Goal: Task Accomplishment & Management: Manage account settings

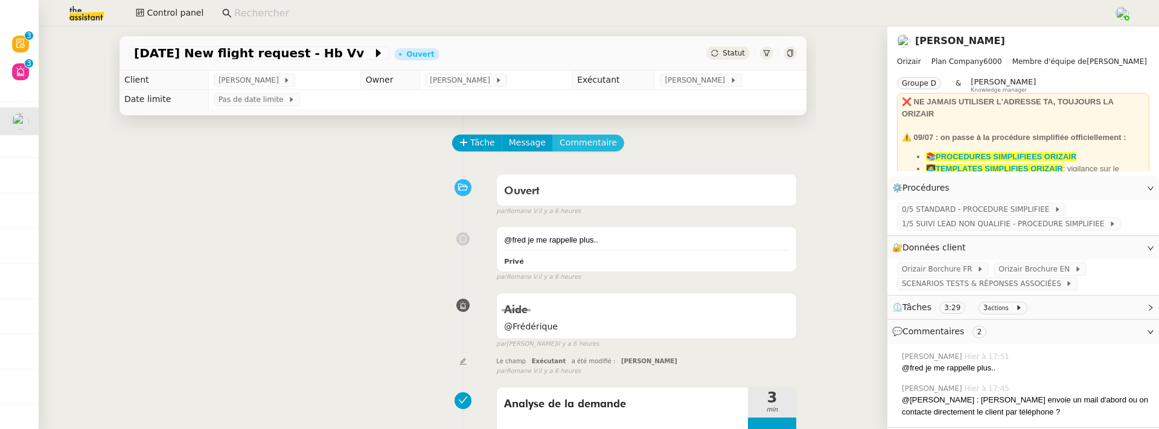
click at [604, 139] on span "Commentaire" at bounding box center [588, 143] width 57 height 14
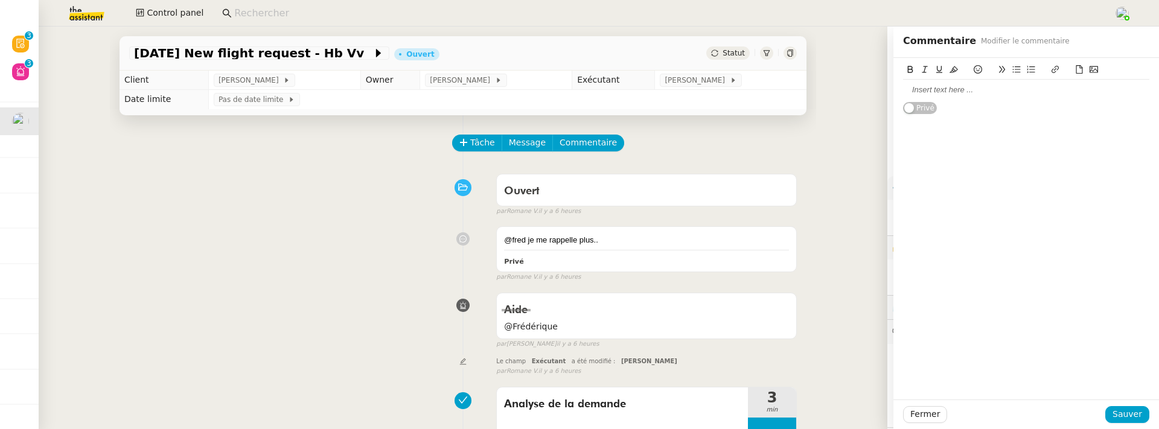
click at [914, 90] on div at bounding box center [1026, 90] width 246 height 11
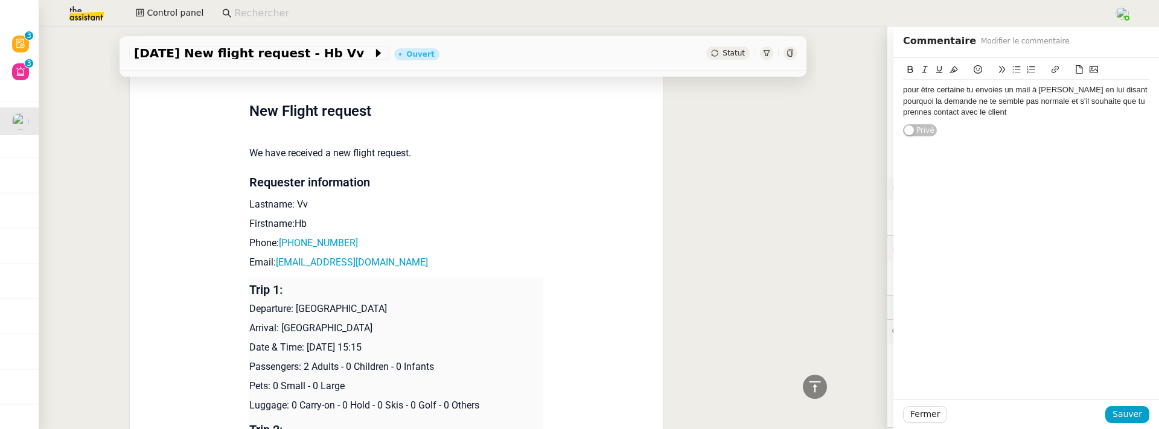
scroll to position [616, 0]
drag, startPoint x: 1060, startPoint y: 113, endPoint x: 1157, endPoint y: 108, distance: 97.3
click at [1158, 109] on div "pour être certaine tu envoies un mail à Louis en lui disant pourquoi la demande…" at bounding box center [1026, 97] width 266 height 79
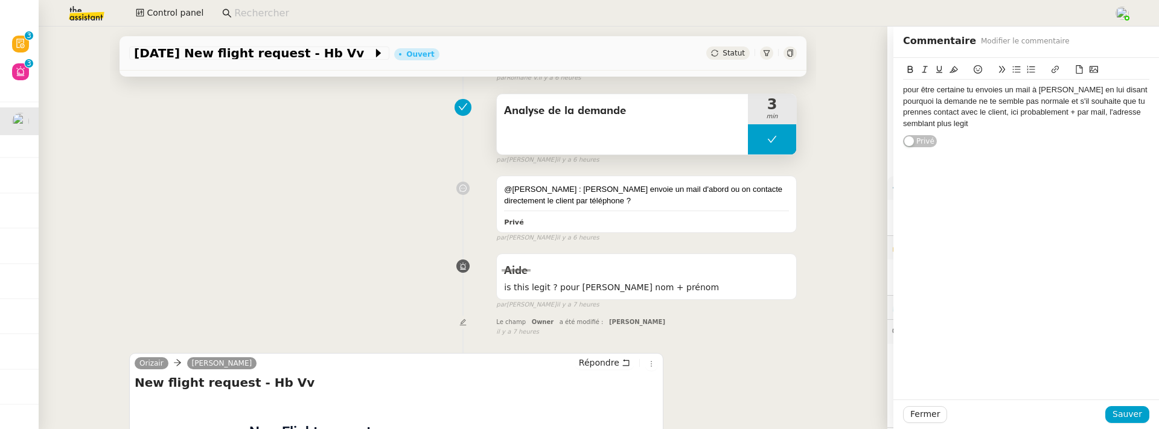
scroll to position [298, 0]
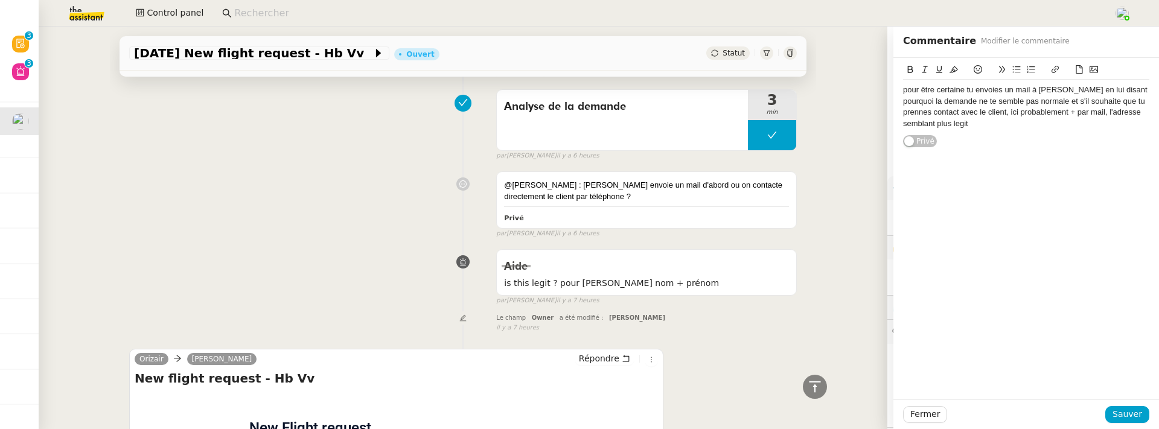
click at [997, 123] on div "pour être certaine tu envoies un mail à Louis en lui disant pourquoi la demande…" at bounding box center [1026, 107] width 246 height 45
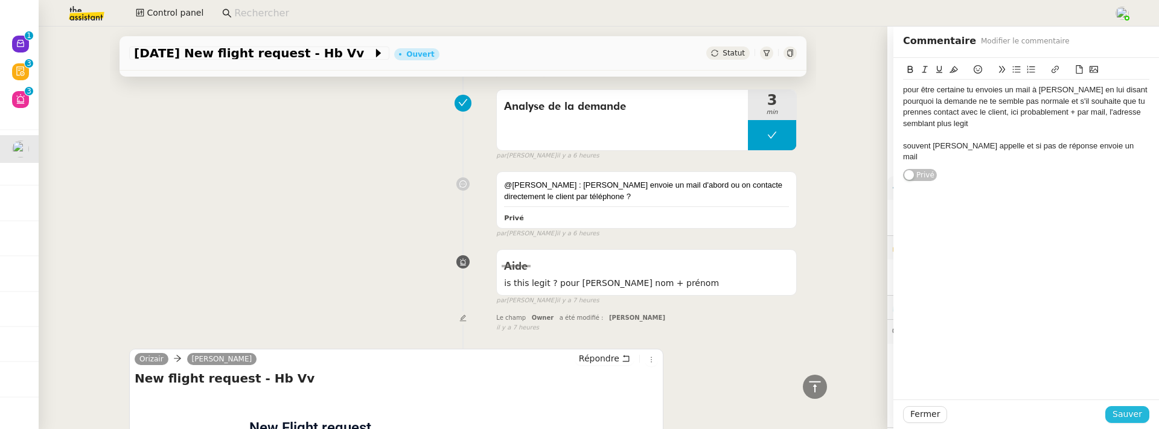
click at [1125, 407] on span "Sauver" at bounding box center [1128, 414] width 30 height 14
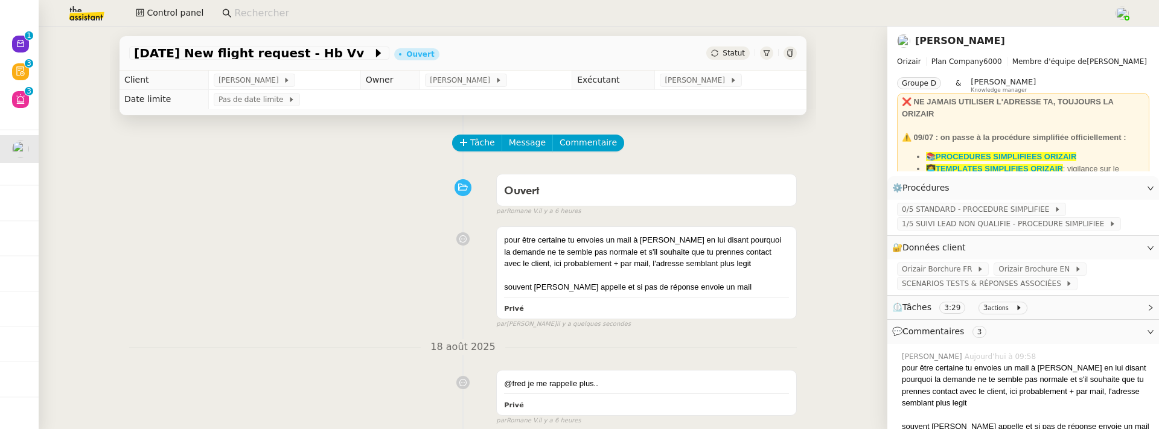
click at [740, 57] on span "Statut" at bounding box center [734, 53] width 22 height 8
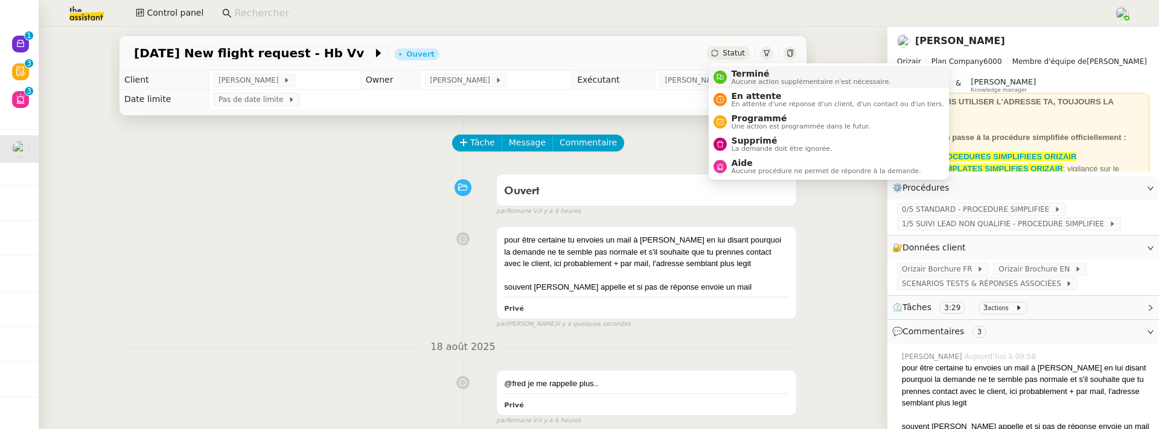
click at [750, 70] on span "Terminé" at bounding box center [811, 74] width 159 height 10
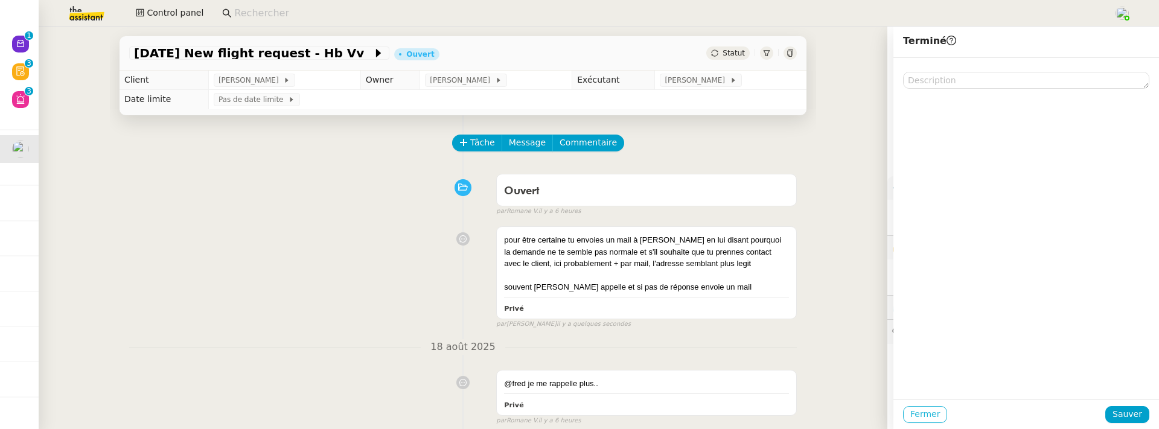
click at [920, 409] on span "Fermer" at bounding box center [925, 414] width 30 height 14
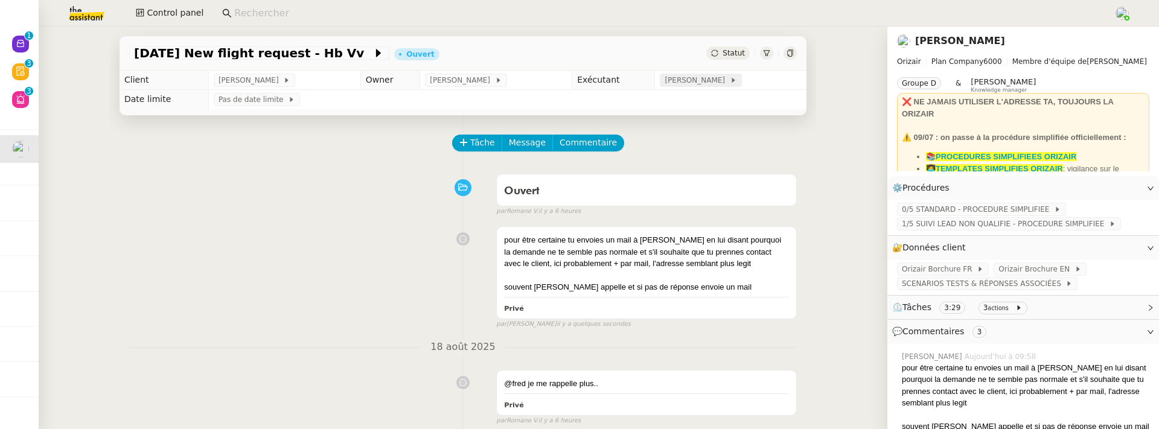
click at [687, 85] on span "[PERSON_NAME]" at bounding box center [697, 80] width 65 height 12
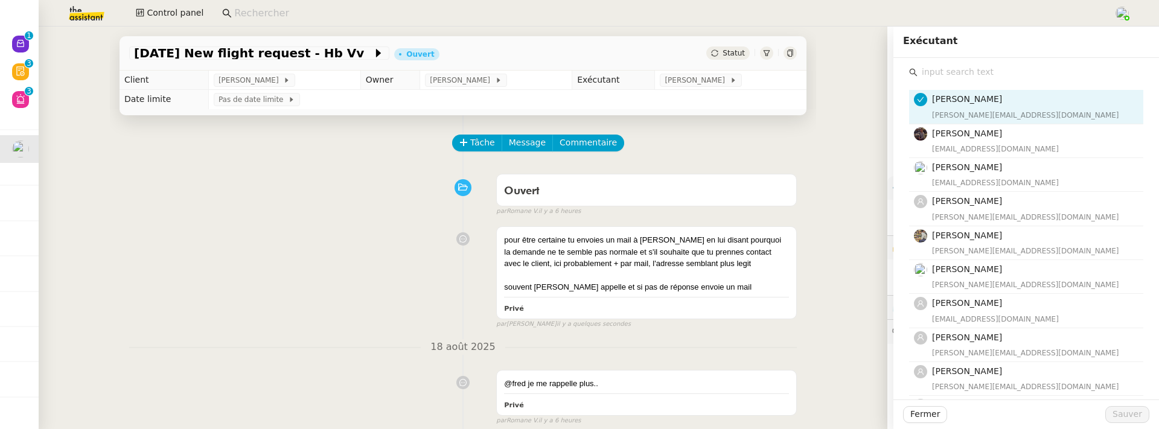
click at [988, 66] on input "text" at bounding box center [1031, 72] width 226 height 16
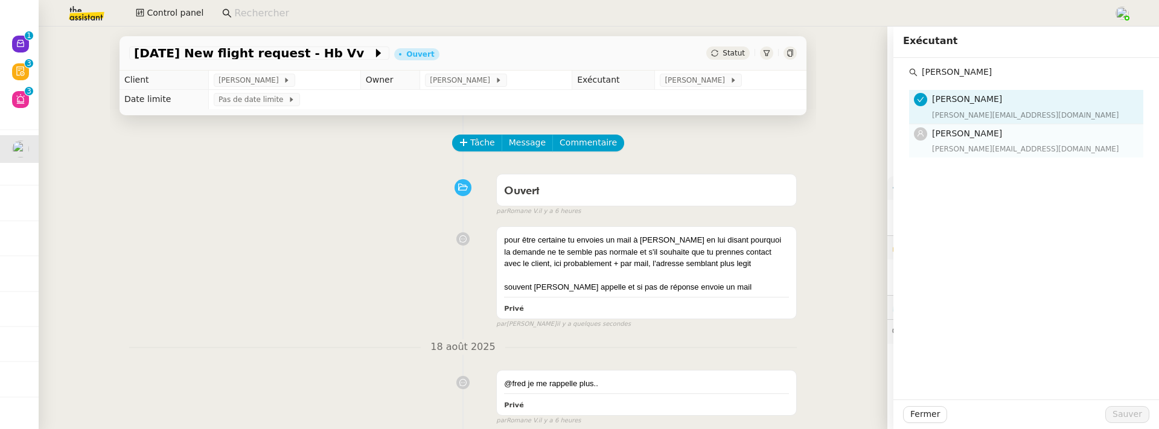
type input "stephanie"
click at [1000, 136] on span "[PERSON_NAME]" at bounding box center [967, 134] width 70 height 10
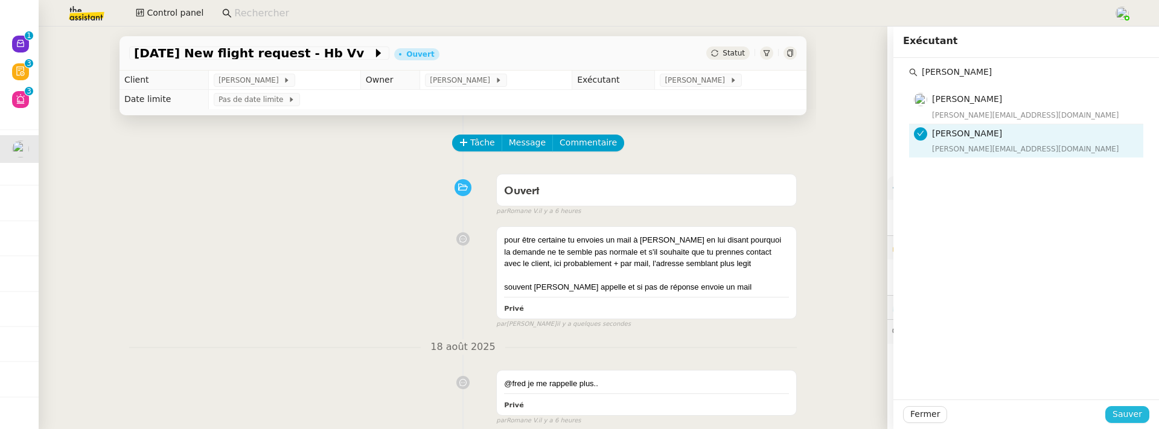
click at [1130, 412] on span "Sauver" at bounding box center [1128, 414] width 30 height 14
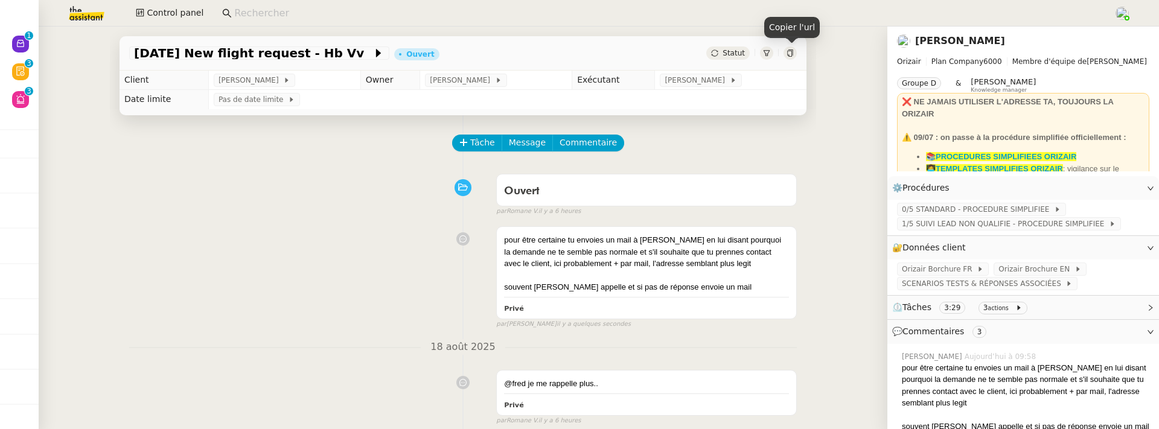
click at [790, 52] on icon at bounding box center [790, 53] width 7 height 7
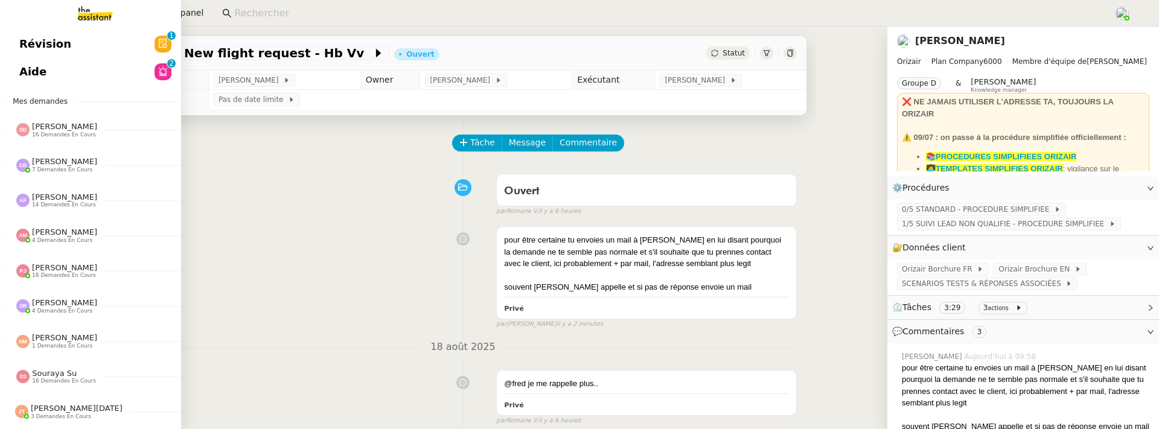
click at [19, 55] on link "Révision 0 1 2 3 4 5 6 7 8 9" at bounding box center [90, 44] width 181 height 28
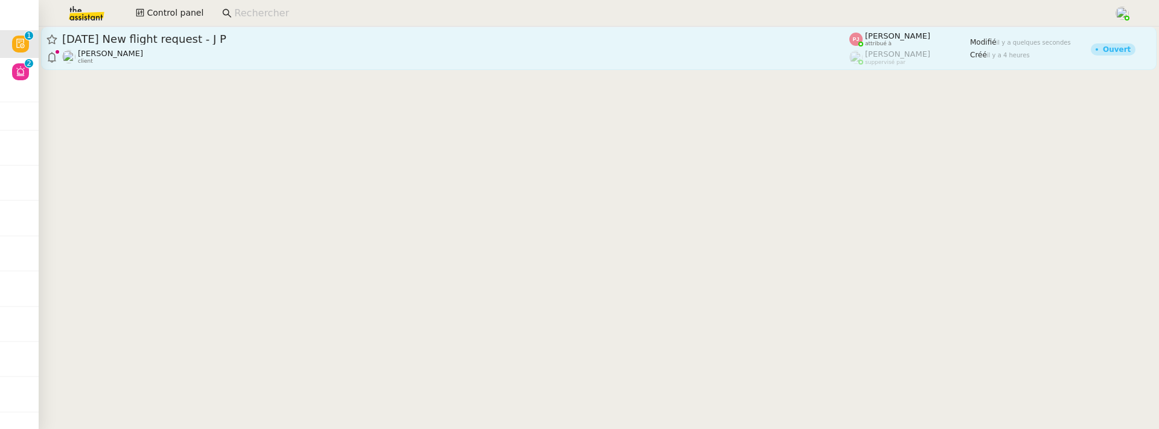
click at [280, 32] on div "20th August 2025 New flight request - J P" at bounding box center [455, 39] width 787 height 14
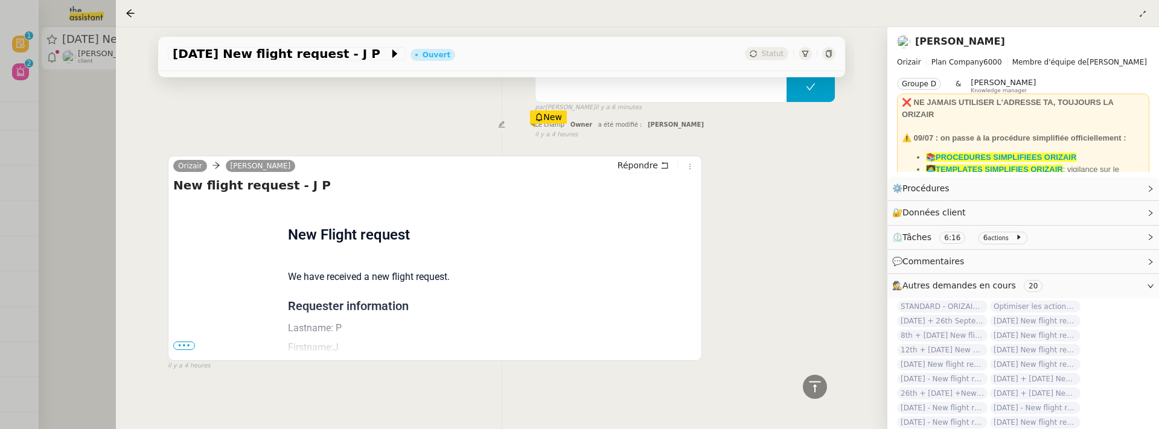
scroll to position [508, 0]
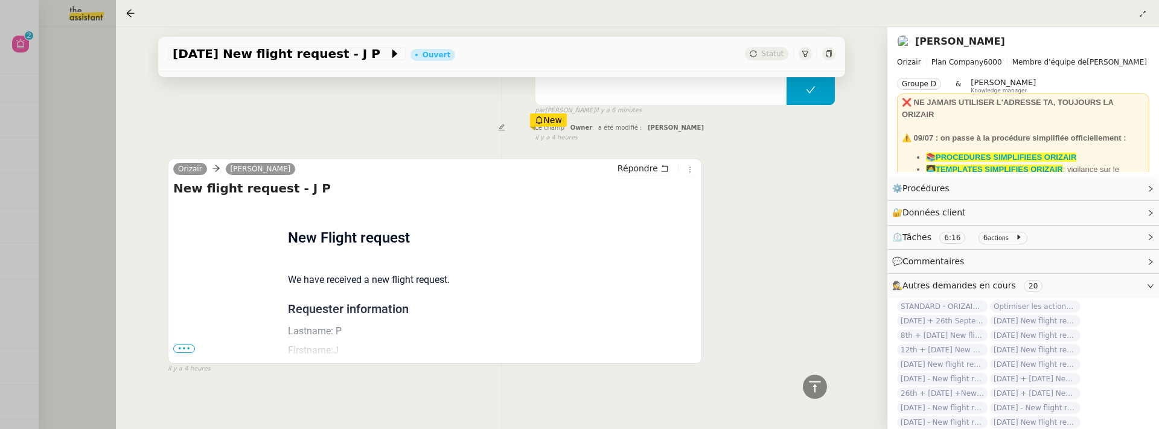
click at [185, 347] on span "•••" at bounding box center [184, 349] width 22 height 8
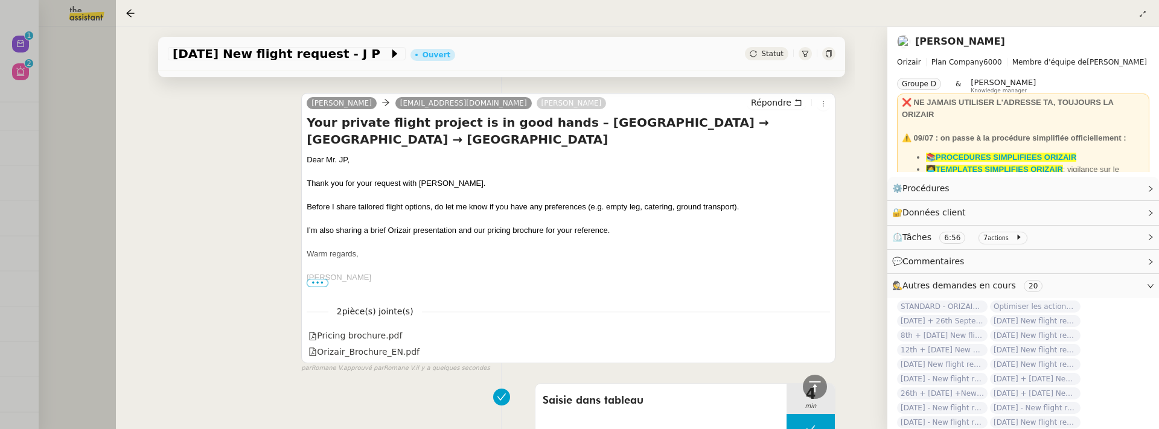
scroll to position [331, 0]
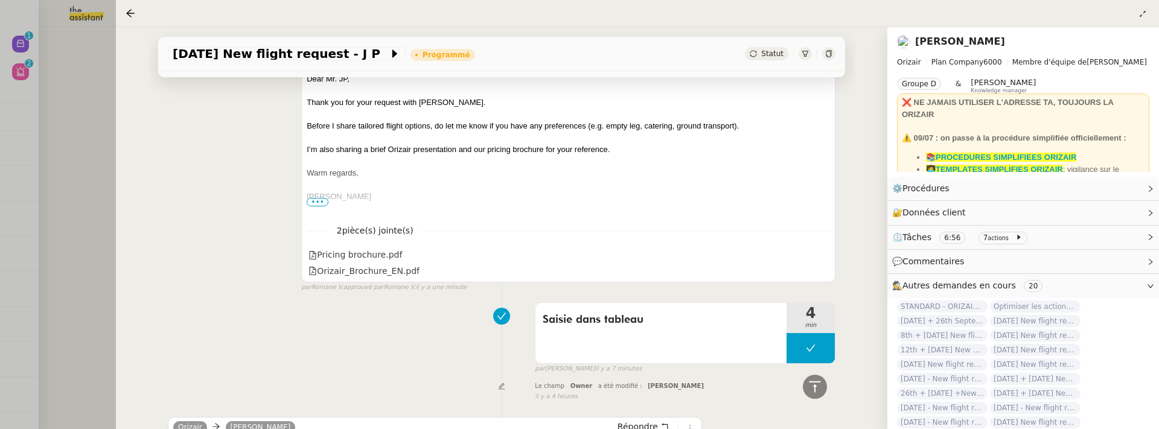
click at [83, 106] on div at bounding box center [579, 214] width 1159 height 429
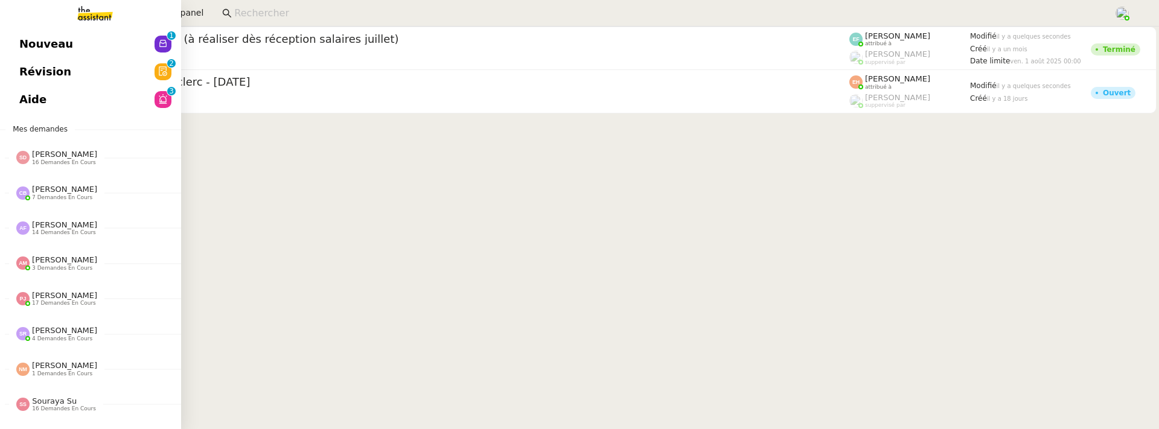
click at [14, 45] on link "Nouveau 0 1 2 3 4 5 6 7 8 9" at bounding box center [90, 44] width 181 height 28
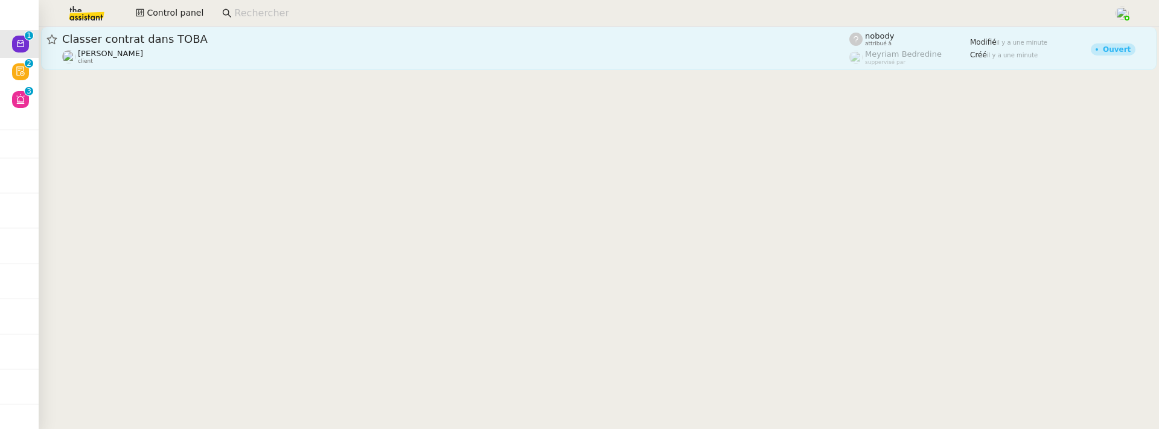
click at [325, 39] on span "Classer contrat dans TOBA" at bounding box center [455, 39] width 787 height 11
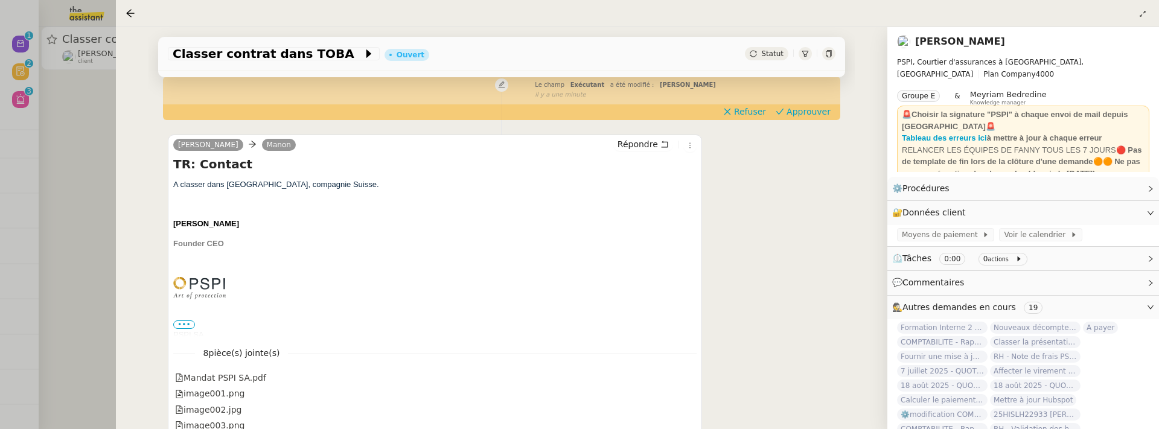
scroll to position [199, 0]
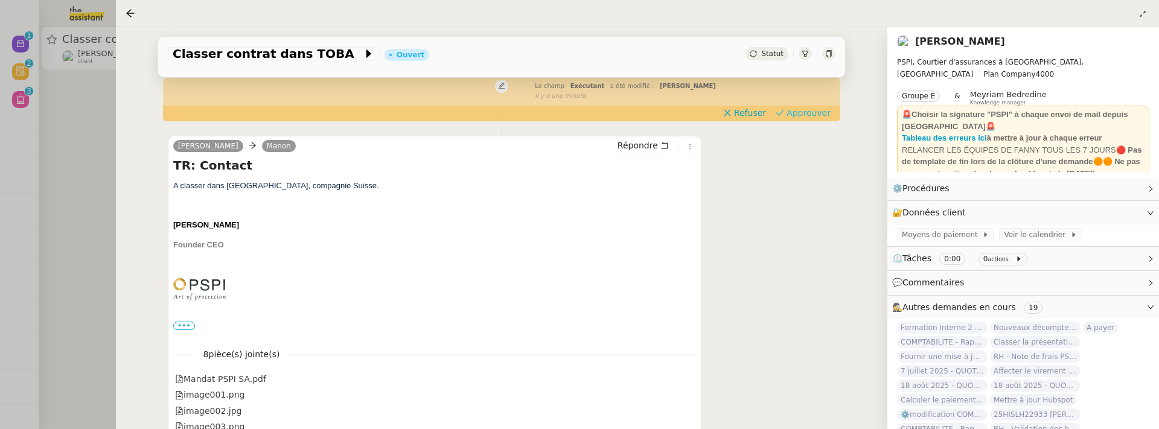
click at [803, 110] on span "Approuver" at bounding box center [809, 113] width 44 height 12
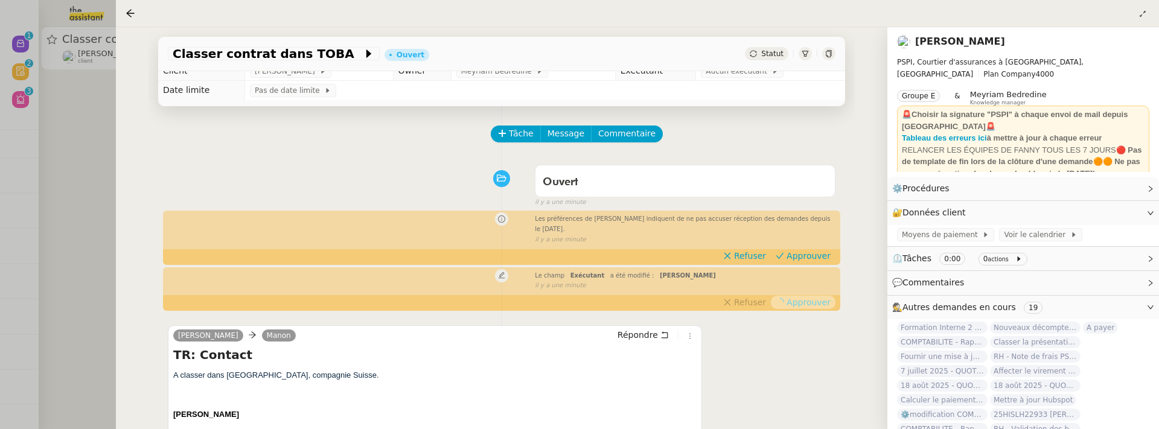
scroll to position [0, 0]
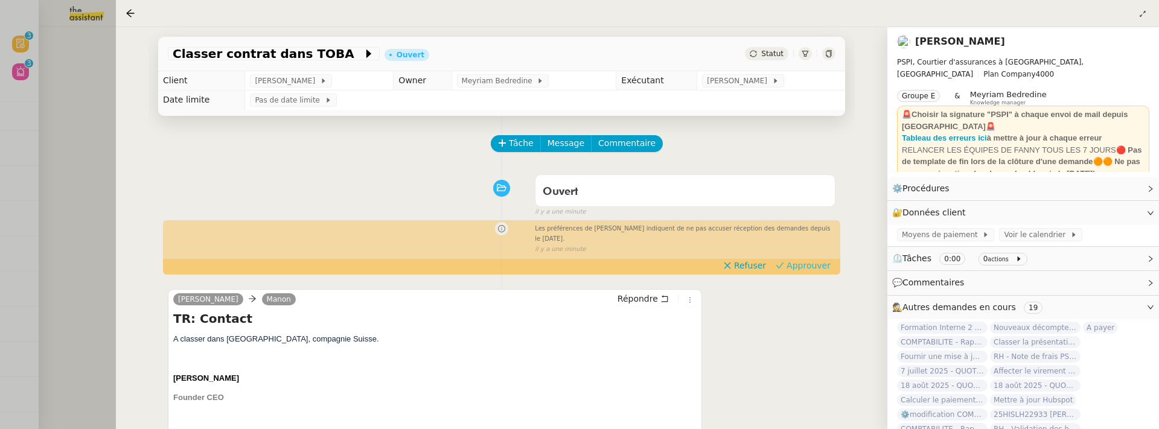
click at [807, 260] on span "Approuver" at bounding box center [809, 266] width 44 height 12
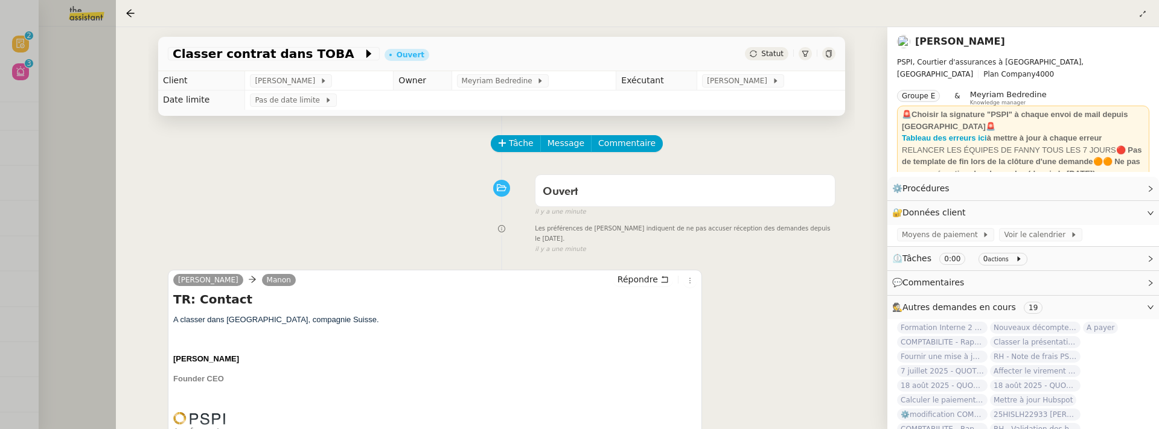
click at [92, 78] on div at bounding box center [579, 214] width 1159 height 429
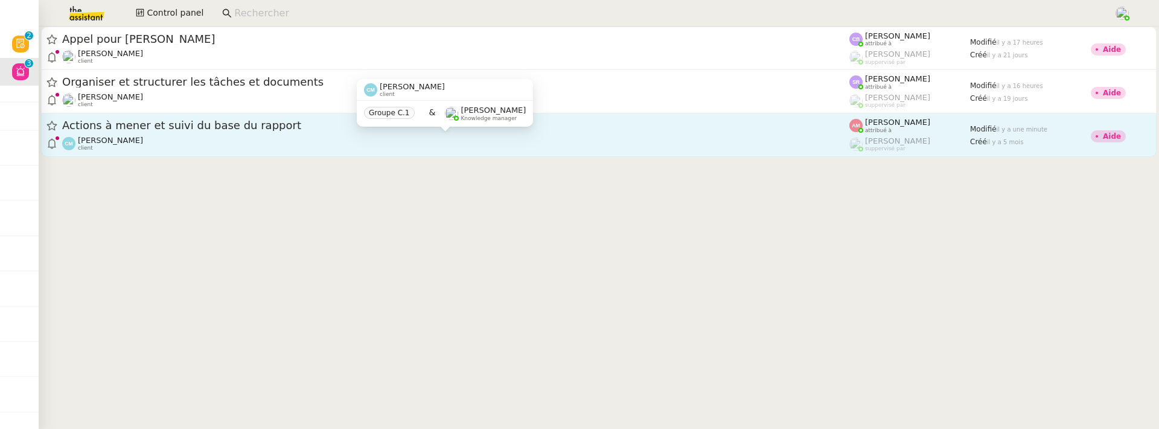
click at [371, 145] on div "Claire Morysse client" at bounding box center [455, 144] width 787 height 16
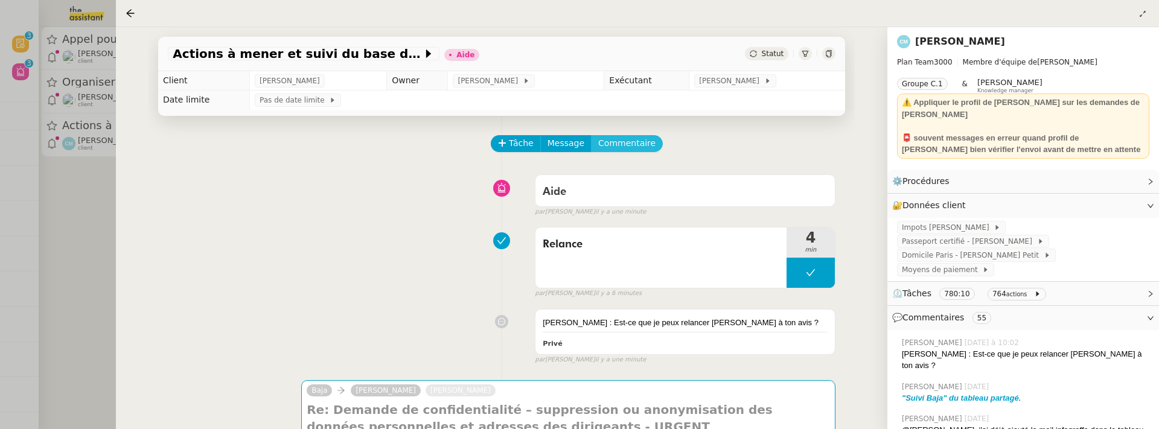
click at [635, 148] on span "Commentaire" at bounding box center [626, 143] width 57 height 14
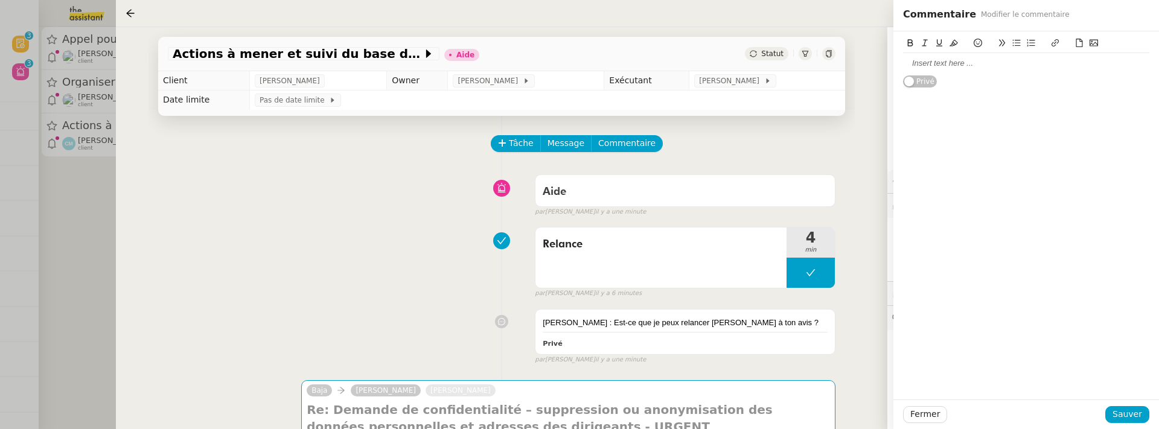
click at [921, 60] on div at bounding box center [1026, 63] width 246 height 11
click at [1134, 419] on span "Sauver" at bounding box center [1128, 414] width 30 height 14
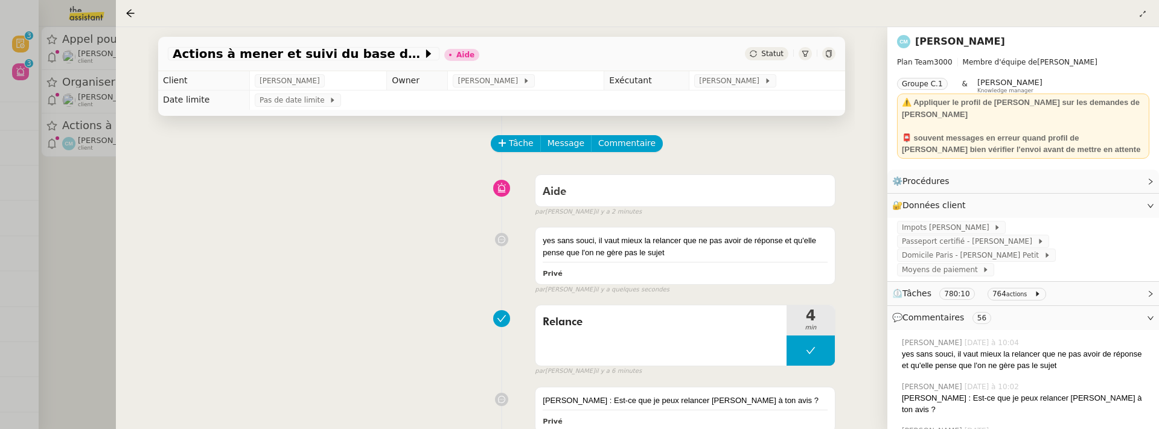
click at [769, 53] on span "Statut" at bounding box center [772, 54] width 22 height 8
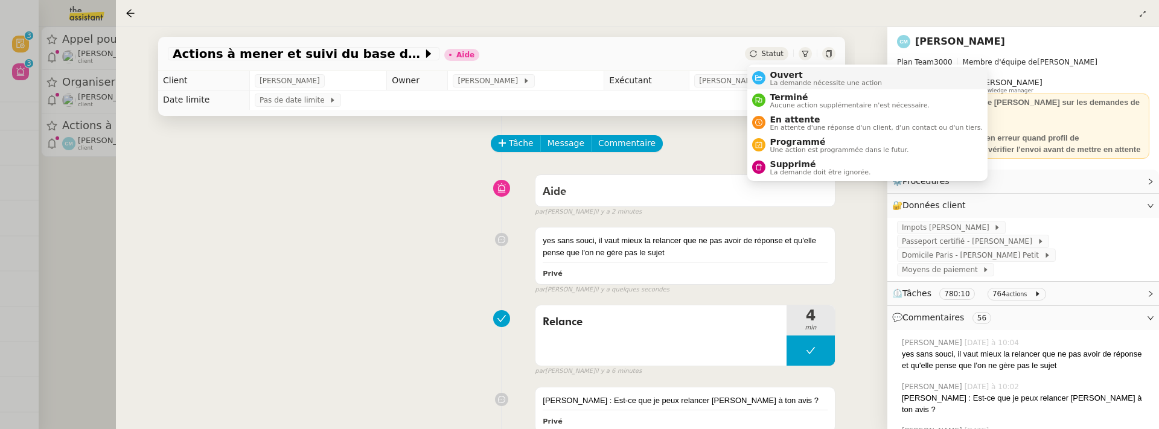
click at [776, 70] on span "Ouvert" at bounding box center [826, 75] width 112 height 10
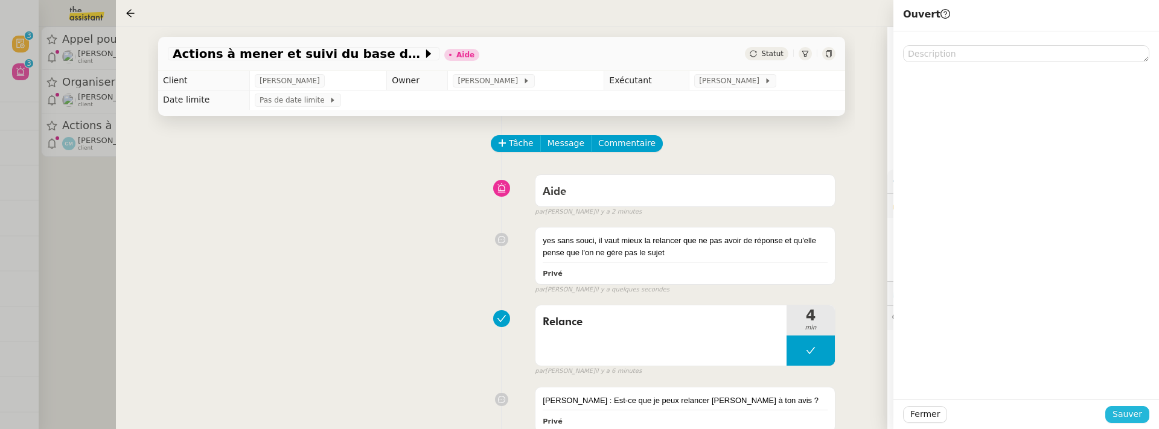
click at [1139, 416] on span "Sauver" at bounding box center [1128, 414] width 30 height 14
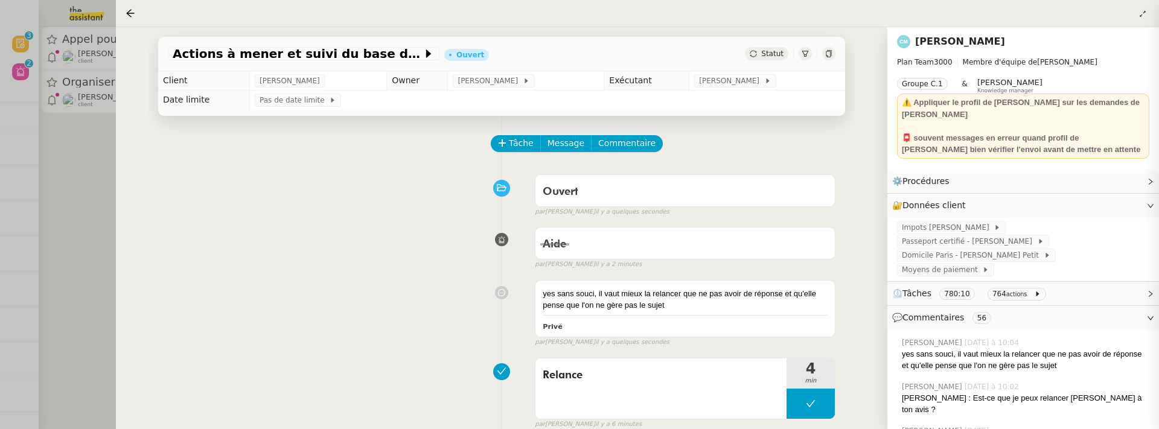
click at [104, 197] on div at bounding box center [579, 214] width 1159 height 429
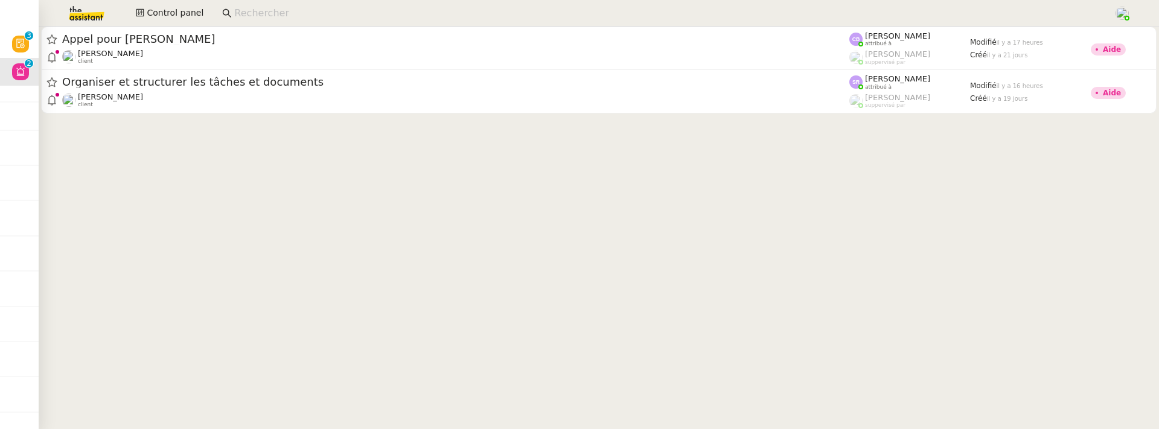
click at [208, 132] on cdk-virtual-scroll-viewport "Appel pour Teresa Colombi Florian Parant client Camille Barthès attribué à Fréd…" at bounding box center [599, 228] width 1120 height 403
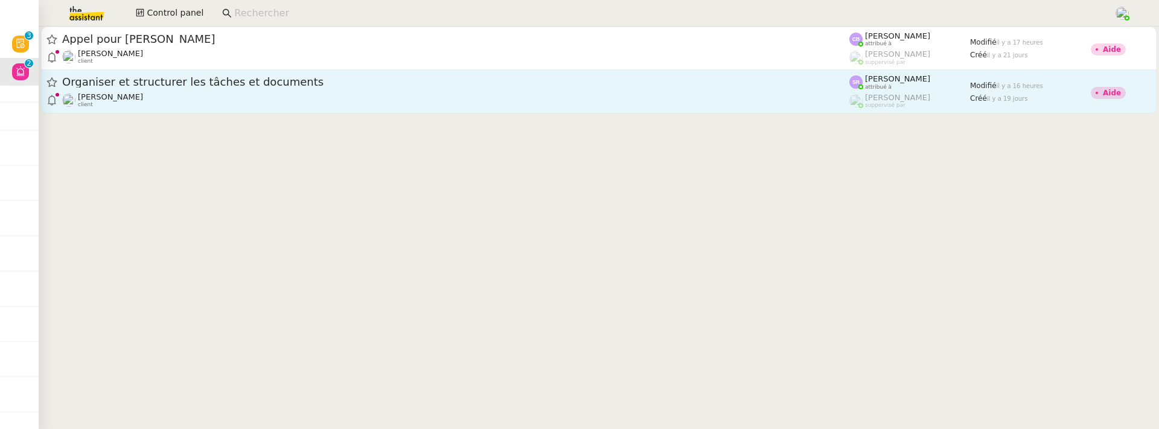
click at [240, 104] on div "Réma Ngaiboye client" at bounding box center [455, 100] width 787 height 16
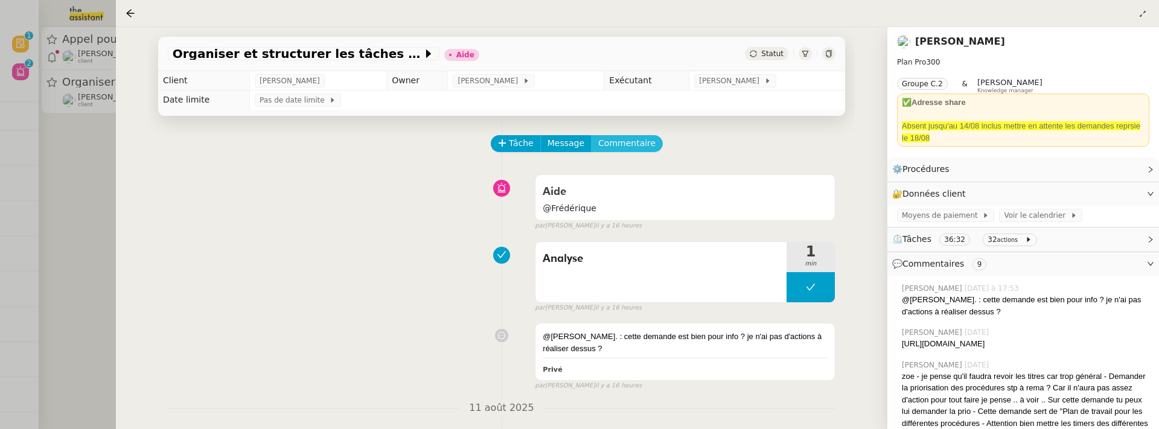
click at [639, 145] on span "Commentaire" at bounding box center [626, 143] width 57 height 14
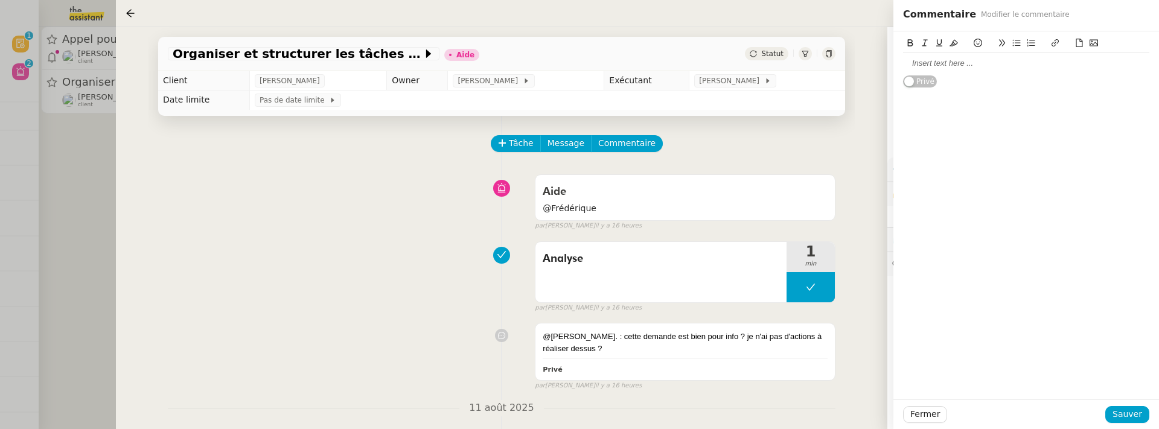
click at [971, 68] on div at bounding box center [1026, 63] width 246 height 11
click at [1140, 415] on span "Sauver" at bounding box center [1128, 414] width 30 height 14
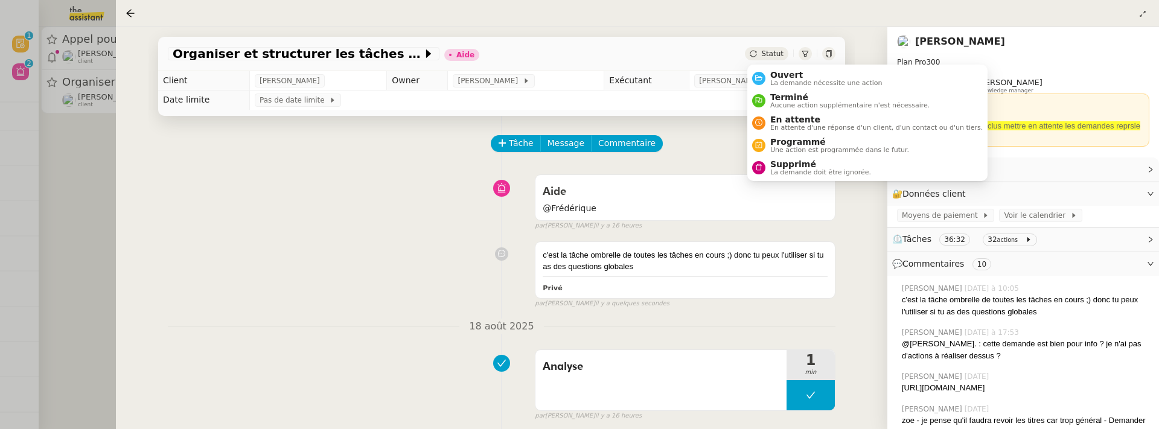
click at [782, 54] on span "Statut" at bounding box center [772, 54] width 22 height 8
click at [788, 78] on div "Ouvert La demande nécessite une action" at bounding box center [823, 78] width 117 height 16
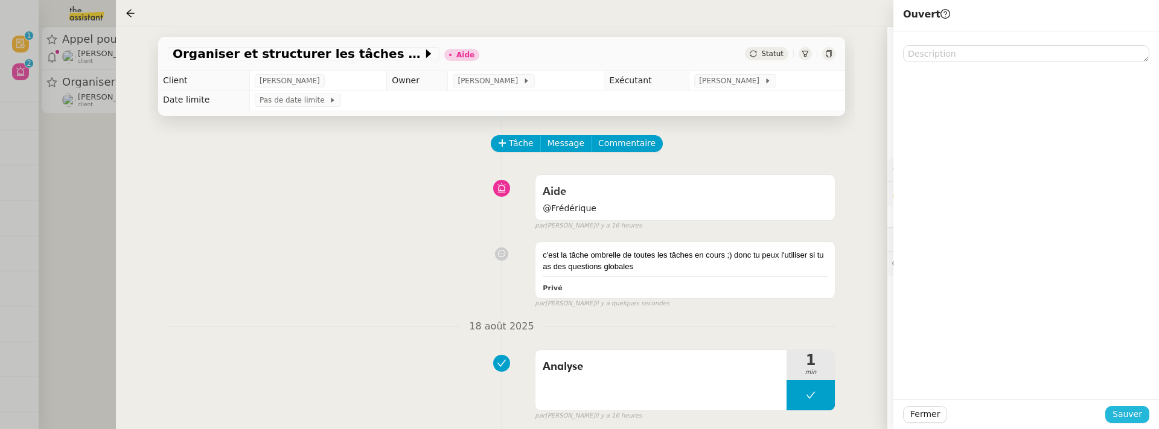
click at [1124, 419] on span "Sauver" at bounding box center [1128, 414] width 30 height 14
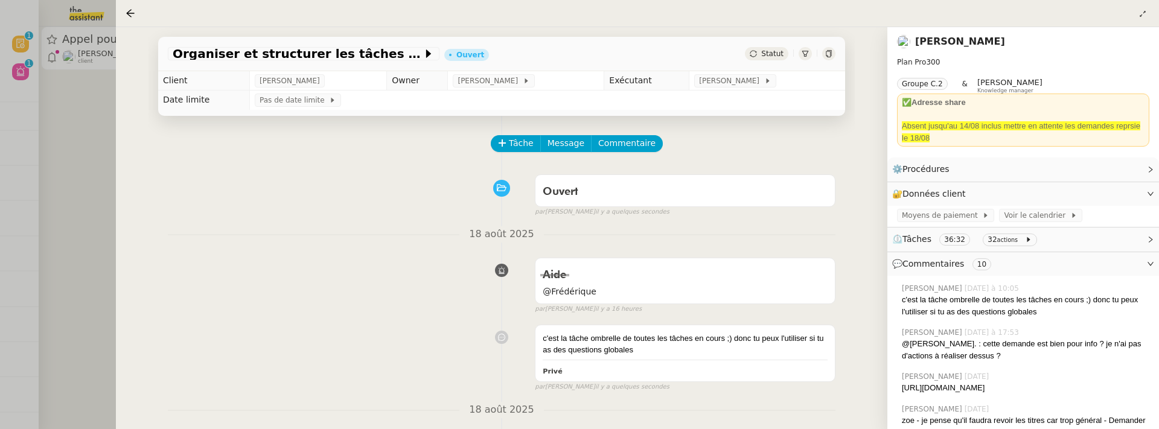
click at [93, 133] on div at bounding box center [579, 214] width 1159 height 429
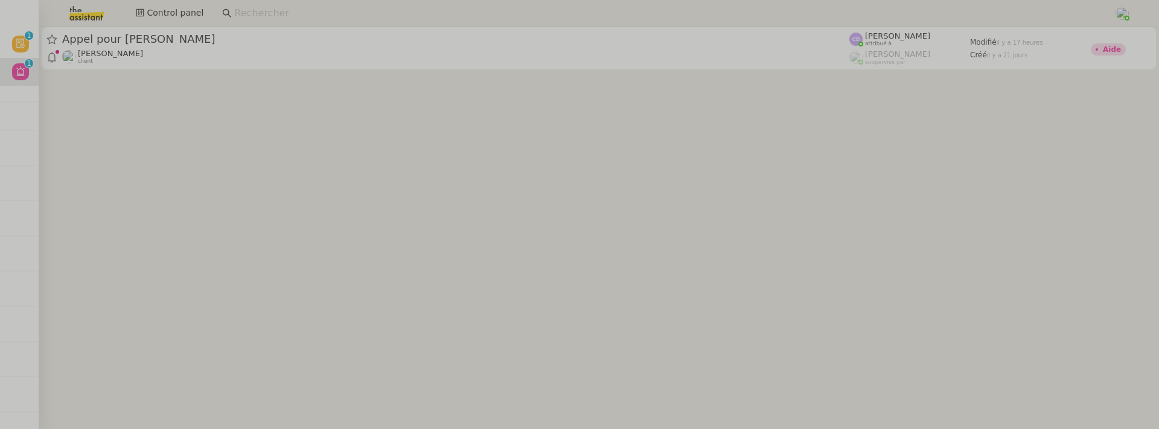
click at [168, 78] on cdk-virtual-scroll-viewport "Appel pour Teresa Colombi Florian Parant client Camille Barthès attribué à Fréd…" at bounding box center [599, 228] width 1120 height 403
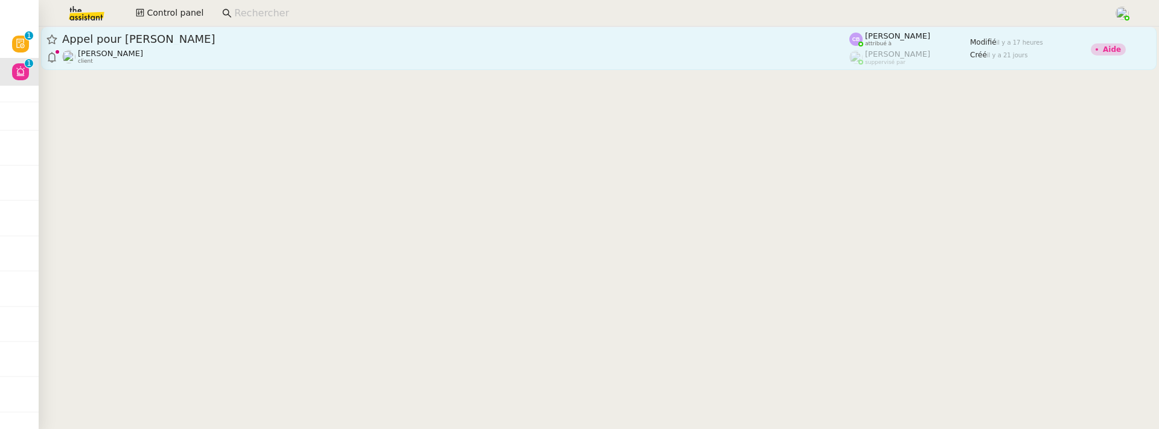
click at [197, 59] on div "Florian Parant client" at bounding box center [455, 57] width 787 height 16
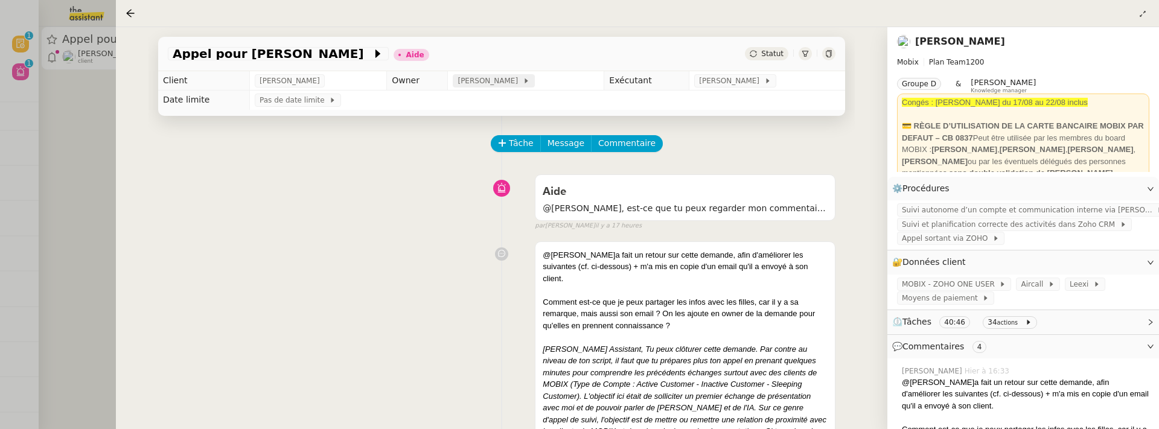
click at [482, 82] on span "[PERSON_NAME]" at bounding box center [490, 81] width 65 height 12
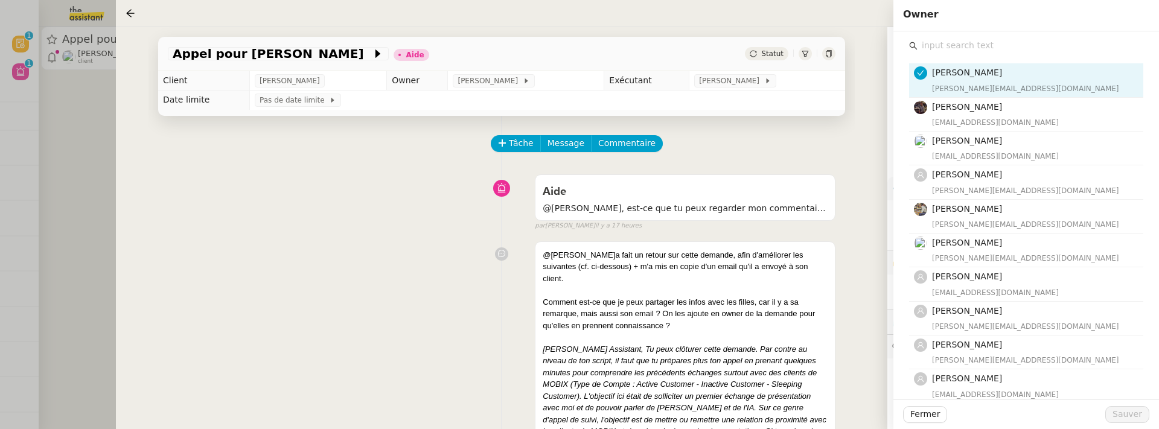
click at [1017, 43] on input "text" at bounding box center [1031, 45] width 226 height 16
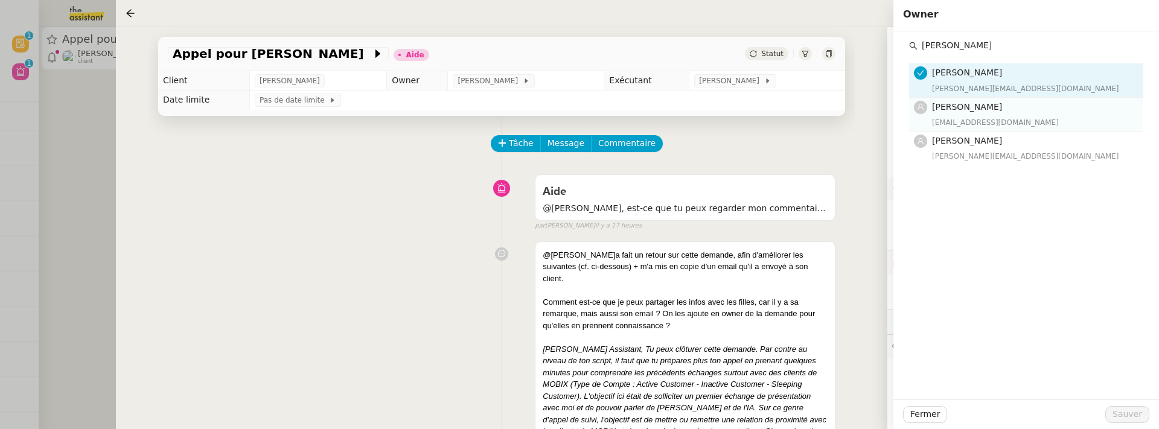
type input "pauline"
click at [1022, 100] on h4 "[PERSON_NAME]" at bounding box center [1034, 107] width 204 height 14
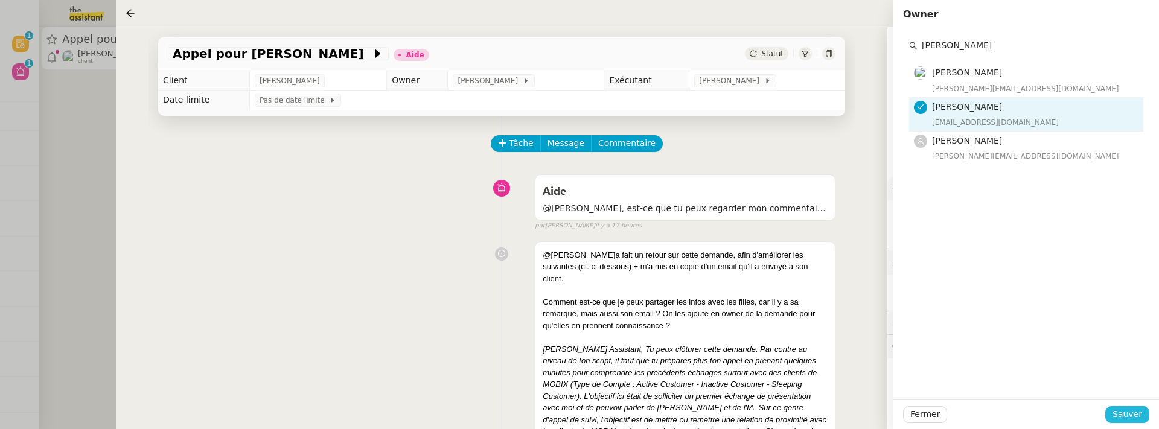
click at [1126, 406] on button "Sauver" at bounding box center [1127, 414] width 44 height 17
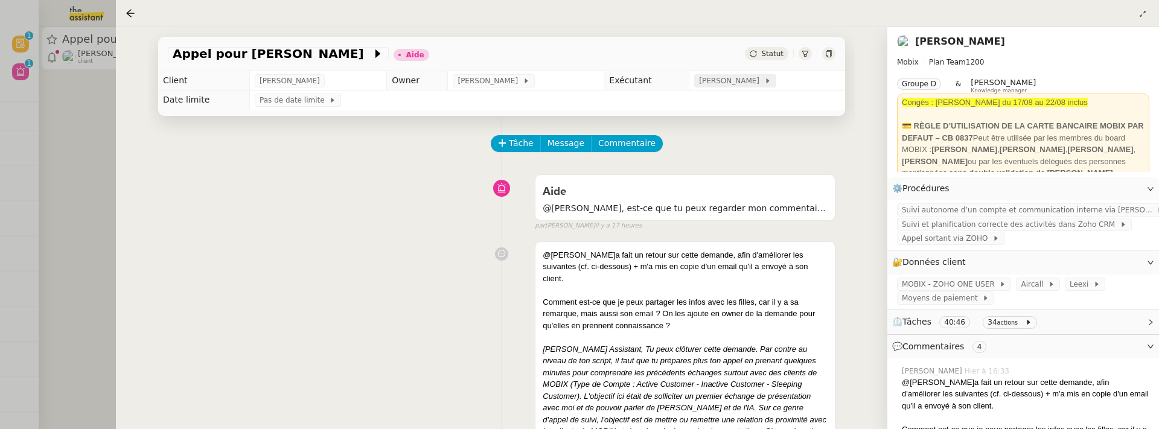
click at [744, 86] on span "[PERSON_NAME]" at bounding box center [731, 81] width 65 height 12
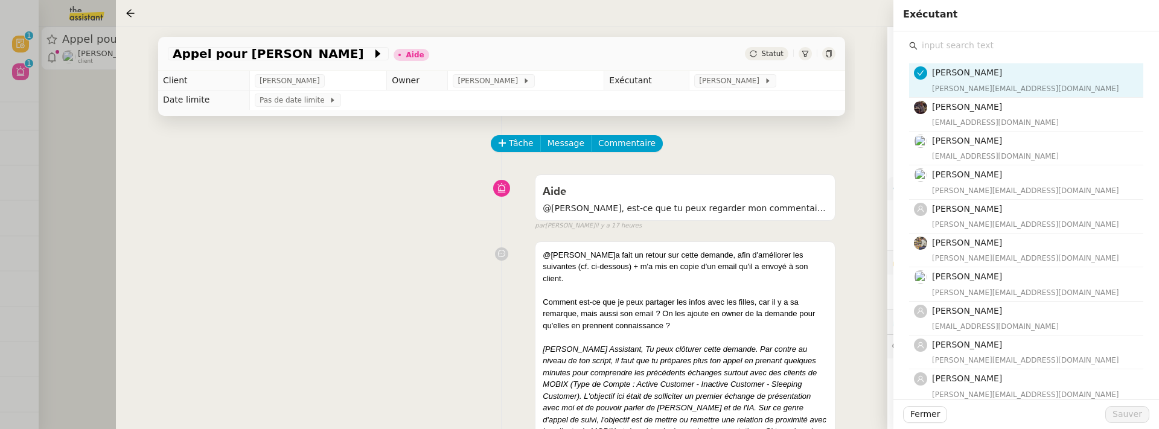
click at [972, 54] on div "Camille Barthès camilleb@team.theassistant.com Bert Canavaggio bert.canavaggio@…" at bounding box center [1026, 415] width 234 height 723
click at [957, 49] on input "text" at bounding box center [1031, 45] width 226 height 16
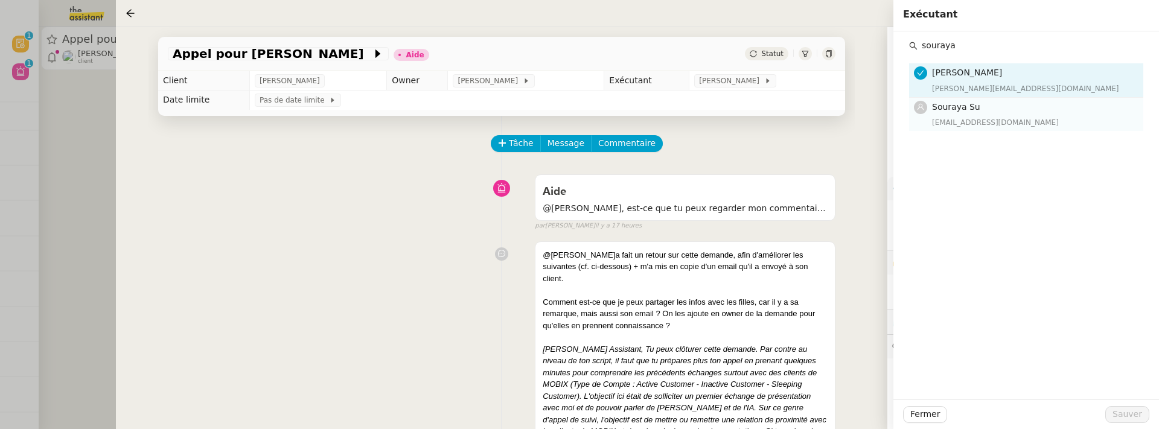
type input "souraya"
click at [993, 106] on h4 "Souraya Su" at bounding box center [1034, 107] width 204 height 14
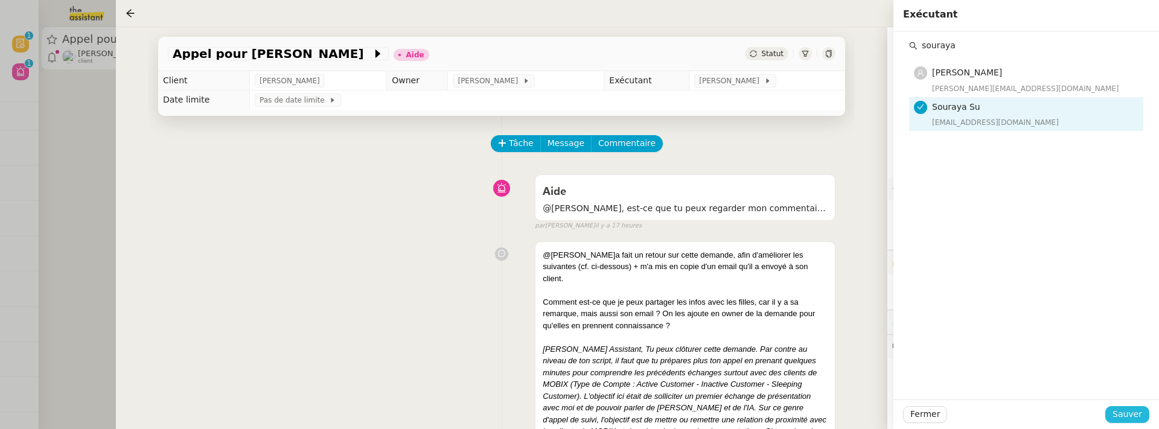
click at [1127, 414] on span "Sauver" at bounding box center [1128, 414] width 30 height 14
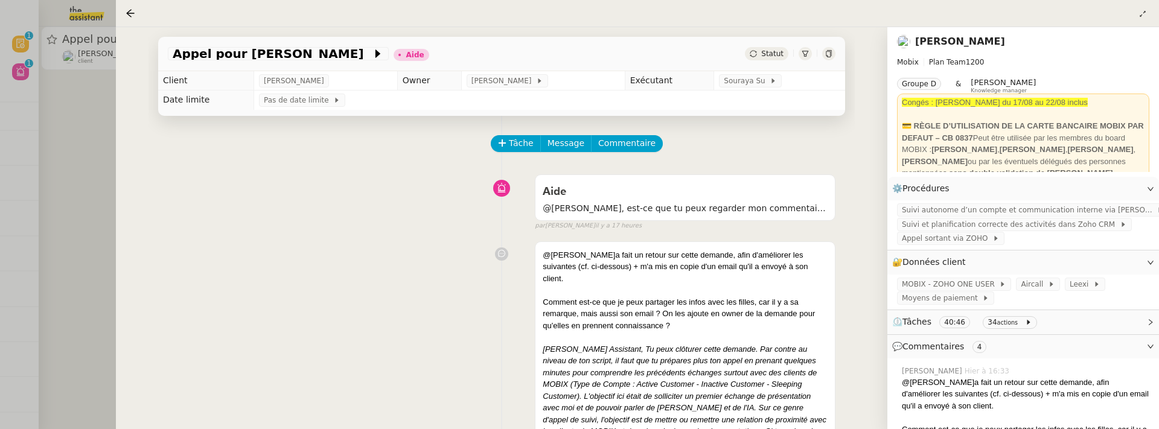
click at [776, 50] on span "Statut" at bounding box center [772, 54] width 22 height 8
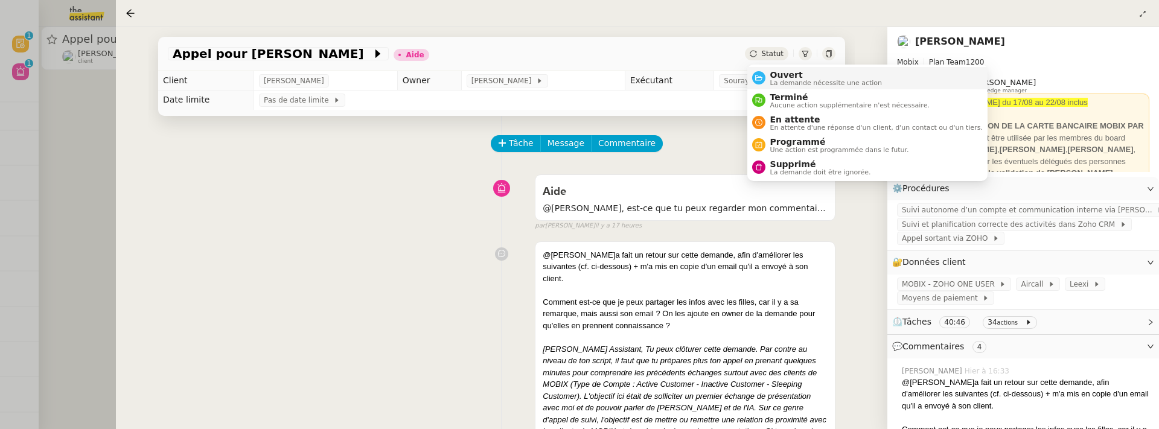
click at [784, 67] on li "Ouvert La demande nécessite une action" at bounding box center [867, 78] width 240 height 22
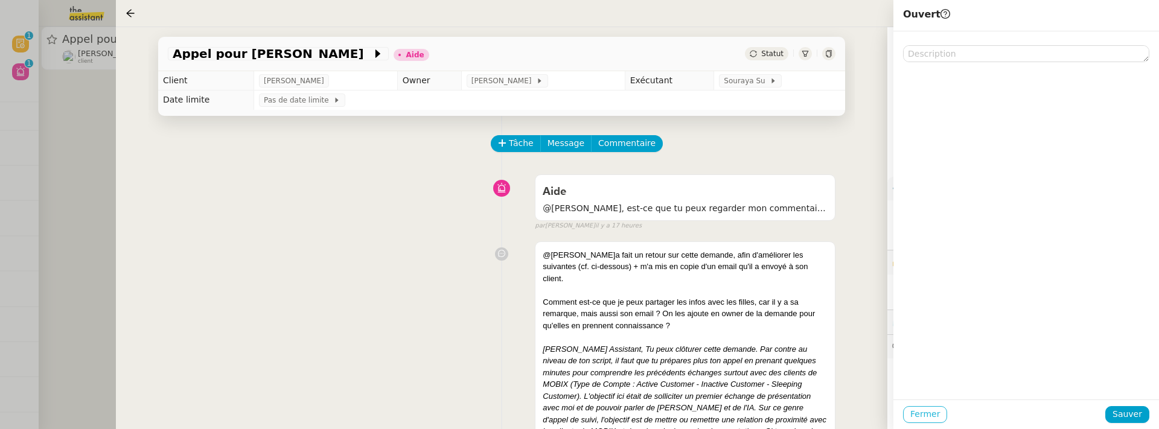
click at [930, 410] on span "Fermer" at bounding box center [925, 414] width 30 height 14
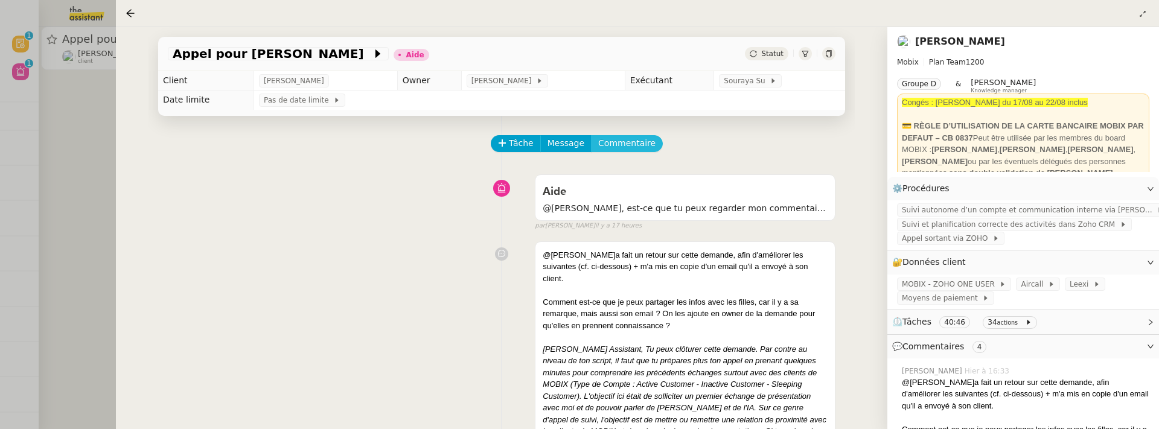
click at [616, 148] on span "Commentaire" at bounding box center [626, 143] width 57 height 14
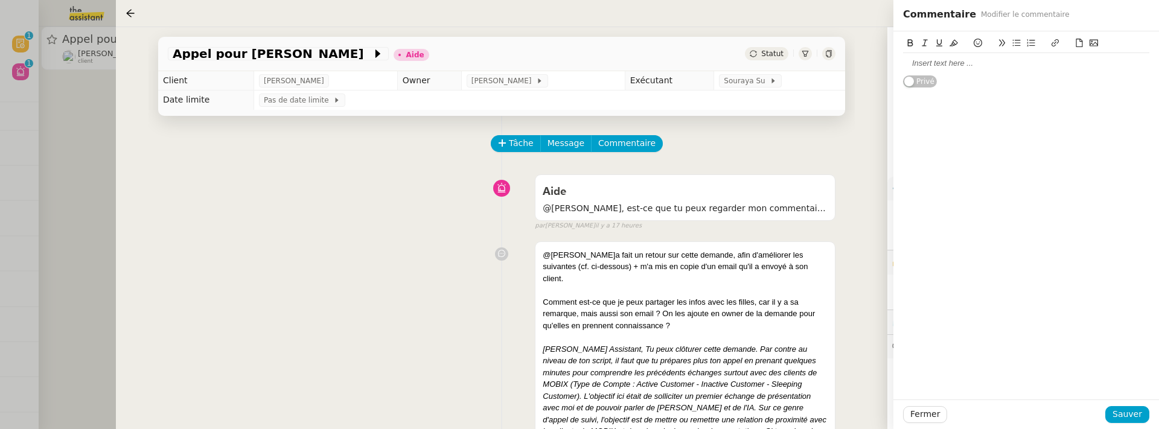
click at [933, 66] on div at bounding box center [1026, 63] width 246 height 11
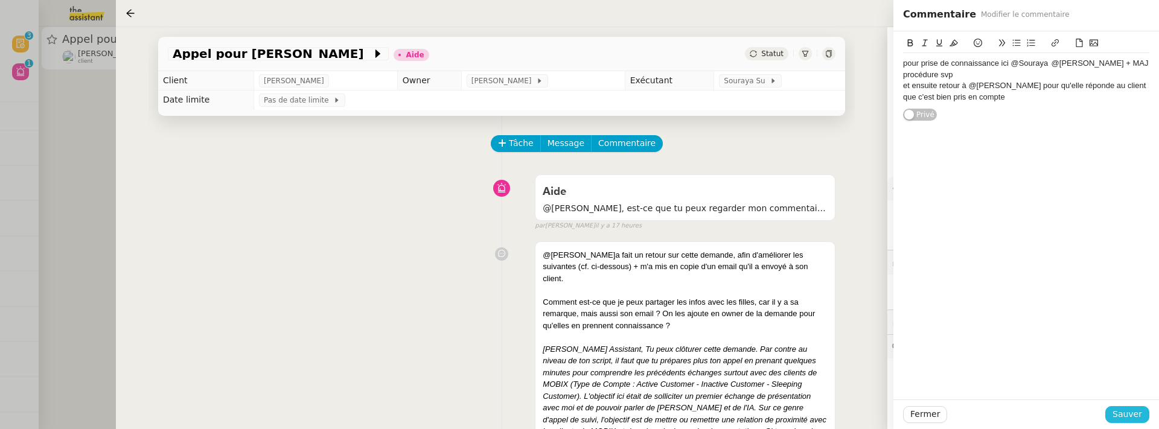
click at [1143, 415] on button "Sauver" at bounding box center [1127, 414] width 44 height 17
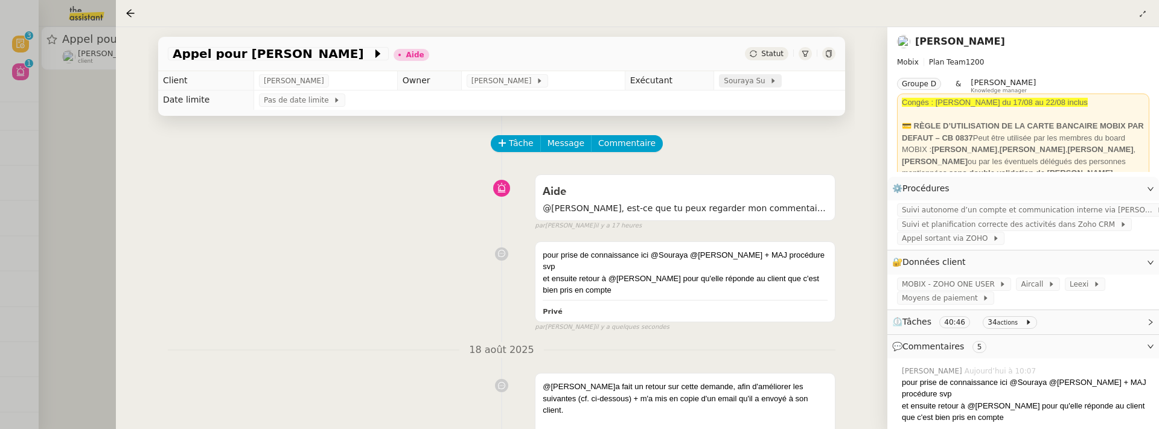
click at [724, 81] on span "Souraya Su" at bounding box center [747, 81] width 46 height 12
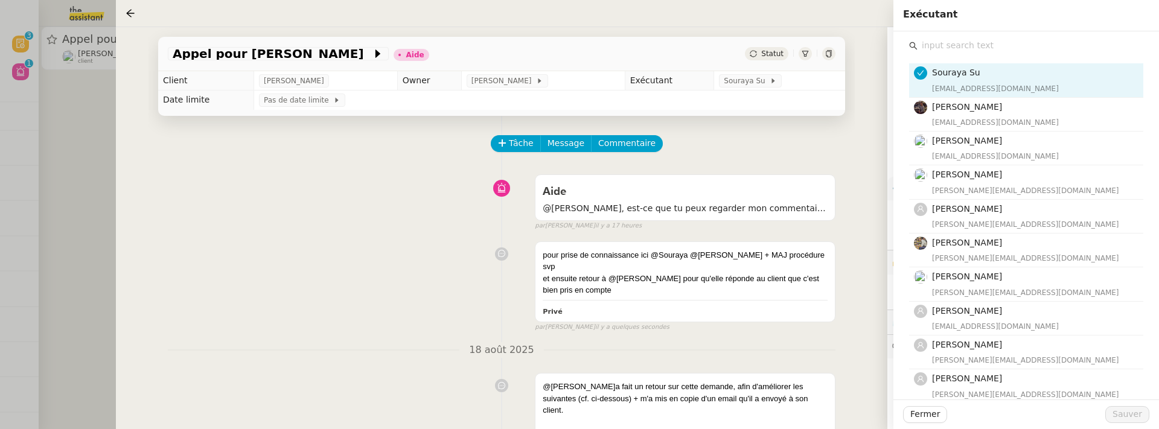
click at [992, 46] on input "text" at bounding box center [1031, 45] width 226 height 16
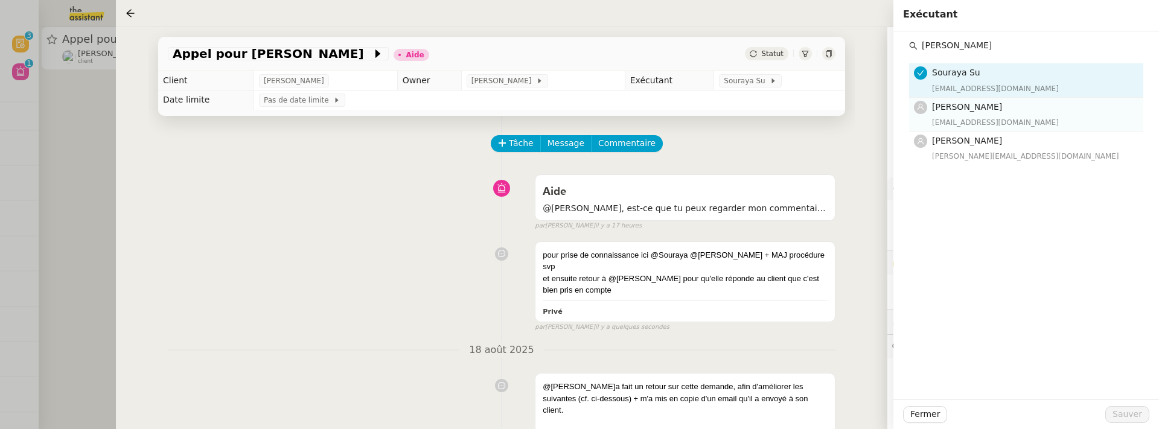
type input "pauline"
click at [995, 109] on h4 "[PERSON_NAME]" at bounding box center [1034, 107] width 204 height 14
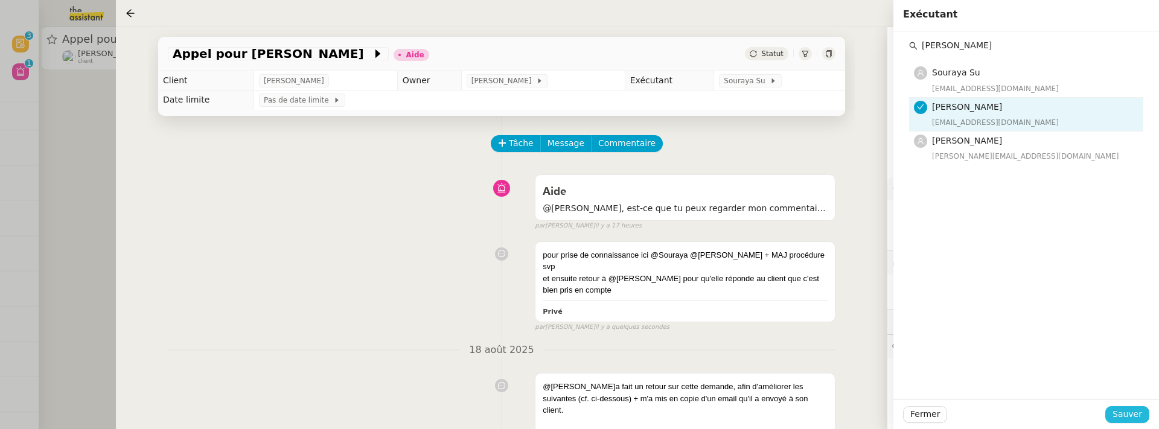
click at [1137, 421] on span "Sauver" at bounding box center [1128, 414] width 30 height 14
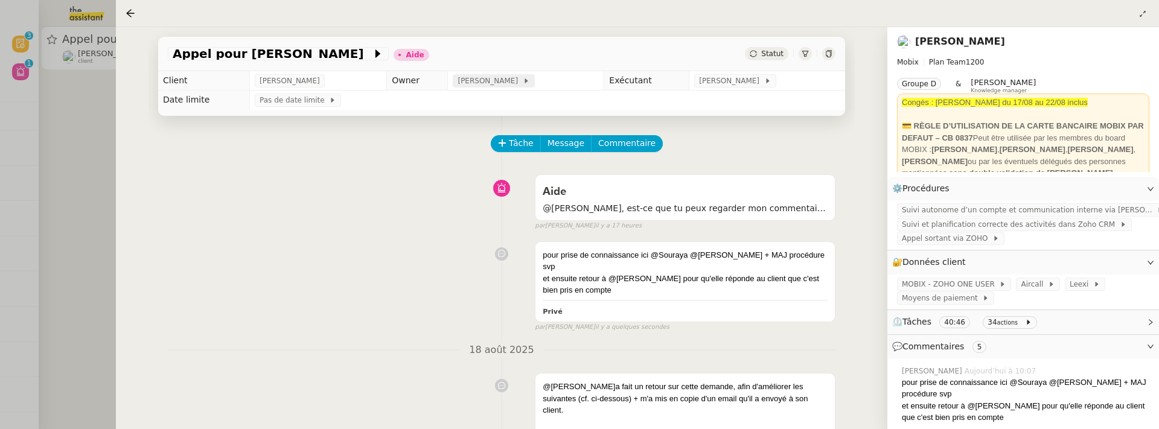
click at [497, 79] on span "[PERSON_NAME]" at bounding box center [490, 81] width 65 height 12
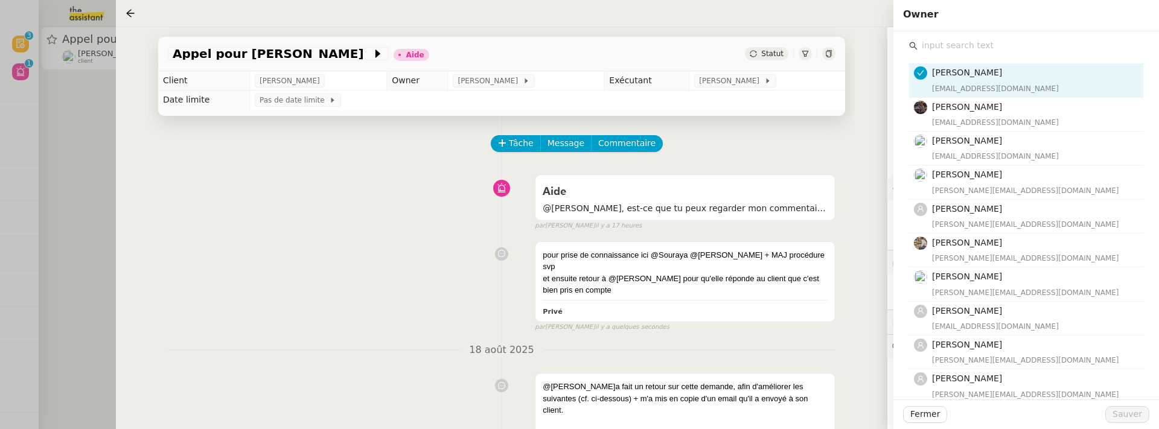
click at [994, 48] on input "text" at bounding box center [1031, 45] width 226 height 16
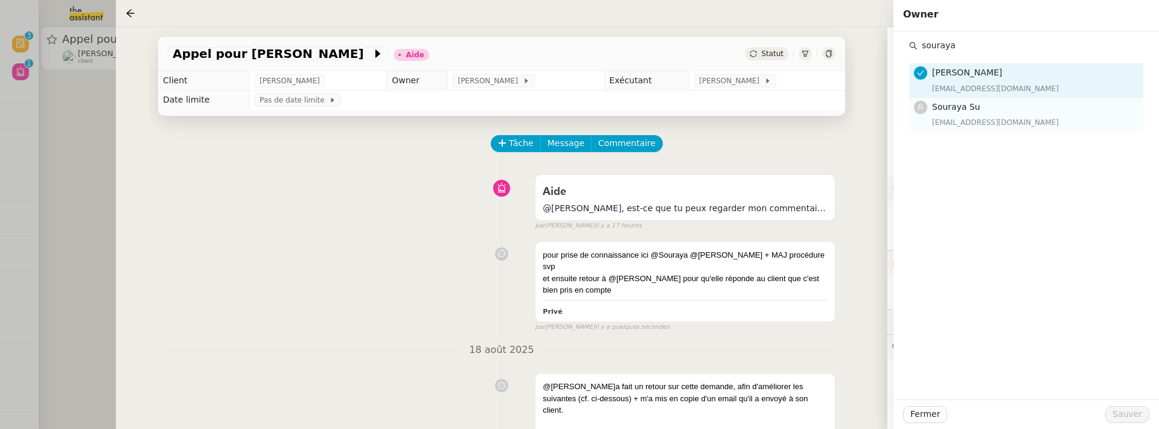
type input "souraya"
click at [1024, 115] on div "Souraya Su souraya@team.theassistant.com" at bounding box center [1034, 114] width 204 height 28
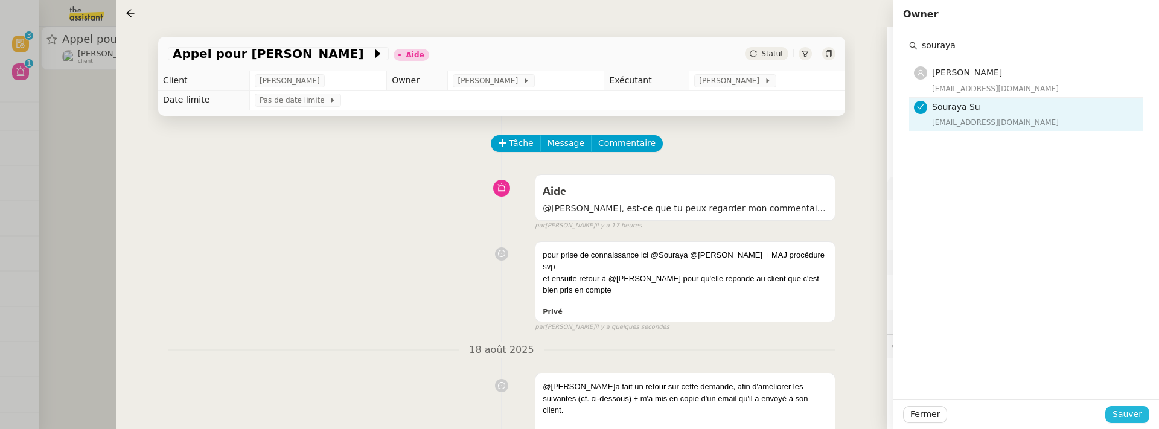
click at [1128, 413] on span "Sauver" at bounding box center [1128, 414] width 30 height 14
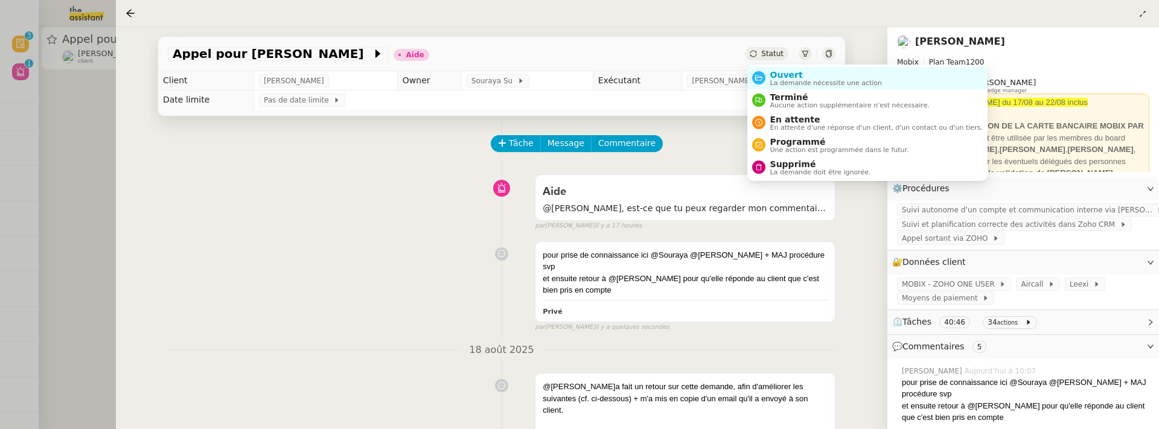
click at [767, 56] on span "Statut" at bounding box center [772, 54] width 22 height 8
click at [779, 76] on span "Ouvert" at bounding box center [826, 75] width 112 height 10
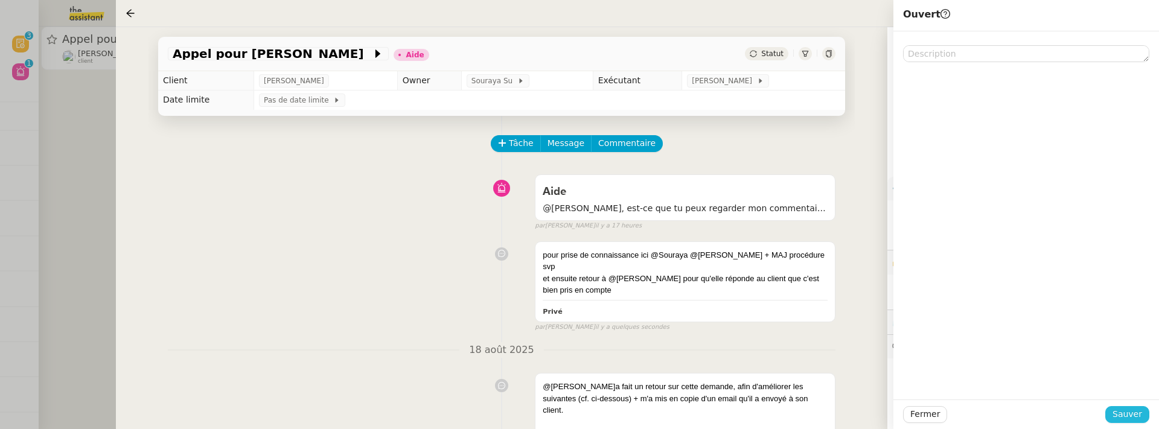
click at [1143, 415] on button "Sauver" at bounding box center [1127, 414] width 44 height 17
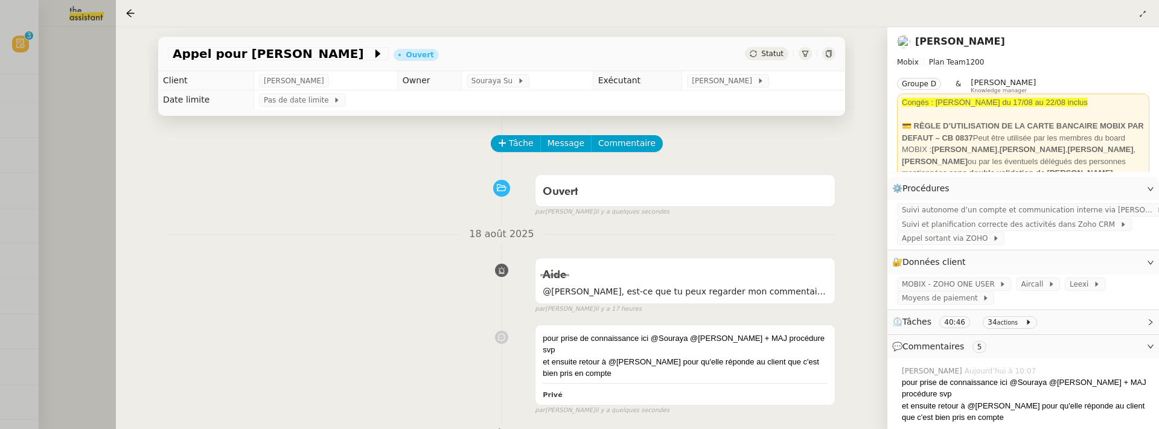
click at [830, 56] on icon at bounding box center [828, 53] width 5 height 7
click at [86, 229] on div at bounding box center [579, 214] width 1159 height 429
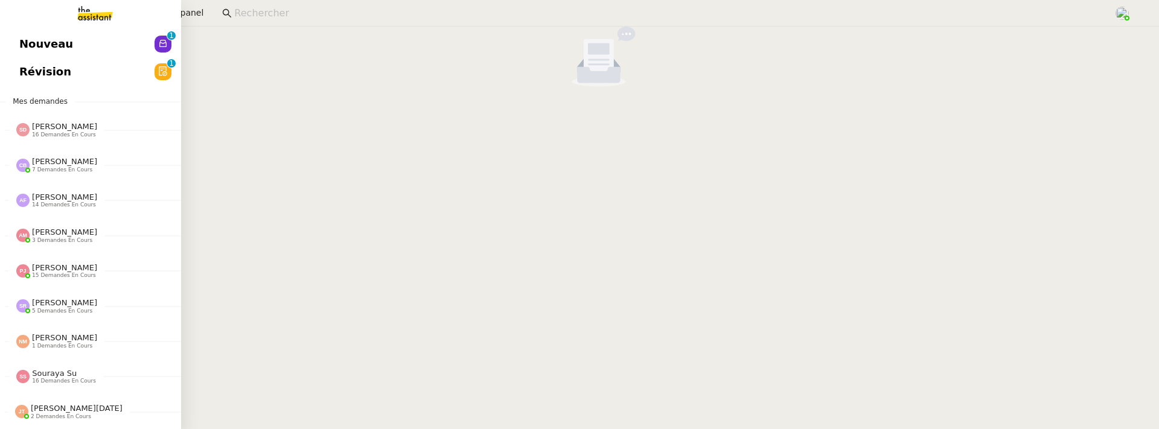
click at [20, 77] on span "Révision" at bounding box center [45, 72] width 52 height 18
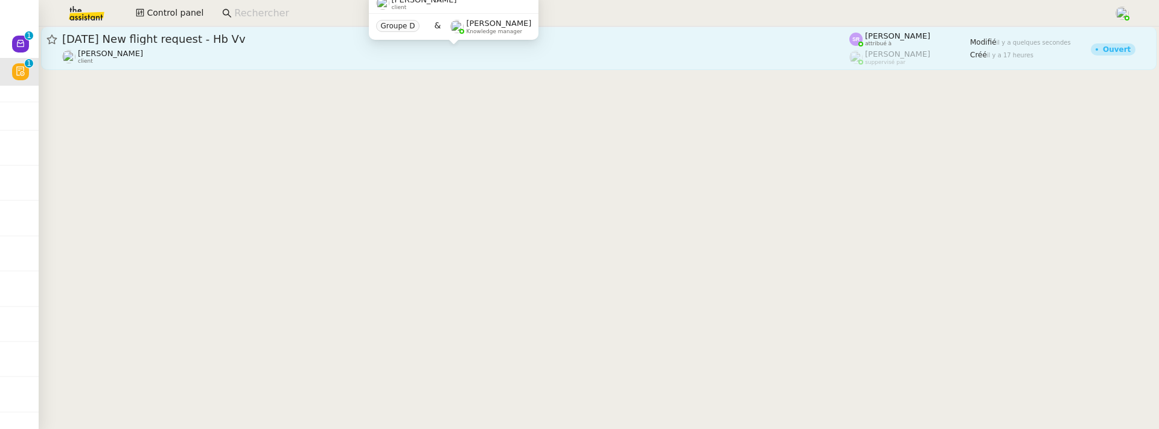
click at [260, 62] on div "[PERSON_NAME] client" at bounding box center [455, 57] width 787 height 16
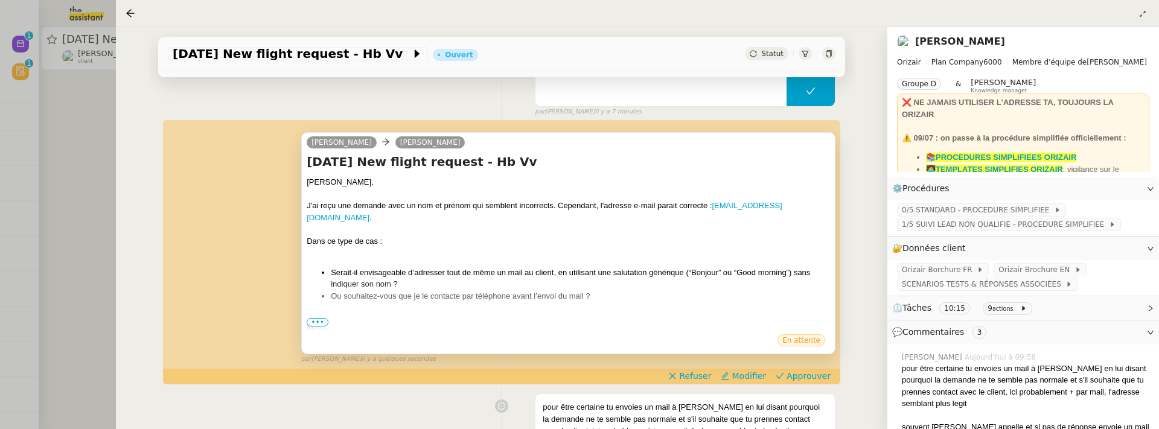
scroll to position [135, 0]
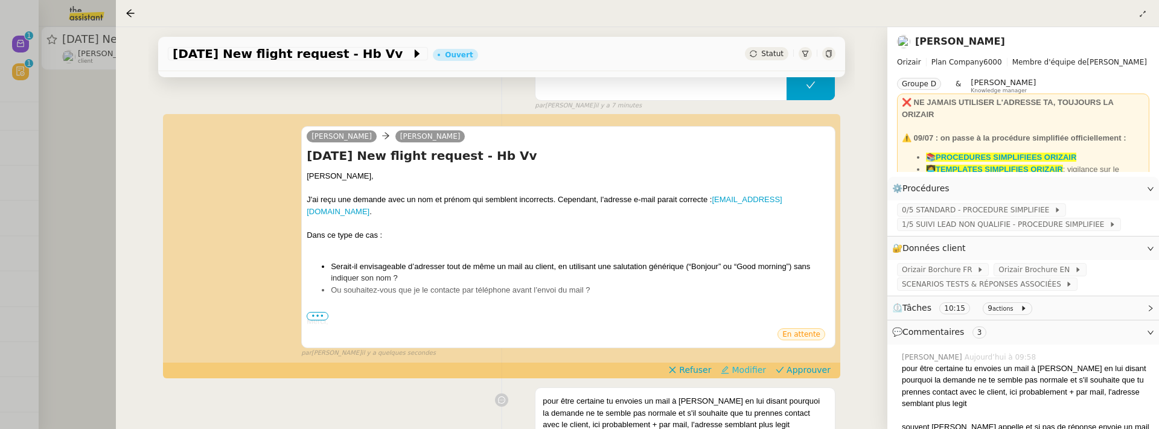
click at [744, 364] on span "Modifier" at bounding box center [749, 370] width 34 height 12
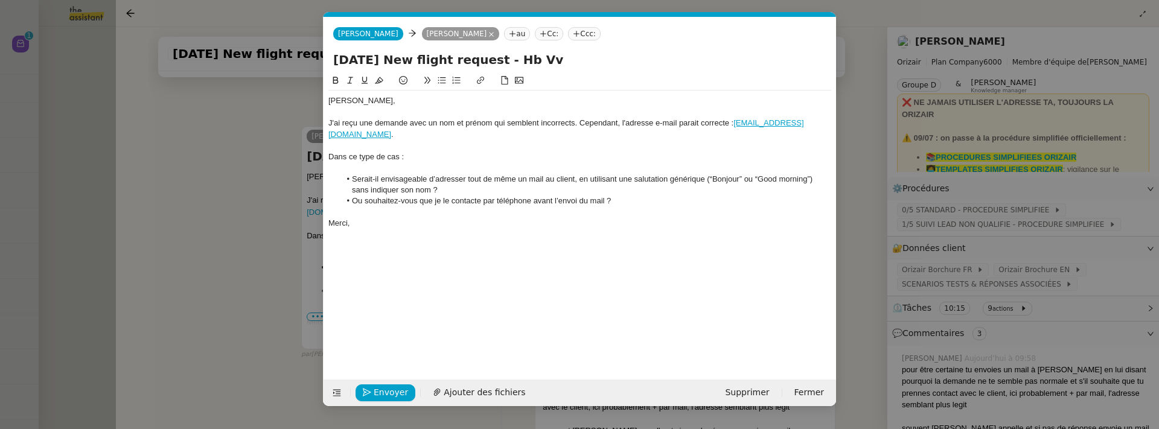
scroll to position [0, 25]
click at [662, 196] on li "Ou souhaitez-vous que je le contacte par téléphone avant l’envoi du mail ?" at bounding box center [585, 201] width 491 height 11
drag, startPoint x: 432, startPoint y: 211, endPoint x: 462, endPoint y: 215, distance: 29.9
click at [462, 218] on div "De façon générale, j'ai ce cas de façon de plus en" at bounding box center [579, 223] width 503 height 11
click at [538, 218] on div "De façon générale, j'ai ce cas qui revient de plus en" at bounding box center [579, 223] width 503 height 11
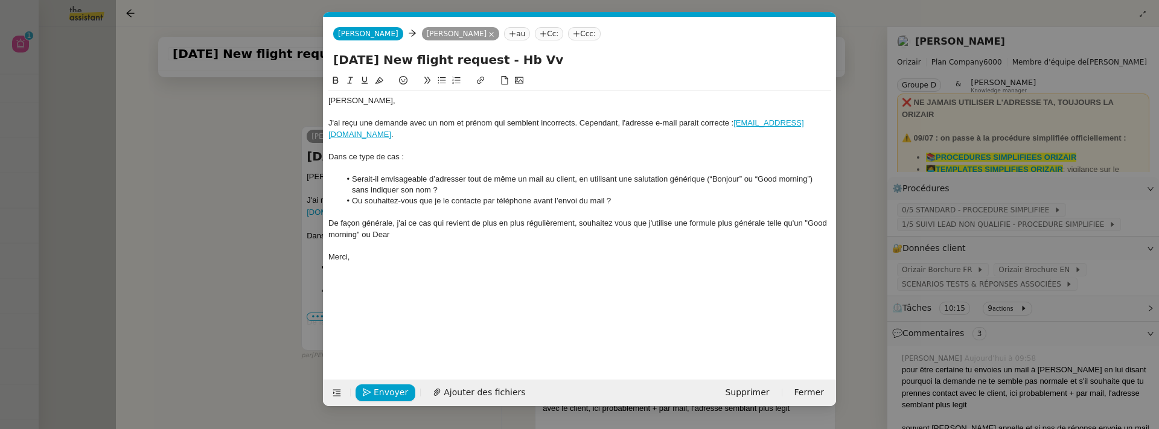
click at [373, 224] on div "De façon générale, j'ai ce cas qui revient de plus en plus régulièrement, souha…" at bounding box center [579, 229] width 503 height 22
click at [426, 225] on div "De façon générale, j'ai ce cas qui revient de plus en plus régulièrement, souha…" at bounding box center [579, 229] width 503 height 22
click at [600, 218] on div "De façon générale, j'ai ce cas qui revient de plus en plus régulièrement, souha…" at bounding box center [579, 229] width 503 height 22
click at [0, 0] on lt-em "souhaitez-vous" at bounding box center [0, 0] width 0 height 0
click at [551, 221] on div "De façon générale, j'ai ce cas qui revient de plus en plus régulièrement, souha…" at bounding box center [579, 229] width 503 height 22
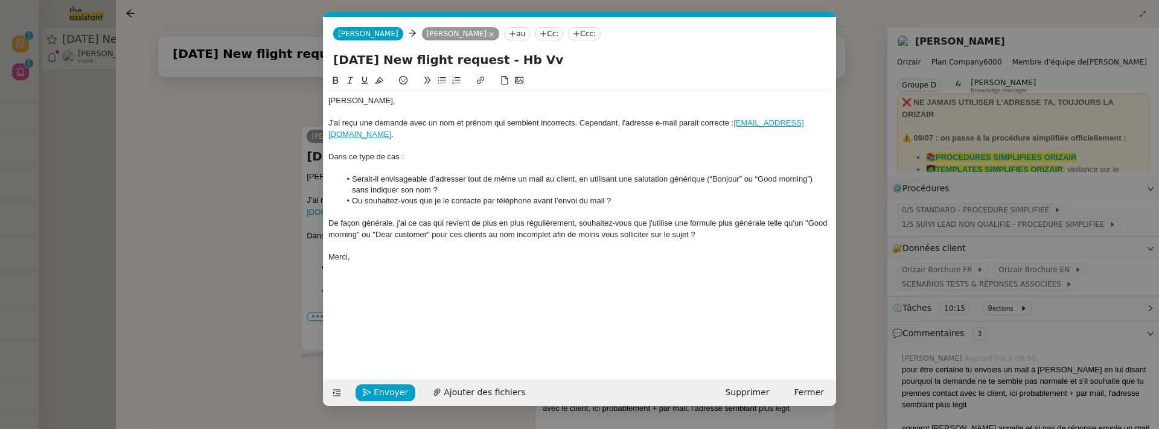
click at [646, 218] on div "De façon générale, j'ai ce cas qui revient de plus en plus régulièrement, souha…" at bounding box center [579, 229] width 503 height 22
click at [557, 235] on li "j'utilise une formule plus générale telle qu'un "Good morning" ou "Dear custome…" at bounding box center [585, 240] width 491 height 22
click at [354, 229] on li "j'utilise une formule plus générale telle qu'un "Good morning" ou "Dear custome…" at bounding box center [585, 240] width 491 height 22
click at [369, 252] on li "je" at bounding box center [585, 257] width 491 height 11
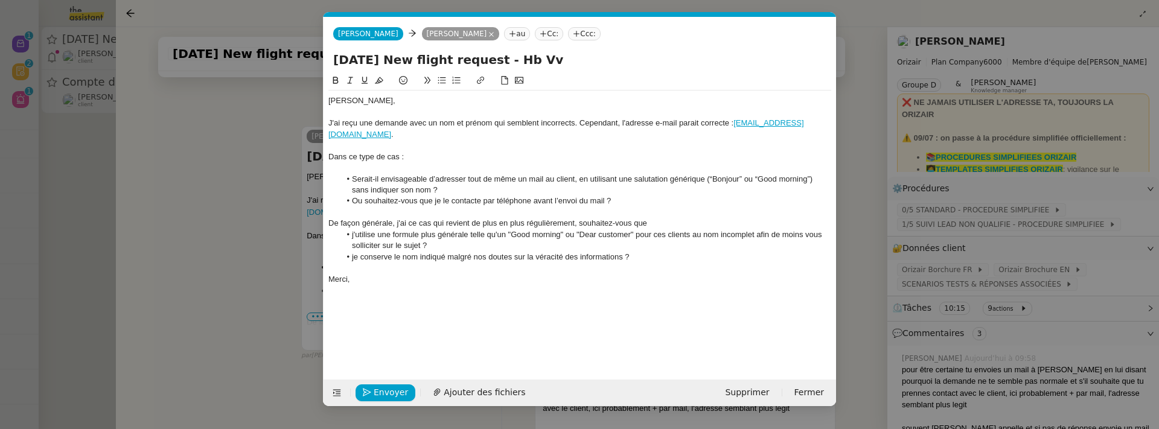
click at [661, 229] on li "j'utilise une formule plus générale telle qu'un "Good morning" ou "Dear custome…" at bounding box center [585, 240] width 491 height 22
click at [663, 218] on div "De façon générale, j'ai ce cas qui revient de plus en plus régulièrement, souha…" at bounding box center [579, 223] width 503 height 11
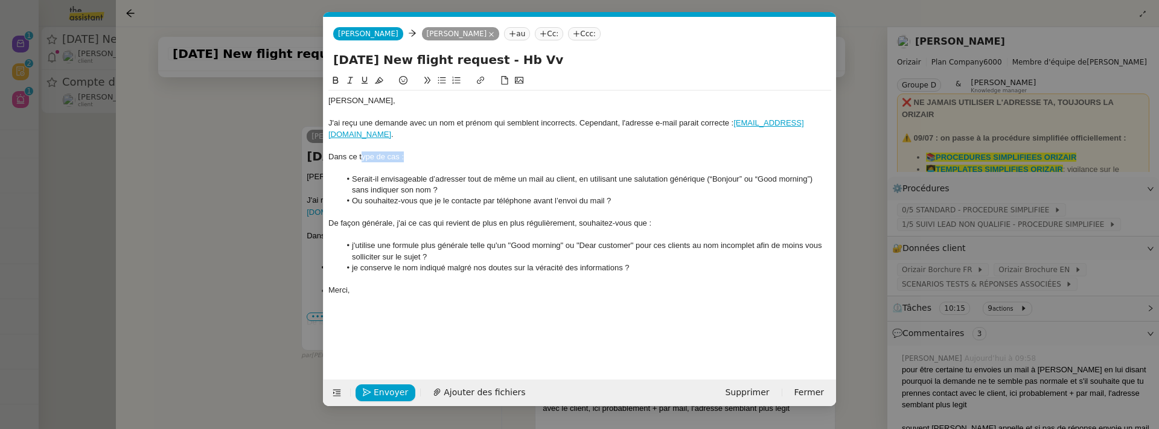
drag, startPoint x: 421, startPoint y: 147, endPoint x: 361, endPoint y: 149, distance: 59.8
click at [361, 152] on div "Dans ce type de cas :" at bounding box center [579, 157] width 503 height 11
click at [511, 174] on li "Serait-il envisageable d’adresser tout de même un mail au client, en utilisant …" at bounding box center [585, 185] width 491 height 22
drag, startPoint x: 636, startPoint y: 188, endPoint x: 348, endPoint y: 191, distance: 288.6
click at [348, 196] on li "Ou souhaitez-vous que je le contacte par téléphone avant l’envoi du mail ?" at bounding box center [585, 201] width 491 height 11
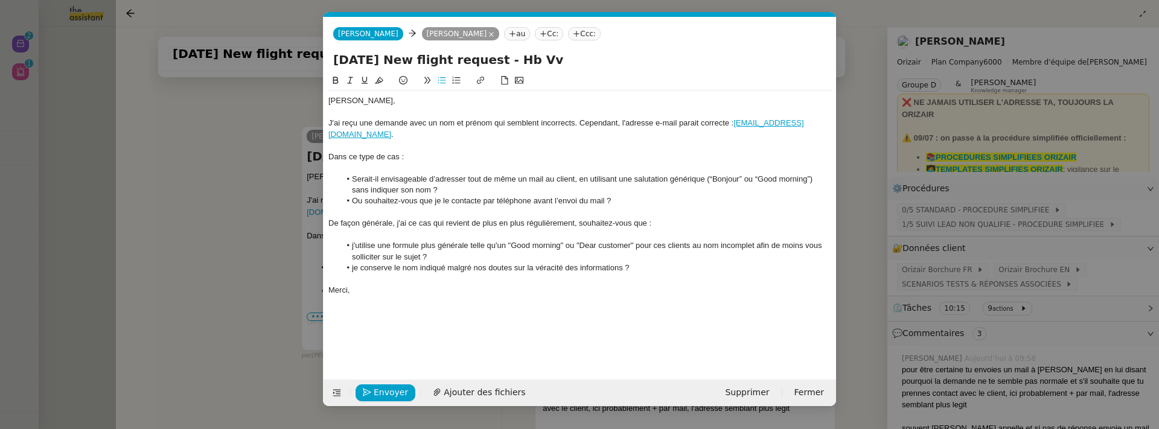
click at [571, 174] on li "Serait-il envisageable d’adresser tout de même un mail au client, en utilisant …" at bounding box center [585, 185] width 491 height 22
drag, startPoint x: 420, startPoint y: 191, endPoint x: 622, endPoint y: 190, distance: 202.2
click at [624, 196] on li "Ou souhaitez-vous que je le contacte par téléphone avant l’envoi du mail ?" at bounding box center [585, 201] width 491 height 11
copy li "que je le contacte par téléphone avant l’envoi du mail ?"
click at [648, 263] on li "je conserve le nom indiqué malgré nos doutes sur la véracité des informations ?" at bounding box center [585, 268] width 491 height 11
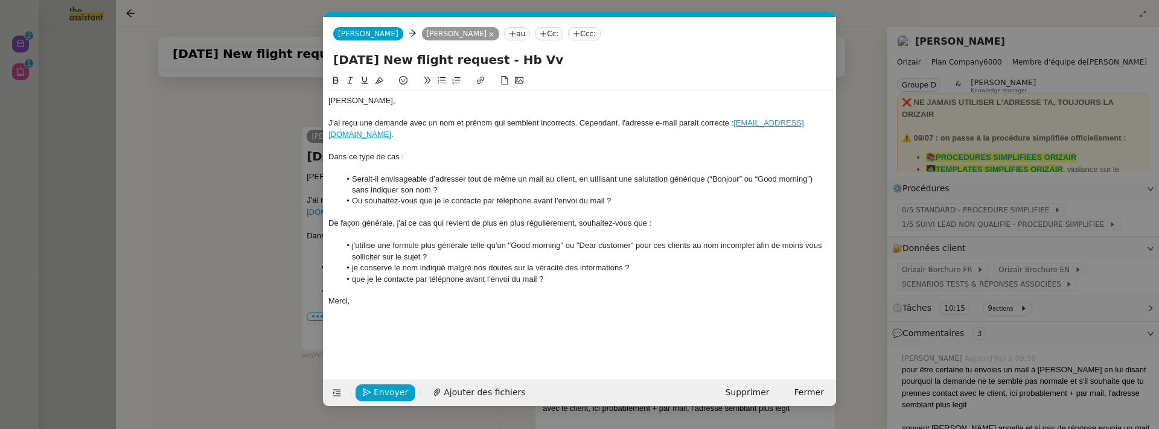
scroll to position [0, 0]
click at [353, 274] on li "que je le contacte par téléphone avant l’envoi du mail ?" at bounding box center [585, 279] width 491 height 11
click at [552, 274] on li "ou que je le contacte par téléphone avant l’envoi du mail ?" at bounding box center [585, 279] width 491 height 11
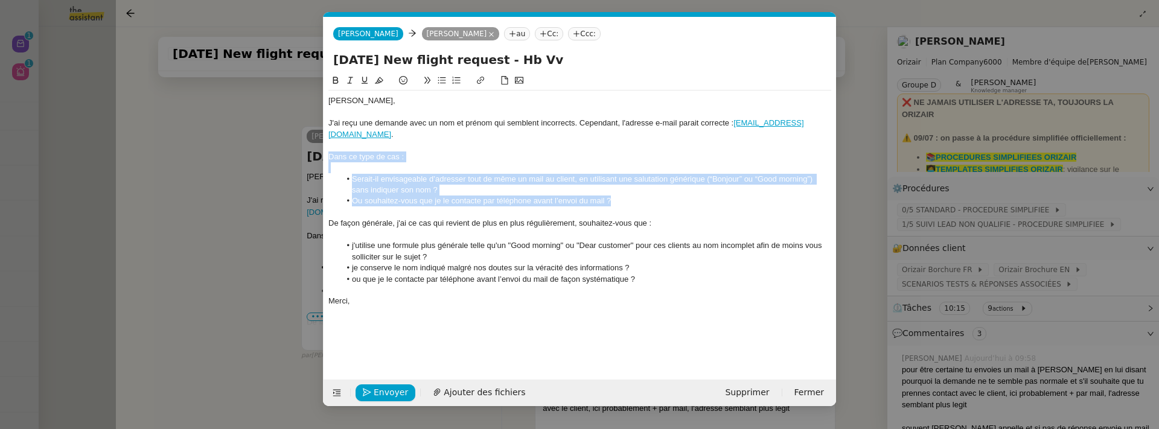
drag, startPoint x: 622, startPoint y: 190, endPoint x: 316, endPoint y: 142, distance: 310.4
click at [315, 141] on nz-modal-container "Service TA - VOYAGE - PROPOSITION GLOBALE A utiliser dans le cadre de propositi…" at bounding box center [579, 214] width 1159 height 429
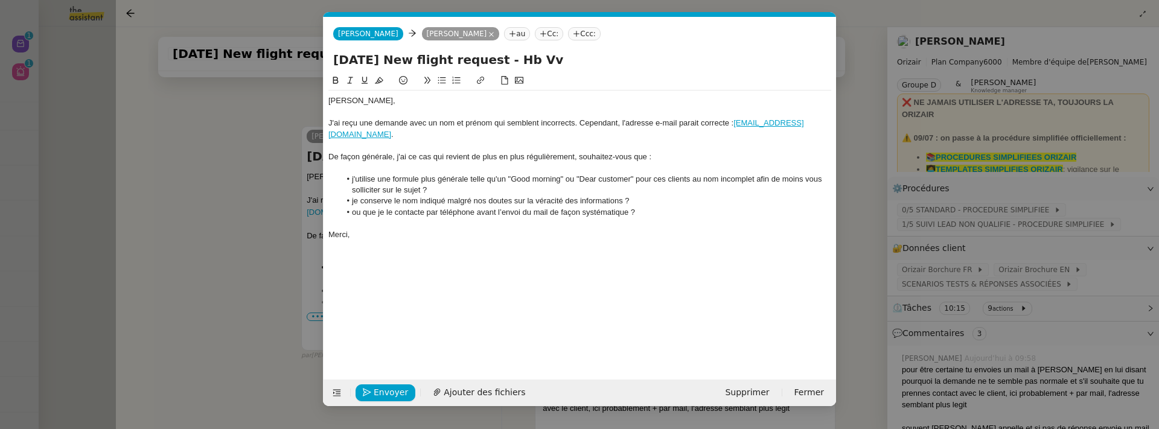
click at [231, 258] on nz-modal-container "Service TA - VOYAGE - PROPOSITION GLOBALE A utiliser dans le cadre de propositi…" at bounding box center [579, 214] width 1159 height 429
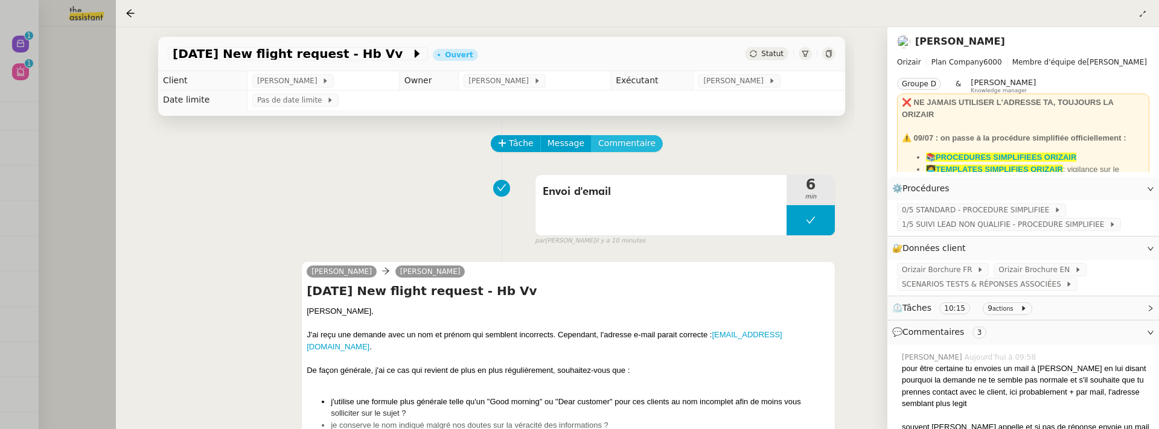
click at [628, 136] on button "Commentaire" at bounding box center [627, 143] width 72 height 17
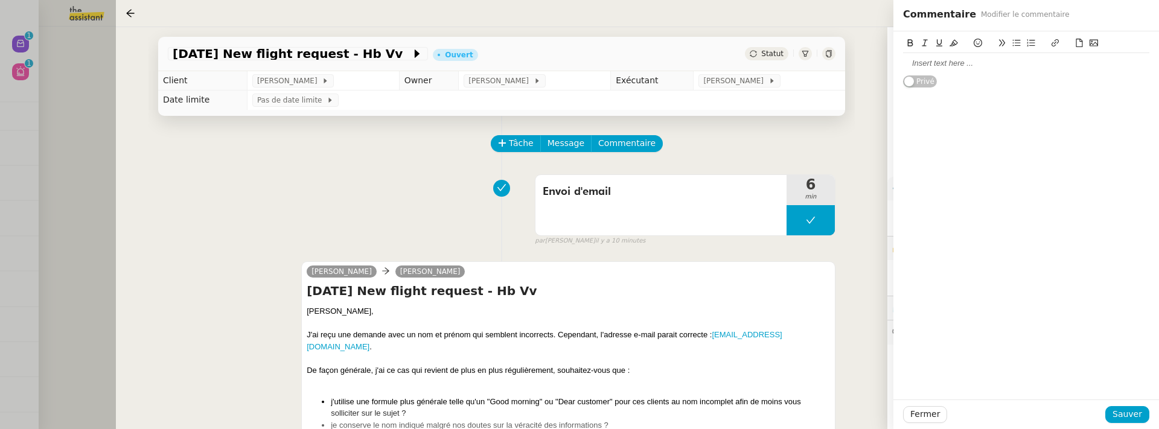
click at [935, 68] on div at bounding box center [1026, 63] width 246 height 11
click at [1135, 411] on span "Sauver" at bounding box center [1128, 414] width 30 height 14
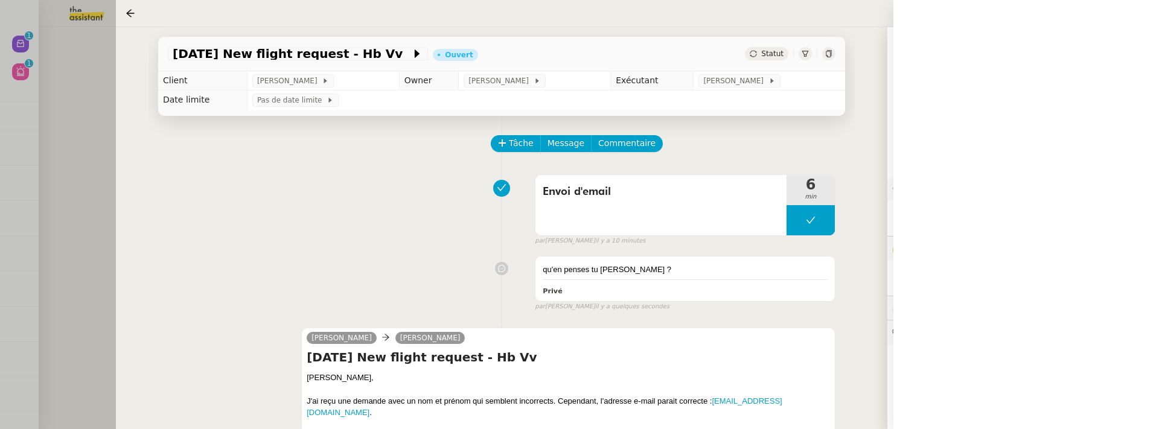
click at [827, 56] on icon at bounding box center [828, 53] width 7 height 7
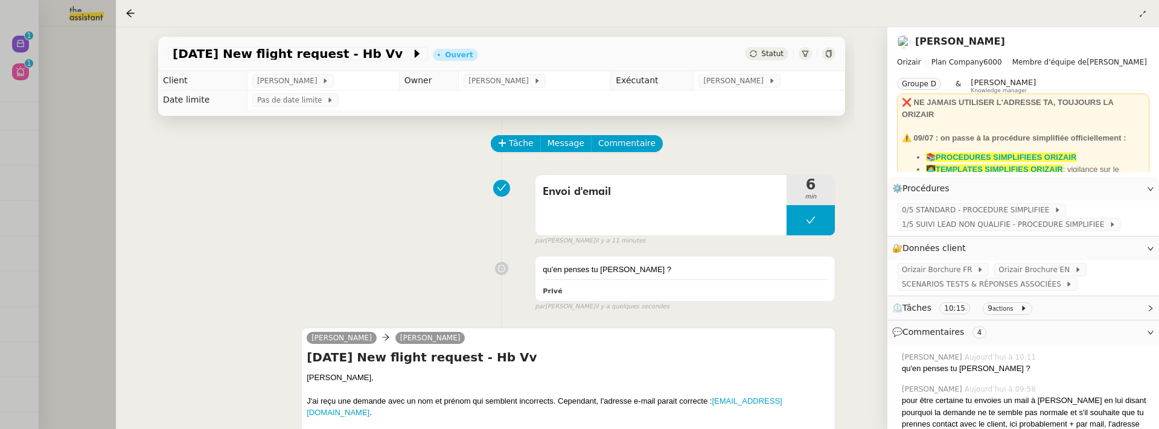
click at [78, 208] on div at bounding box center [579, 214] width 1159 height 429
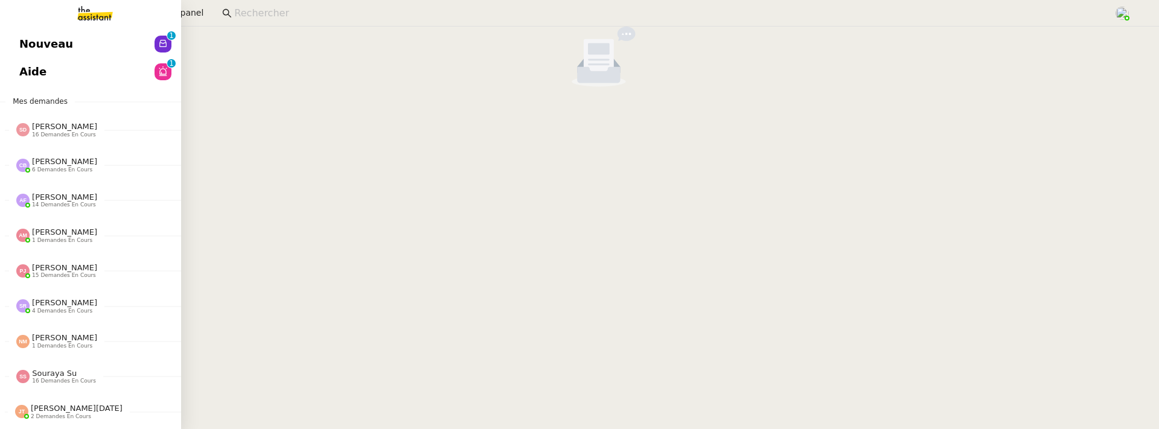
click at [37, 42] on span "Nouveau" at bounding box center [46, 44] width 54 height 18
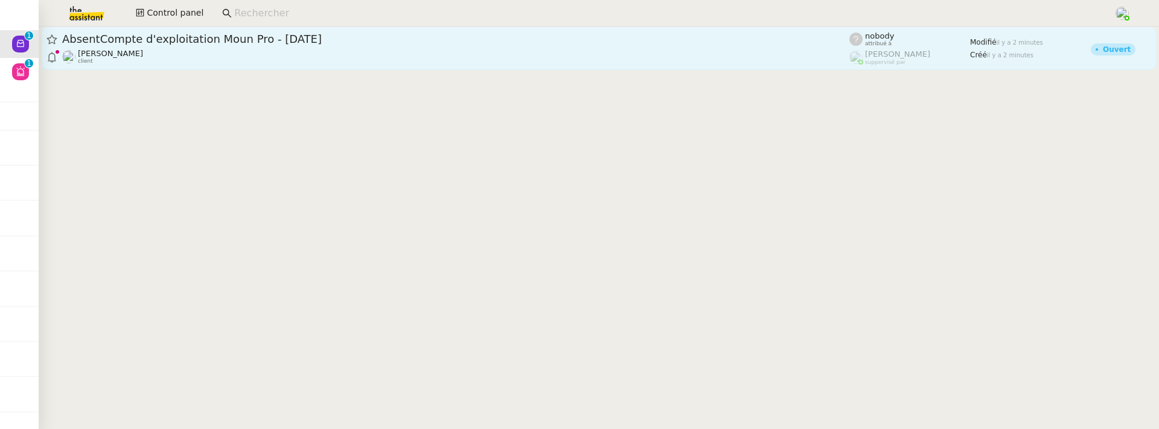
click at [340, 60] on div "Guillaume Farina client" at bounding box center [455, 57] width 787 height 16
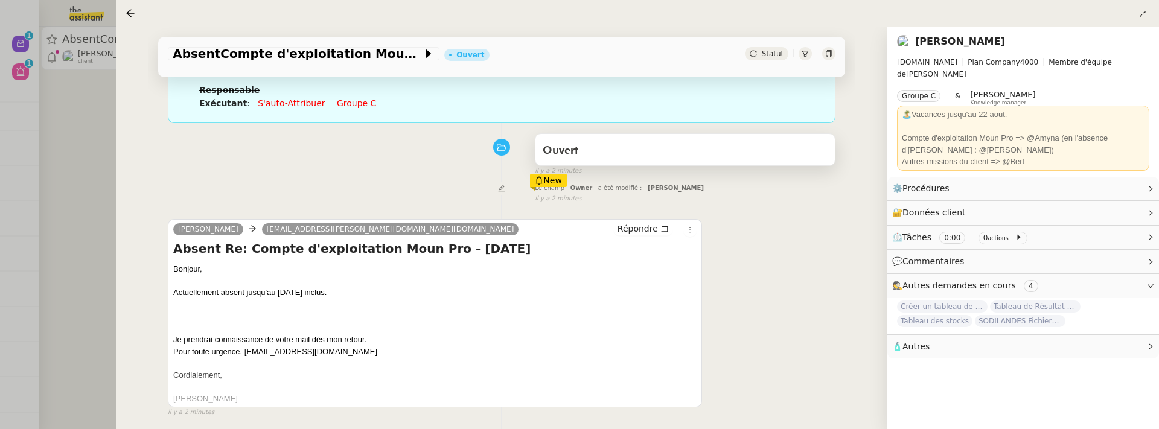
scroll to position [155, 0]
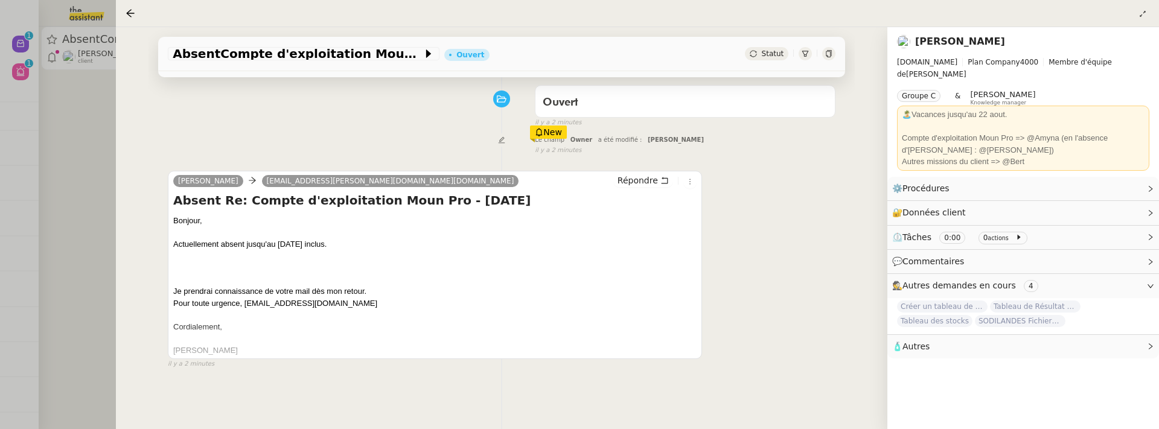
click at [700, 176] on div "Guillaume Farina bounce+4a8d1c.08439f-guillaume.farina=mont-de-marsan.leclerc@t…" at bounding box center [435, 265] width 534 height 188
click at [697, 180] on div "Guillaume Farina bounce+4a8d1c.08439f-guillaume.farina=mont-de-marsan.leclerc@t…" at bounding box center [435, 265] width 534 height 188
click at [693, 180] on icon at bounding box center [689, 181] width 7 height 7
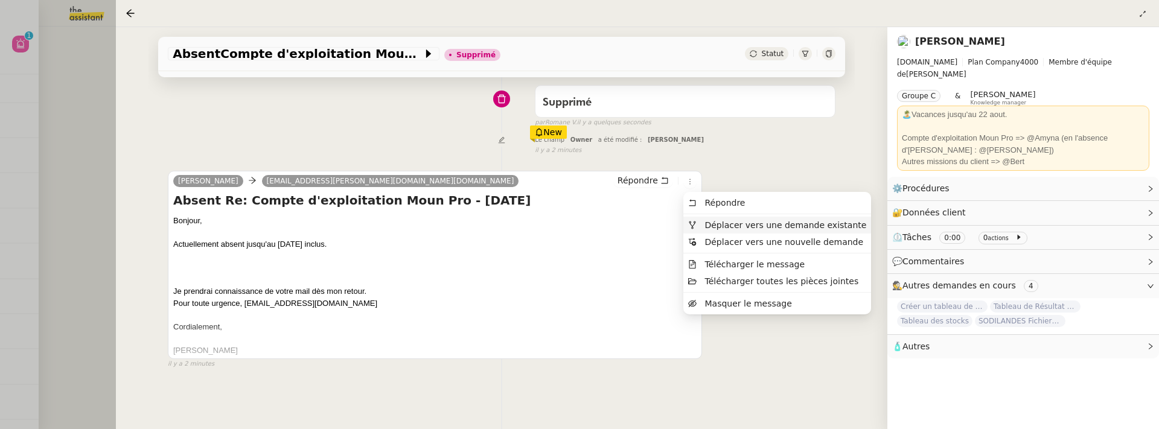
click at [727, 220] on span "Déplacer vers une demande existante" at bounding box center [785, 225] width 162 height 10
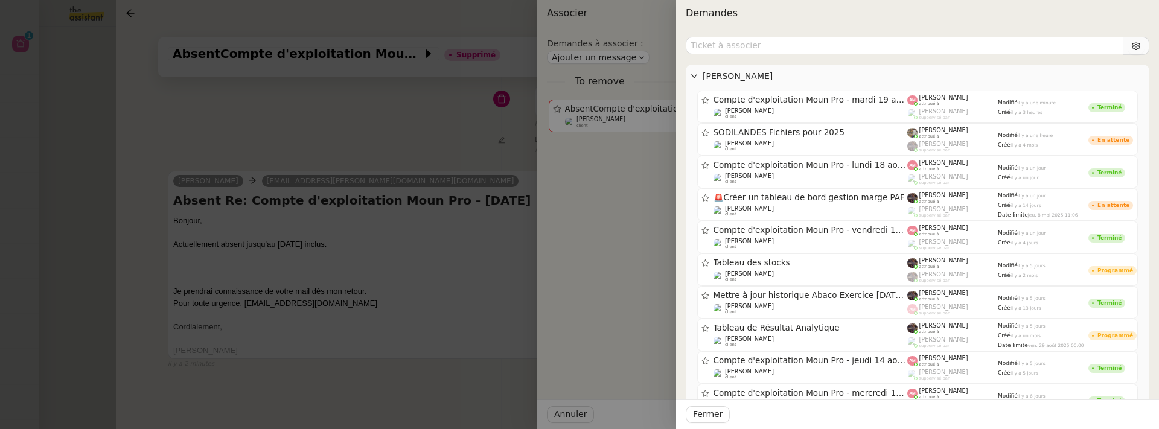
click at [399, 115] on div at bounding box center [579, 214] width 1159 height 429
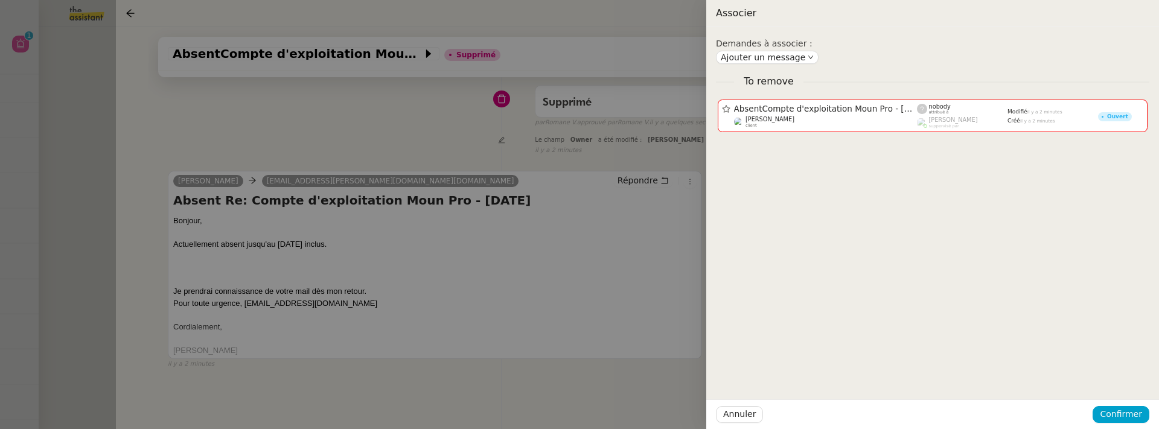
click at [87, 159] on div at bounding box center [579, 214] width 1159 height 429
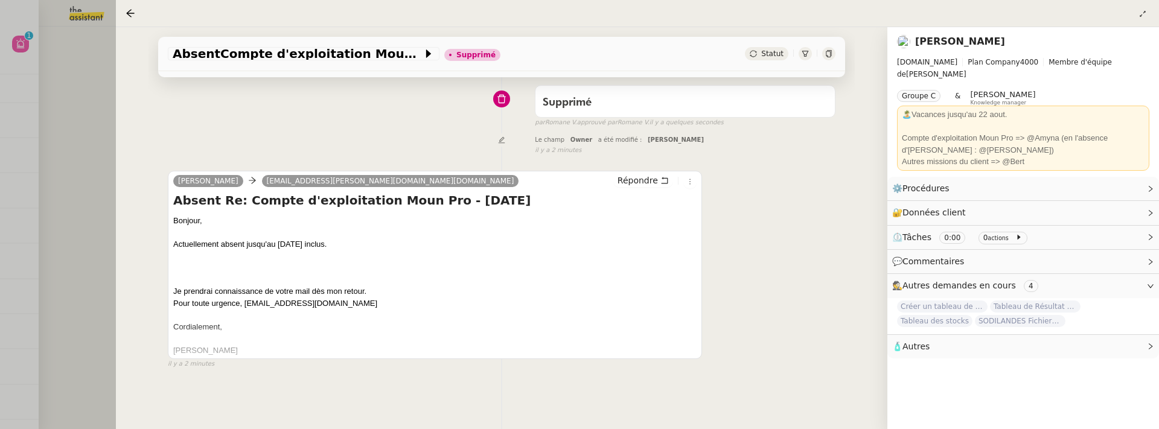
click at [87, 159] on div at bounding box center [579, 214] width 1159 height 429
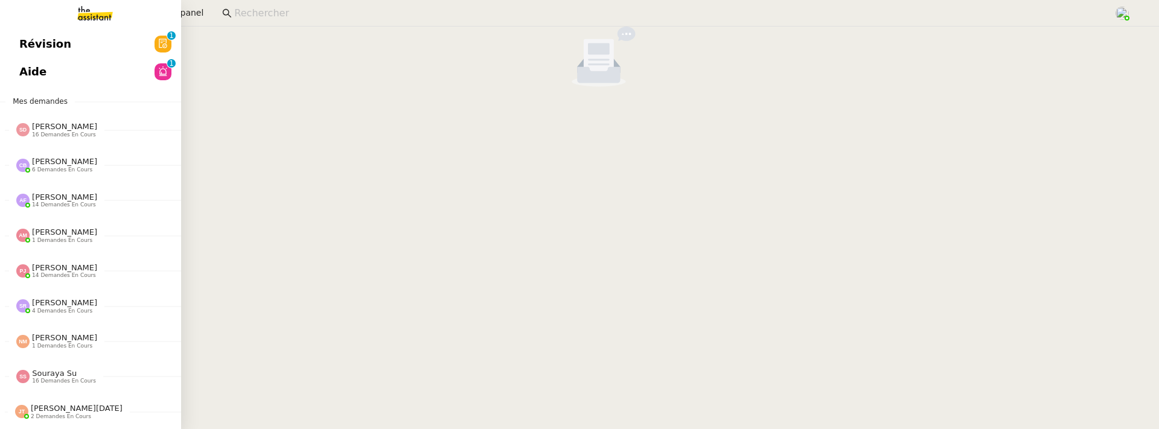
click at [29, 42] on span "Révision" at bounding box center [45, 44] width 52 height 18
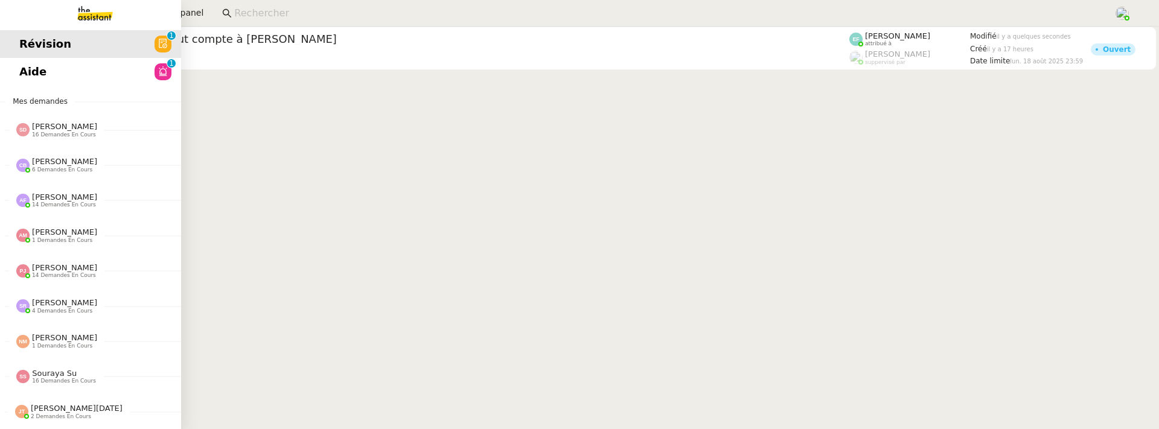
click at [31, 74] on span "Aide" at bounding box center [32, 72] width 27 height 18
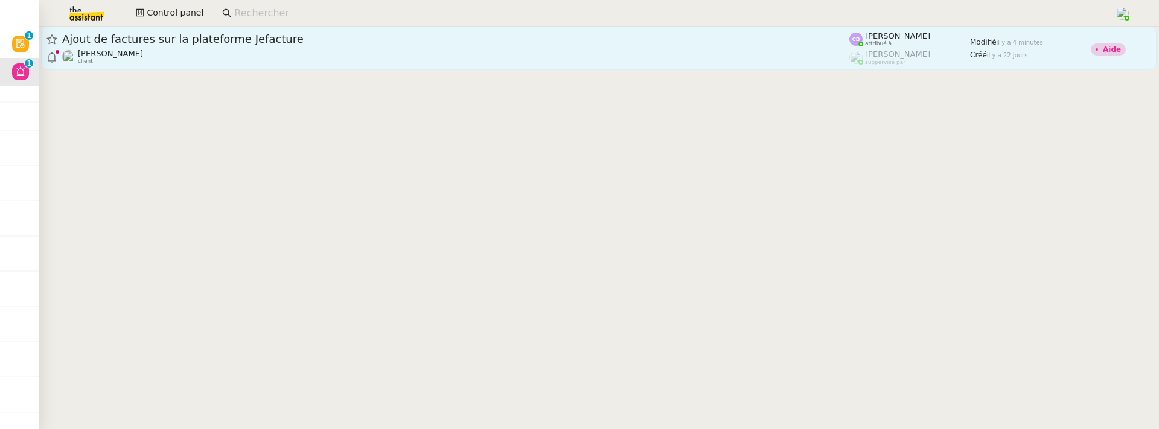
click at [395, 47] on div "Ajout de factures sur la plateforme Jefacture Tina KHAMVENE client" at bounding box center [455, 48] width 787 height 33
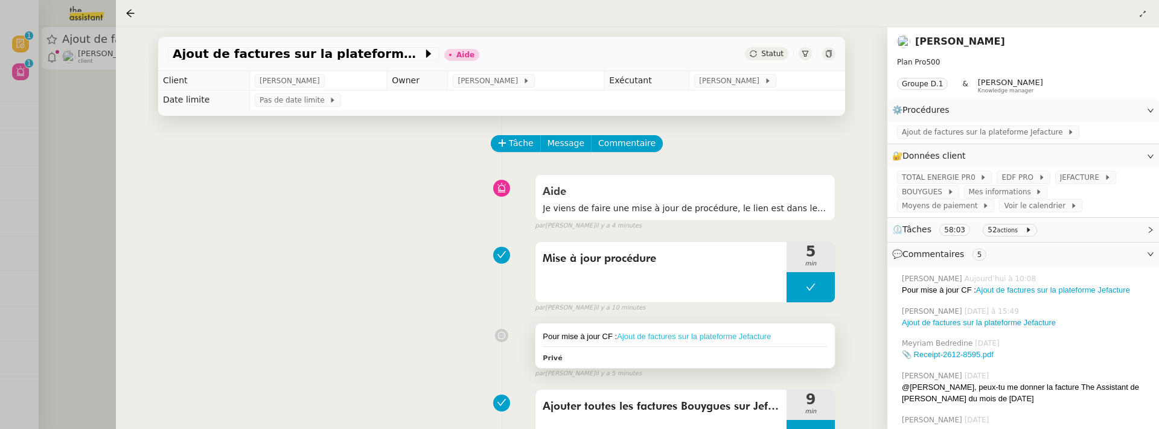
click at [715, 334] on link "Ajout de factures sur la plateforme Jefacture" at bounding box center [694, 336] width 154 height 9
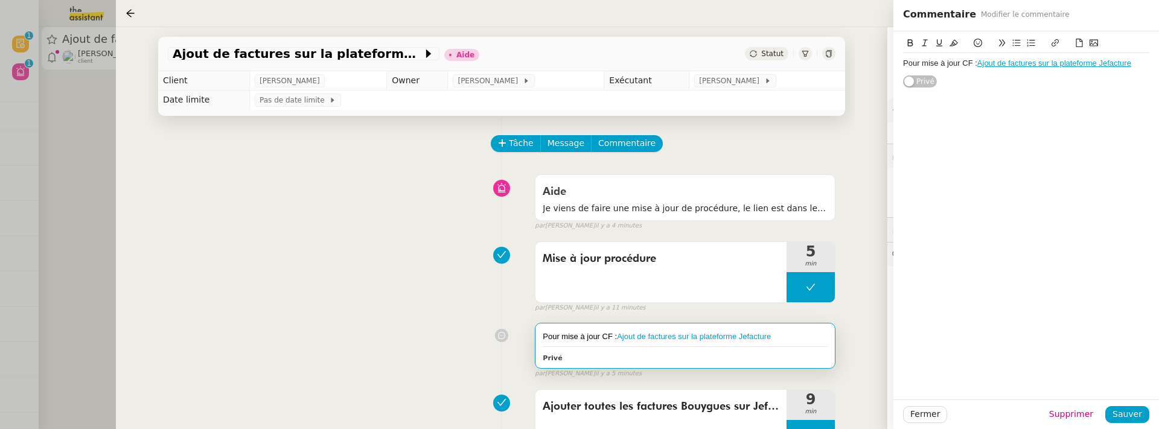
click at [1043, 64] on link "Ajout de factures sur la plateforme Jefacture" at bounding box center [1054, 63] width 154 height 9
click at [894, 188] on div "Pour mise à jour CF : Ajout de factures sur la plateforme Jefacture https://doc…" at bounding box center [1026, 215] width 266 height 368
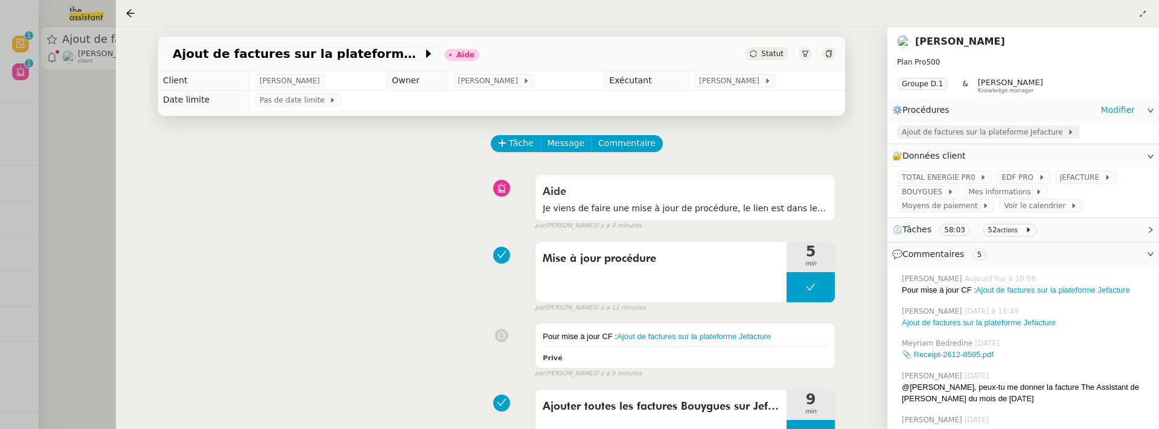
click at [968, 135] on span "Ajout de factures sur la plateforme Jefacture" at bounding box center [984, 132] width 165 height 12
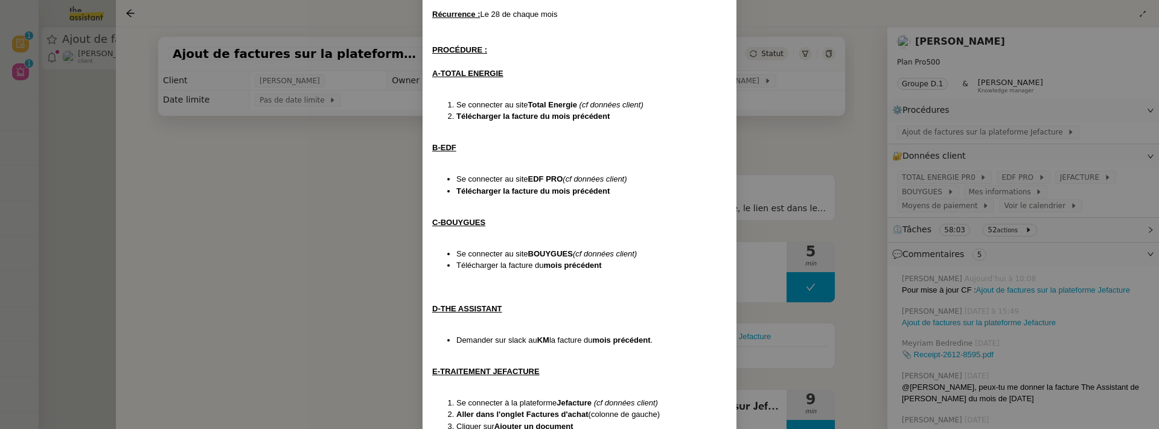
scroll to position [312, 0]
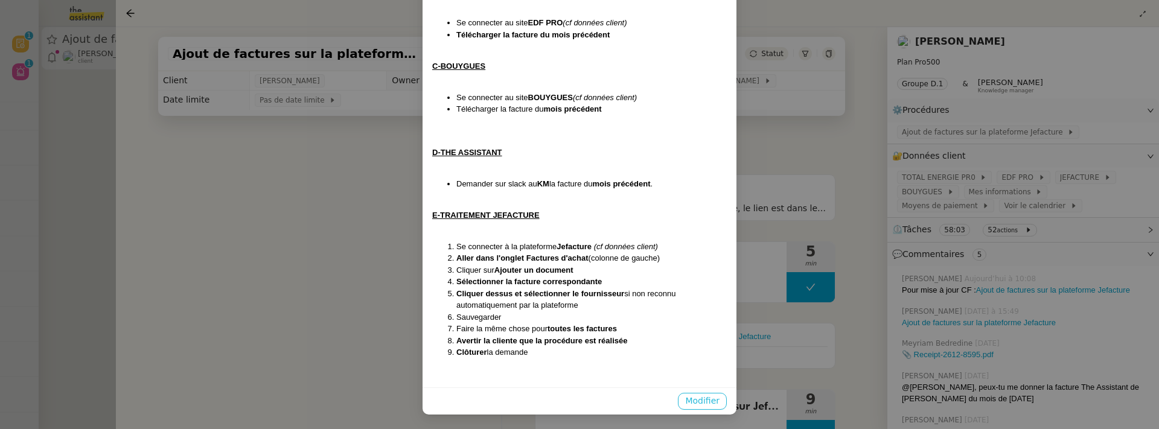
click at [697, 400] on span "Modifier" at bounding box center [702, 401] width 34 height 14
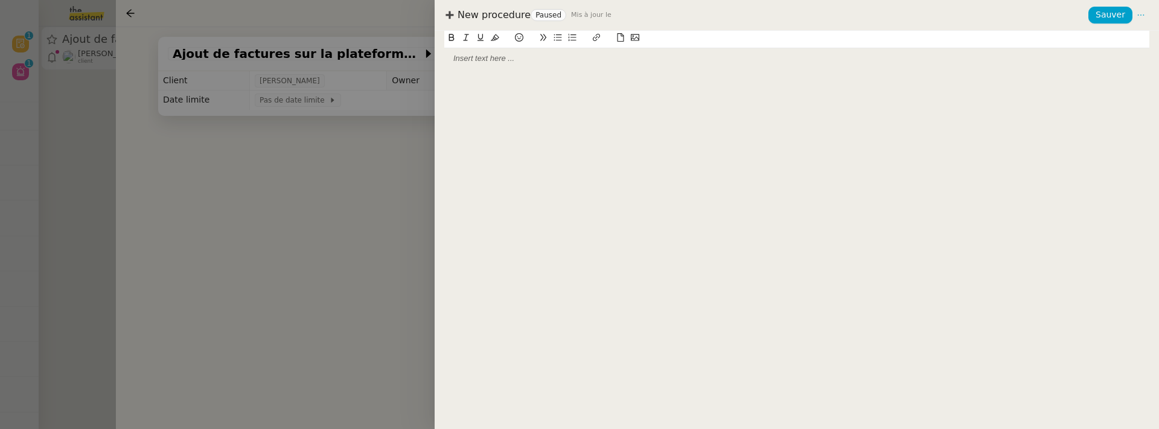
scroll to position [252, 0]
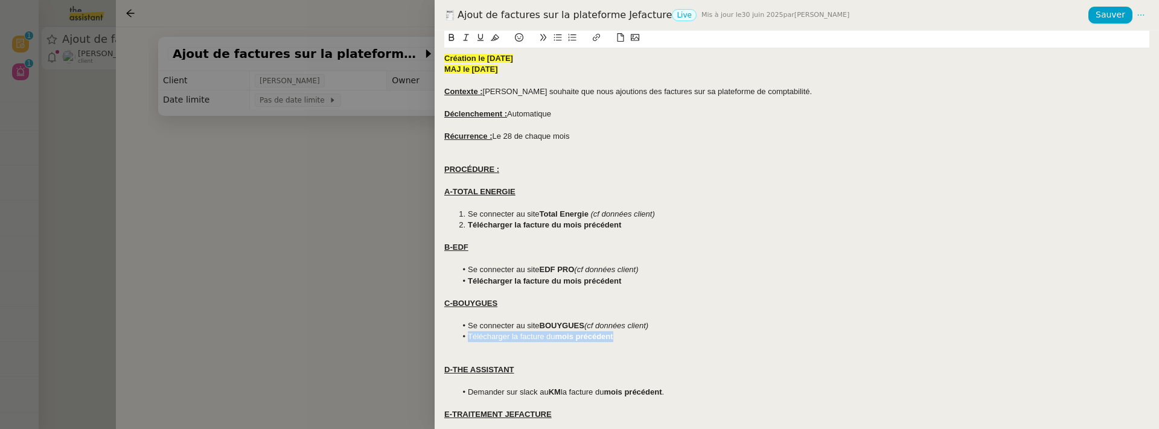
drag, startPoint x: 630, startPoint y: 338, endPoint x: 465, endPoint y: 342, distance: 164.8
click at [465, 342] on li "Télécharger la facture du mois précédent" at bounding box center [803, 336] width 694 height 11
drag, startPoint x: 577, startPoint y: 336, endPoint x: 610, endPoint y: 337, distance: 33.2
click at [610, 337] on span "la facture du mois précédent" at bounding box center [622, 336] width 99 height 9
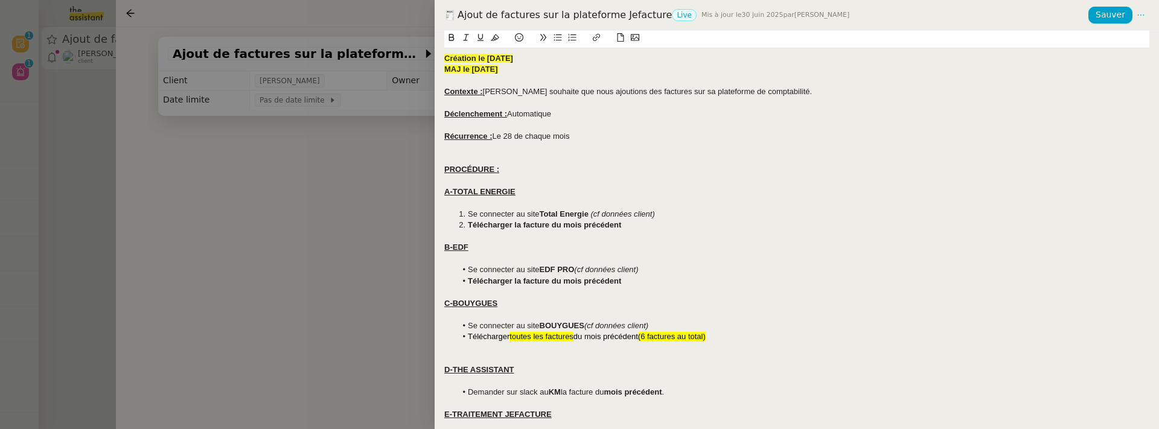
click at [514, 337] on span "toutes les factures" at bounding box center [541, 336] width 64 height 9
drag, startPoint x: 512, startPoint y: 336, endPoint x: 576, endPoint y: 336, distance: 64.6
click at [576, 336] on li "Télécharger toutes les factures du mois précédent (6 factures au total)" at bounding box center [803, 336] width 694 height 11
click at [492, 40] on icon at bounding box center [495, 37] width 8 height 8
click at [693, 262] on div at bounding box center [796, 259] width 705 height 11
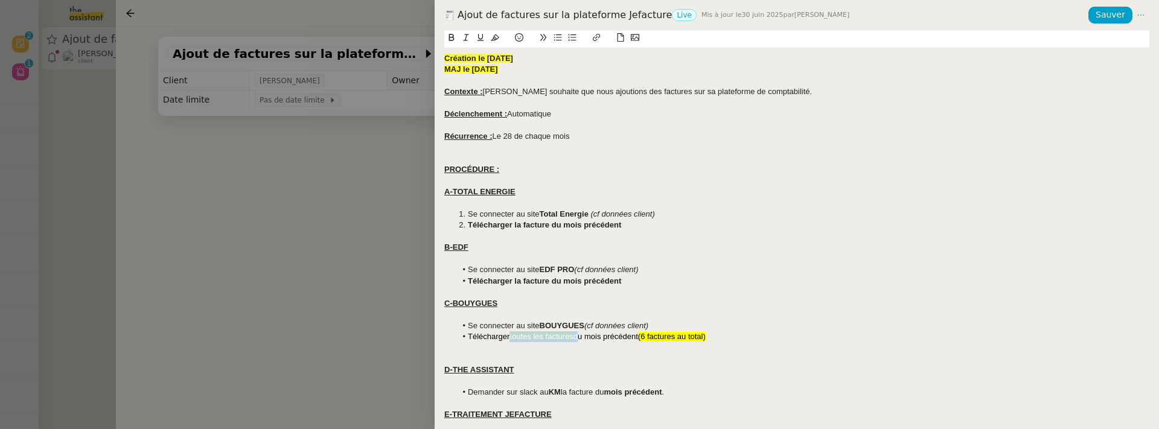
drag, startPoint x: 577, startPoint y: 339, endPoint x: 513, endPoint y: 339, distance: 64.6
click at [513, 339] on li "Télécharger toutes les factures du mois précédent (6 factures au total)" at bounding box center [803, 336] width 694 height 11
click at [498, 33] on button at bounding box center [495, 38] width 14 height 14
click at [585, 275] on li "Se connecter au site EDF PRO (cf données client)" at bounding box center [803, 269] width 694 height 11
click at [540, 337] on span "toutes les factures" at bounding box center [541, 336] width 64 height 9
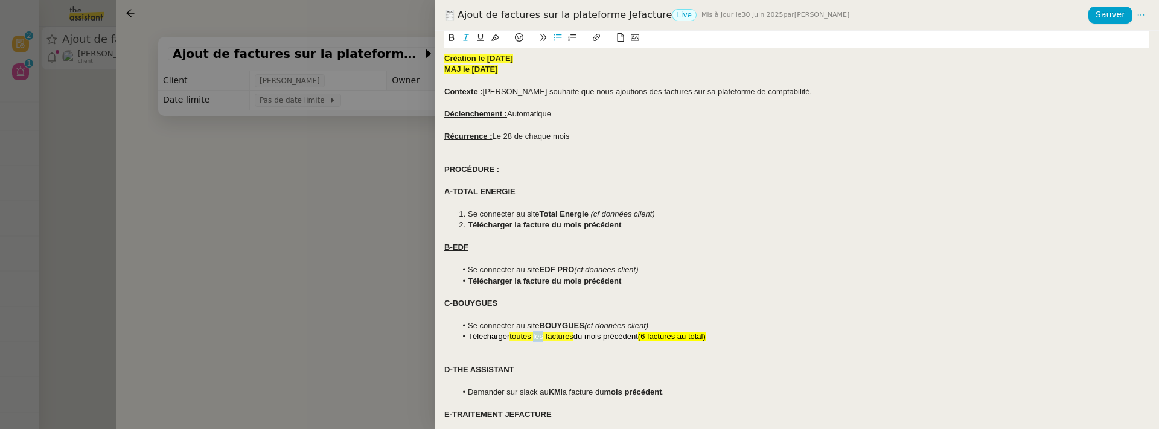
click at [540, 337] on span "toutes les factures" at bounding box center [541, 336] width 64 height 9
drag, startPoint x: 717, startPoint y: 334, endPoint x: 459, endPoint y: 340, distance: 258.4
click at [459, 340] on li "Télécharger toutes les factures du mois précédent (6 factures au total)" at bounding box center [803, 336] width 694 height 11
click at [493, 38] on icon at bounding box center [495, 37] width 8 height 7
click at [591, 223] on strong "Télécharger la facture du mois précédent" at bounding box center [544, 224] width 153 height 9
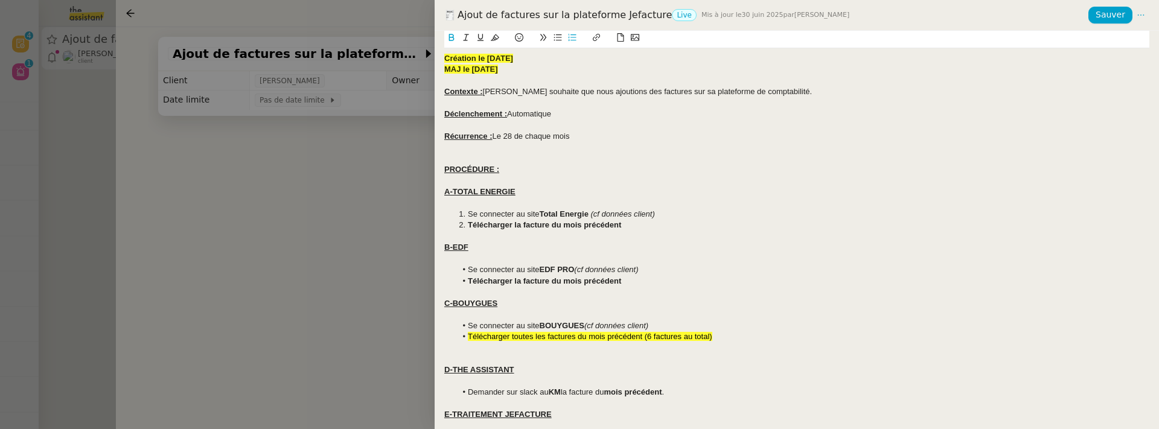
click at [561, 337] on span "Télécharger toutes les factures du mois précédent (6 factures au total)" at bounding box center [590, 336] width 244 height 9
click at [495, 39] on icon at bounding box center [495, 37] width 8 height 8
click at [608, 210] on em "(cf données client)" at bounding box center [623, 213] width 64 height 9
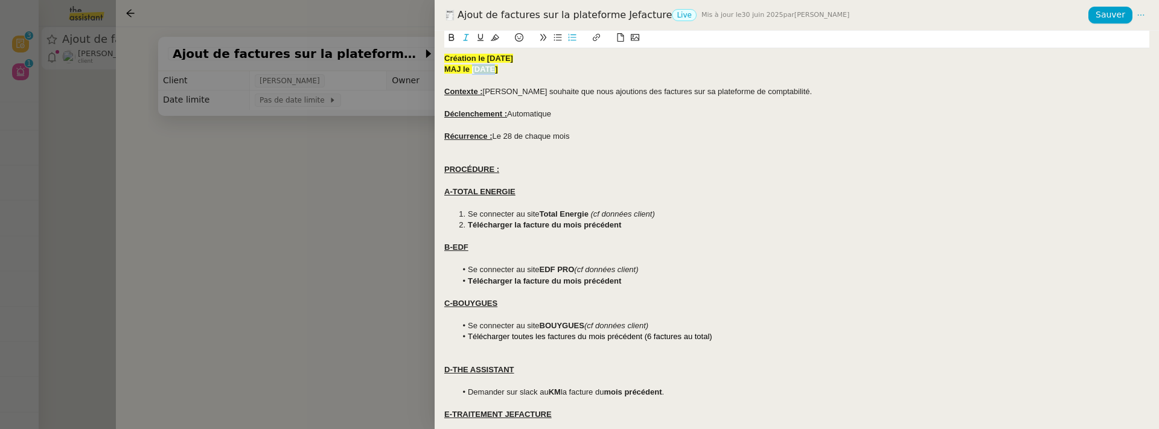
drag, startPoint x: 471, startPoint y: 72, endPoint x: 489, endPoint y: 72, distance: 18.1
click at [490, 72] on strong "MAJ le 30/06/25" at bounding box center [471, 69] width 54 height 9
click at [497, 72] on strong "MAJ le 19/08/25" at bounding box center [471, 69] width 54 height 9
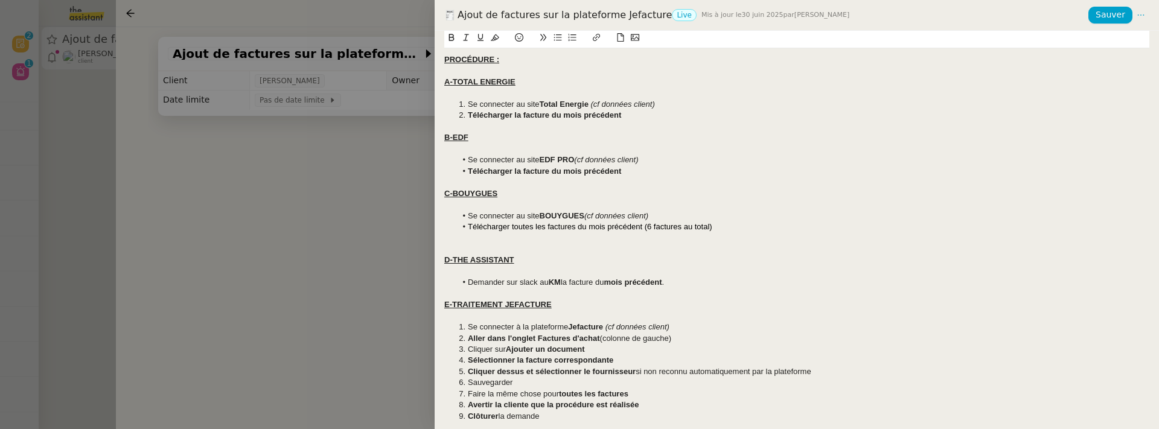
scroll to position [109, 0]
click at [1118, 20] on span "Sauver" at bounding box center [1111, 15] width 30 height 14
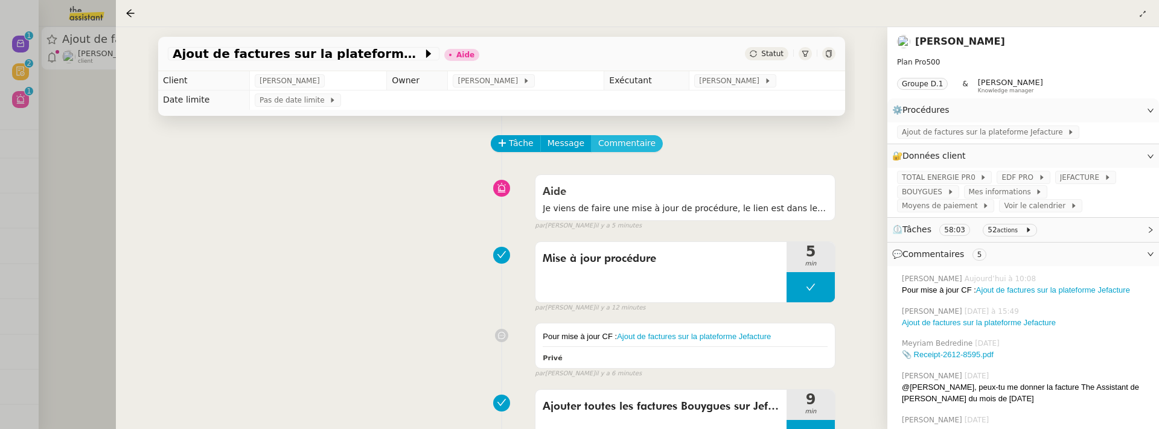
click at [635, 142] on span "Commentaire" at bounding box center [626, 143] width 57 height 14
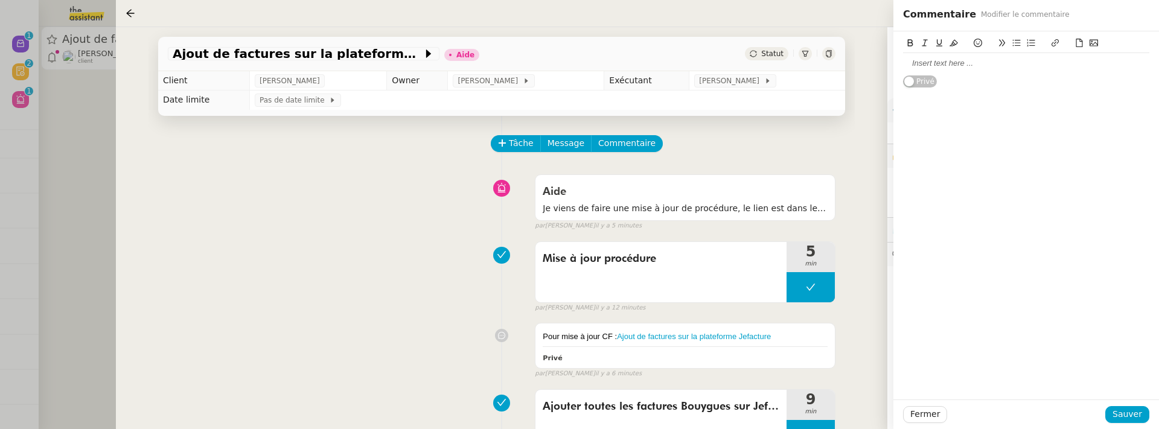
click at [936, 67] on div at bounding box center [1026, 63] width 246 height 11
click at [1121, 407] on span "Sauver" at bounding box center [1128, 414] width 30 height 14
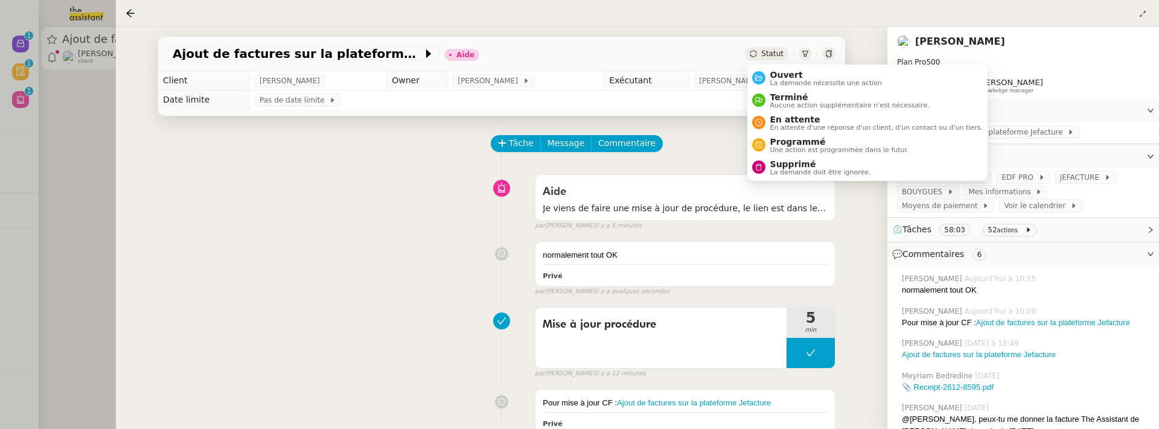
click at [781, 57] on span "Statut" at bounding box center [772, 54] width 22 height 8
click at [787, 74] on span "Ouvert" at bounding box center [826, 75] width 112 height 10
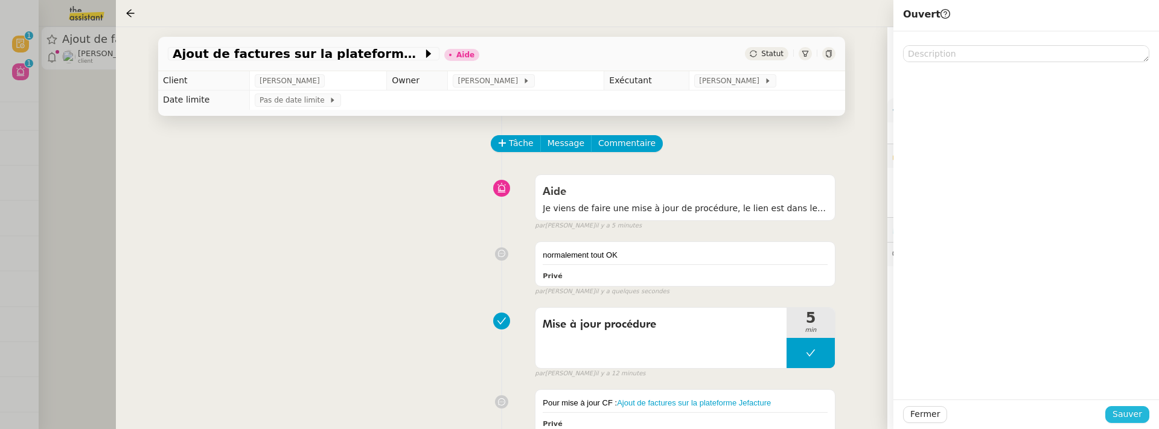
click at [1123, 406] on button "Sauver" at bounding box center [1127, 414] width 44 height 17
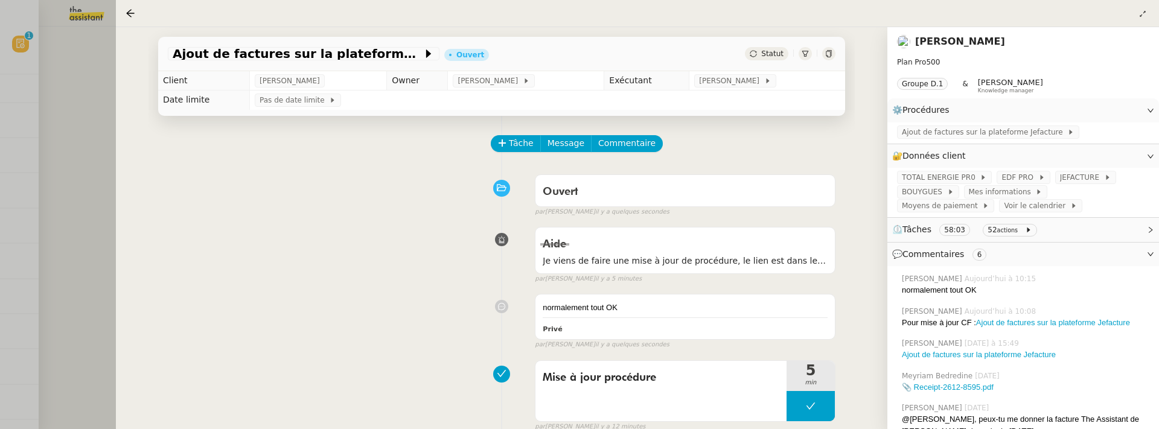
click at [88, 157] on div at bounding box center [579, 214] width 1159 height 429
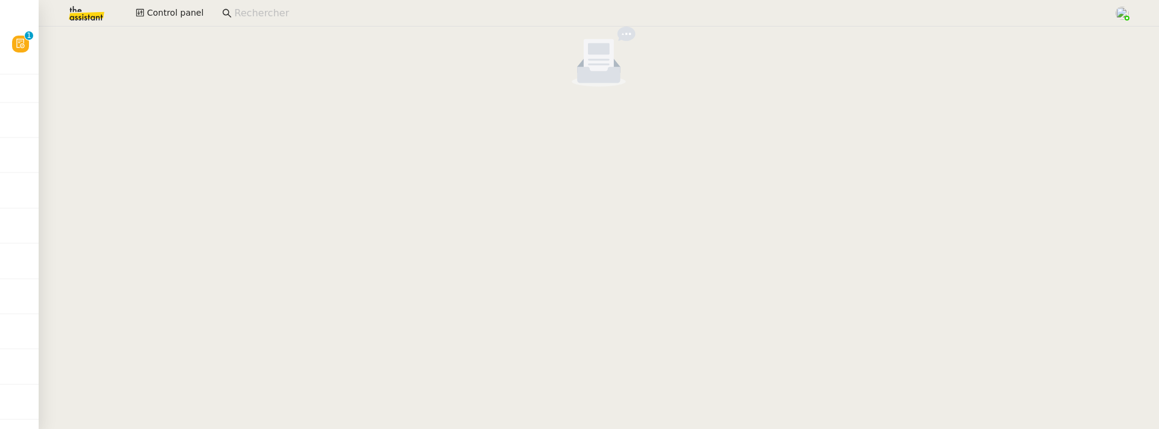
click at [318, 8] on input at bounding box center [667, 13] width 867 height 16
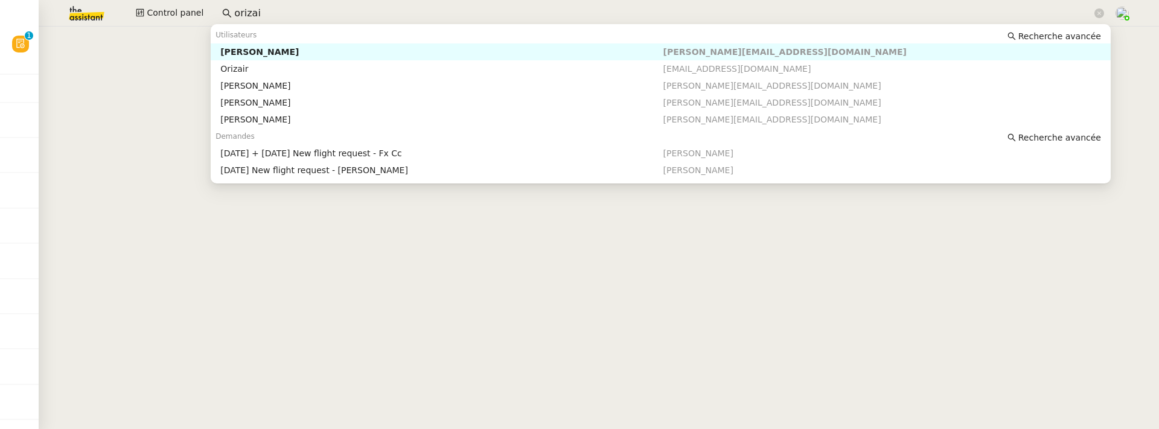
click at [325, 52] on div "[PERSON_NAME]" at bounding box center [441, 51] width 442 height 11
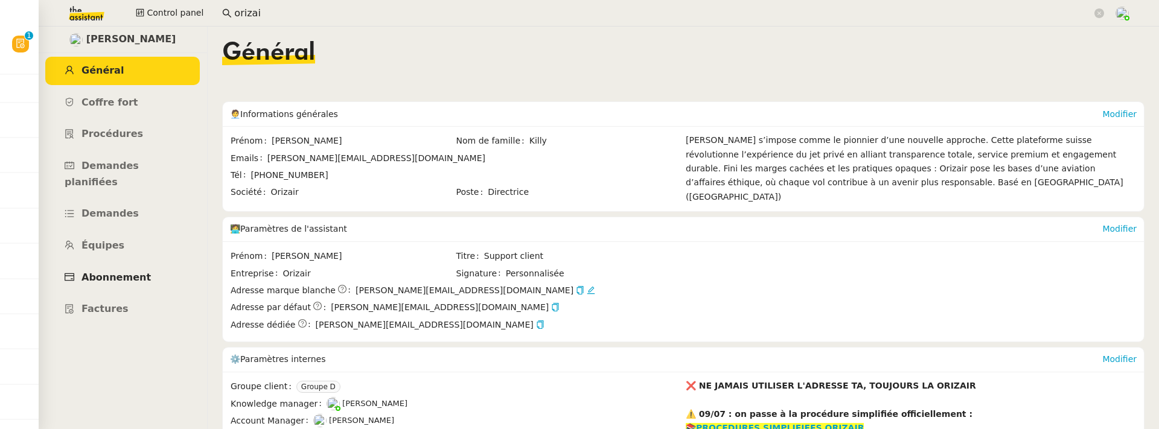
click at [132, 272] on span "Abonnement" at bounding box center [115, 277] width 69 height 11
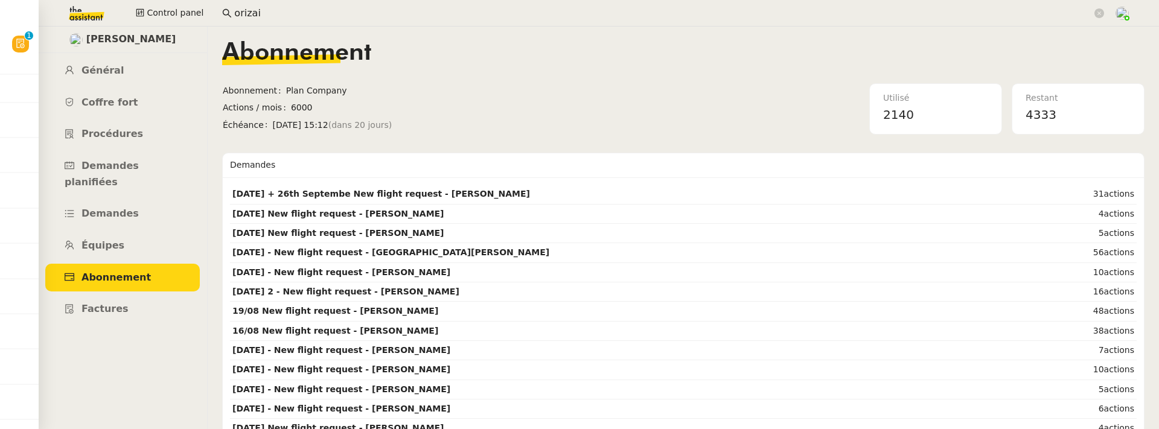
drag, startPoint x: 288, startPoint y: 107, endPoint x: 326, endPoint y: 107, distance: 38.0
click at [326, 107] on span "6000" at bounding box center [411, 108] width 240 height 14
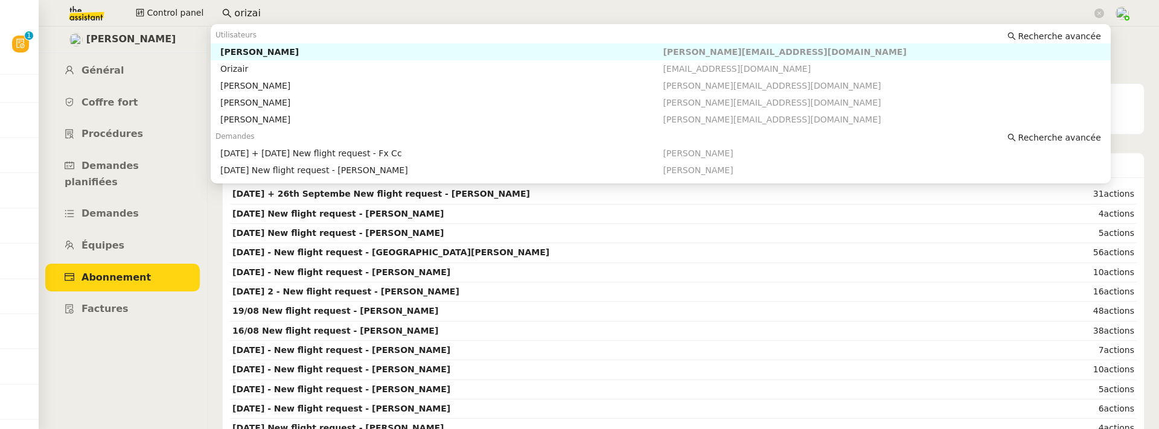
click at [252, 11] on input "orizai" at bounding box center [663, 13] width 858 height 16
click at [320, 53] on div "Genevieve Landsmann" at bounding box center [441, 51] width 442 height 11
type input "gene"
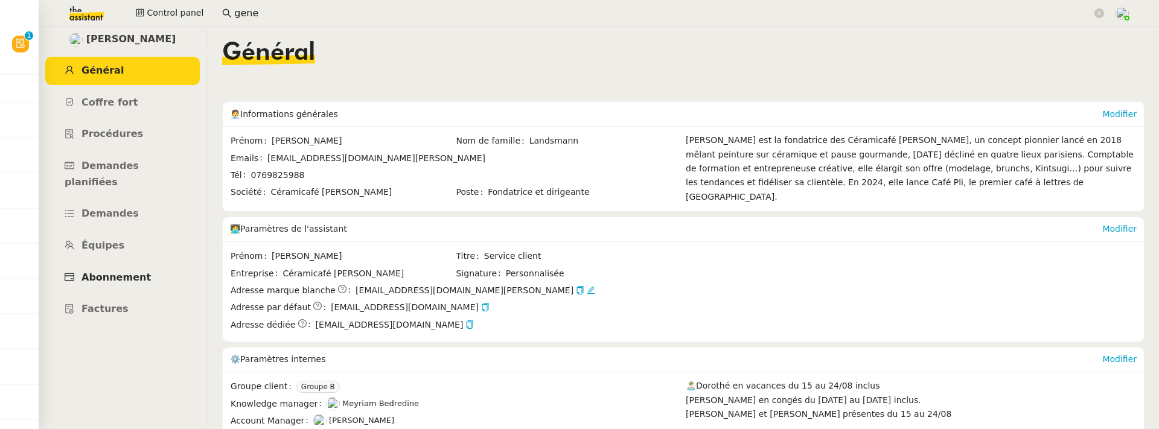
click at [136, 272] on span "Abonnement" at bounding box center [115, 277] width 69 height 11
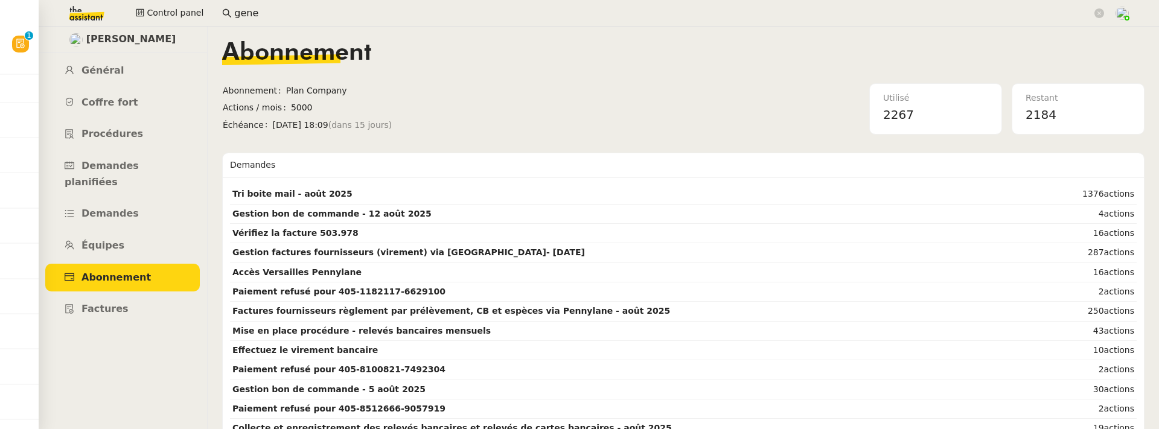
click at [265, 11] on input "gene" at bounding box center [663, 13] width 858 height 16
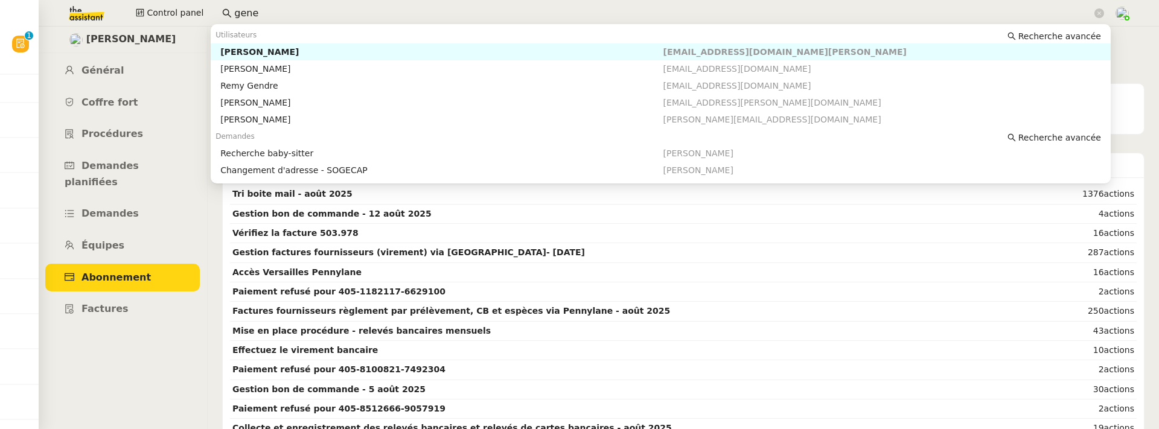
click at [265, 11] on input "gene" at bounding box center [663, 13] width 858 height 16
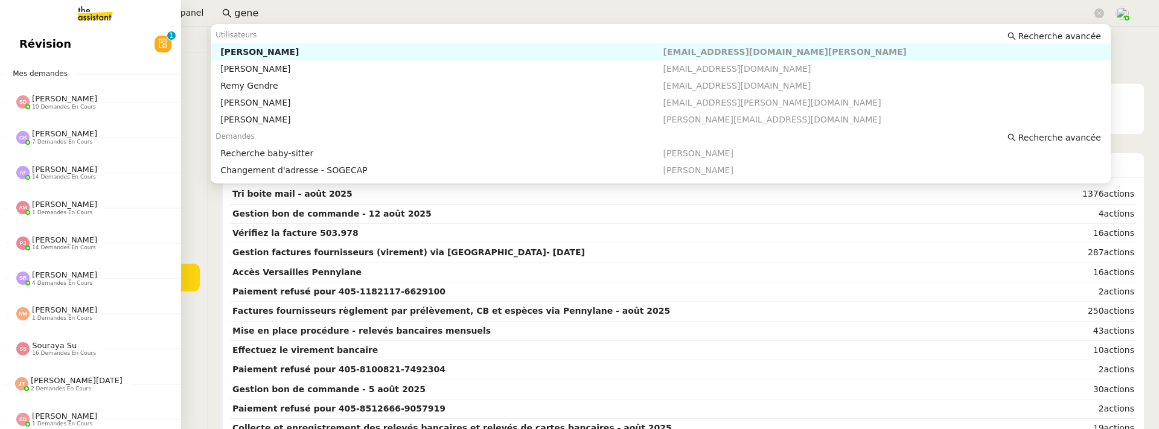
click at [20, 45] on span "Révision" at bounding box center [45, 44] width 52 height 18
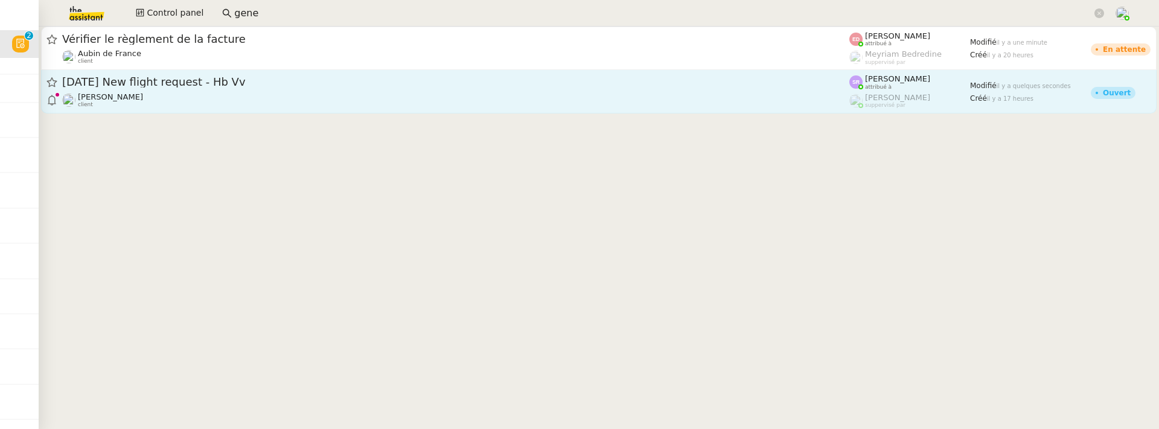
click at [403, 80] on span "[DATE] New flight request - Hb Vv" at bounding box center [455, 82] width 787 height 11
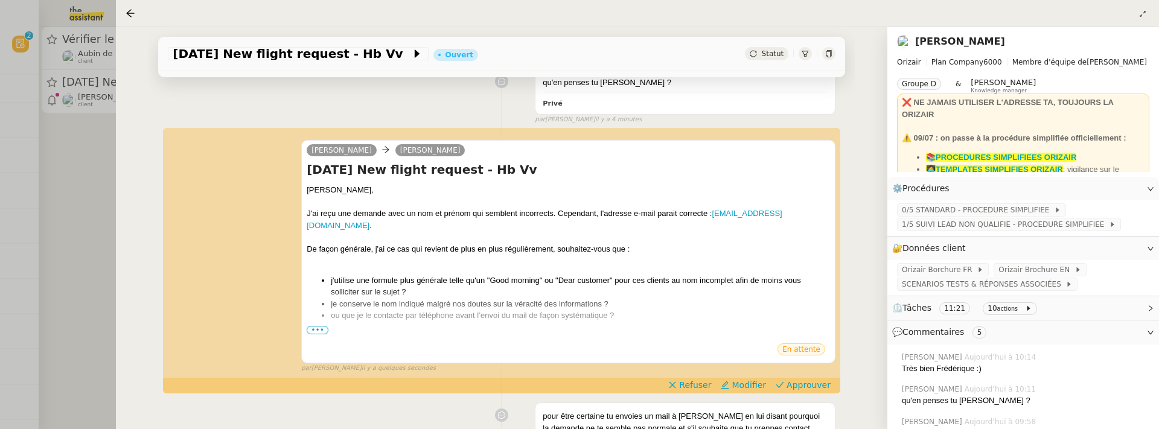
scroll to position [254, 0]
click at [317, 327] on span "•••" at bounding box center [318, 330] width 22 height 8
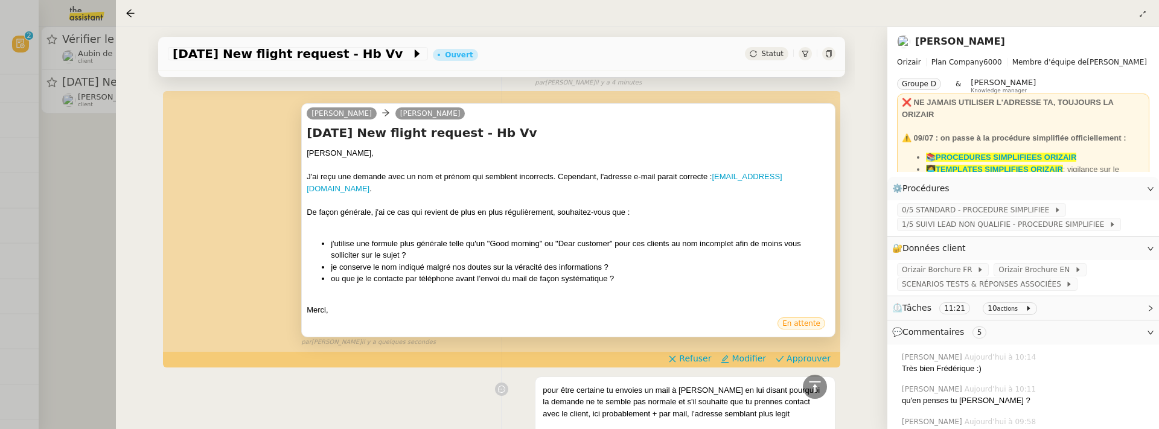
scroll to position [293, 0]
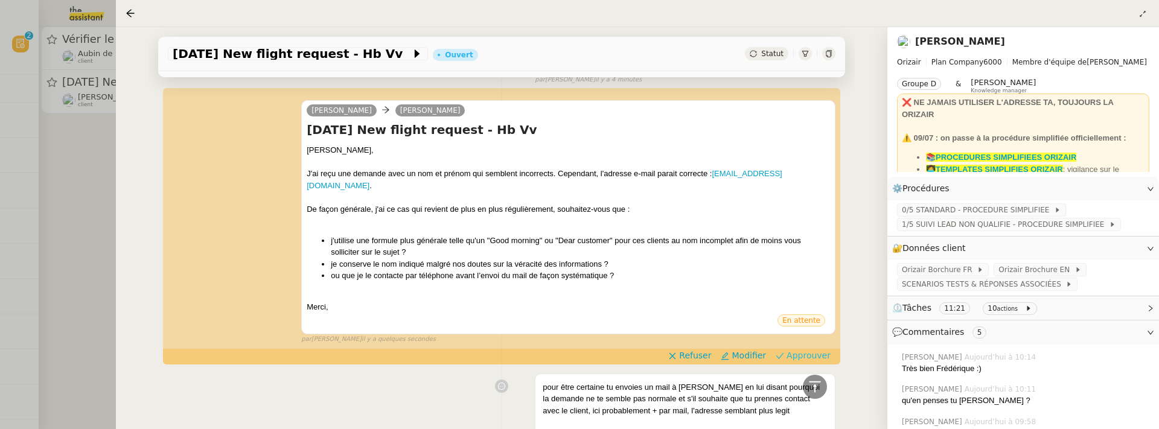
click at [824, 350] on span "Approuver" at bounding box center [809, 356] width 44 height 12
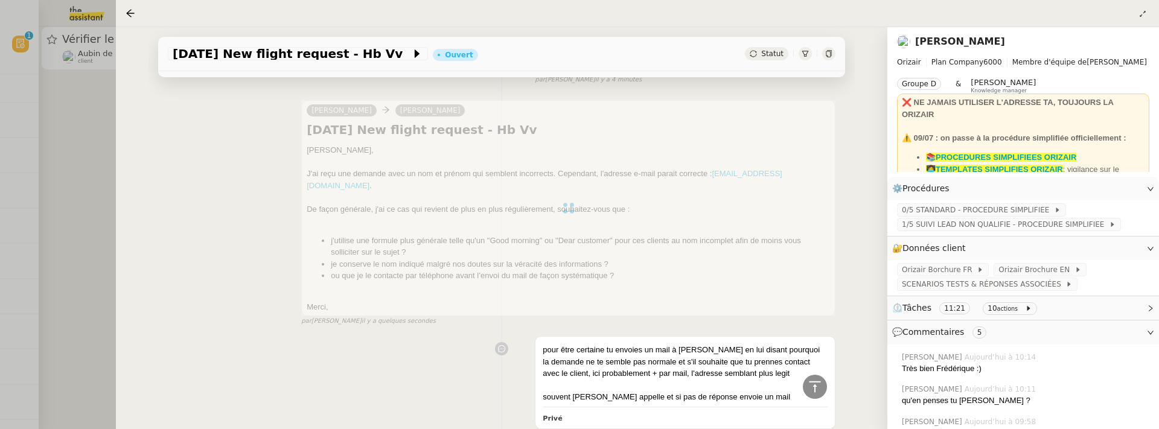
scroll to position [0, 0]
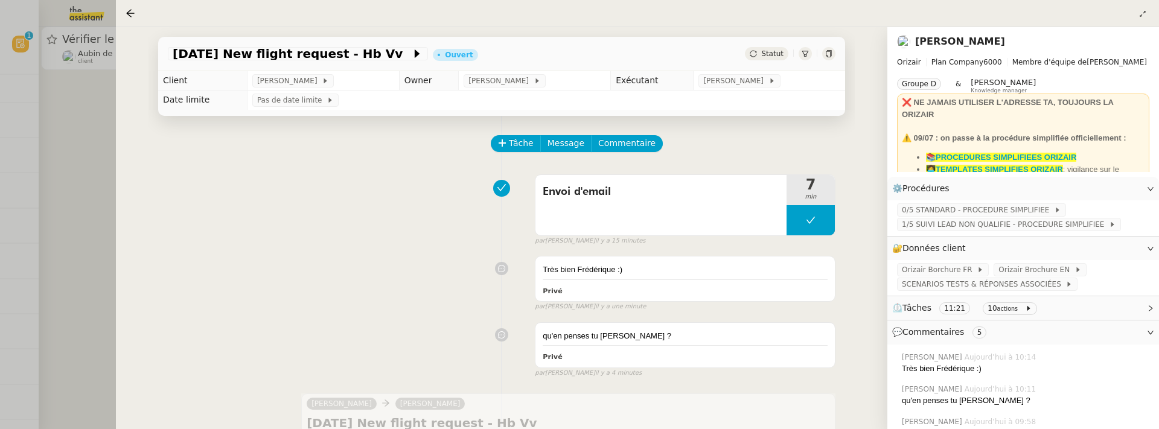
click at [97, 196] on div at bounding box center [579, 214] width 1159 height 429
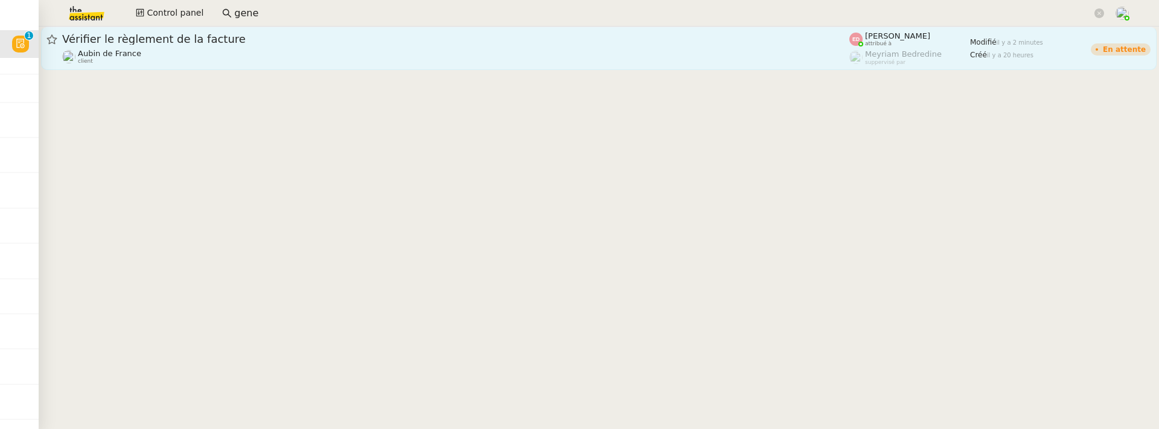
click at [266, 50] on div "Aubin de France client" at bounding box center [455, 57] width 787 height 16
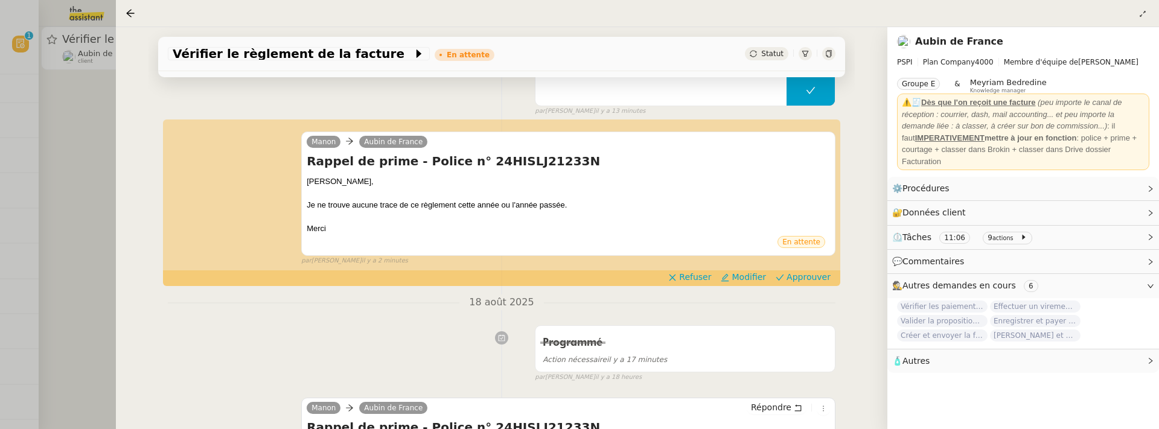
scroll to position [203, 0]
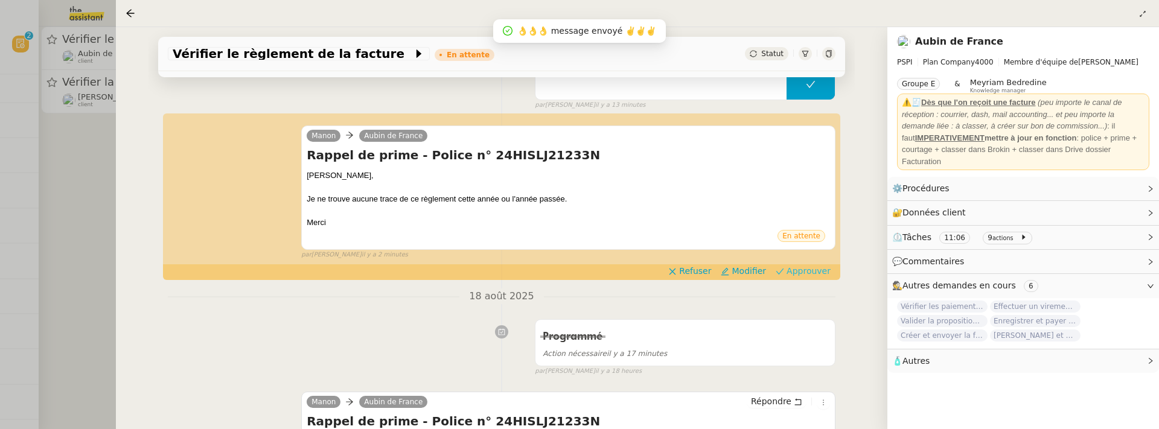
click at [805, 275] on span "Approuver" at bounding box center [809, 271] width 44 height 12
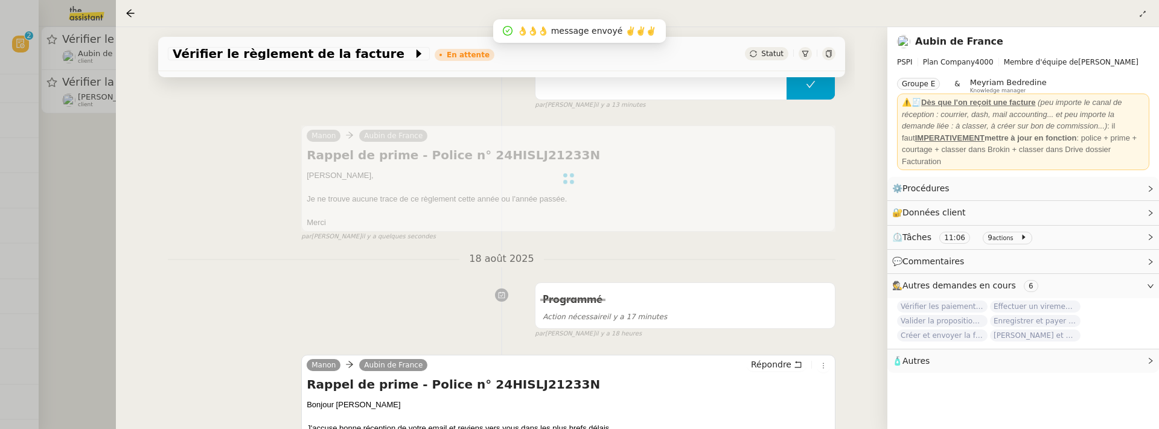
click at [74, 188] on div at bounding box center [579, 214] width 1159 height 429
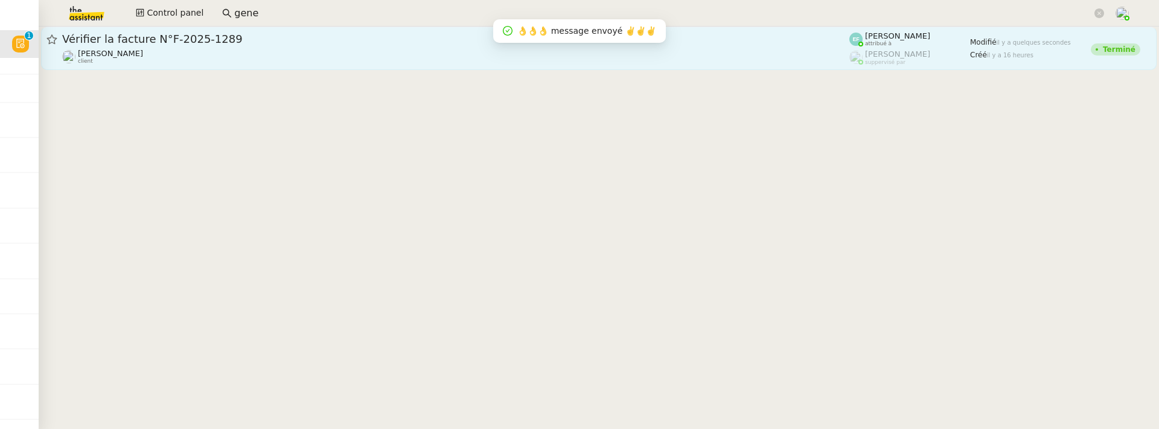
click at [240, 54] on div "Florent Seiler client" at bounding box center [455, 57] width 787 height 16
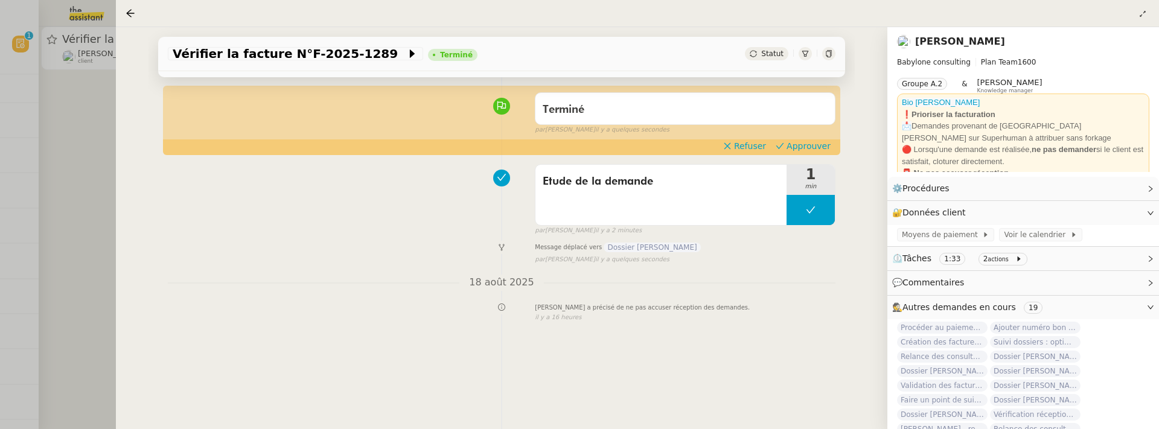
scroll to position [92, 0]
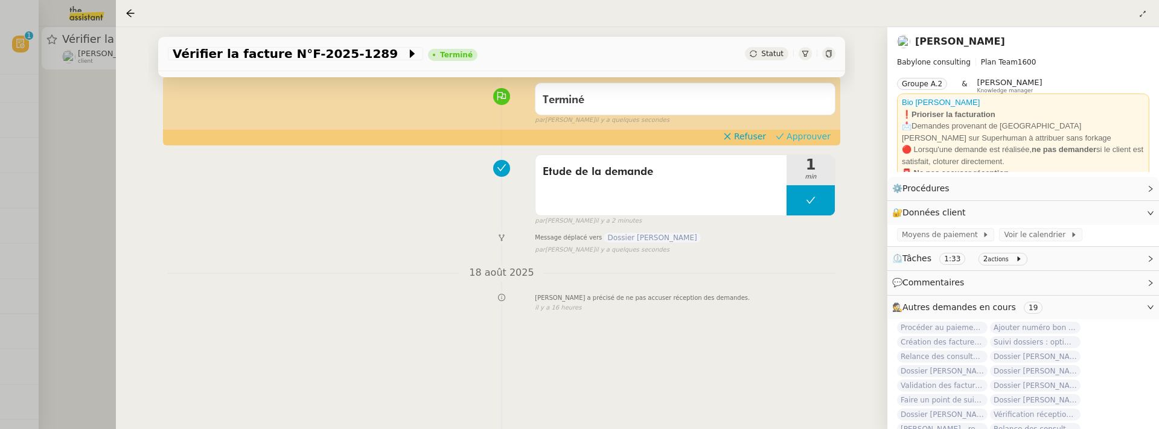
click at [823, 136] on span "Approuver" at bounding box center [809, 136] width 44 height 12
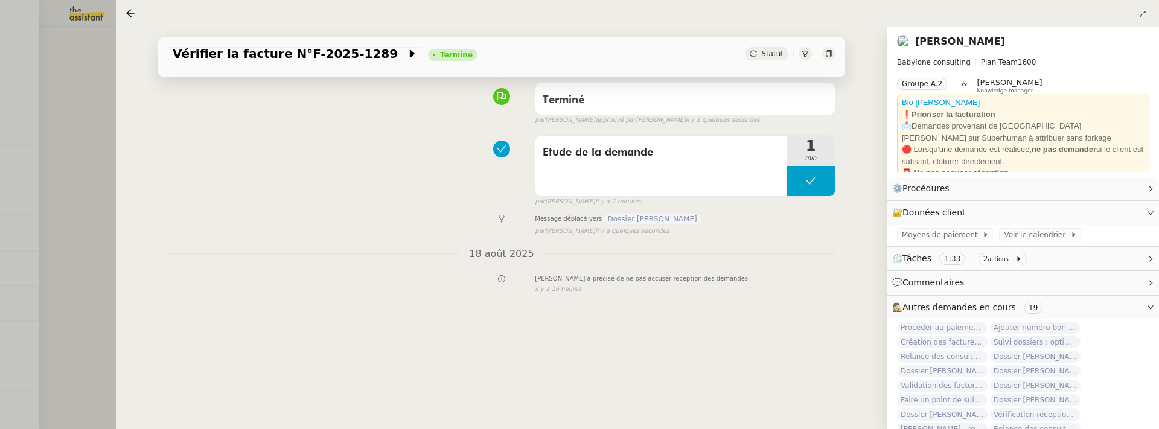
click at [95, 175] on div at bounding box center [579, 214] width 1159 height 429
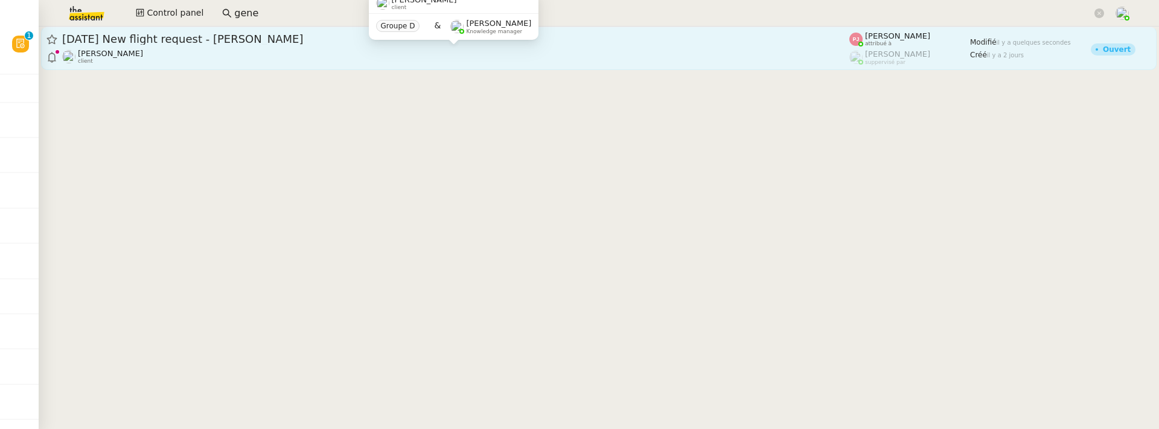
click at [248, 53] on div "[PERSON_NAME] client" at bounding box center [455, 57] width 787 height 16
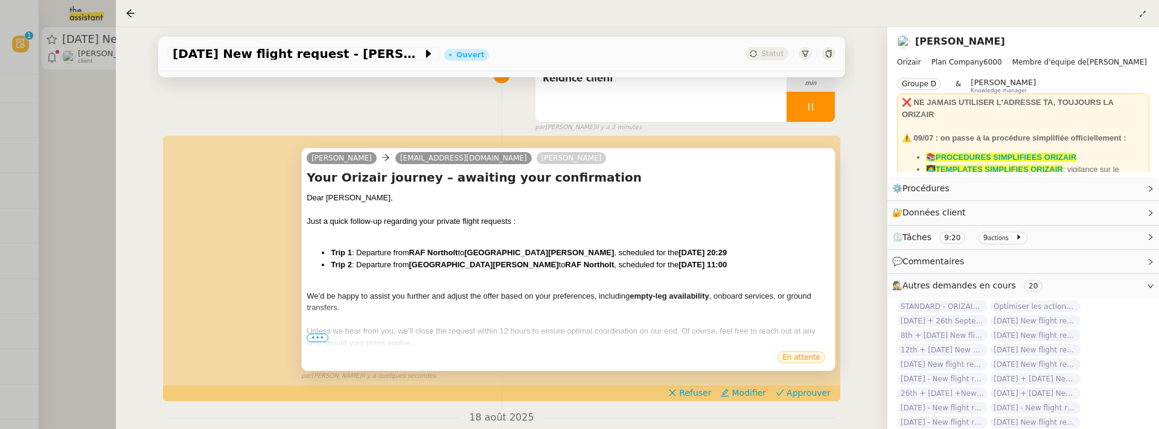
scroll to position [114, 0]
click at [315, 339] on span "•••" at bounding box center [318, 337] width 22 height 8
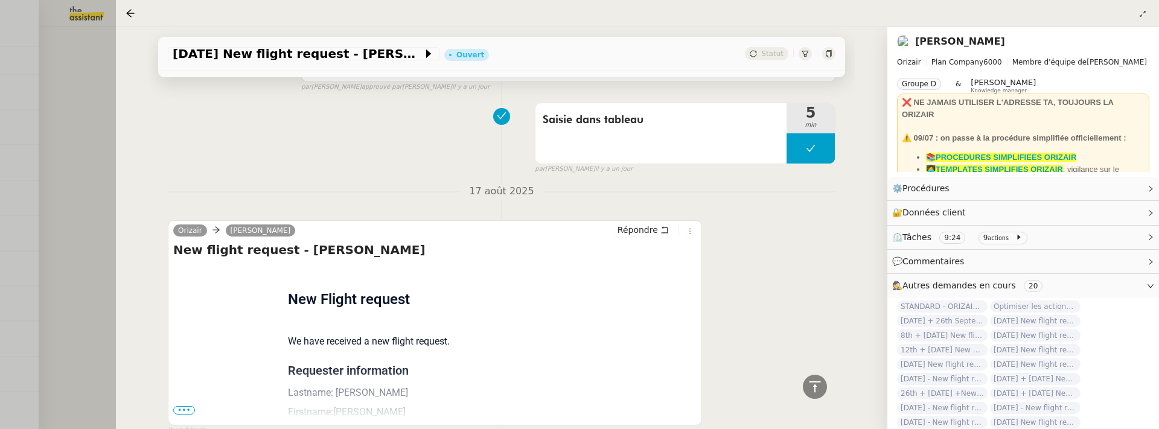
scroll to position [994, 0]
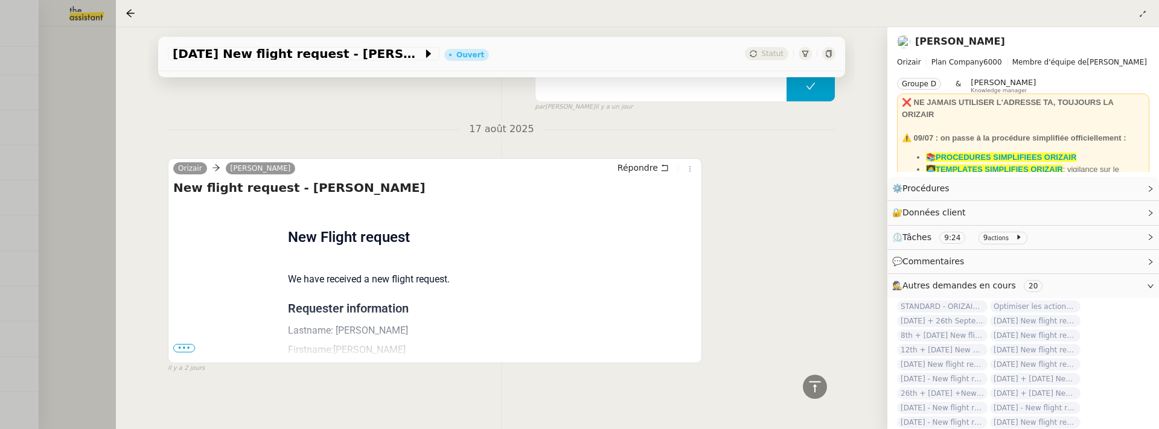
click at [182, 347] on span "•••" at bounding box center [184, 348] width 22 height 8
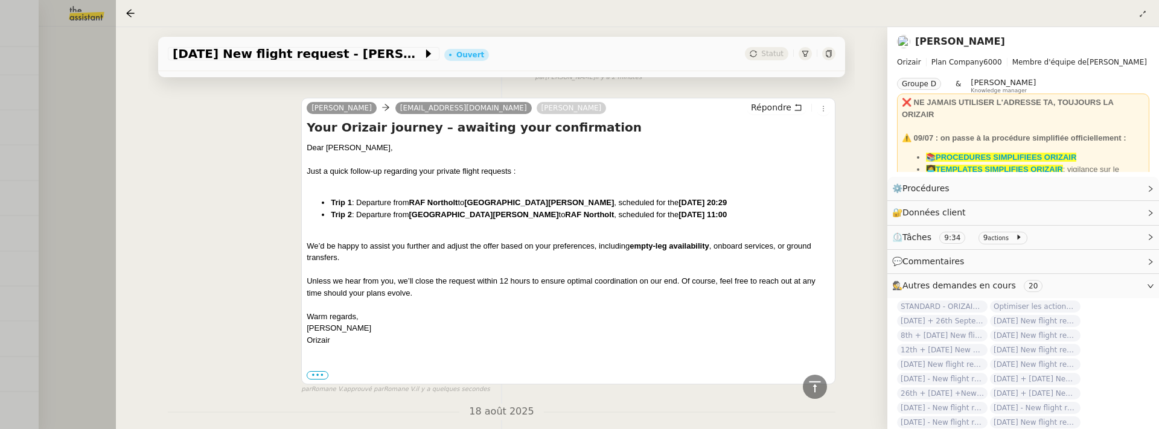
scroll to position [0, 0]
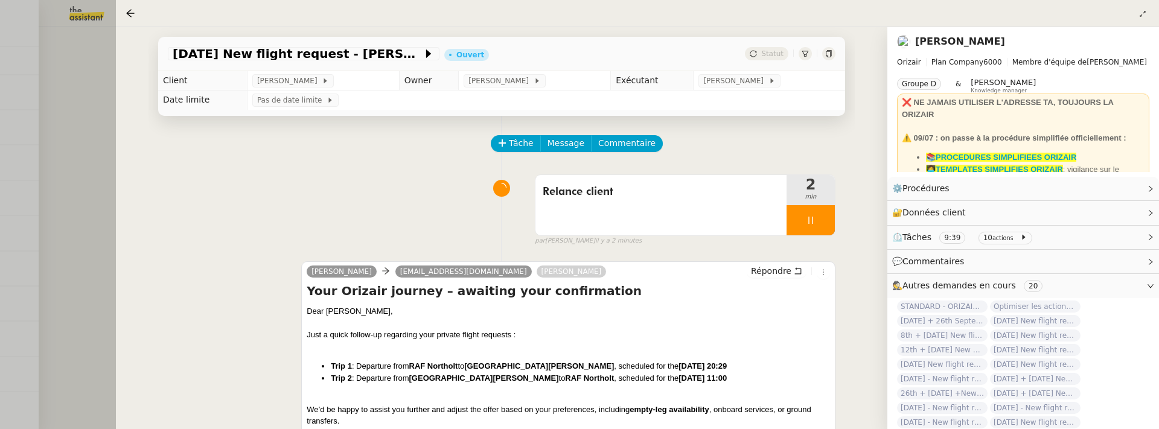
click at [79, 179] on div at bounding box center [579, 214] width 1159 height 429
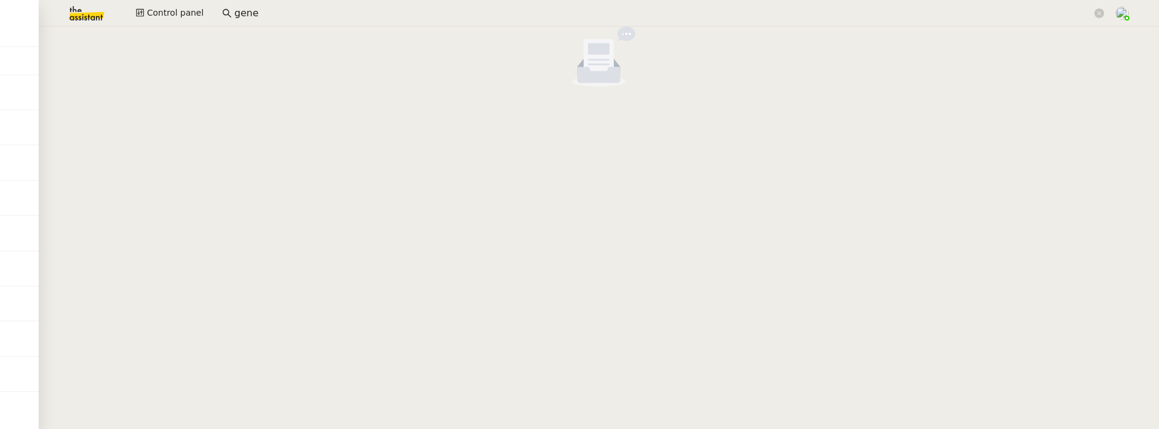
click at [95, 12] on img at bounding box center [77, 13] width 94 height 27
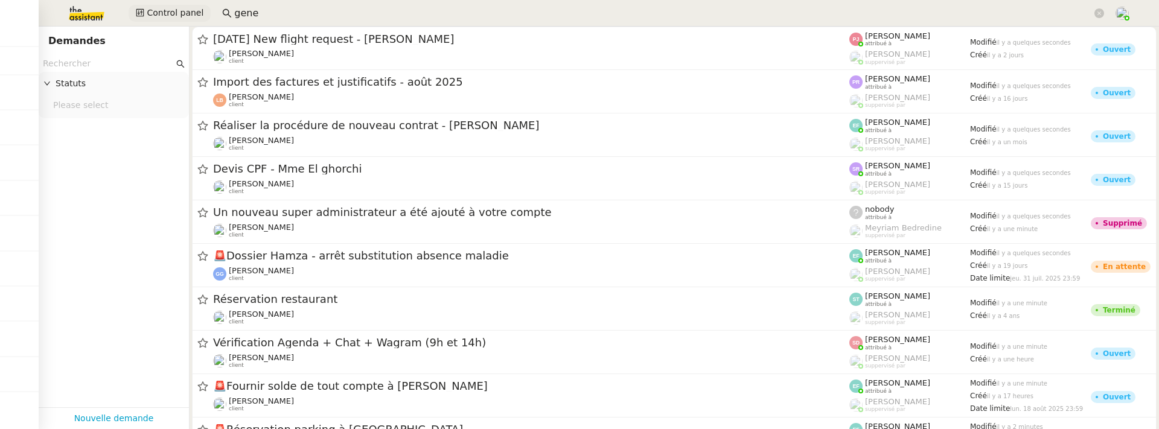
click at [184, 10] on span "Control panel" at bounding box center [175, 13] width 57 height 14
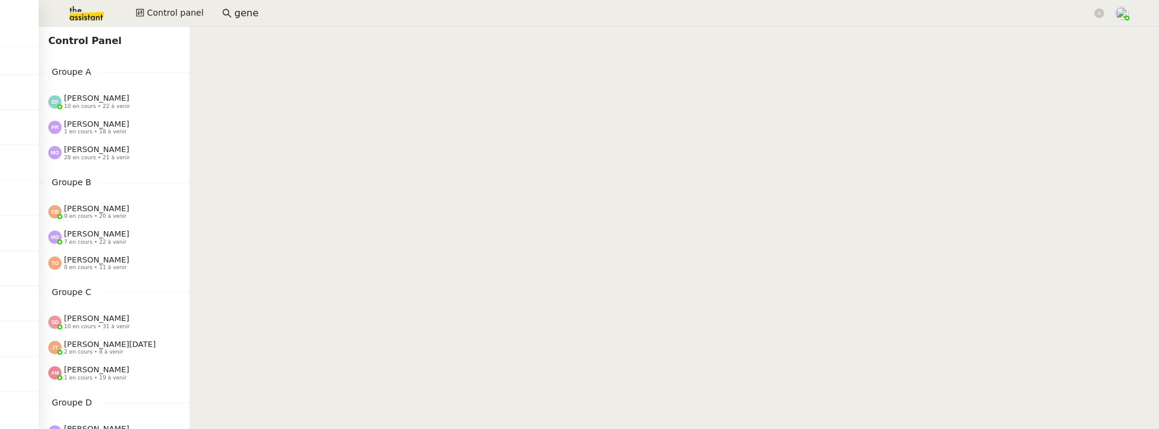
click at [104, 264] on span "0 en cours • 11 à venir" at bounding box center [95, 267] width 63 height 7
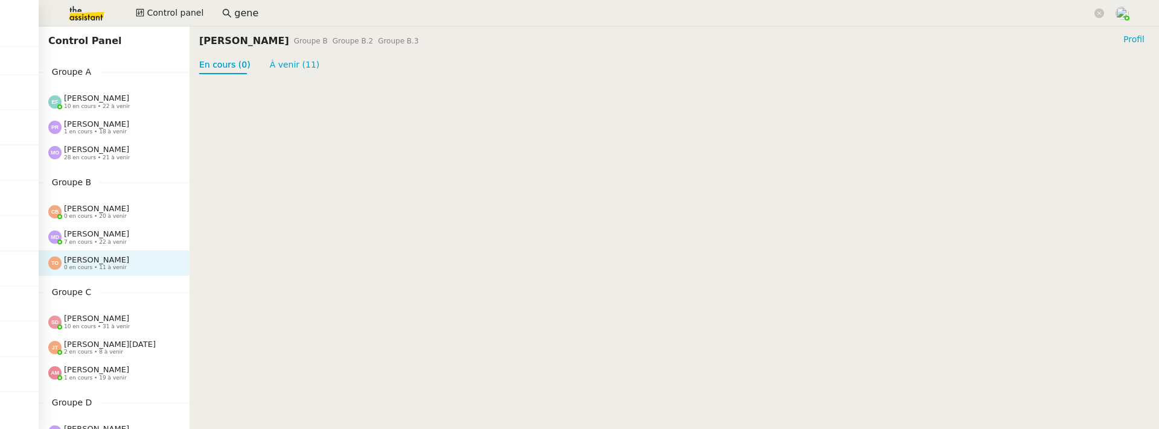
click at [109, 234] on span "[PERSON_NAME]" at bounding box center [96, 233] width 65 height 9
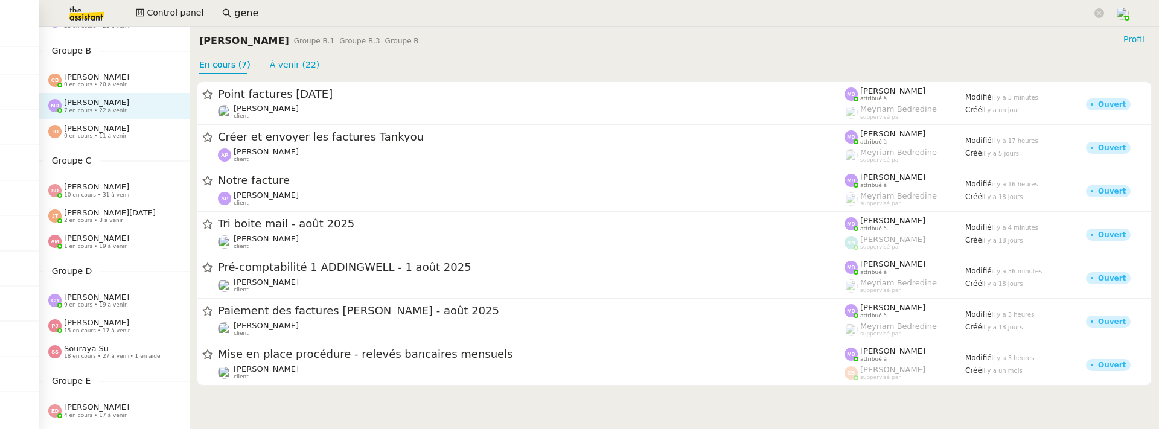
scroll to position [138, 0]
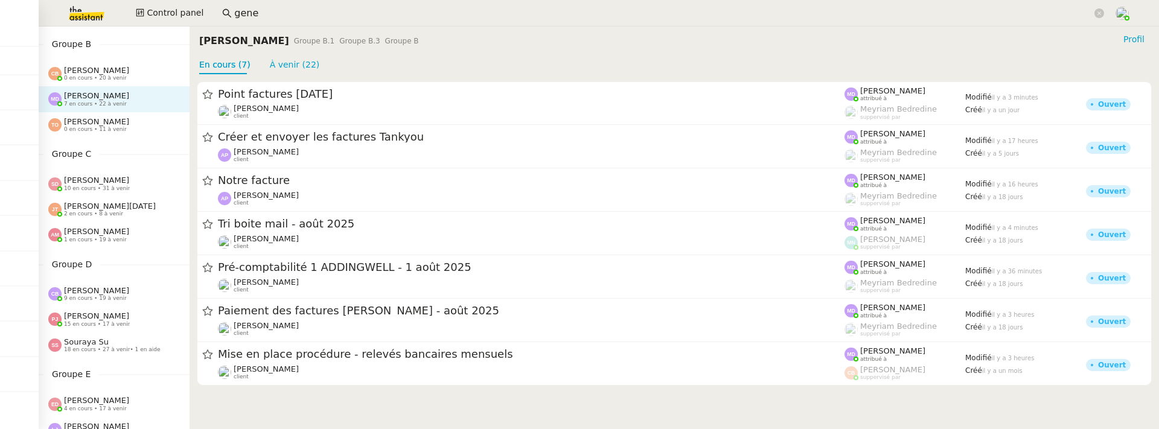
click at [98, 179] on span "[PERSON_NAME]" at bounding box center [96, 180] width 65 height 9
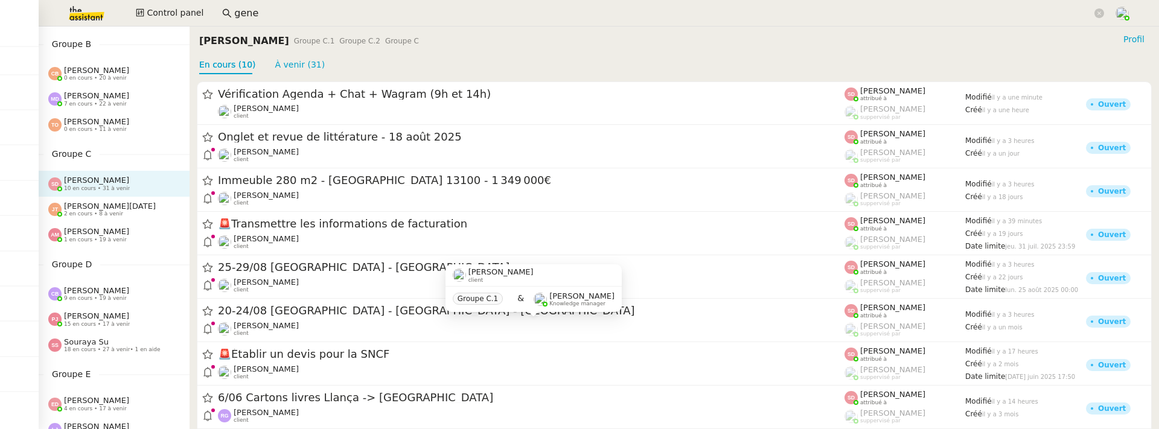
click at [88, 206] on span "Jean-Noël De Tinguy" at bounding box center [110, 206] width 92 height 9
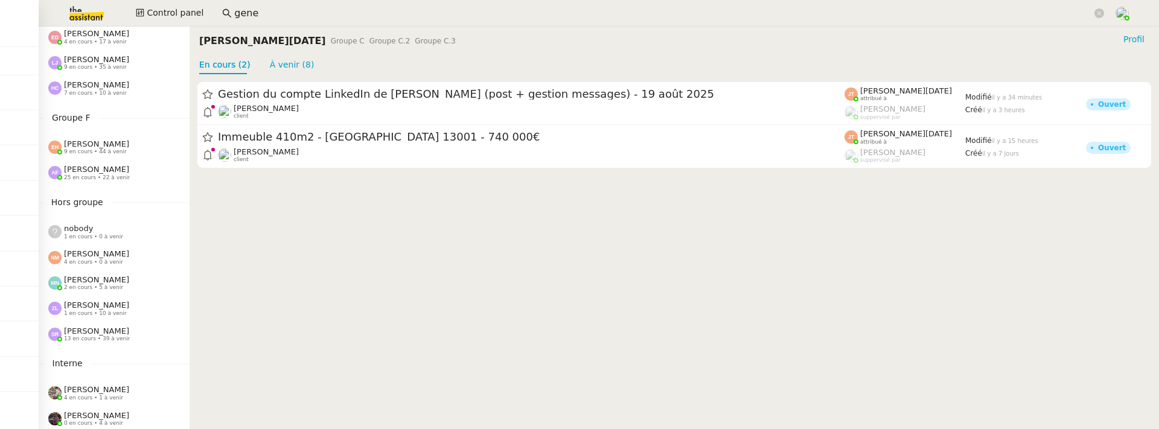
scroll to position [510, 0]
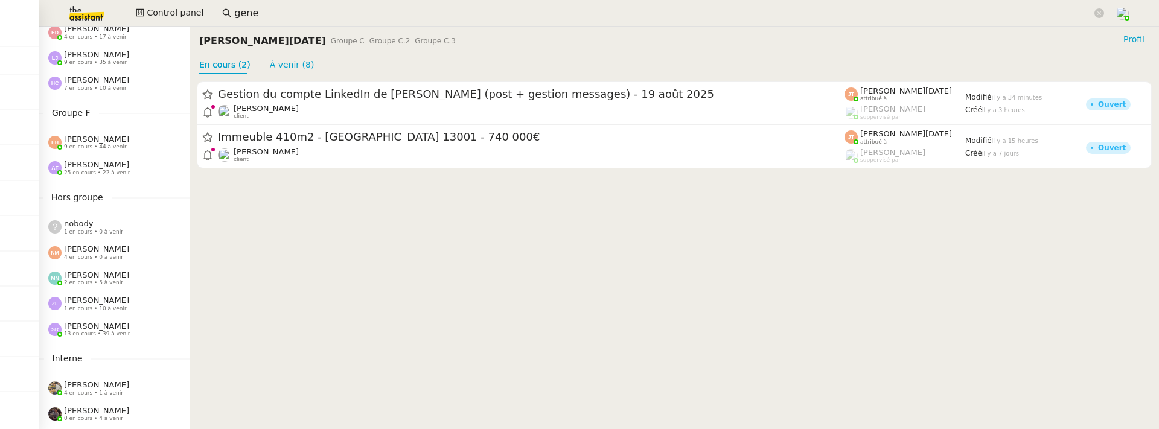
click at [107, 283] on span "2 en cours • 5 à venir" at bounding box center [93, 282] width 59 height 7
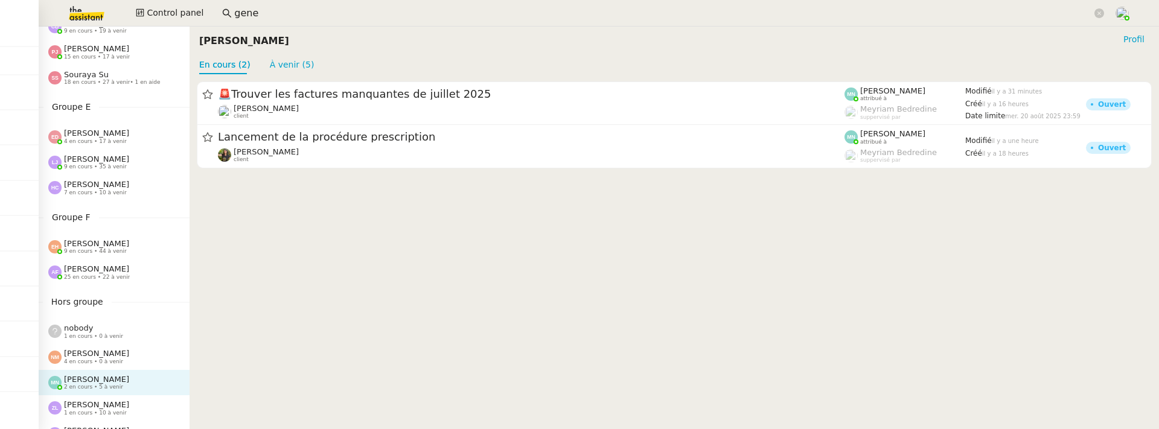
scroll to position [404, 0]
click at [95, 272] on span "[PERSON_NAME]" at bounding box center [96, 270] width 65 height 9
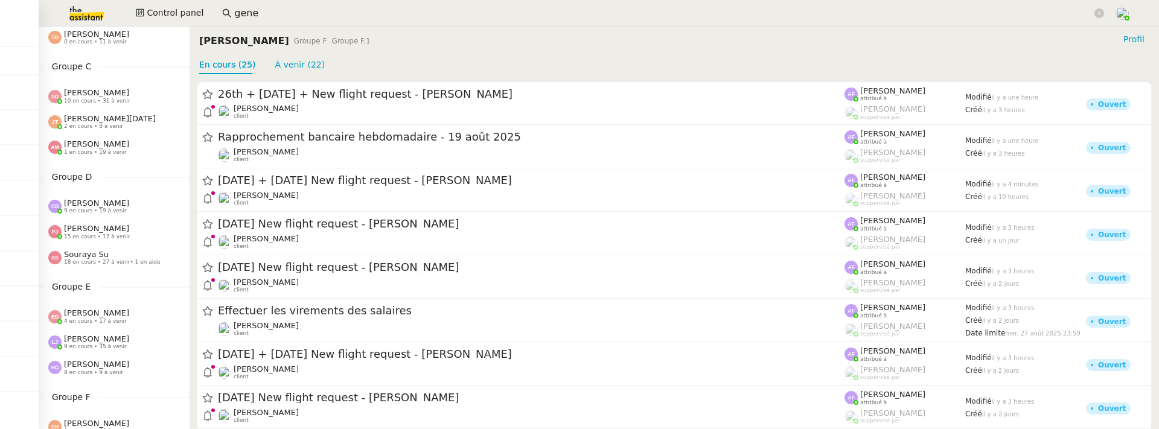
scroll to position [216, 0]
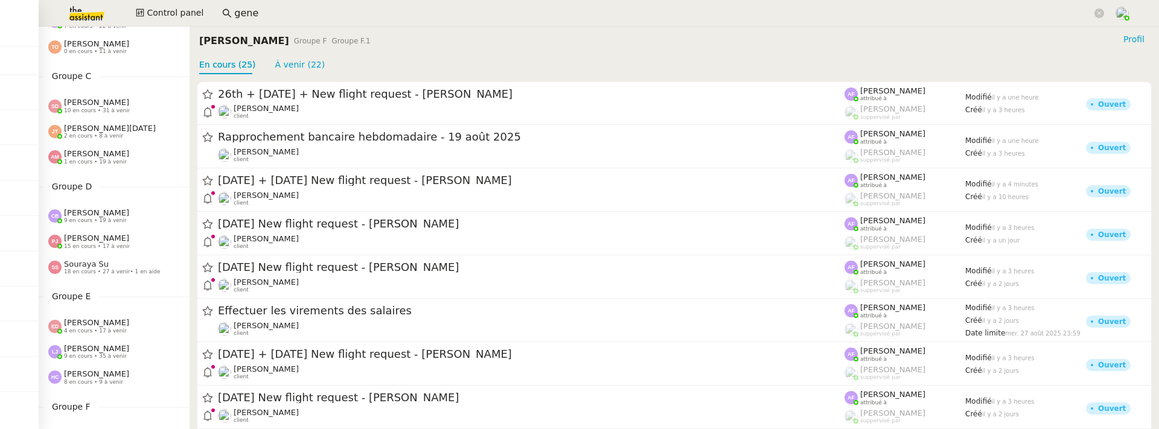
click at [99, 273] on span "18 en cours • 27 à venir • 1 en aide" at bounding box center [112, 272] width 97 height 7
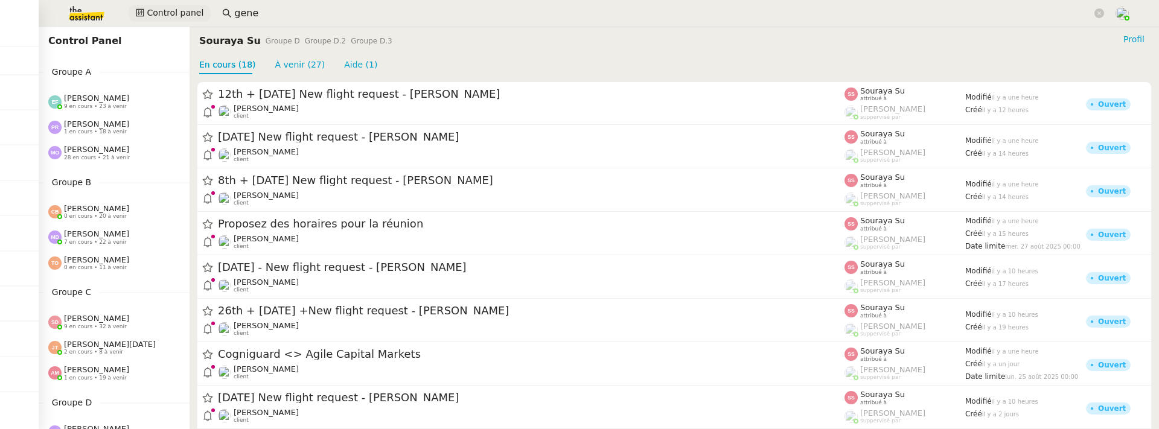
click at [173, 11] on span "Control panel" at bounding box center [175, 13] width 57 height 14
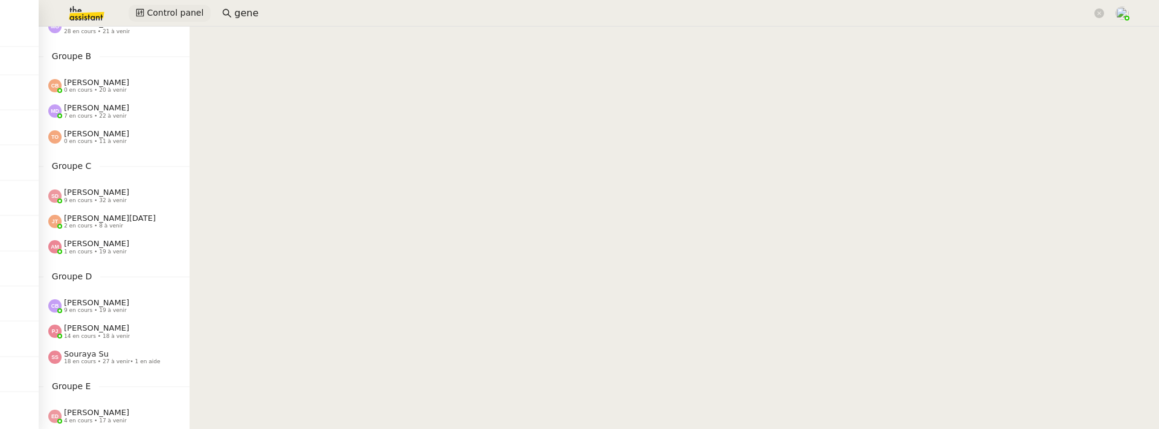
scroll to position [127, 0]
click at [106, 200] on span "9 en cours • 32 à venir" at bounding box center [95, 200] width 63 height 7
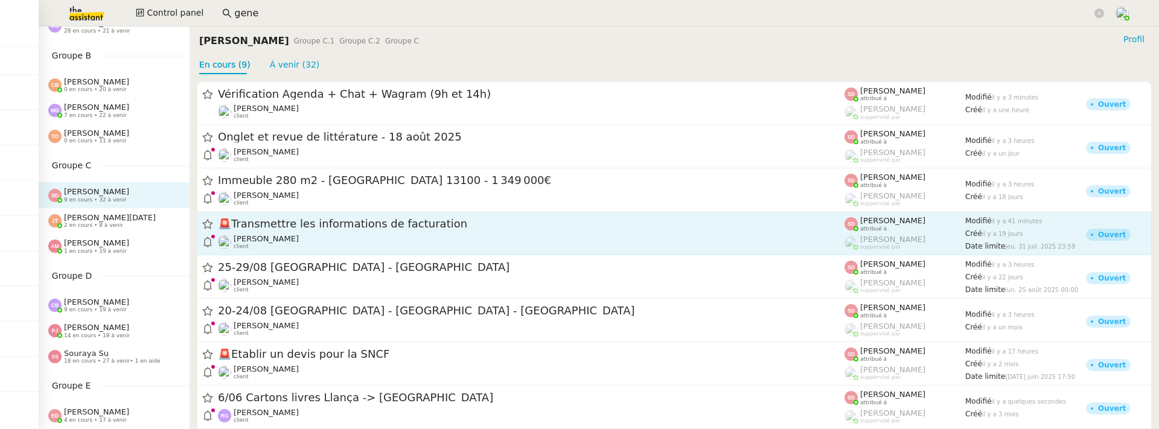
scroll to position [58, 0]
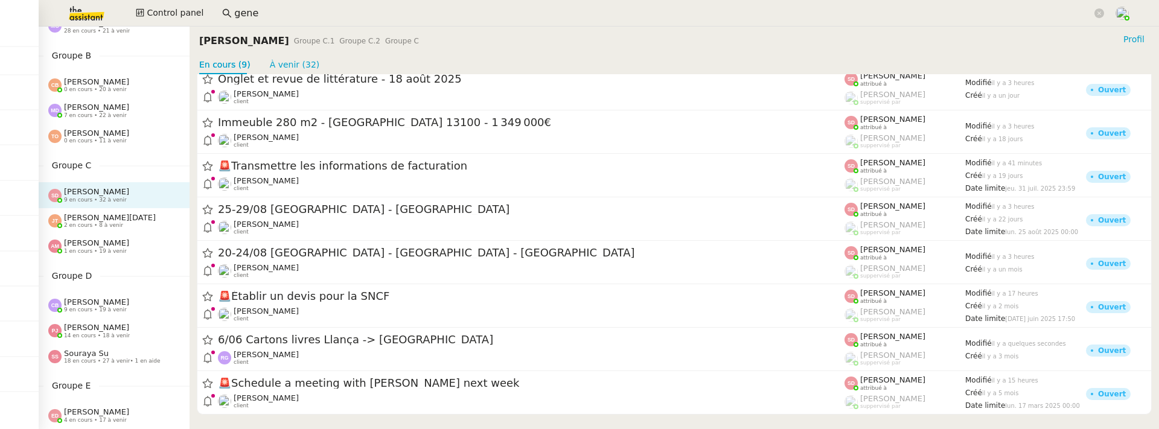
click at [83, 226] on span "2 en cours • 8 à venir" at bounding box center [93, 225] width 59 height 7
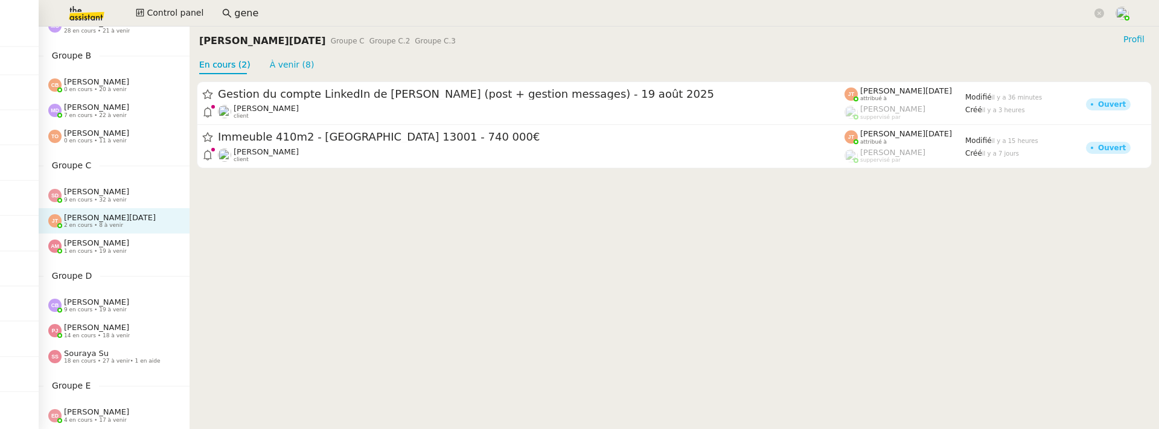
click at [115, 254] on span "1 en cours • 19 à venir" at bounding box center [95, 251] width 63 height 7
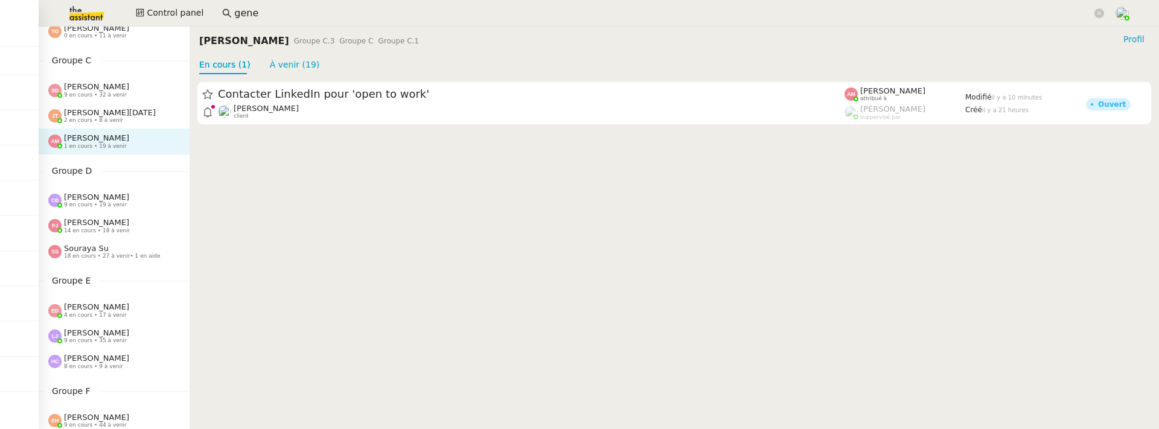
scroll to position [252, 0]
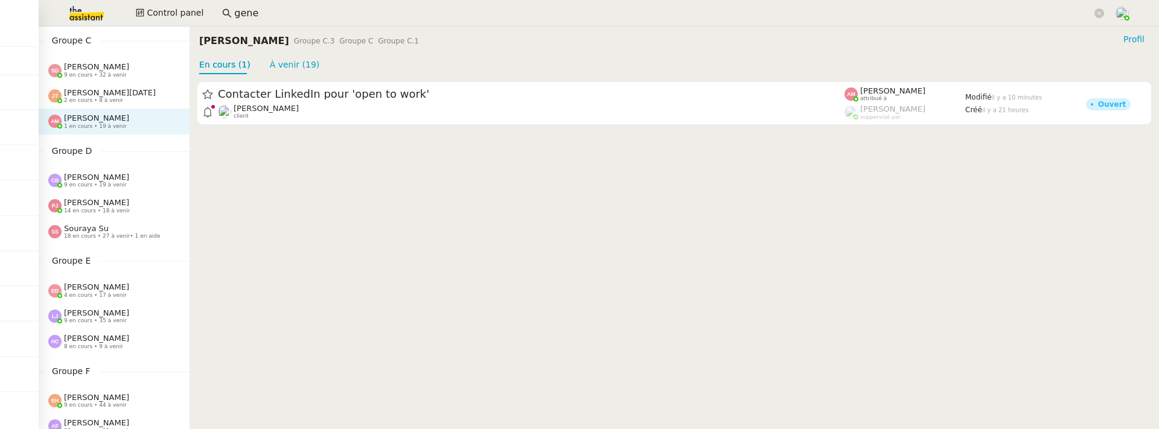
click at [95, 185] on span "9 en cours • 19 à venir" at bounding box center [95, 185] width 63 height 7
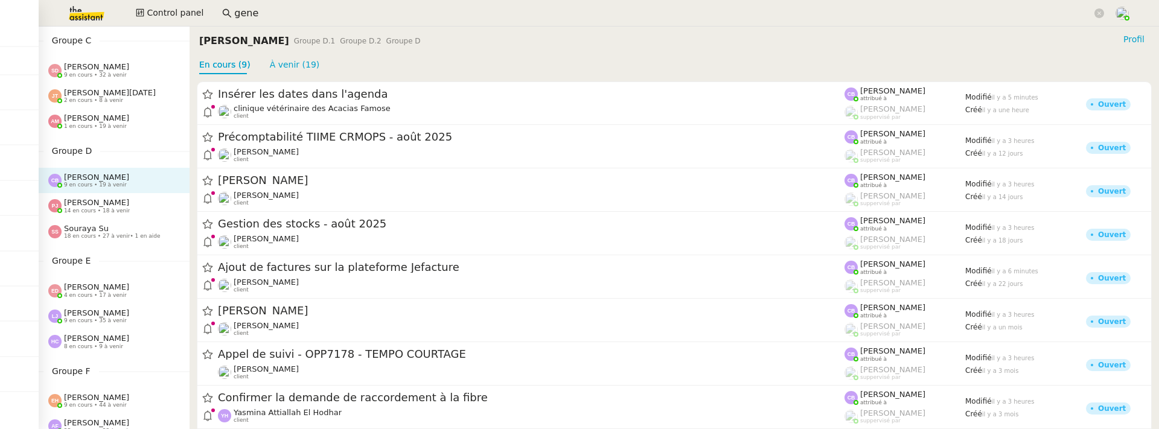
click at [101, 201] on span "[PERSON_NAME]" at bounding box center [96, 202] width 65 height 9
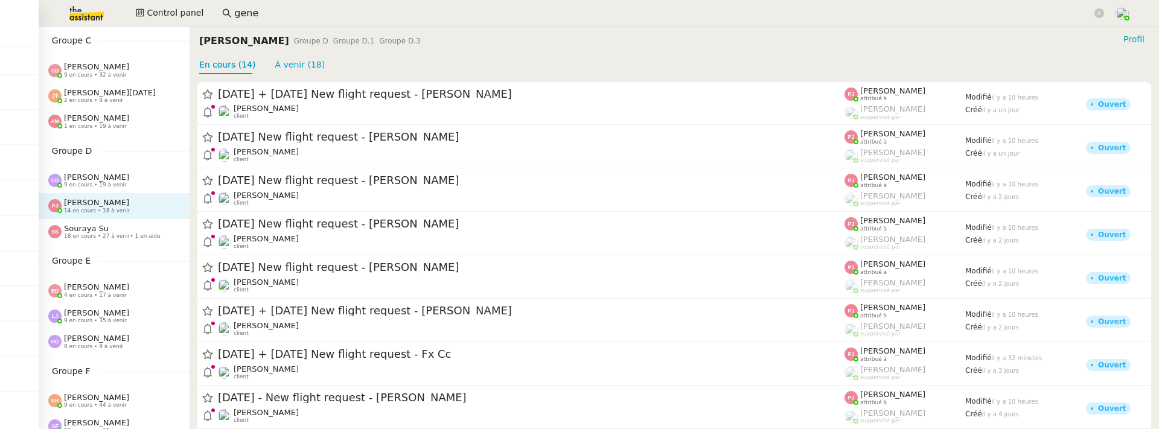
click at [86, 234] on span "18 en cours • 27 à venir • 1 en aide" at bounding box center [112, 236] width 97 height 7
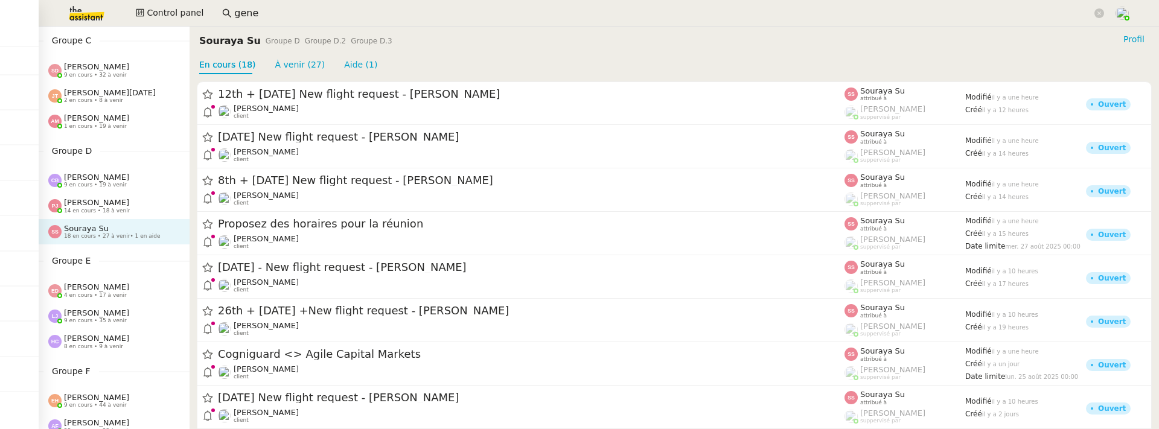
click at [86, 290] on span "[PERSON_NAME]" at bounding box center [96, 287] width 65 height 9
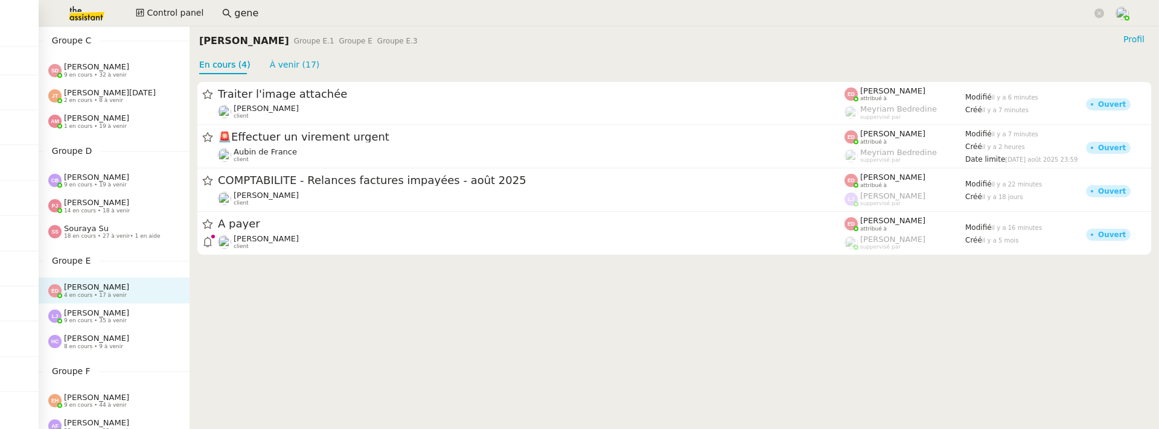
click at [86, 324] on span "9 en cours • 35 à venir" at bounding box center [95, 321] width 63 height 7
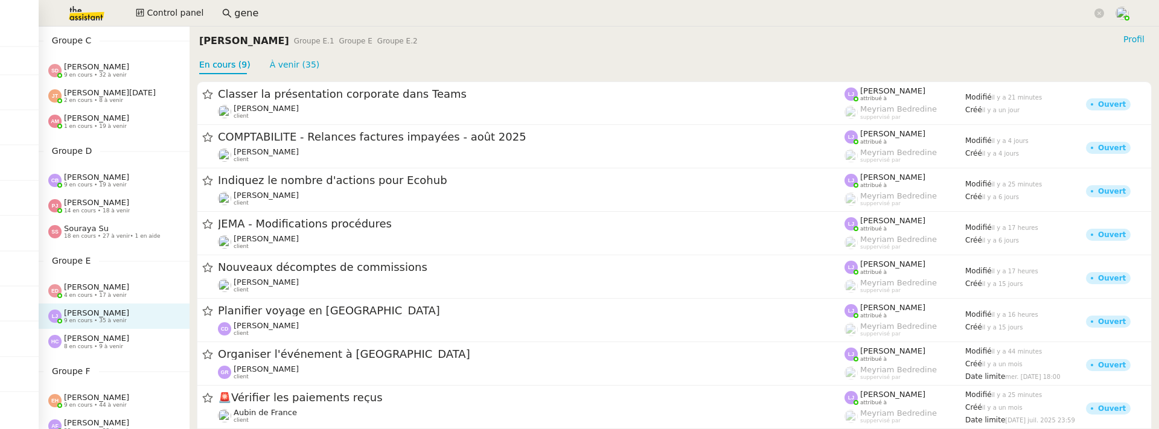
click at [92, 342] on span "[PERSON_NAME]" at bounding box center [96, 338] width 65 height 9
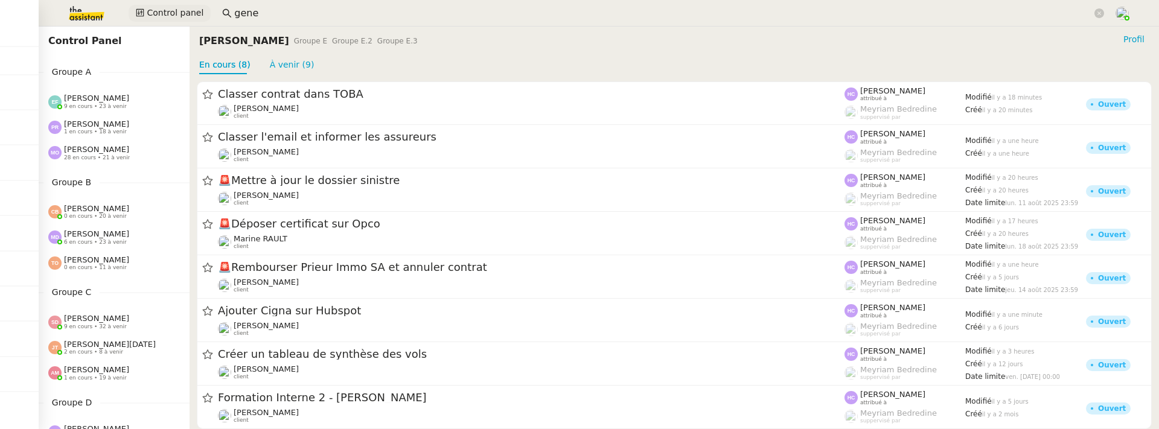
click at [170, 11] on span "Control panel" at bounding box center [175, 13] width 57 height 14
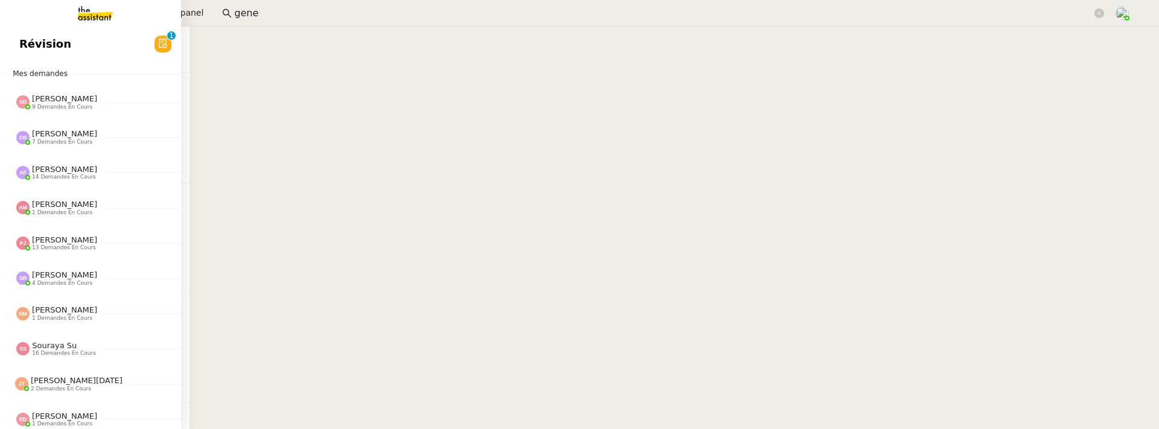
click at [27, 55] on link "Révision 0 1 2 3 4 5 6 7 8 9" at bounding box center [90, 44] width 181 height 28
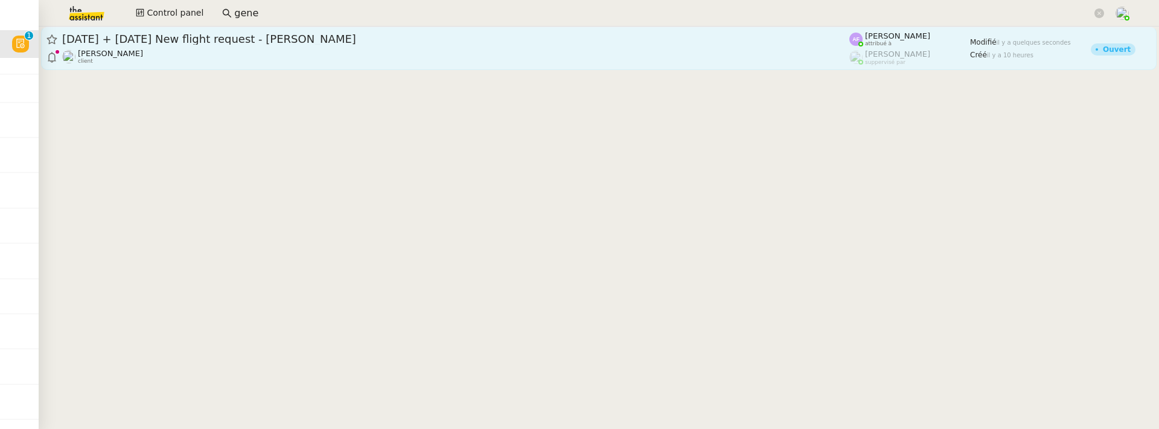
click at [349, 45] on div "30th August 2025 + 2nd September New flight request - Sir Osb" at bounding box center [455, 39] width 787 height 14
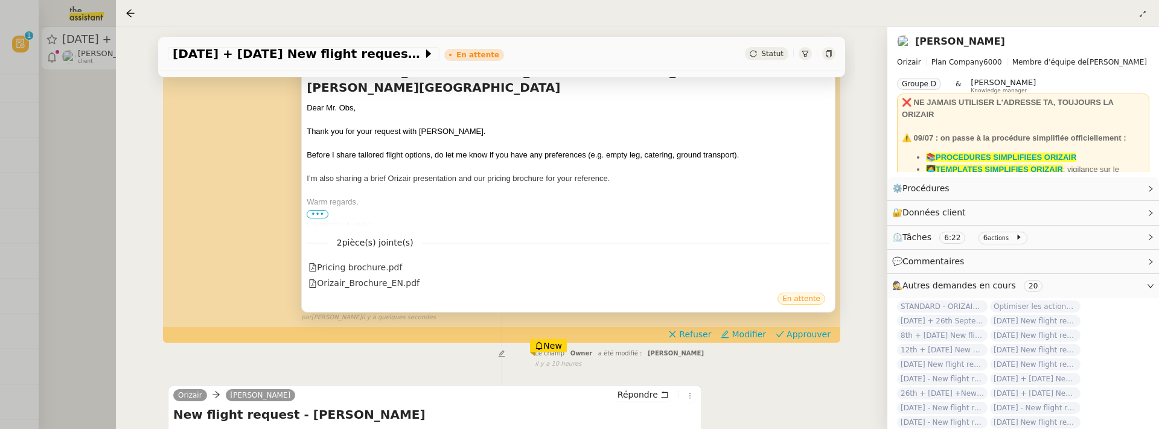
scroll to position [309, 0]
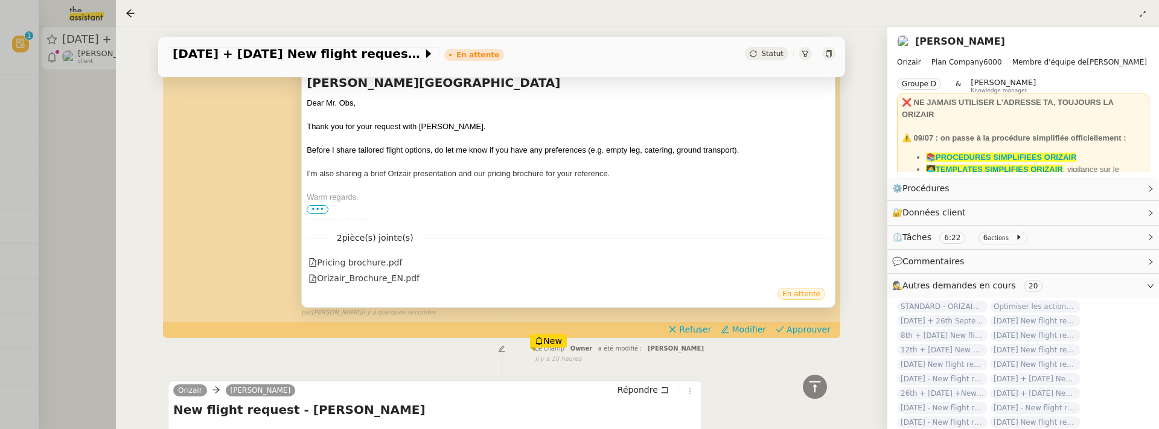
click at [314, 206] on span "•••" at bounding box center [318, 209] width 22 height 8
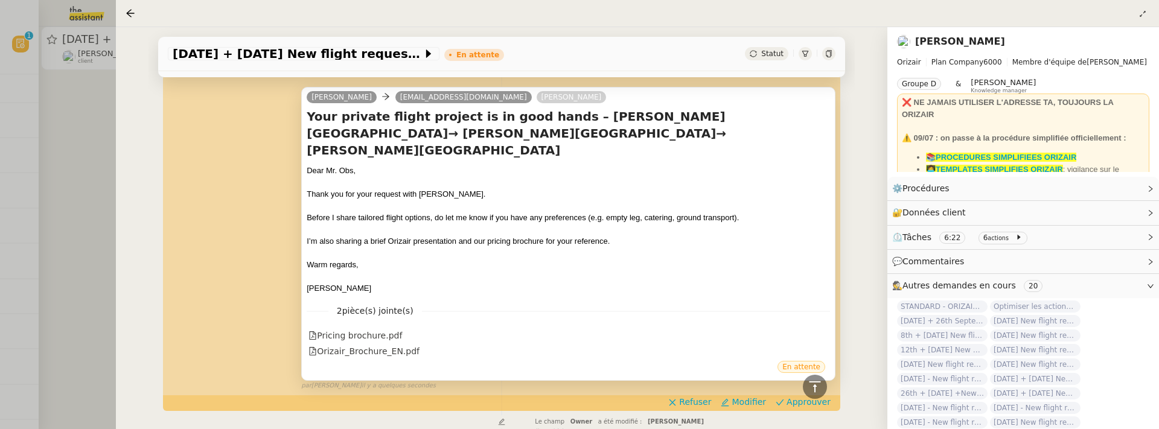
scroll to position [243, 0]
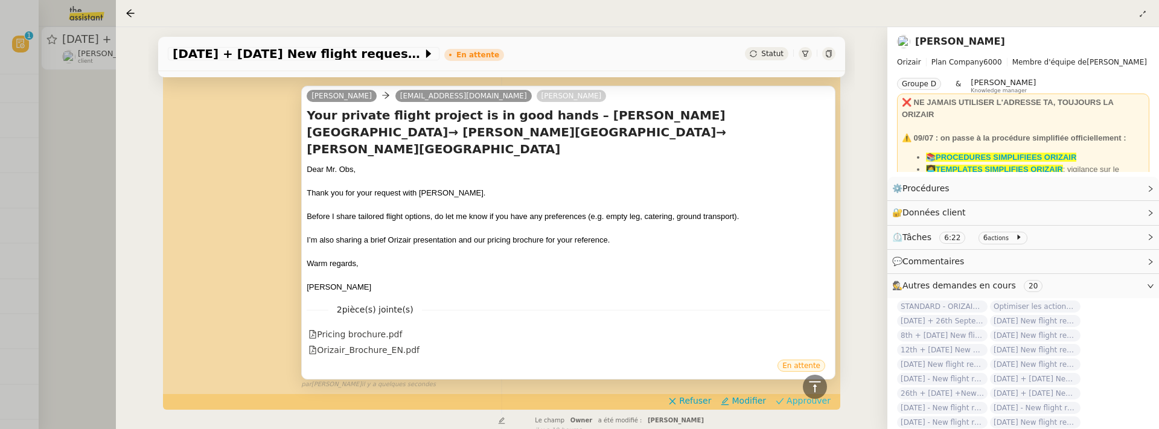
click at [794, 395] on span "Approuver" at bounding box center [809, 401] width 44 height 12
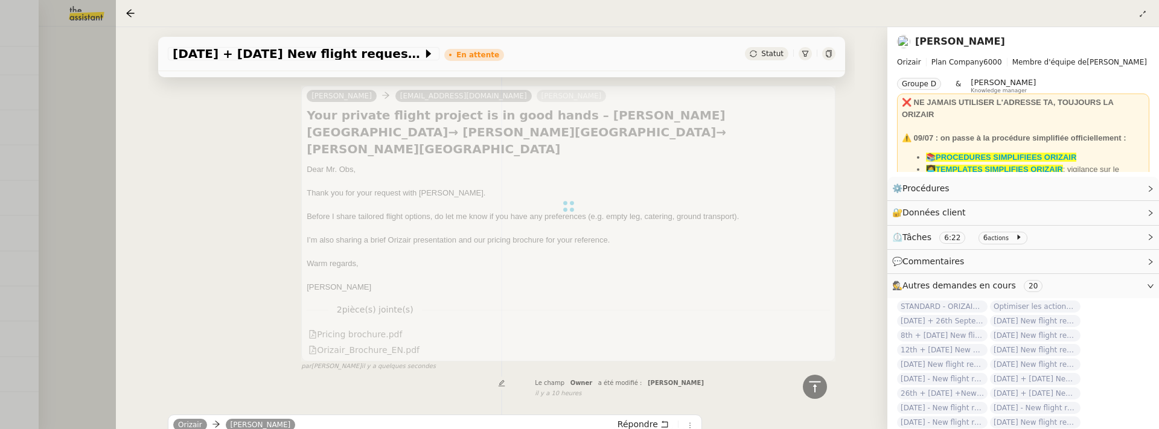
click at [72, 169] on div at bounding box center [579, 214] width 1159 height 429
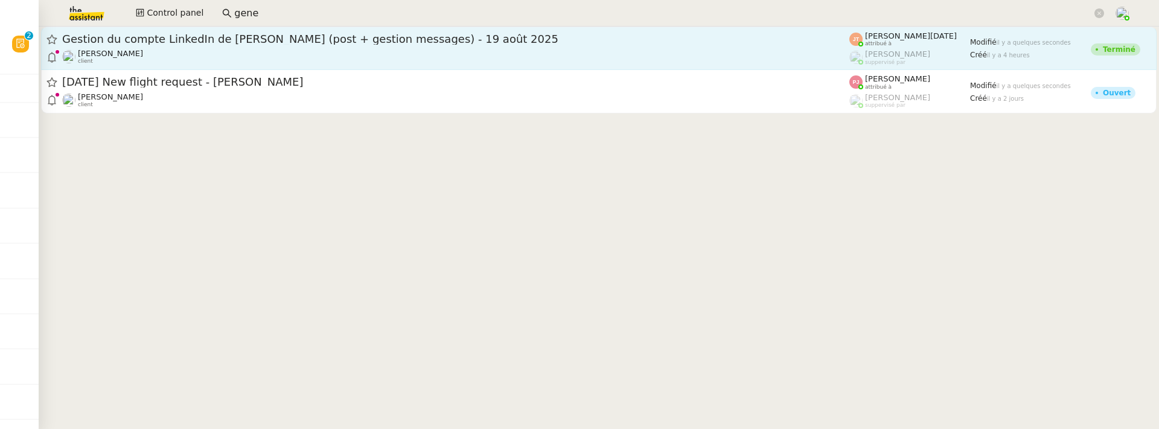
click at [424, 50] on div "Hugo Bentz client" at bounding box center [455, 57] width 787 height 16
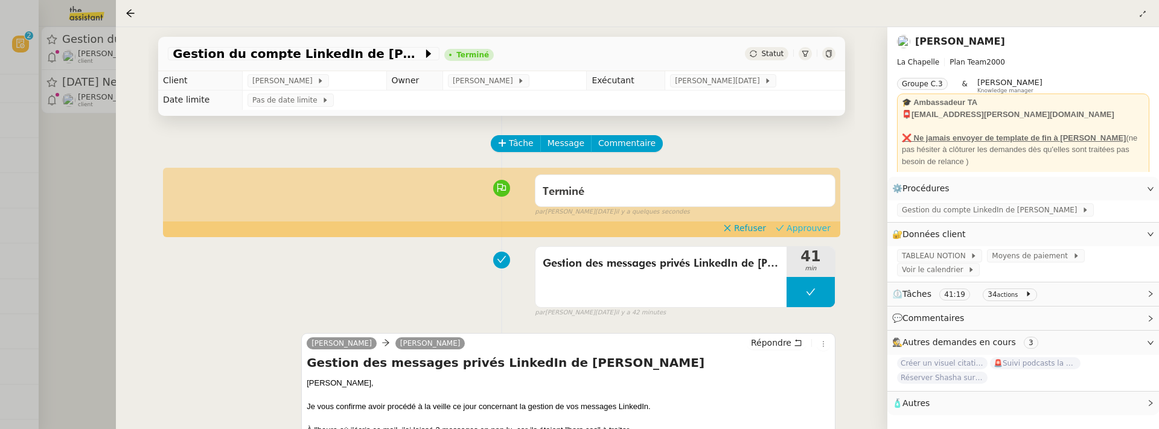
click at [814, 225] on span "Approuver" at bounding box center [809, 228] width 44 height 12
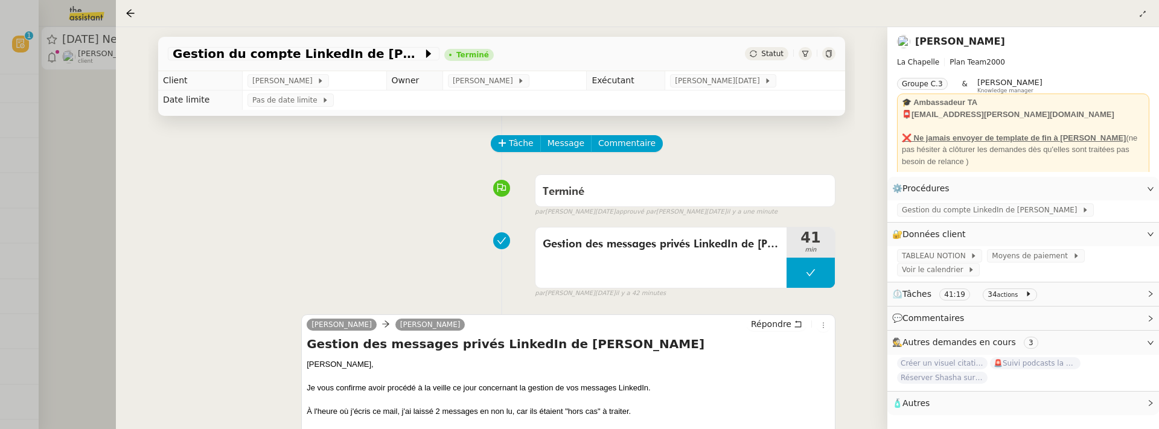
click at [112, 164] on div at bounding box center [579, 214] width 1159 height 429
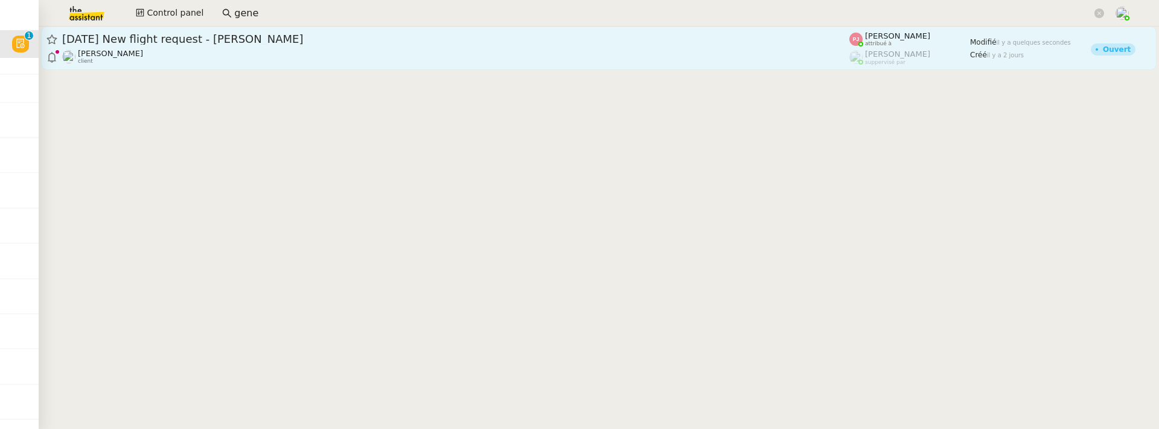
click at [243, 64] on div "[PERSON_NAME] client" at bounding box center [455, 57] width 787 height 16
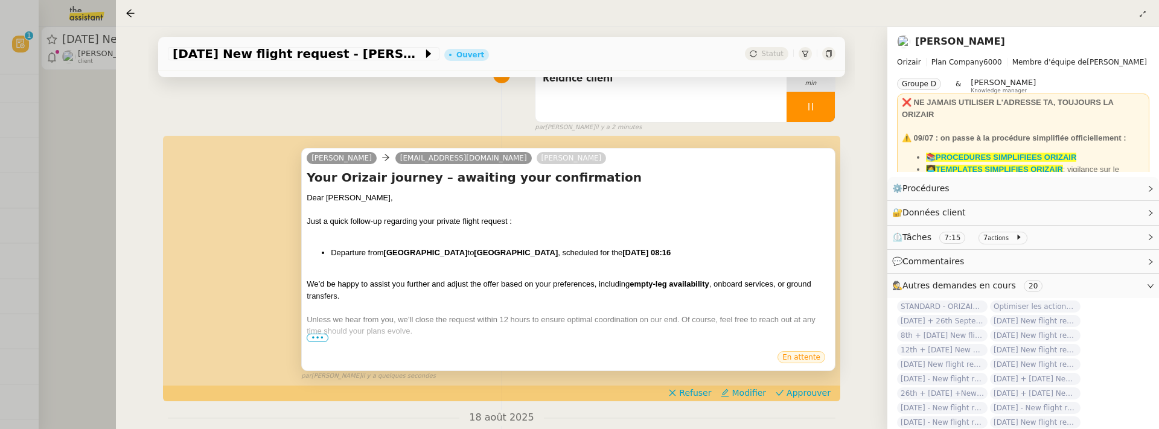
scroll to position [133, 0]
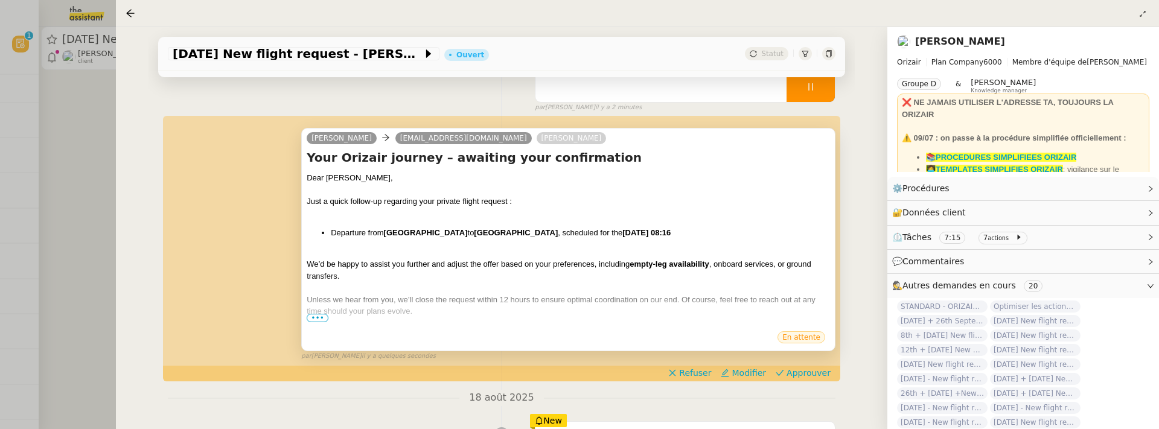
click at [316, 316] on span "•••" at bounding box center [318, 318] width 22 height 8
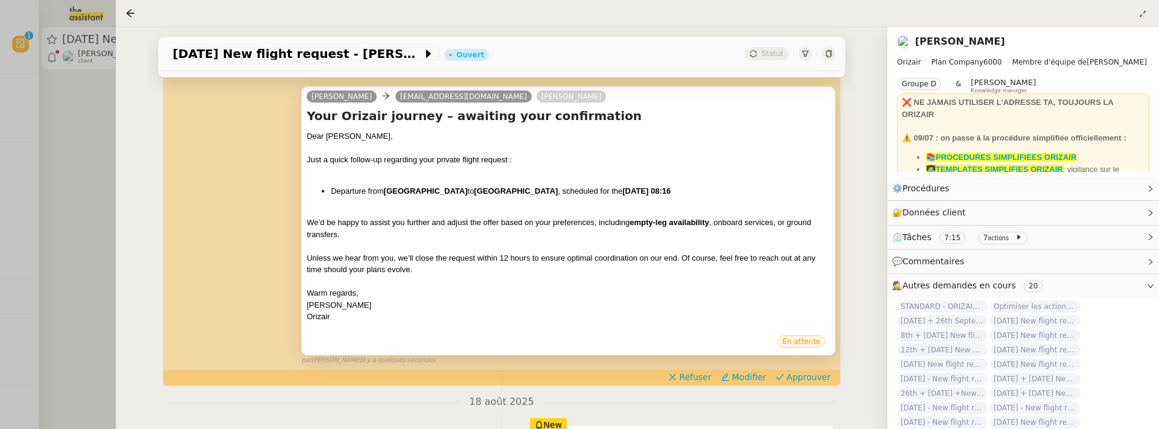
scroll to position [187, 0]
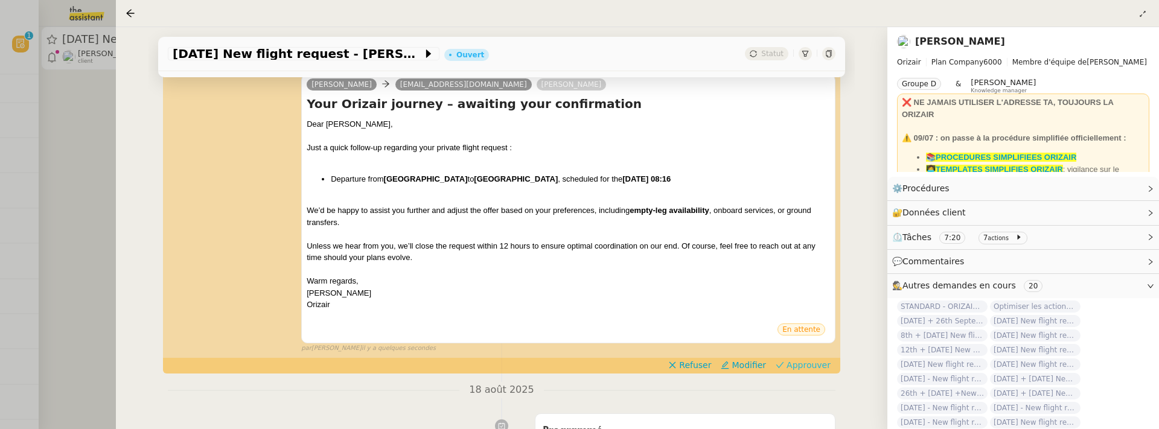
click at [810, 368] on span "Approuver" at bounding box center [809, 365] width 44 height 12
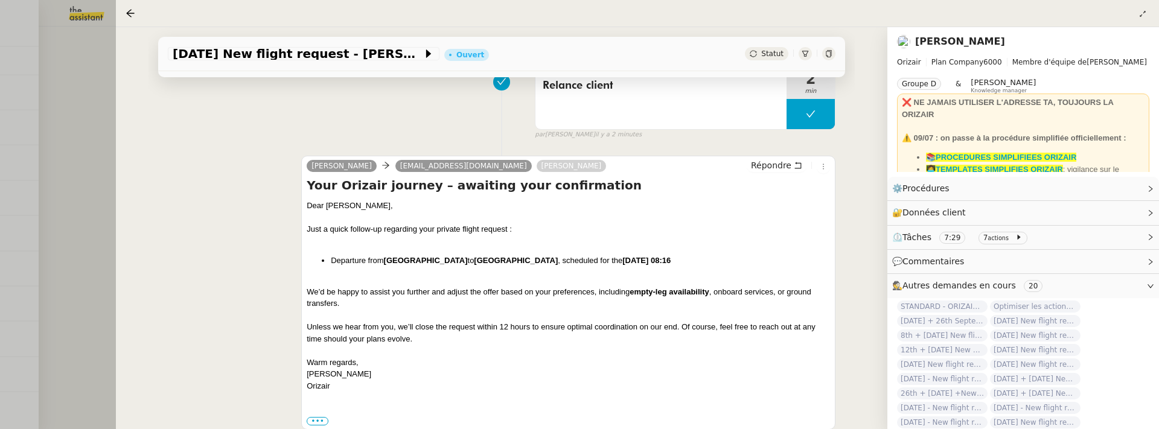
scroll to position [268, 0]
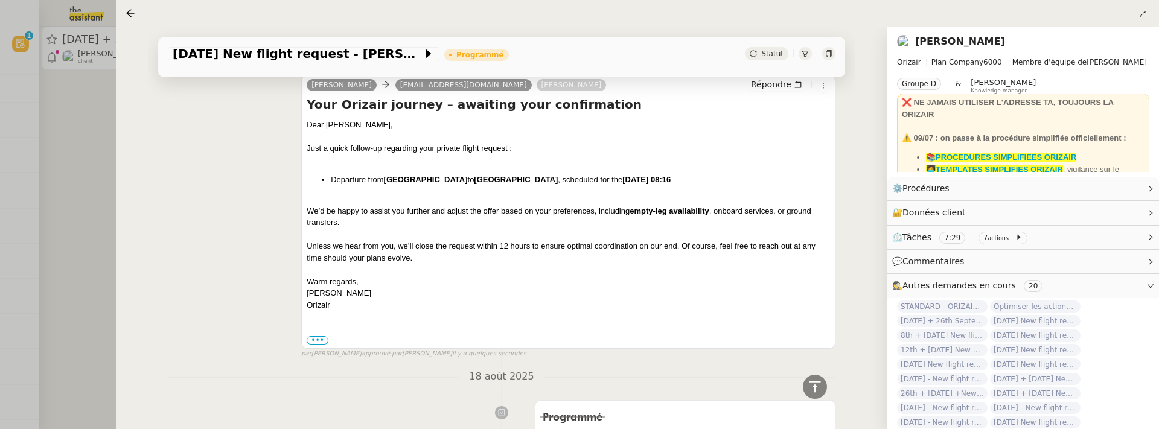
click at [86, 176] on div at bounding box center [579, 214] width 1159 height 429
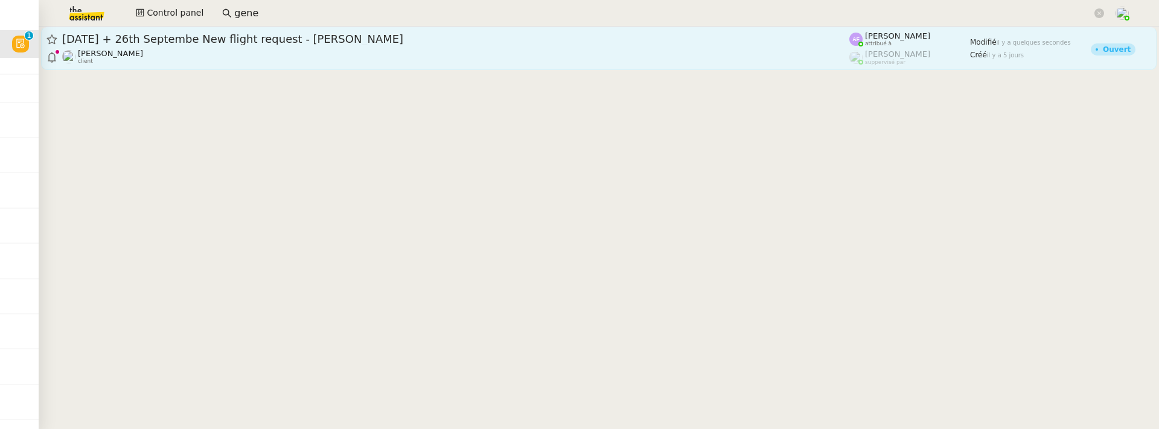
click at [205, 51] on div "[PERSON_NAME] client" at bounding box center [455, 57] width 787 height 16
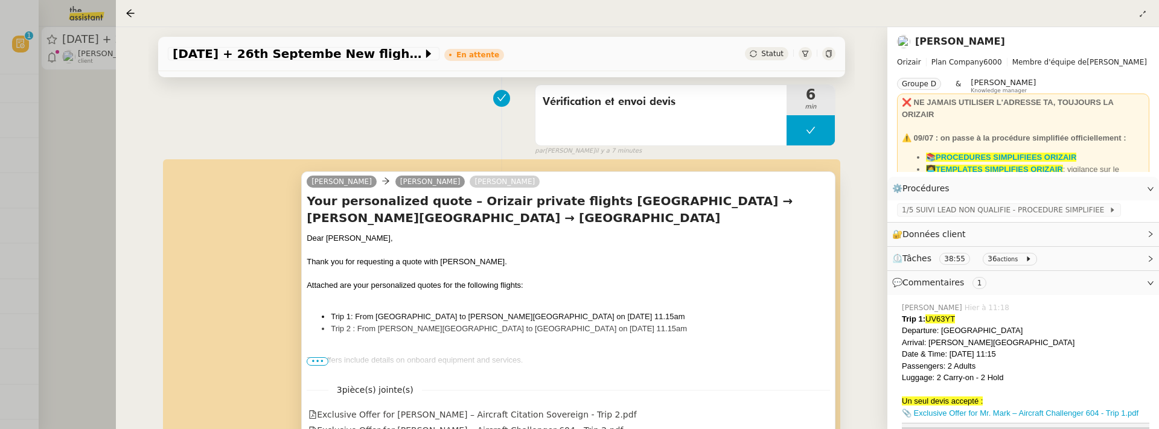
scroll to position [176, 0]
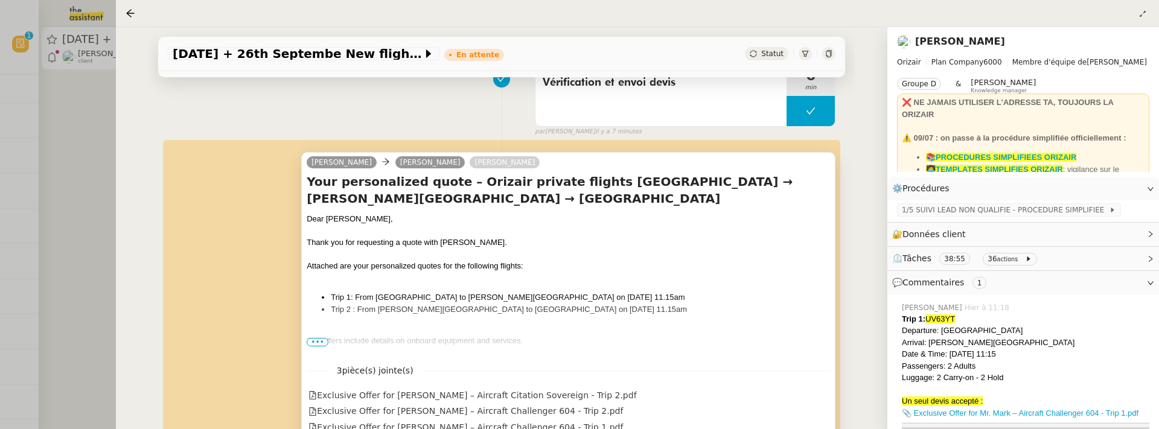
click at [314, 342] on span "•••" at bounding box center [318, 342] width 22 height 8
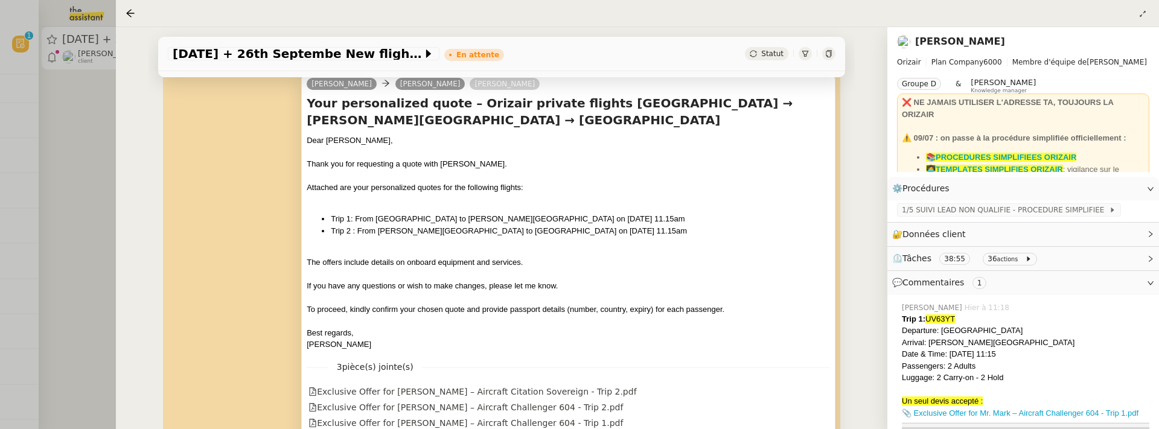
scroll to position [334, 0]
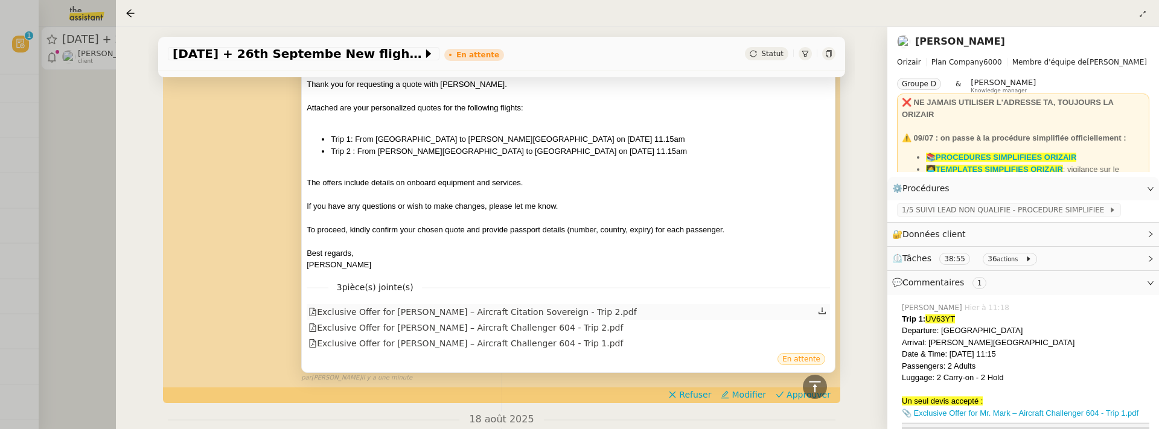
click at [538, 307] on div "Exclusive Offer for Mr. Phillips – Aircraft Citation Sovereign - Trip 2.pdf" at bounding box center [472, 312] width 328 height 14
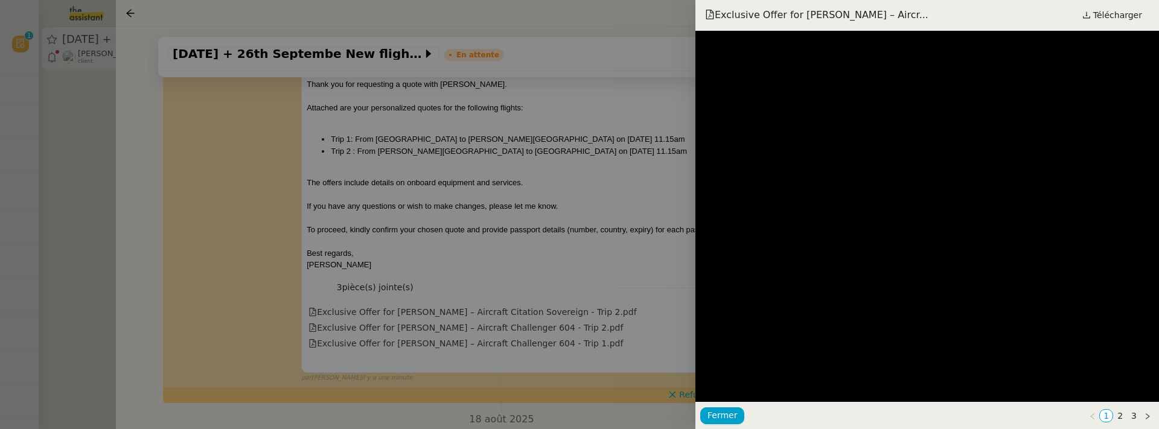
click at [538, 259] on div at bounding box center [579, 214] width 1159 height 429
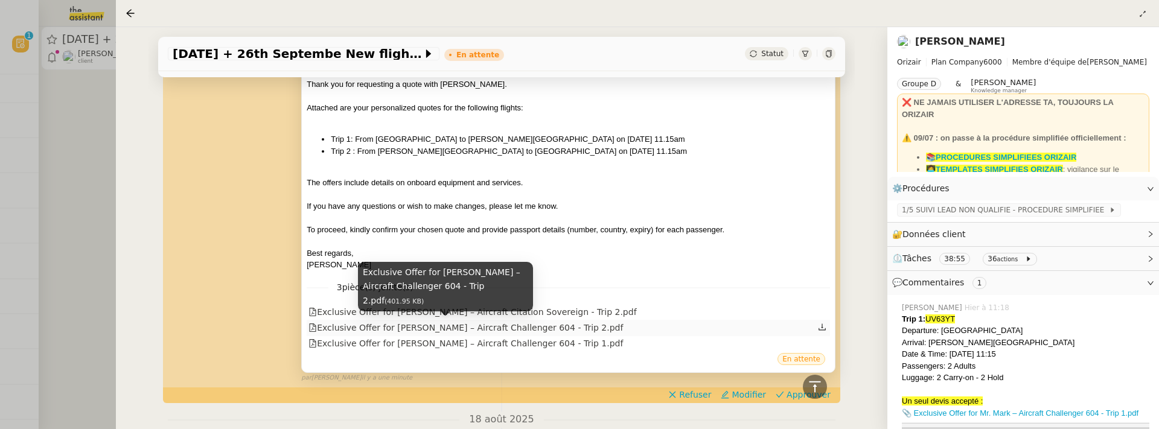
click at [458, 322] on div "Exclusive Offer for Mr. Phillips – Aircraft Challenger 604 - Trip 2.pdf" at bounding box center [465, 328] width 315 height 14
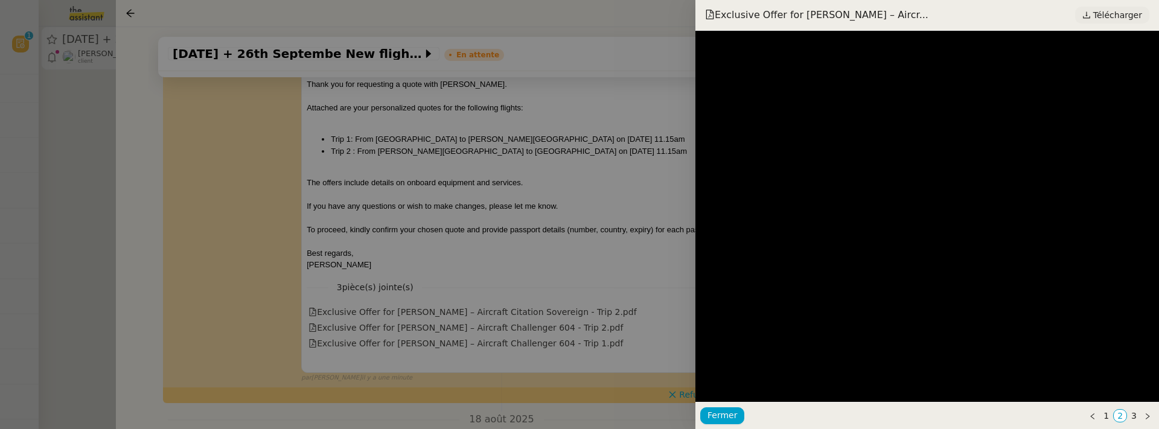
click at [1101, 18] on span "Télécharger" at bounding box center [1117, 15] width 49 height 16
click at [450, 272] on div at bounding box center [579, 214] width 1159 height 429
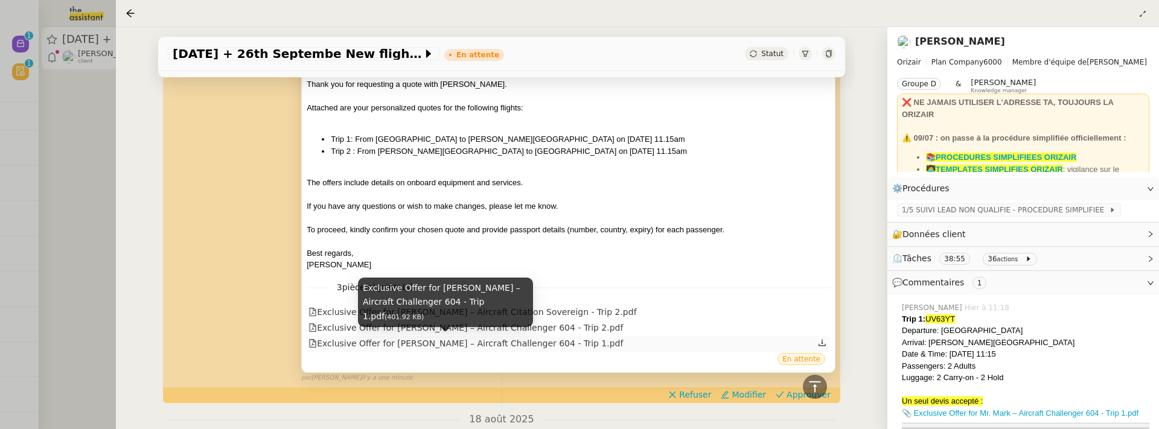
click at [440, 343] on div "Exclusive Offer for Mr. Phillips – Aircraft Challenger 604 - Trip 1.pdf" at bounding box center [465, 344] width 315 height 14
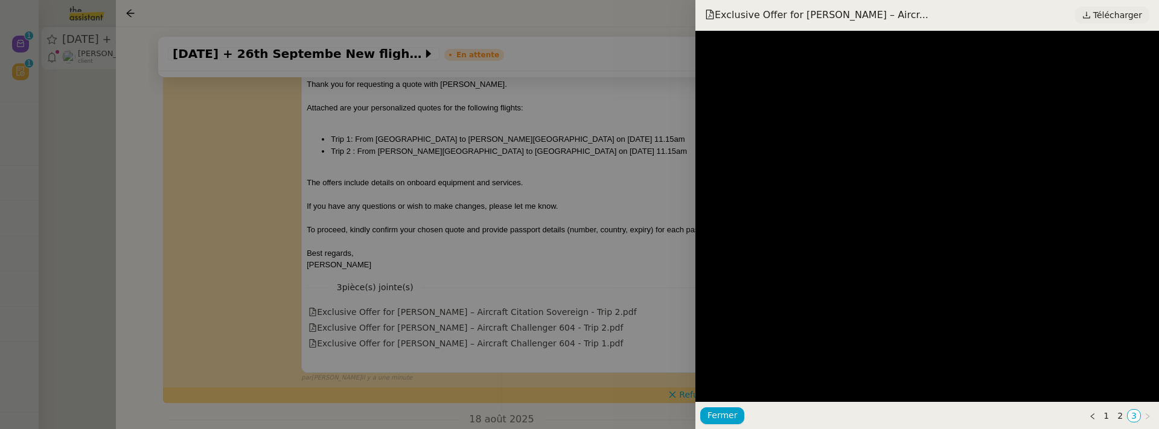
click at [1117, 8] on span "Télécharger" at bounding box center [1117, 15] width 49 height 16
click at [532, 274] on div at bounding box center [579, 214] width 1159 height 429
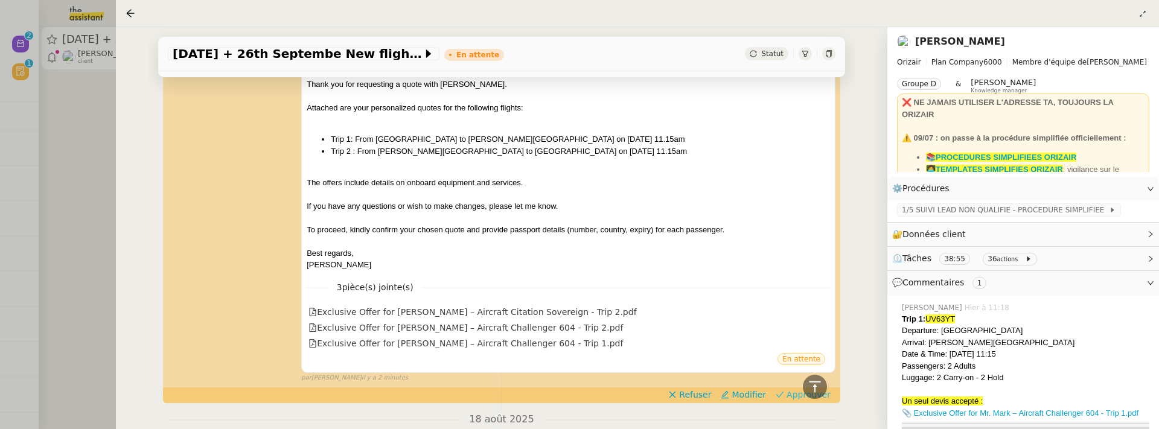
click at [791, 391] on span "Approuver" at bounding box center [809, 395] width 44 height 12
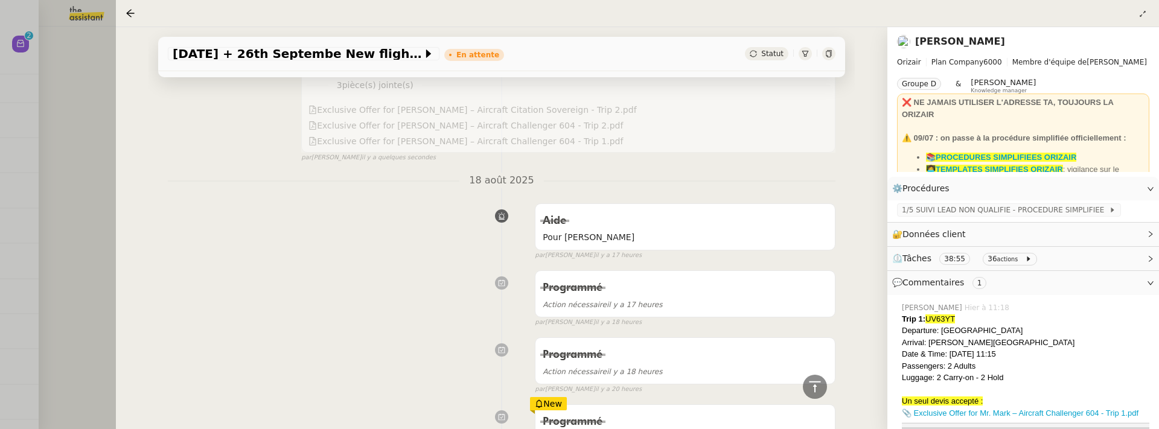
scroll to position [0, 0]
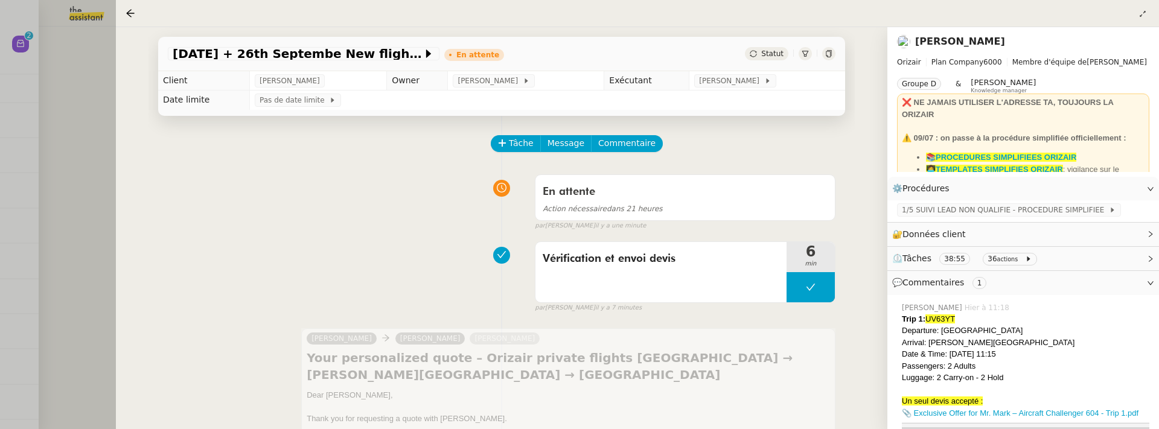
click at [93, 123] on div at bounding box center [579, 214] width 1159 height 429
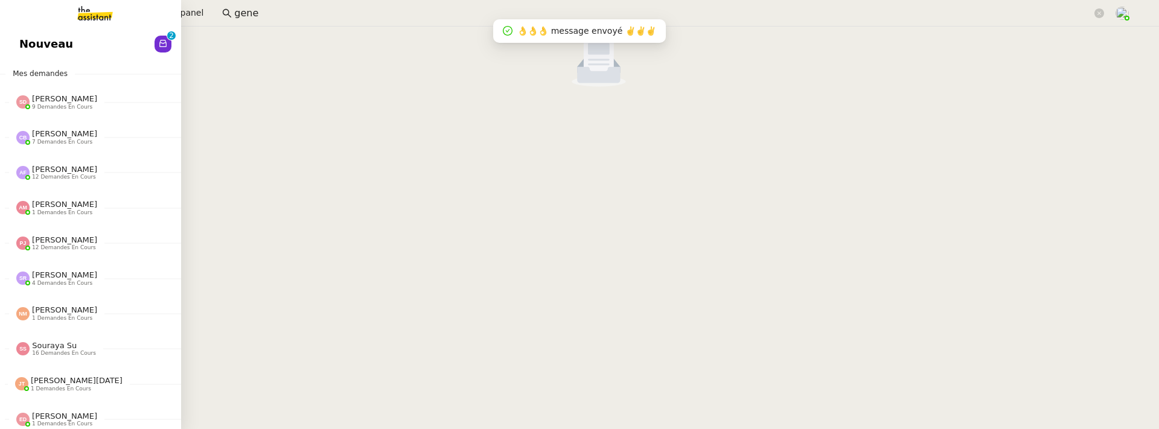
click at [31, 58] on div "Nouveau 0 1 2 3 4 5 6 7 8 9 Mes demandes Sheida Delpazir 9 demandes en cours Ét…" at bounding box center [90, 228] width 181 height 403
click at [50, 39] on span "Nouveau" at bounding box center [46, 44] width 54 height 18
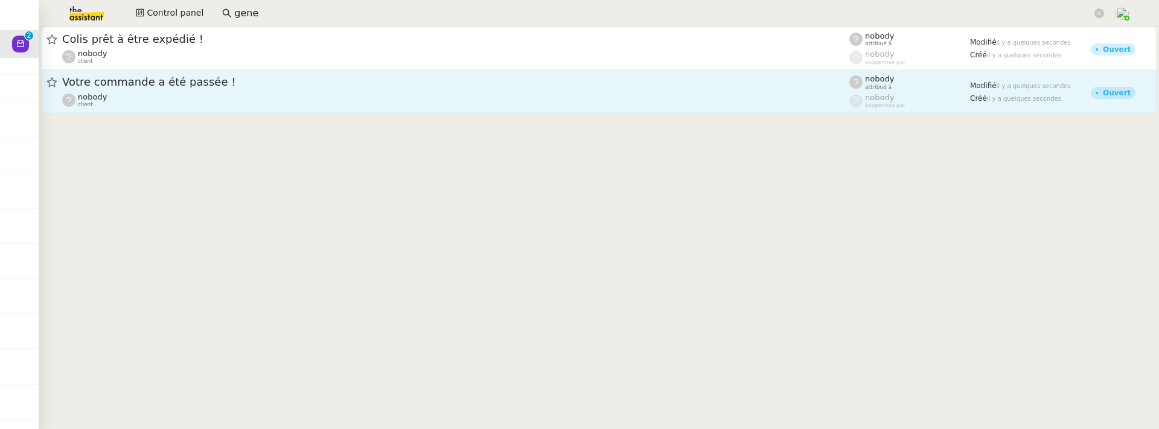
click at [311, 98] on div "nobody client" at bounding box center [455, 100] width 787 height 16
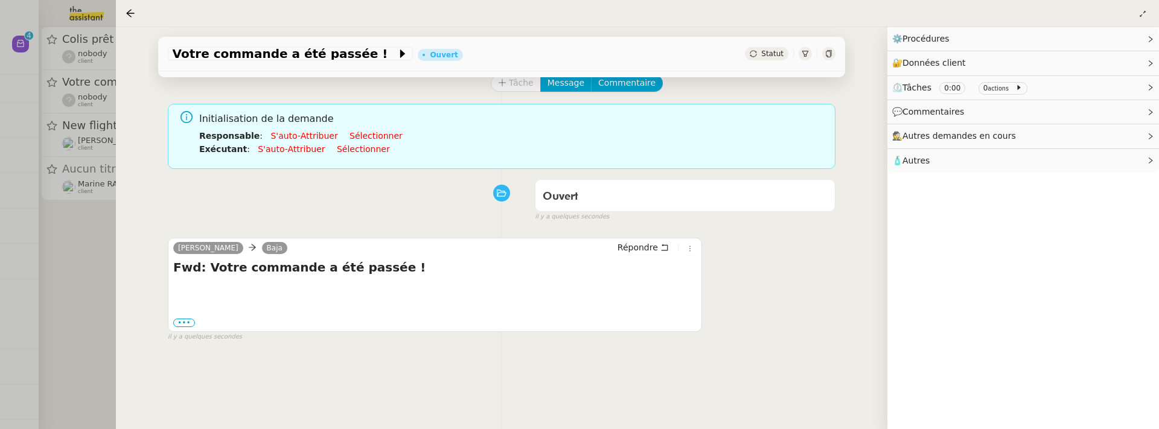
scroll to position [83, 0]
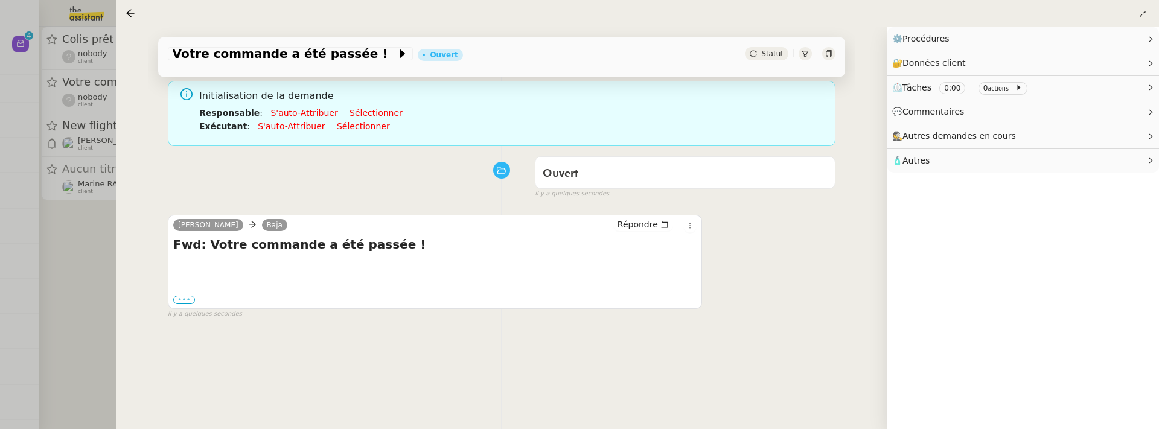
click at [187, 296] on label "•••" at bounding box center [184, 300] width 22 height 8
click at [0, 0] on input "•••" at bounding box center [0, 0] width 0 height 0
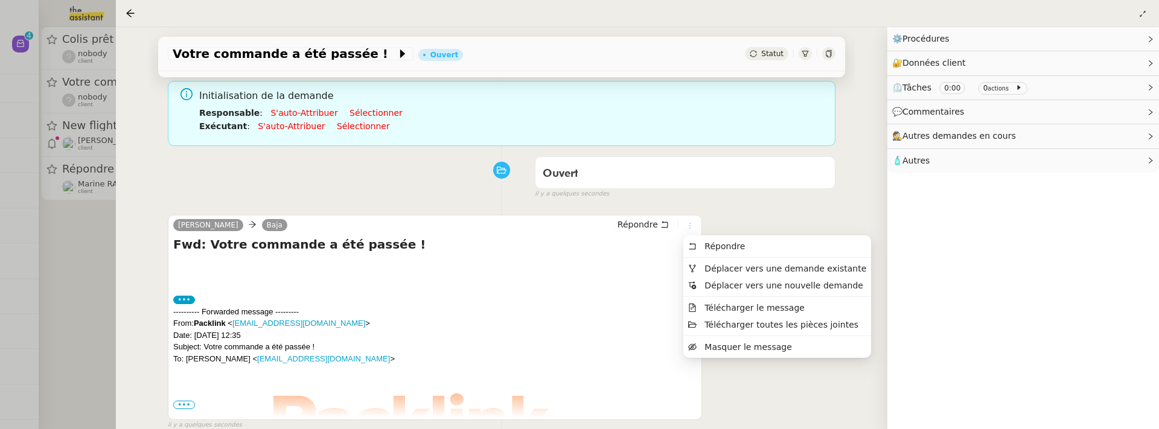
click at [687, 226] on icon at bounding box center [689, 225] width 7 height 7
click at [733, 272] on span "Déplacer vers une demande existante" at bounding box center [785, 269] width 162 height 10
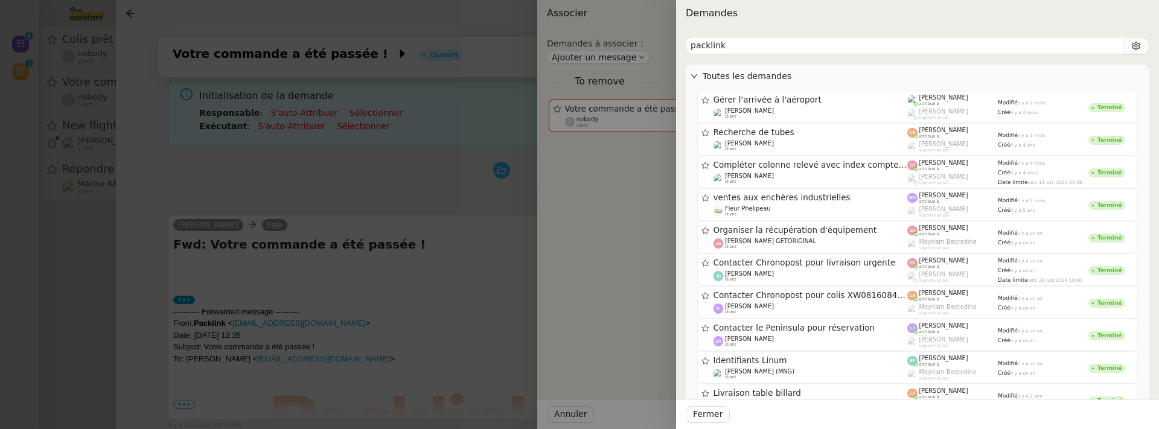
type input "packlink"
click at [429, 104] on div at bounding box center [579, 214] width 1159 height 429
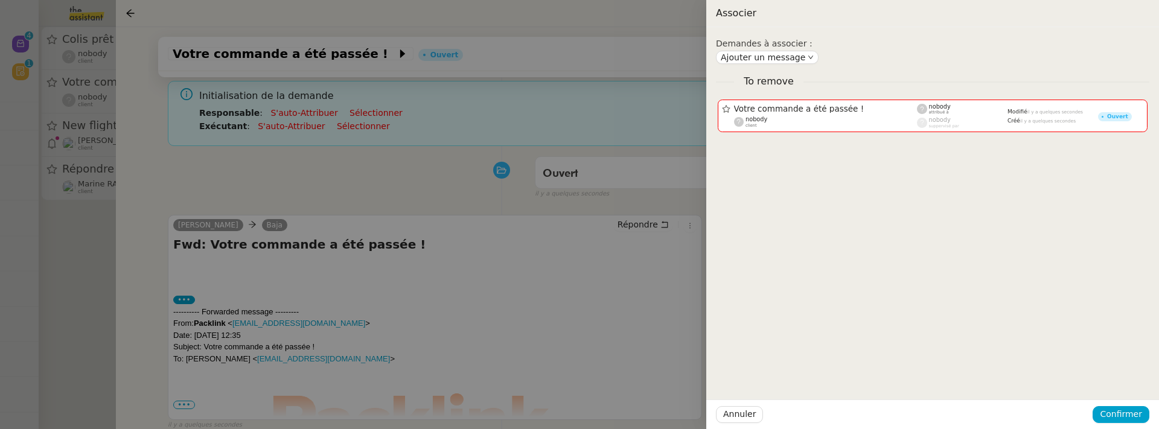
click at [417, 194] on div at bounding box center [579, 214] width 1159 height 429
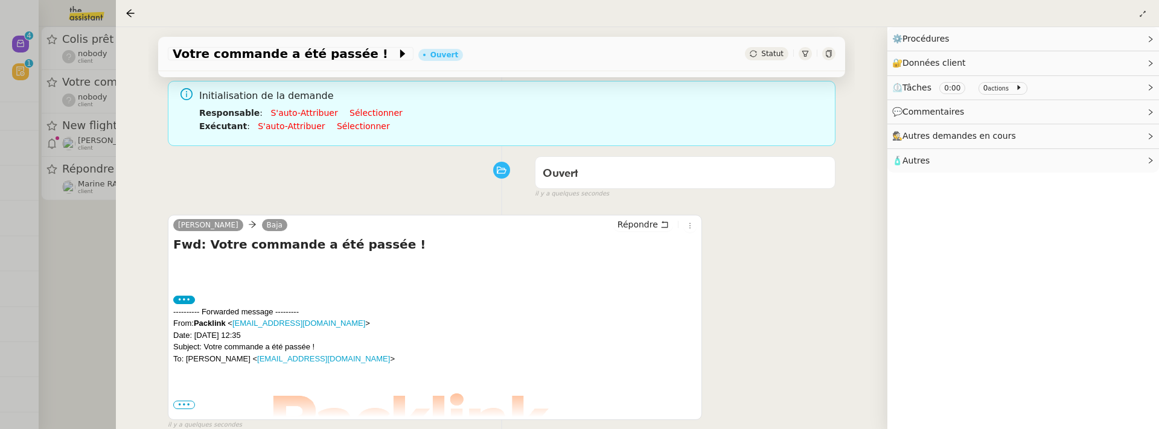
click at [184, 403] on span "•••" at bounding box center [184, 405] width 22 height 8
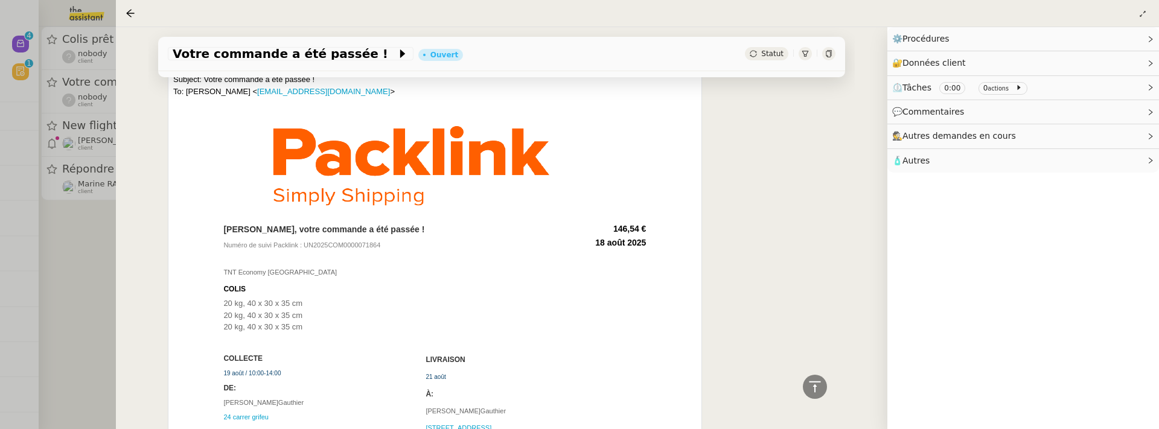
scroll to position [0, 0]
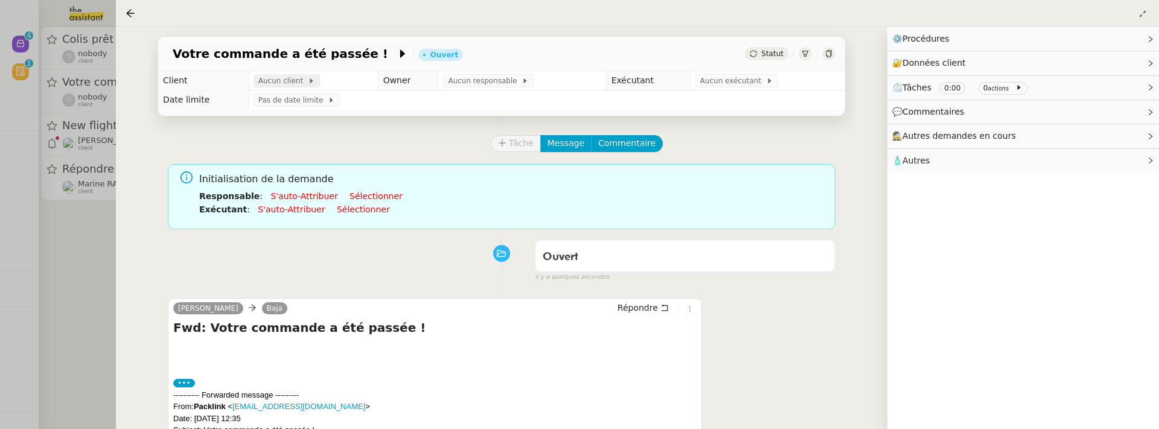
click at [270, 80] on span "Aucun client" at bounding box center [283, 81] width 50 height 12
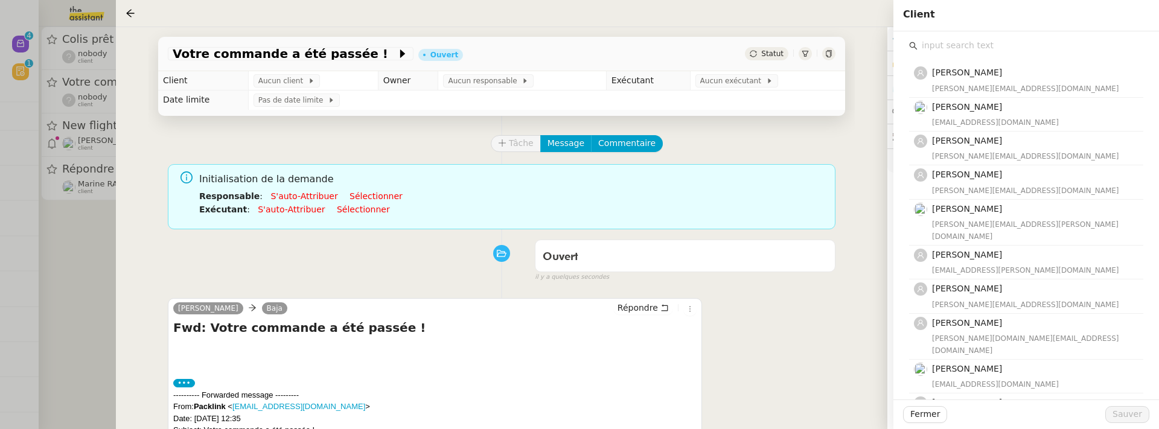
click at [922, 48] on input "text" at bounding box center [1031, 45] width 226 height 16
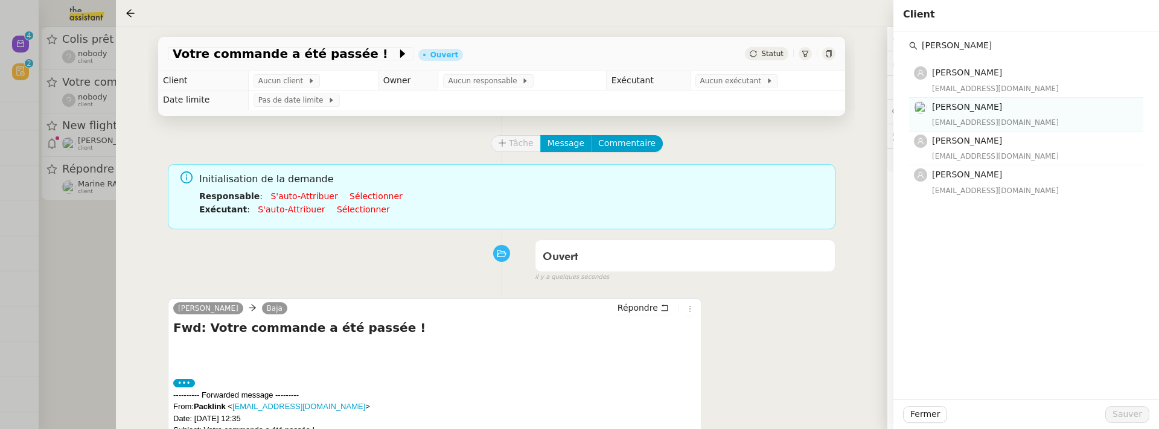
type input "raphael gaut"
click at [1019, 115] on div "Raphaël Gauthier _raphael@oasisgg.com" at bounding box center [1034, 114] width 204 height 28
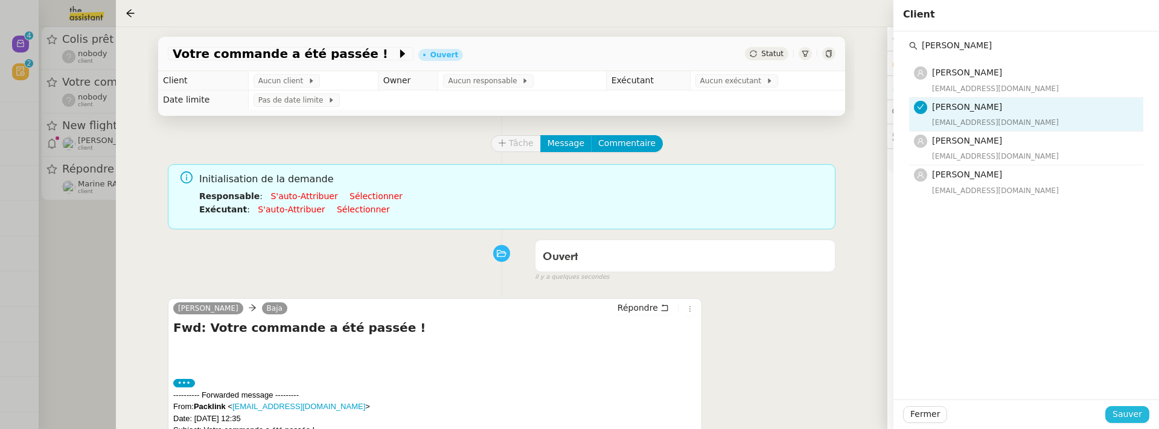
click at [1129, 410] on span "Sauver" at bounding box center [1128, 414] width 30 height 14
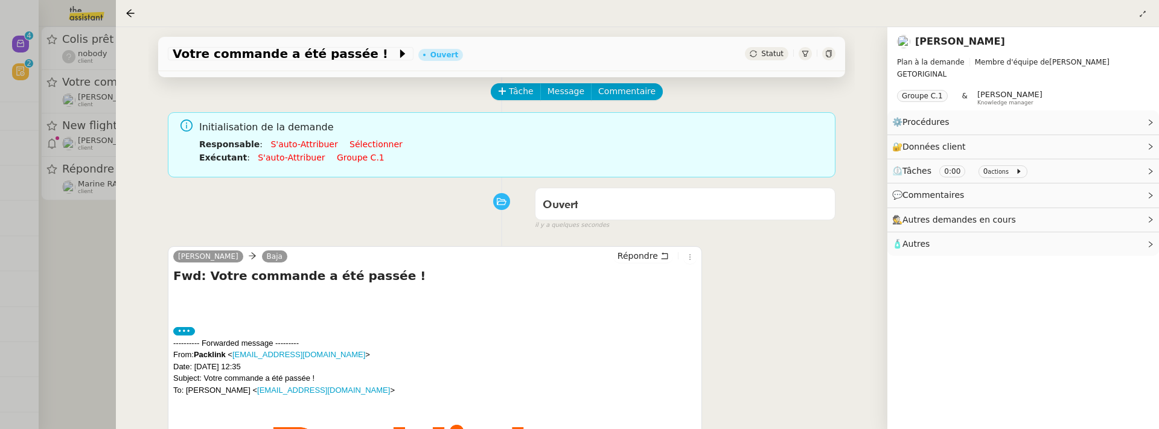
scroll to position [58, 0]
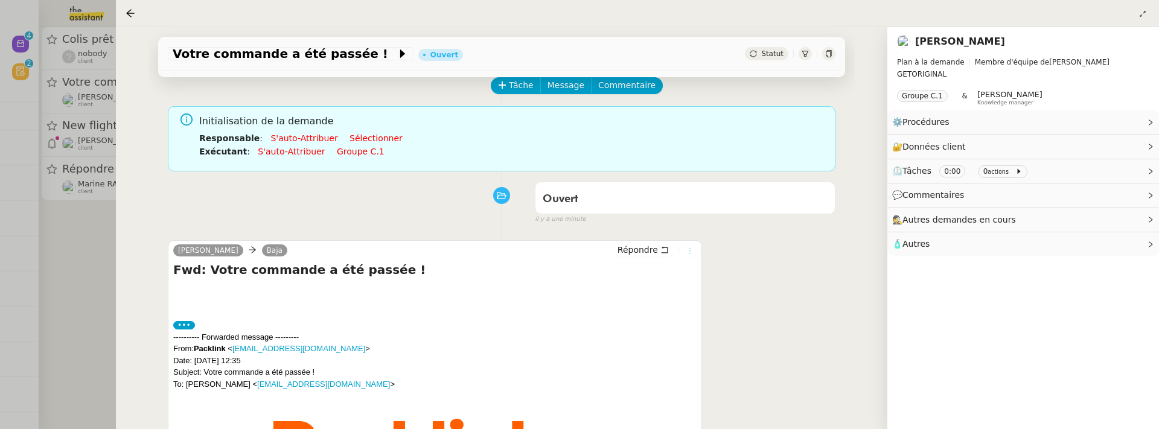
click at [691, 250] on icon at bounding box center [689, 251] width 7 height 7
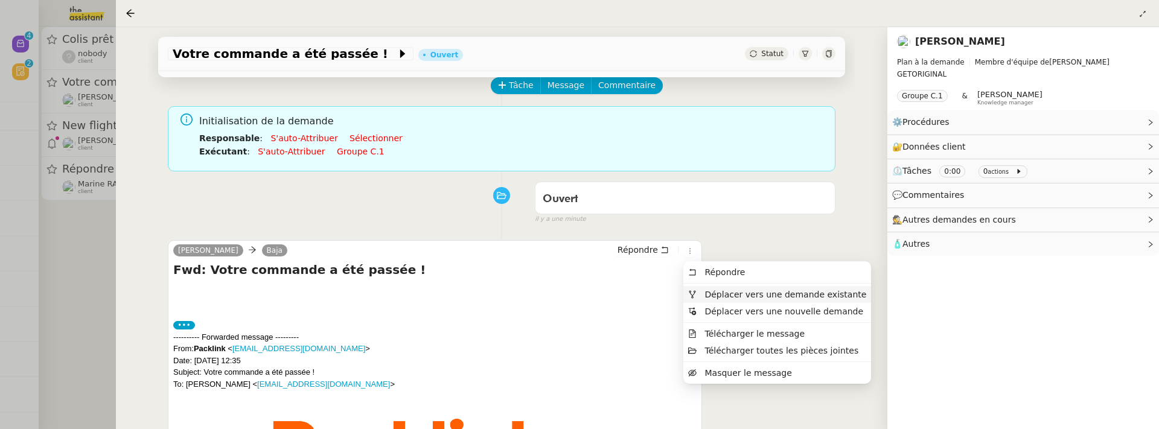
click at [717, 290] on span "Déplacer vers une demande existante" at bounding box center [785, 295] width 162 height 10
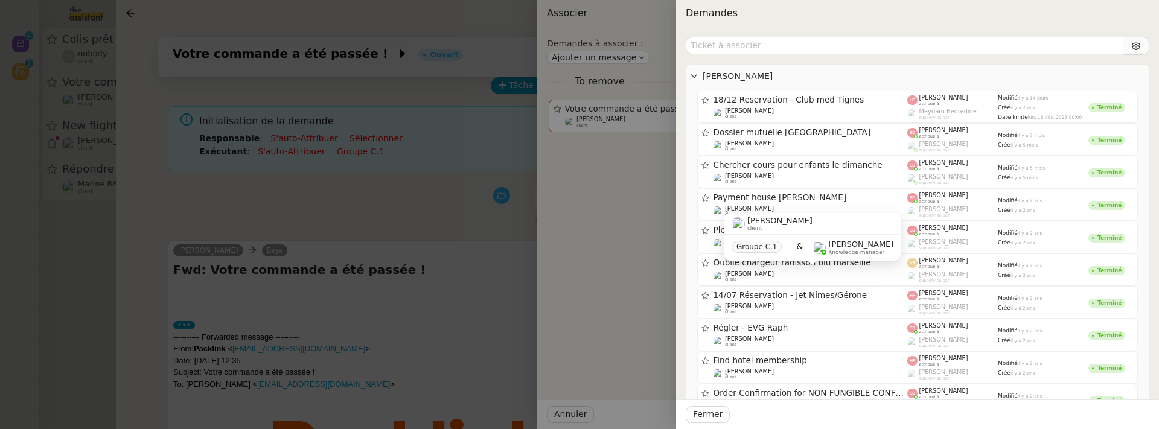
click at [397, 290] on div at bounding box center [579, 214] width 1159 height 429
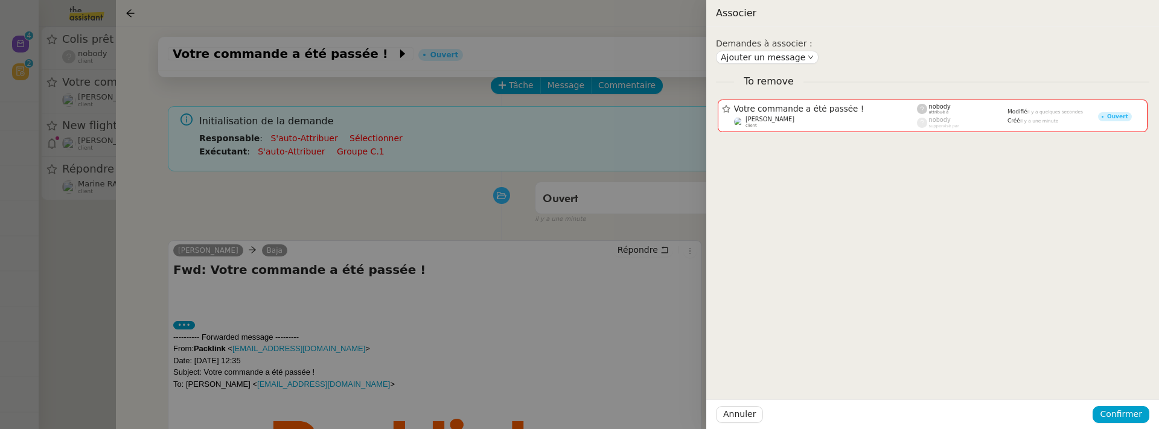
click at [412, 218] on div at bounding box center [579, 214] width 1159 height 429
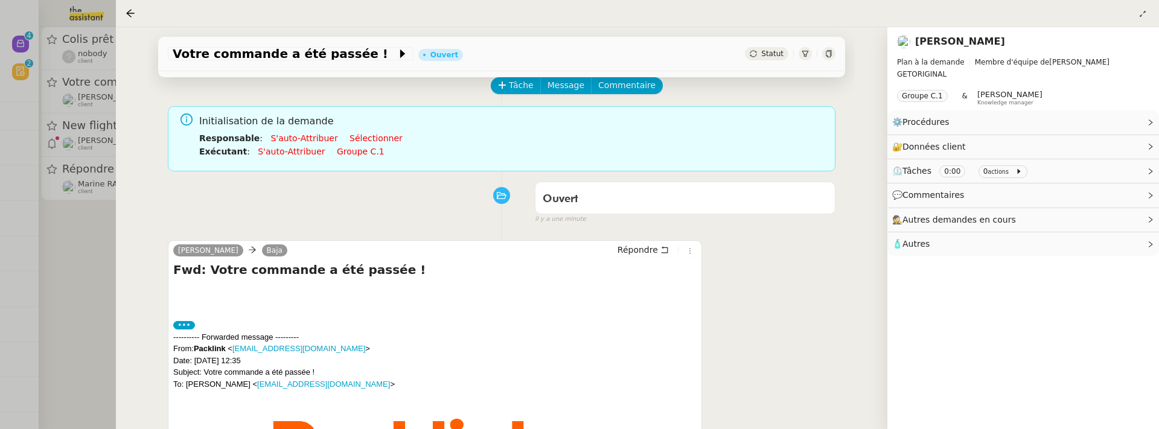
scroll to position [0, 0]
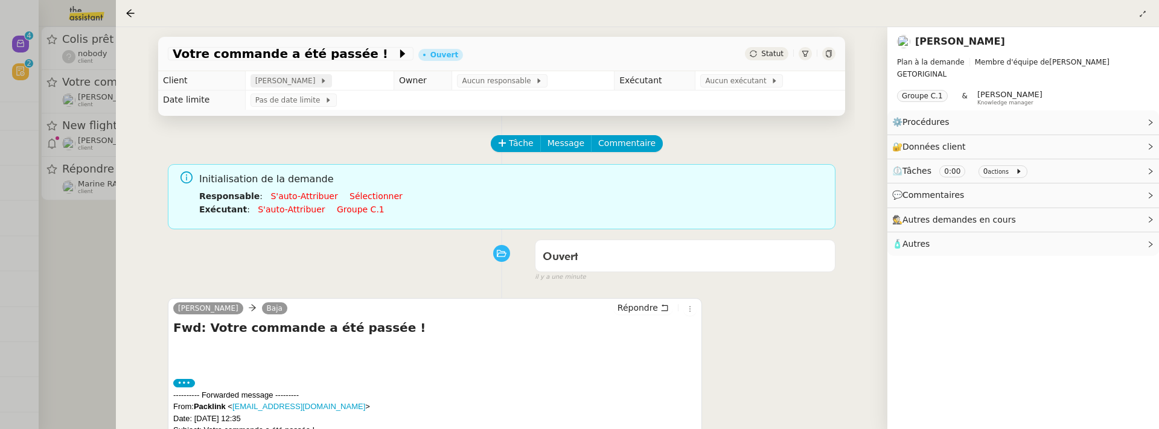
click at [297, 75] on div "[PERSON_NAME]" at bounding box center [291, 80] width 81 height 13
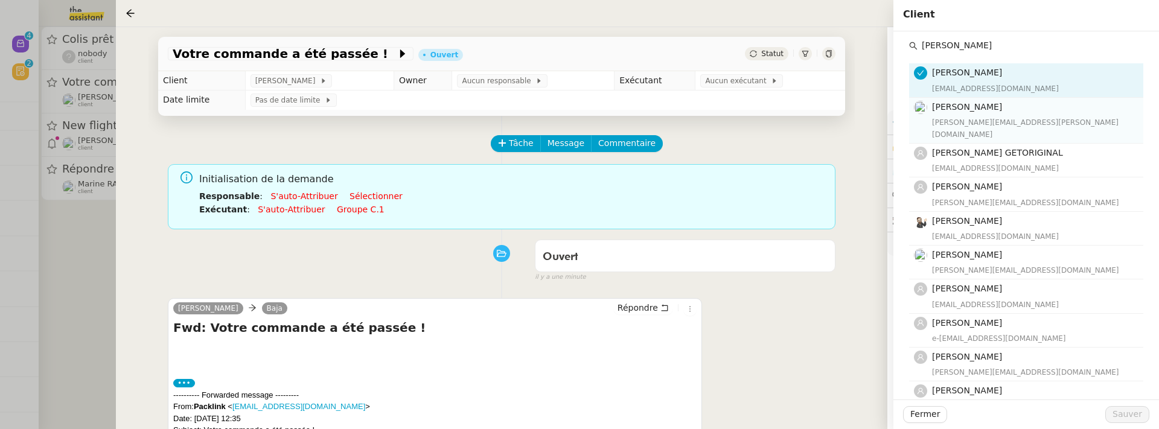
type input "laurene"
click at [975, 114] on div "Laurène Gauthier laurene.gauthier.lgci@gmail.com" at bounding box center [1034, 114] width 204 height 28
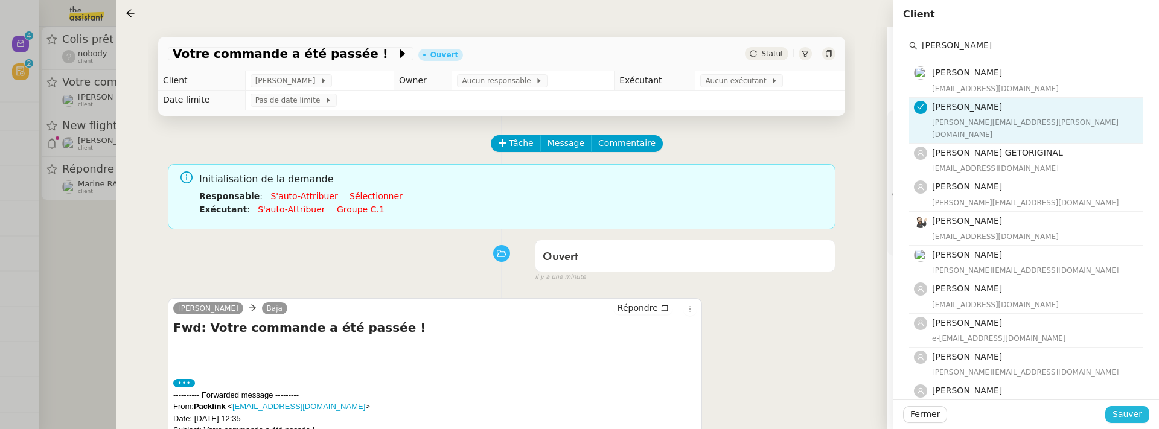
click at [1143, 408] on button "Sauver" at bounding box center [1127, 414] width 44 height 17
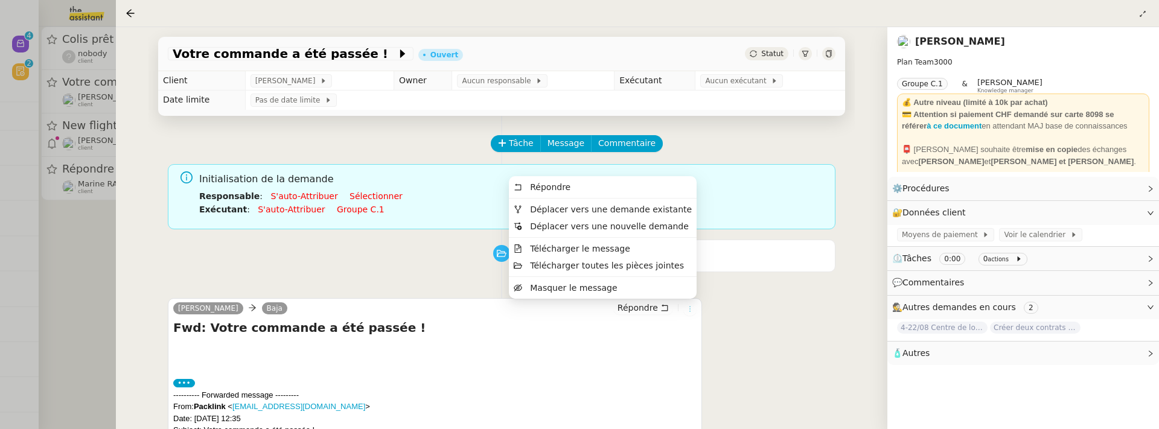
click at [691, 304] on button at bounding box center [689, 308] width 13 height 13
click at [664, 205] on span "Déplacer vers une demande existante" at bounding box center [611, 210] width 162 height 10
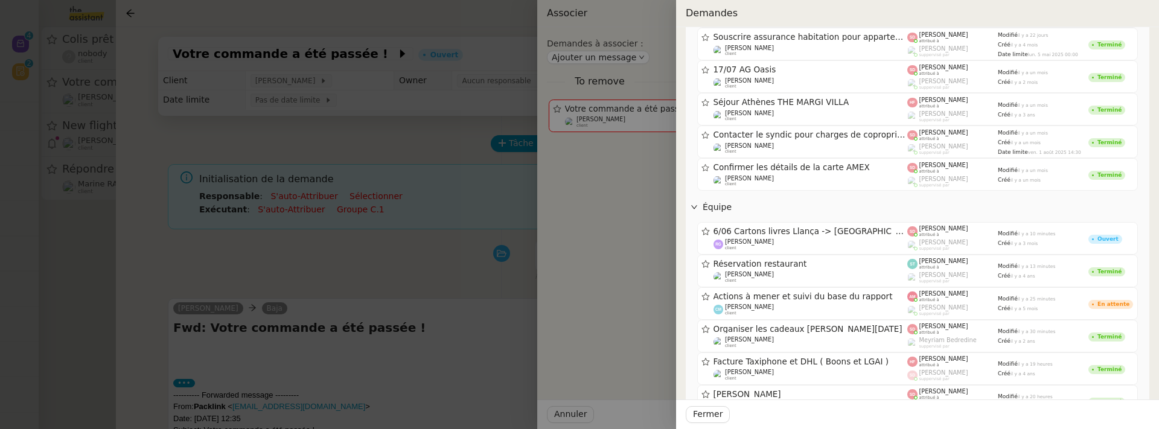
scroll to position [541, 0]
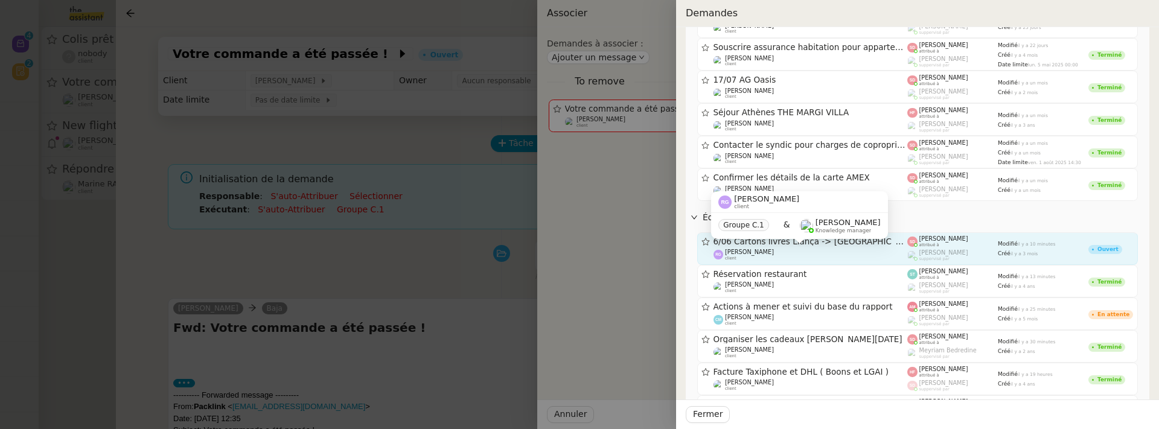
click at [822, 244] on span "6/06 Cartons livres Llança -> Bruxelles" at bounding box center [811, 242] width 194 height 8
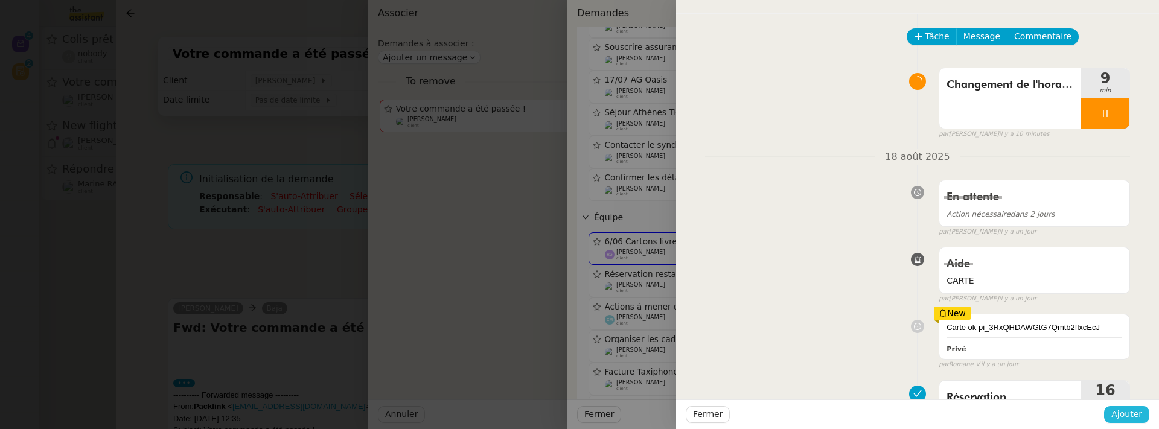
click at [1143, 415] on button "Ajouter" at bounding box center [1126, 414] width 45 height 17
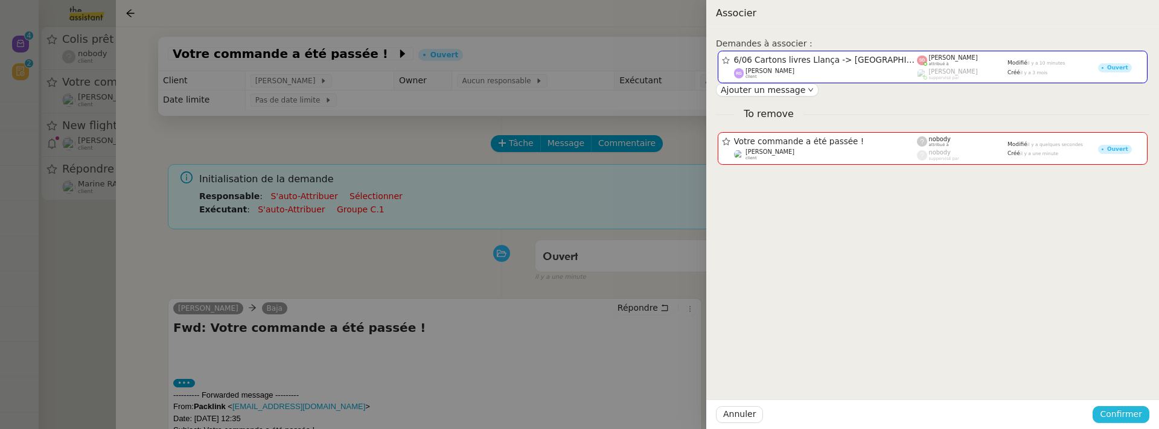
click at [1138, 417] on span "Confirmer" at bounding box center [1121, 414] width 42 height 14
click at [1134, 372] on div "Êtes-vous sûr?" at bounding box center [1099, 364] width 88 height 24
click at [1132, 376] on span "Ajouter" at bounding box center [1122, 382] width 31 height 12
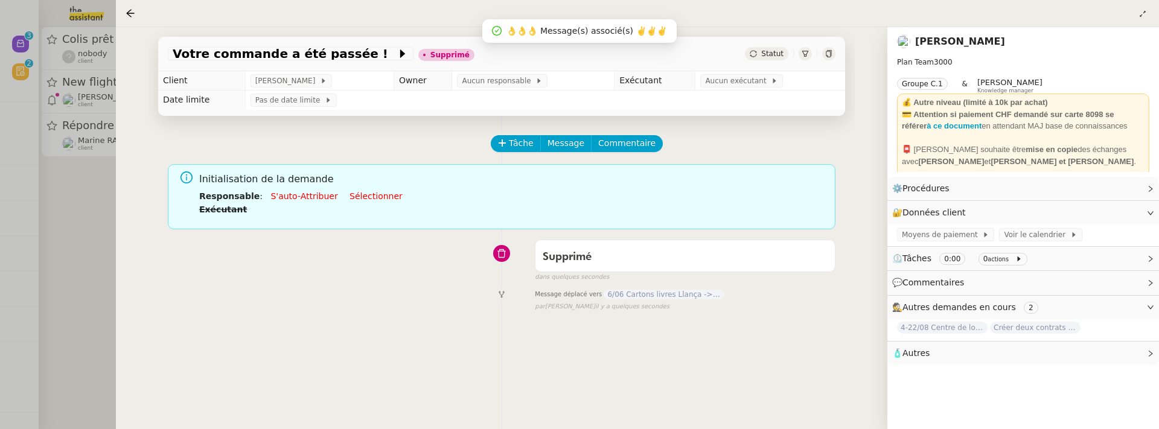
click at [149, 238] on div "Tâche Message Commentaire Veuillez patienter une erreur s'est produite 👌👌👌 mess…" at bounding box center [502, 330] width 706 height 429
click at [89, 245] on div at bounding box center [579, 214] width 1159 height 429
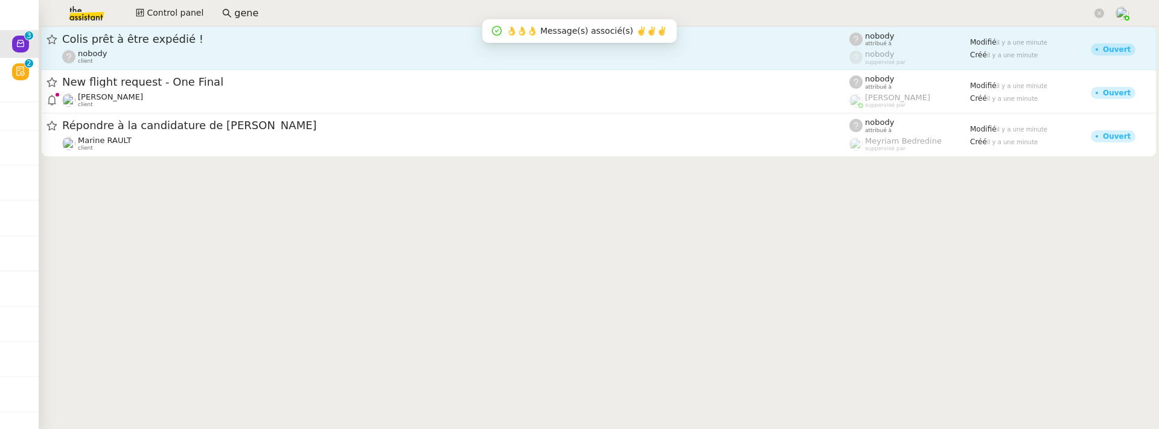
click at [235, 51] on div "nobody client" at bounding box center [455, 57] width 787 height 16
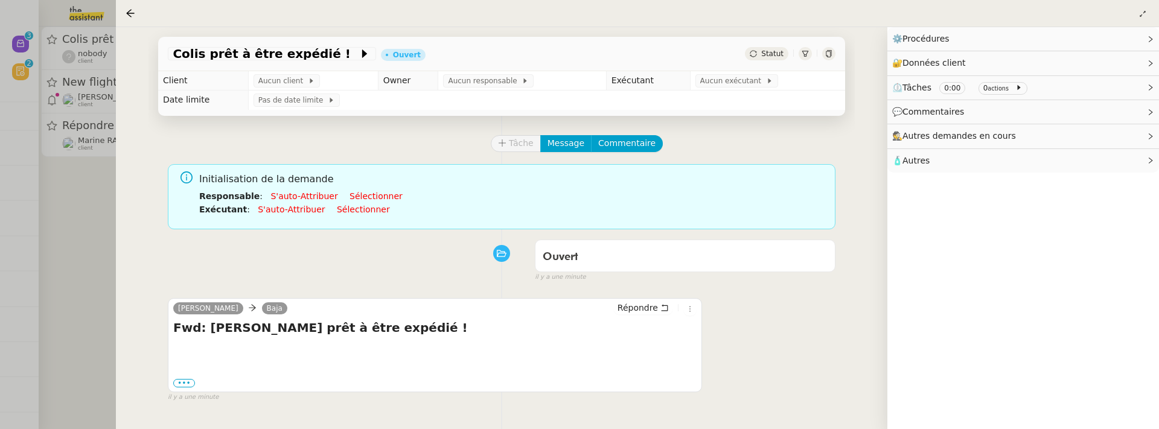
scroll to position [59, 0]
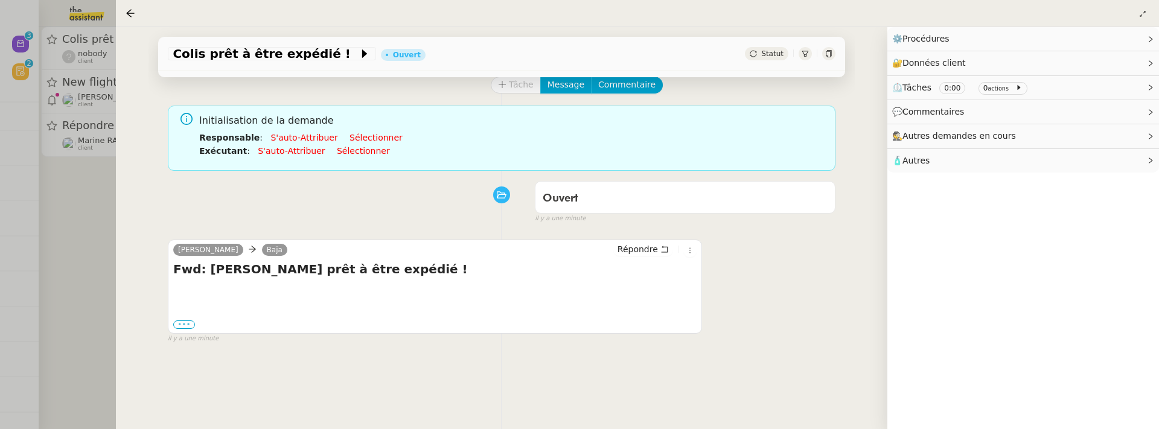
click at [188, 323] on label "•••" at bounding box center [184, 325] width 22 height 8
click at [0, 0] on input "•••" at bounding box center [0, 0] width 0 height 0
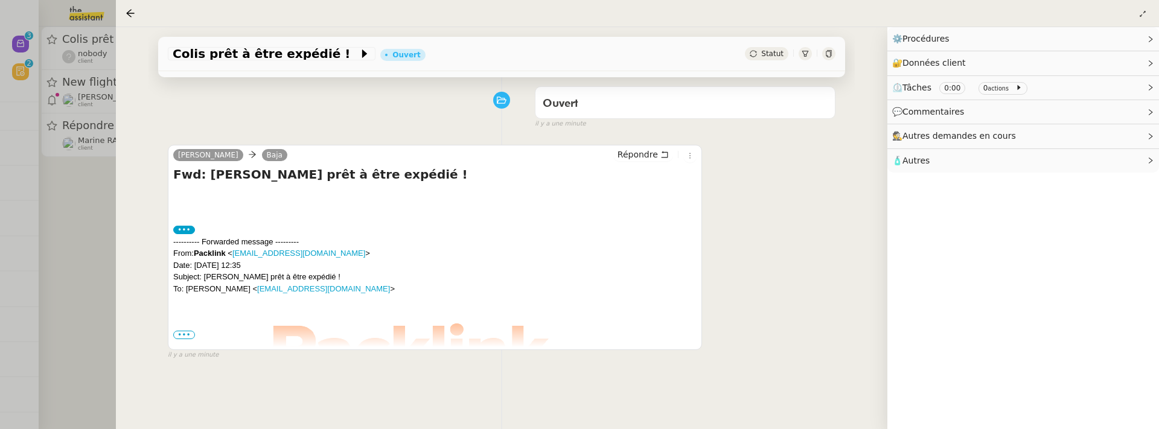
scroll to position [0, 0]
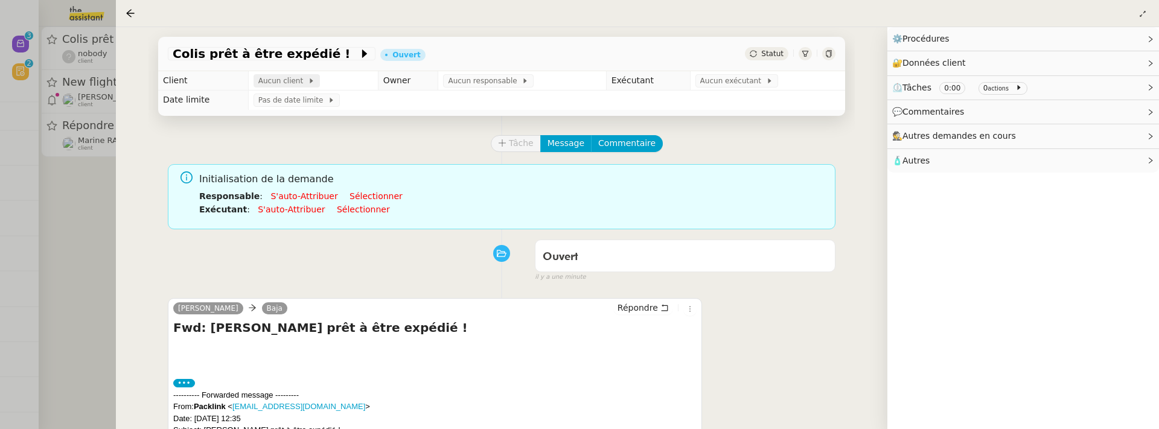
click at [283, 84] on span "Aucun client" at bounding box center [283, 81] width 50 height 12
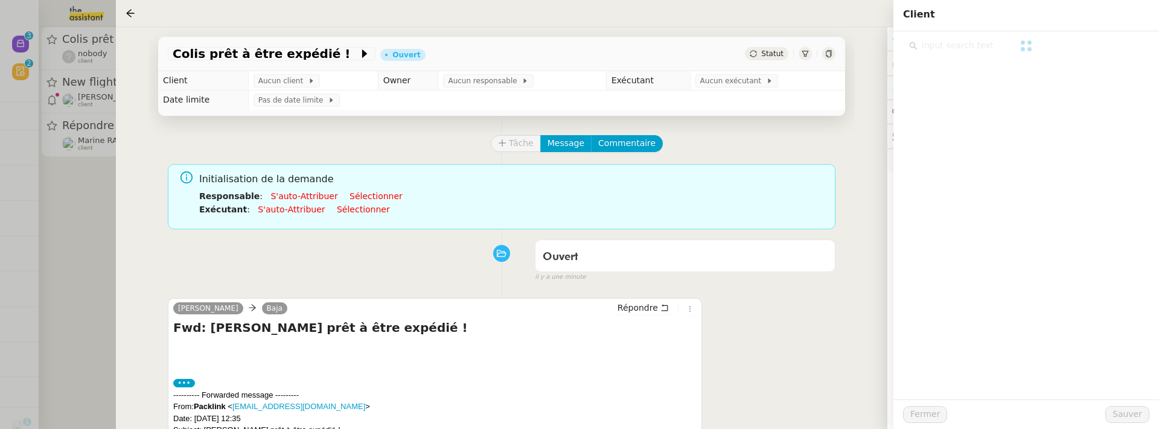
click at [1008, 54] on div at bounding box center [1026, 45] width 234 height 16
click at [998, 46] on div at bounding box center [1026, 157] width 234 height 241
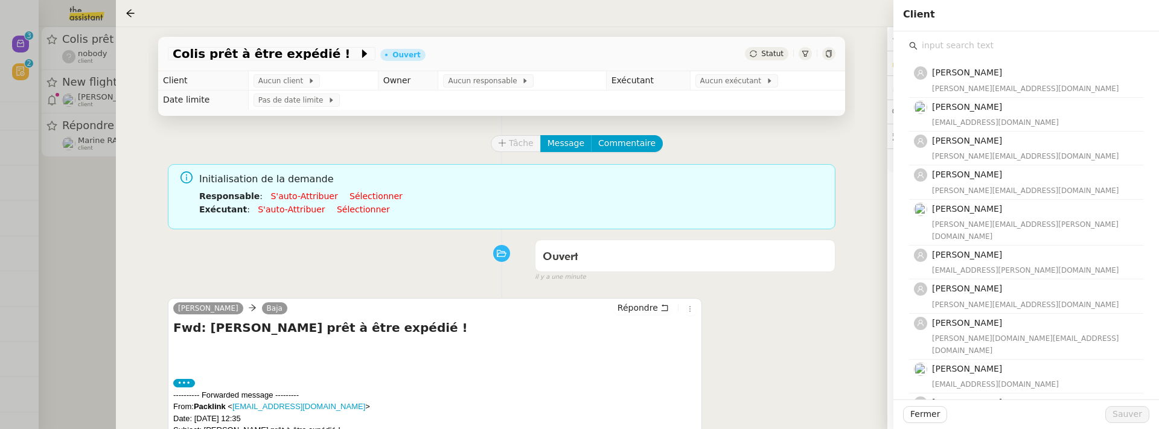
click at [928, 53] on input "text" at bounding box center [1031, 45] width 226 height 16
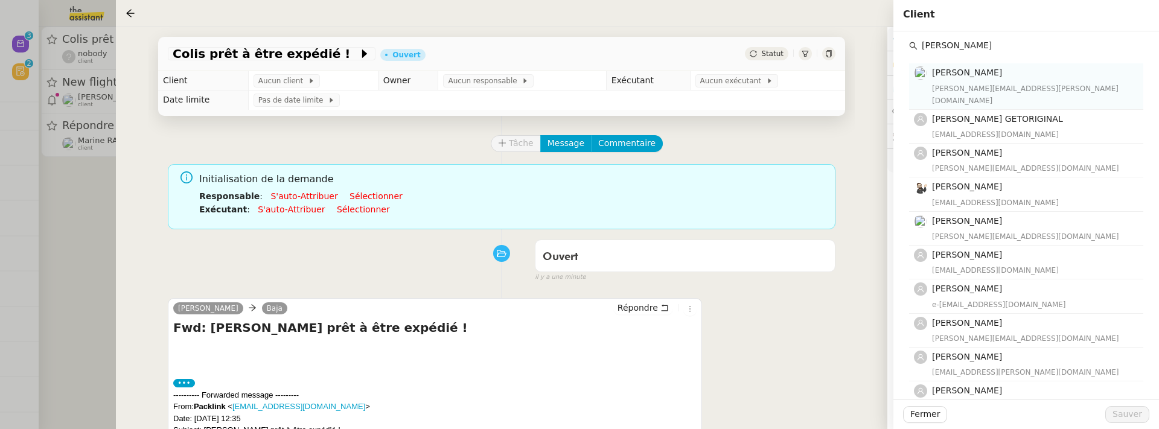
type input "laurene"
click at [995, 84] on div "laurene.gauthier.lgci@gmail.com" at bounding box center [1034, 89] width 204 height 12
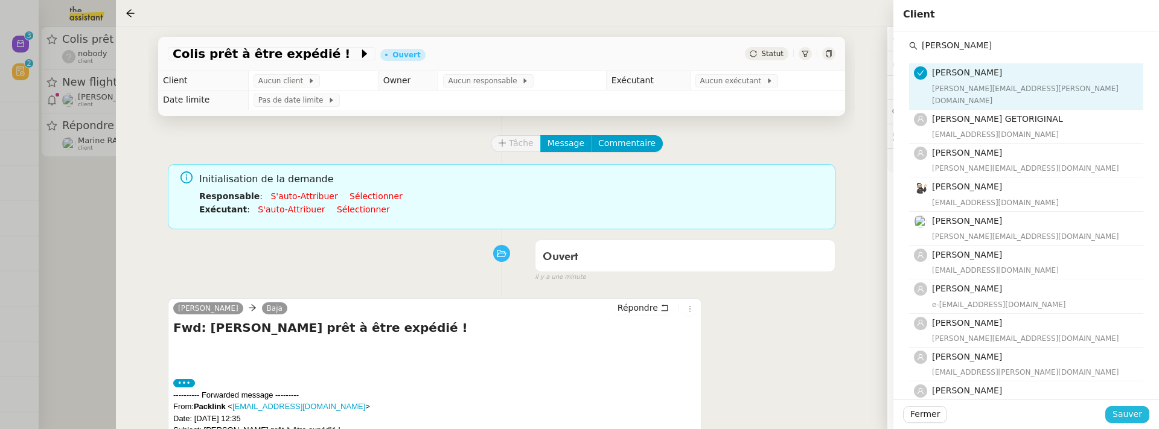
click at [1128, 411] on span "Sauver" at bounding box center [1128, 414] width 30 height 14
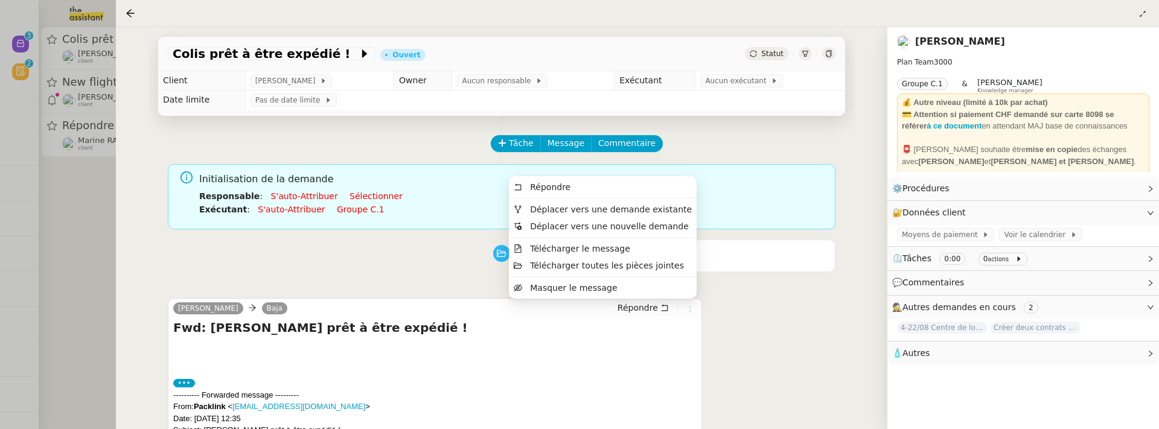
click at [692, 307] on icon at bounding box center [689, 308] width 7 height 7
click at [661, 206] on span "Déplacer vers une demande existante" at bounding box center [611, 210] width 162 height 10
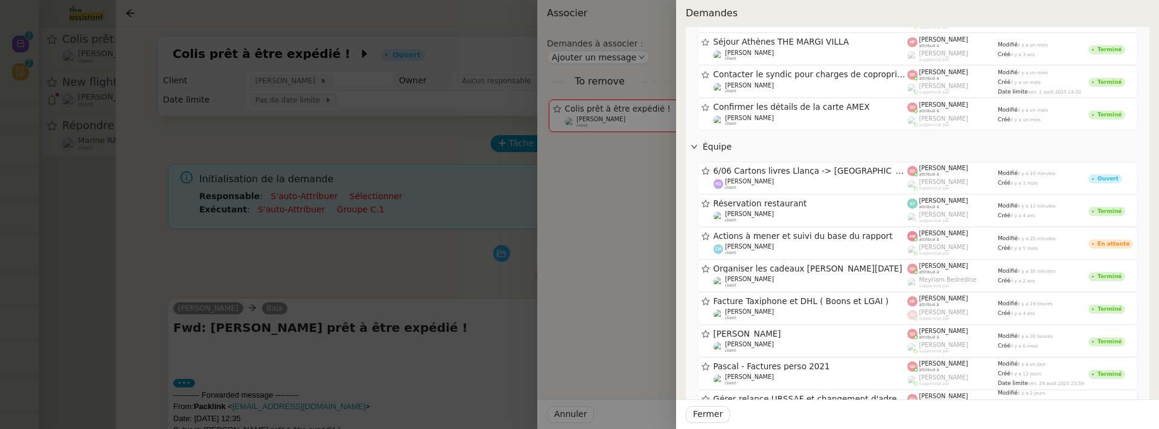
scroll to position [615, 0]
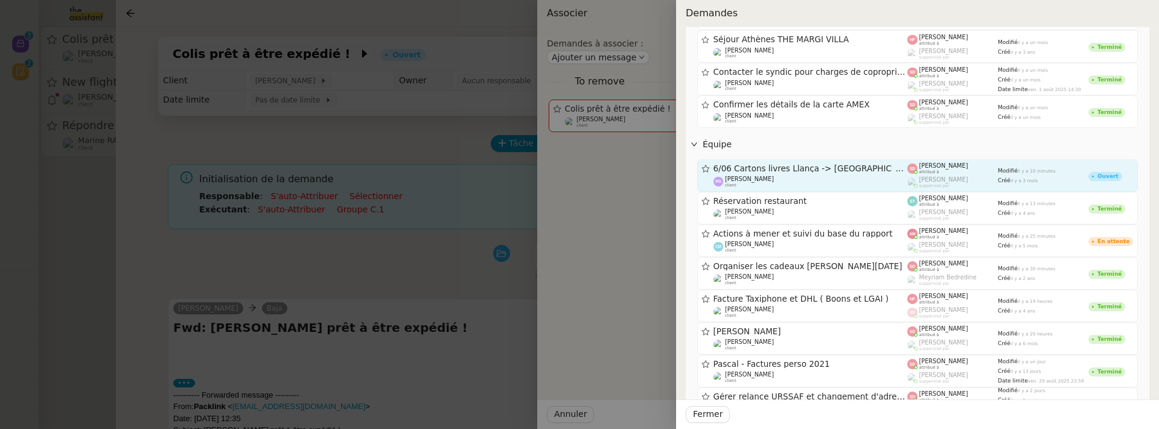
click at [831, 164] on div "6/06 Cartons livres Llança -> Bruxelles" at bounding box center [811, 169] width 194 height 10
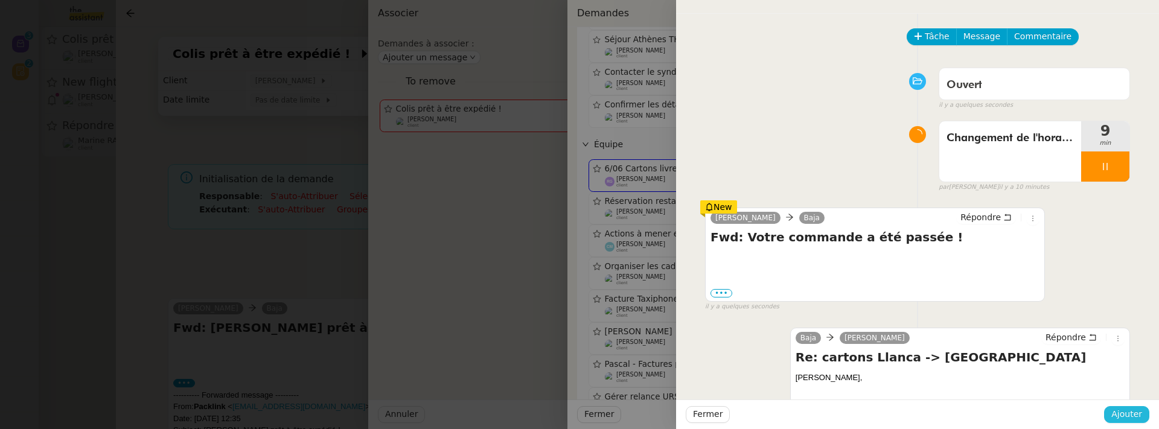
click at [1135, 411] on span "Ajouter" at bounding box center [1126, 414] width 31 height 14
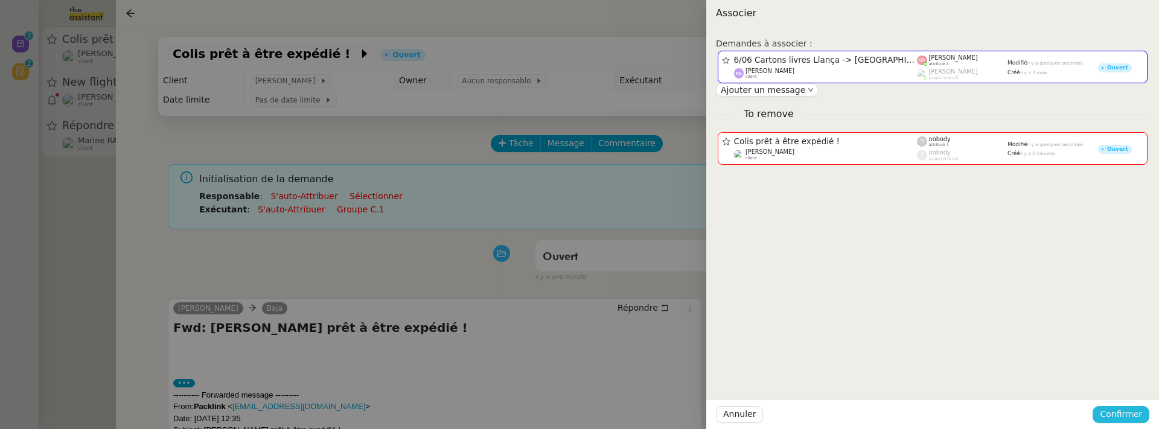
click at [1135, 411] on span "Confirmer" at bounding box center [1121, 414] width 42 height 14
click at [1134, 378] on span "Ajouter" at bounding box center [1122, 382] width 31 height 12
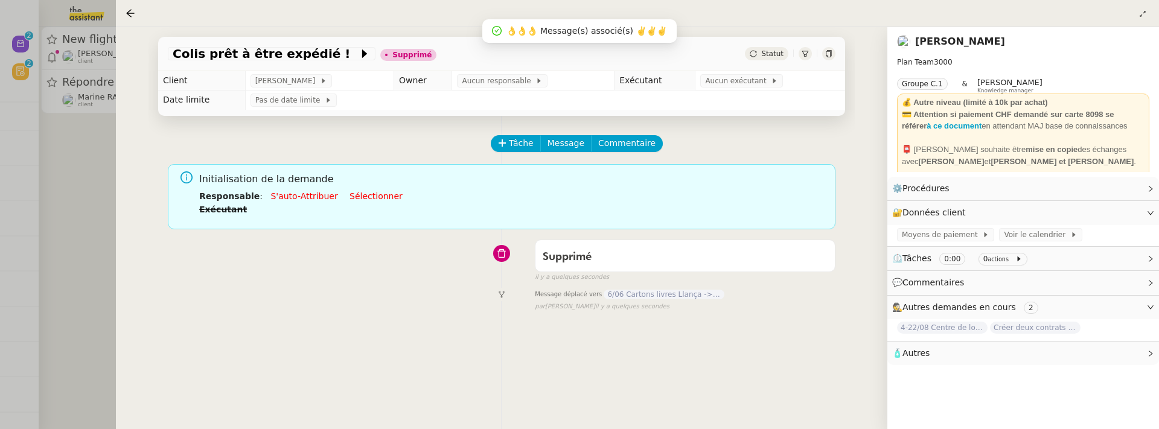
click at [89, 161] on div at bounding box center [579, 214] width 1159 height 429
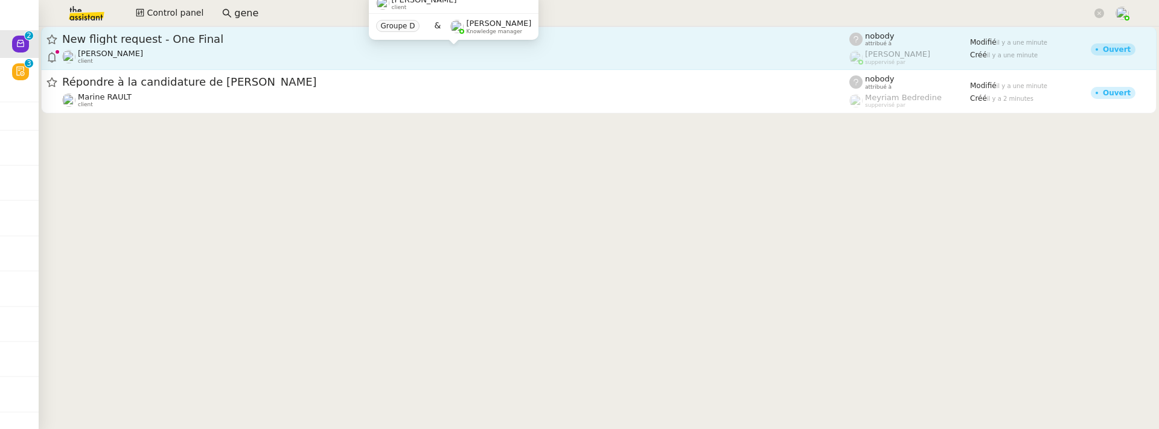
click at [192, 48] on div "New flight request - One Final [PERSON_NAME] client" at bounding box center [455, 48] width 787 height 33
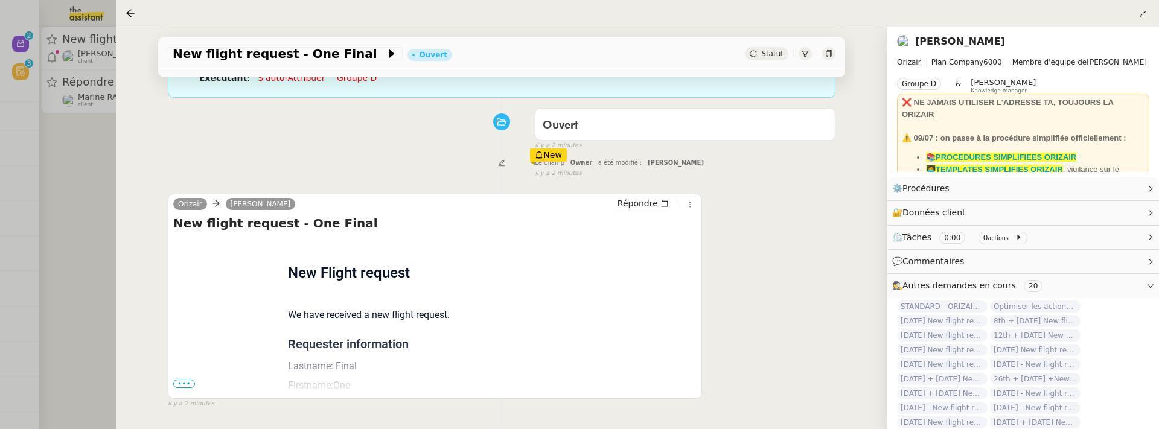
scroll to position [169, 0]
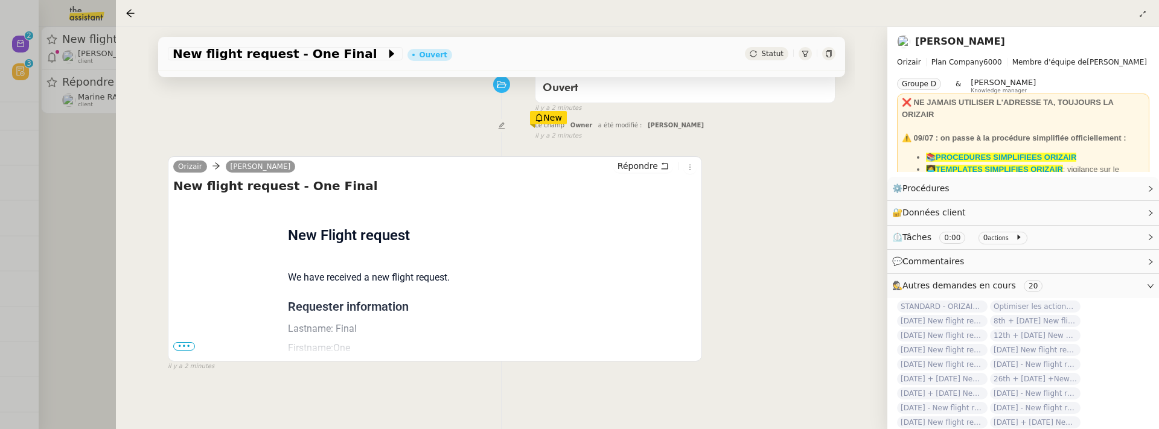
click at [189, 342] on span "•••" at bounding box center [184, 346] width 22 height 8
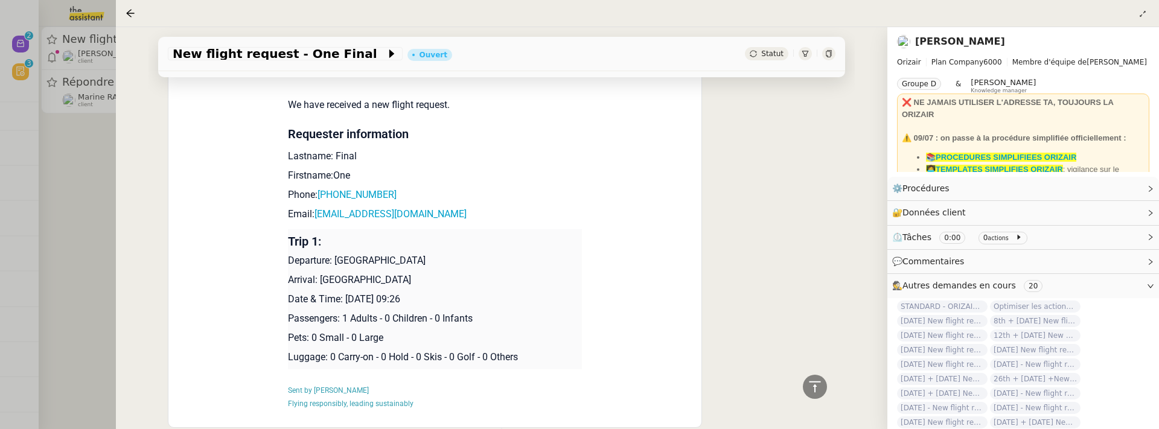
scroll to position [337, 0]
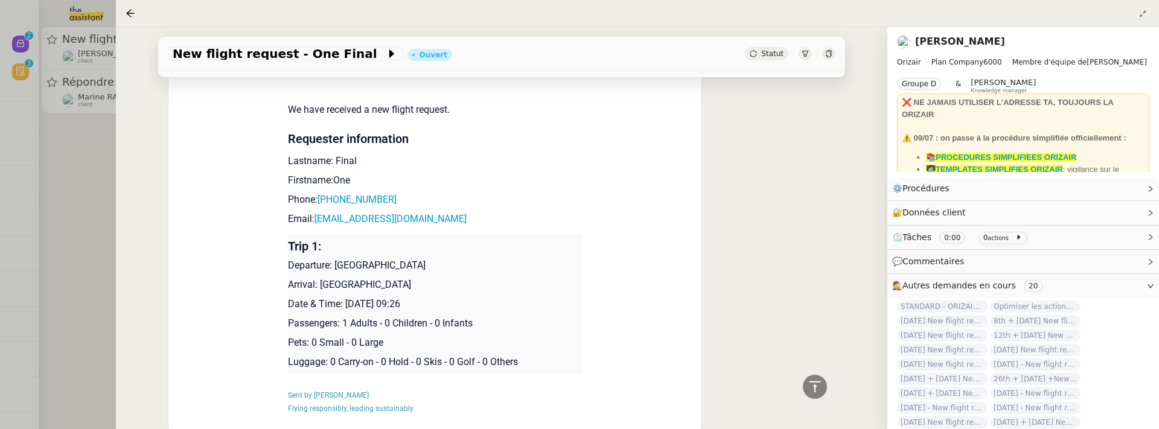
drag, startPoint x: 345, startPoint y: 304, endPoint x: 418, endPoint y: 308, distance: 73.1
click at [419, 308] on p "Date & Time: [DATE] 09:26" at bounding box center [435, 304] width 295 height 14
copy p "[DATE]"
click at [177, 47] on app-ticket-info-button "New flight request - One Final" at bounding box center [288, 53] width 240 height 14
click at [177, 54] on span "New flight request - One Final" at bounding box center [279, 54] width 213 height 12
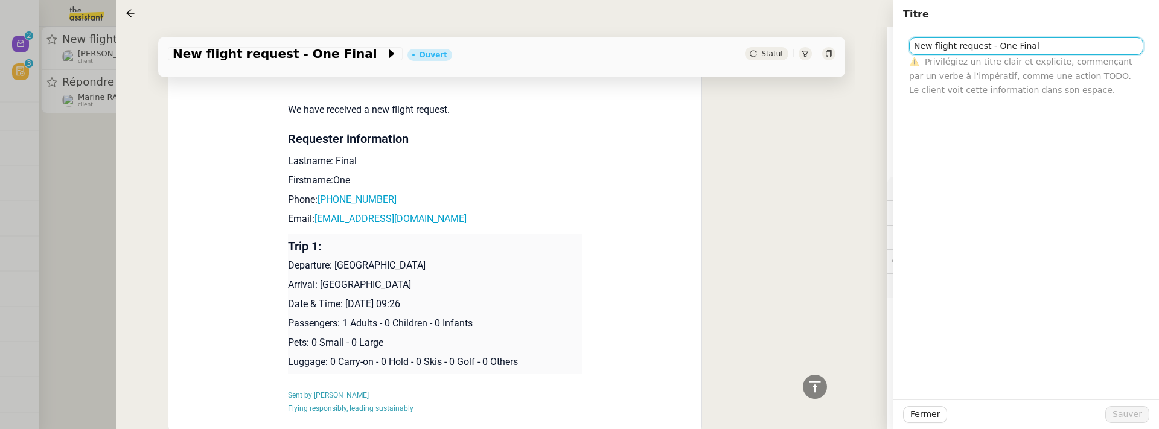
click at [910, 45] on input "New flight request - One Final" at bounding box center [1026, 46] width 234 height 18
paste input "[DATE]"
type input "[DATE] New flight request - One Final"
click at [1129, 417] on span "Sauver" at bounding box center [1128, 414] width 30 height 14
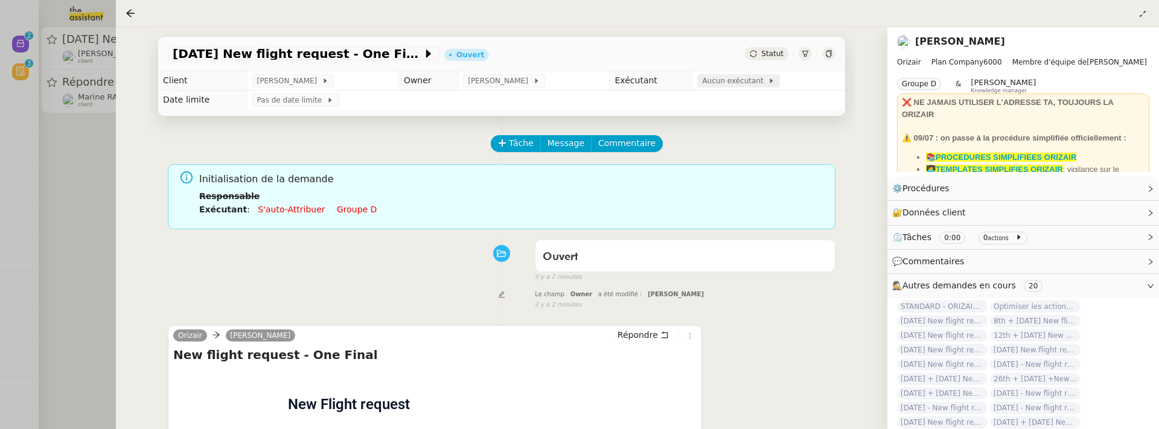
click at [732, 80] on span "Aucun exécutant" at bounding box center [735, 81] width 66 height 12
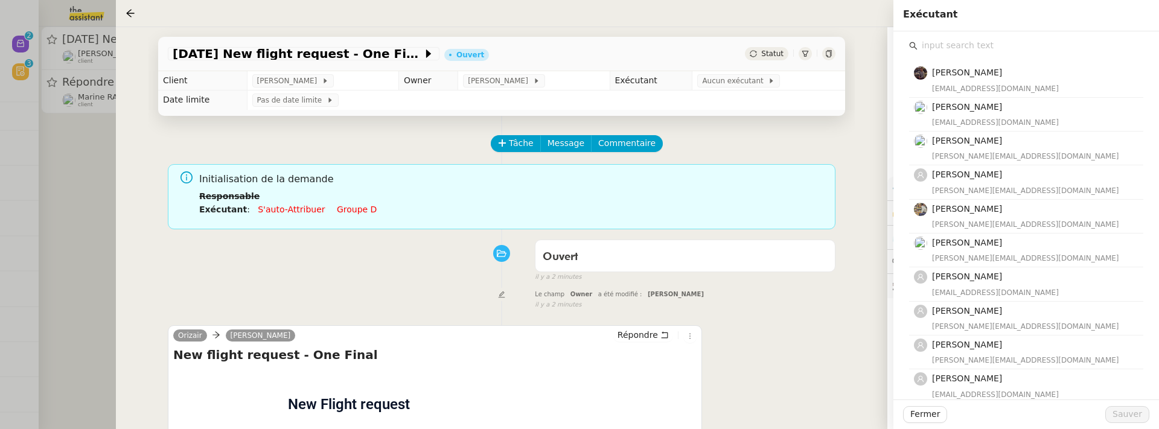
click at [951, 47] on input "text" at bounding box center [1031, 45] width 226 height 16
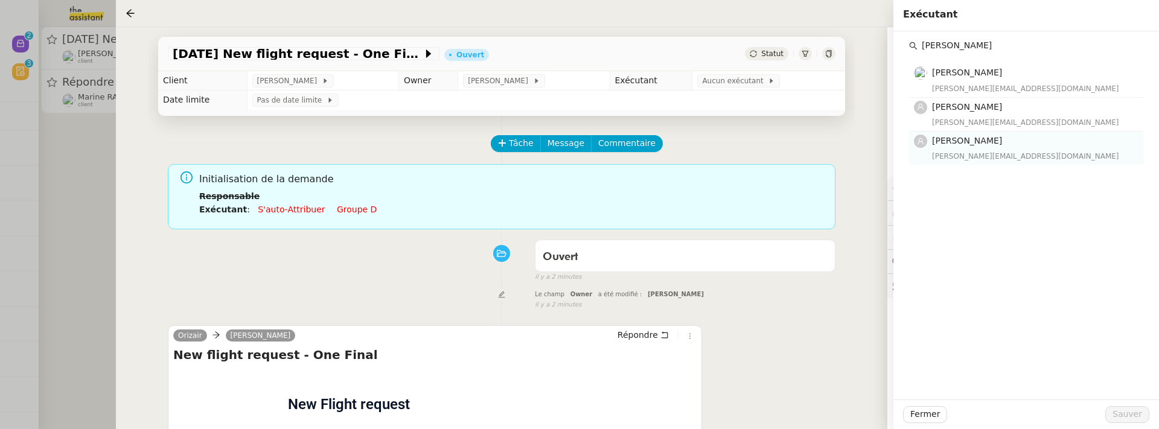
type input "[PERSON_NAME]"
click at [981, 135] on h4 "[PERSON_NAME]" at bounding box center [1034, 141] width 204 height 14
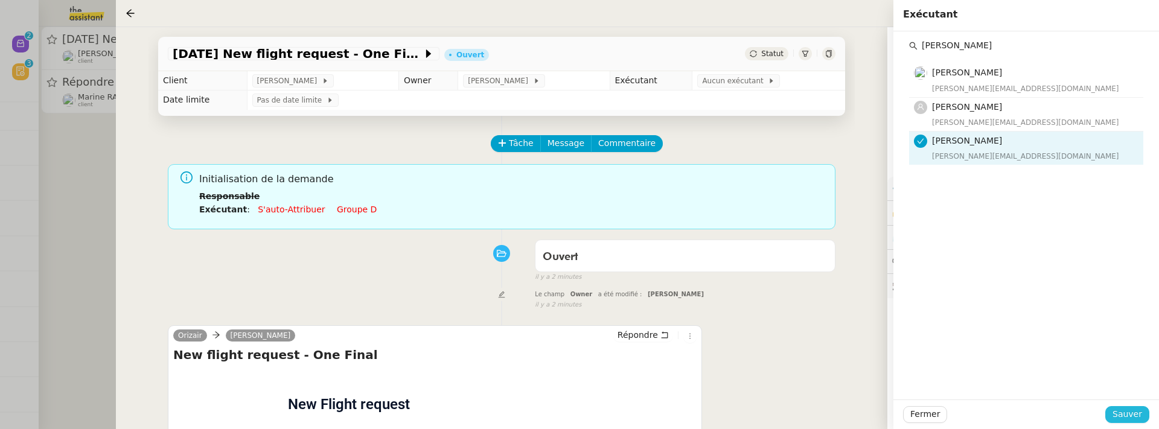
click at [1137, 417] on span "Sauver" at bounding box center [1128, 414] width 30 height 14
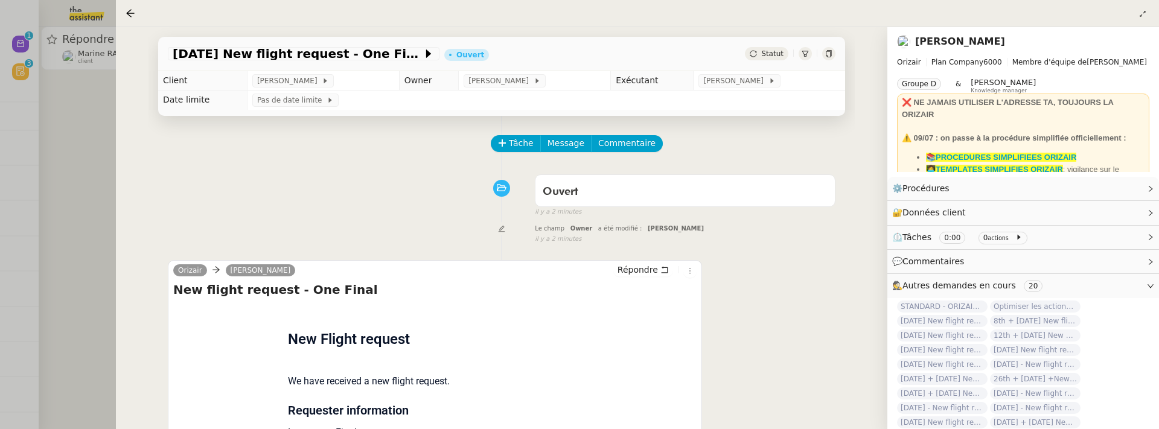
click at [78, 153] on div at bounding box center [579, 214] width 1159 height 429
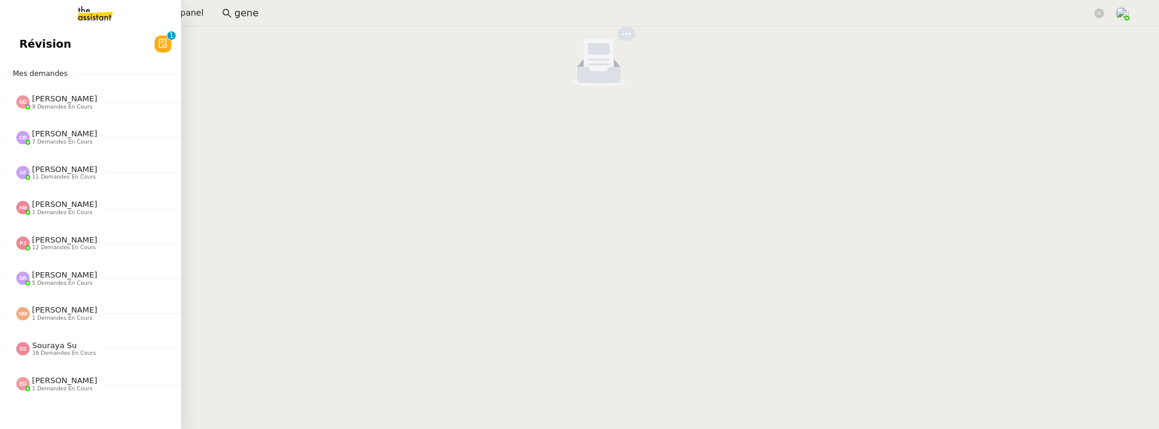
click at [25, 50] on span "Révision" at bounding box center [45, 44] width 52 height 18
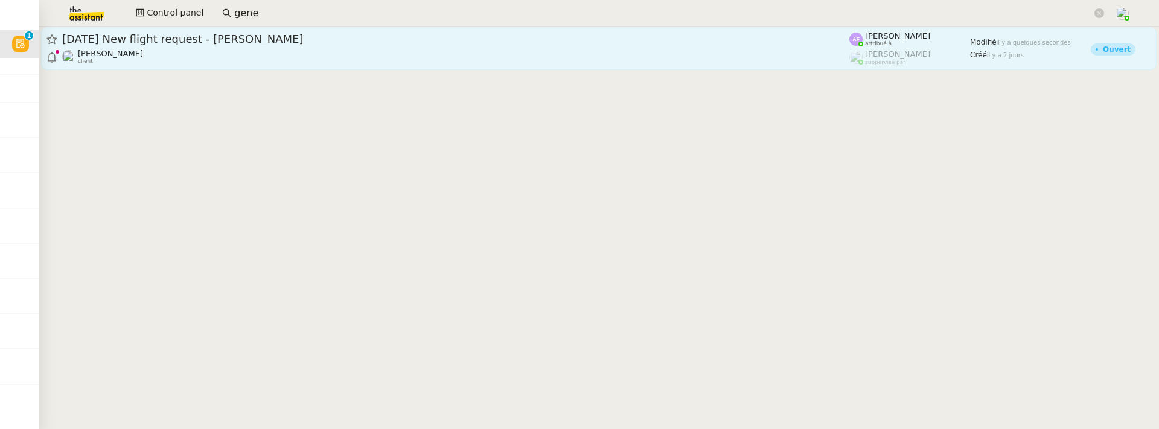
click at [251, 63] on div "[PERSON_NAME] client" at bounding box center [455, 57] width 787 height 16
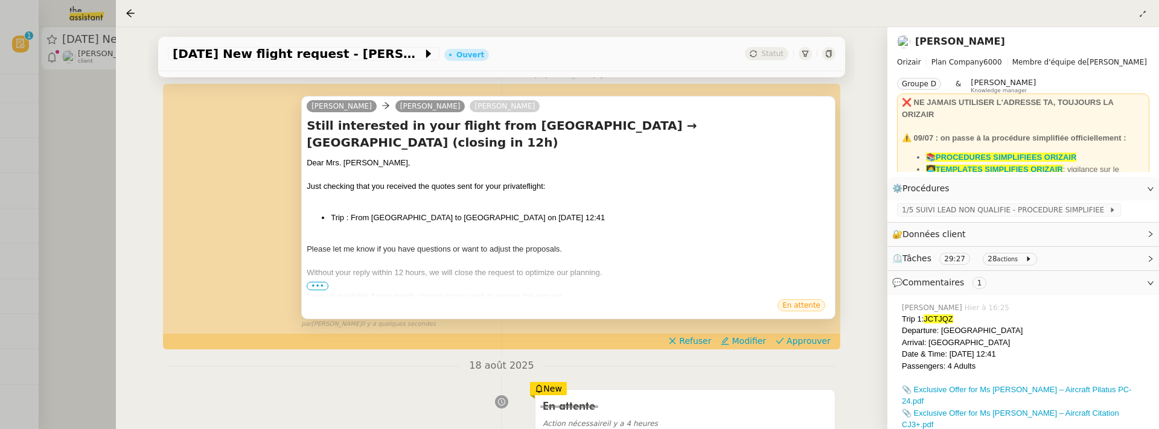
scroll to position [168, 0]
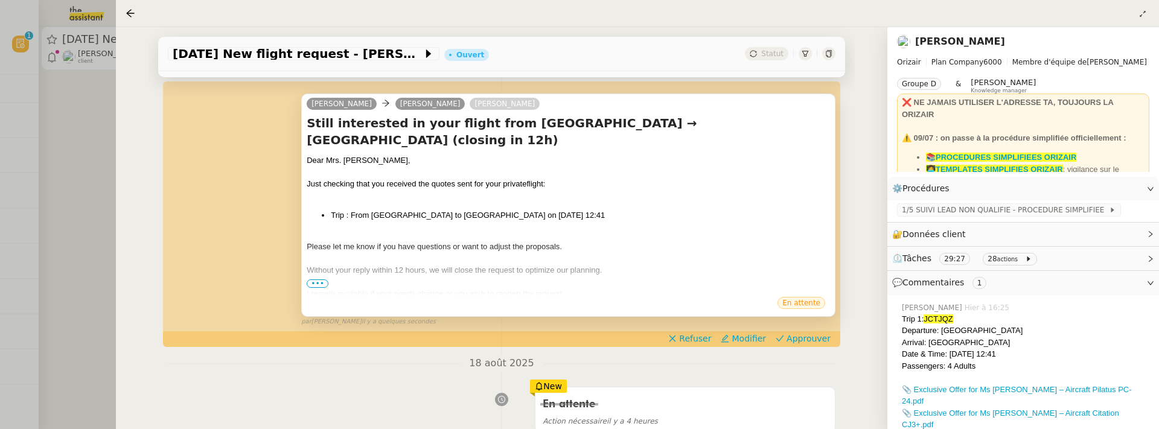
click at [321, 300] on div at bounding box center [568, 306] width 523 height 12
click at [314, 284] on span "•••" at bounding box center [318, 283] width 22 height 8
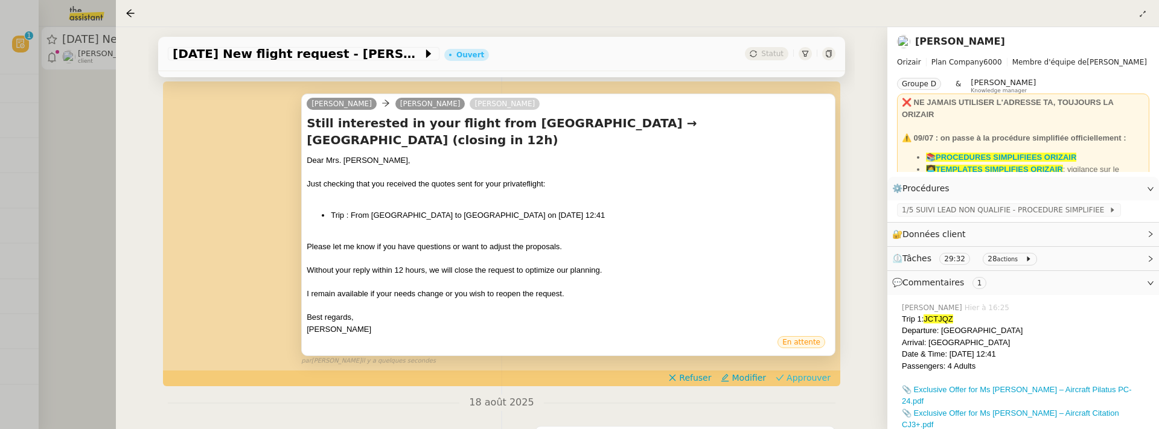
click at [810, 372] on span "Approuver" at bounding box center [809, 378] width 44 height 12
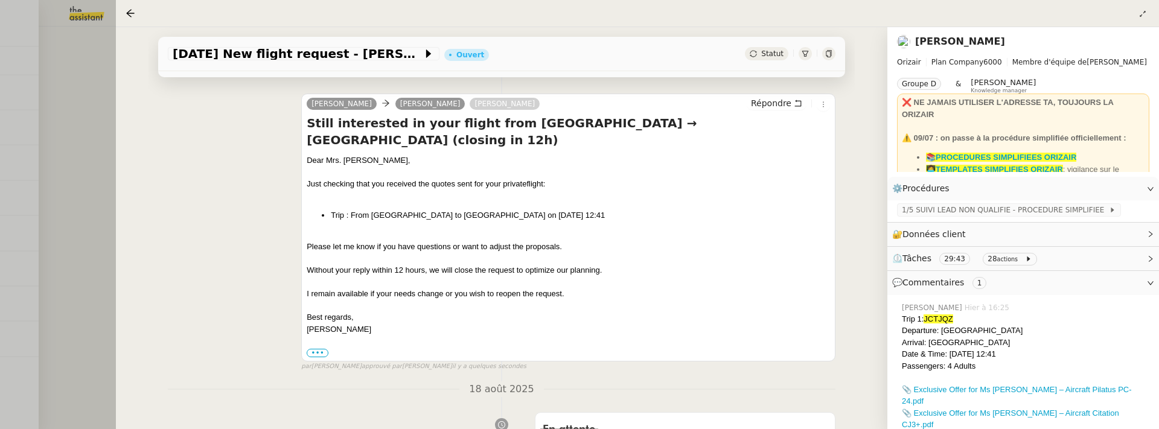
scroll to position [0, 0]
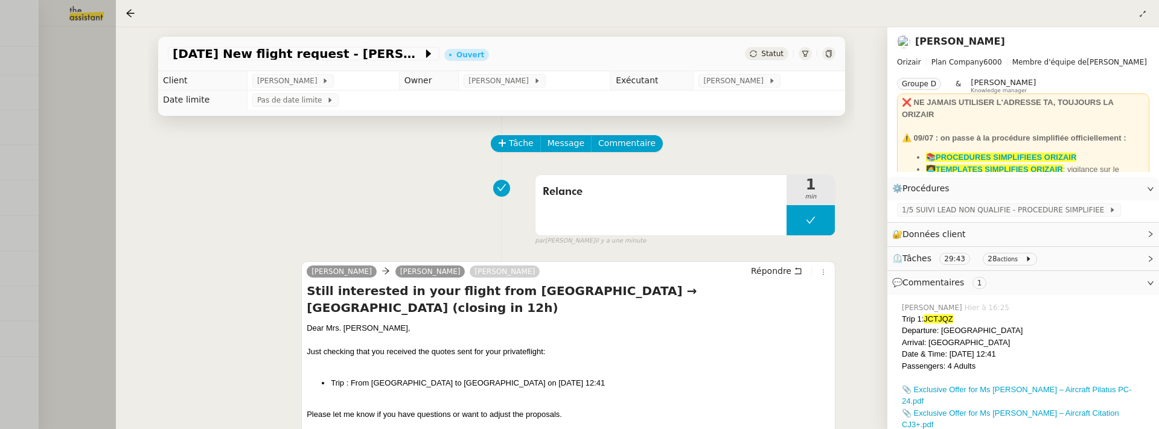
click at [76, 228] on div at bounding box center [579, 214] width 1159 height 429
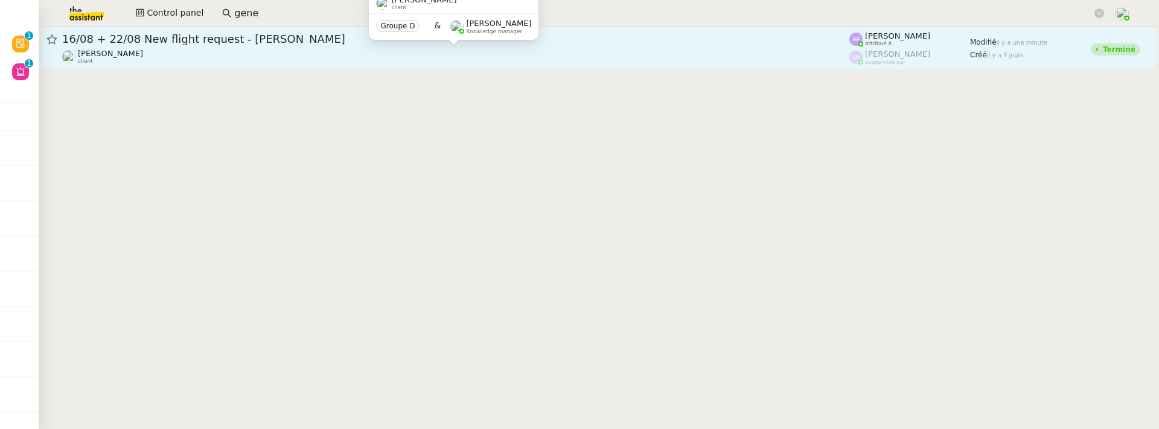
click at [263, 60] on div "[PERSON_NAME] client" at bounding box center [455, 57] width 787 height 16
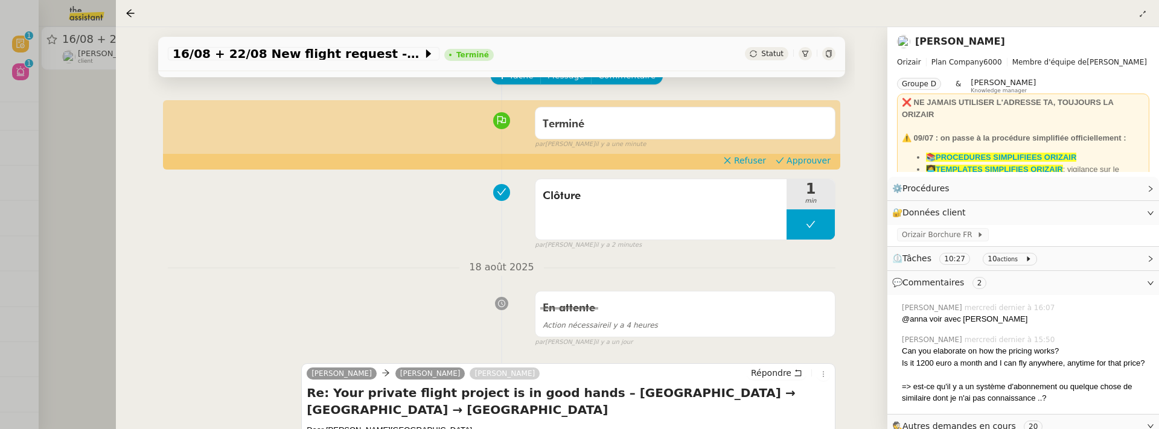
scroll to position [83, 0]
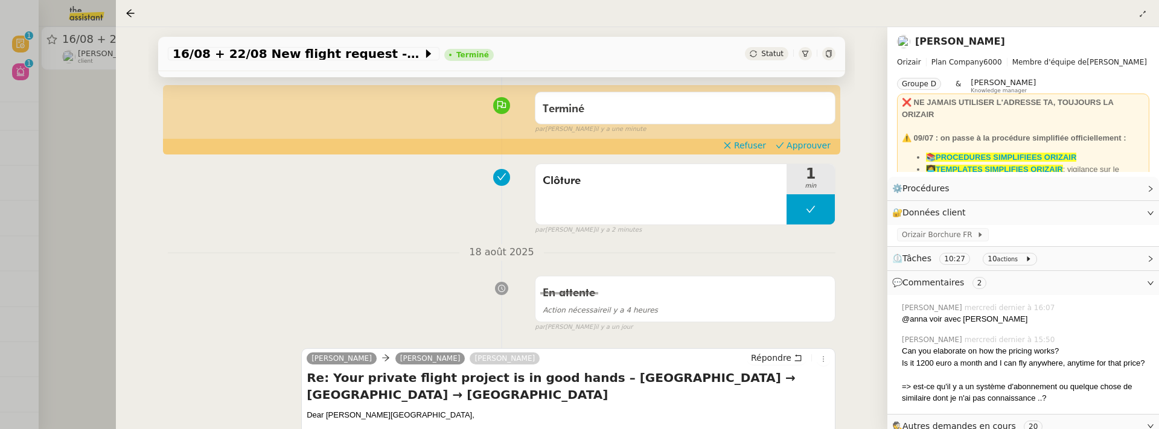
click at [806, 135] on div "Terminé false par Anna F. il y a une minute" at bounding box center [502, 110] width 668 height 48
click at [806, 149] on span "Approuver" at bounding box center [809, 145] width 44 height 12
click at [104, 139] on div at bounding box center [579, 214] width 1159 height 429
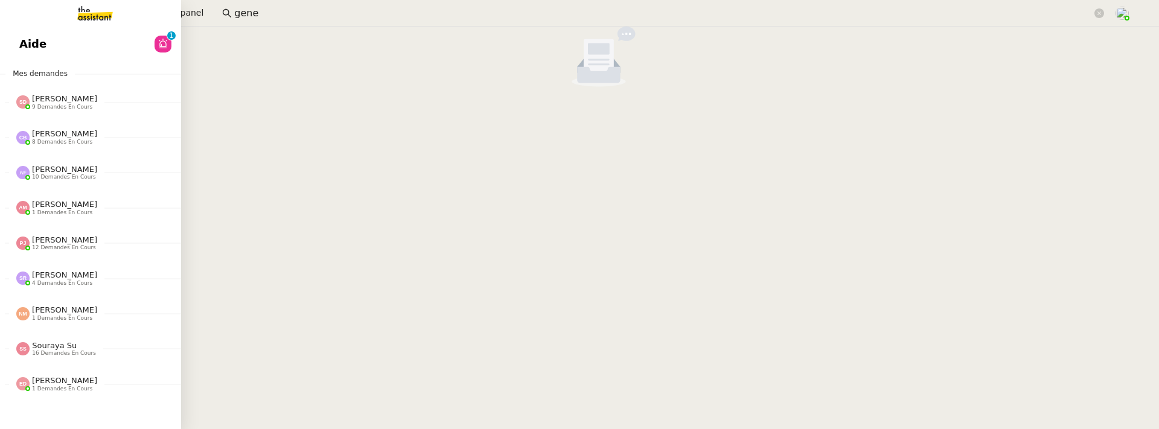
click at [34, 47] on link "Aide 0 1 2 3 4 5 6 7 8 9" at bounding box center [90, 44] width 181 height 28
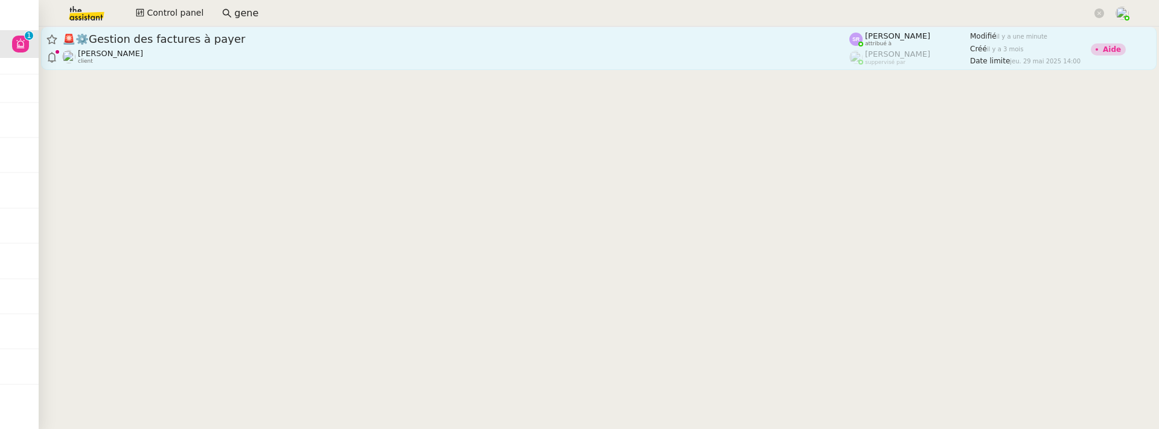
click at [400, 45] on div "🚨 ⚙️Gestion des factures à payer" at bounding box center [455, 39] width 787 height 14
click at [322, 39] on span "[DATE] New flight request - [PERSON_NAME]" at bounding box center [455, 39] width 787 height 11
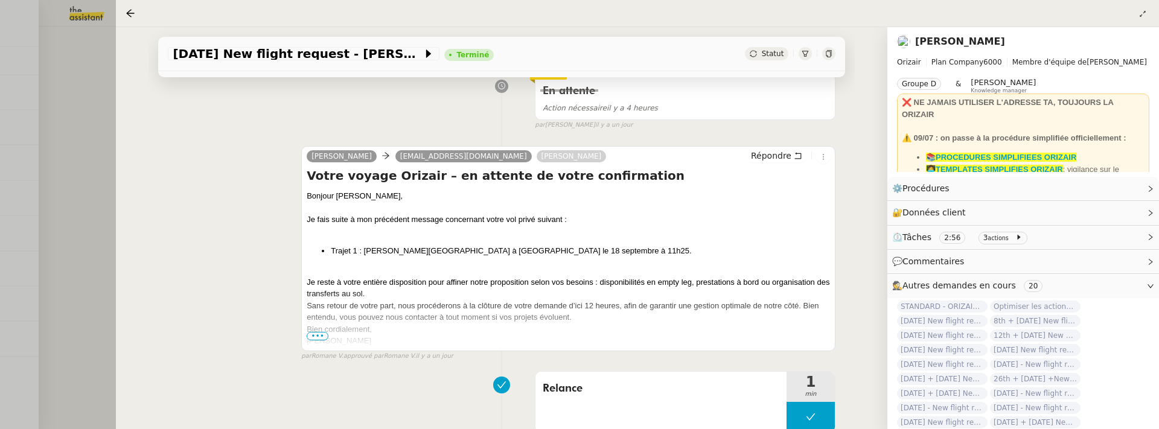
scroll to position [264, 0]
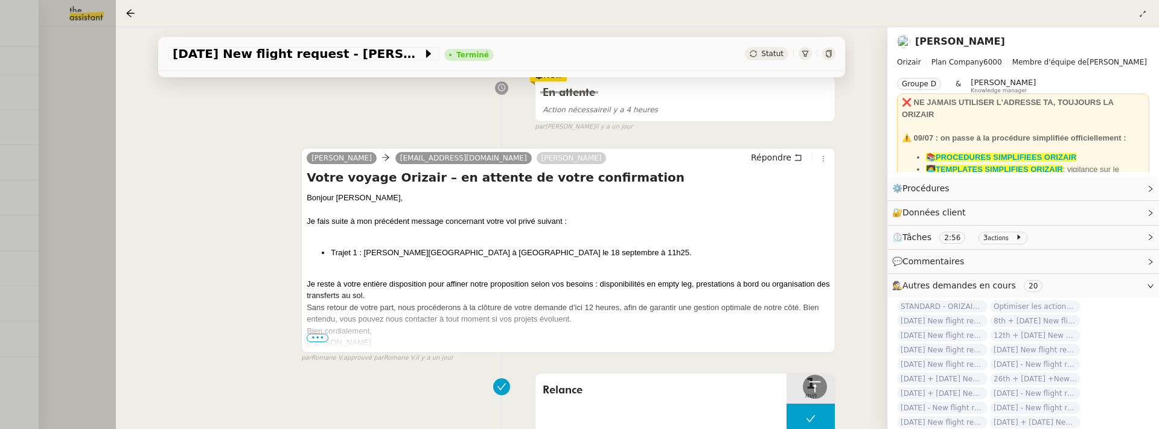
click at [312, 334] on span "•••" at bounding box center [318, 338] width 22 height 8
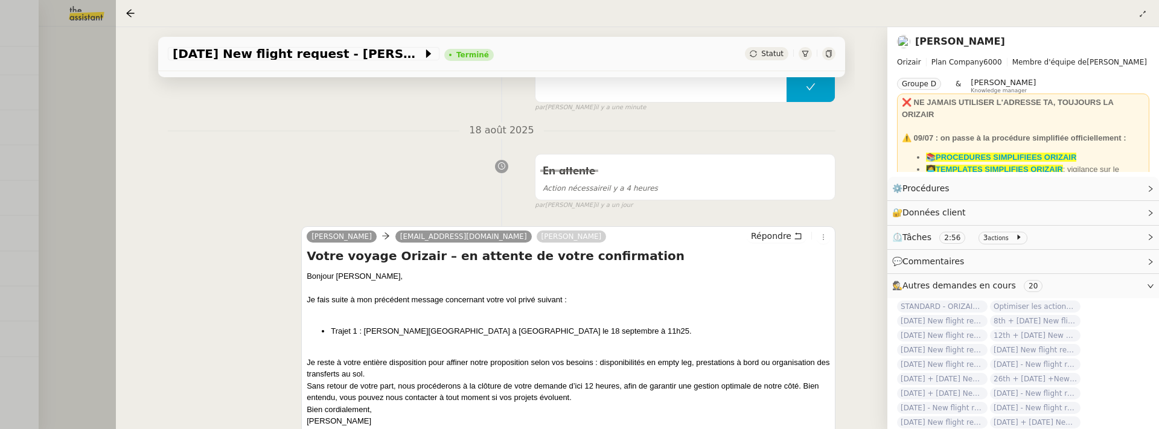
scroll to position [0, 0]
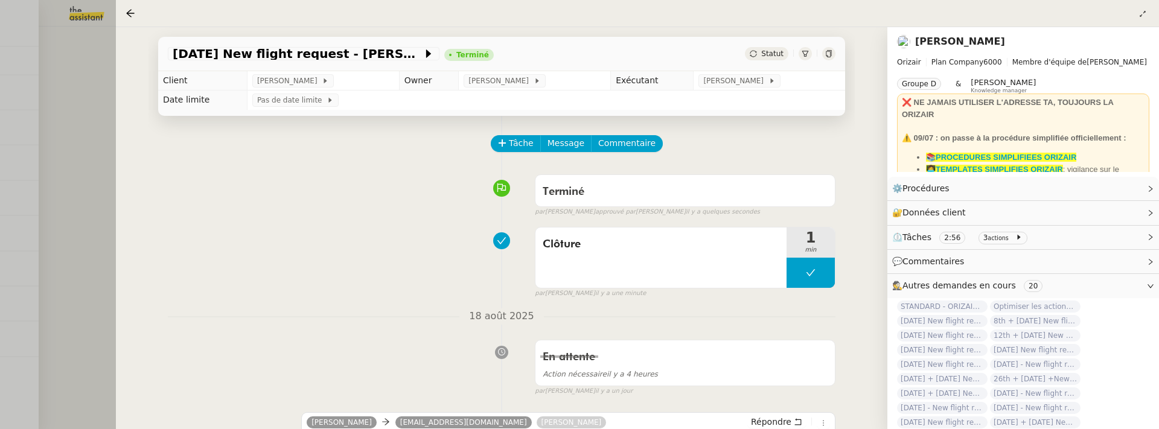
click at [88, 238] on div at bounding box center [579, 214] width 1159 height 429
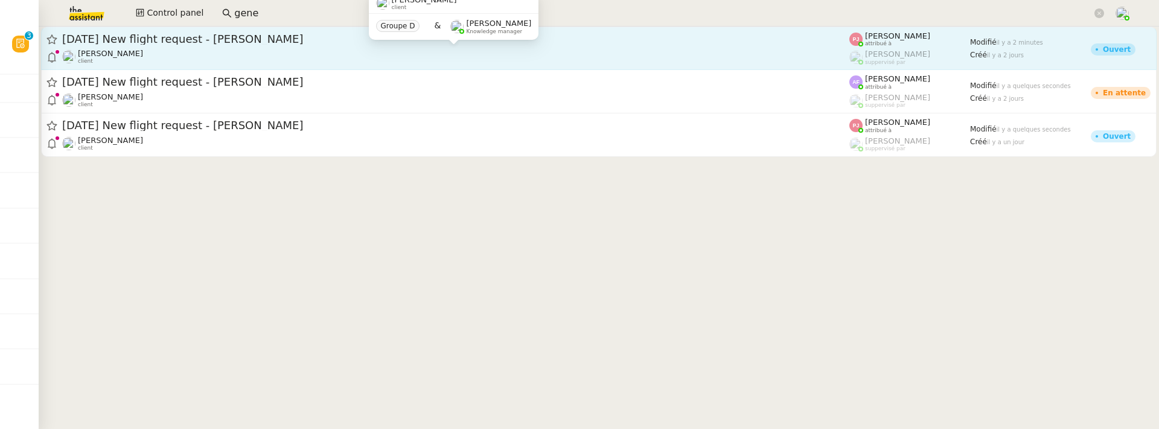
click at [291, 57] on div "[PERSON_NAME] client" at bounding box center [455, 57] width 787 height 16
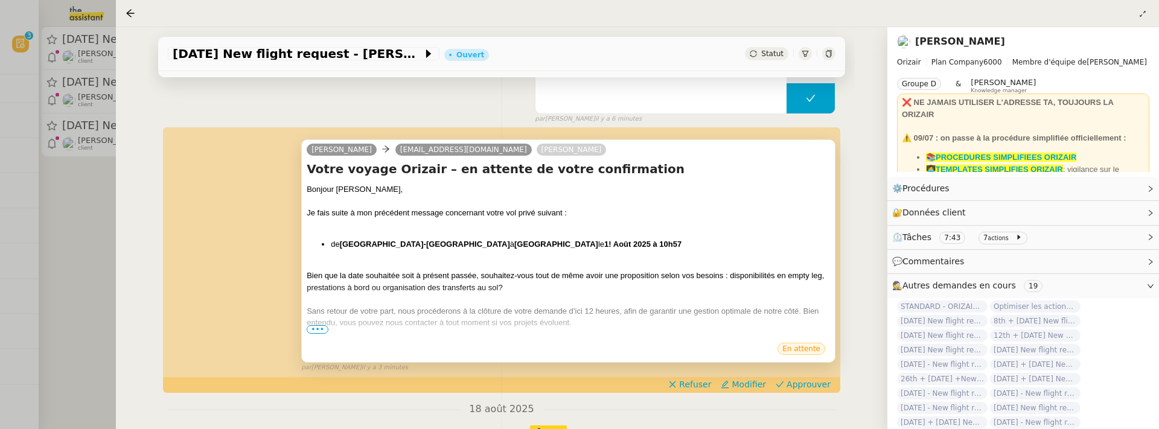
scroll to position [132, 0]
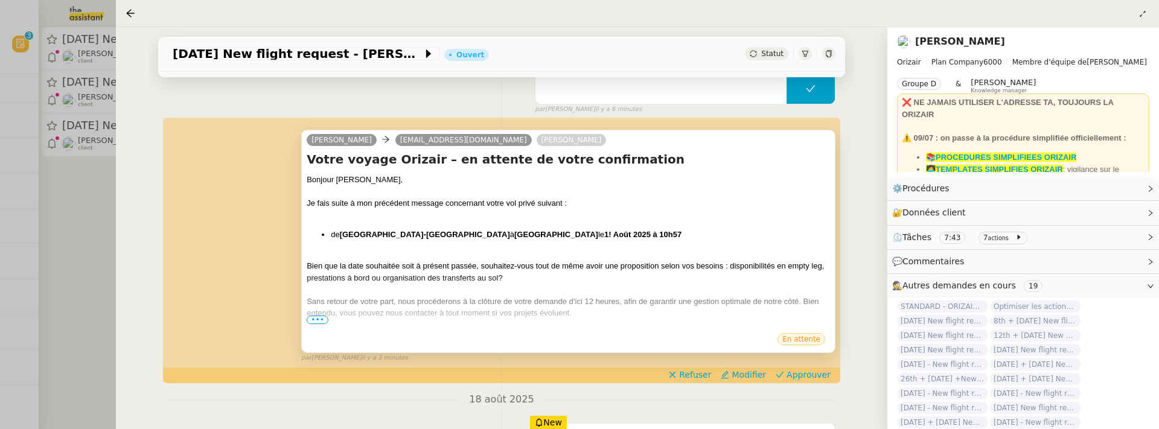
click at [312, 321] on span "•••" at bounding box center [318, 320] width 22 height 8
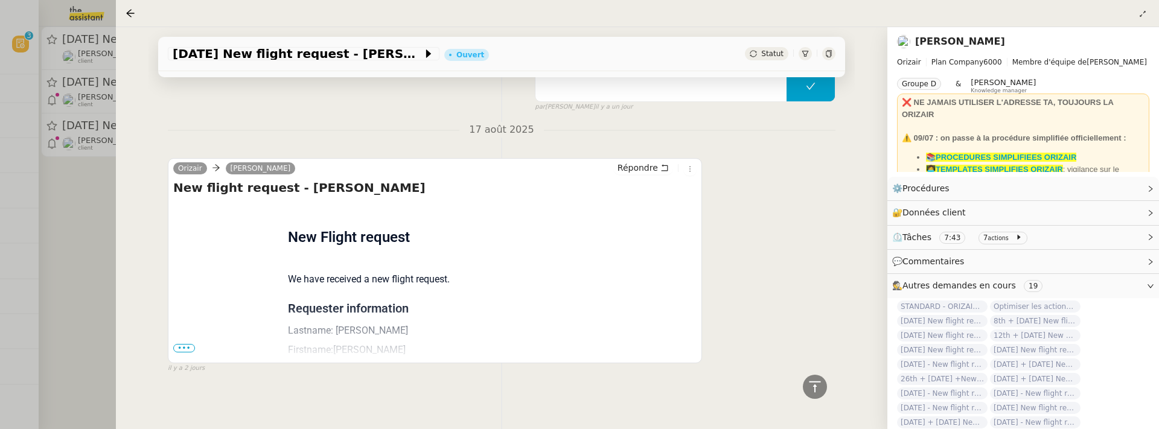
scroll to position [1030, 0]
click at [186, 347] on span "•••" at bounding box center [184, 349] width 22 height 8
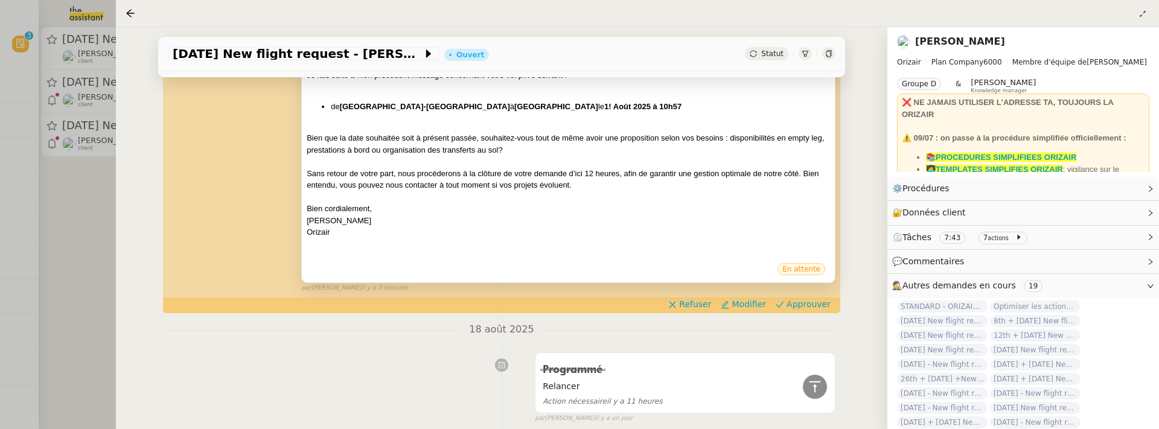
scroll to position [255, 0]
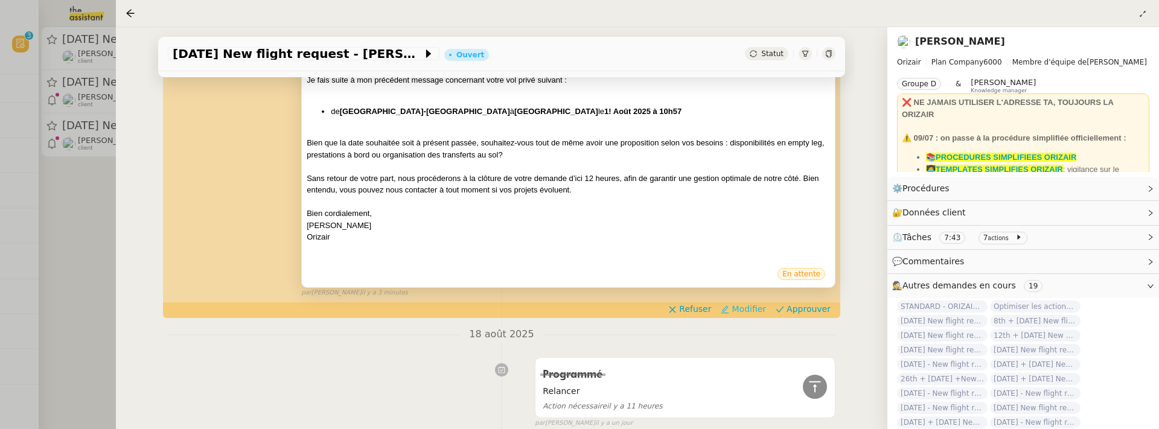
click at [745, 308] on span "Modifier" at bounding box center [749, 309] width 34 height 12
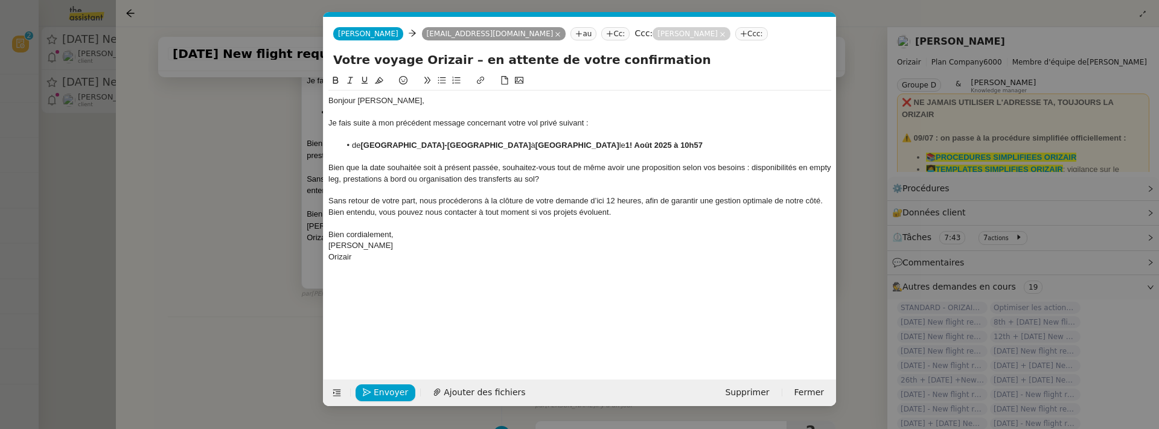
scroll to position [0, 25]
click at [625, 147] on strong "1! [DATE] à 10h57" at bounding box center [658, 145] width 66 height 9
click at [240, 293] on nz-modal-container "Service TA - VOYAGE - PROPOSITION GLOBALE A utiliser dans le cadre de propositi…" at bounding box center [579, 214] width 1159 height 429
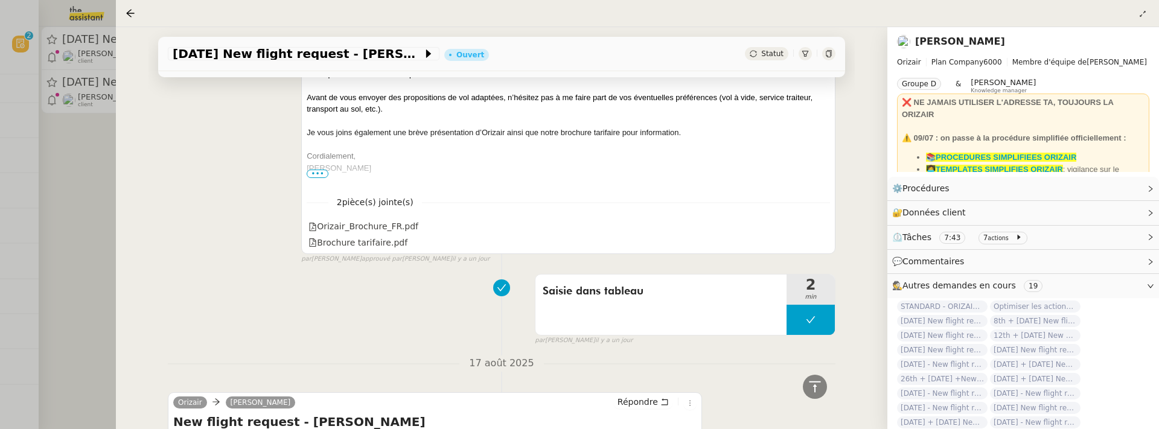
scroll to position [782, 0]
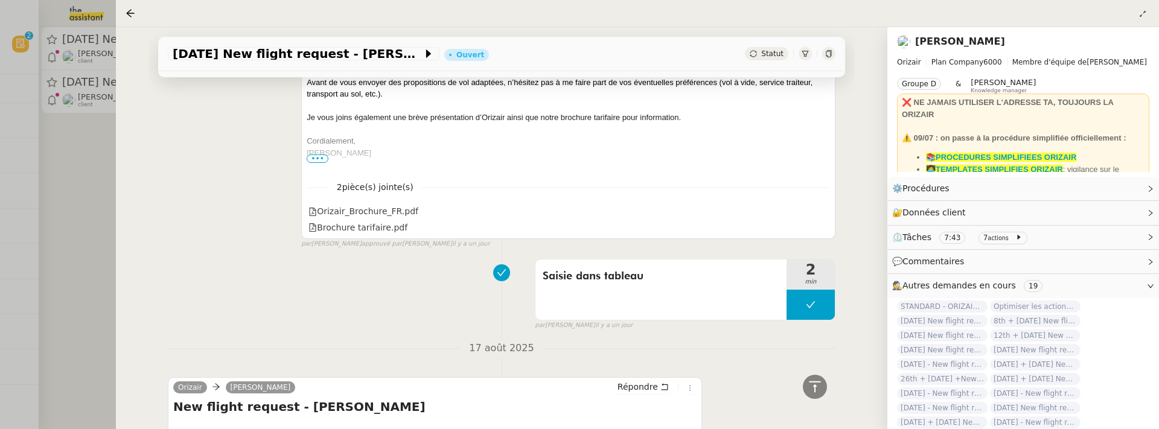
click at [575, 152] on div "[PERSON_NAME]" at bounding box center [568, 153] width 523 height 12
click at [512, 175] on div "2 pièce(s) jointe(s) Orizair_Brochure_FR.pdf Brochure tarifaire.pdf" at bounding box center [568, 203] width 523 height 65
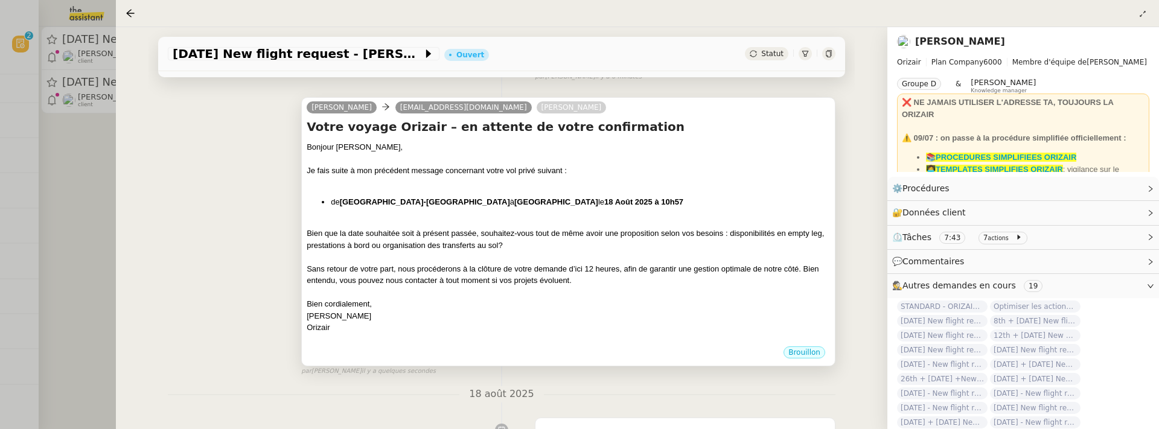
scroll to position [163, 0]
click at [573, 209] on div "Bonjour M. Thuillier, Je fais suite à mon précédent message concernant votre vo…" at bounding box center [568, 244] width 523 height 204
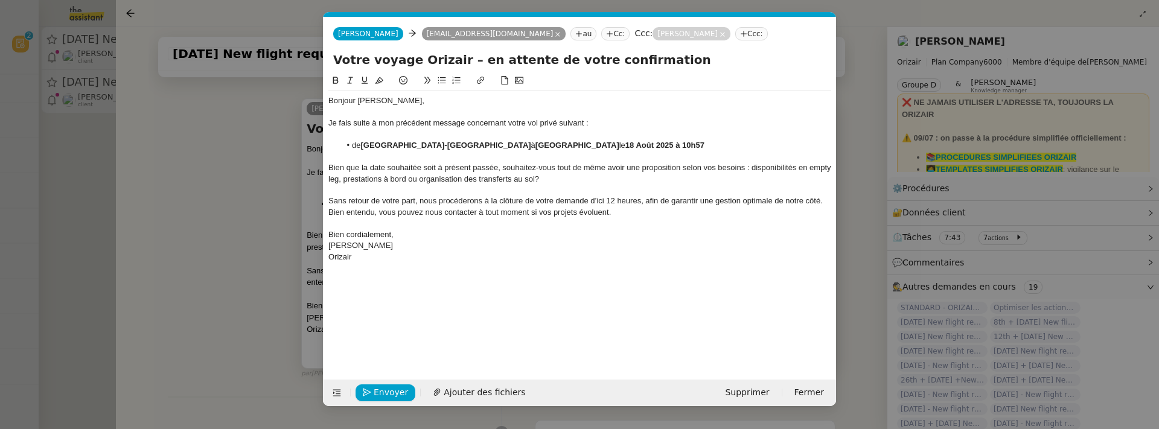
scroll to position [0, 25]
click at [380, 391] on span "Envoyer" at bounding box center [391, 393] width 34 height 14
click at [380, 391] on span "Confirmer l'envoi" at bounding box center [410, 393] width 72 height 14
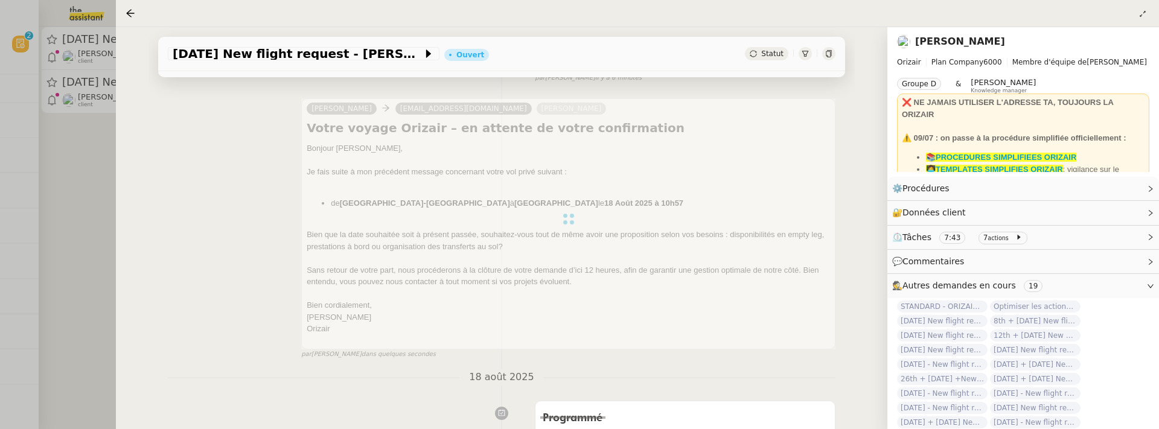
scroll to position [0, 0]
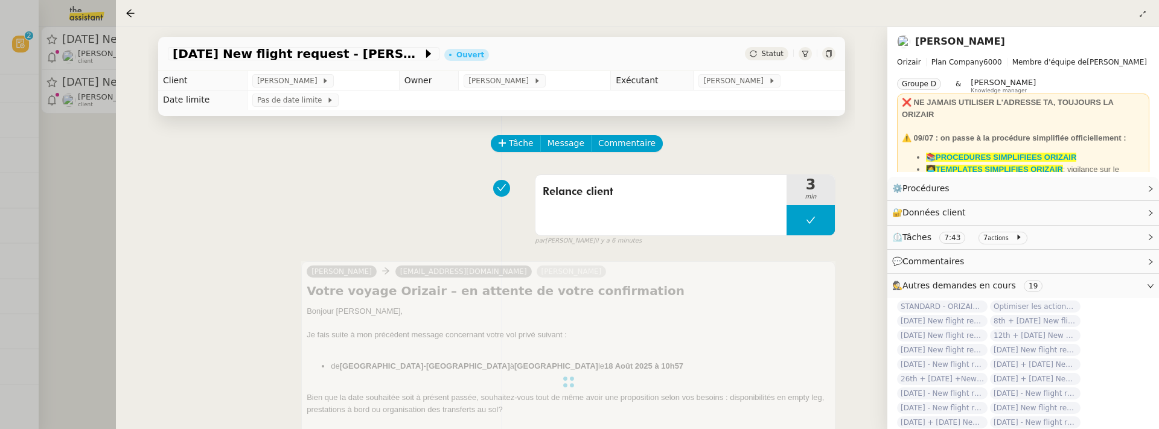
click at [99, 216] on div at bounding box center [579, 214] width 1159 height 429
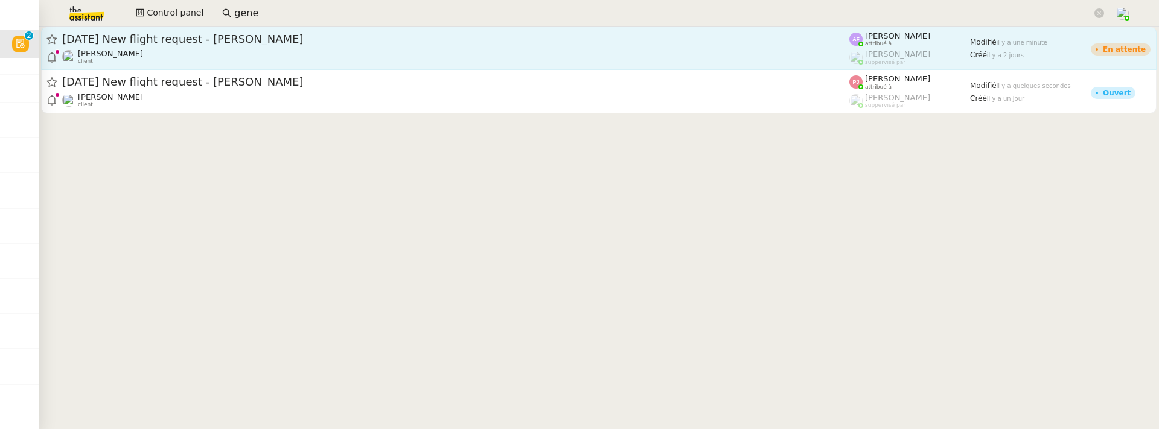
click at [241, 39] on span "24th November 2025 New flight request - John Smith" at bounding box center [455, 39] width 787 height 11
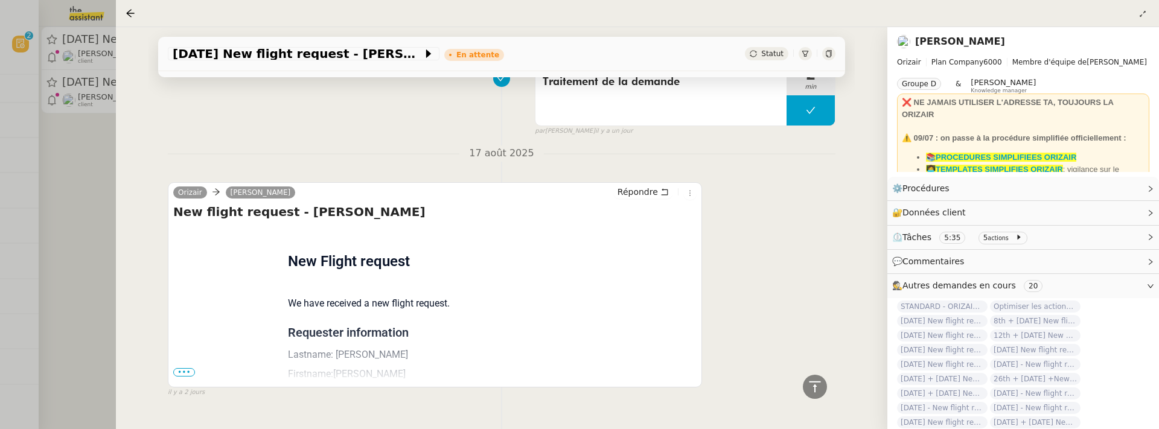
scroll to position [944, 0]
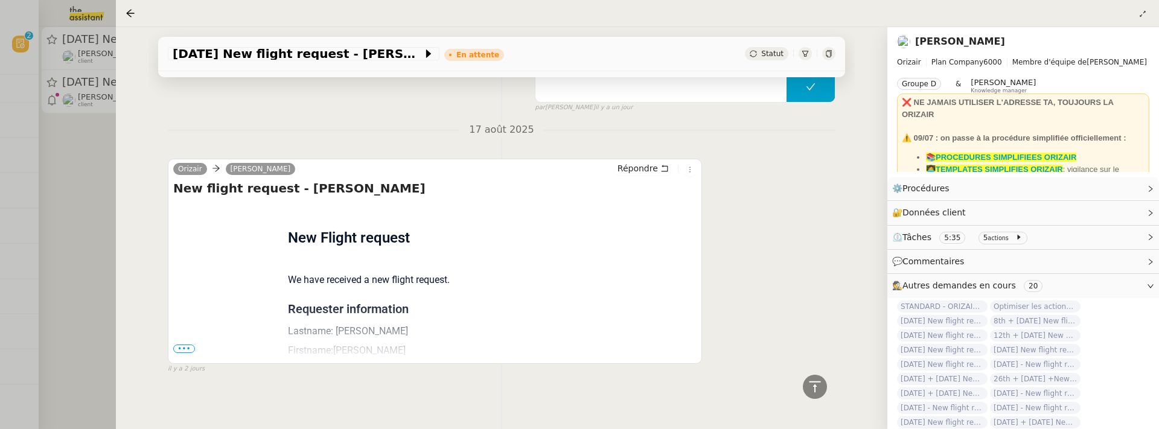
click at [188, 345] on span "•••" at bounding box center [184, 349] width 22 height 8
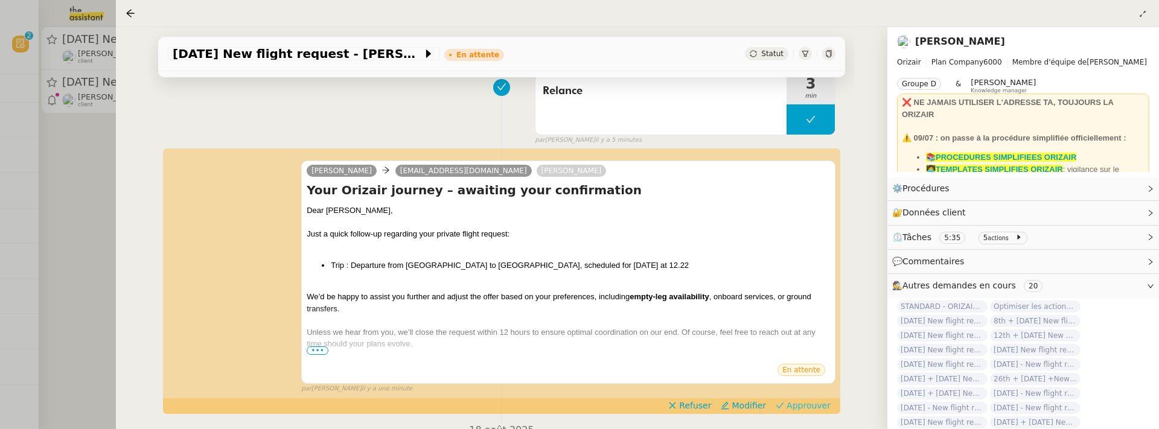
scroll to position [197, 0]
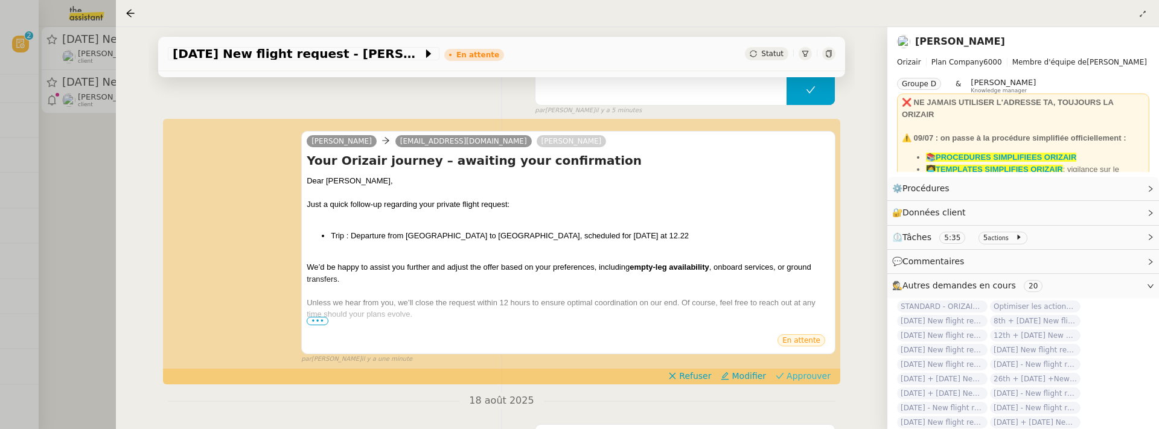
click at [811, 375] on span "Approuver" at bounding box center [809, 376] width 44 height 12
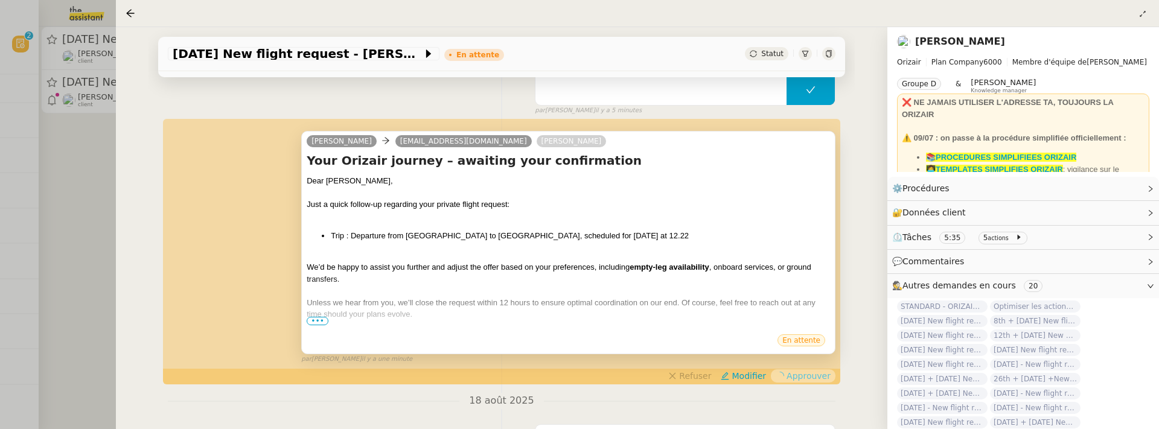
scroll to position [0, 0]
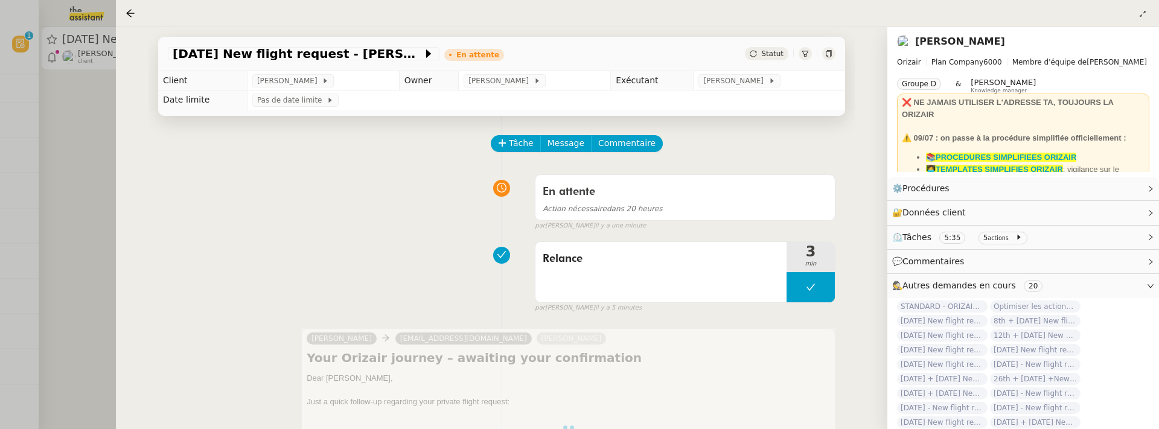
click at [80, 174] on div at bounding box center [579, 214] width 1159 height 429
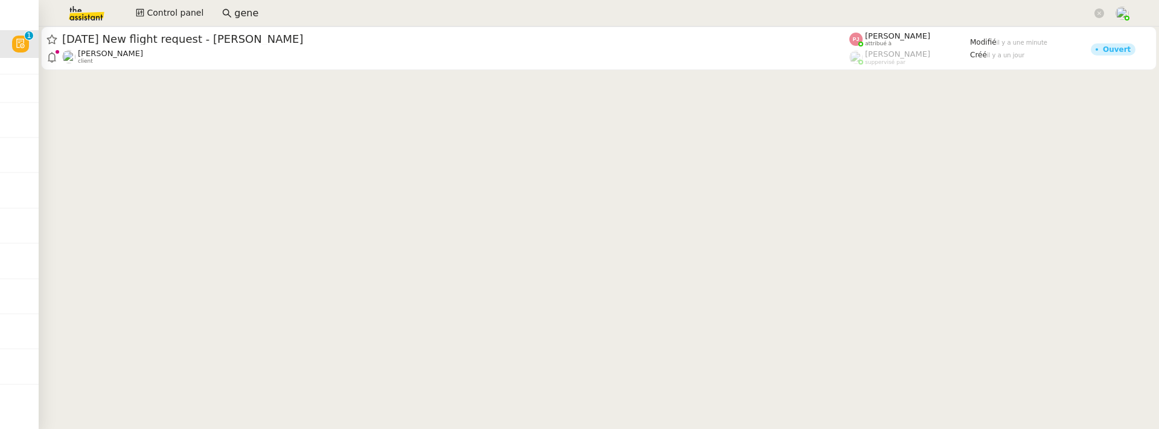
click at [206, 72] on cdk-virtual-scroll-viewport "30th August 2025 New flight request - Daniele Milite Louis Frei client Pauline …" at bounding box center [599, 228] width 1120 height 403
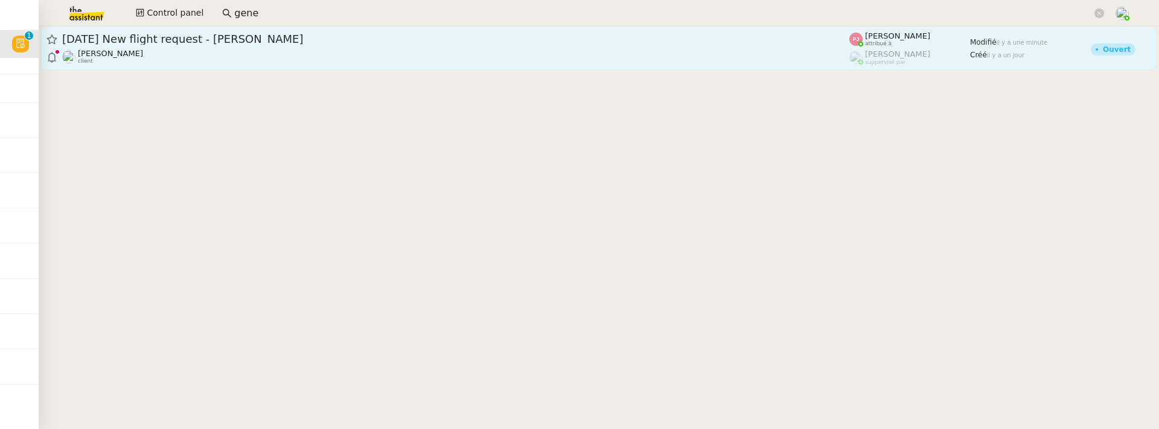
click at [241, 45] on div "[DATE] New flight request - [PERSON_NAME]" at bounding box center [455, 39] width 787 height 14
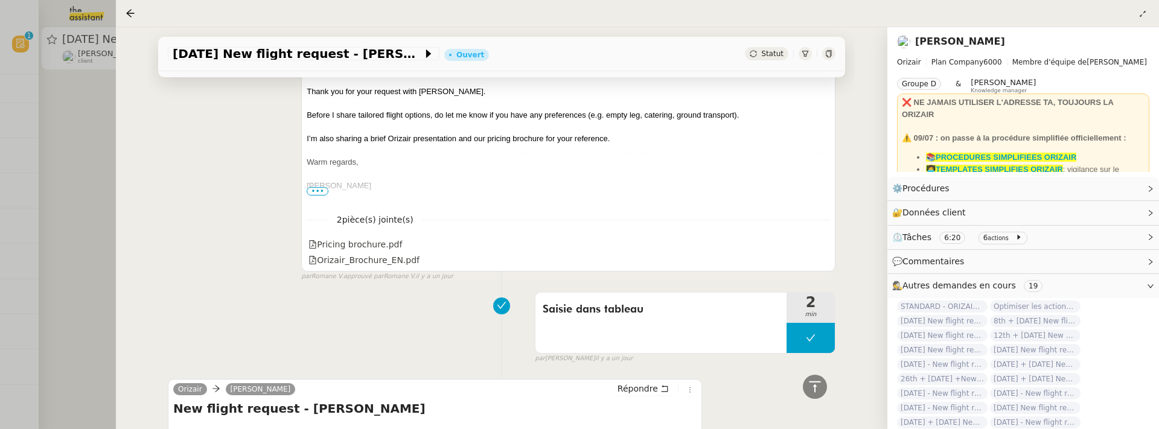
scroll to position [943, 0]
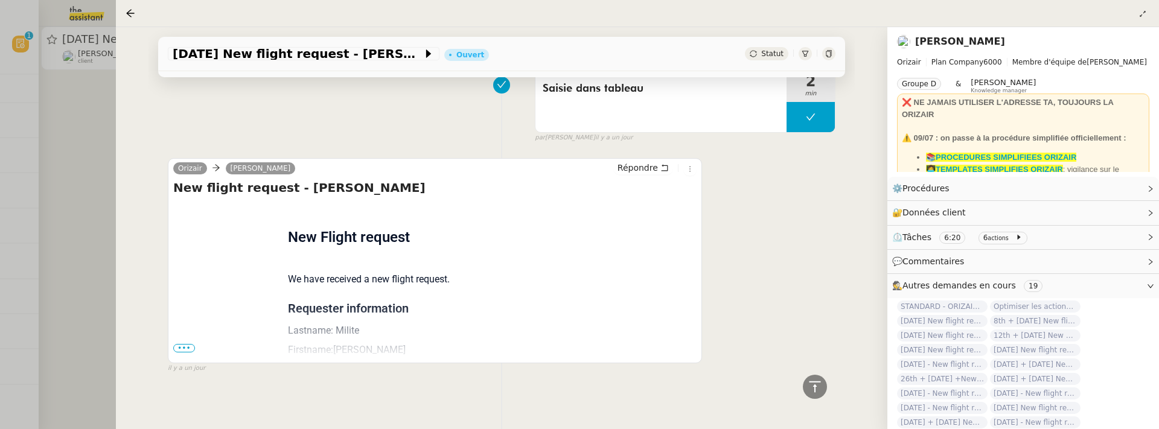
click at [174, 347] on span "•••" at bounding box center [184, 348] width 22 height 8
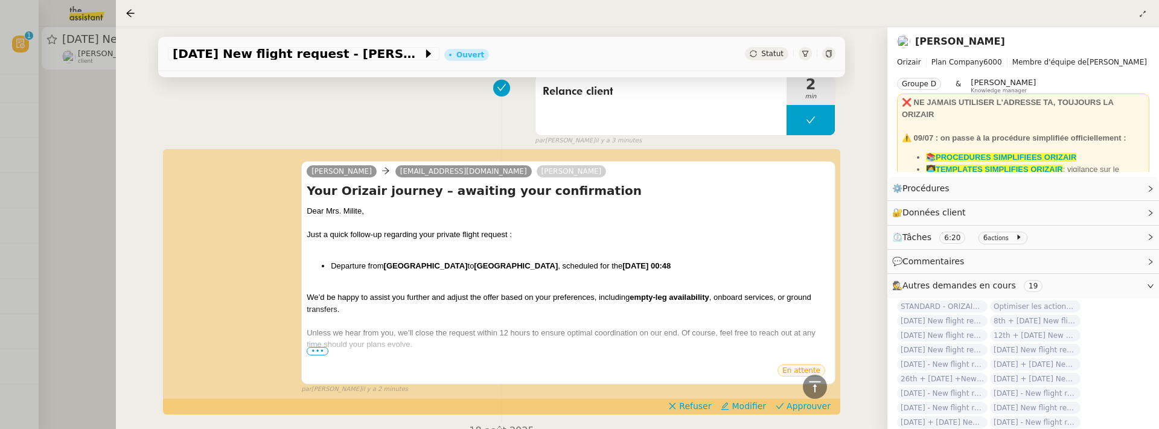
scroll to position [94, 0]
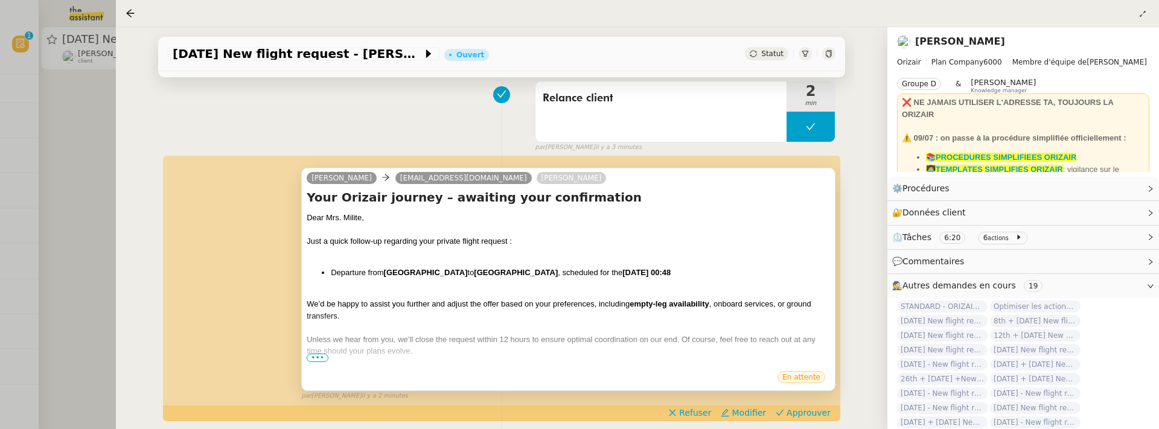
click at [316, 359] on span "•••" at bounding box center [318, 358] width 22 height 8
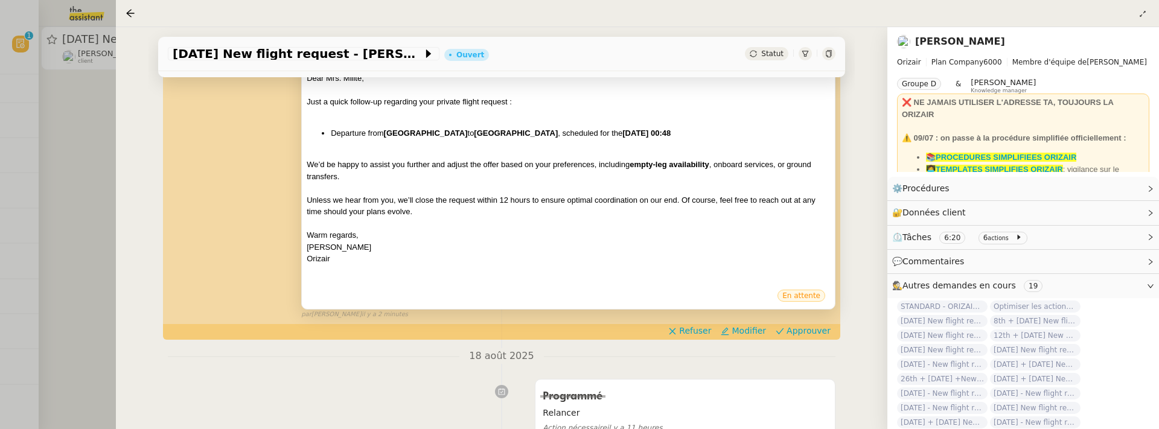
scroll to position [237, 0]
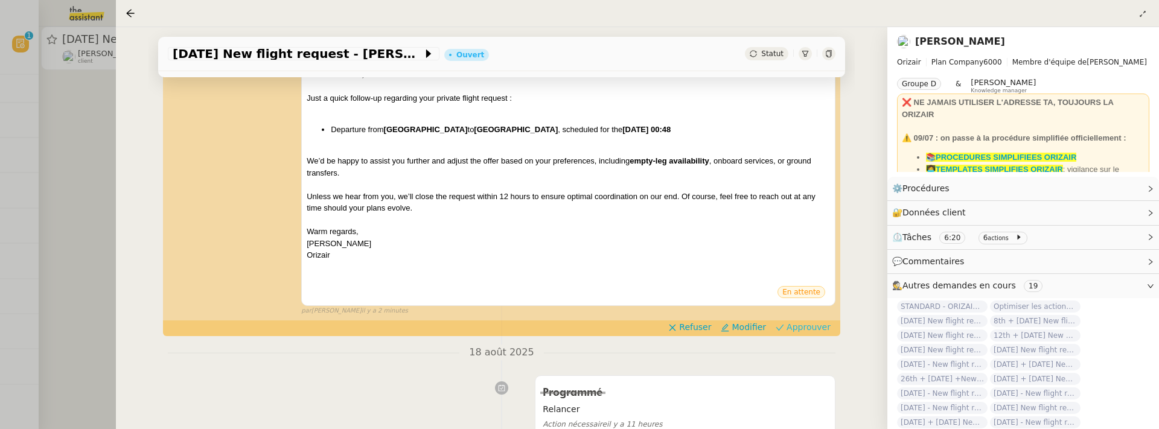
click at [805, 327] on span "Approuver" at bounding box center [809, 327] width 44 height 12
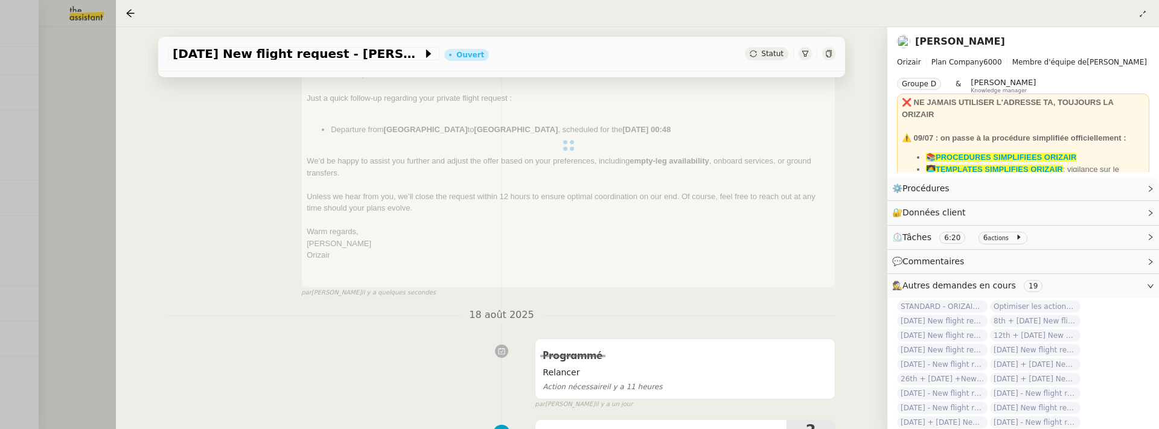
scroll to position [0, 0]
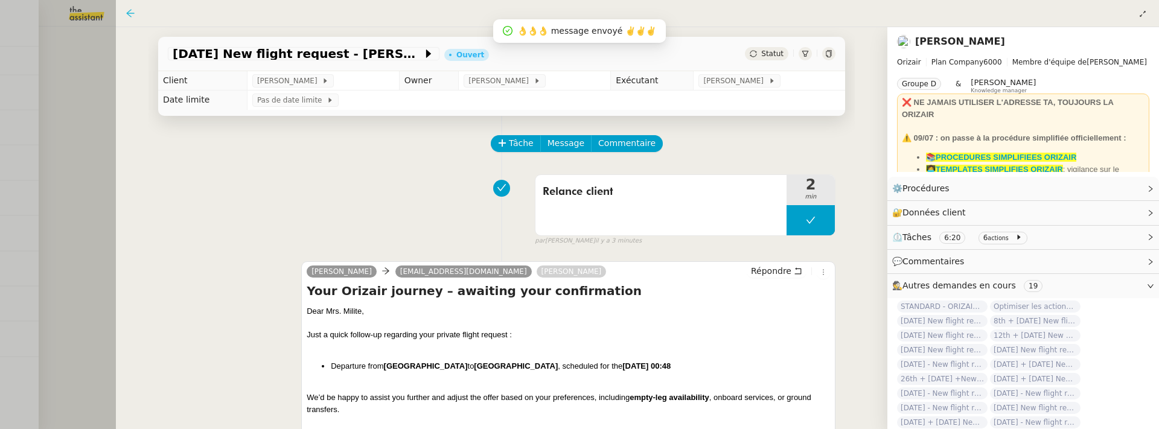
click at [130, 12] on icon at bounding box center [131, 13] width 10 height 10
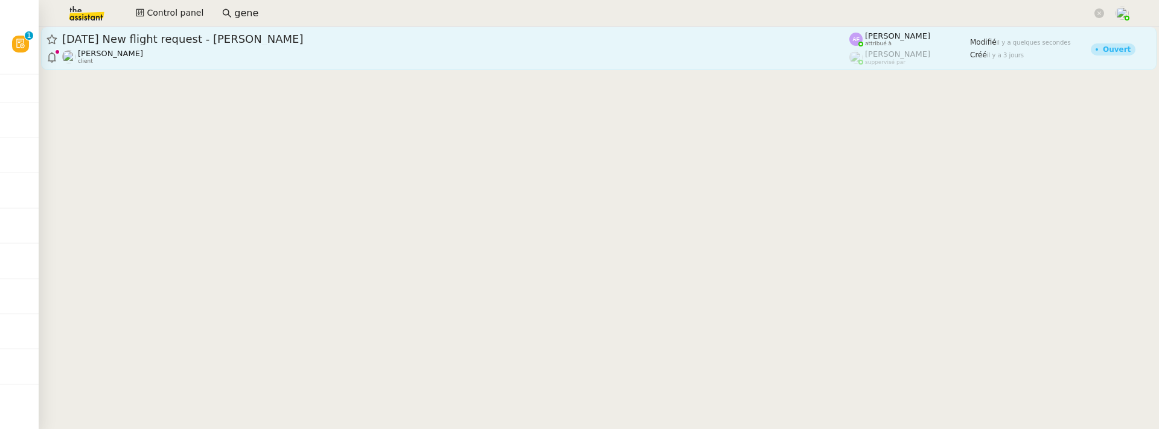
click at [721, 41] on span "23rd August 2025 New flight request - Gastón Grobas" at bounding box center [455, 39] width 787 height 11
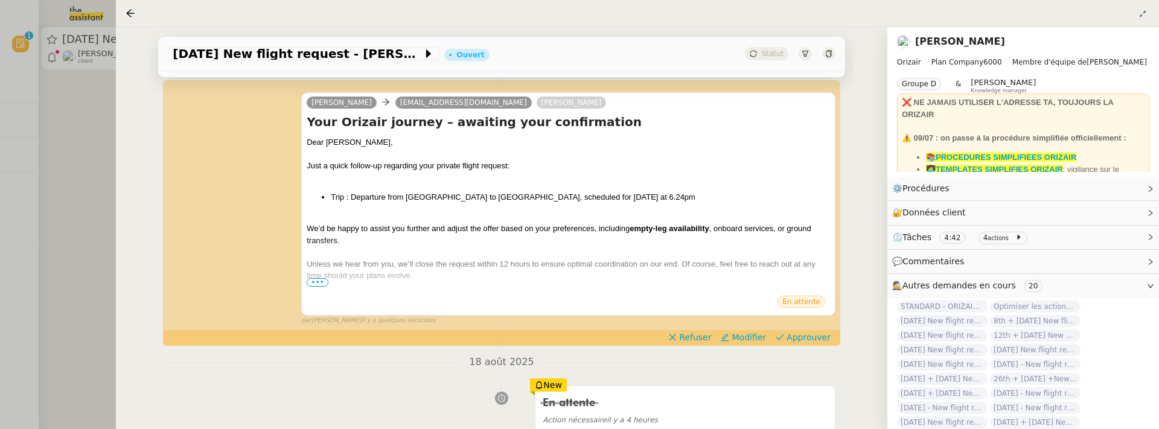
scroll to position [172, 0]
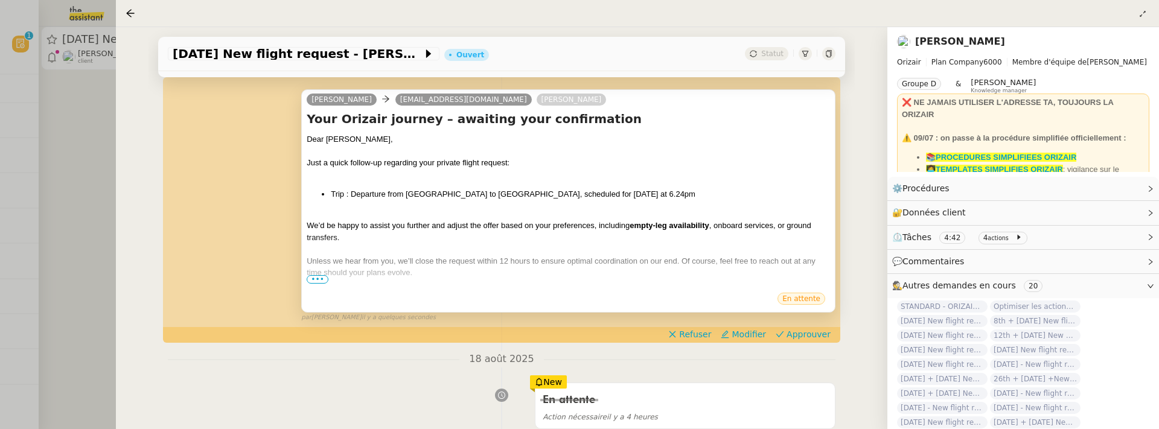
click at [319, 277] on span "•••" at bounding box center [318, 279] width 22 height 8
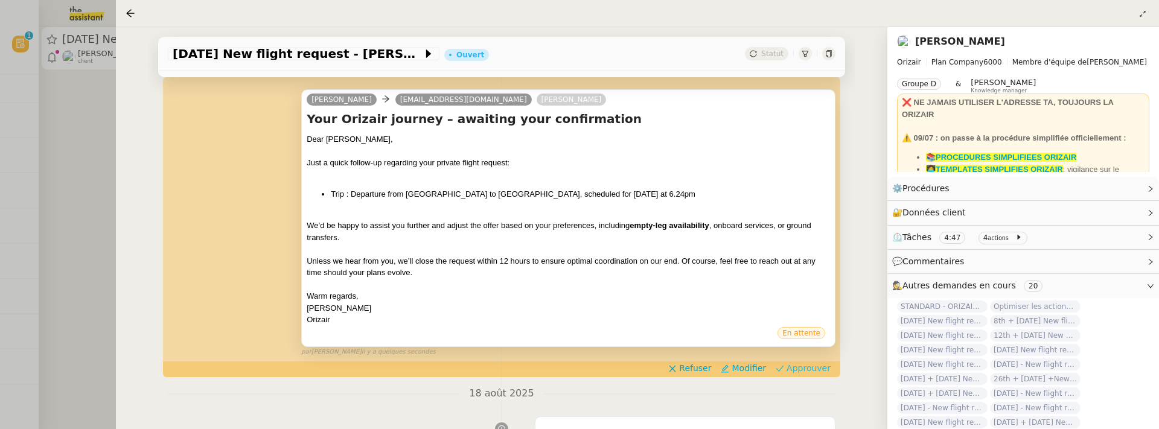
click at [816, 367] on span "Approuver" at bounding box center [809, 368] width 44 height 12
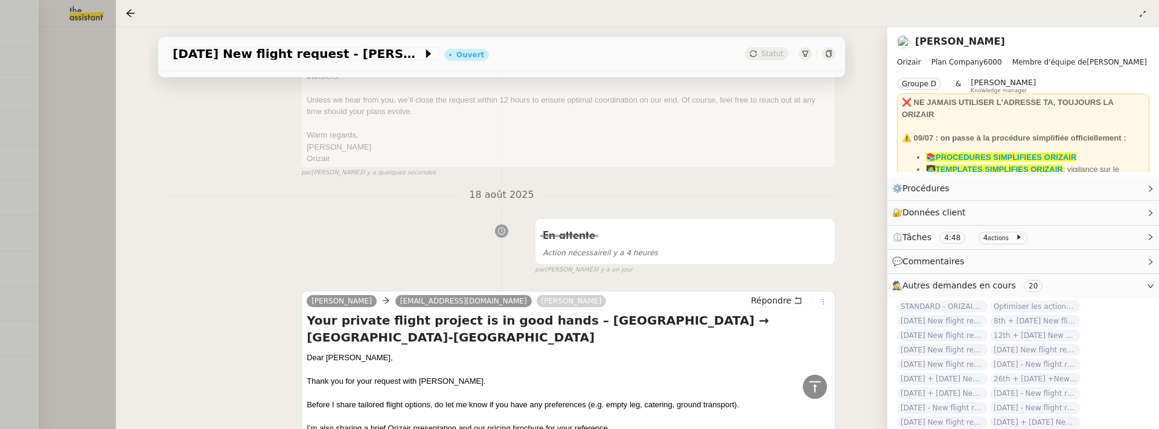
scroll to position [0, 0]
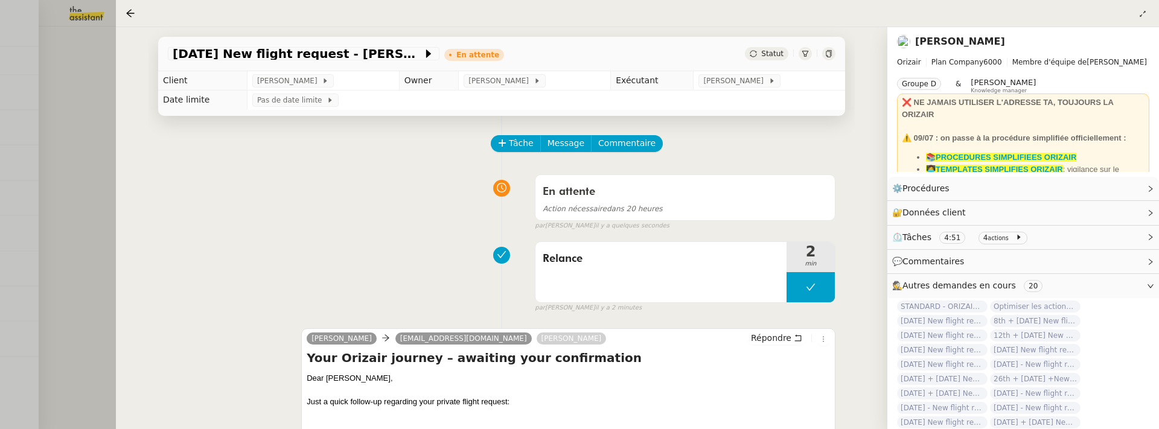
click at [91, 173] on div at bounding box center [579, 214] width 1159 height 429
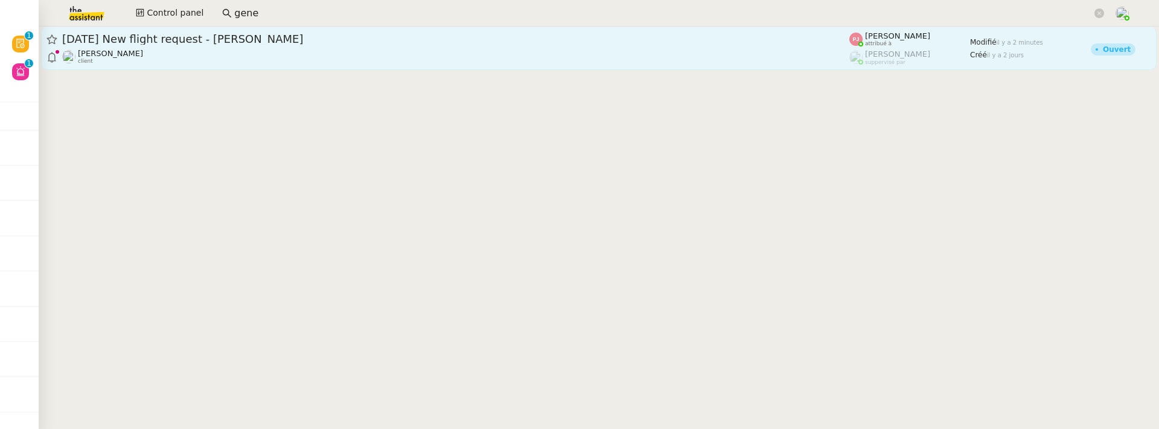
click at [187, 54] on div "[PERSON_NAME] client" at bounding box center [455, 57] width 787 height 16
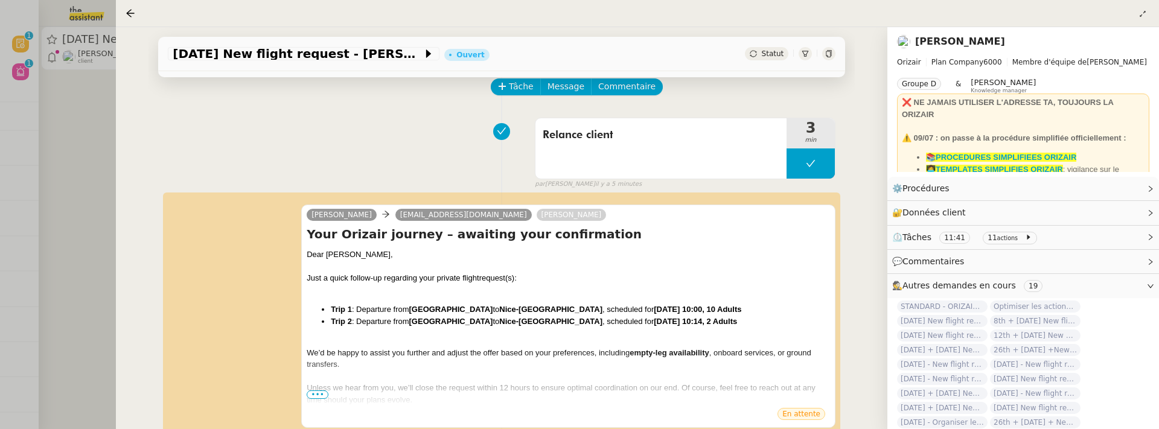
scroll to position [136, 0]
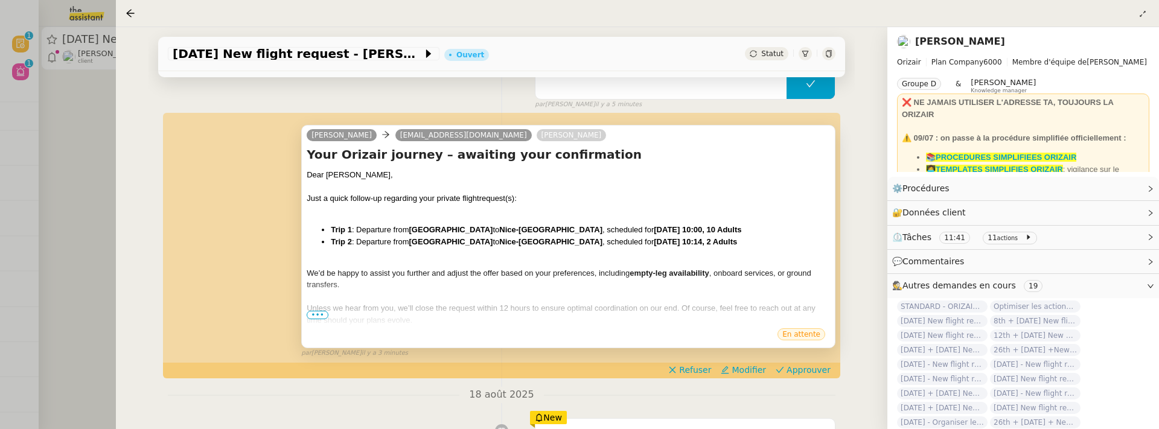
click at [318, 316] on span "•••" at bounding box center [318, 315] width 22 height 8
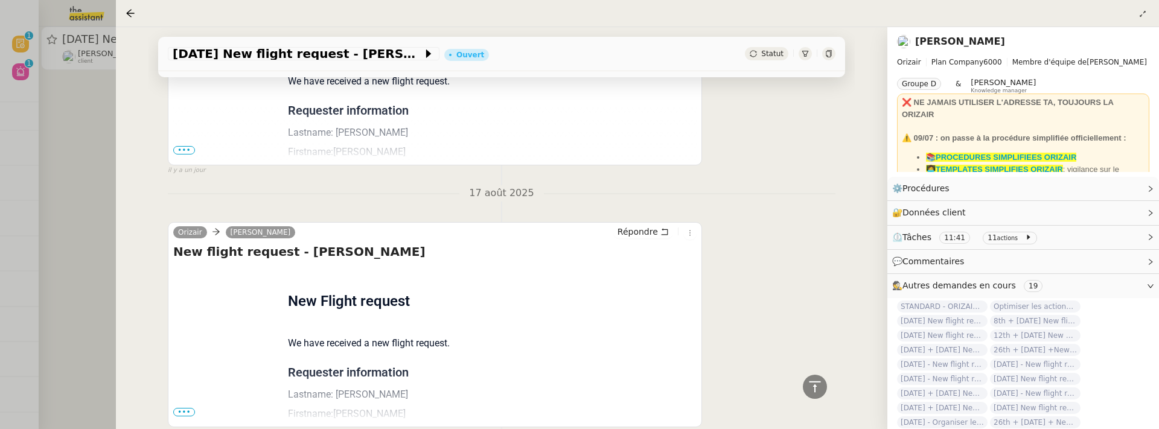
scroll to position [1208, 0]
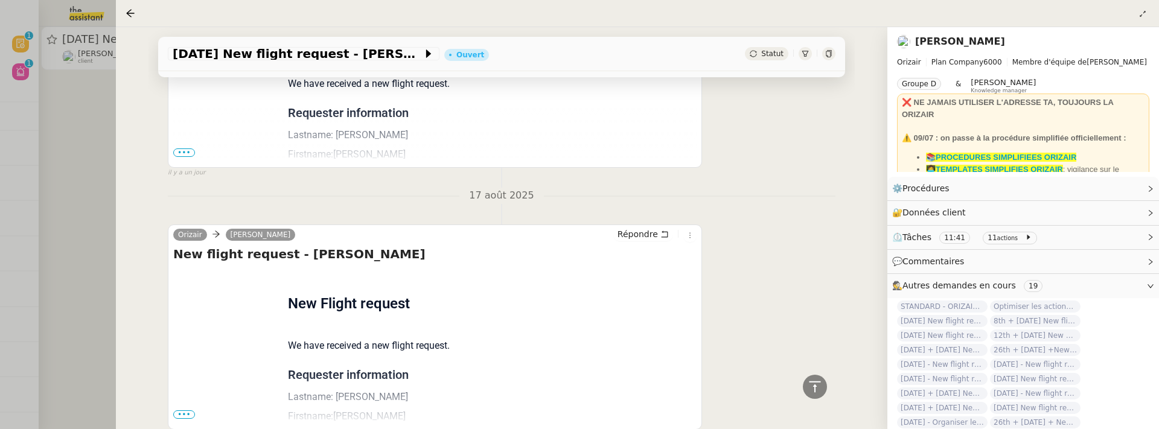
click at [171, 145] on div "Orizair Josephine Répondre New flight request - Roger Dunlop Flight request cre…" at bounding box center [435, 65] width 534 height 205
click at [175, 149] on span "•••" at bounding box center [184, 153] width 22 height 8
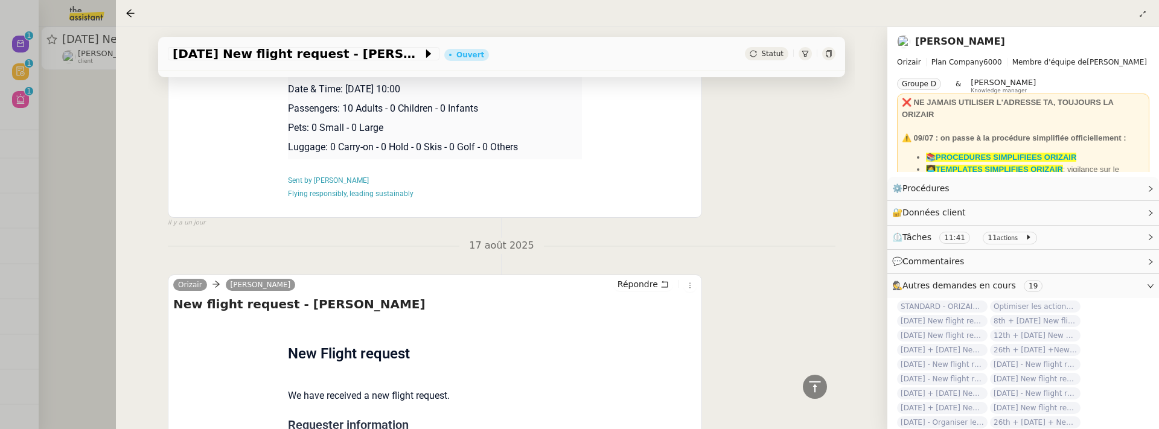
scroll to position [1507, 0]
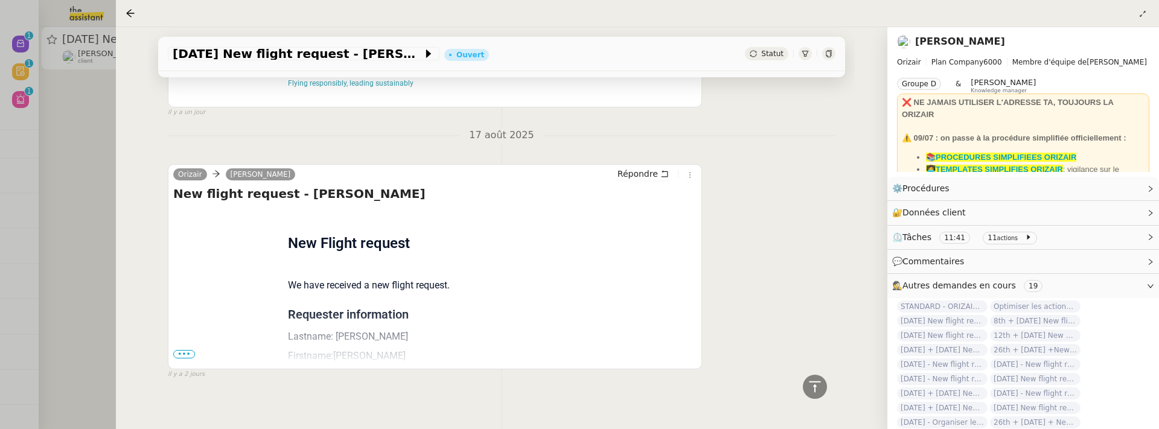
click at [188, 350] on span "•••" at bounding box center [184, 354] width 22 height 8
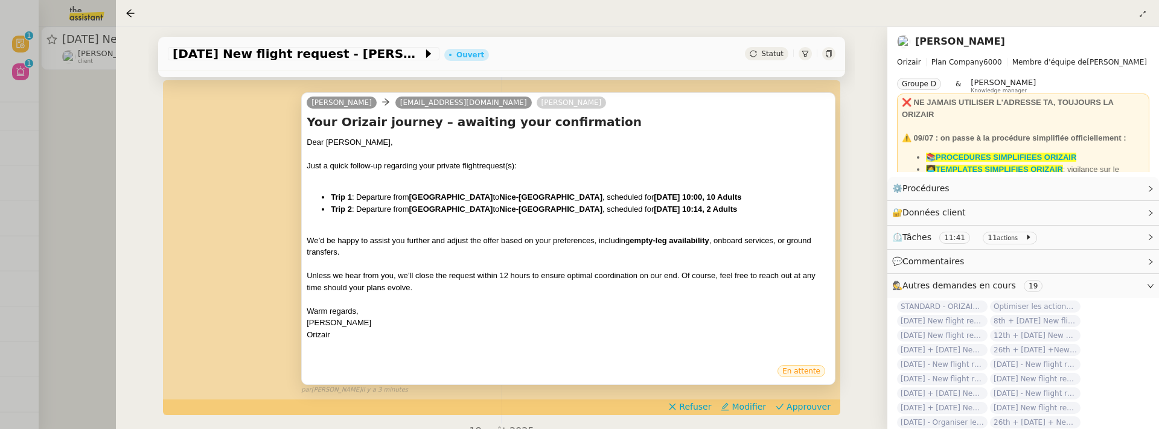
scroll to position [168, 0]
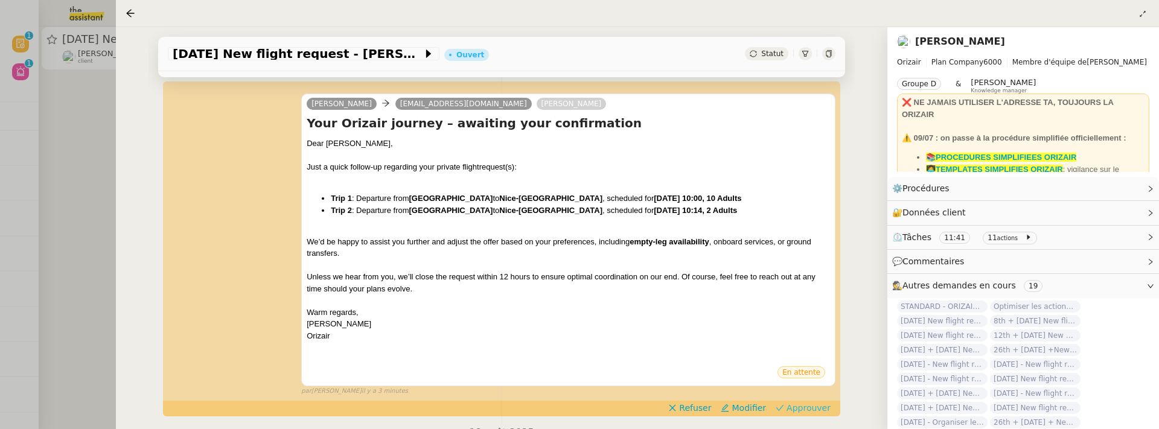
click at [802, 403] on span "Approuver" at bounding box center [809, 408] width 44 height 12
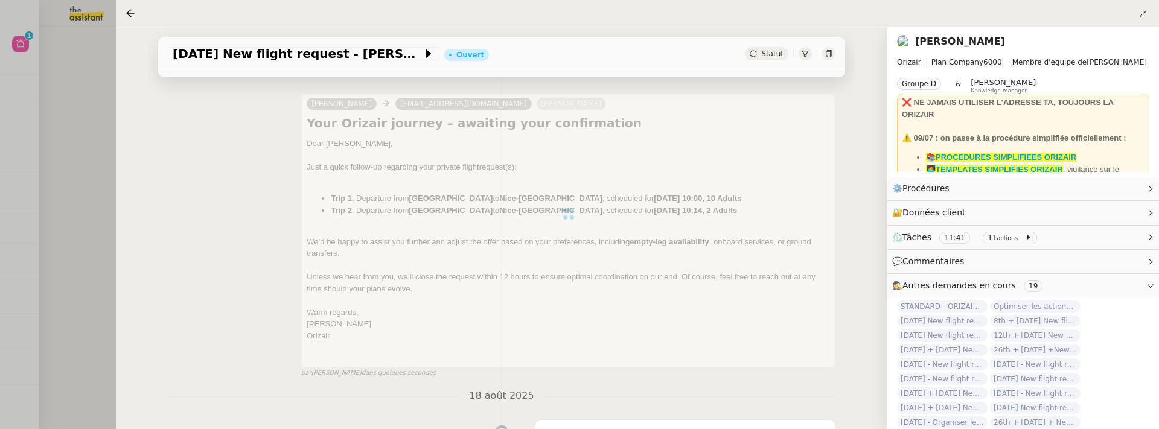
scroll to position [0, 0]
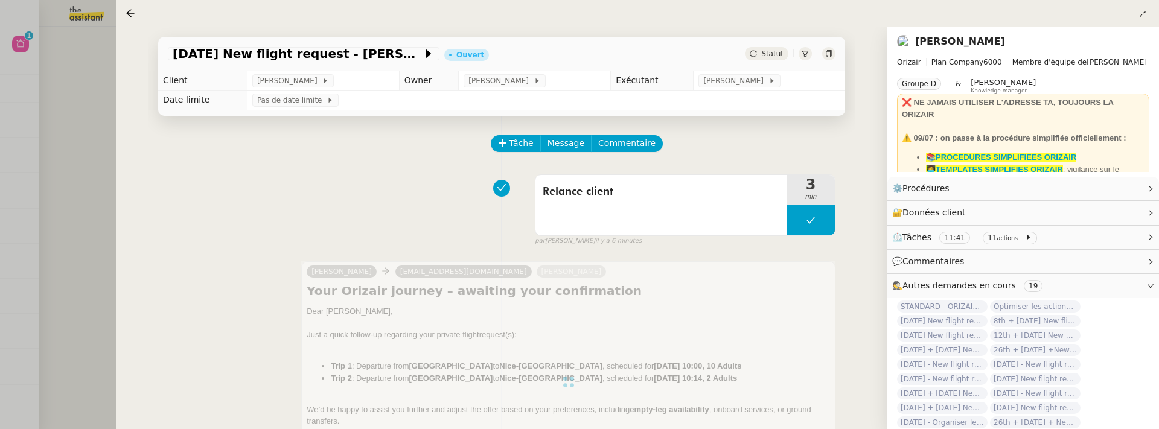
click at [85, 33] on div at bounding box center [579, 214] width 1159 height 429
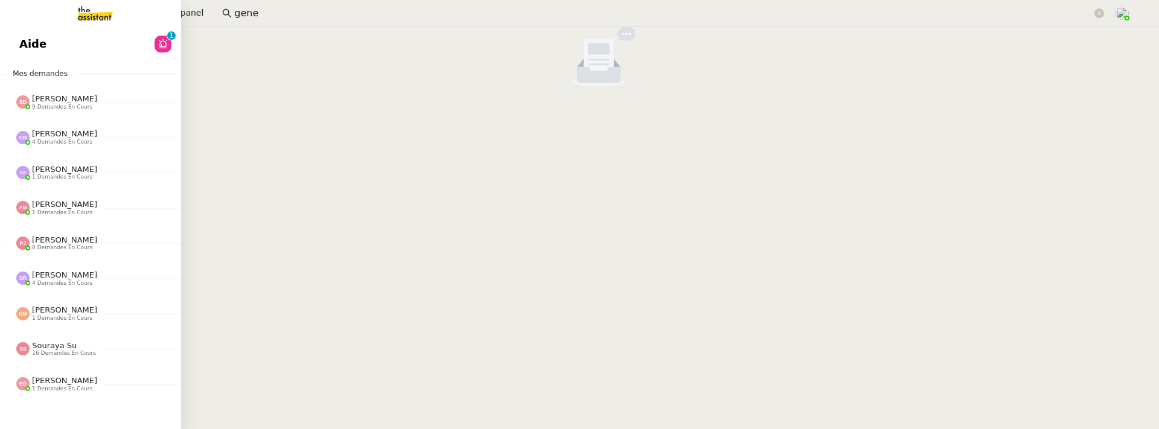
click at [38, 42] on span "Aide" at bounding box center [32, 44] width 27 height 18
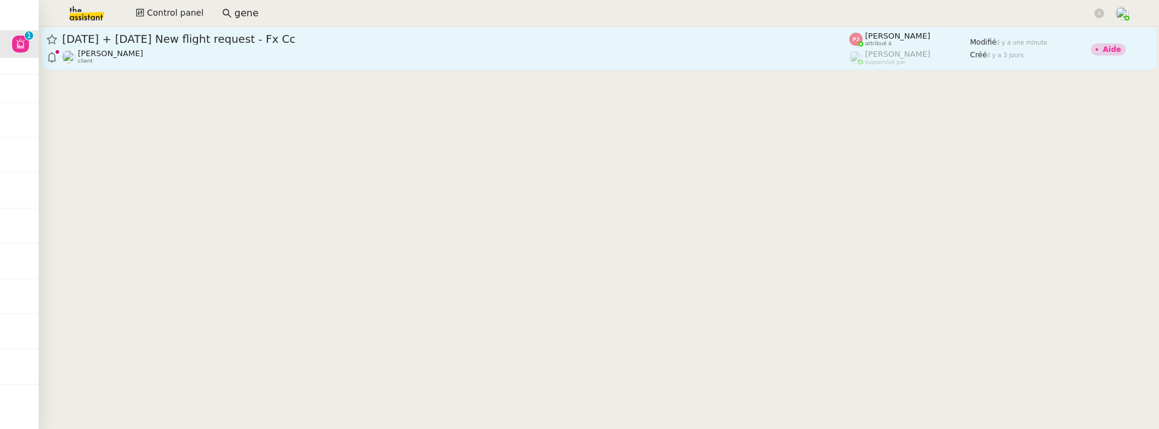
click at [584, 60] on div "[PERSON_NAME] client" at bounding box center [455, 57] width 787 height 16
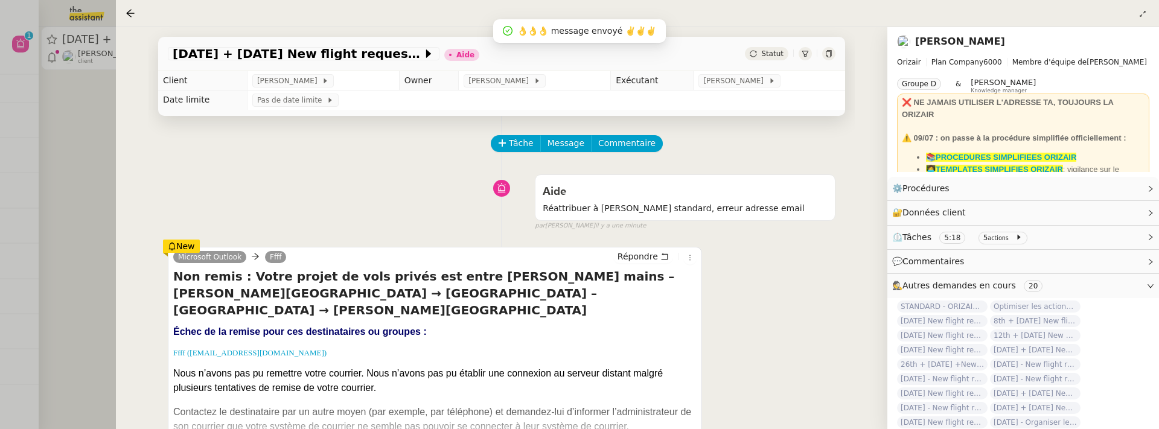
click at [64, 260] on div at bounding box center [579, 214] width 1159 height 429
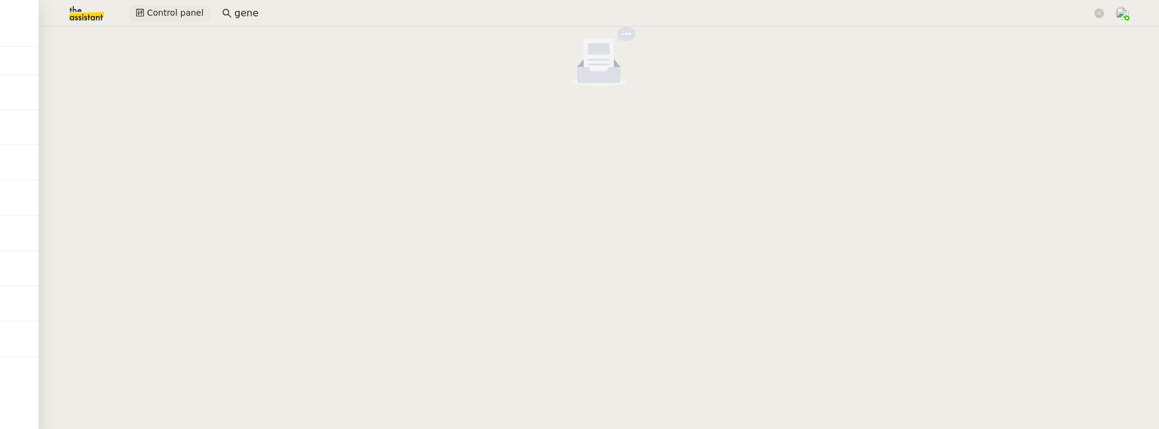
click at [166, 8] on span "Control panel" at bounding box center [175, 13] width 57 height 14
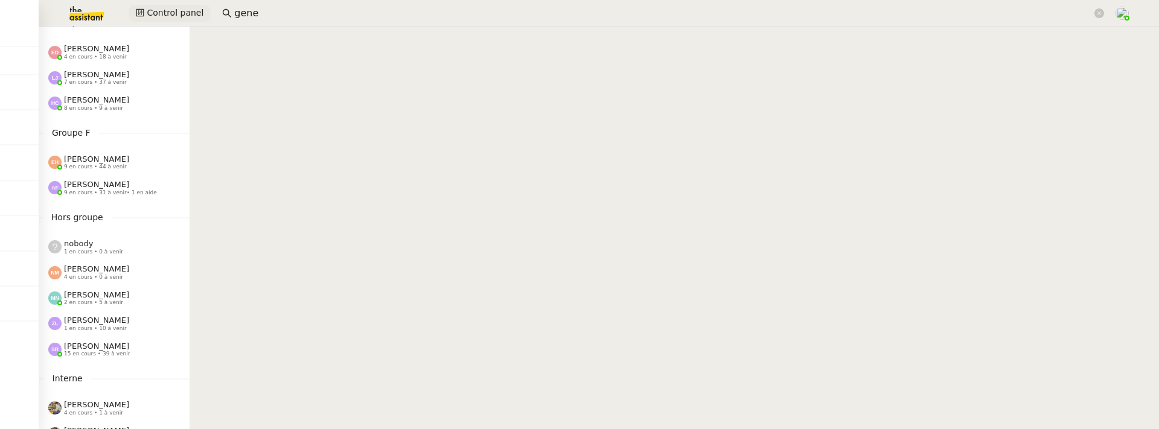
scroll to position [481, 0]
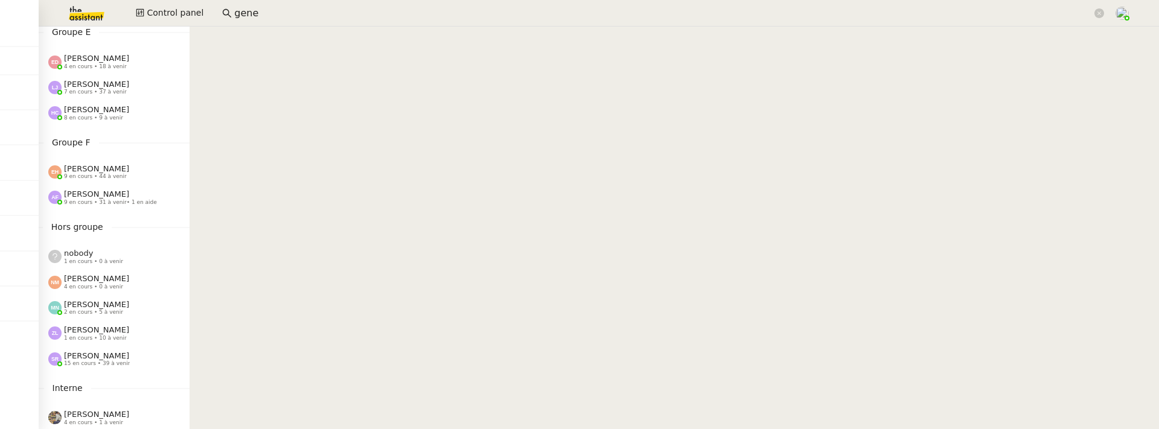
click at [106, 119] on span "8 en cours • 9 à venir" at bounding box center [93, 118] width 59 height 7
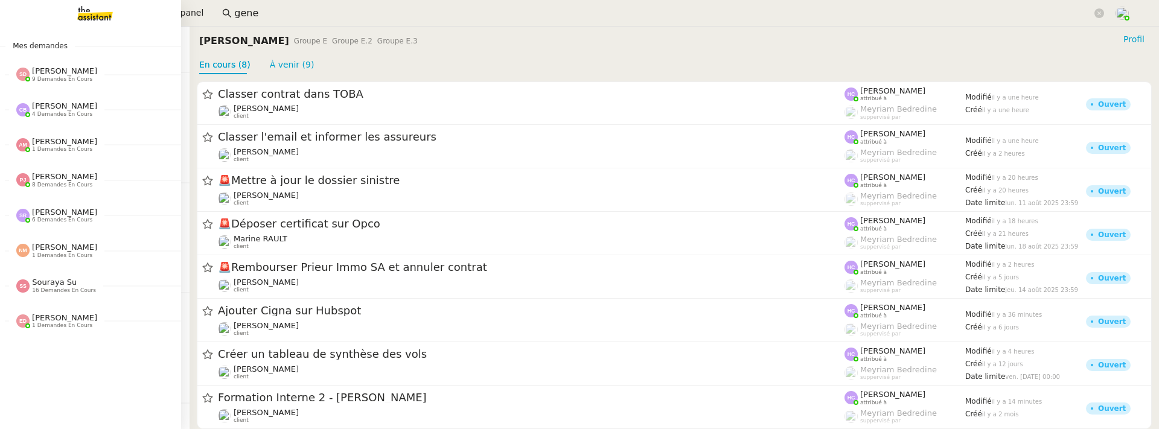
click at [100, 8] on img at bounding box center [86, 13] width 94 height 27
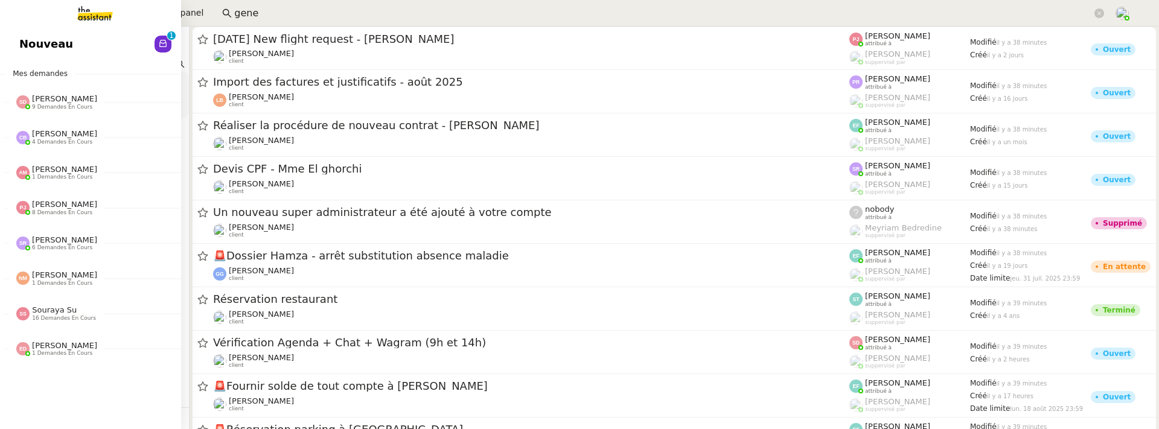
click at [18, 40] on link "Nouveau 0 1 2 3 4 5 6 7 8 9" at bounding box center [90, 44] width 181 height 28
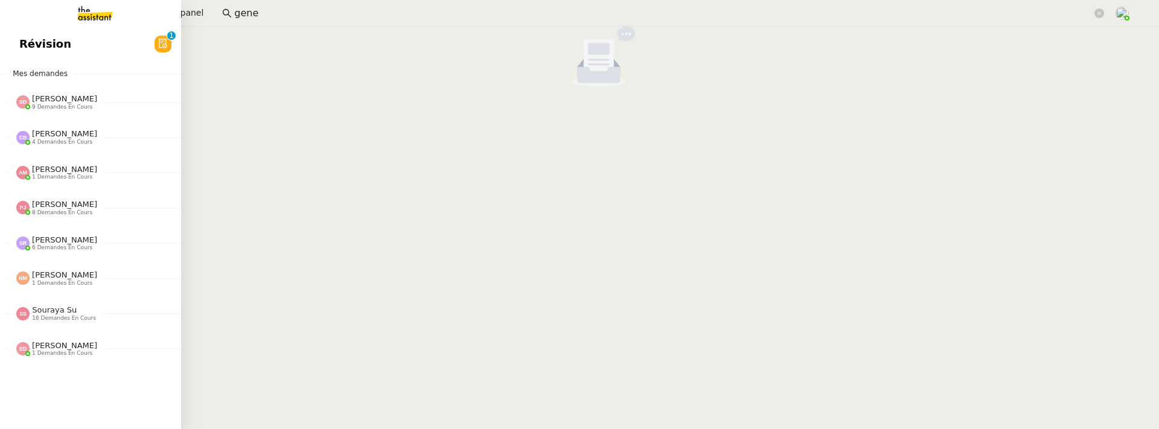
click at [32, 46] on span "Révision" at bounding box center [45, 44] width 52 height 18
click at [29, 49] on span "Aide" at bounding box center [32, 44] width 27 height 18
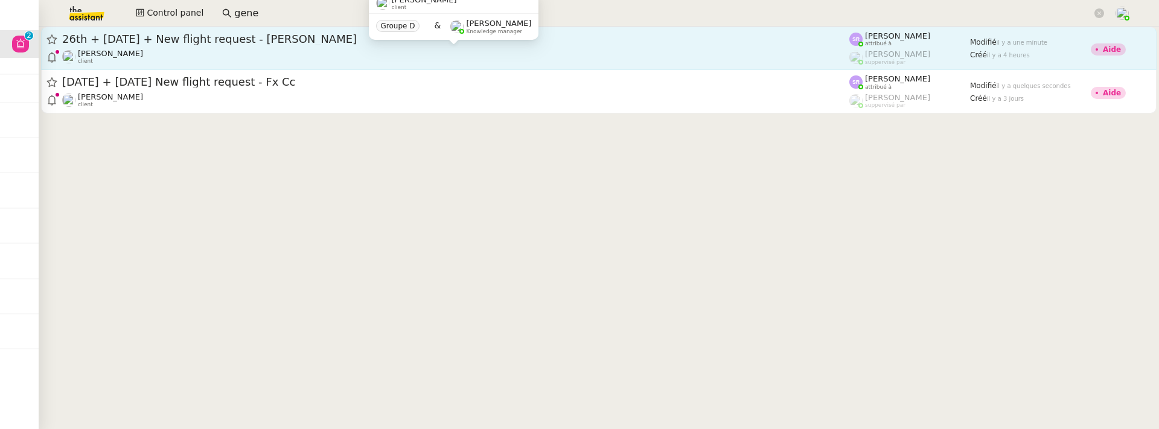
click at [438, 52] on div "[PERSON_NAME] client" at bounding box center [455, 57] width 787 height 16
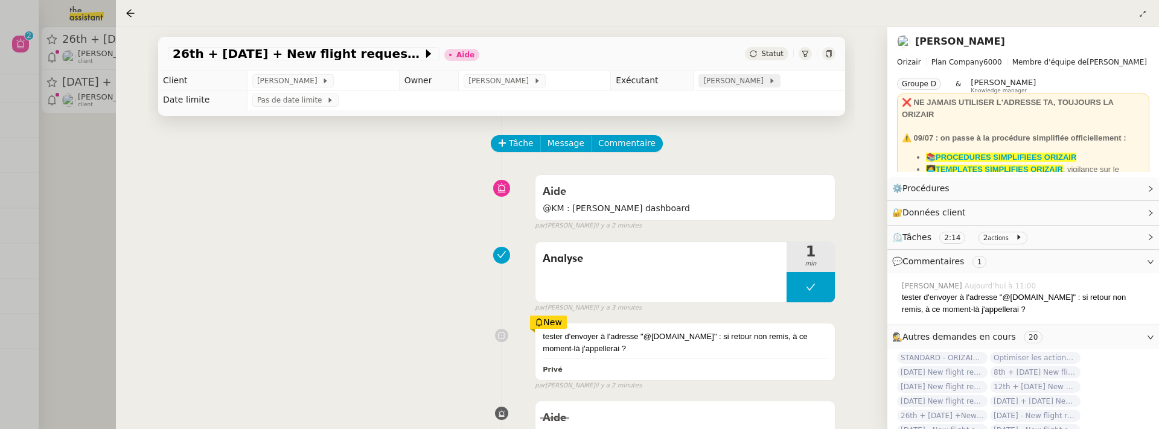
click at [703, 81] on span "[PERSON_NAME]" at bounding box center [735, 81] width 65 height 12
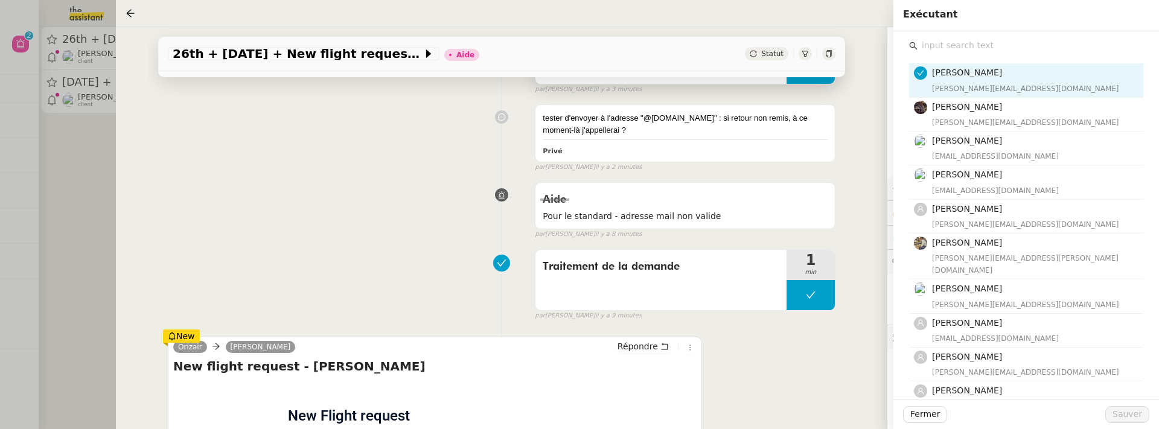
scroll to position [170, 0]
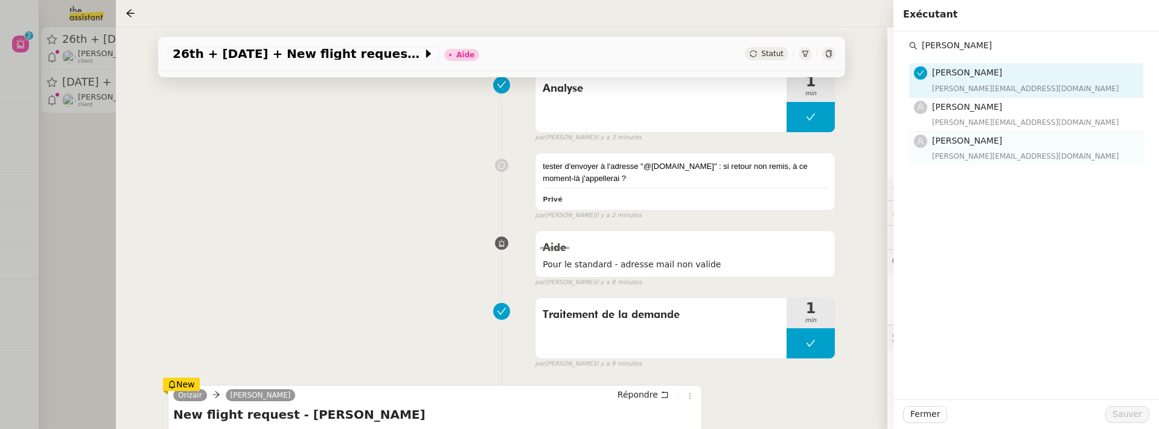
type input "Anna"
click at [966, 145] on h4 "[PERSON_NAME]" at bounding box center [1034, 141] width 204 height 14
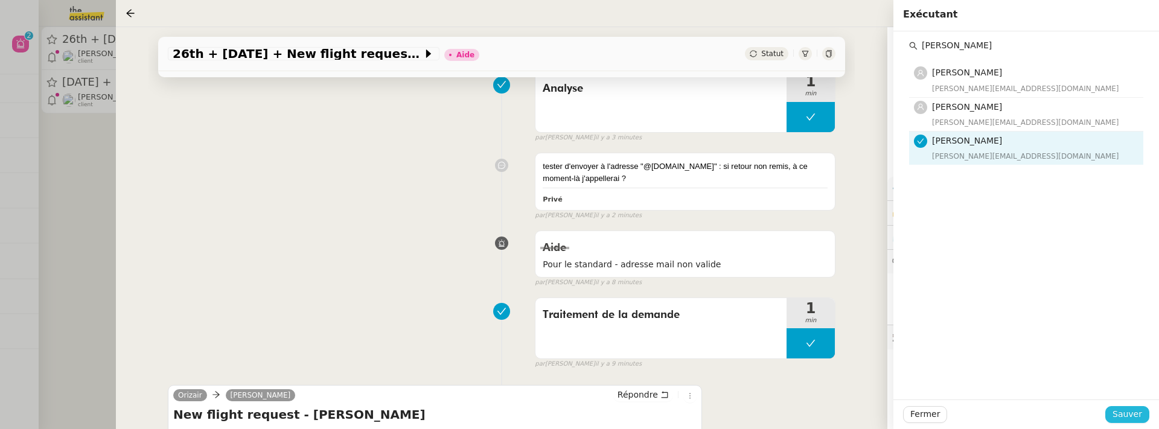
click at [1128, 415] on span "Sauver" at bounding box center [1128, 414] width 30 height 14
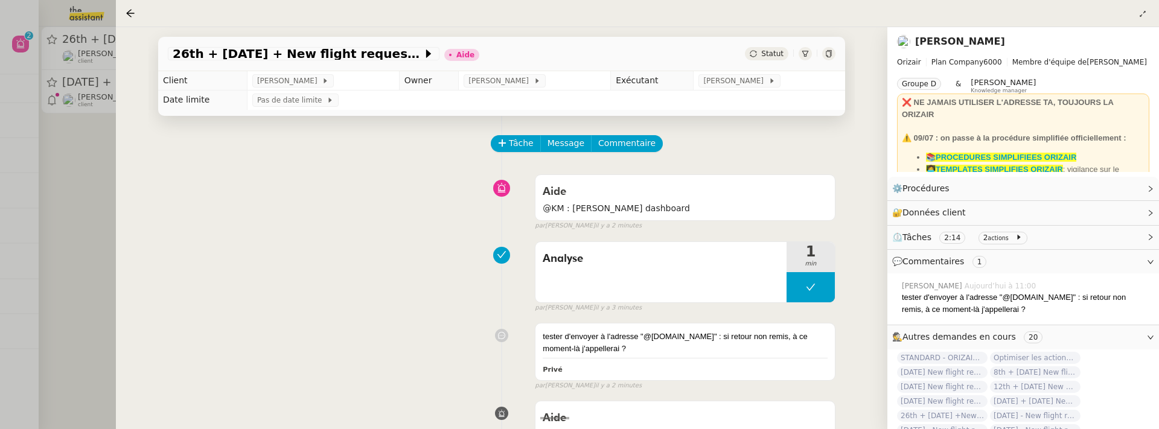
click at [768, 48] on div "Statut" at bounding box center [766, 53] width 43 height 13
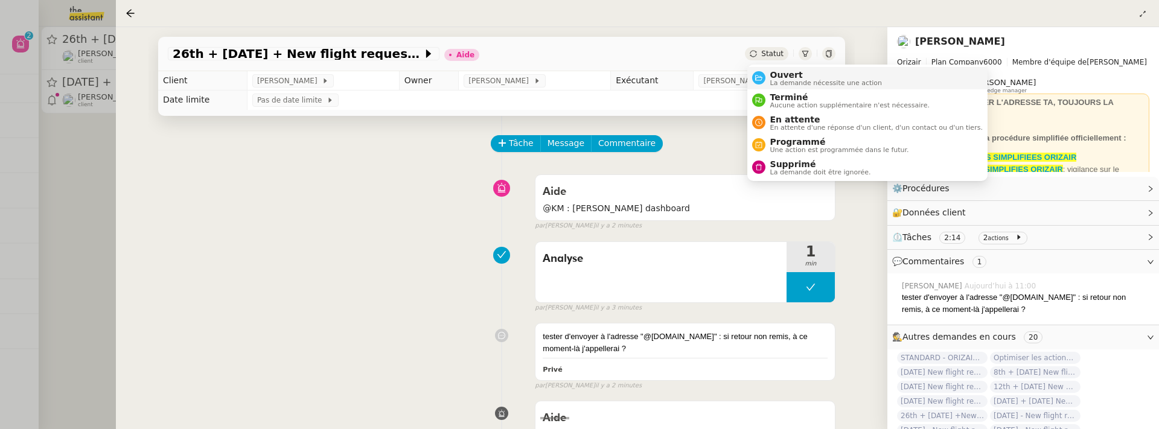
click at [778, 72] on span "Ouvert" at bounding box center [826, 75] width 112 height 10
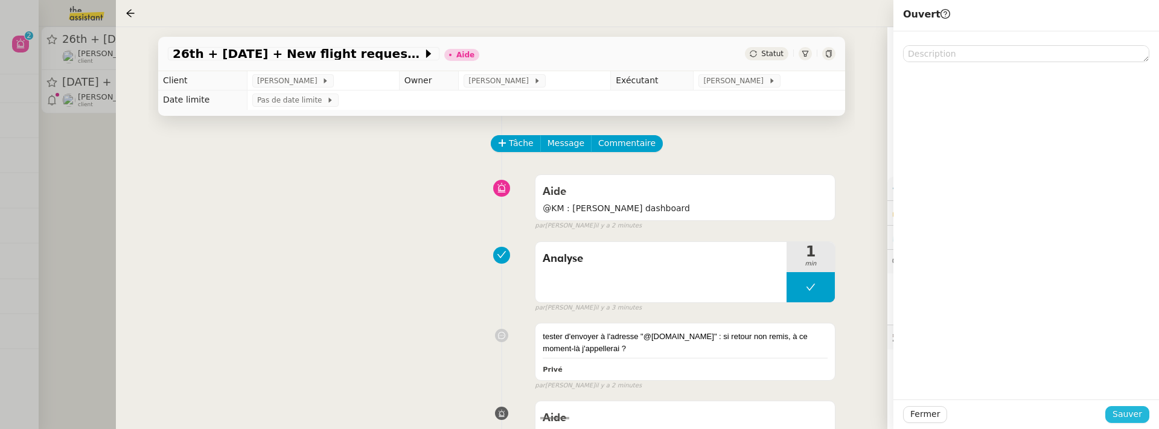
click at [1133, 413] on span "Sauver" at bounding box center [1128, 414] width 30 height 14
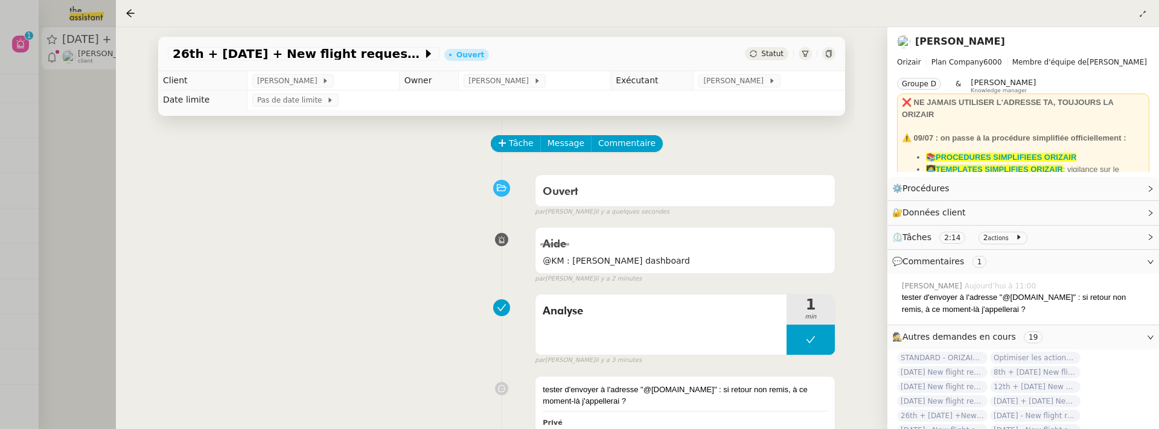
click at [92, 159] on div at bounding box center [579, 214] width 1159 height 429
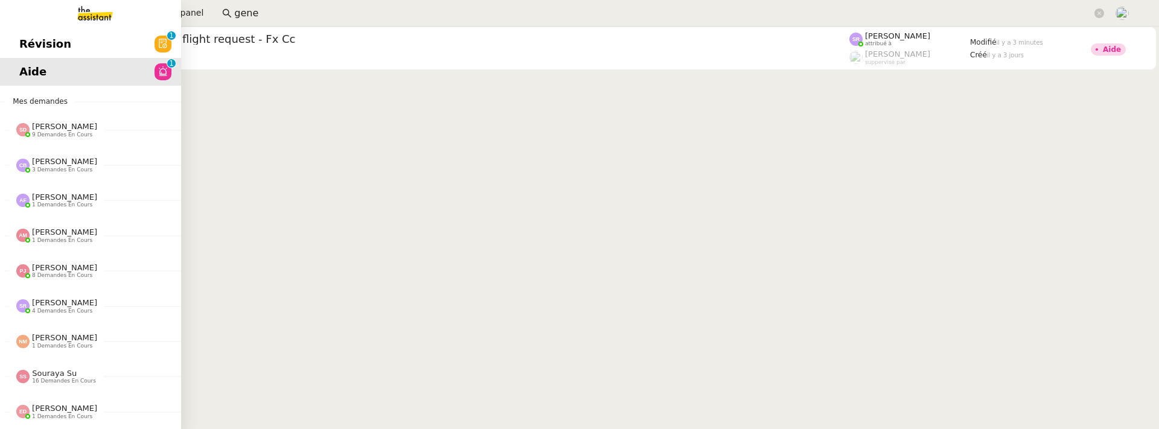
click at [37, 43] on span "Révision" at bounding box center [45, 44] width 52 height 18
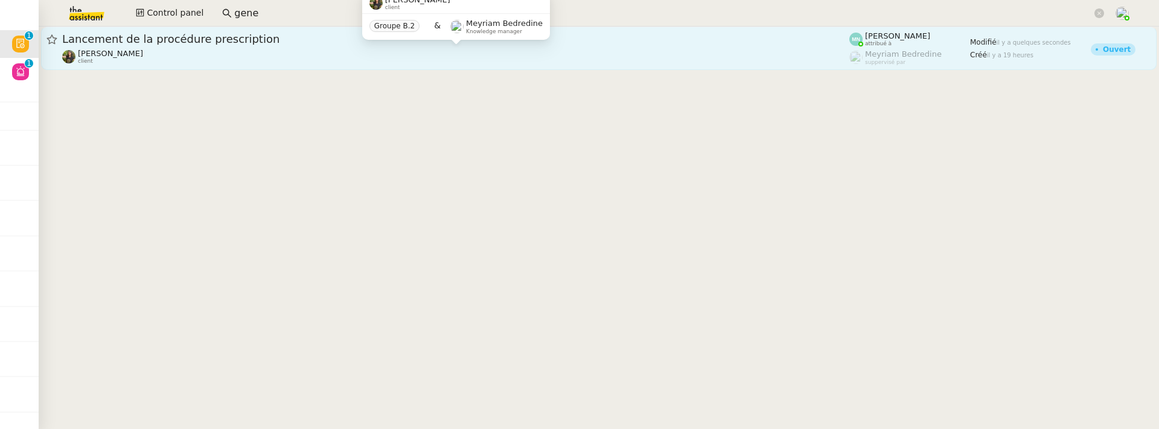
click at [274, 57] on div "Enora Conan client" at bounding box center [455, 57] width 787 height 16
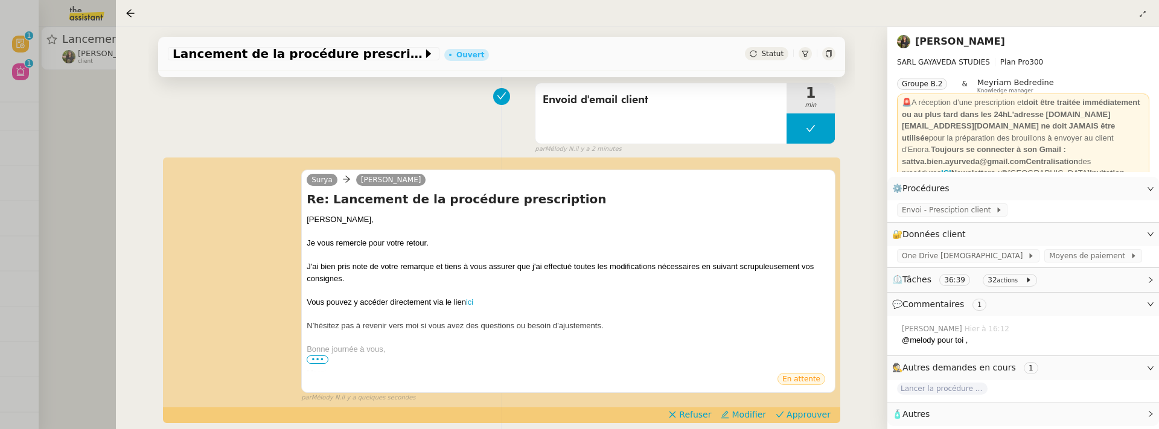
scroll to position [93, 0]
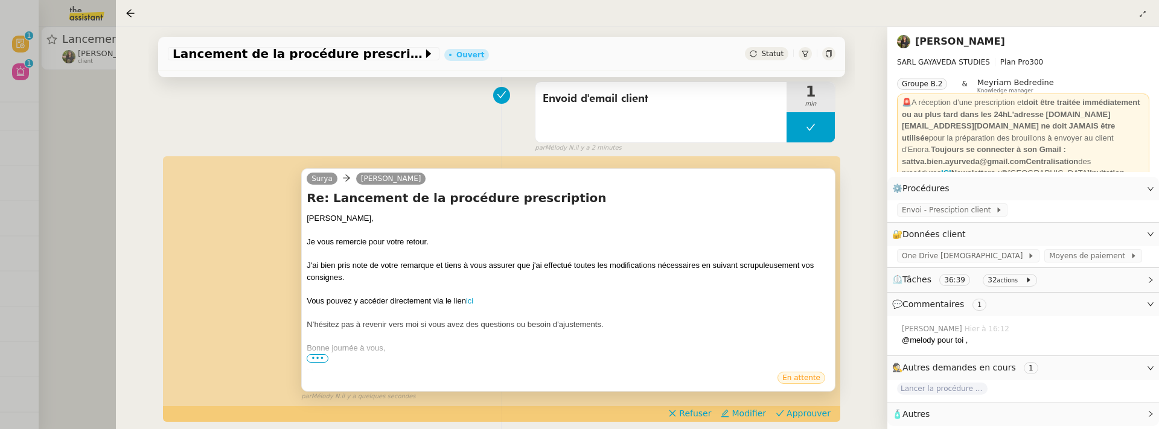
click at [322, 357] on span "•••" at bounding box center [318, 358] width 22 height 8
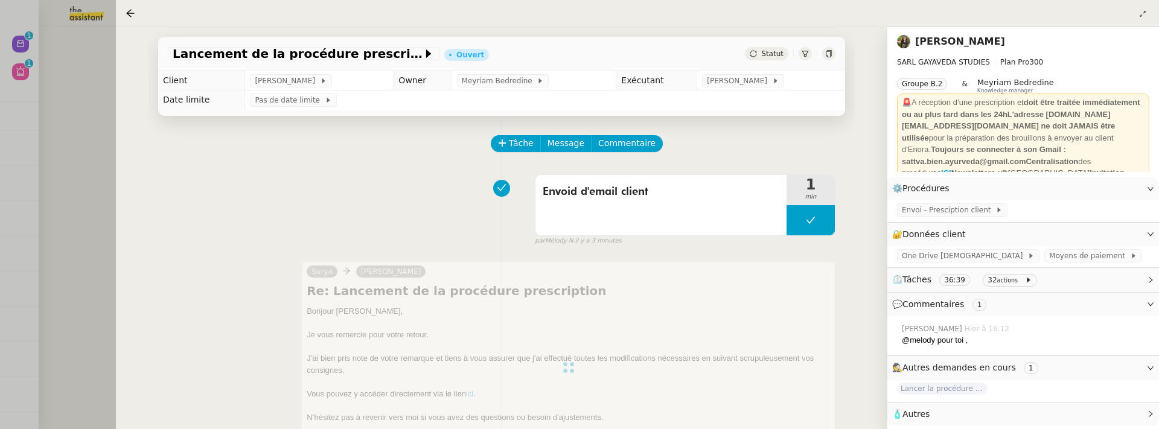
scroll to position [93, 0]
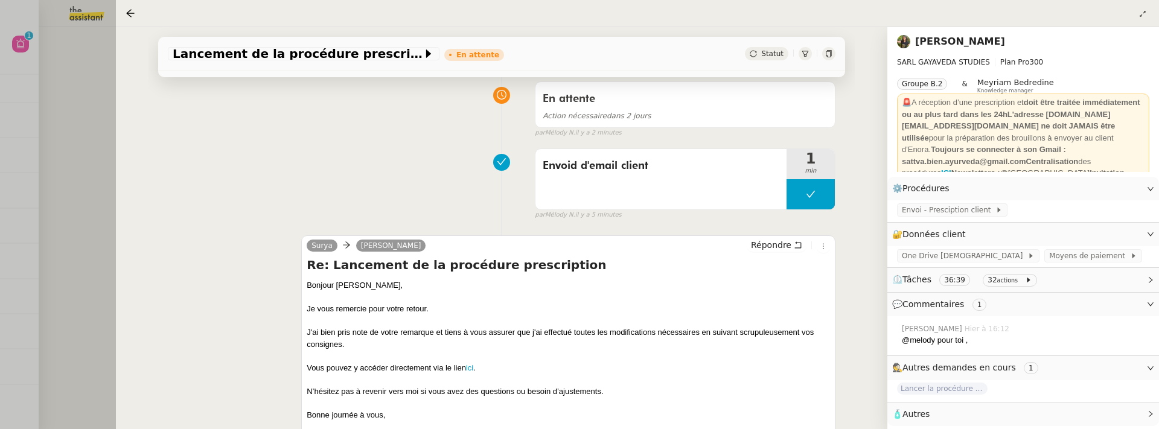
click at [93, 115] on div at bounding box center [579, 214] width 1159 height 429
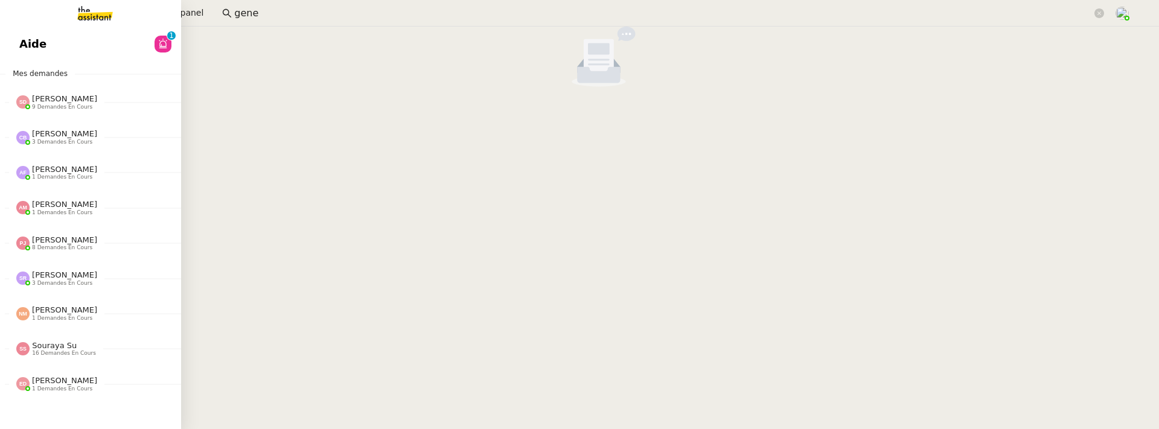
click at [11, 39] on link "Aide 0 1 2 3 4 5 6 7 8 9" at bounding box center [90, 44] width 181 height 28
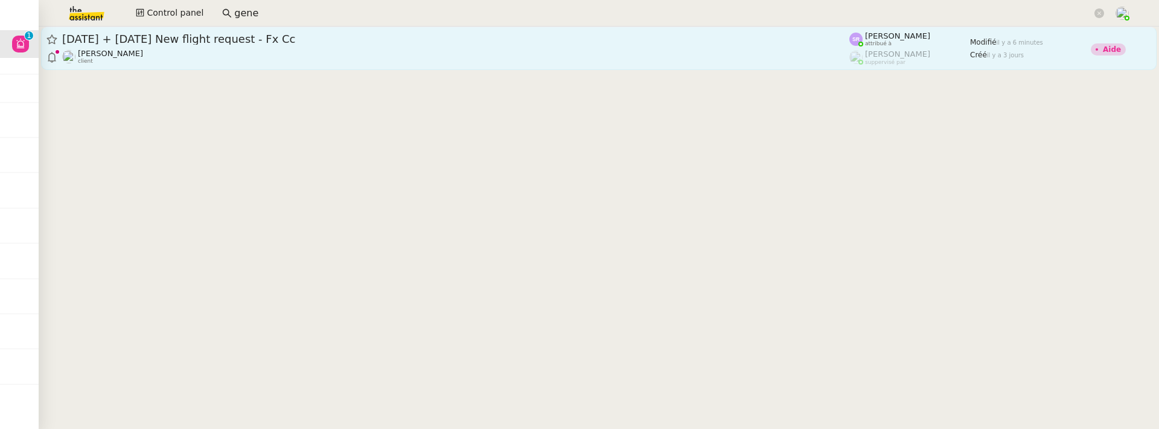
click at [372, 66] on link "[DATE] + [DATE] New flight request - Fx Cc [PERSON_NAME] client [PERSON_NAME] a…" at bounding box center [599, 48] width 1116 height 43
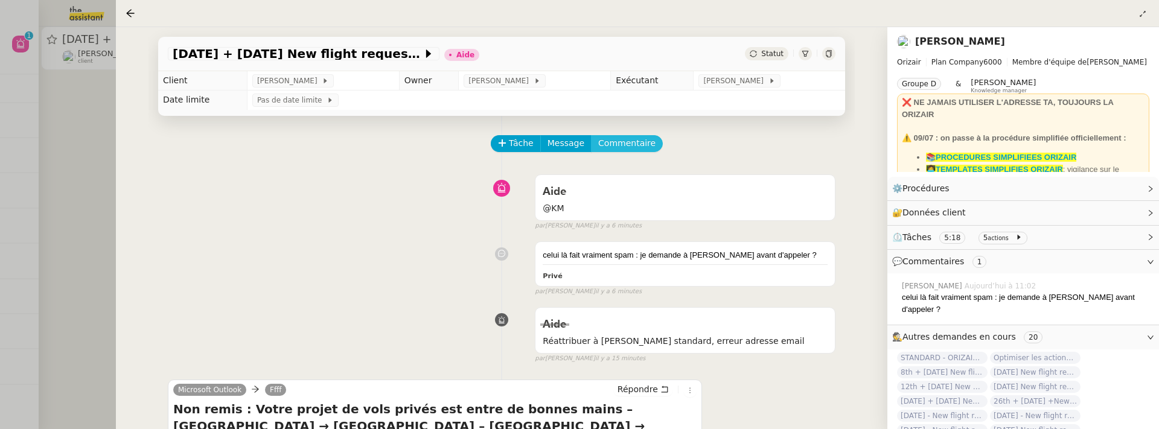
click at [628, 143] on span "Commentaire" at bounding box center [626, 143] width 57 height 14
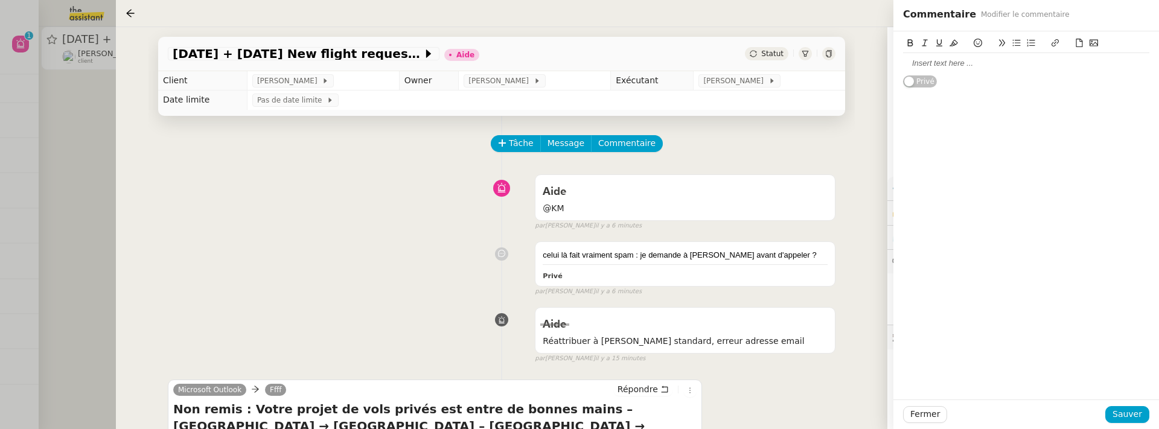
click at [942, 70] on div at bounding box center [1026, 63] width 246 height 21
click at [1132, 418] on span "Sauver" at bounding box center [1128, 414] width 30 height 14
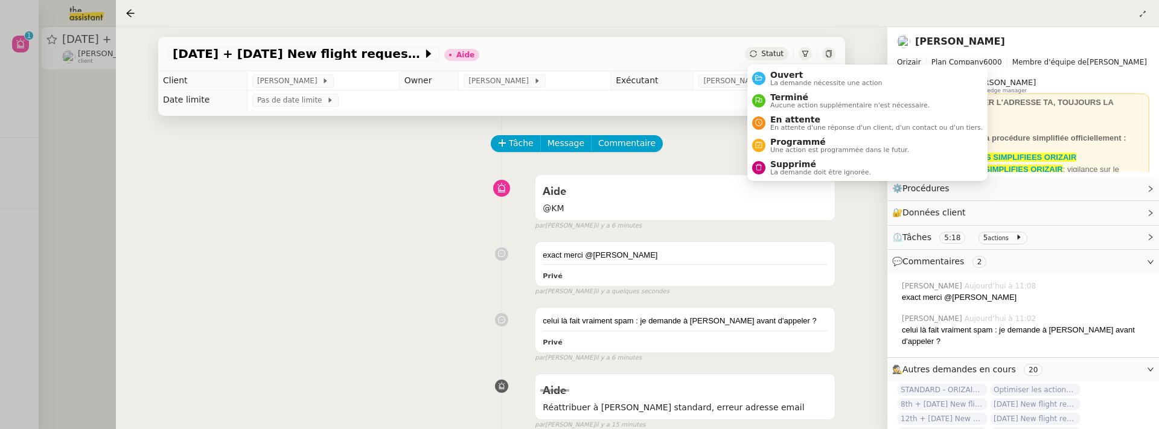
click at [770, 53] on span "Statut" at bounding box center [772, 54] width 22 height 8
click at [787, 77] on span "Ouvert" at bounding box center [826, 75] width 112 height 10
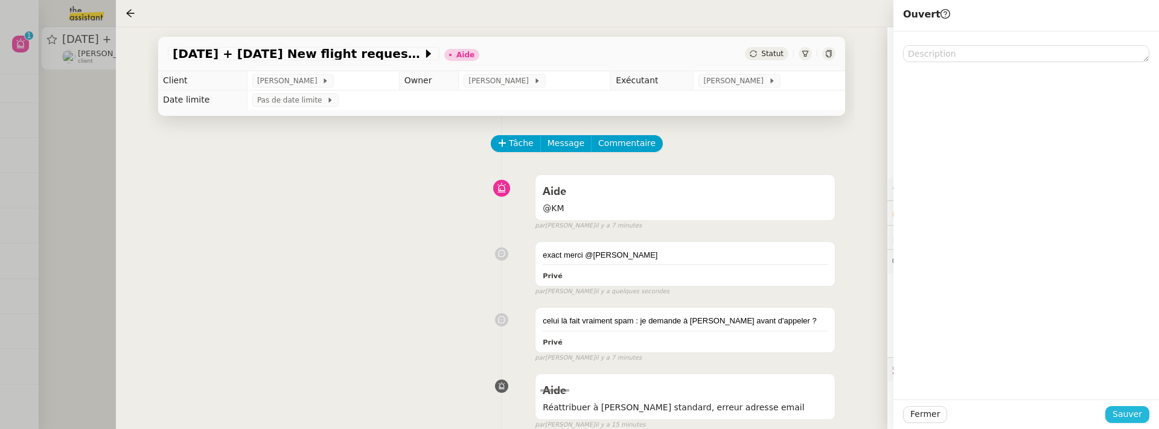
click at [1127, 414] on span "Sauver" at bounding box center [1128, 414] width 30 height 14
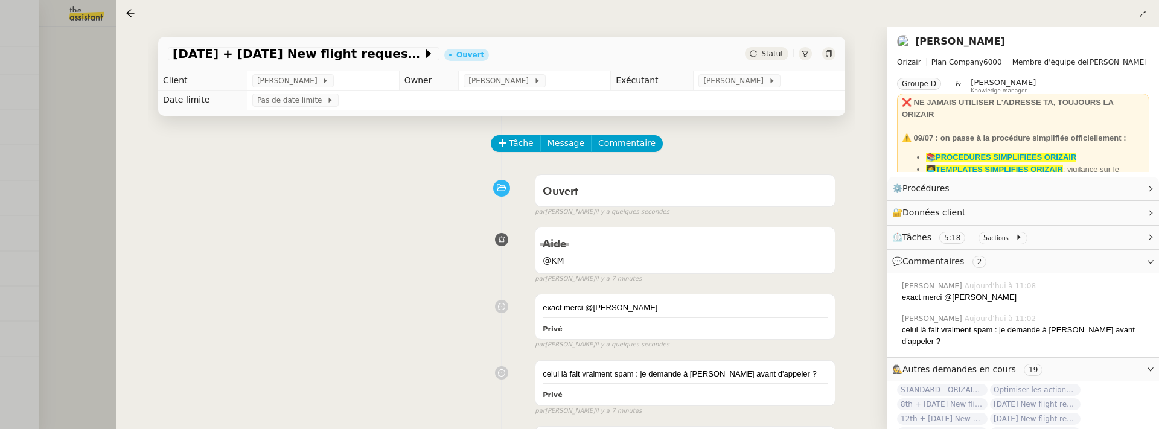
click at [70, 106] on div at bounding box center [579, 214] width 1159 height 429
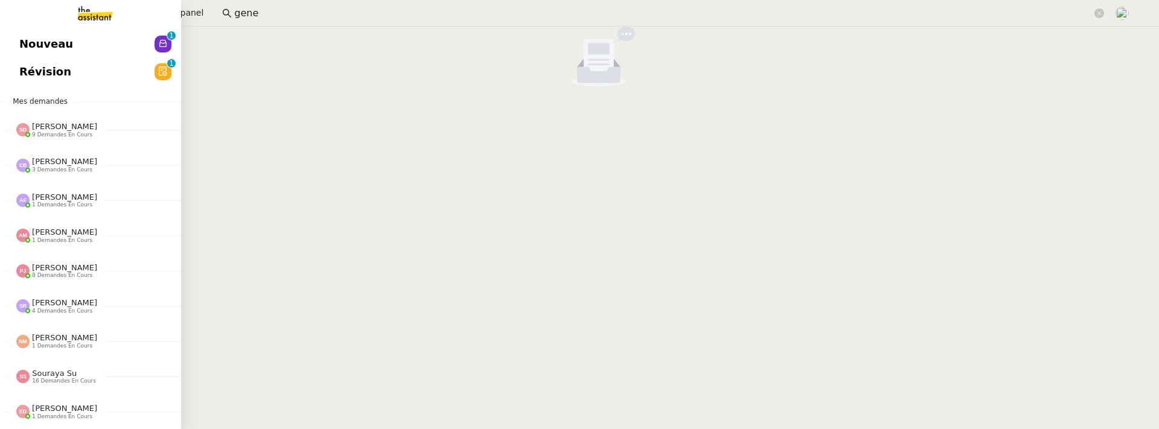
click at [33, 68] on span "Révision" at bounding box center [45, 72] width 52 height 18
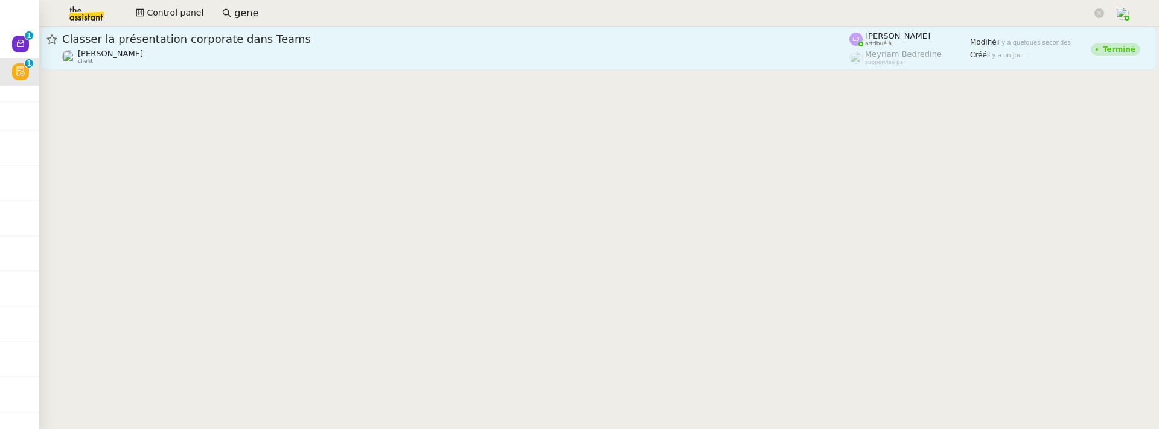
click at [358, 52] on div "[PERSON_NAME] client" at bounding box center [455, 57] width 787 height 16
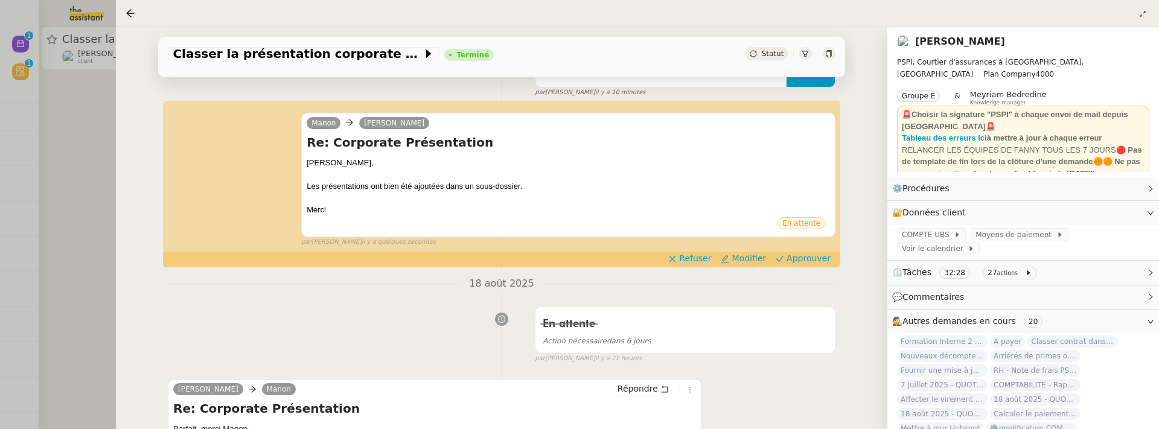
scroll to position [221, 0]
click at [806, 256] on span "Approuver" at bounding box center [809, 258] width 44 height 12
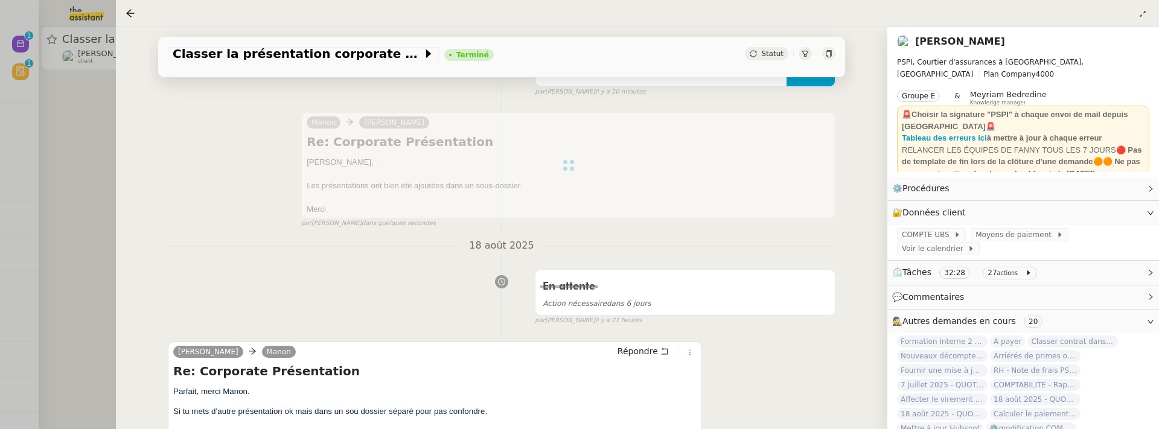
scroll to position [0, 0]
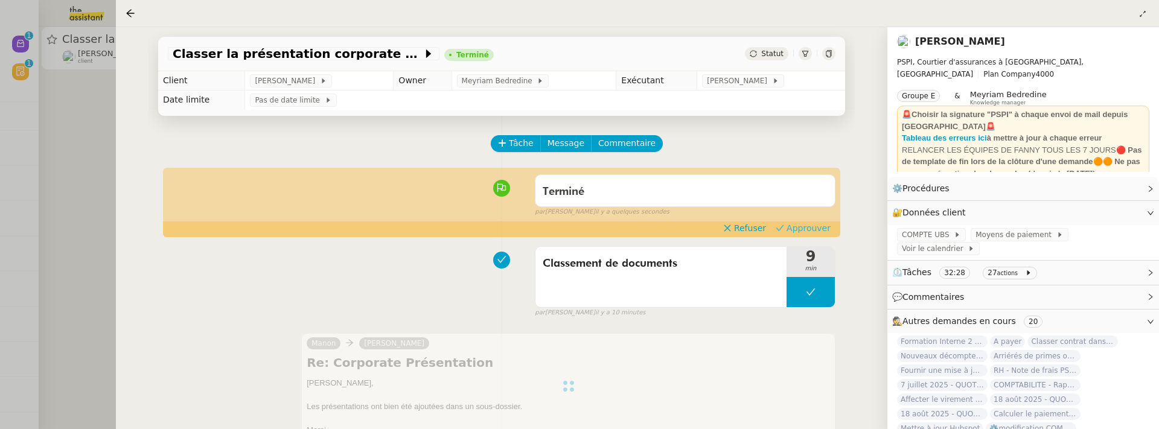
click at [805, 227] on span "Approuver" at bounding box center [809, 228] width 44 height 12
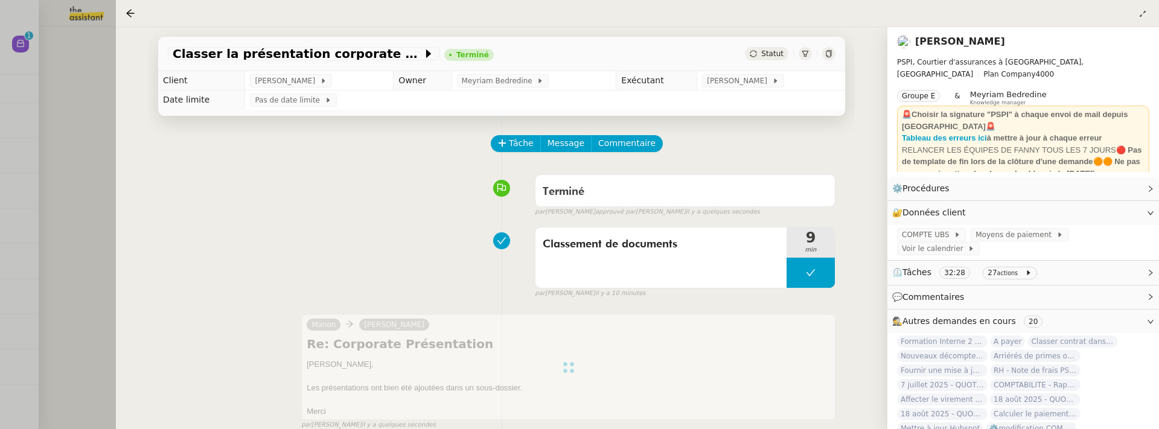
click at [80, 219] on div at bounding box center [579, 214] width 1159 height 429
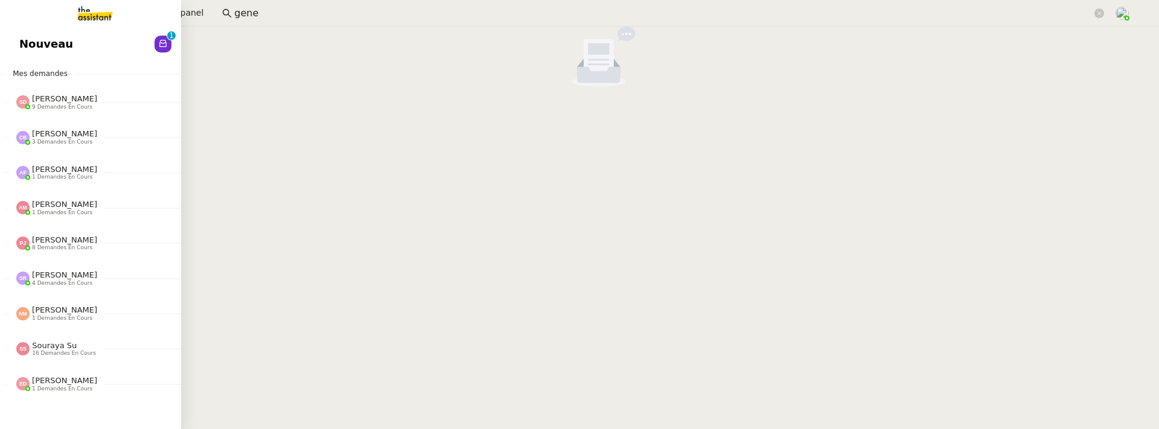
click at [34, 42] on link "Nouveau 0 1 2 3 4 5 6 7 8 9" at bounding box center [90, 44] width 181 height 28
click at [27, 45] on span "Aide" at bounding box center [32, 44] width 27 height 18
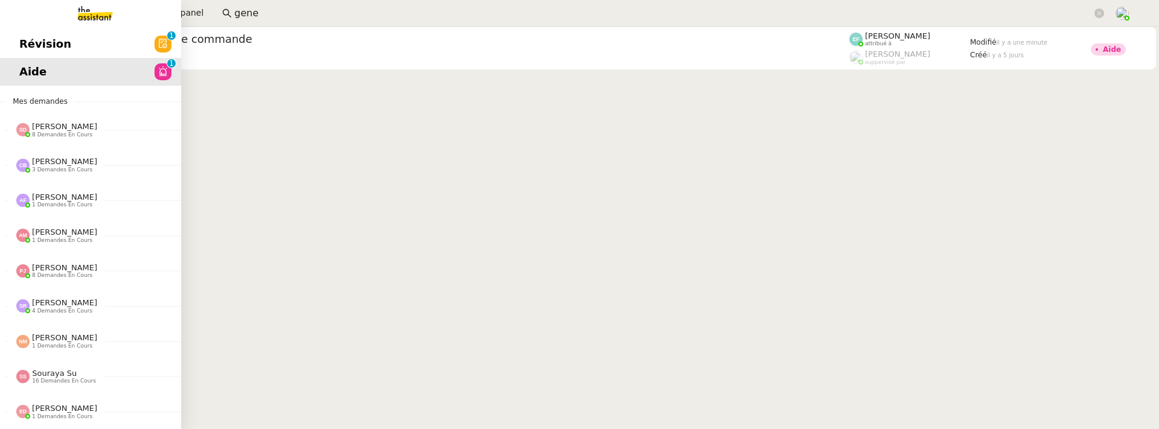
click at [30, 36] on span "Révision" at bounding box center [45, 44] width 52 height 18
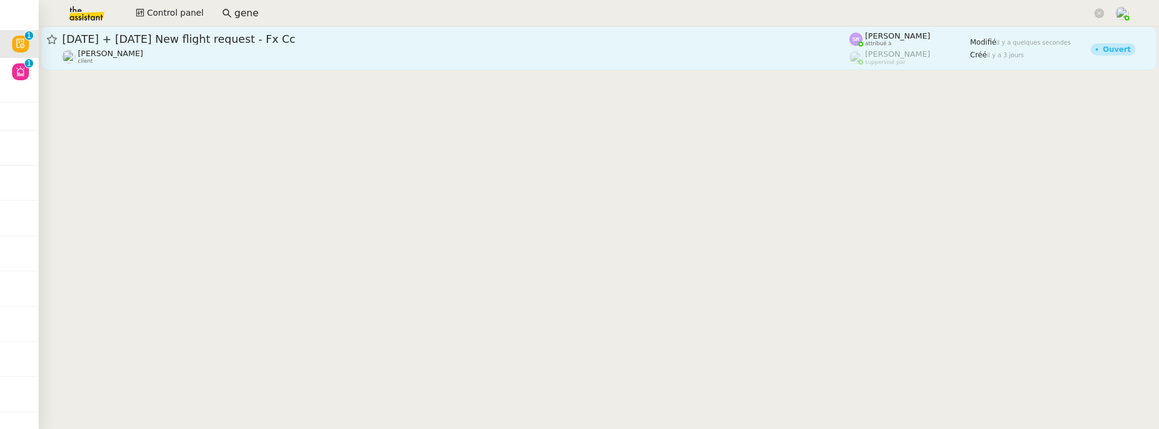
click at [467, 62] on div "[PERSON_NAME] client" at bounding box center [455, 57] width 787 height 16
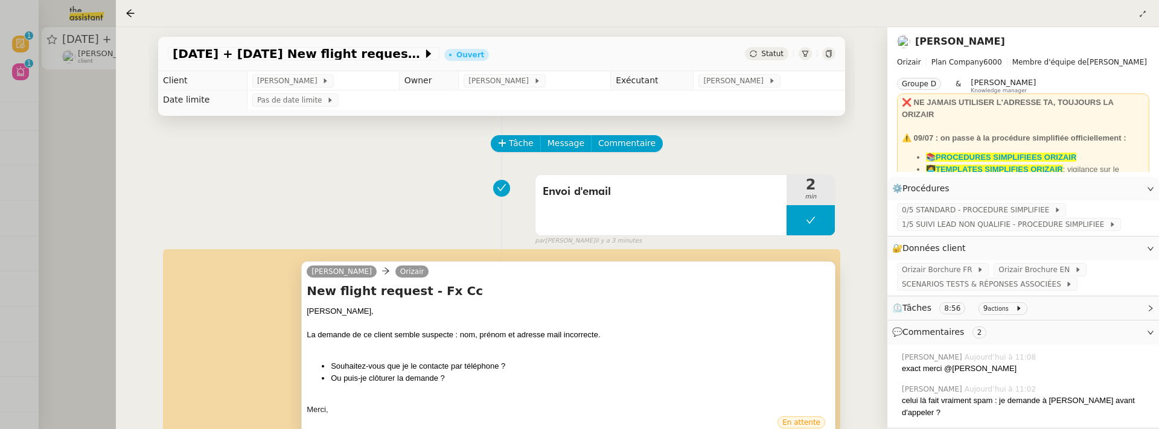
scroll to position [107, 0]
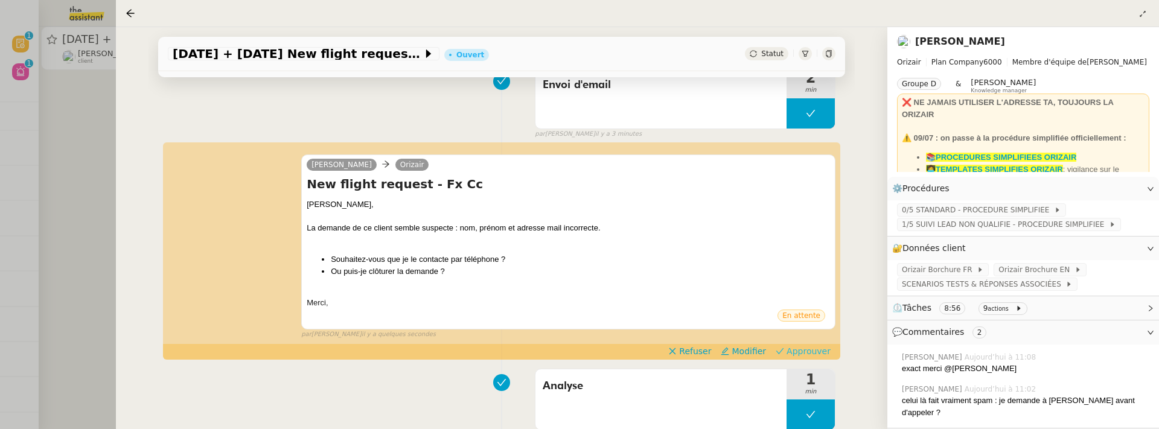
click at [813, 355] on span "Approuver" at bounding box center [809, 351] width 44 height 12
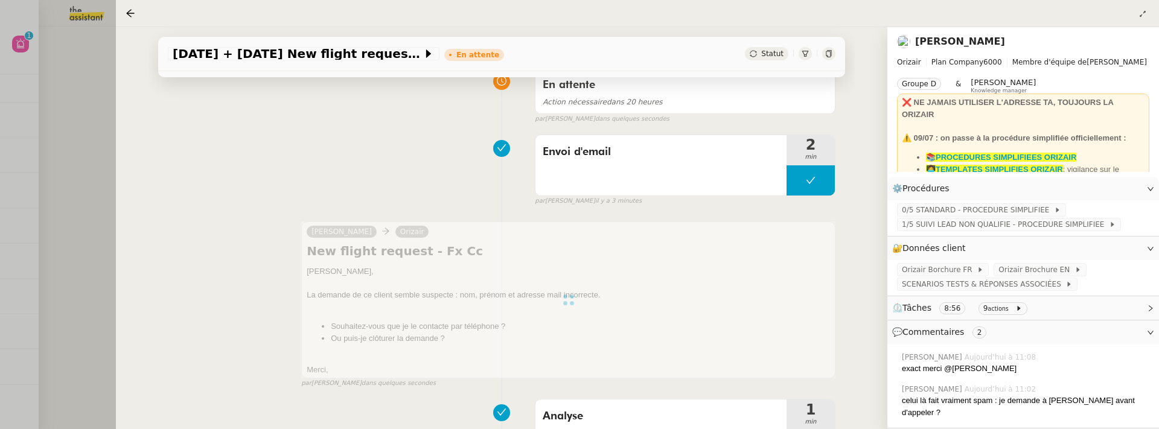
scroll to position [0, 0]
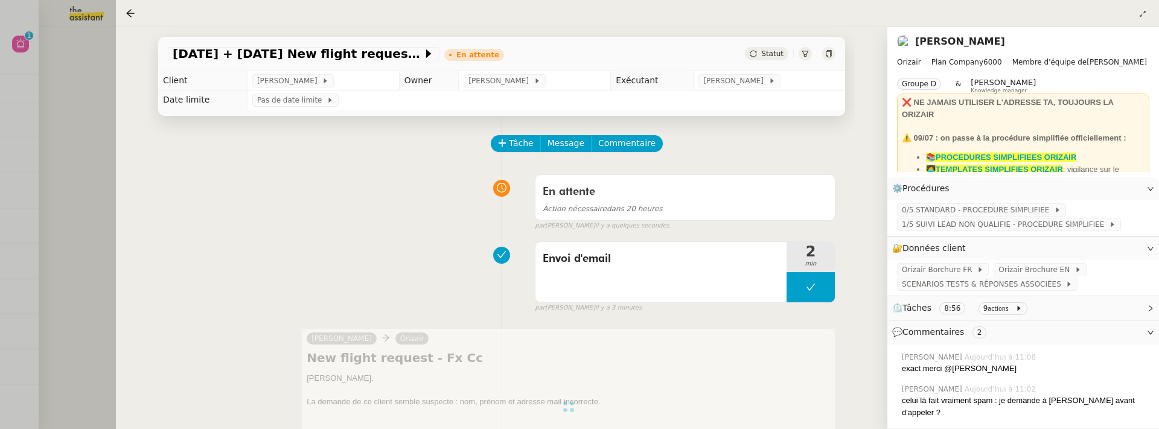
click at [78, 146] on div at bounding box center [579, 214] width 1159 height 429
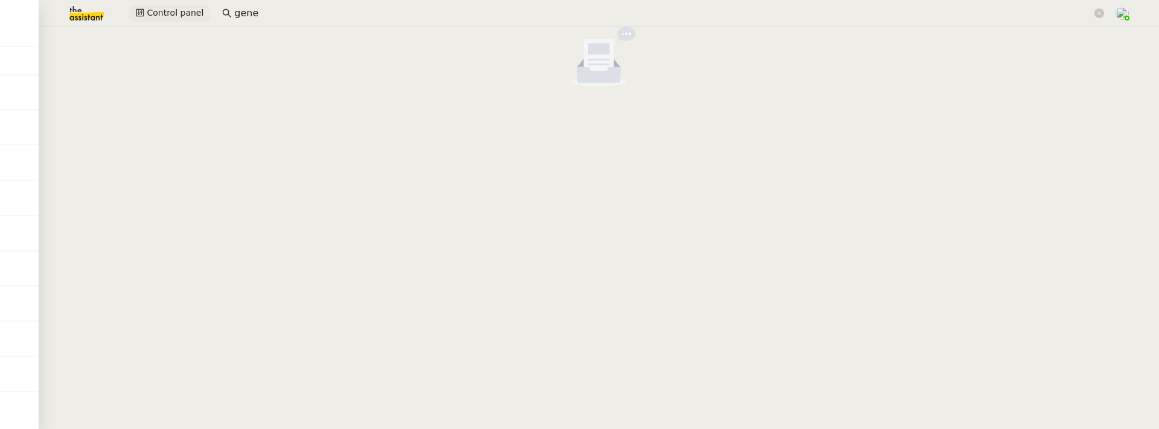
click at [162, 12] on span "Control panel" at bounding box center [175, 13] width 57 height 14
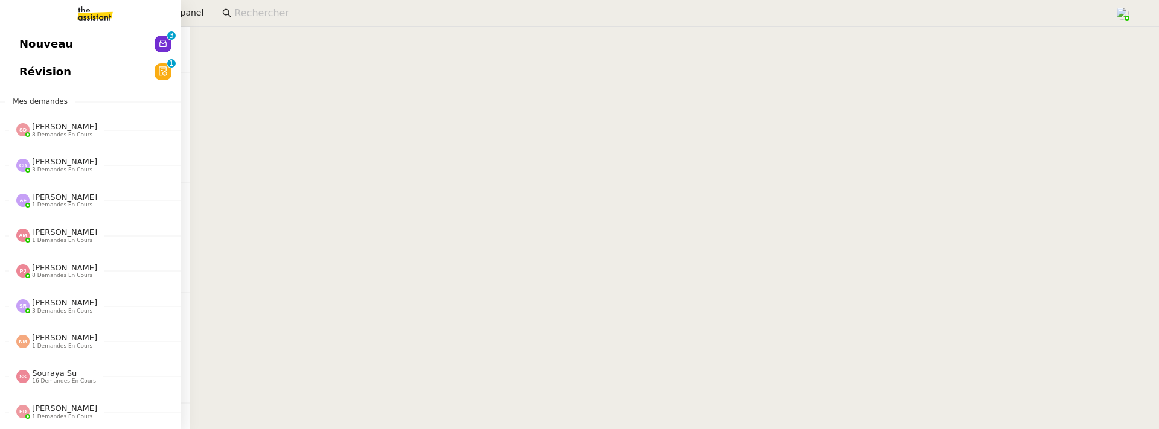
click at [33, 36] on span "Nouveau" at bounding box center [46, 44] width 54 height 18
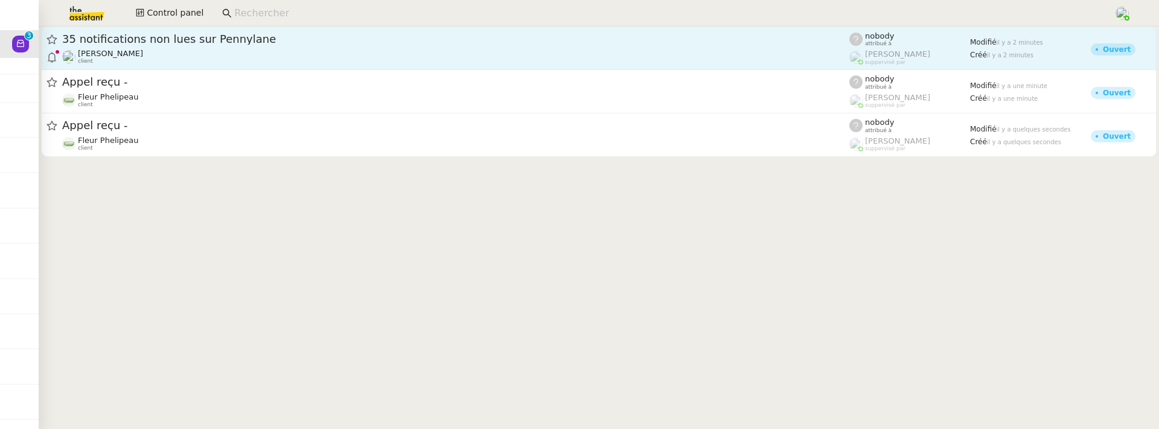
click at [251, 59] on div "[PERSON_NAME] client" at bounding box center [455, 57] width 787 height 16
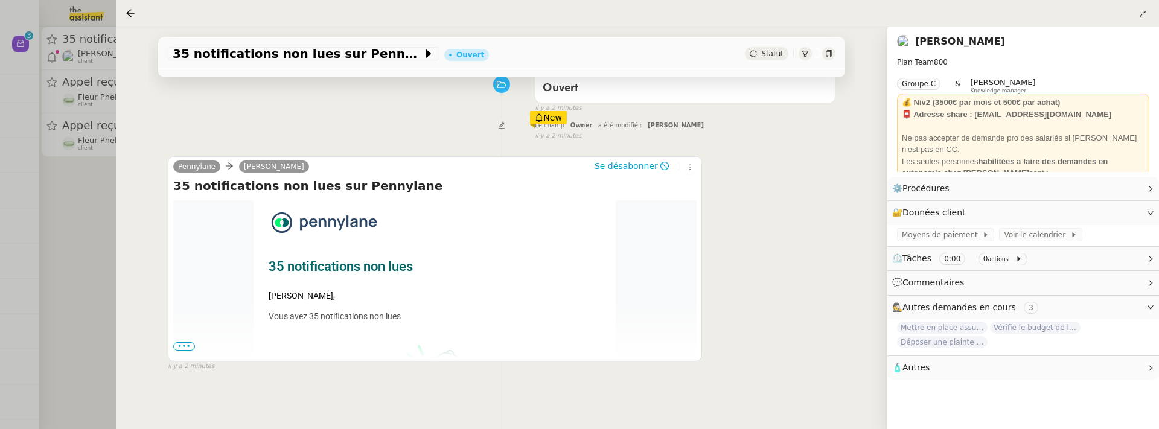
scroll to position [168, 0]
click at [768, 54] on span "Statut" at bounding box center [772, 54] width 22 height 8
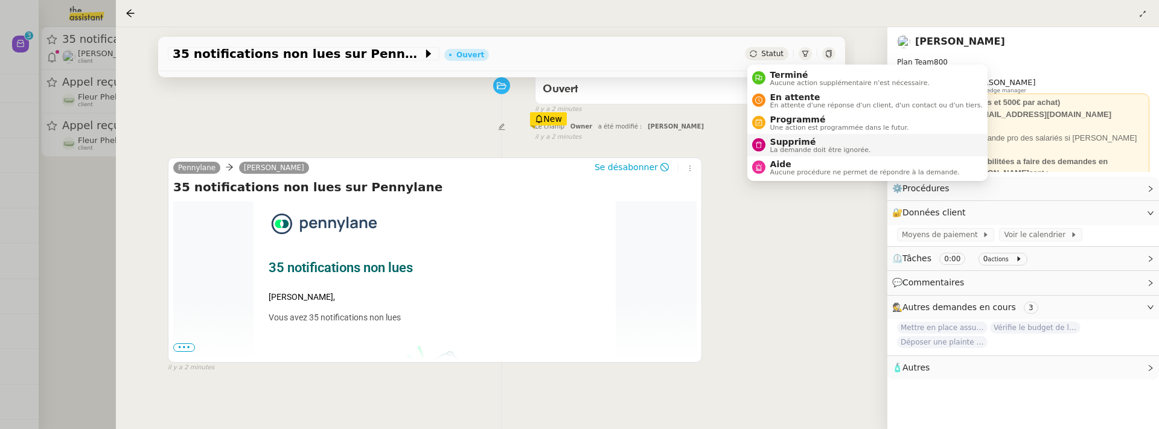
click at [801, 139] on span "Supprimé" at bounding box center [820, 142] width 101 height 10
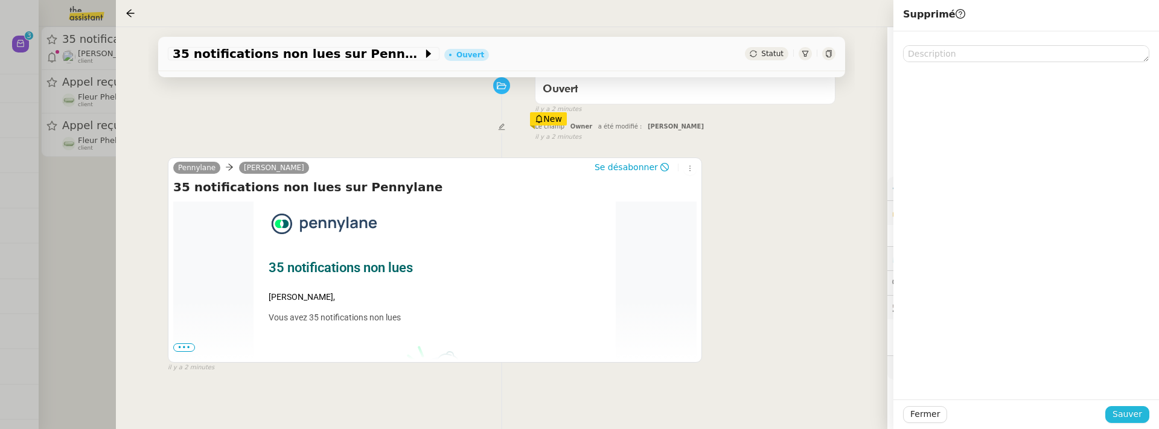
click at [1129, 421] on span "Sauver" at bounding box center [1128, 414] width 30 height 14
click at [81, 273] on div at bounding box center [579, 214] width 1159 height 429
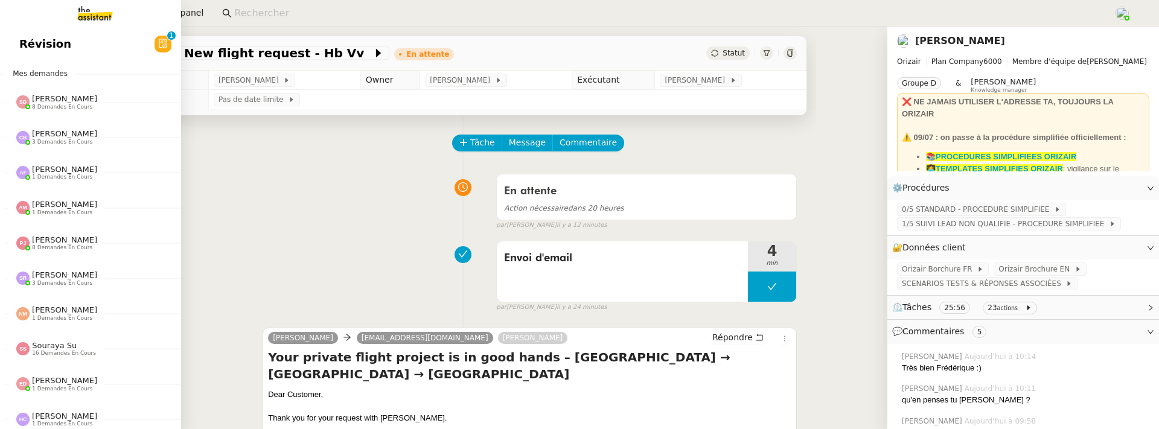
click at [31, 39] on span "Révision" at bounding box center [45, 44] width 52 height 18
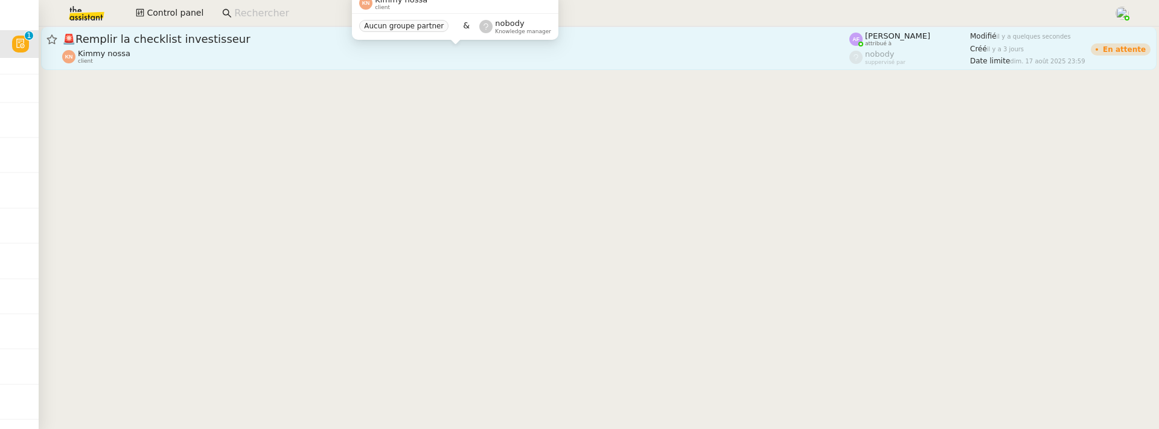
click at [290, 60] on div "Kimmy nossa client" at bounding box center [455, 57] width 787 height 16
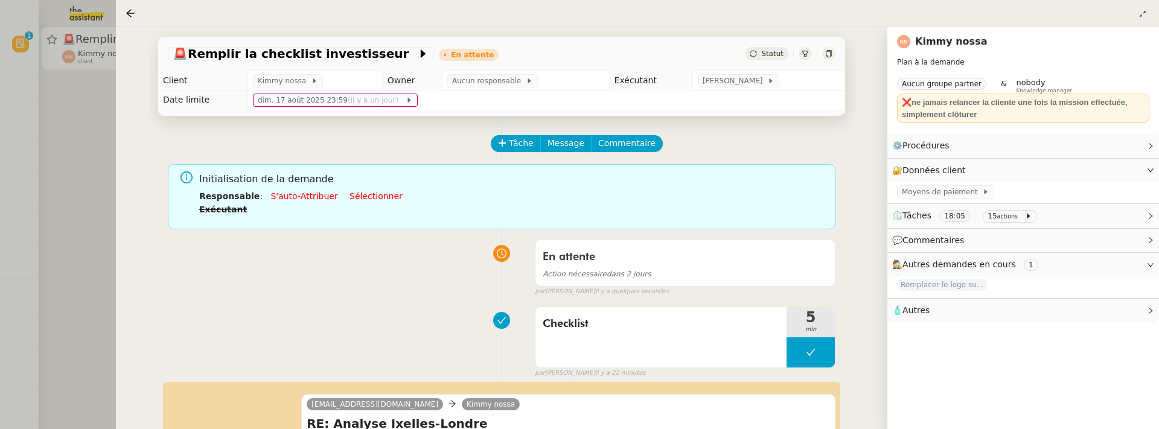
scroll to position [286, 0]
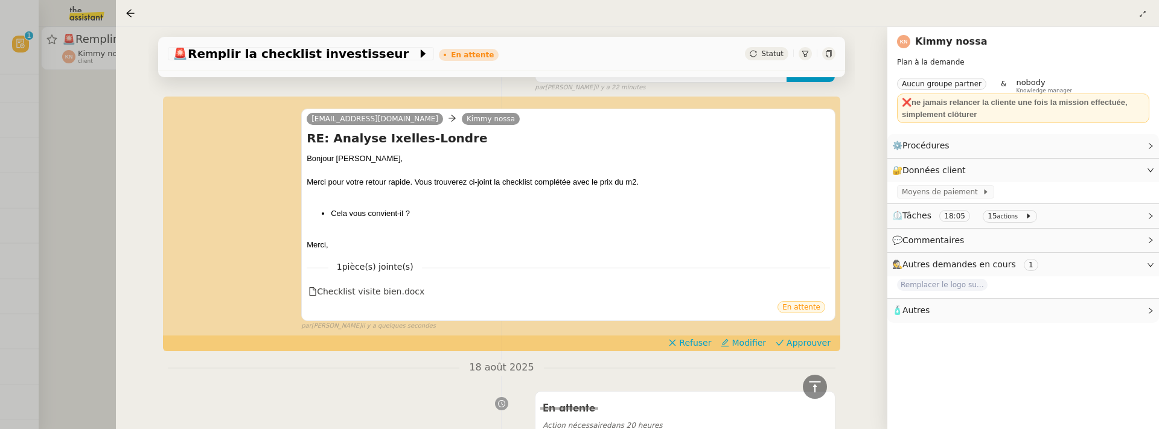
click at [66, 269] on div at bounding box center [579, 214] width 1159 height 429
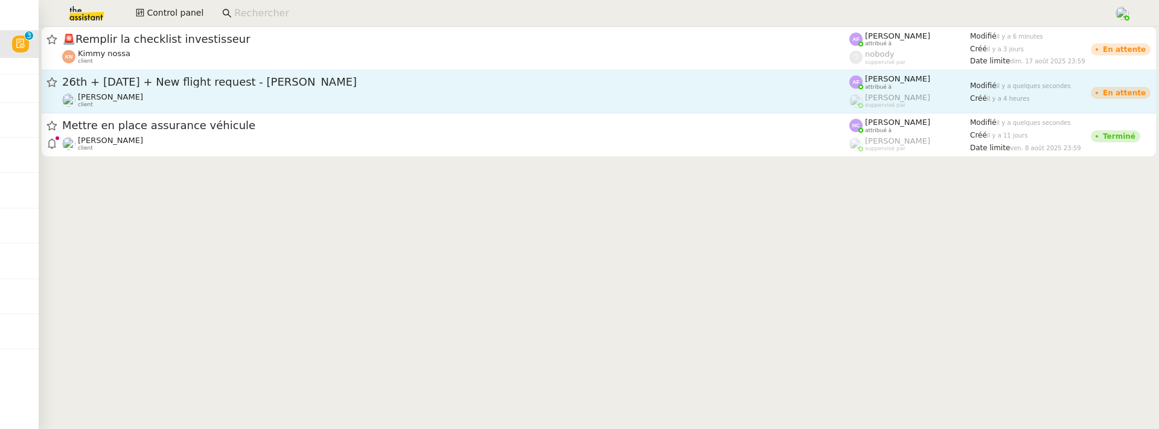
click at [264, 88] on div "26th + [DATE] + New flight request - [PERSON_NAME]" at bounding box center [455, 82] width 787 height 15
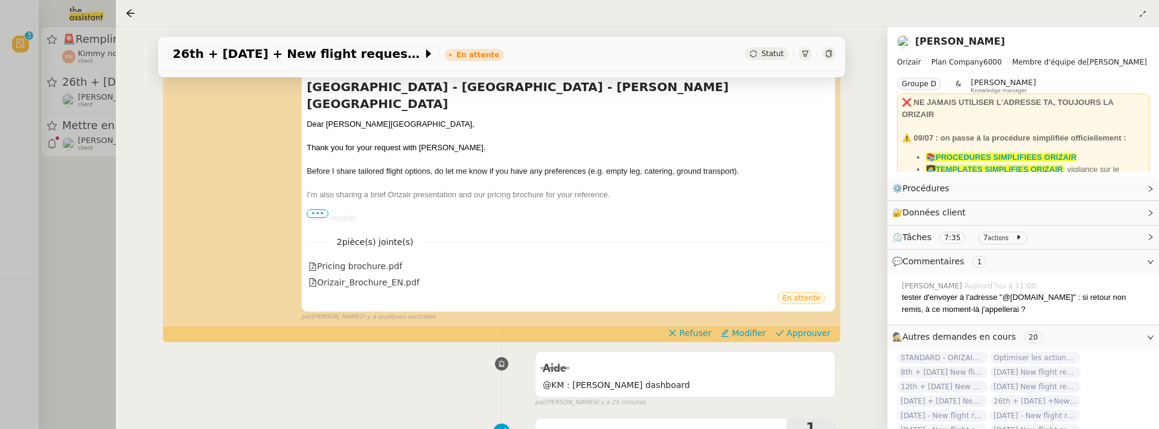
scroll to position [216, 0]
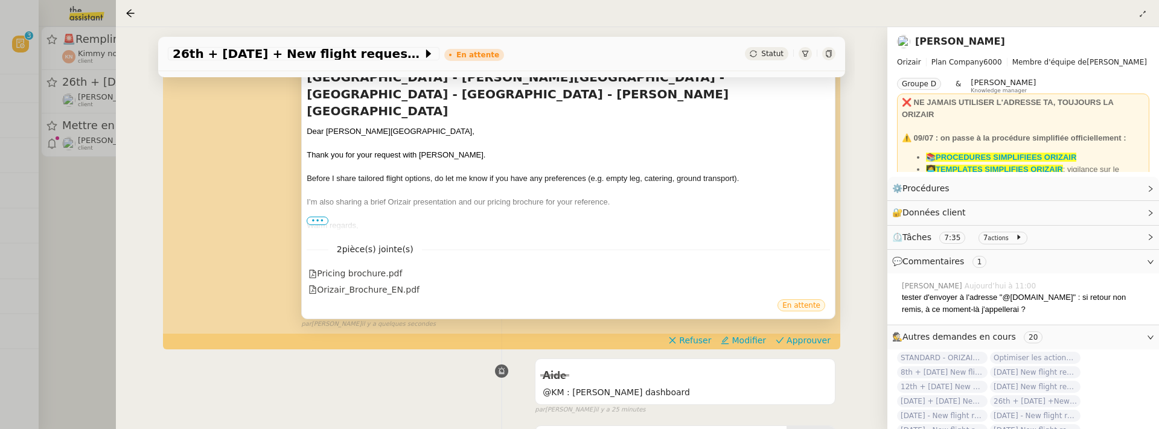
click at [321, 217] on span "•••" at bounding box center [318, 221] width 22 height 8
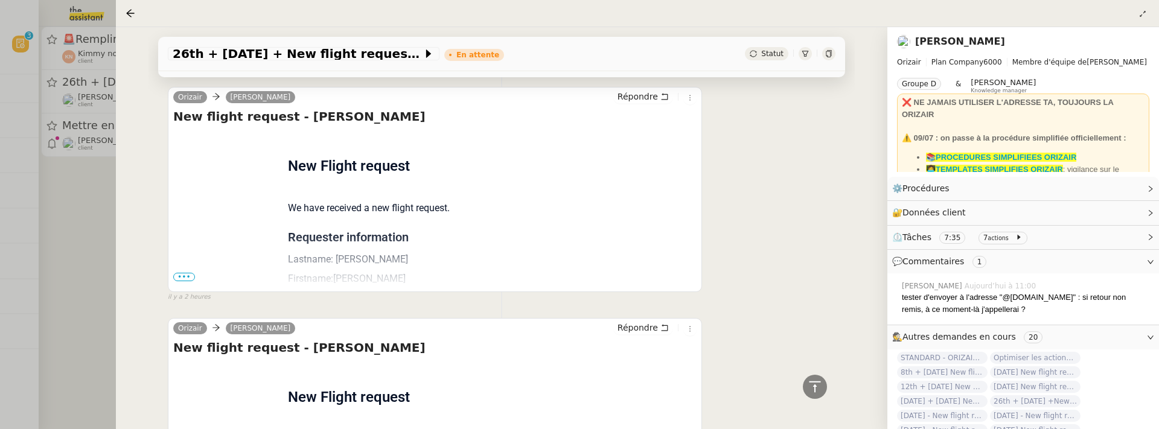
scroll to position [1235, 0]
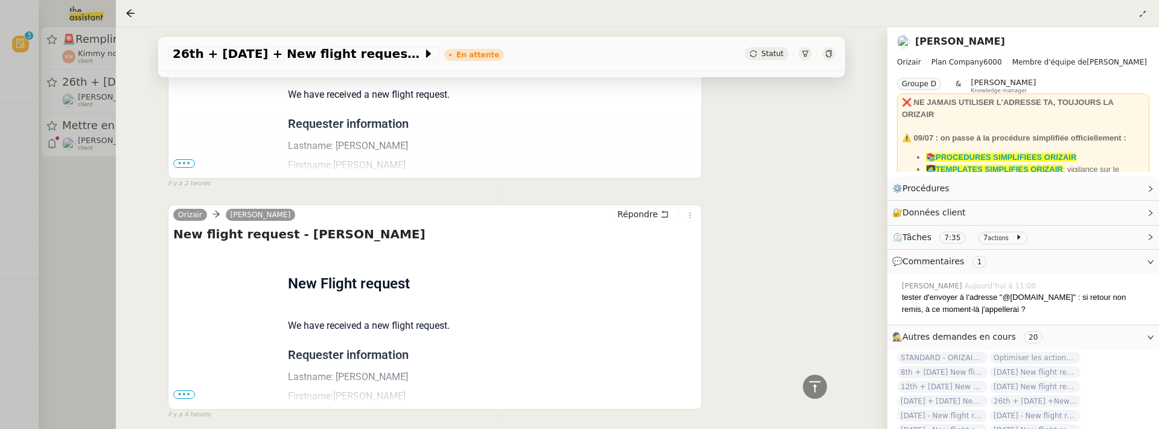
click at [189, 391] on span "•••" at bounding box center [184, 395] width 22 height 8
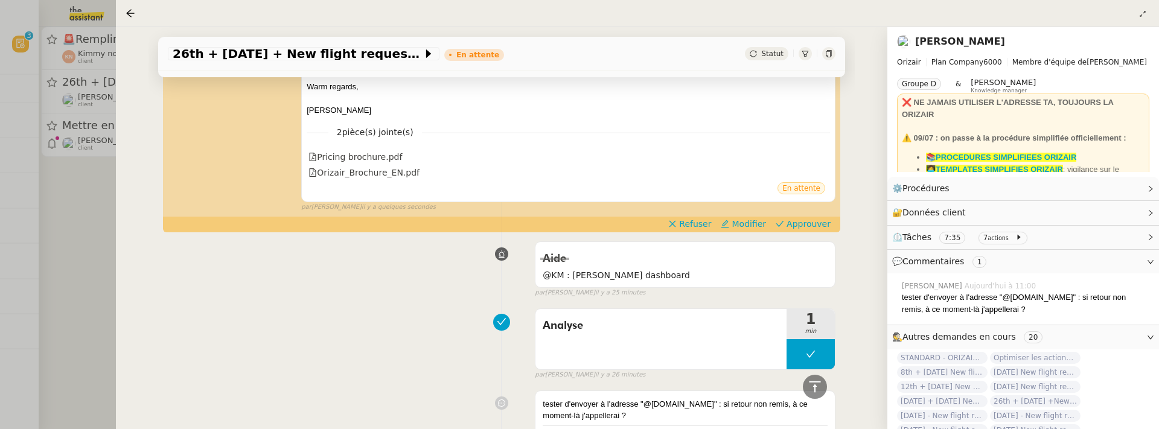
scroll to position [309, 0]
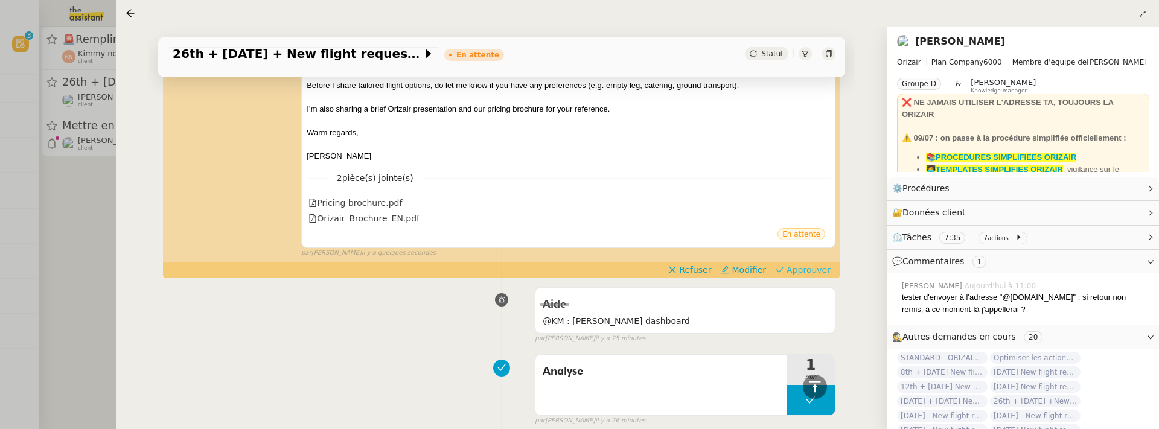
click at [812, 264] on span "Approuver" at bounding box center [809, 270] width 44 height 12
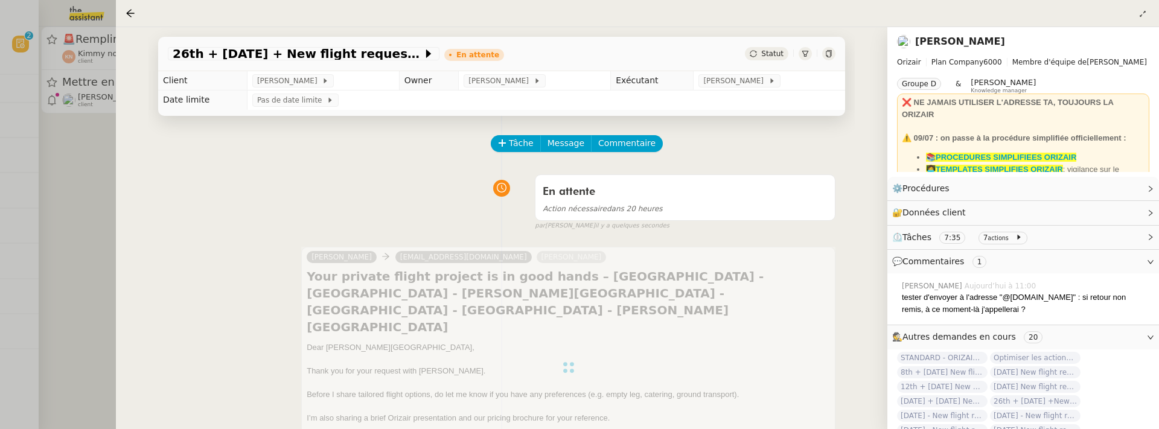
click at [88, 247] on div at bounding box center [579, 214] width 1159 height 429
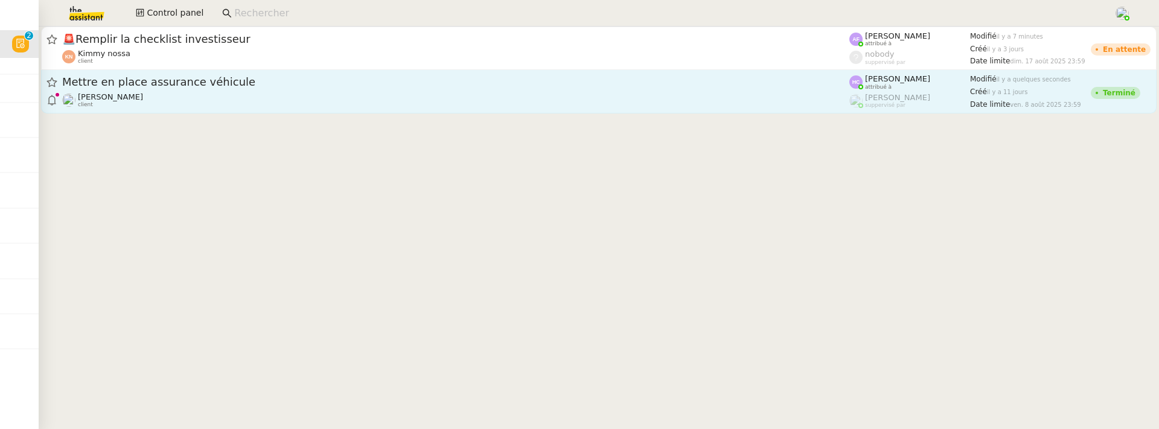
click at [266, 86] on span "Mettre en place assurance véhicule" at bounding box center [455, 82] width 787 height 11
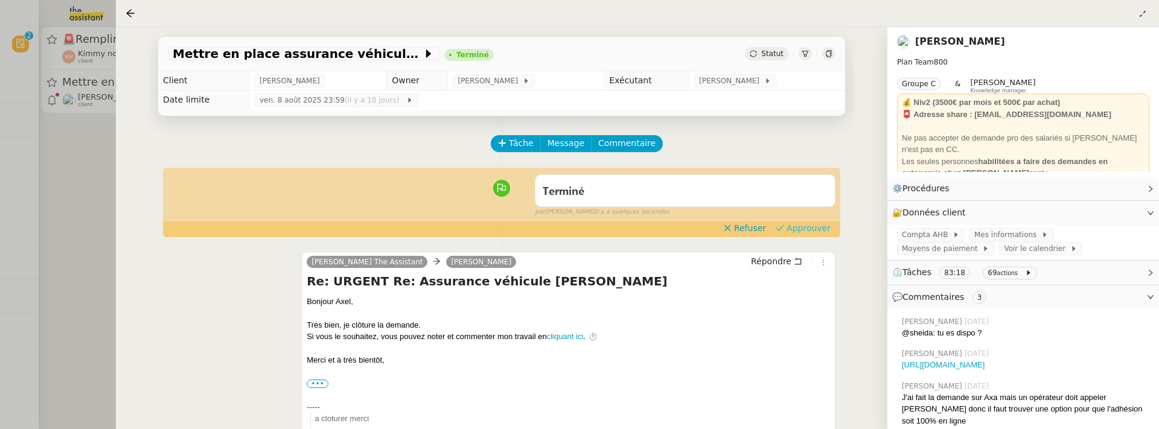
click at [803, 229] on span "Approuver" at bounding box center [809, 228] width 44 height 12
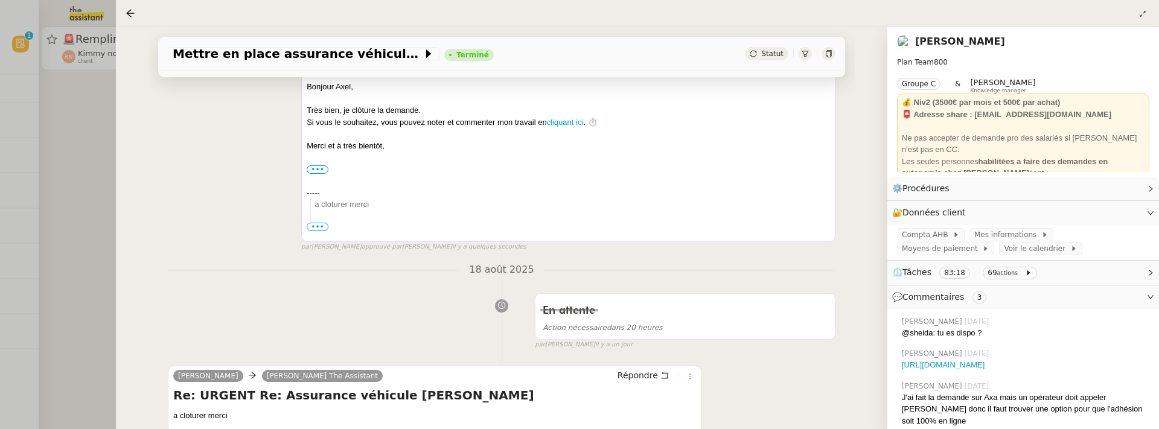
scroll to position [196, 0]
click at [51, 189] on div at bounding box center [579, 214] width 1159 height 429
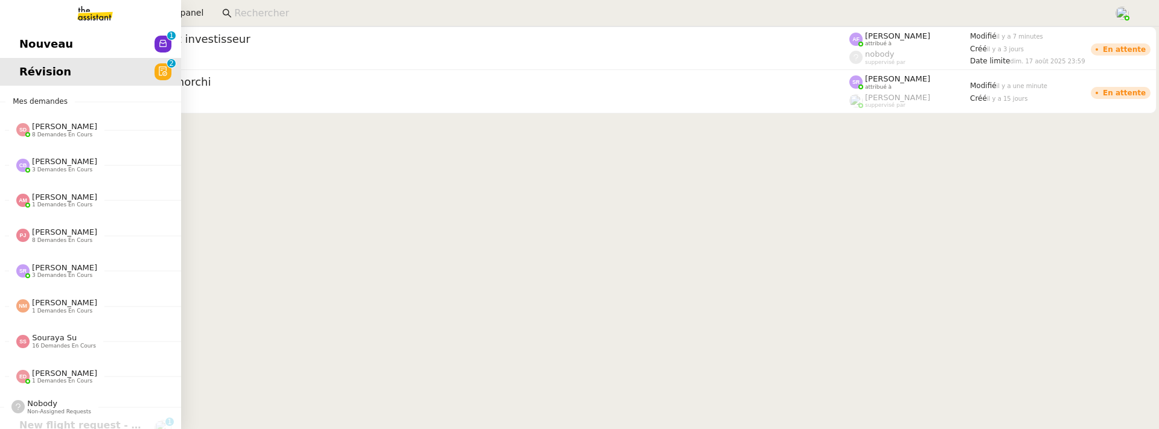
click at [22, 47] on span "Nouveau" at bounding box center [46, 44] width 54 height 18
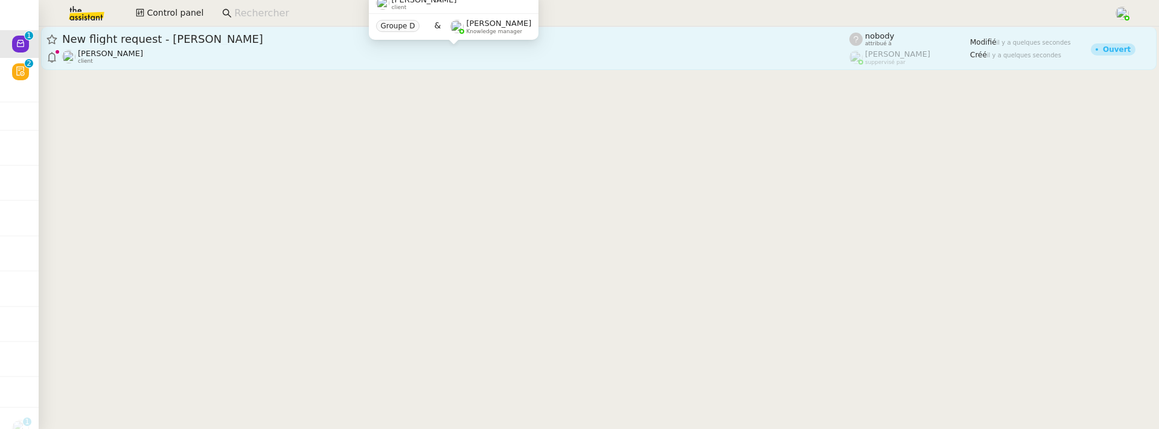
click at [305, 60] on div "[PERSON_NAME] client" at bounding box center [455, 57] width 787 height 16
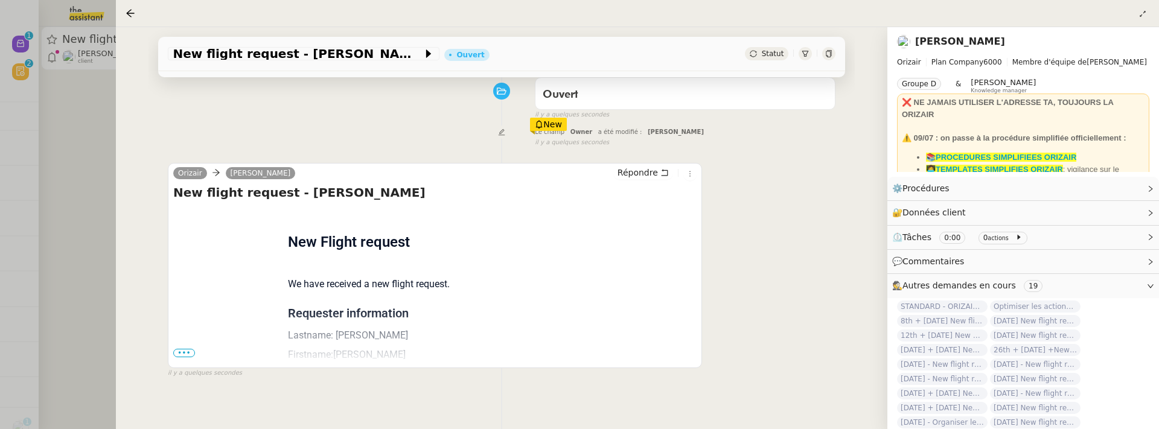
scroll to position [169, 0]
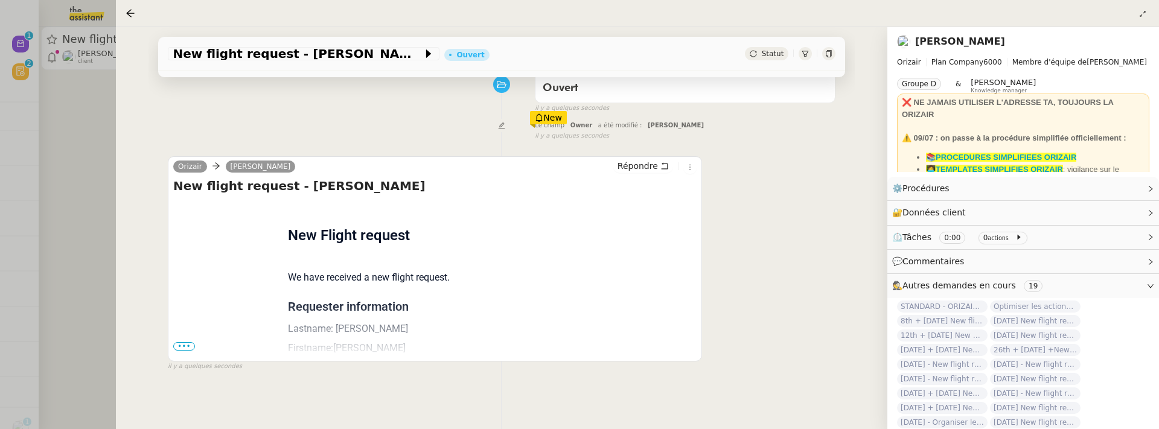
click at [187, 345] on span "•••" at bounding box center [184, 346] width 22 height 8
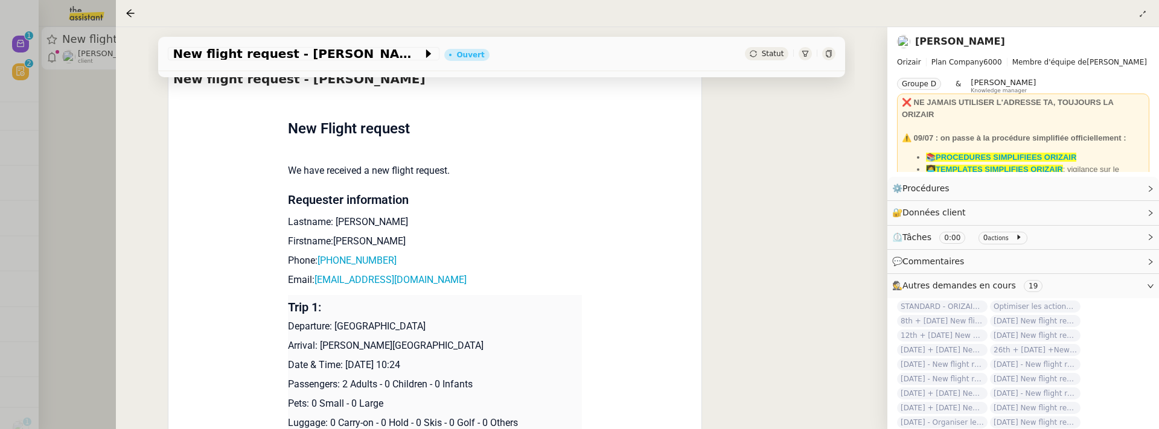
scroll to position [275, 0]
click at [106, 291] on div at bounding box center [579, 214] width 1159 height 429
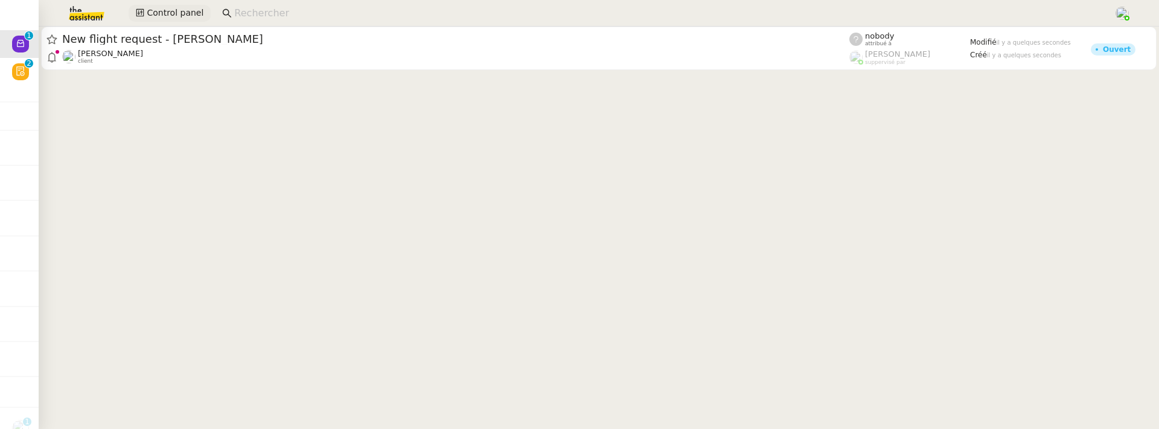
click at [160, 8] on span "Control panel" at bounding box center [175, 13] width 57 height 14
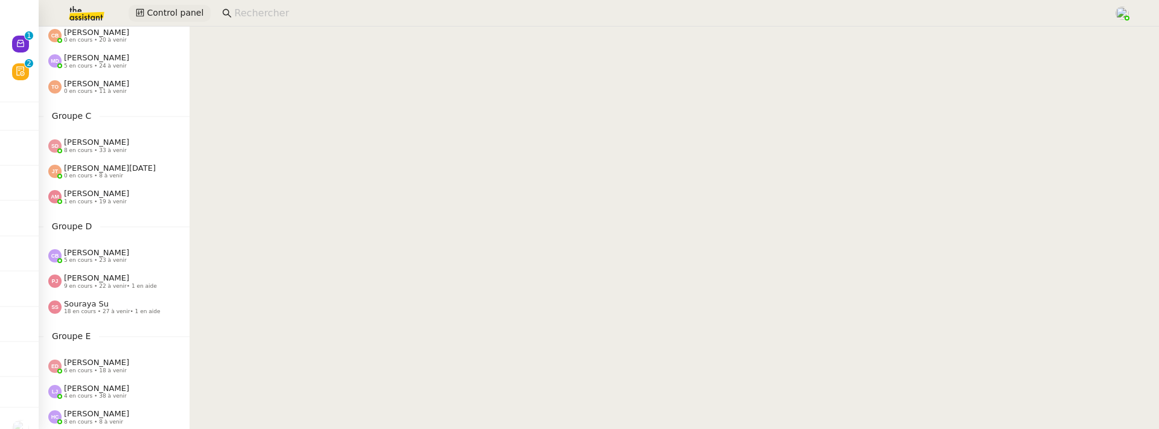
scroll to position [177, 0]
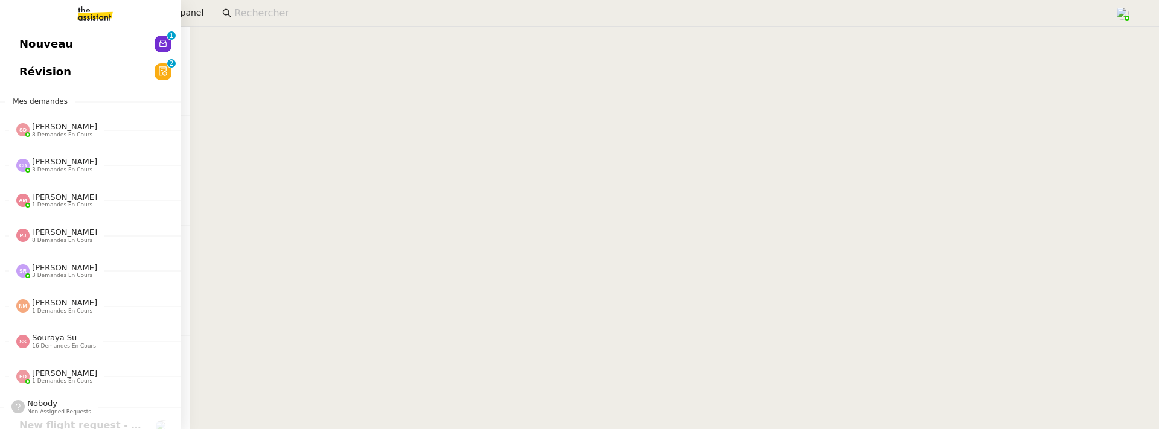
click at [69, 42] on link "Nouveau 0 1 2 3 4 5 6 7 8 9" at bounding box center [90, 44] width 181 height 28
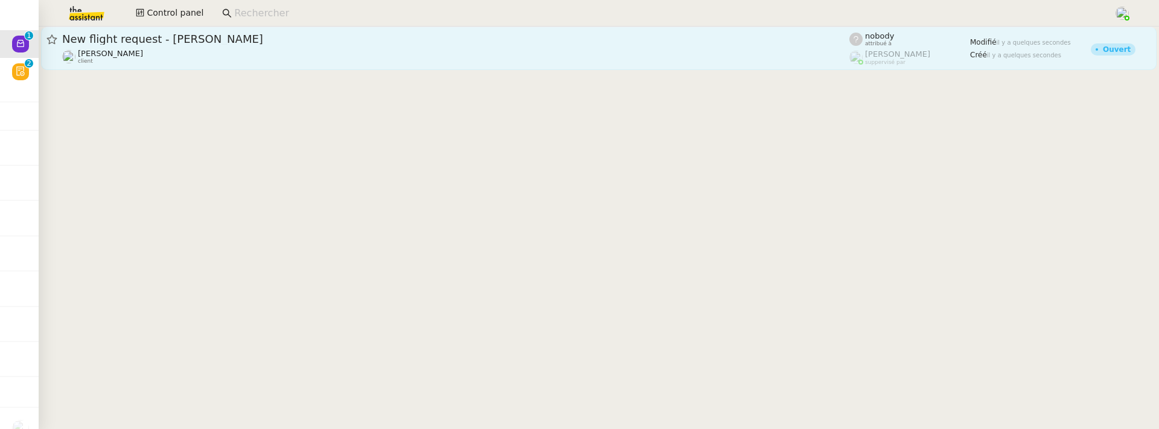
click at [273, 47] on div "New flight request - Wenbo wang Louis Frei client" at bounding box center [455, 48] width 787 height 33
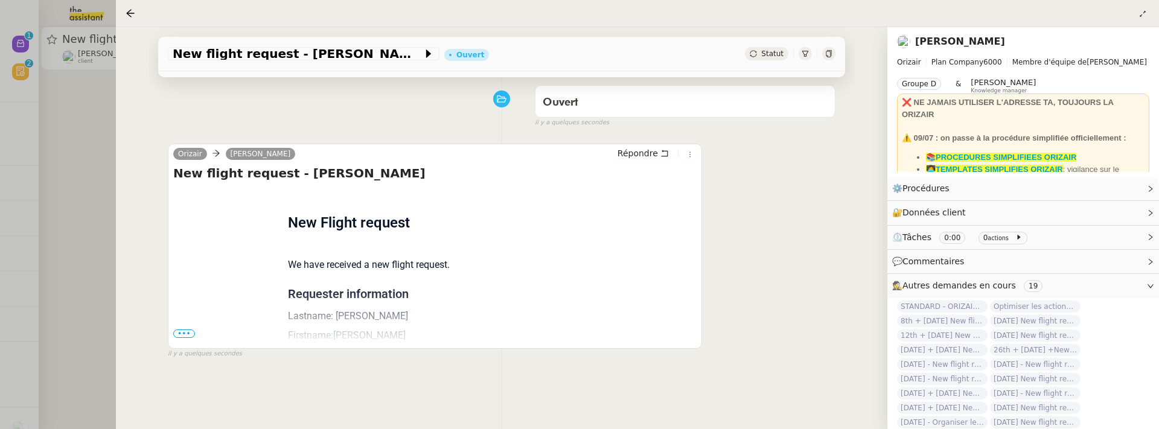
scroll to position [153, 0]
click at [180, 332] on span "•••" at bounding box center [184, 335] width 22 height 8
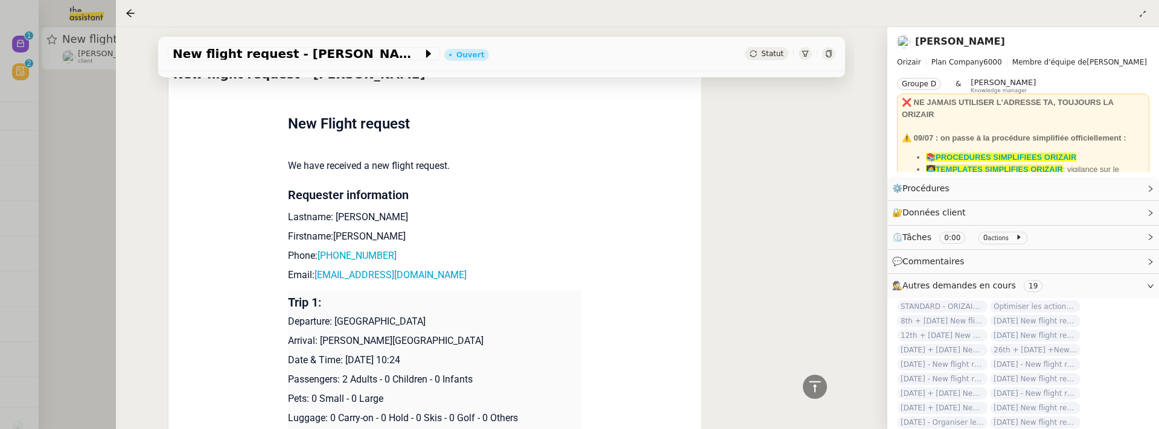
scroll to position [257, 0]
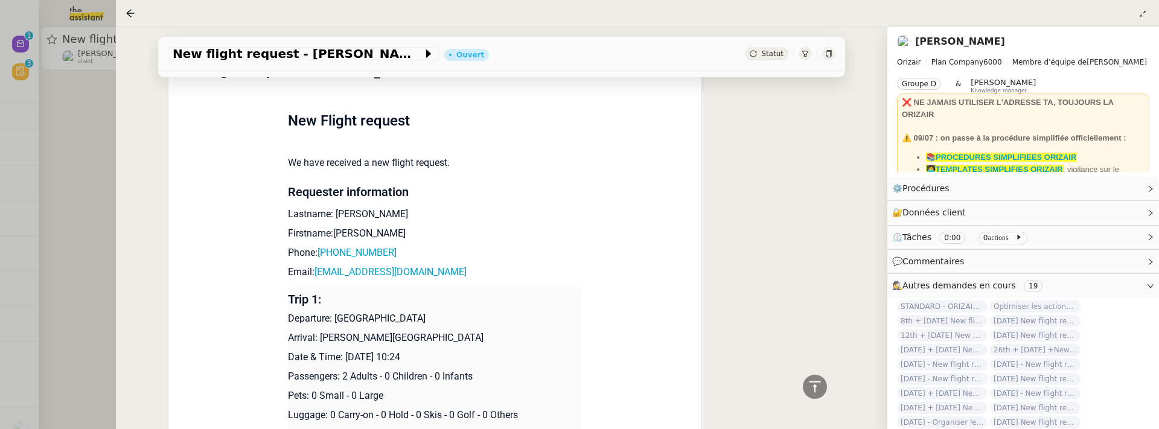
drag, startPoint x: 346, startPoint y: 354, endPoint x: 419, endPoint y: 357, distance: 73.1
click at [419, 357] on p "Date & Time: 5th October 2025 10:24" at bounding box center [435, 357] width 295 height 14
copy p "5th October 2025"
click at [260, 50] on span "New flight request - Wenbo wang" at bounding box center [298, 54] width 250 height 12
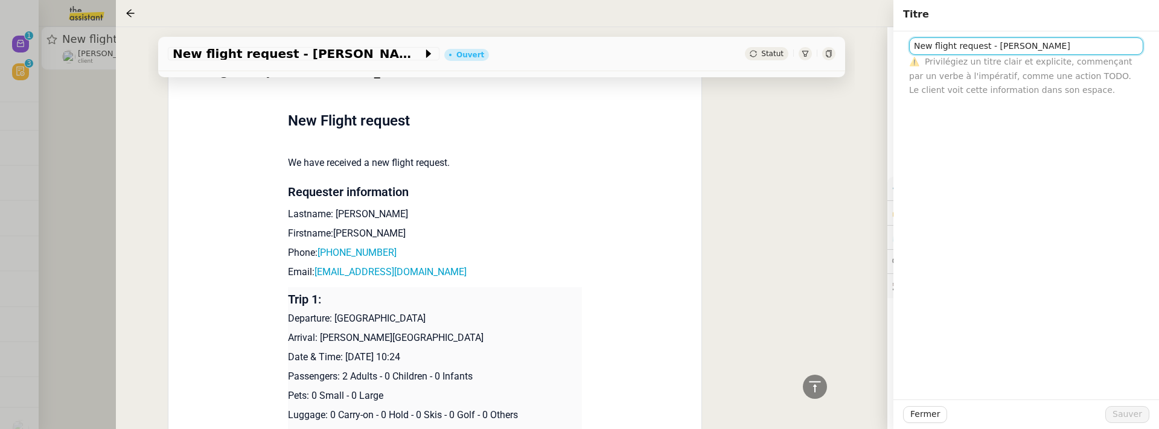
click at [910, 46] on input "New flight request - Wenbo wang" at bounding box center [1026, 46] width 234 height 18
paste input "5th October 2025"
type input "[DATE] - New flight request - [PERSON_NAME]"
click at [1135, 415] on span "Sauver" at bounding box center [1128, 414] width 30 height 14
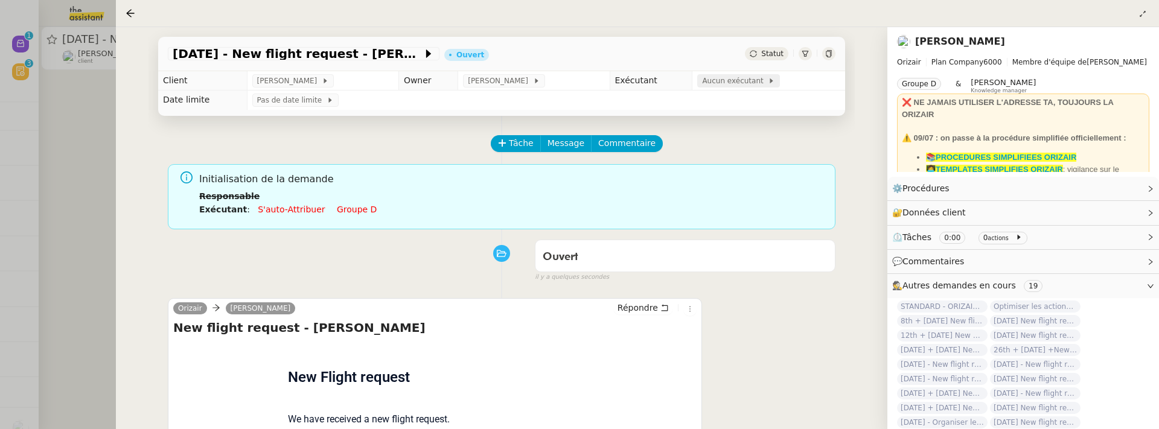
click at [744, 88] on div "Aucun exécutant" at bounding box center [738, 80] width 83 height 13
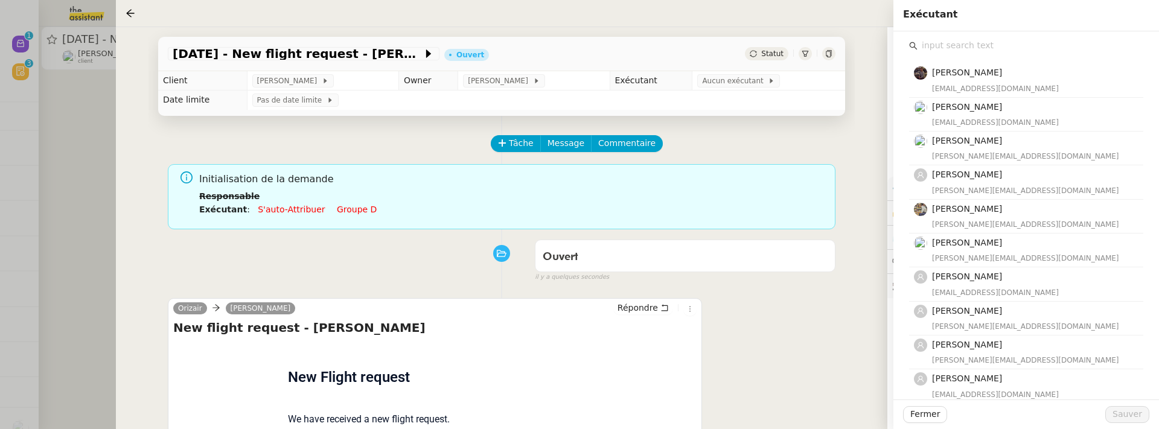
click at [963, 49] on input "text" at bounding box center [1031, 45] width 226 height 16
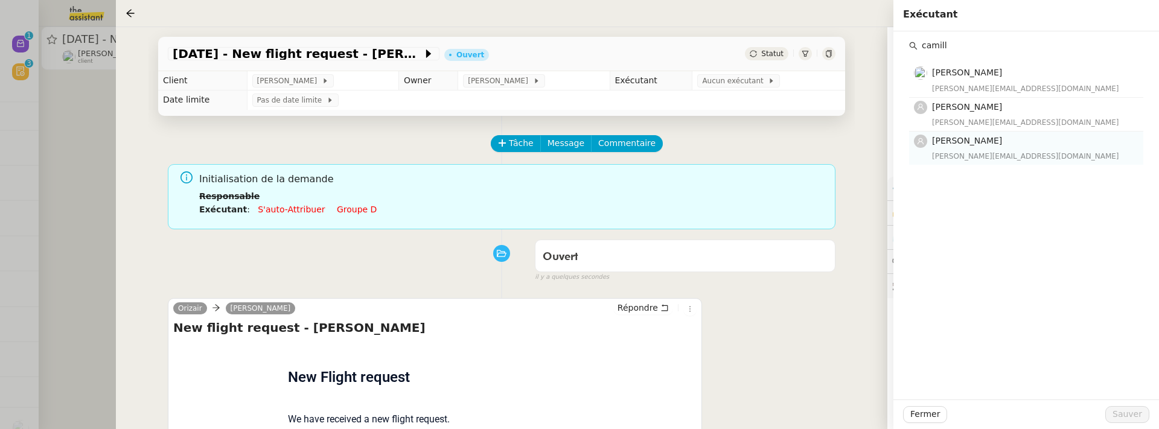
type input "camill"
click at [1000, 147] on h4 "[PERSON_NAME]" at bounding box center [1034, 141] width 204 height 14
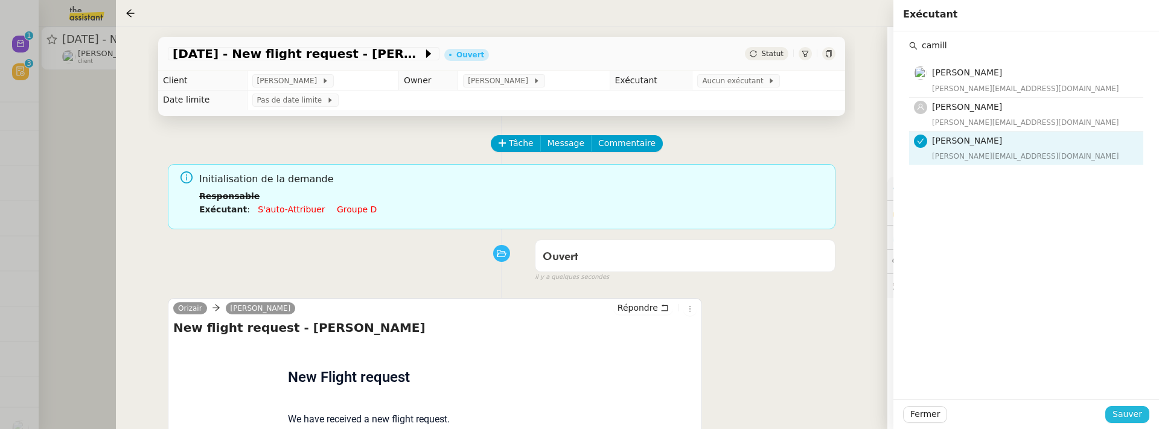
click at [1142, 421] on span "Sauver" at bounding box center [1128, 414] width 30 height 14
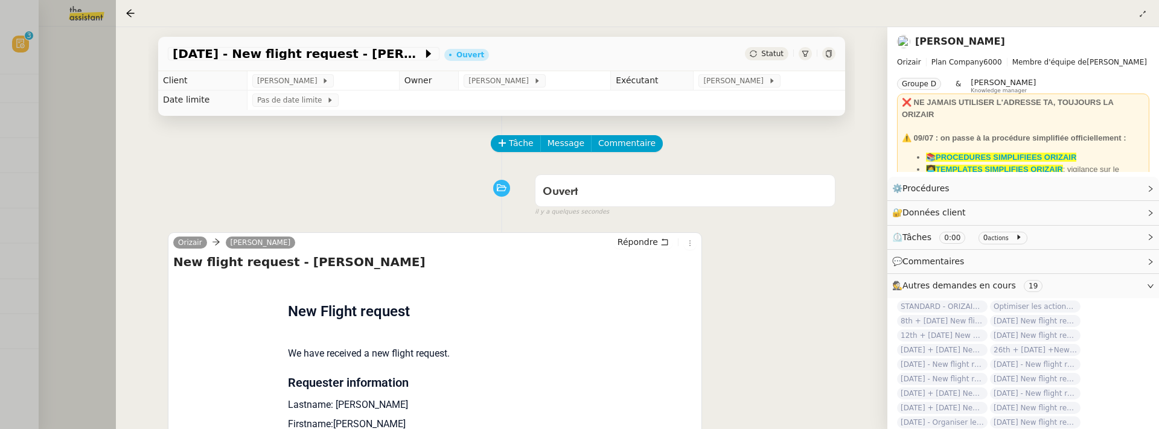
click at [91, 118] on div at bounding box center [579, 214] width 1159 height 429
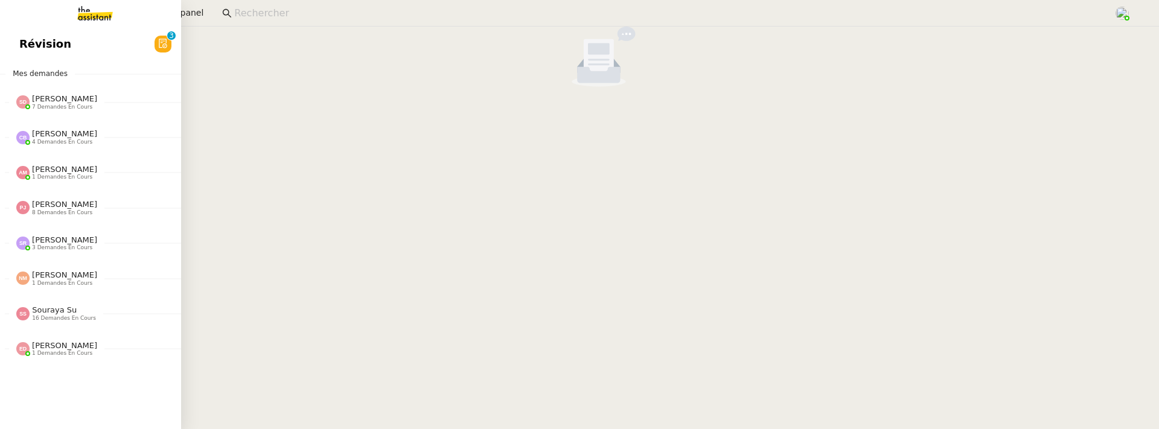
click at [13, 39] on link "Révision 0 1 2 3 4 5 6 7 8 9" at bounding box center [90, 44] width 181 height 28
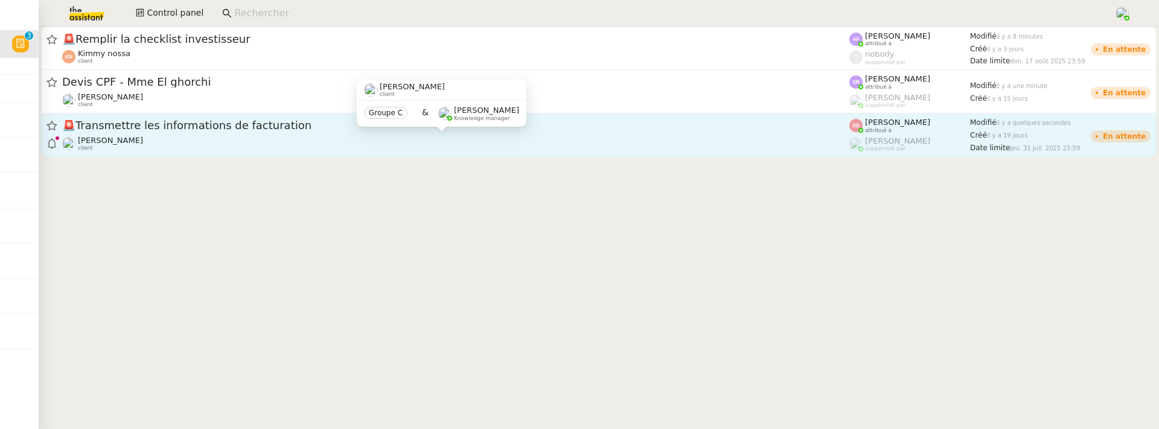
click at [231, 149] on div "Pascal François client" at bounding box center [455, 144] width 787 height 16
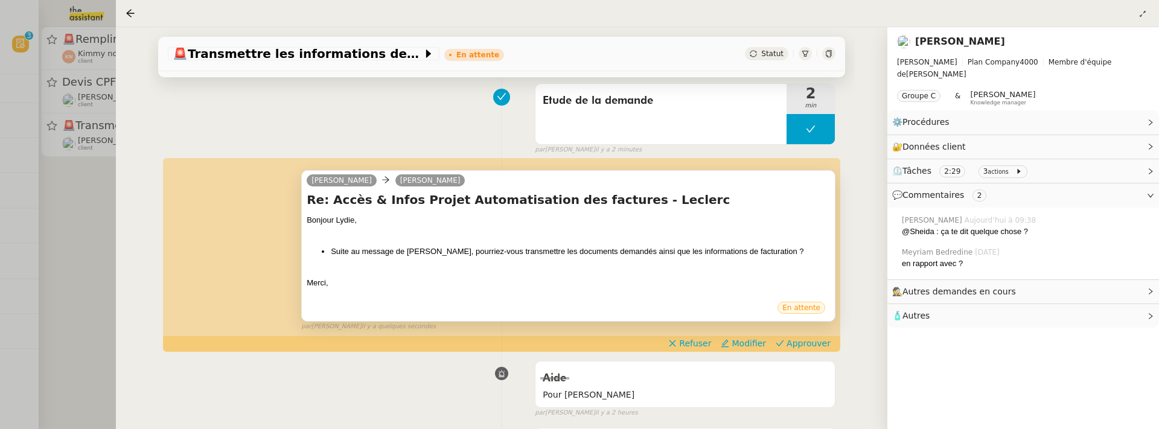
scroll to position [162, 0]
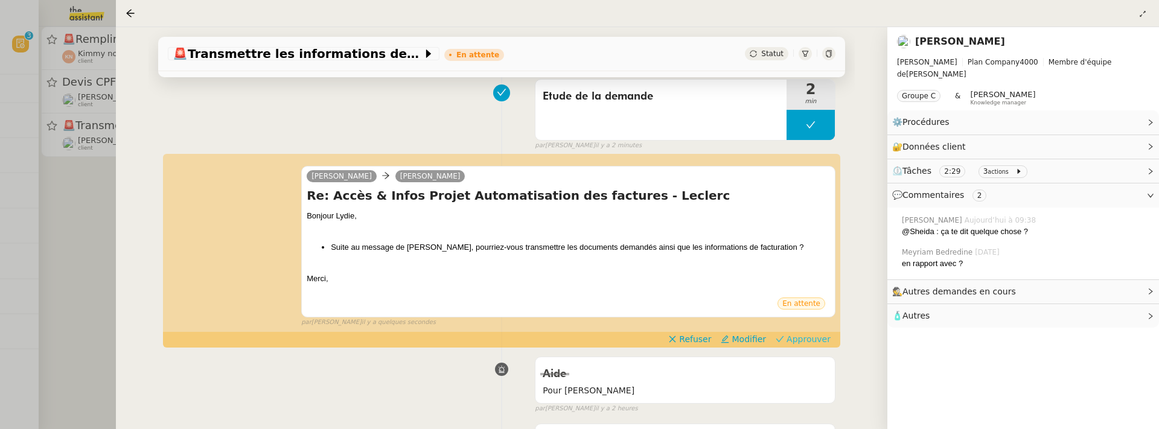
click at [802, 335] on span "Approuver" at bounding box center [809, 339] width 44 height 12
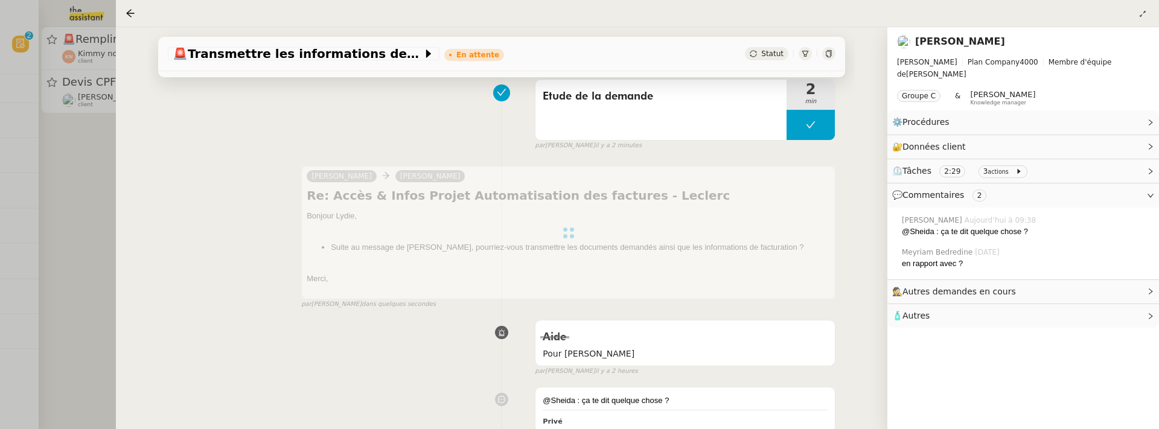
scroll to position [0, 0]
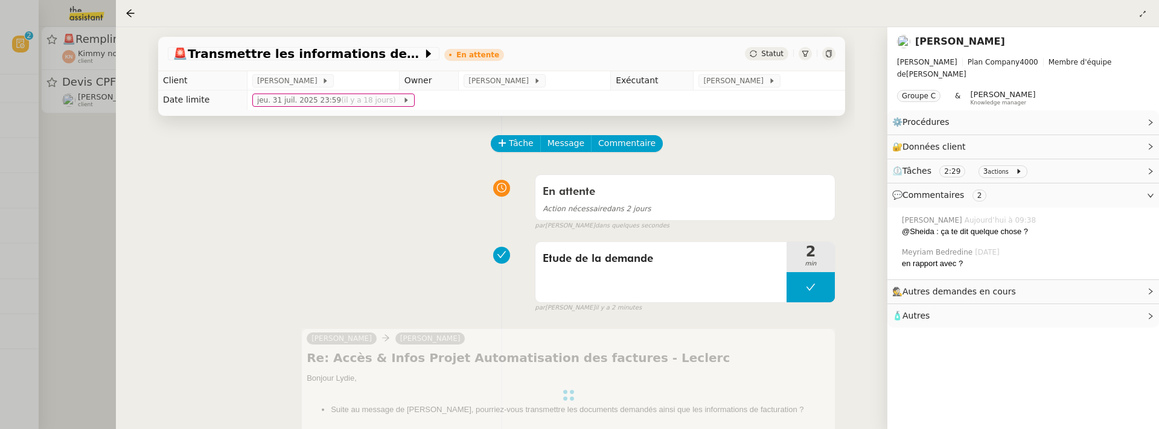
click at [91, 214] on div at bounding box center [579, 214] width 1159 height 429
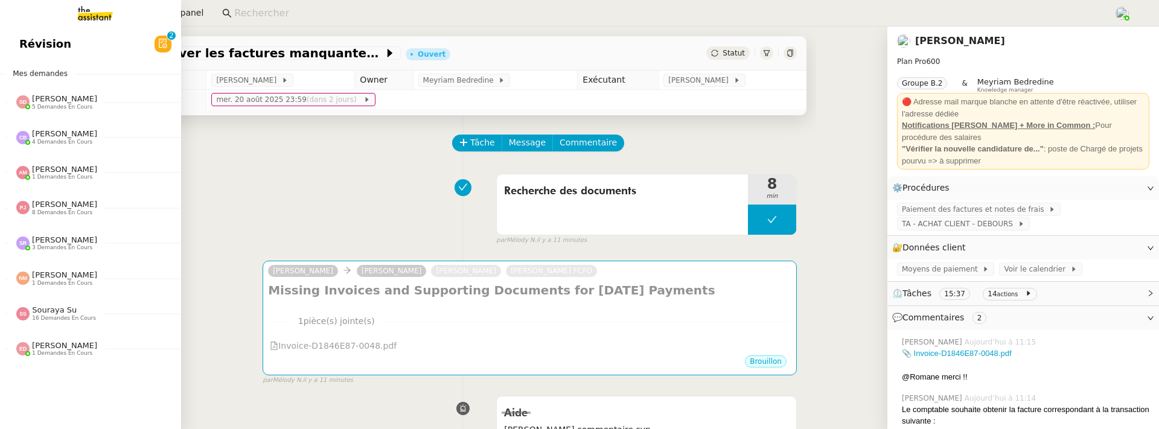
click at [81, 43] on link "Révision 0 1 2 3 4 5 6 7 8 9" at bounding box center [90, 44] width 181 height 28
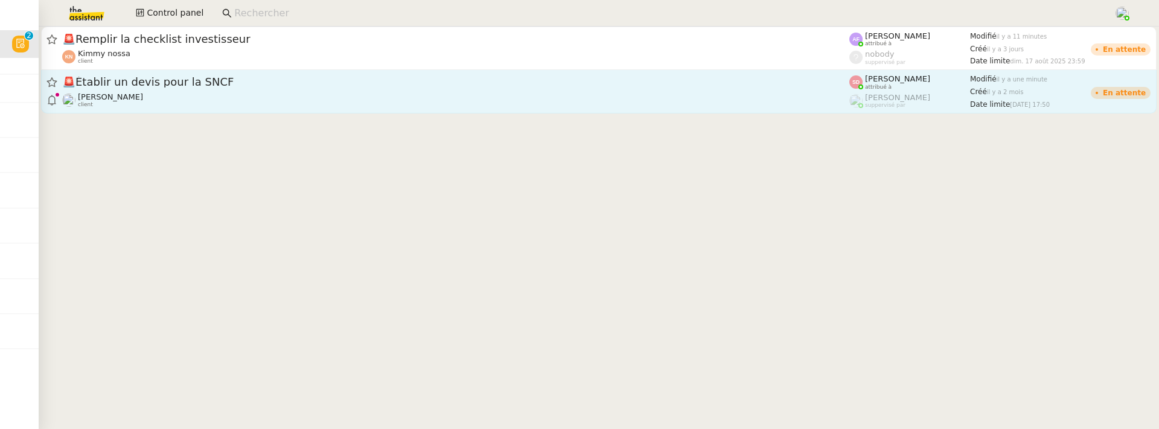
click at [351, 113] on link "🚨 Établir un devis pour la SNCF [PERSON_NAME] client [PERSON_NAME] attribué à […" at bounding box center [599, 91] width 1116 height 43
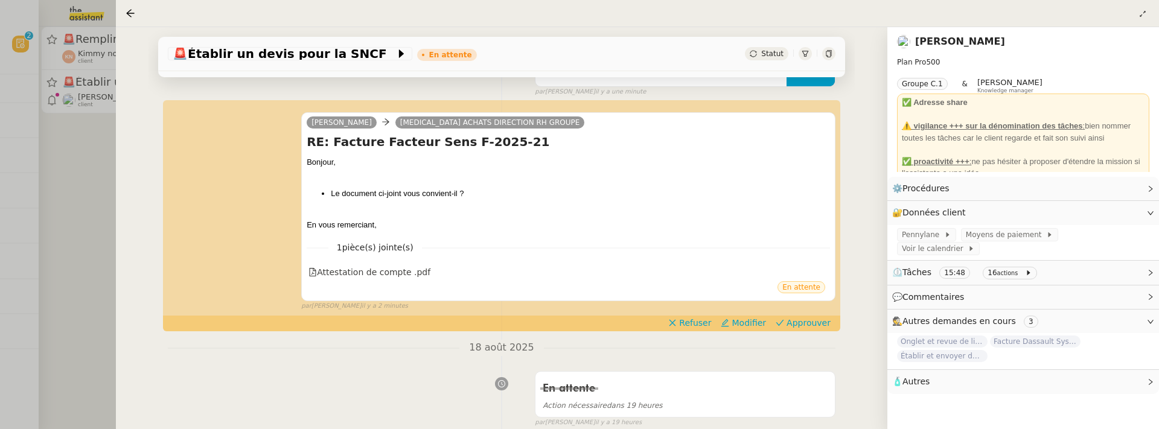
scroll to position [217, 0]
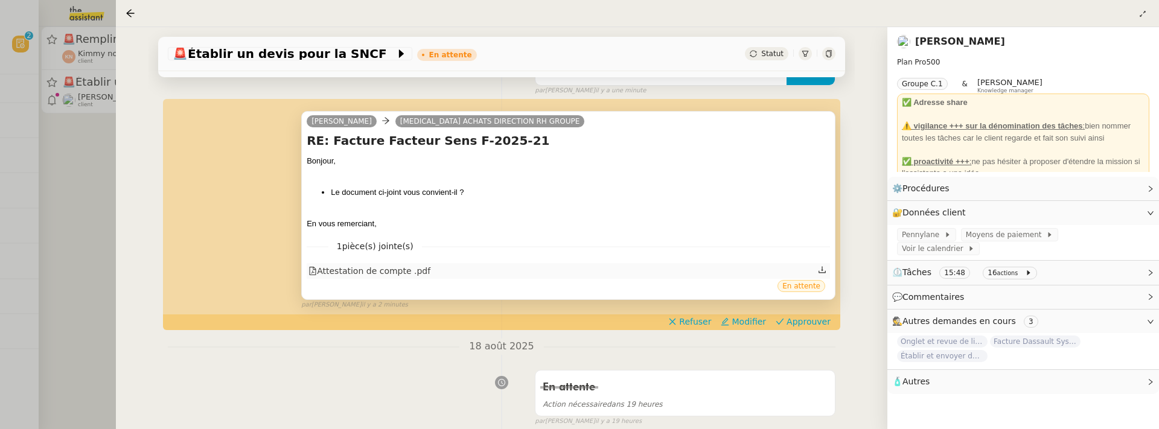
click at [412, 275] on div "Attestation de compte .pdf" at bounding box center [369, 271] width 122 height 14
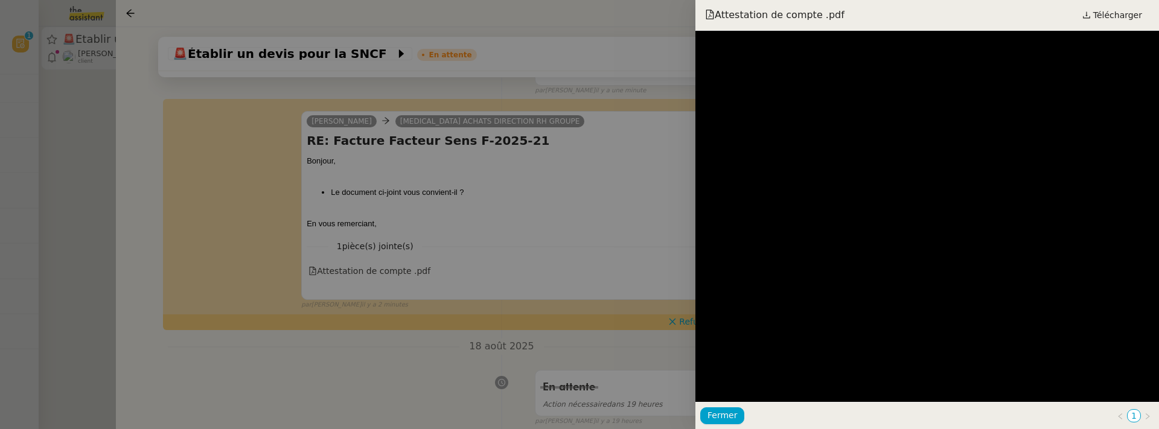
click at [430, 356] on div at bounding box center [579, 214] width 1159 height 429
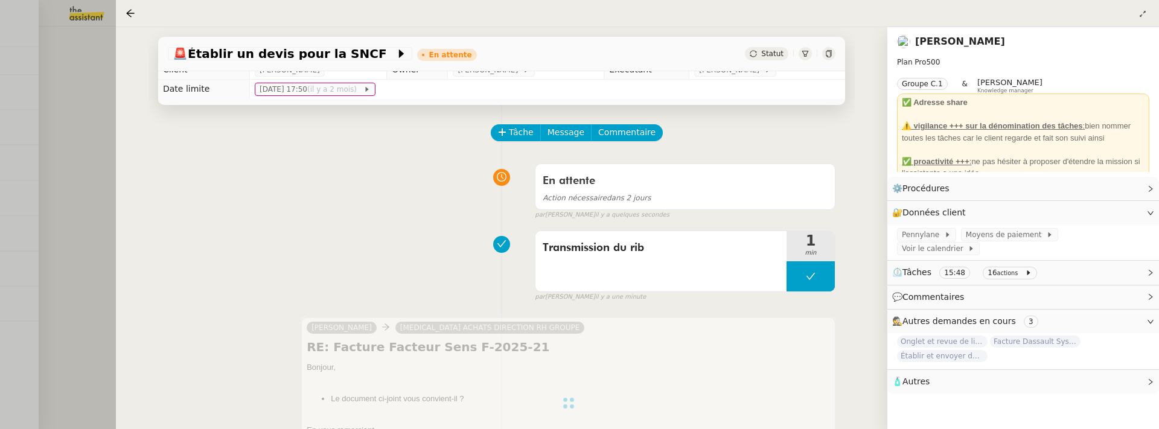
scroll to position [0, 0]
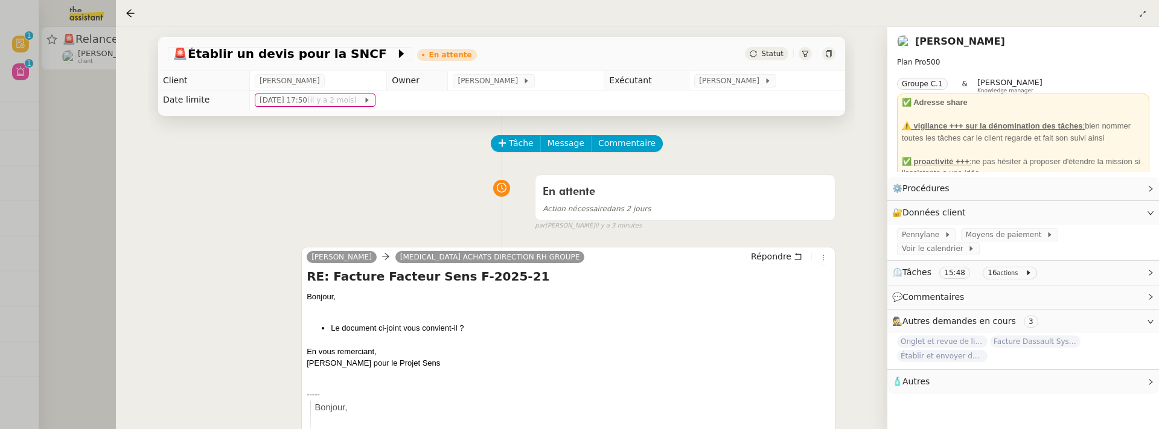
click at [81, 211] on div at bounding box center [579, 214] width 1159 height 429
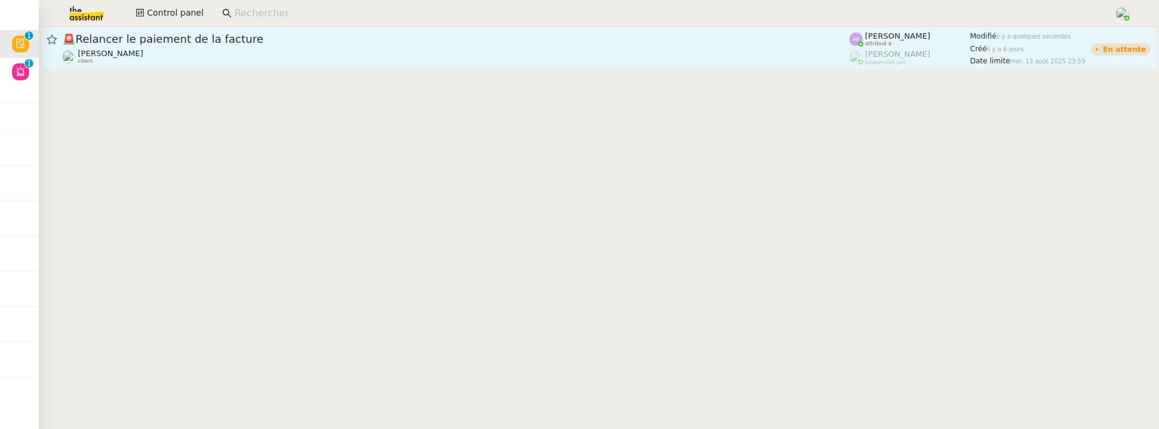
click at [212, 55] on div "[PERSON_NAME] client" at bounding box center [455, 57] width 787 height 16
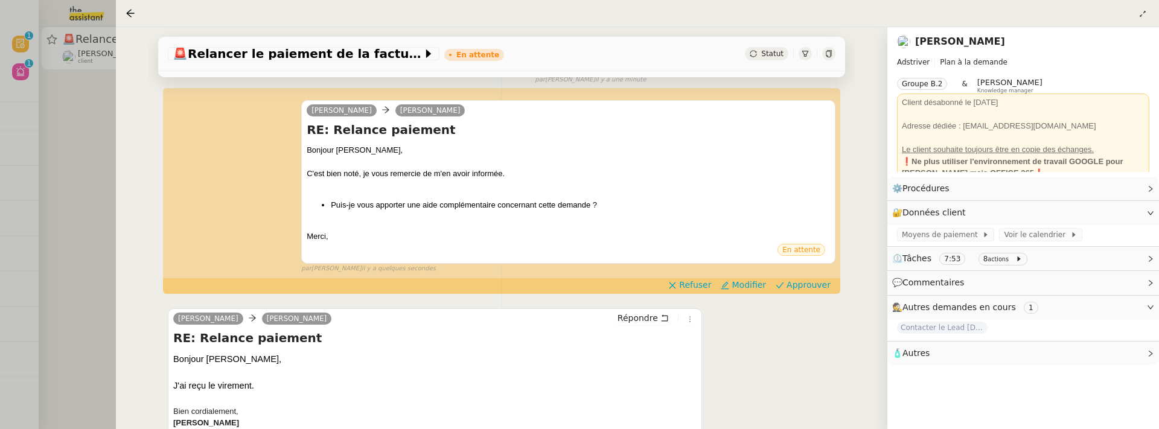
scroll to position [231, 0]
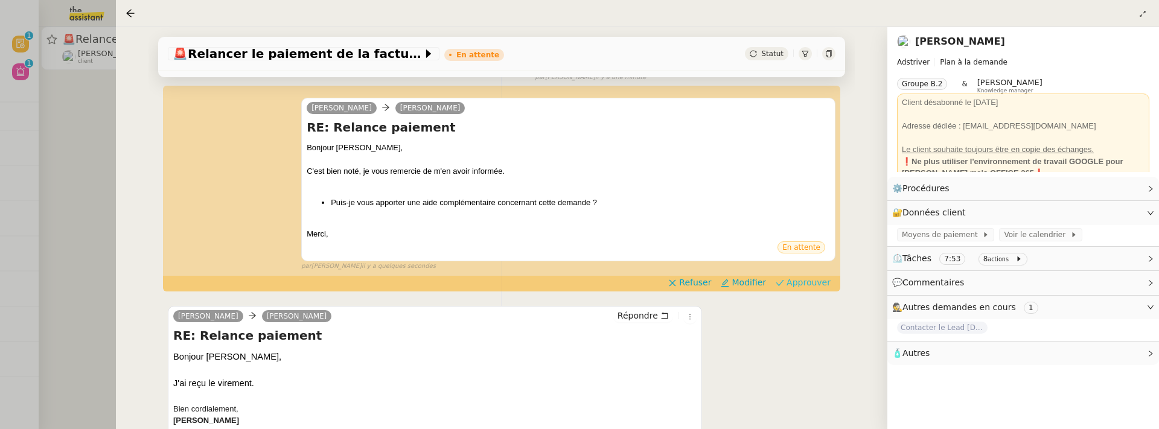
click at [815, 279] on span "Approuver" at bounding box center [809, 282] width 44 height 12
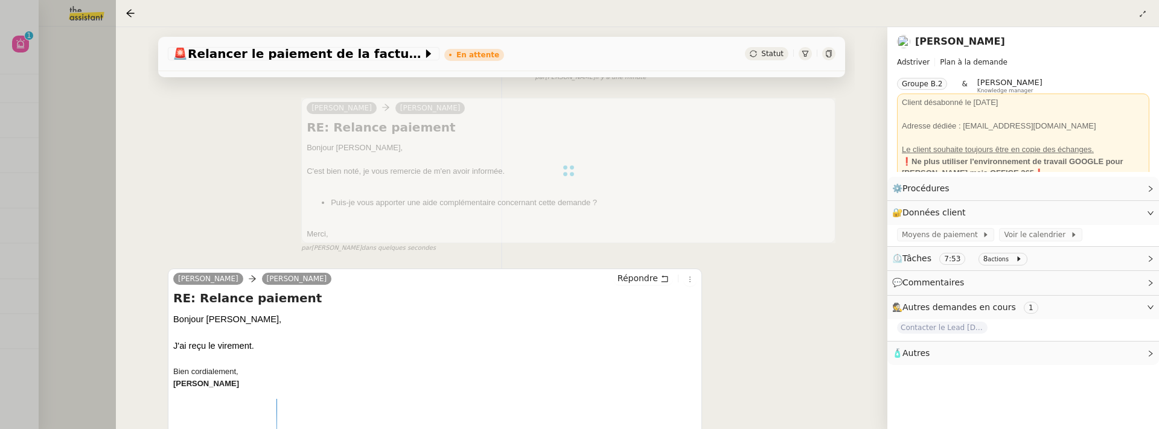
click at [94, 165] on div at bounding box center [579, 214] width 1159 height 429
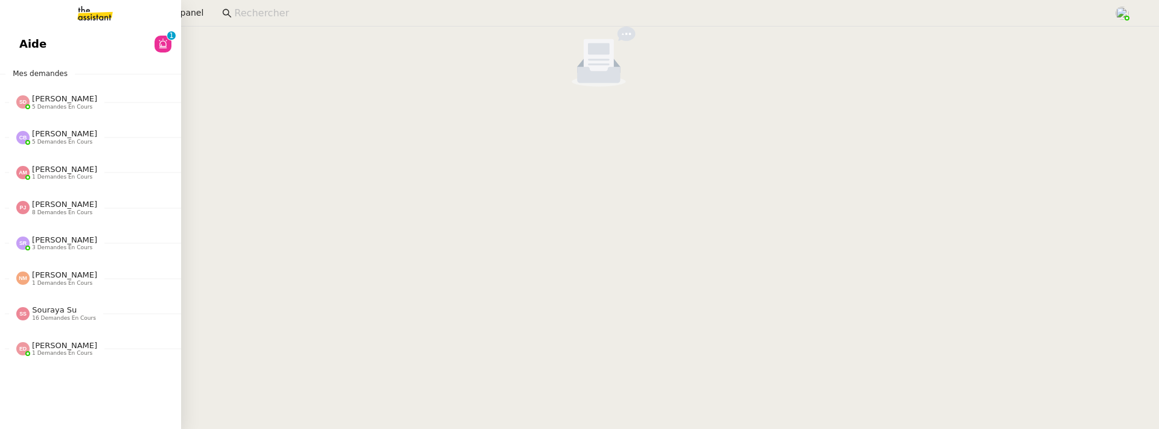
click at [30, 48] on span "Aide" at bounding box center [32, 44] width 27 height 18
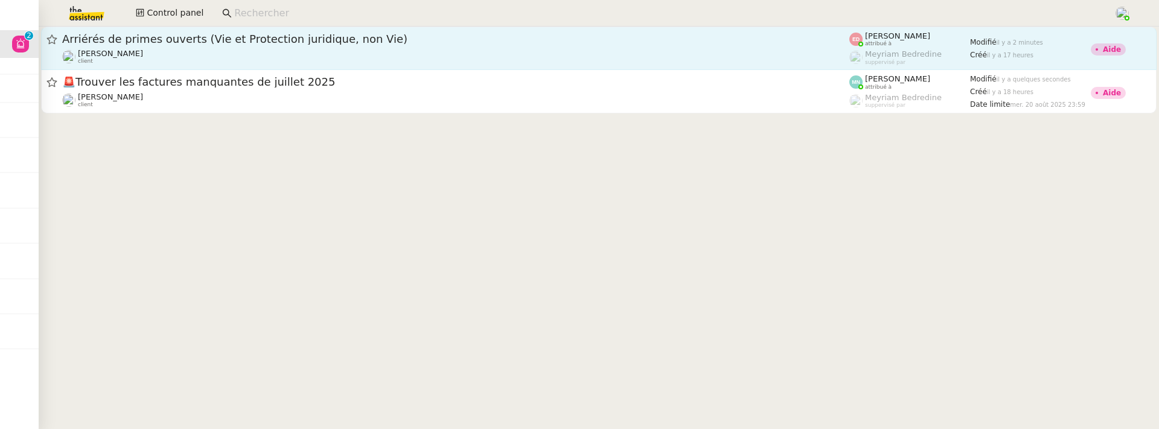
click at [546, 47] on div "Arriérés de primes ouverts (Vie et Protection juridique, non Vie) [PERSON_NAME]…" at bounding box center [455, 48] width 787 height 33
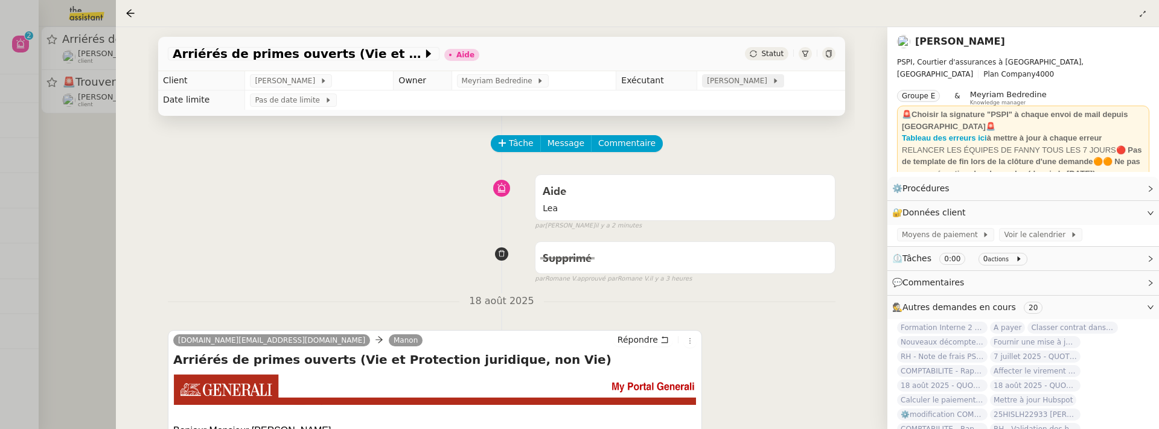
click at [742, 81] on span "[PERSON_NAME]" at bounding box center [739, 81] width 65 height 12
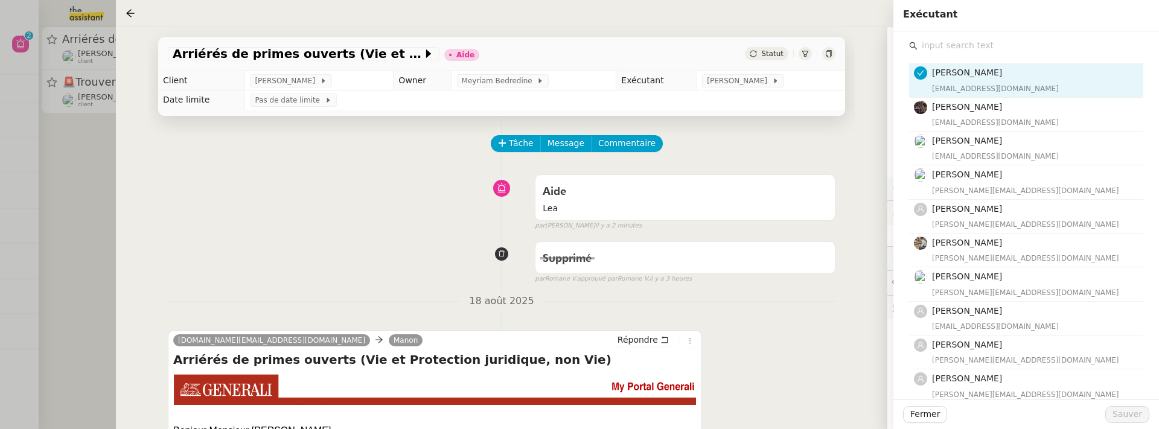
click at [971, 41] on input "text" at bounding box center [1031, 45] width 226 height 16
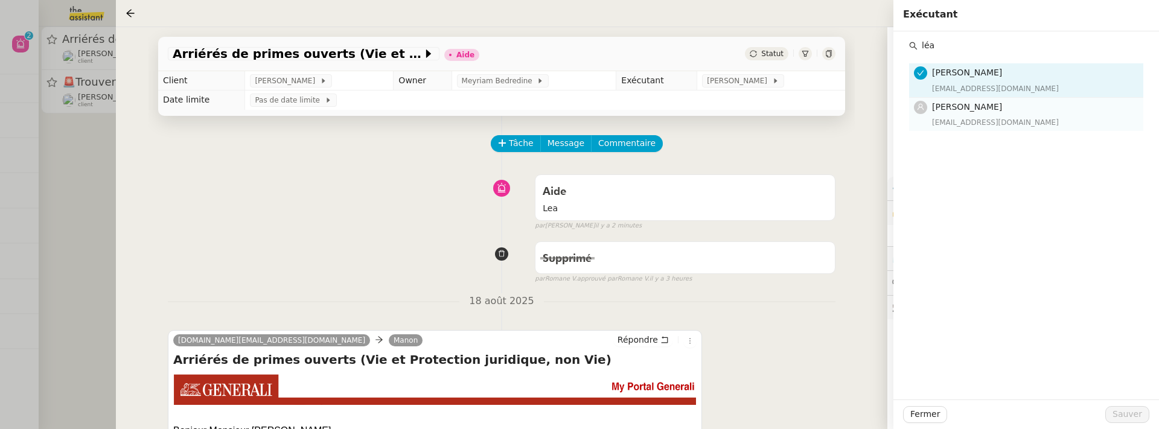
type input "léa"
click at [982, 106] on h4 "[PERSON_NAME]" at bounding box center [1034, 107] width 204 height 14
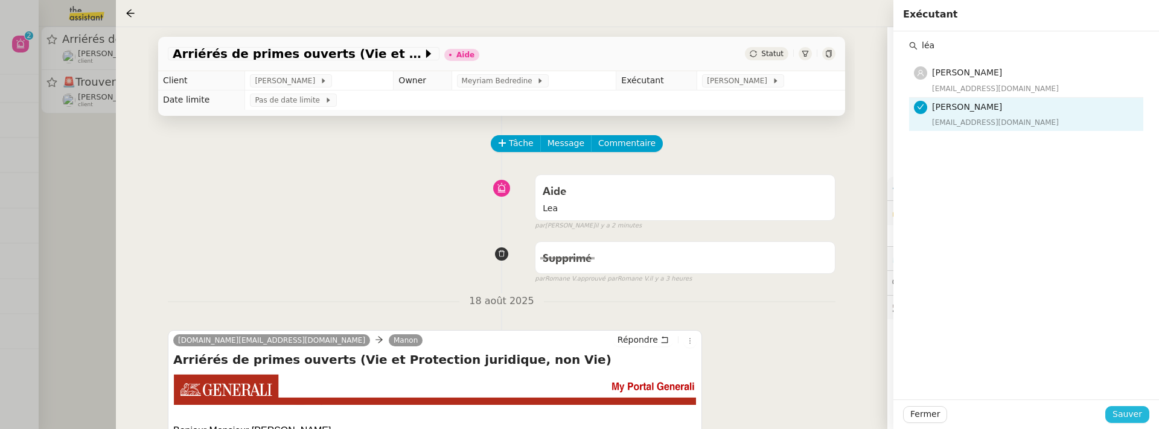
click at [1127, 414] on span "Sauver" at bounding box center [1128, 414] width 30 height 14
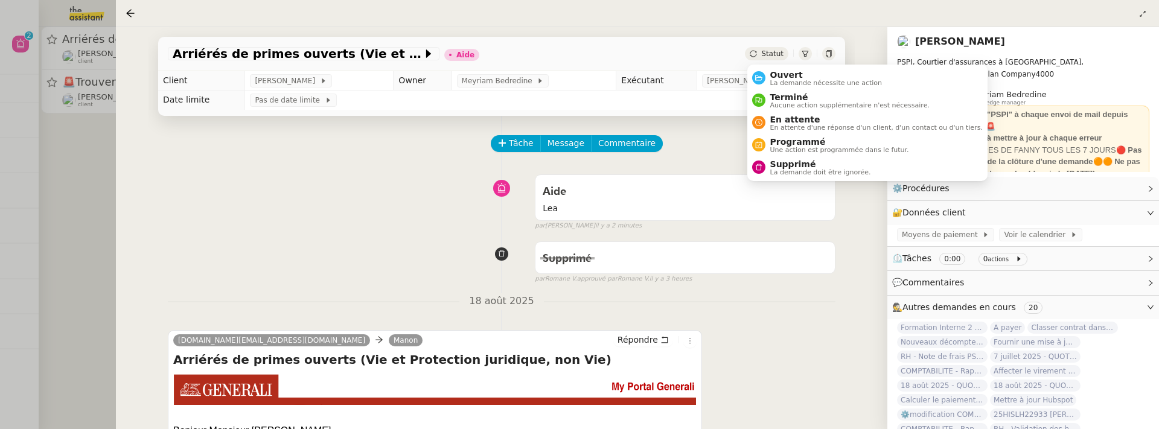
click at [774, 50] on span "Statut" at bounding box center [772, 54] width 22 height 8
click at [778, 75] on span "Ouvert" at bounding box center [826, 75] width 112 height 10
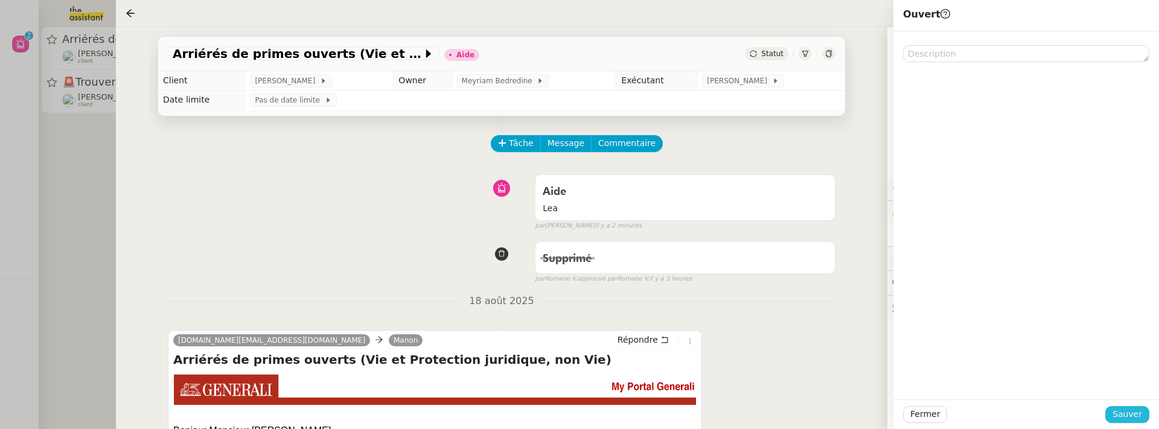
click at [1122, 416] on span "Sauver" at bounding box center [1128, 414] width 30 height 14
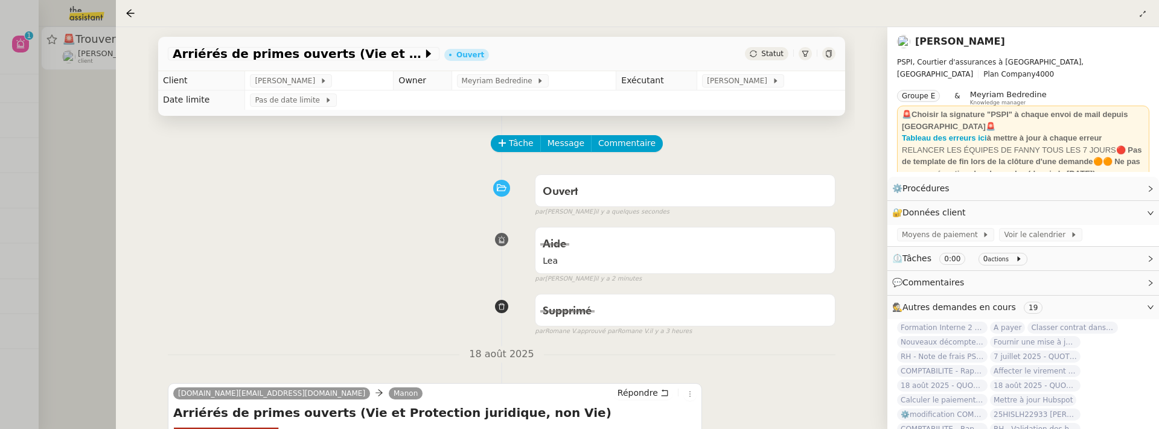
click at [65, 124] on div at bounding box center [579, 214] width 1159 height 429
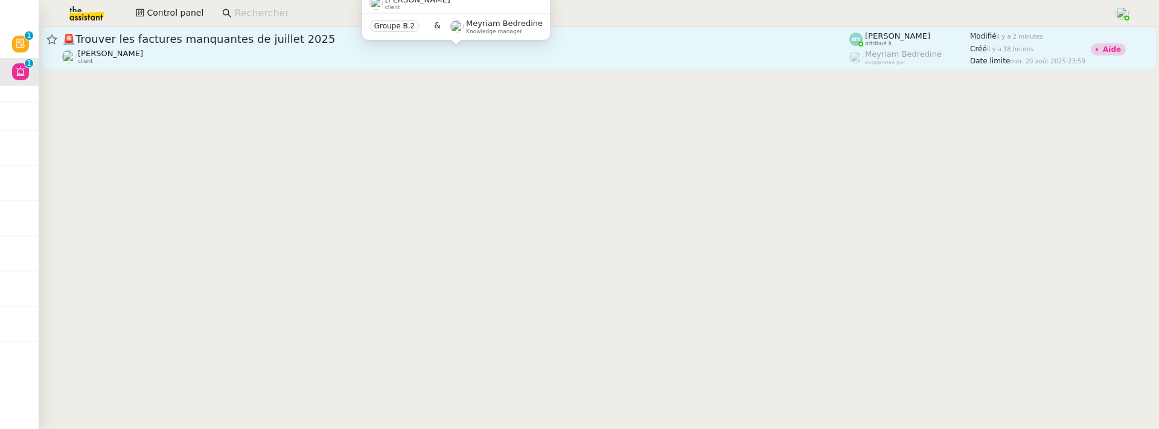
click at [473, 58] on div "[PERSON_NAME] client" at bounding box center [455, 57] width 787 height 16
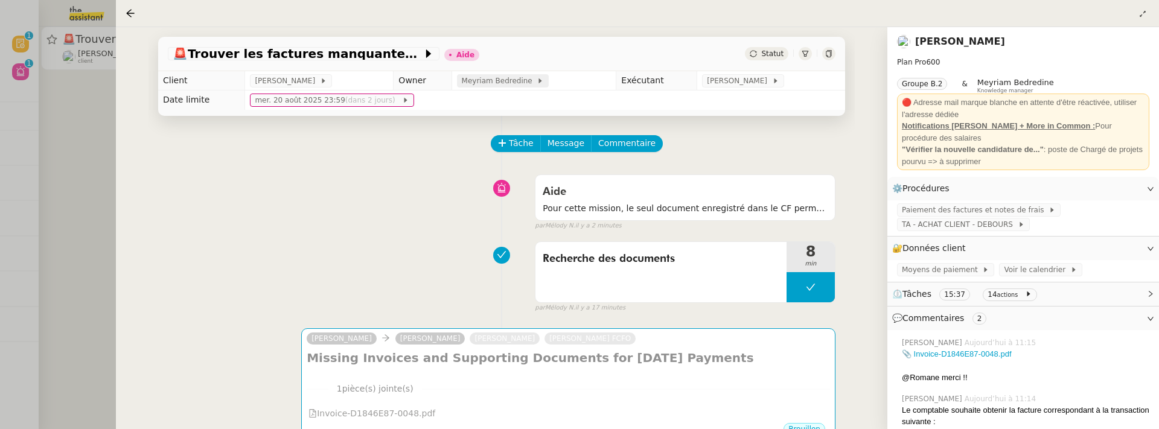
click at [537, 78] on span "Meyriam Bedredine" at bounding box center [499, 81] width 75 height 12
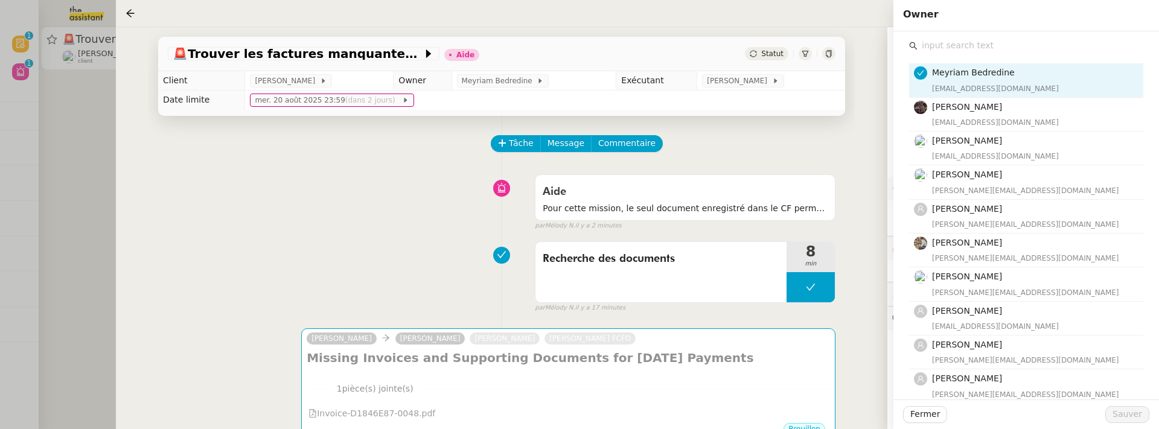
click at [942, 46] on input "text" at bounding box center [1031, 45] width 226 height 16
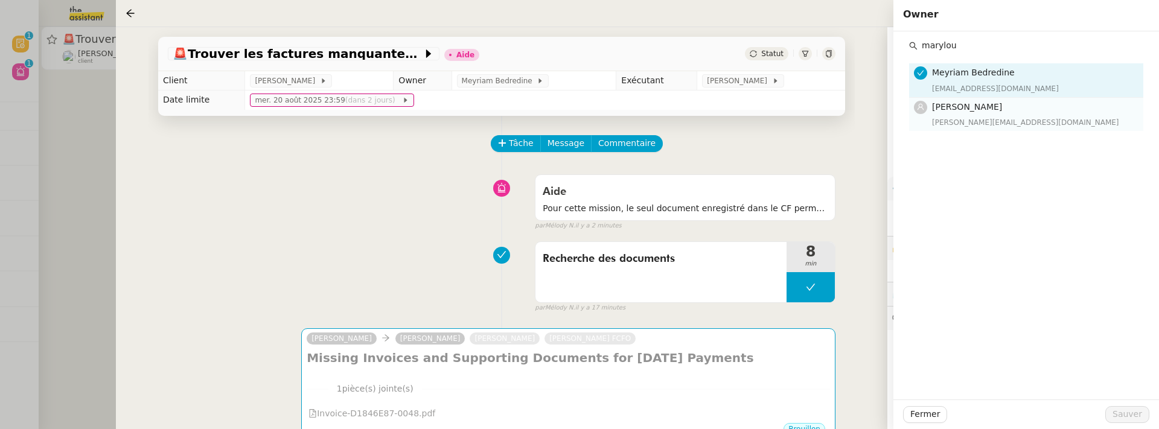
type input "marylou"
click at [997, 112] on h4 "[PERSON_NAME]" at bounding box center [1034, 107] width 204 height 14
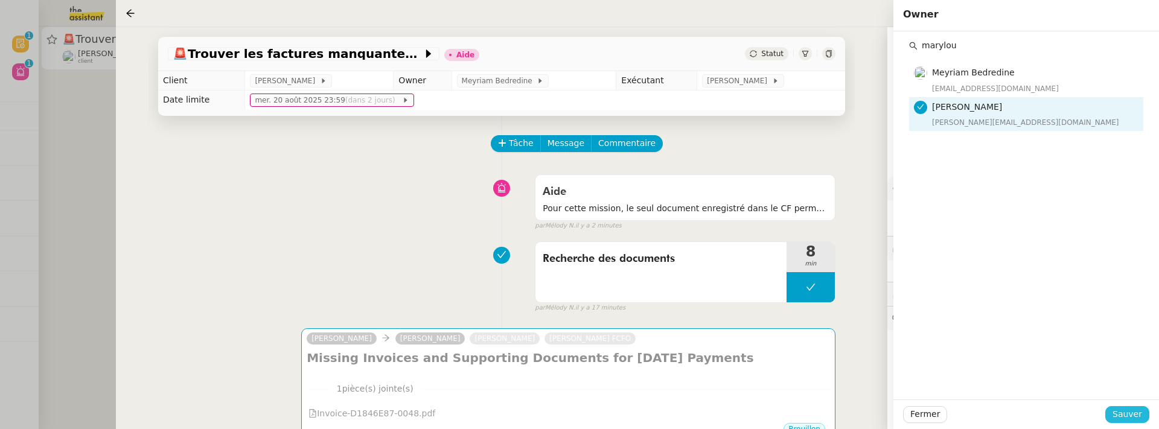
click at [1128, 414] on span "Sauver" at bounding box center [1128, 414] width 30 height 14
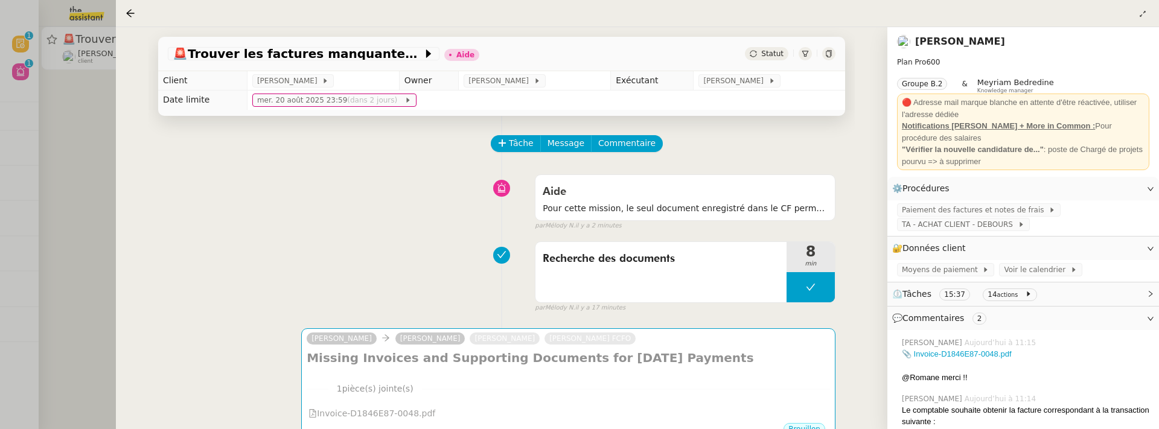
click at [78, 231] on div at bounding box center [579, 214] width 1159 height 429
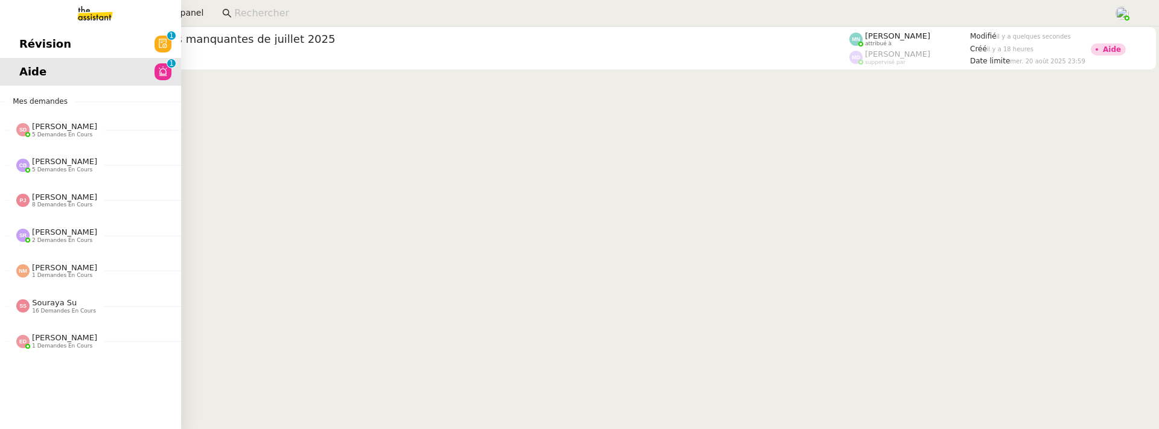
click at [30, 50] on span "Révision" at bounding box center [45, 44] width 52 height 18
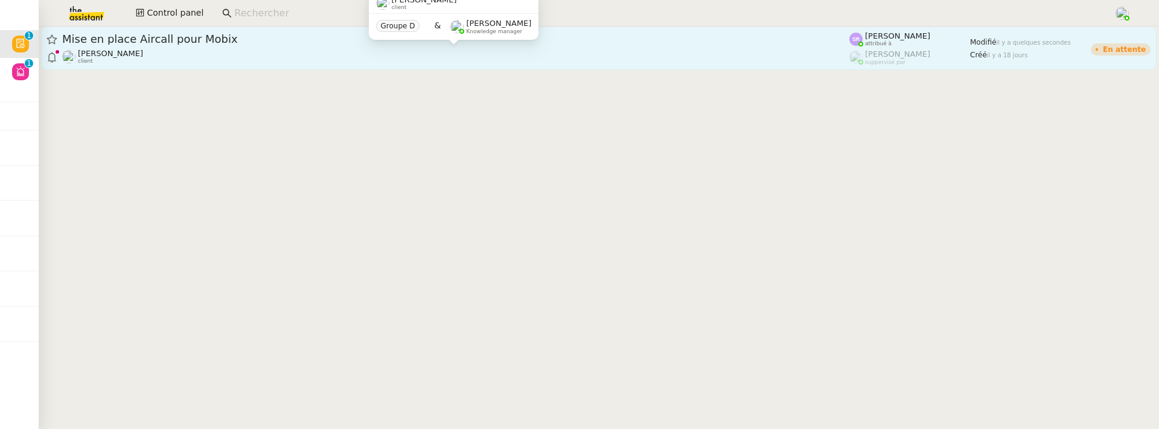
click at [411, 52] on div "Florian Parant client" at bounding box center [455, 57] width 787 height 16
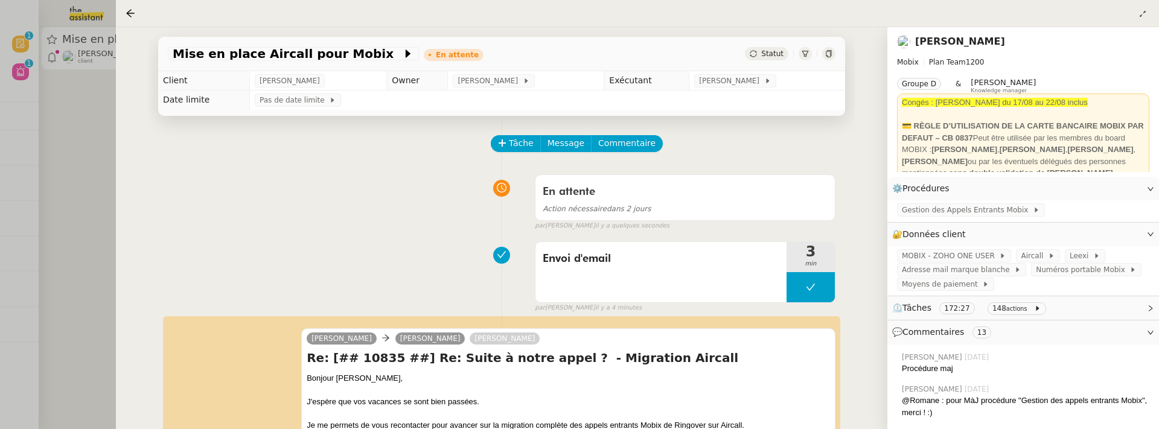
scroll to position [187, 0]
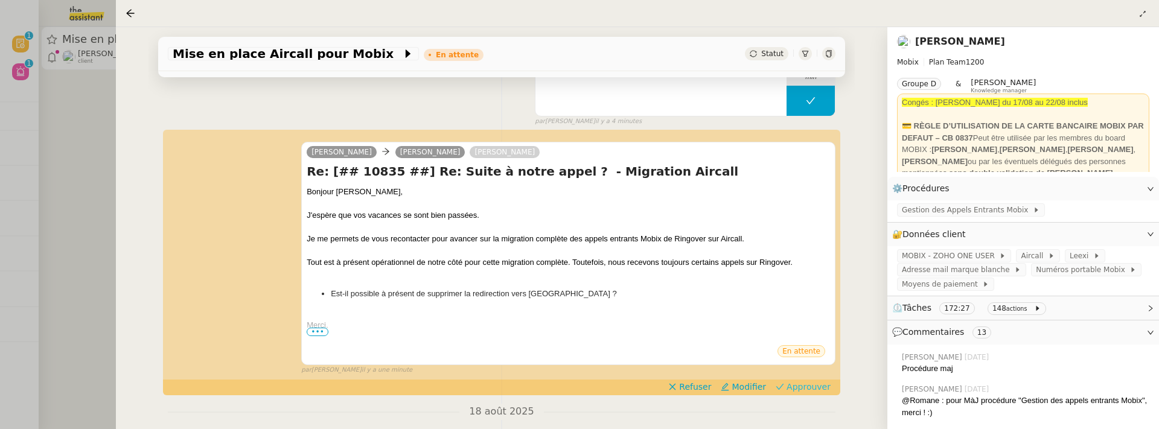
click at [816, 385] on span "Approuver" at bounding box center [809, 387] width 44 height 12
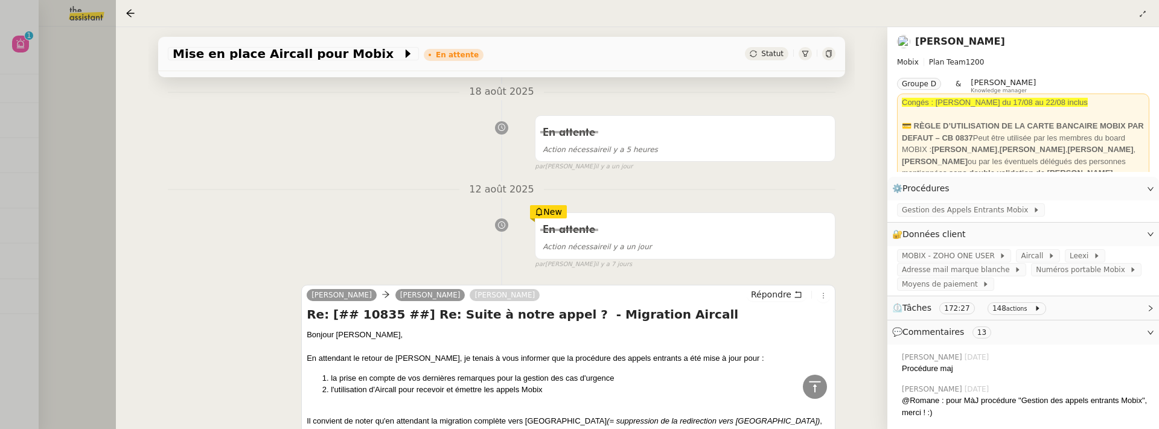
scroll to position [0, 0]
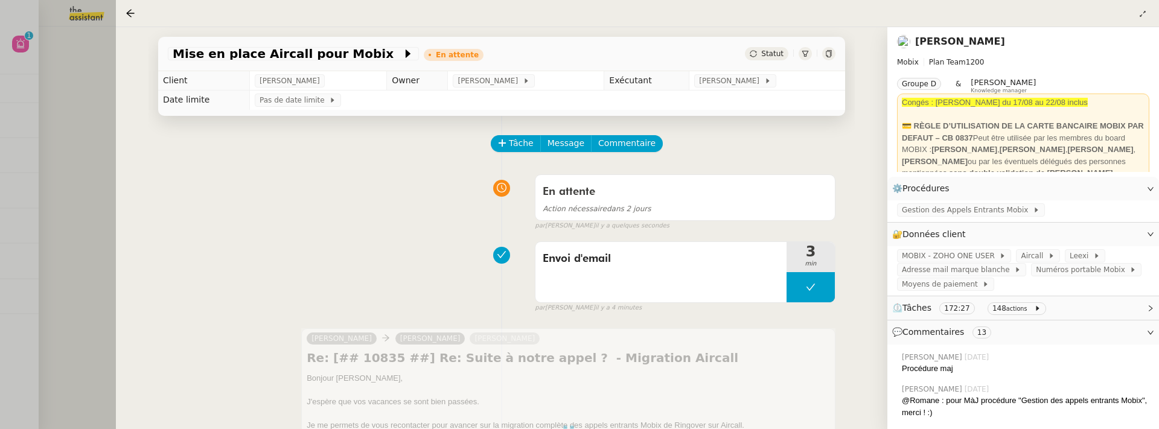
click at [67, 150] on div at bounding box center [579, 214] width 1159 height 429
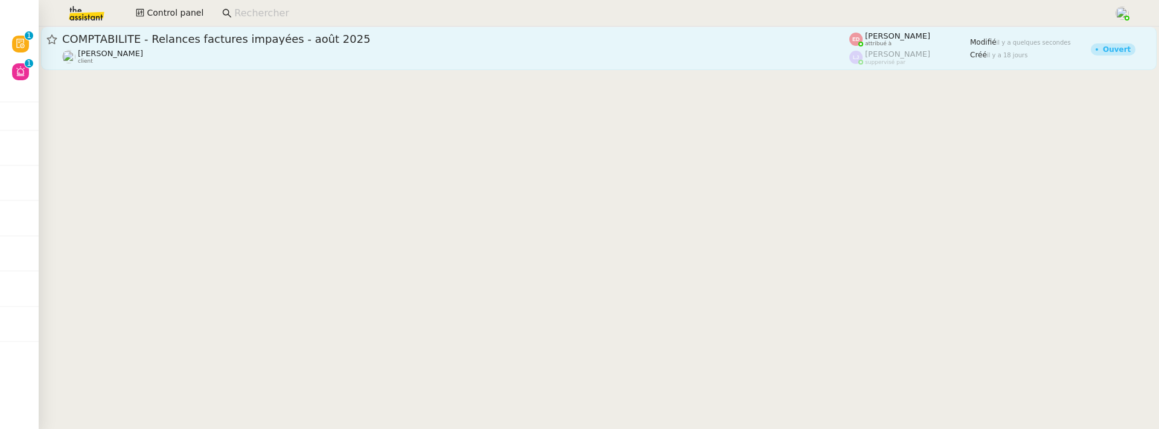
click at [166, 46] on div "COMPTABILITE - Relances factures impayées - août 2025 Pierrick Morel client" at bounding box center [455, 48] width 787 height 33
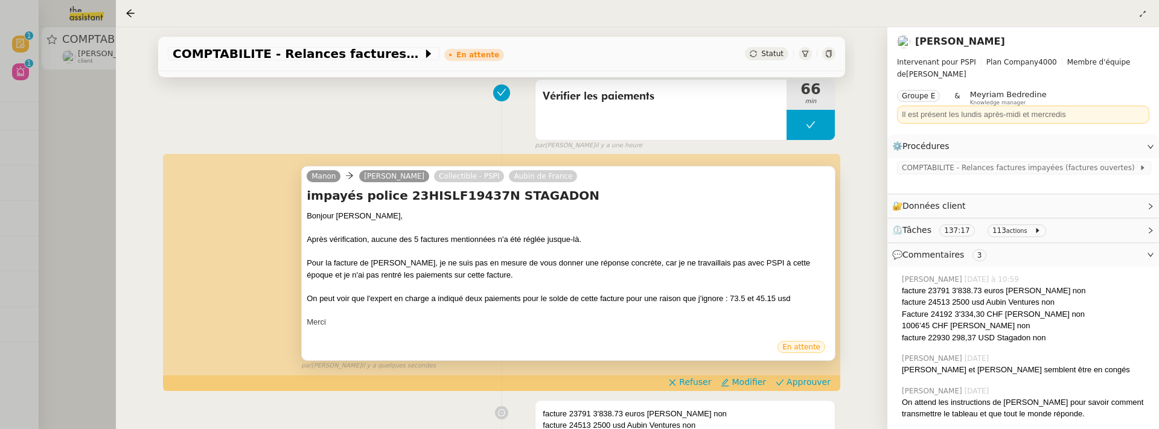
scroll to position [163, 0]
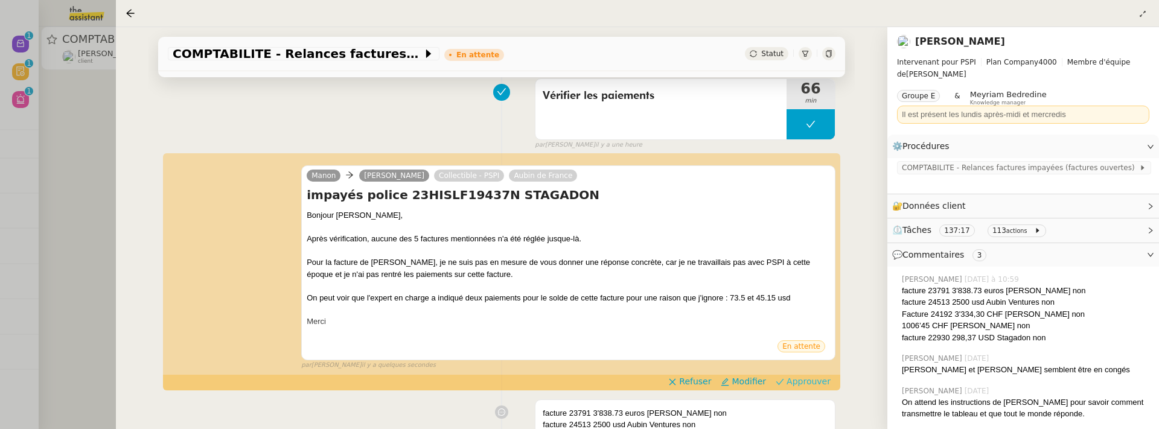
click at [811, 377] on span "Approuver" at bounding box center [809, 381] width 44 height 12
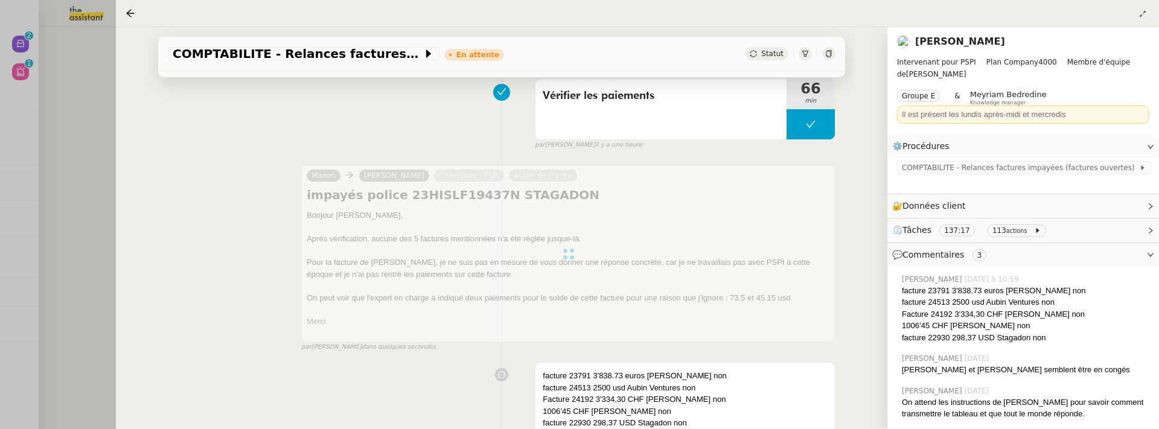
click at [59, 177] on div at bounding box center [579, 214] width 1159 height 429
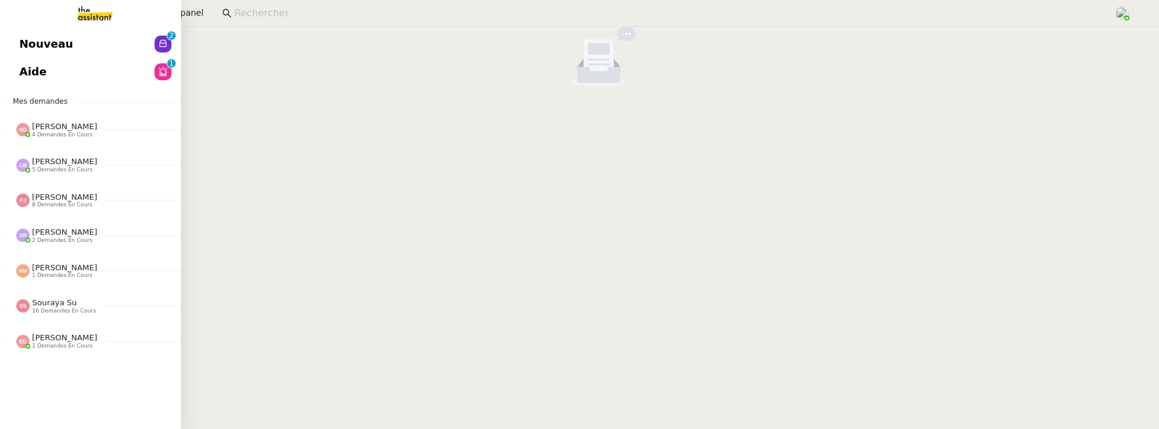
click at [21, 46] on span "Nouveau" at bounding box center [46, 44] width 54 height 18
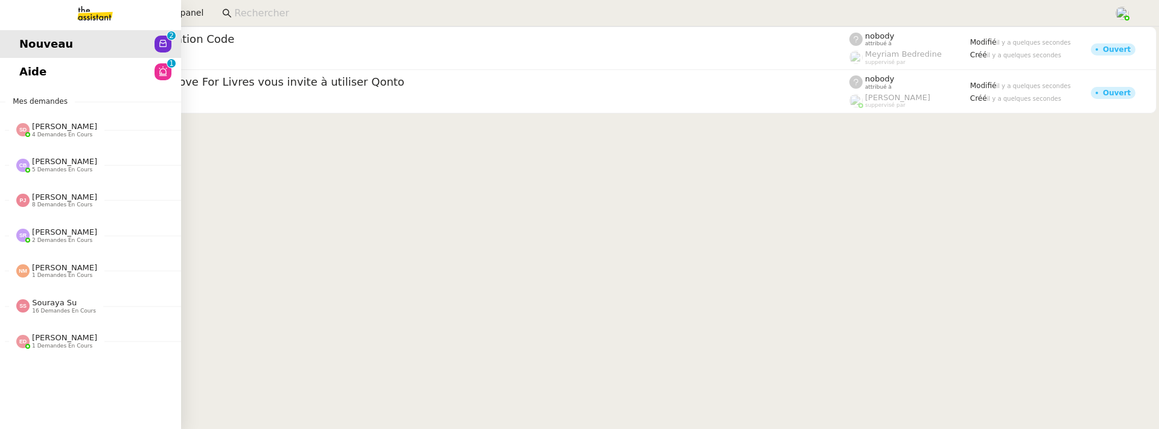
click at [36, 74] on span "Aide" at bounding box center [32, 72] width 27 height 18
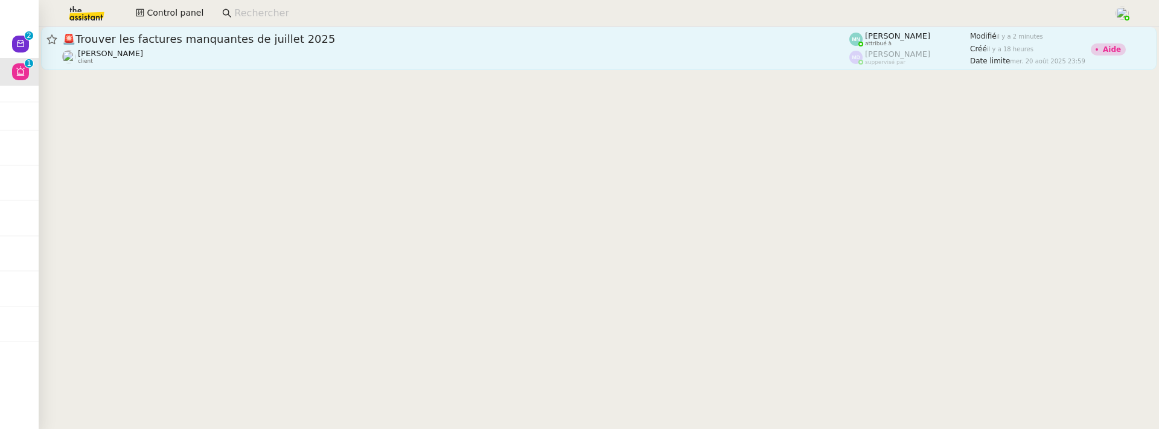
click at [344, 63] on div "[PERSON_NAME] client" at bounding box center [455, 57] width 787 height 16
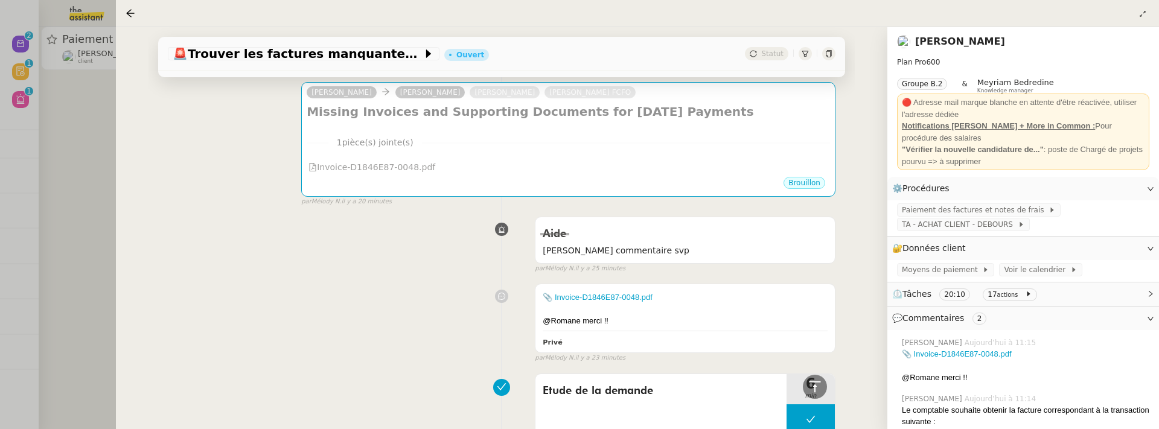
scroll to position [327, 0]
click at [104, 222] on div at bounding box center [579, 214] width 1159 height 429
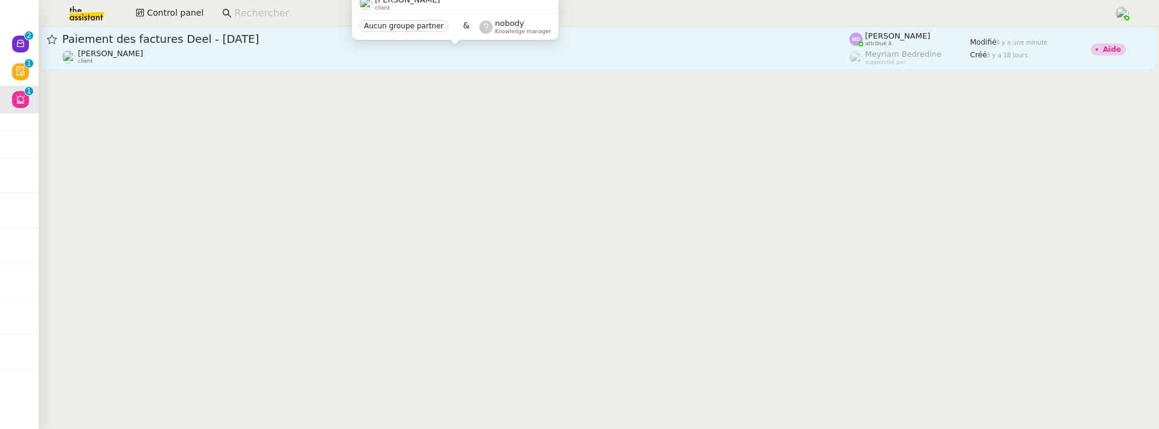
click at [289, 57] on div "Sonia Cafede client" at bounding box center [455, 57] width 787 height 16
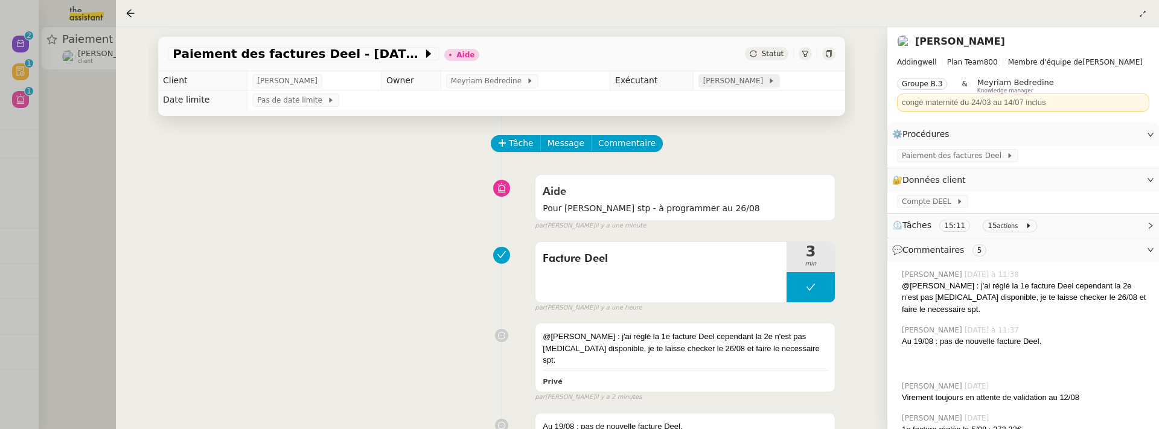
click at [718, 83] on span "[PERSON_NAME]" at bounding box center [735, 81] width 65 height 12
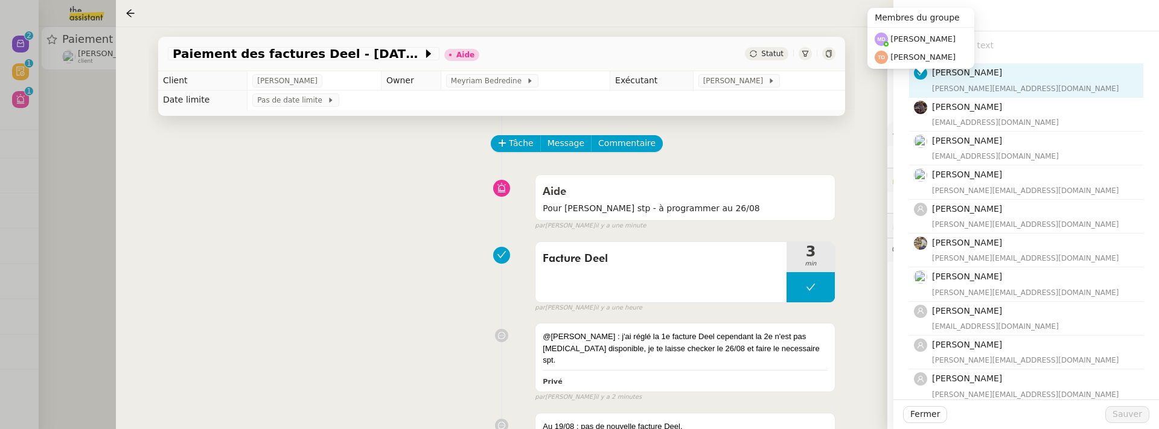
click at [1007, 42] on input "text" at bounding box center [1031, 45] width 226 height 16
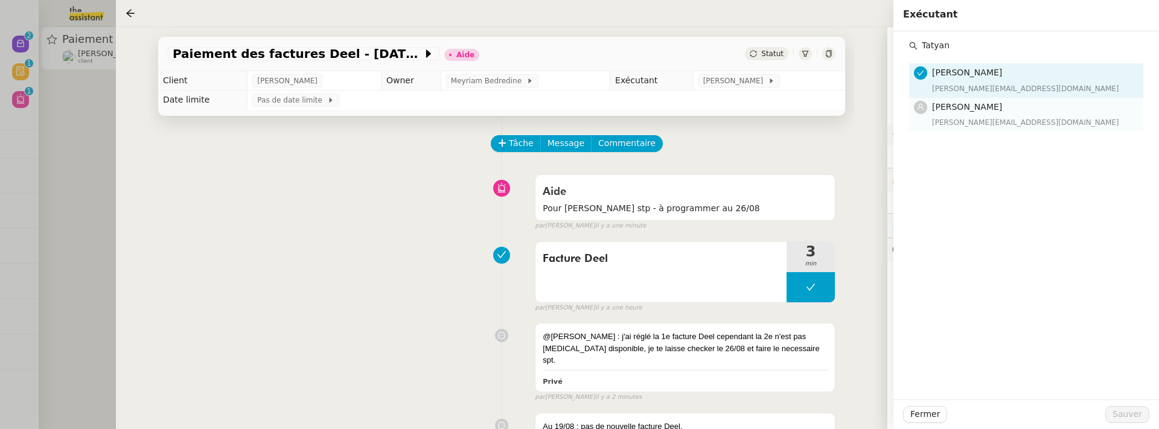
type input "Tatyan"
click at [1031, 117] on div "[PERSON_NAME][EMAIL_ADDRESS][DOMAIN_NAME]" at bounding box center [1034, 123] width 204 height 12
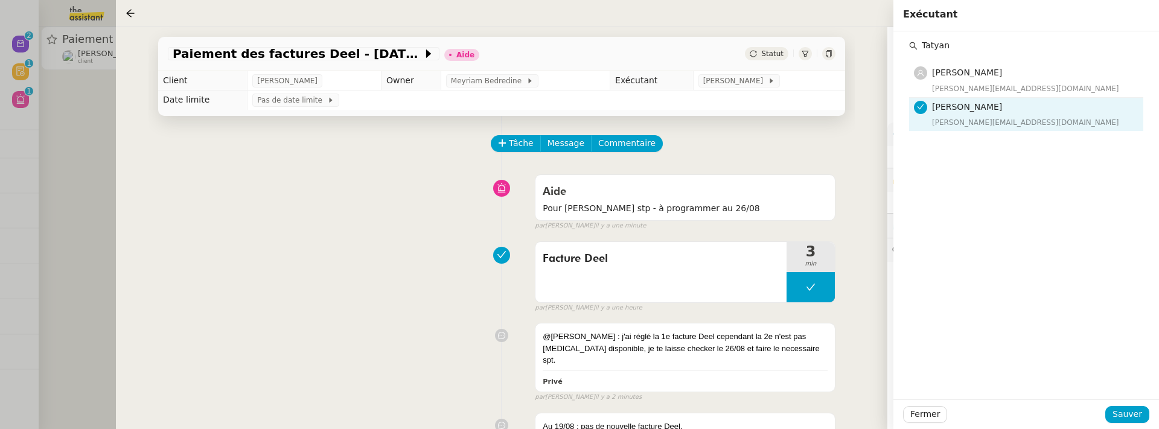
click at [1129, 401] on div "Fermer Sauver" at bounding box center [1026, 415] width 266 height 30
click at [1129, 412] on span "Sauver" at bounding box center [1128, 414] width 30 height 14
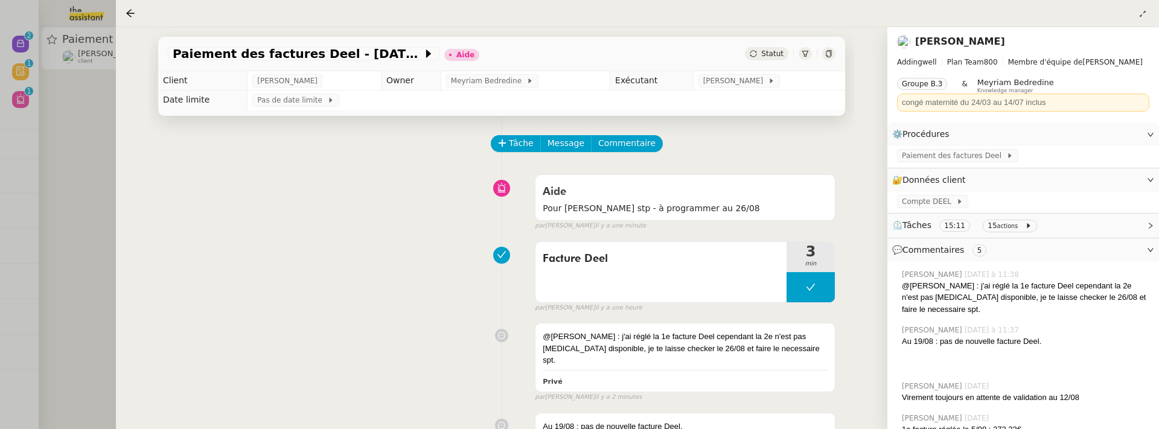
click at [771, 56] on span "Statut" at bounding box center [772, 54] width 22 height 8
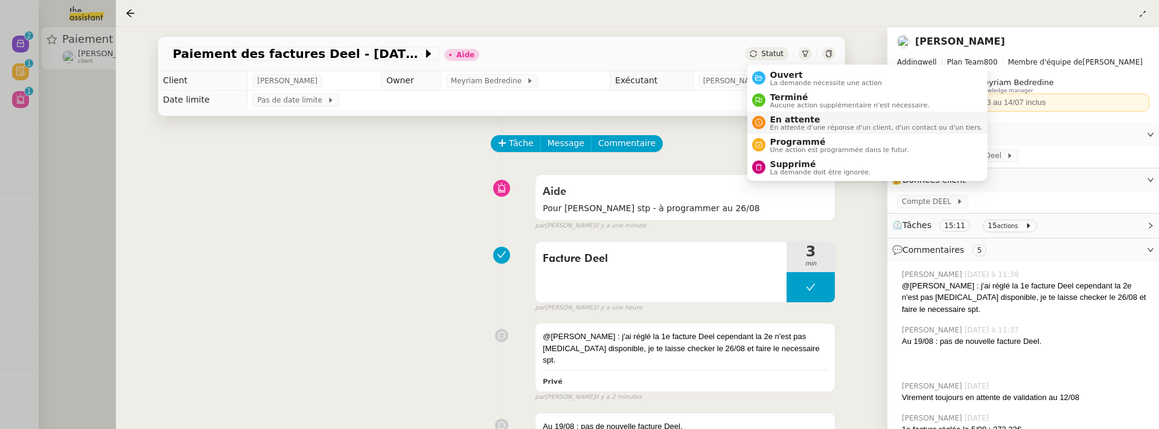
click at [800, 117] on span "En attente" at bounding box center [876, 120] width 212 height 10
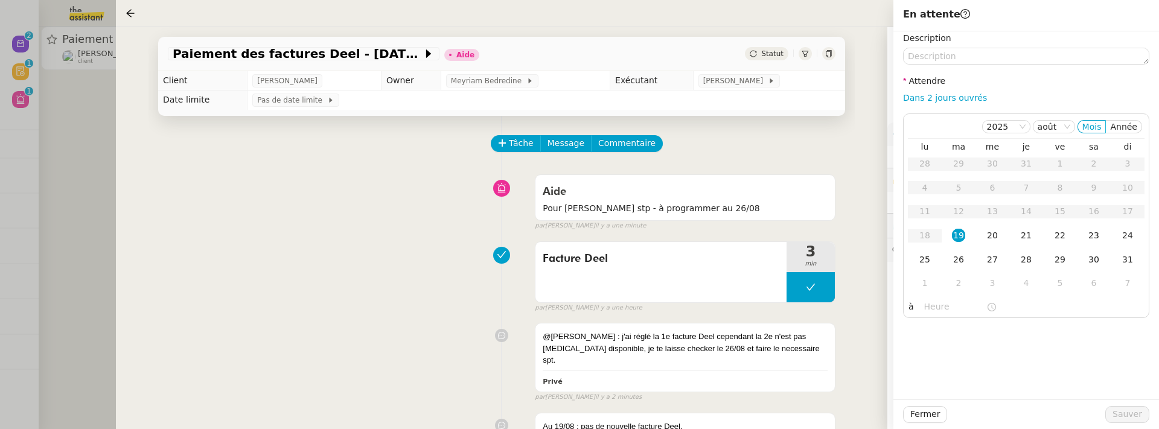
click at [792, 146] on div "Tâche Message Commentaire" at bounding box center [663, 149] width 343 height 29
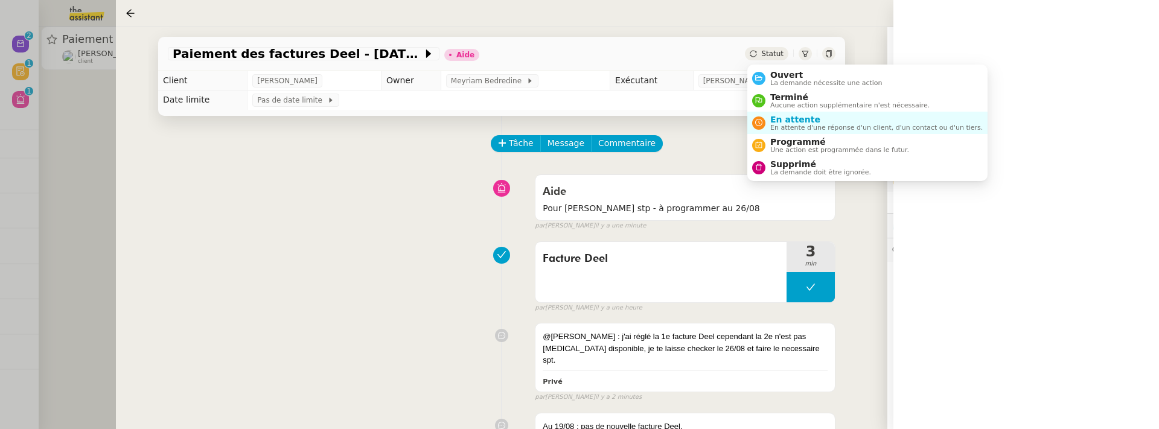
click at [768, 55] on span "Statut" at bounding box center [772, 54] width 22 height 8
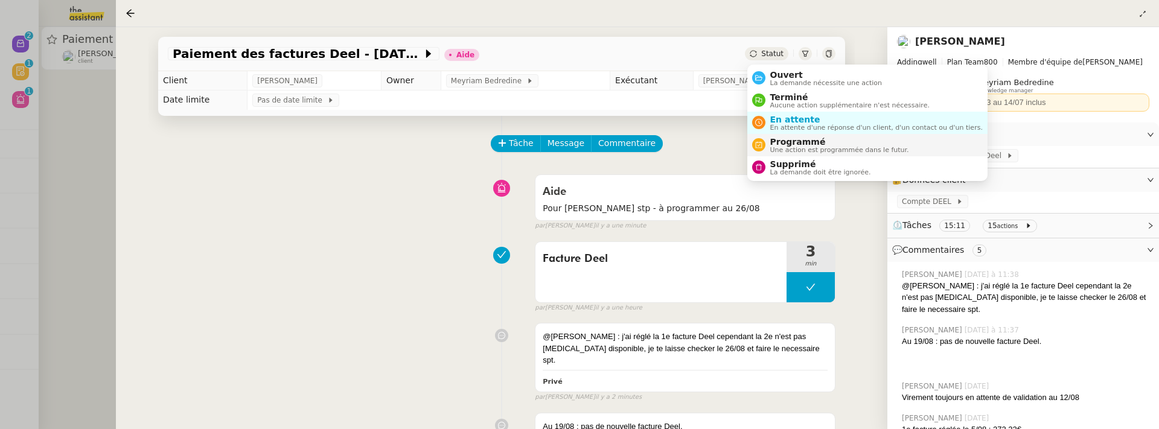
click at [799, 147] on span "Une action est programmée dans le futur." at bounding box center [839, 150] width 139 height 7
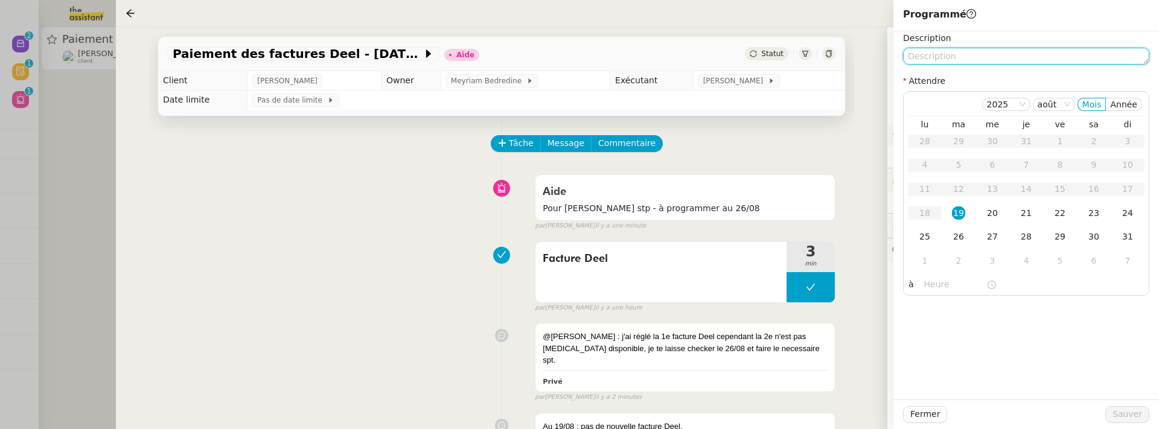
click at [963, 50] on textarea at bounding box center [1026, 56] width 246 height 17
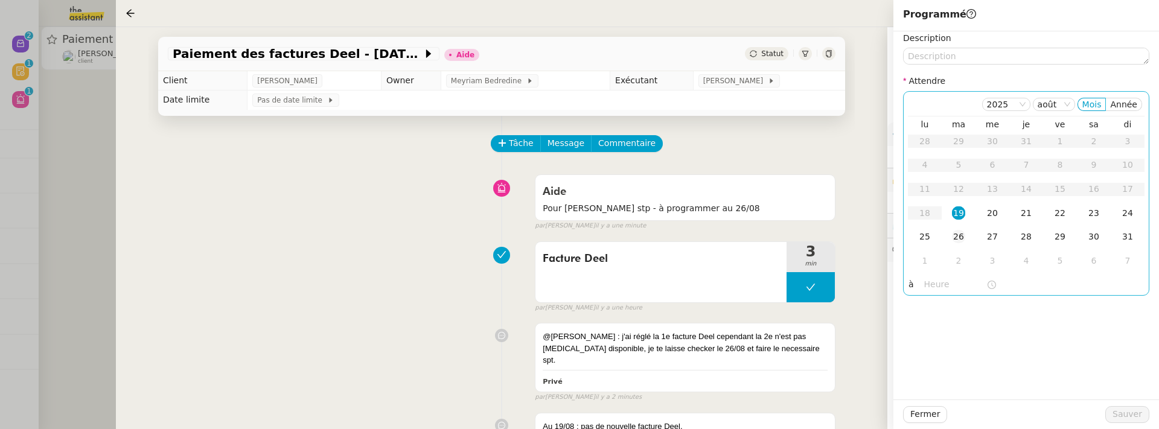
click at [963, 234] on div "26" at bounding box center [958, 236] width 13 height 13
click at [1142, 418] on button "Sauver" at bounding box center [1127, 414] width 44 height 17
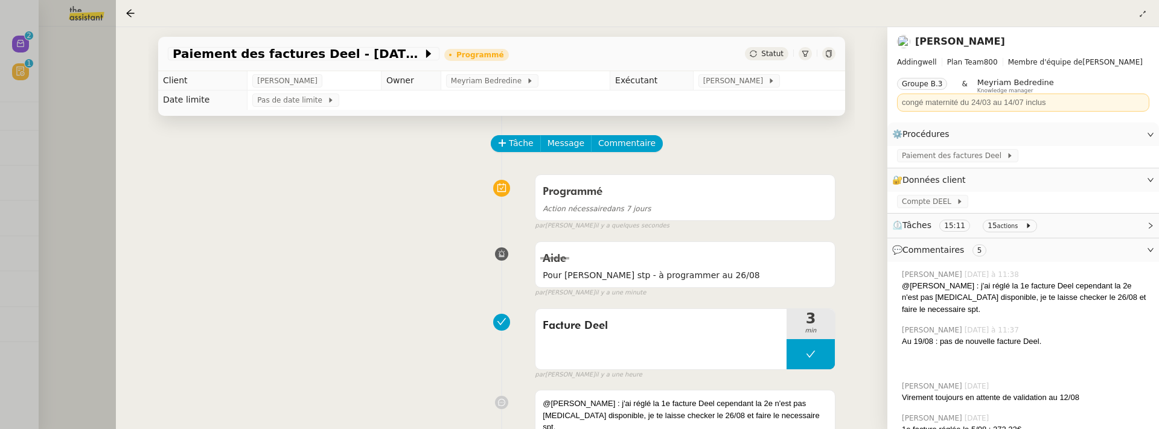
click at [63, 115] on div at bounding box center [579, 214] width 1159 height 429
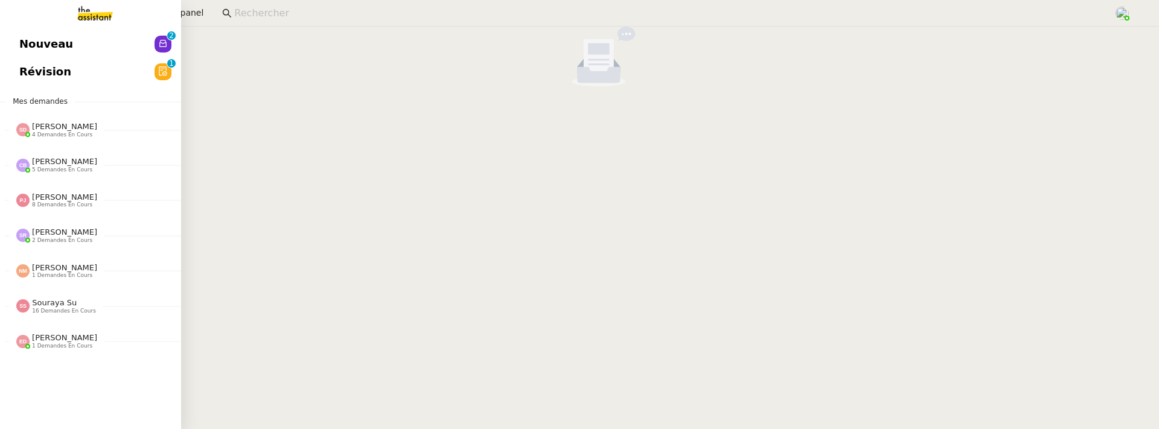
click at [34, 66] on span "Révision" at bounding box center [45, 72] width 52 height 18
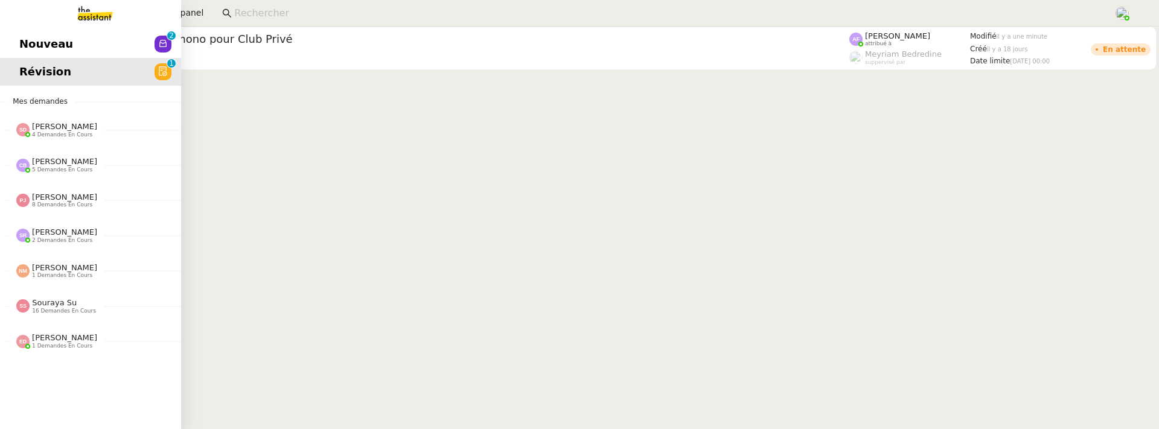
click at [39, 46] on span "Nouveau" at bounding box center [46, 44] width 54 height 18
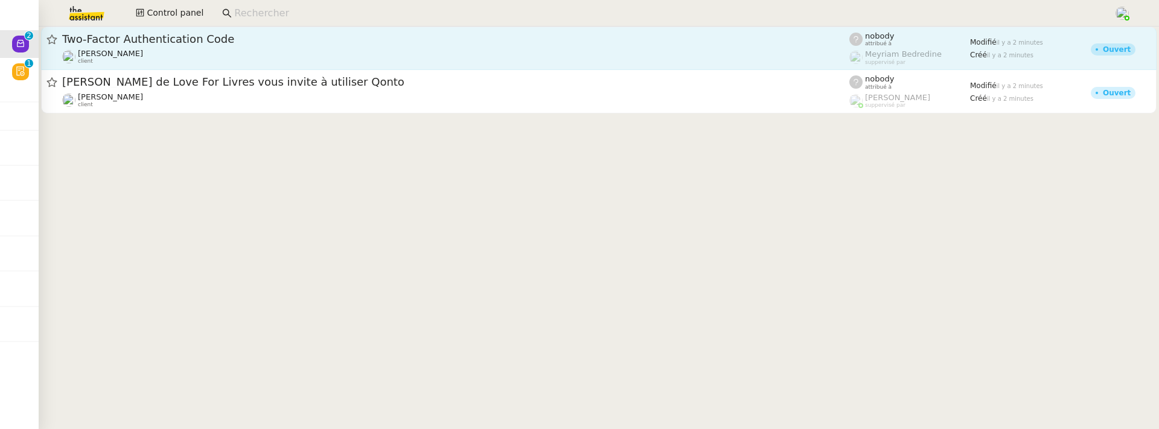
click at [247, 37] on span "Two-Factor Authentication Code" at bounding box center [455, 39] width 787 height 11
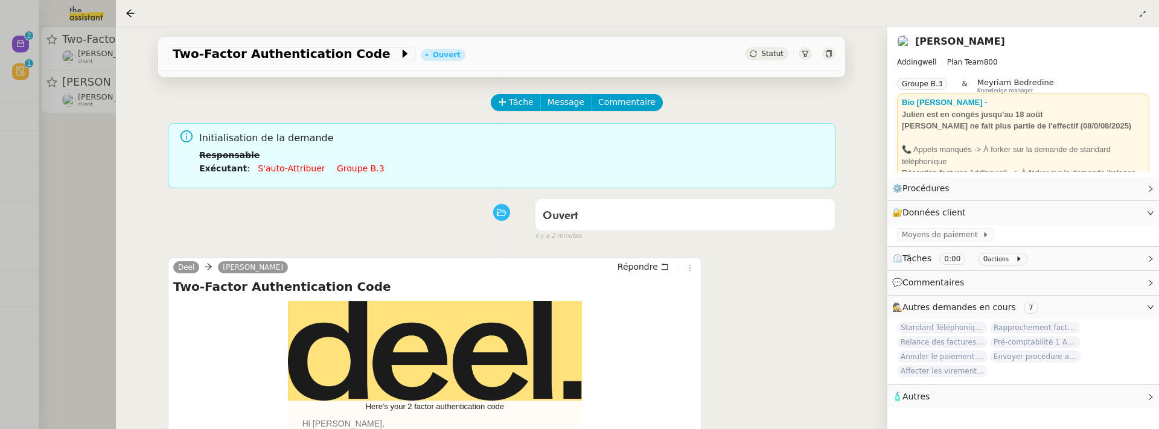
scroll to position [155, 0]
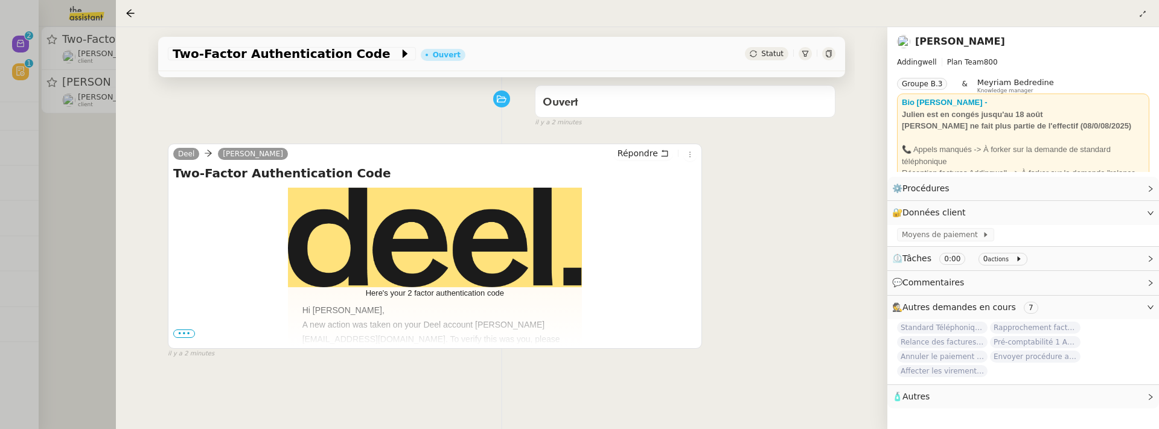
click at [188, 331] on span "•••" at bounding box center [184, 334] width 22 height 8
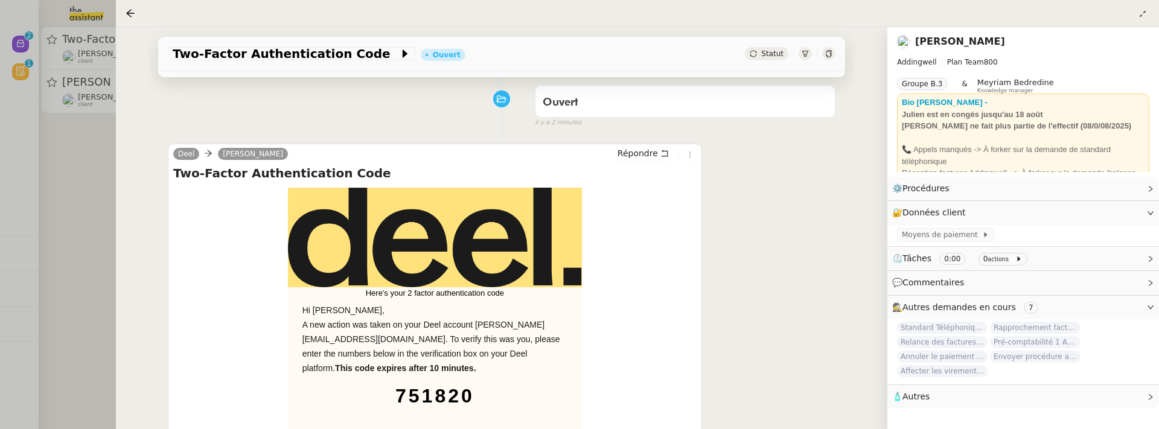
scroll to position [0, 0]
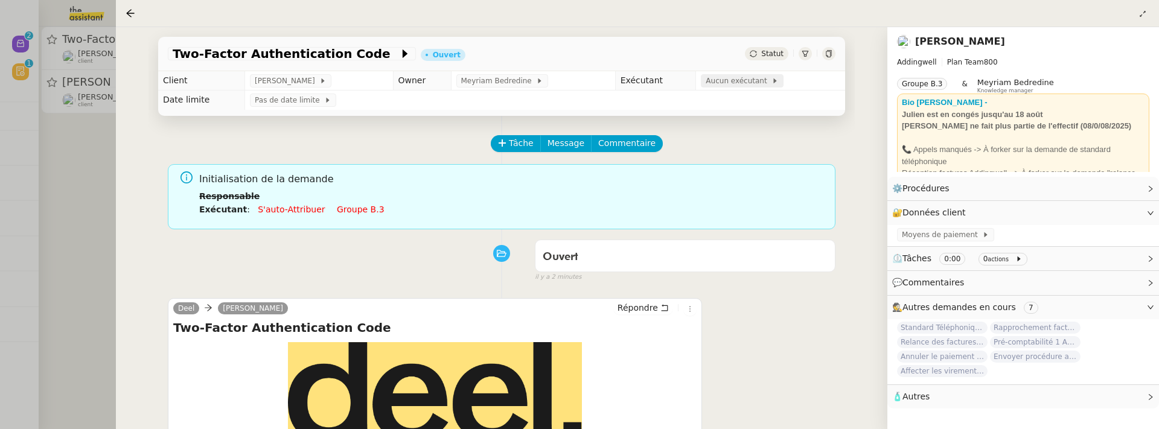
click at [739, 85] on span "Aucun exécutant" at bounding box center [739, 81] width 66 height 12
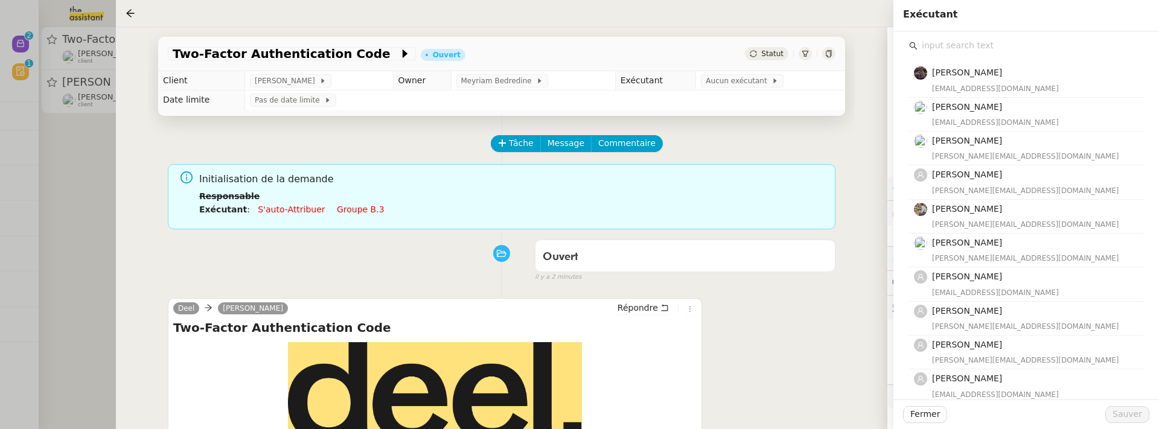
click at [1015, 46] on input "text" at bounding box center [1031, 45] width 226 height 16
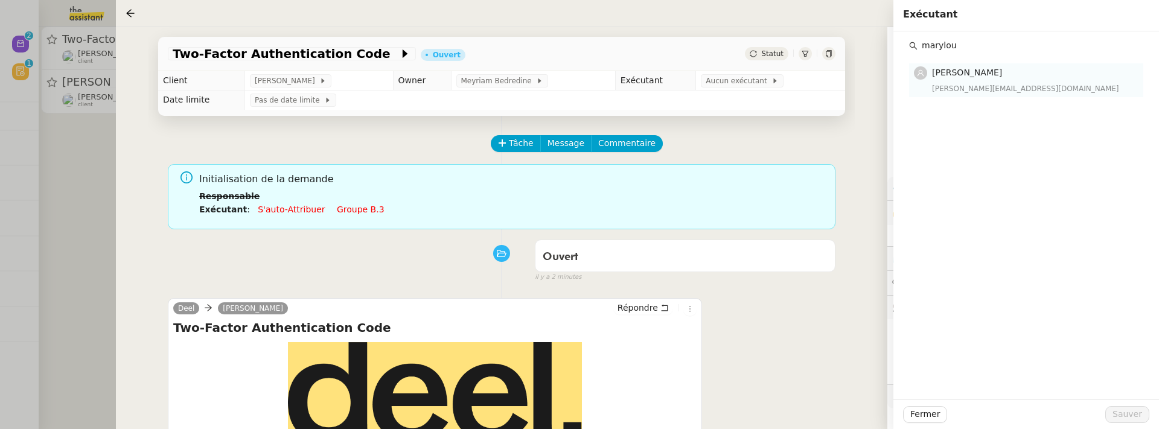
type input "marylou"
click at [1043, 88] on div "[PERSON_NAME][EMAIL_ADDRESS][DOMAIN_NAME]" at bounding box center [1034, 89] width 204 height 12
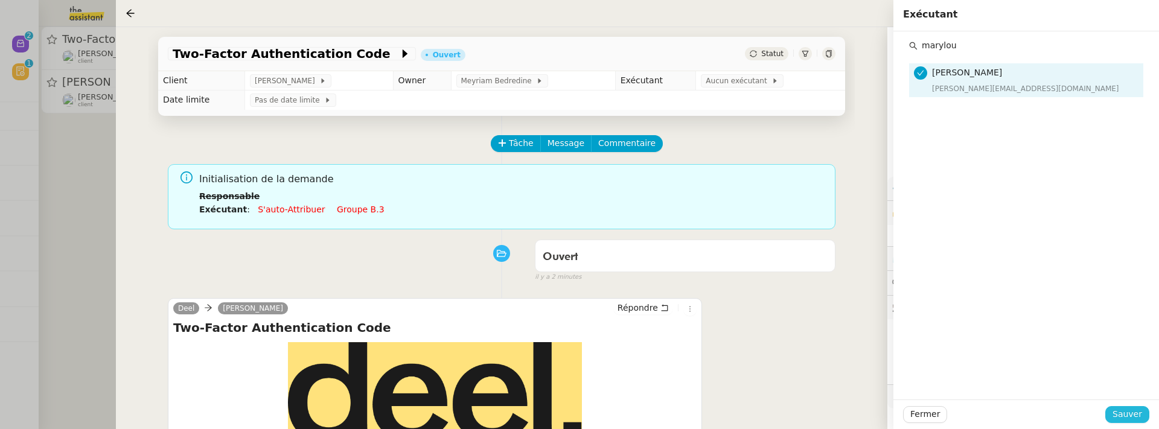
click at [1139, 416] on span "Sauver" at bounding box center [1128, 414] width 30 height 14
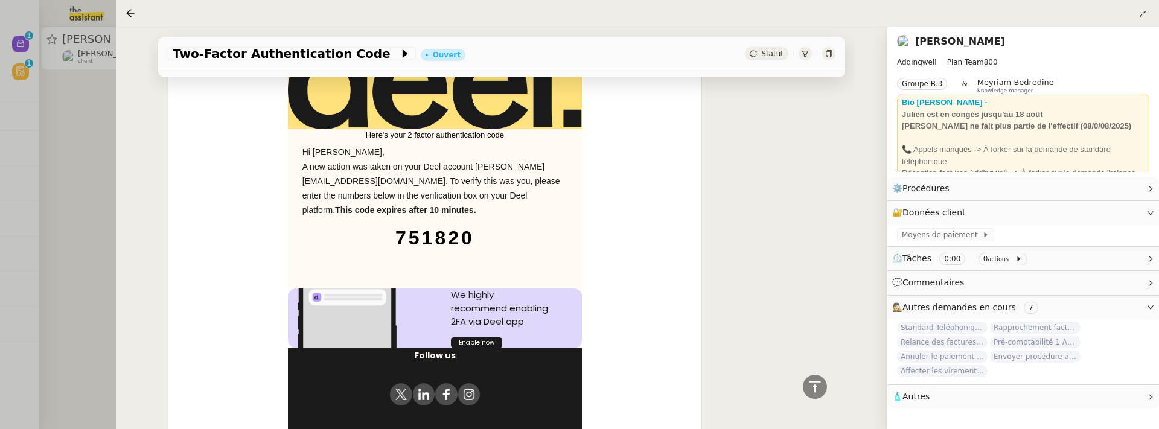
scroll to position [251, 0]
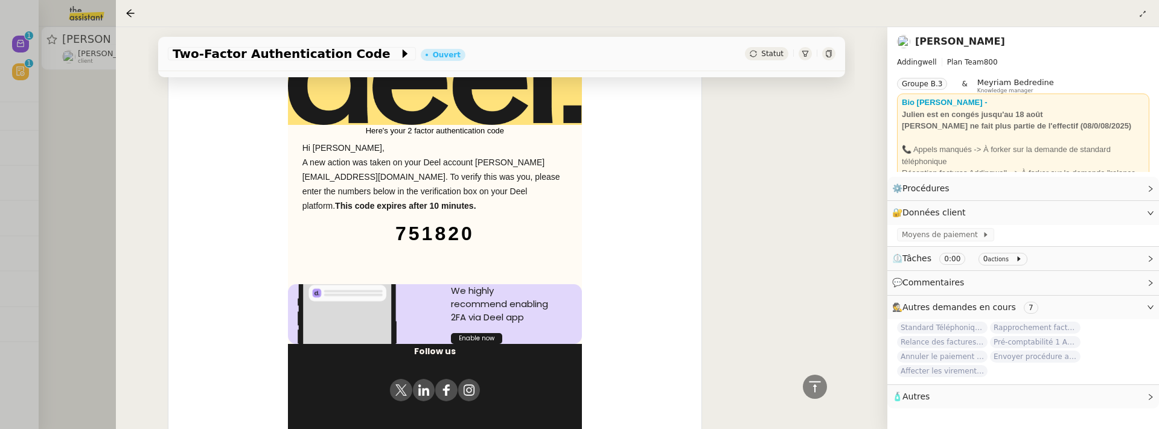
click at [477, 232] on p "751820" at bounding box center [435, 234] width 295 height 24
click at [107, 195] on div at bounding box center [579, 214] width 1159 height 429
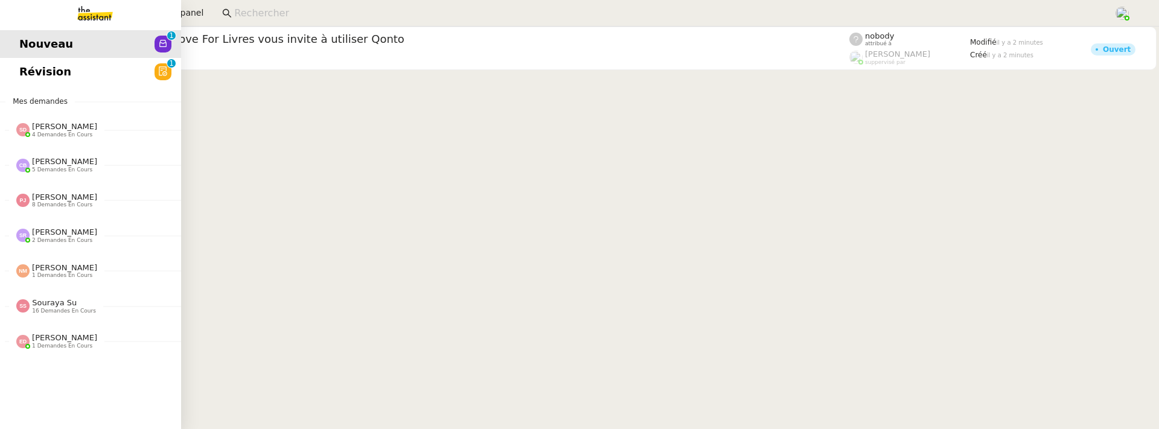
click at [34, 74] on span "Révision" at bounding box center [45, 72] width 52 height 18
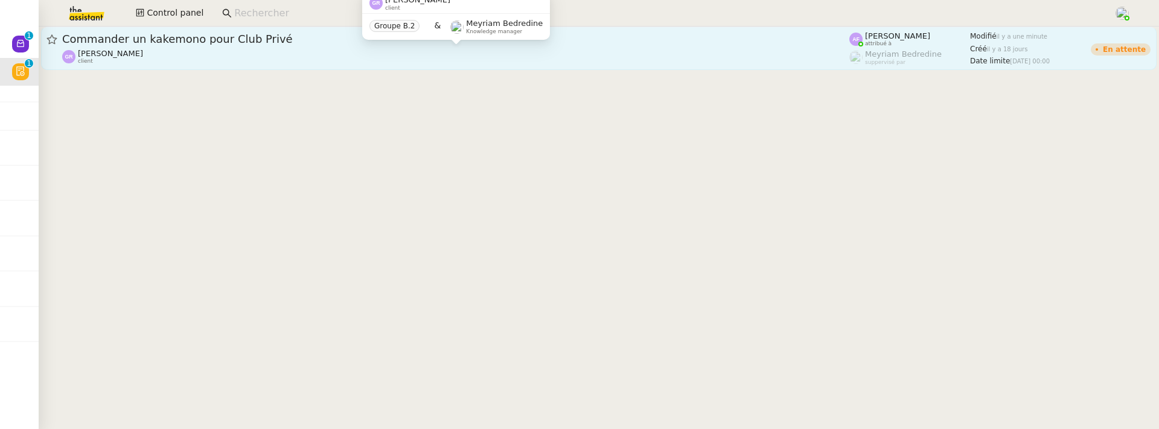
click at [486, 51] on div "Guillaume Rouvroy client" at bounding box center [455, 57] width 787 height 16
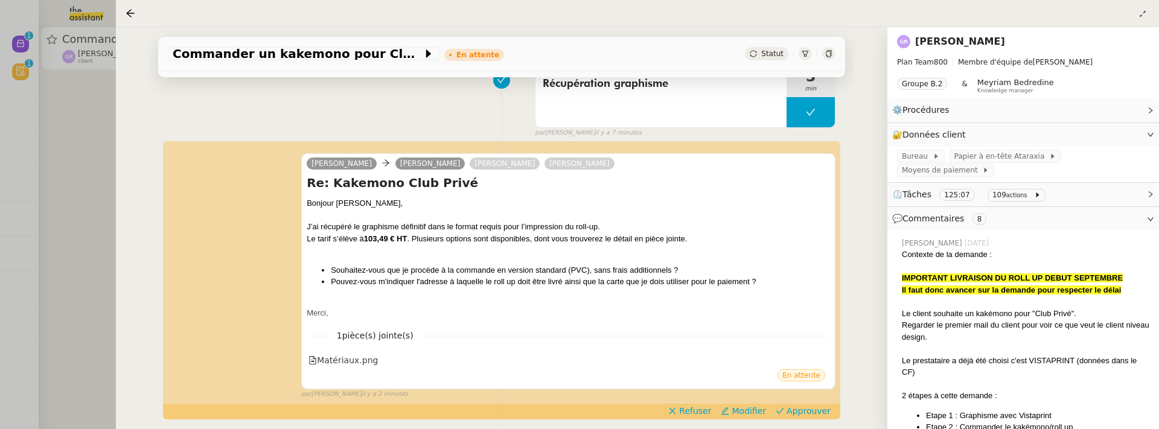
scroll to position [170, 0]
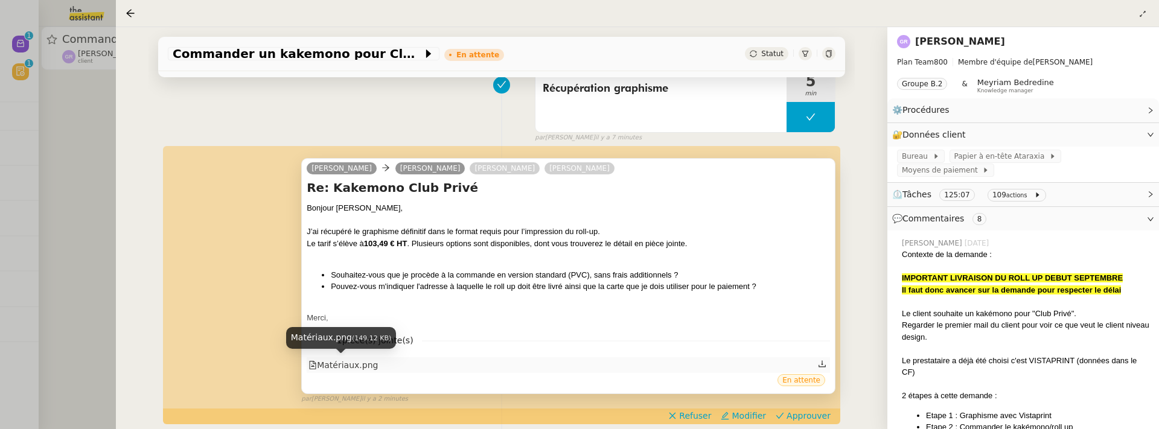
click at [356, 362] on div "Matériaux.png" at bounding box center [342, 366] width 69 height 14
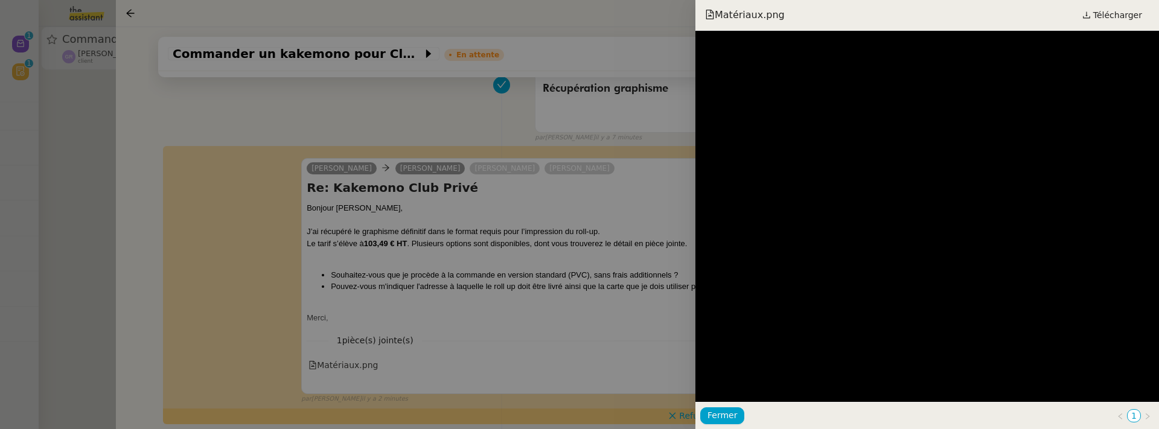
click at [619, 335] on div at bounding box center [579, 214] width 1159 height 429
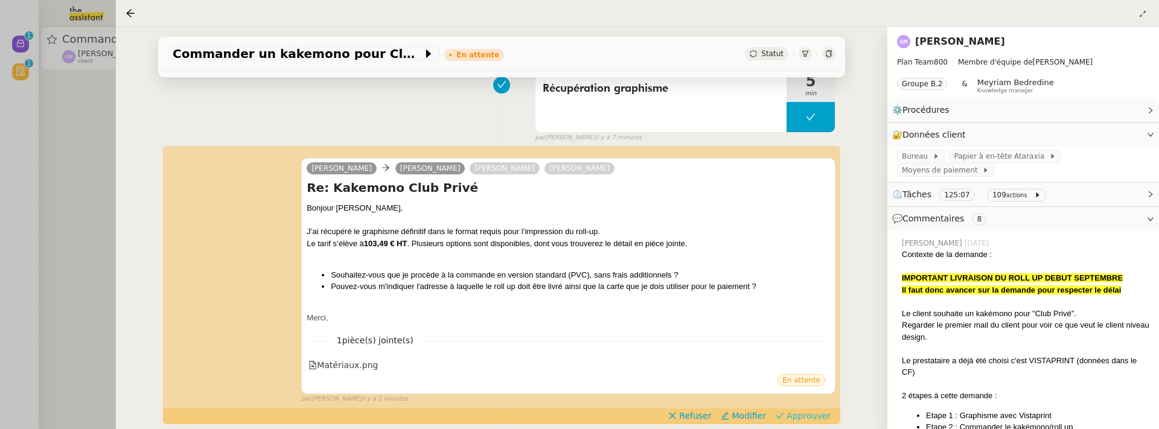
click at [805, 414] on span "Approuver" at bounding box center [809, 416] width 44 height 12
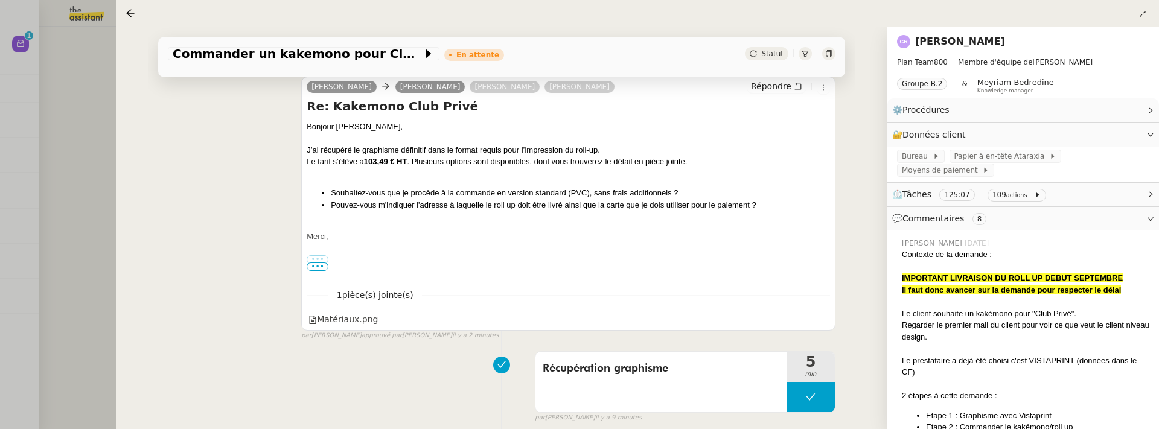
click at [78, 122] on div at bounding box center [579, 214] width 1159 height 429
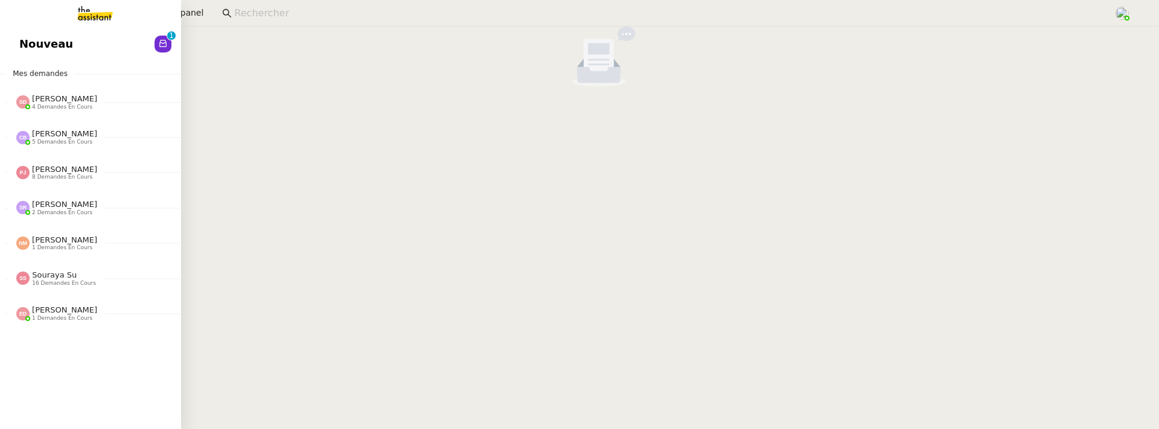
click at [31, 44] on span "Nouveau" at bounding box center [46, 44] width 54 height 18
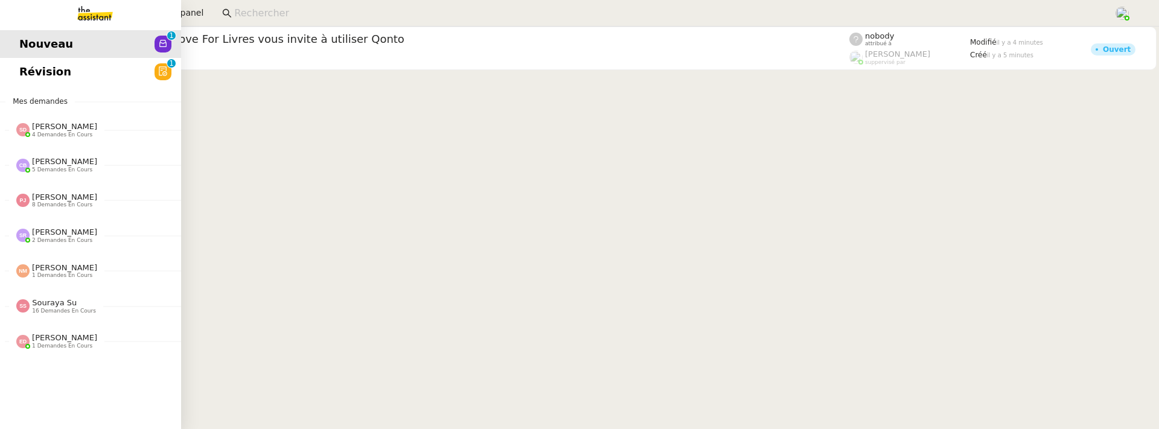
click at [30, 66] on span "Révision" at bounding box center [45, 72] width 52 height 18
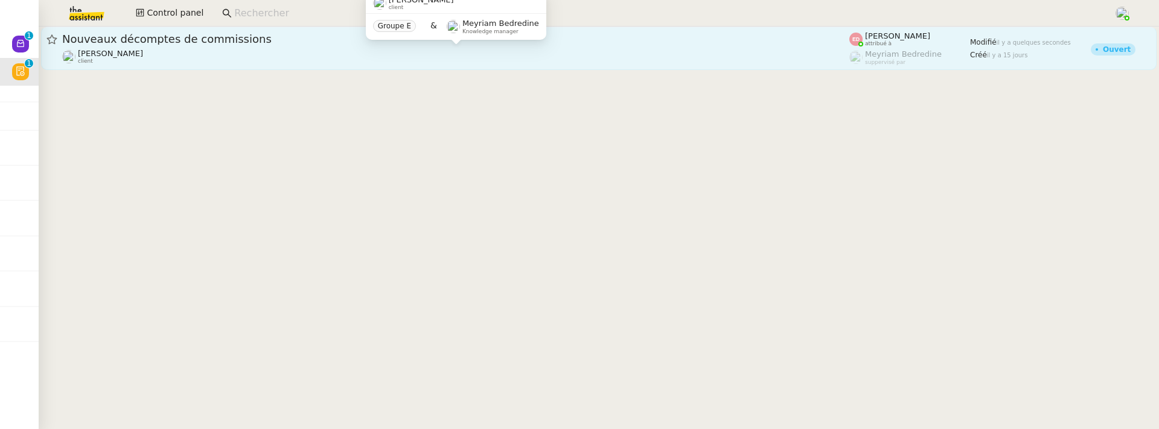
click at [436, 49] on div "Fanny Eyraud client" at bounding box center [455, 57] width 787 height 16
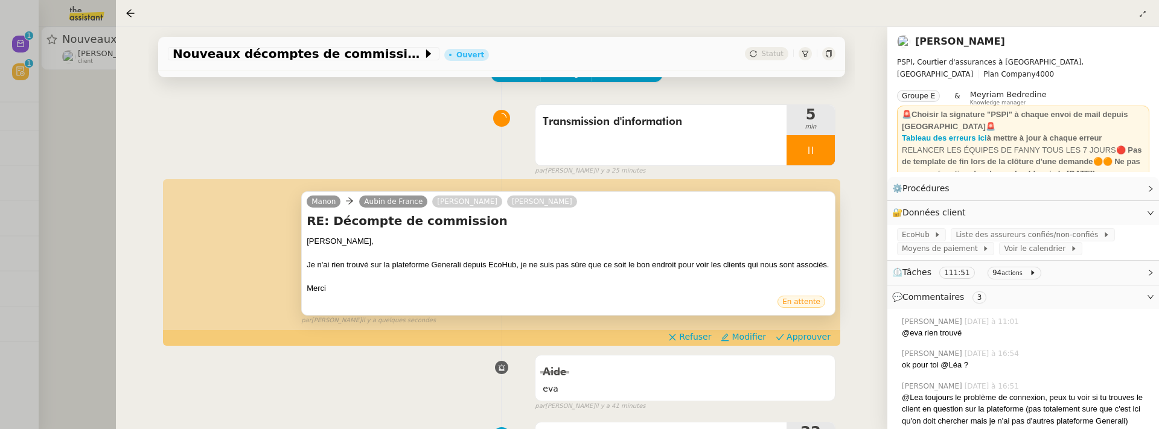
scroll to position [71, 0]
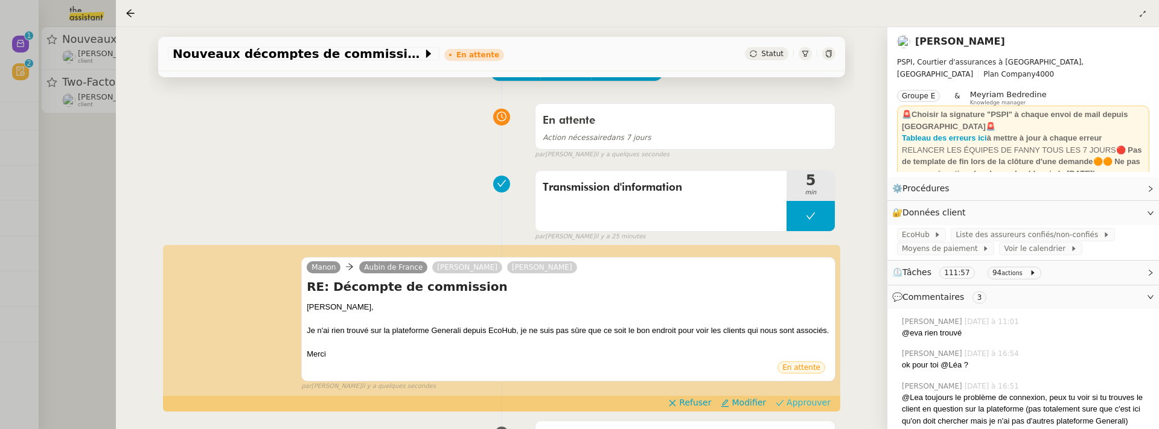
click at [816, 404] on span "Approuver" at bounding box center [809, 403] width 44 height 12
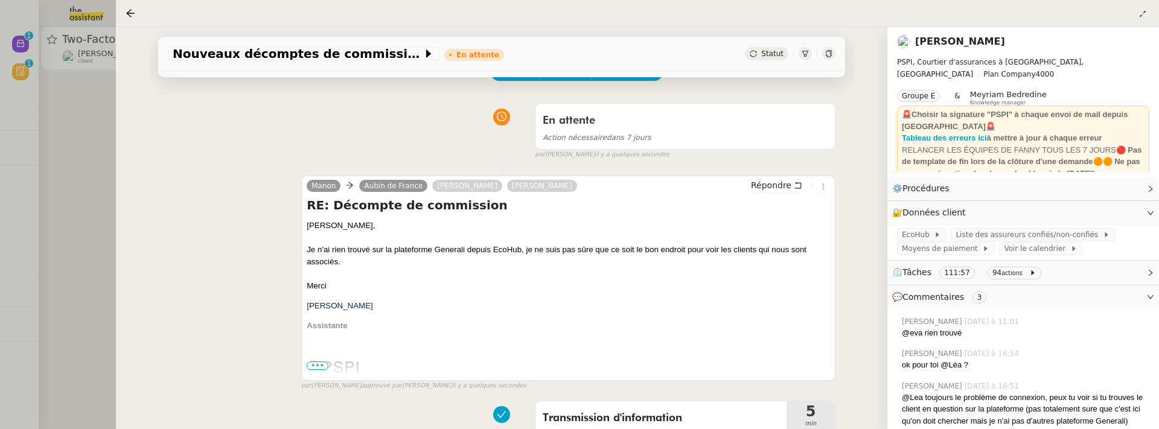
scroll to position [0, 0]
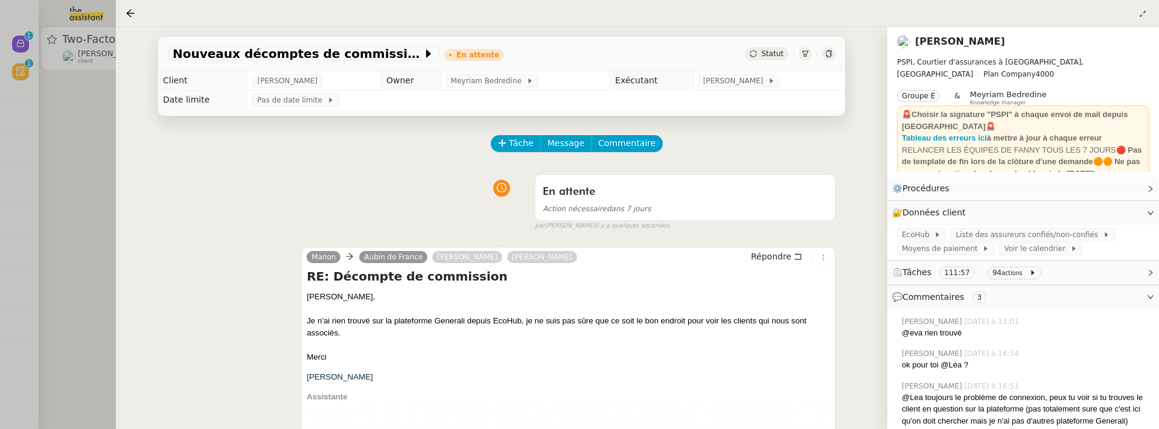
click at [83, 129] on div at bounding box center [579, 214] width 1159 height 429
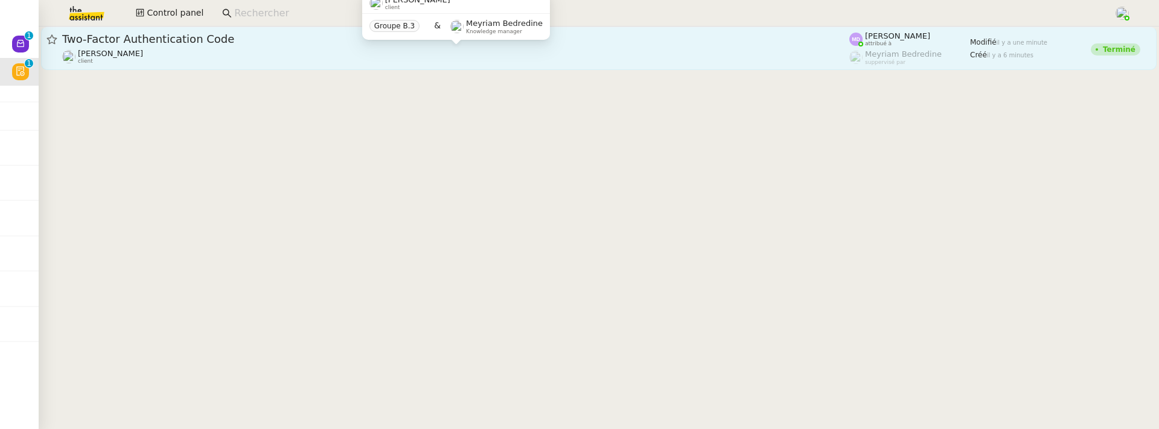
click at [197, 50] on div "Julien Decroix client" at bounding box center [455, 57] width 787 height 16
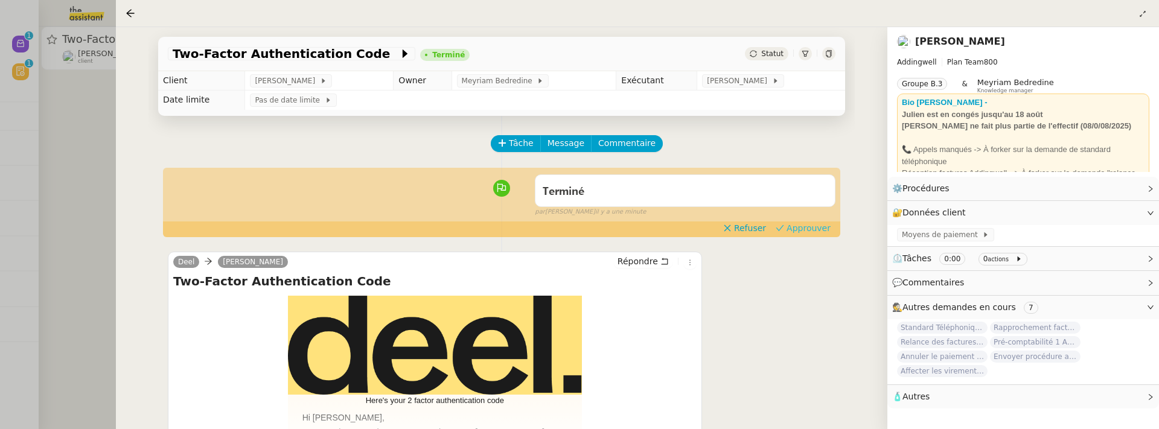
click at [817, 223] on span "Approuver" at bounding box center [809, 228] width 44 height 12
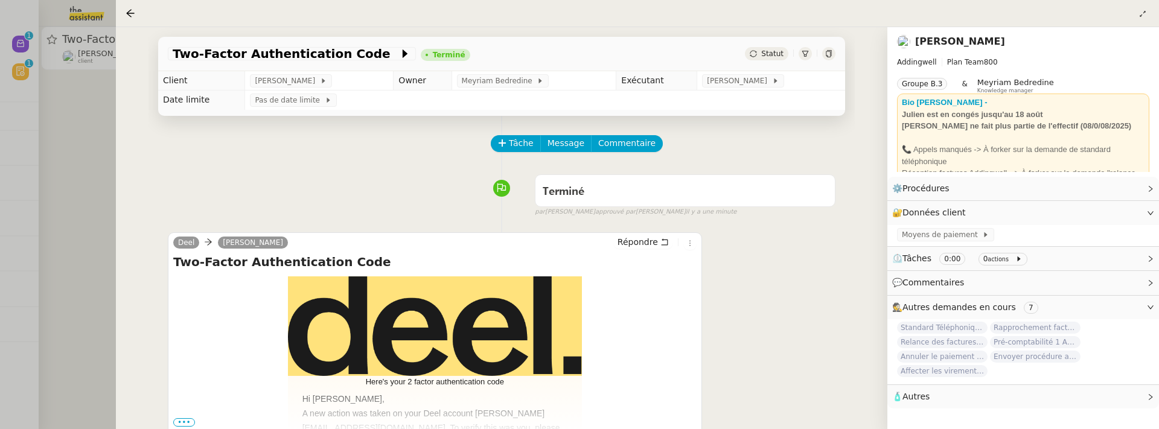
click at [63, 103] on div at bounding box center [579, 214] width 1159 height 429
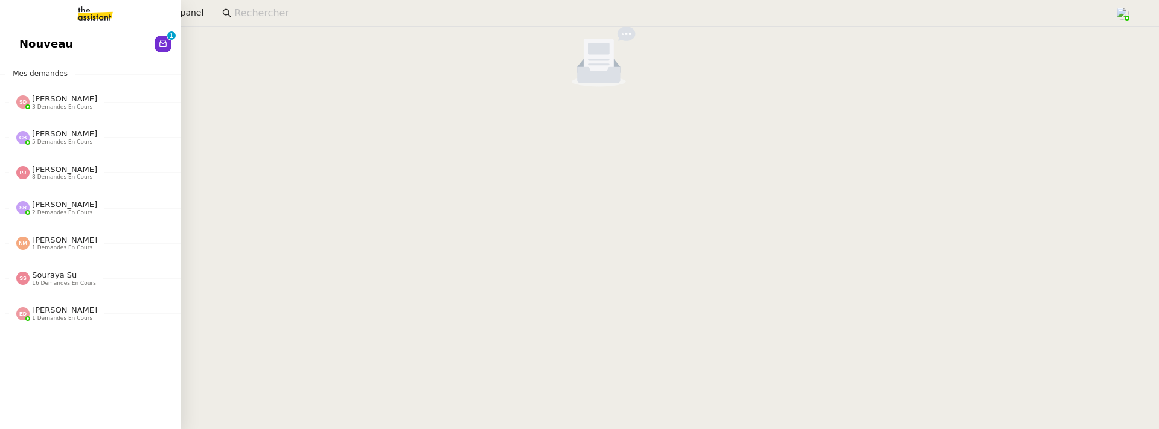
click at [28, 48] on span "Nouveau" at bounding box center [46, 44] width 54 height 18
click at [30, 39] on span "Aide" at bounding box center [32, 44] width 27 height 18
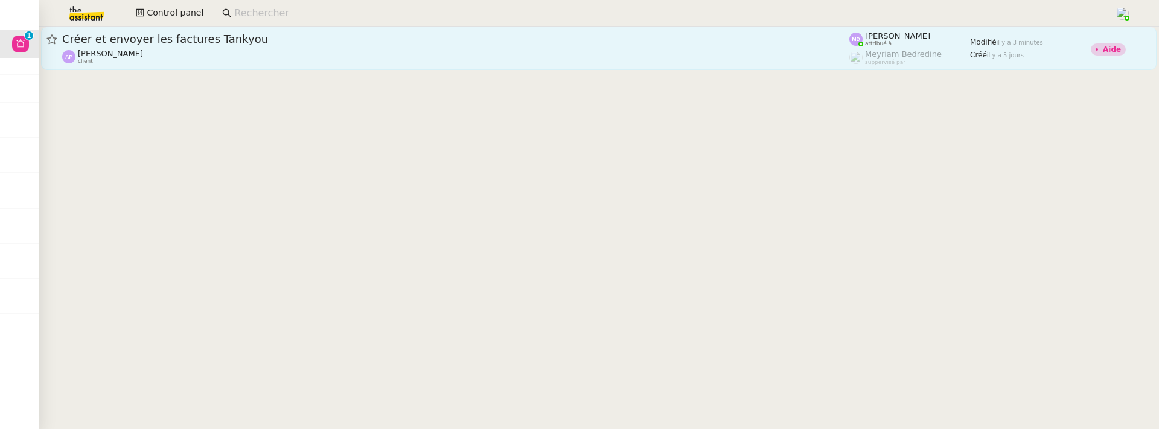
click at [230, 34] on span "Créer et envoyer les factures Tankyou" at bounding box center [455, 39] width 787 height 11
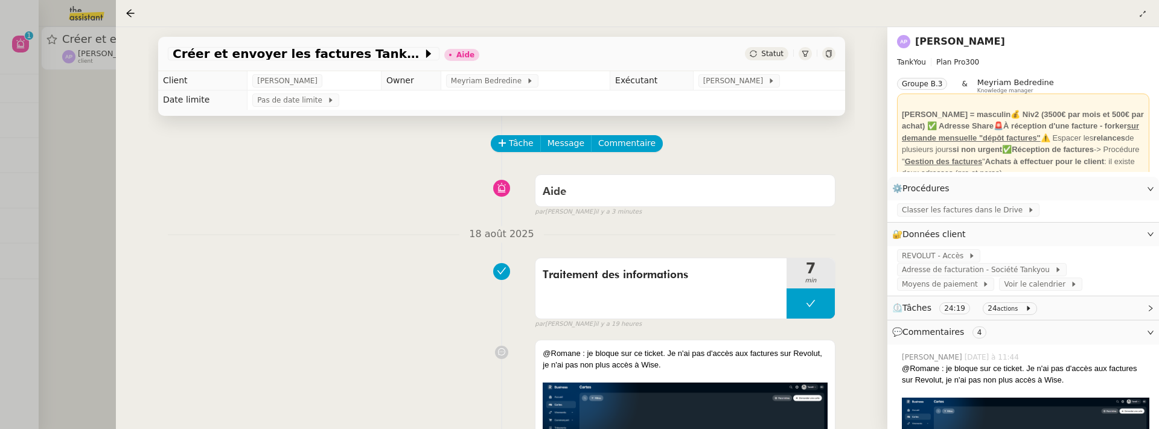
click at [91, 159] on div at bounding box center [579, 214] width 1159 height 429
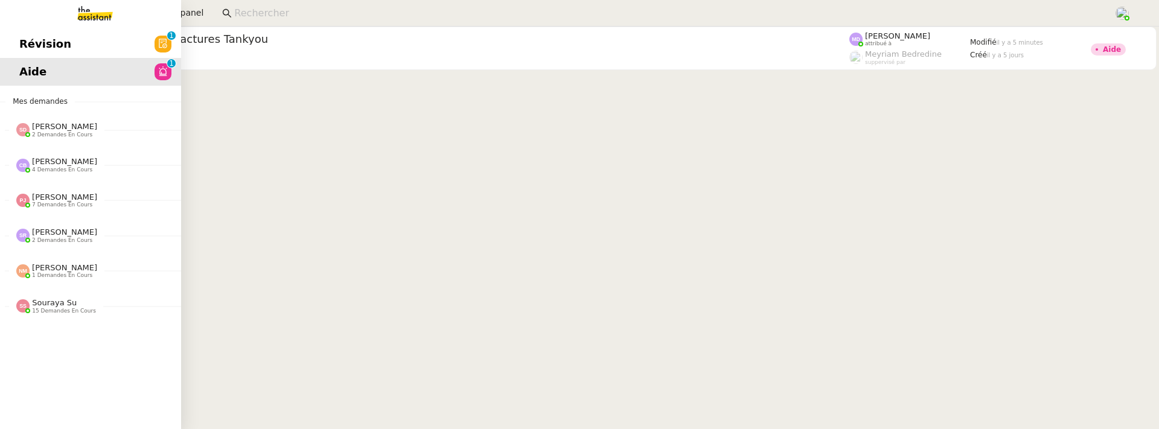
click at [28, 48] on span "Révision" at bounding box center [45, 44] width 52 height 18
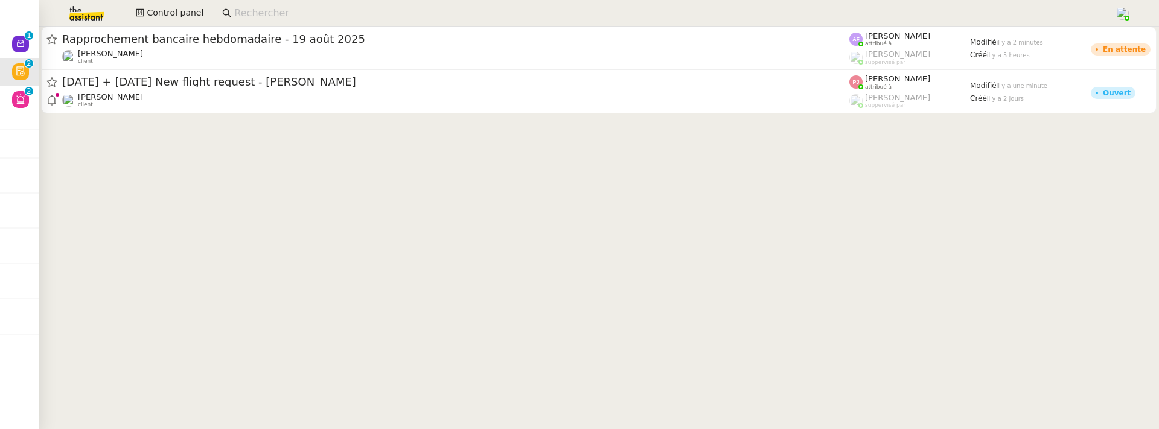
click at [200, 115] on div at bounding box center [599, 73] width 1120 height 92
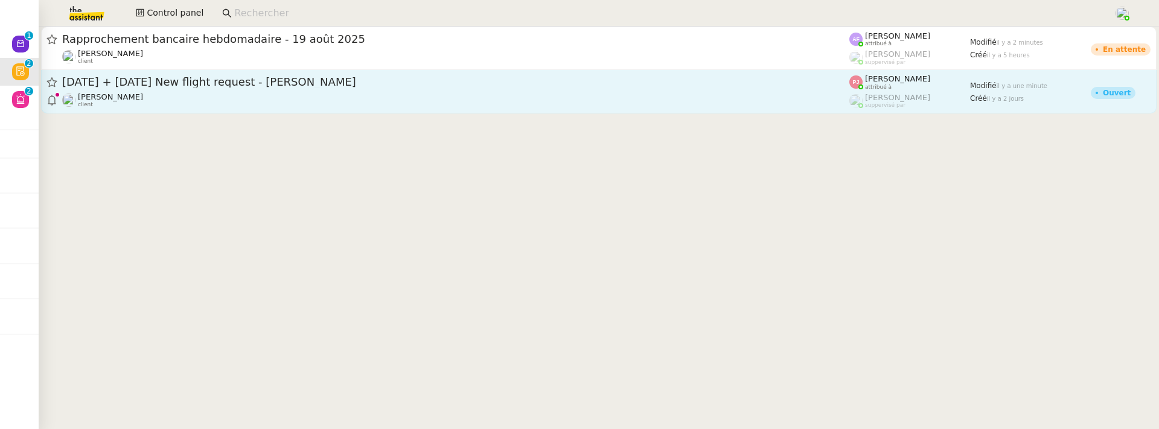
click at [221, 90] on div "24th August 2025 + 28th August 2025 New flight request - George Curtis Louis Fr…" at bounding box center [455, 91] width 787 height 33
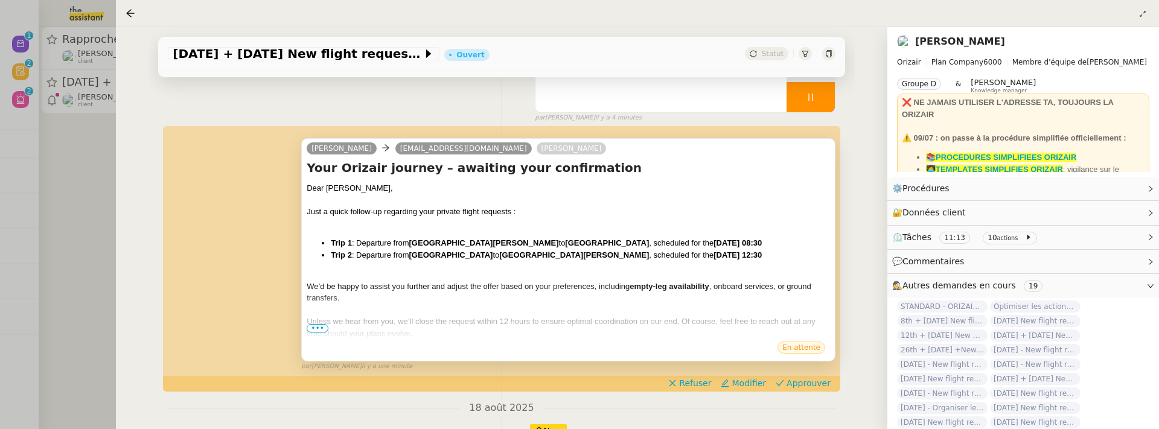
scroll to position [131, 0]
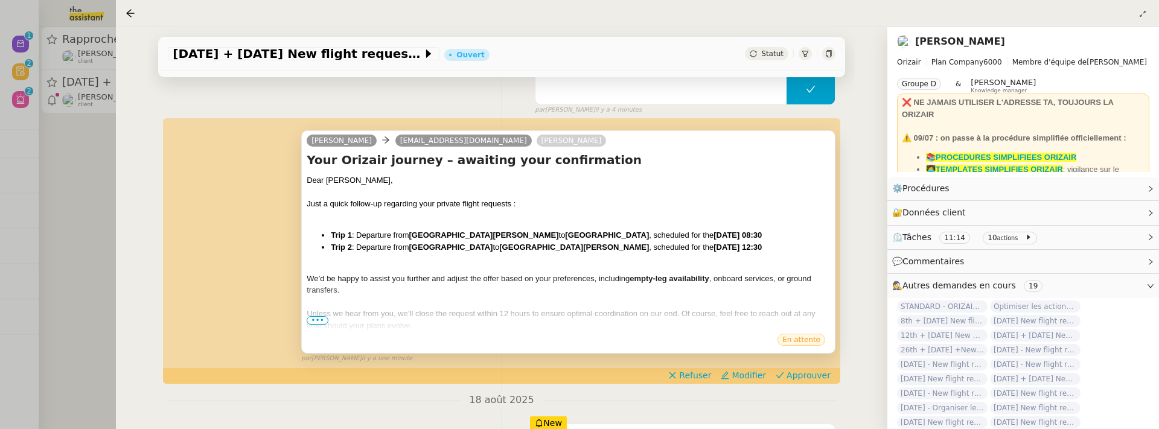
click at [320, 322] on span "•••" at bounding box center [318, 320] width 22 height 8
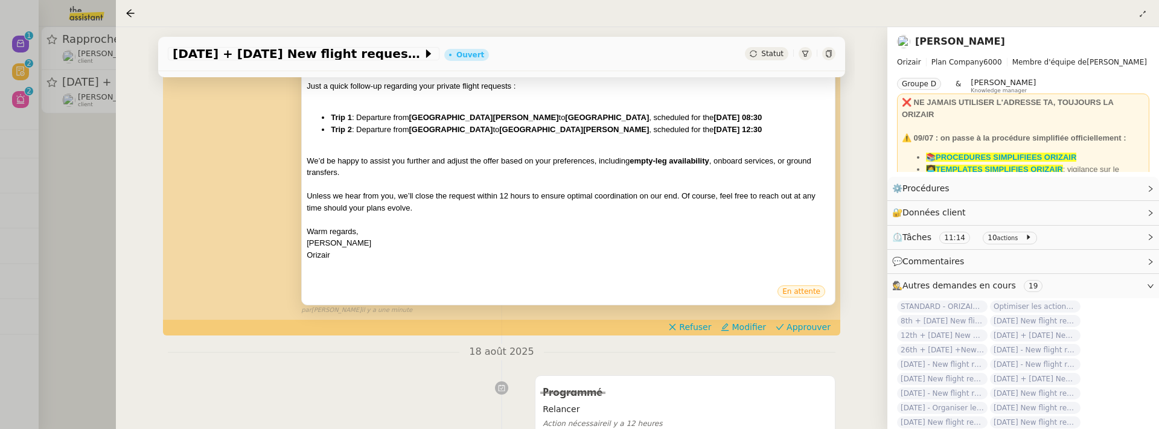
scroll to position [250, 0]
click at [795, 321] on span "Approuver" at bounding box center [809, 326] width 44 height 12
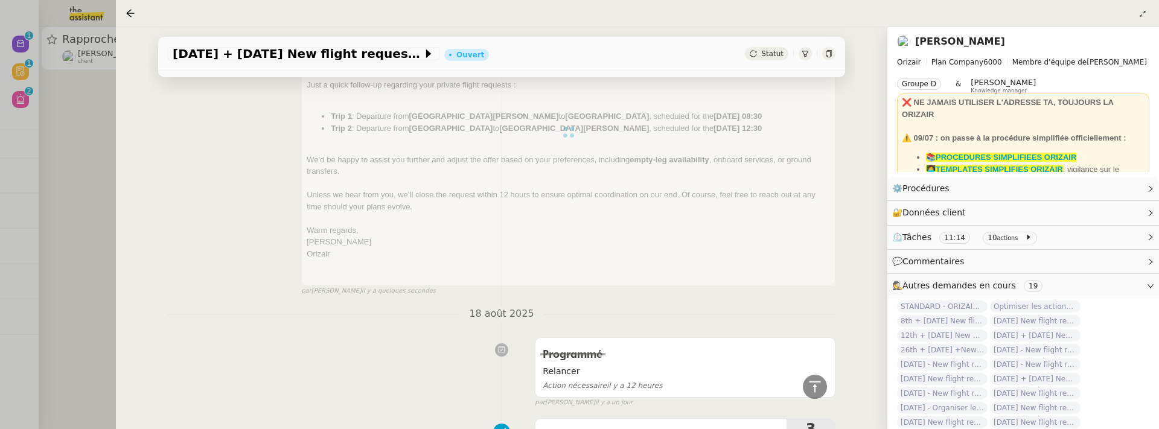
click at [90, 192] on div at bounding box center [579, 214] width 1159 height 429
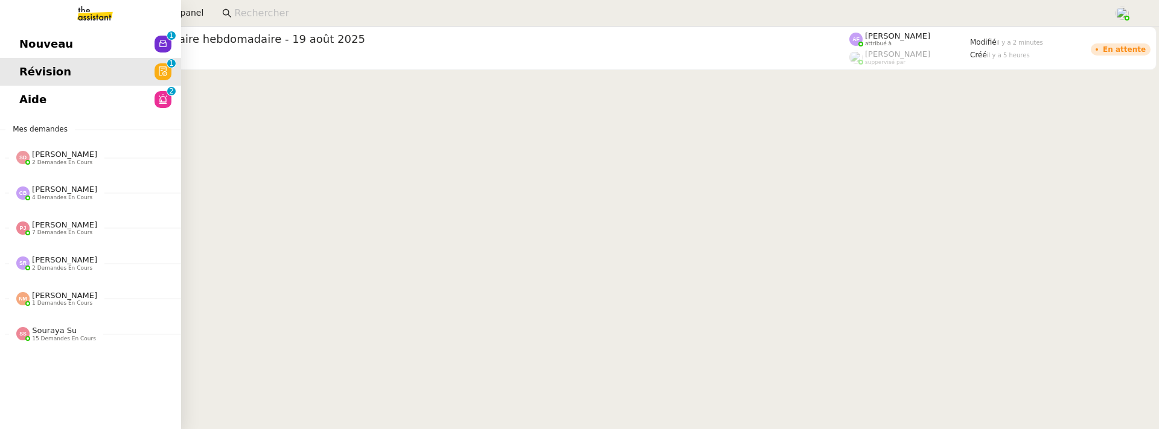
click at [30, 40] on span "Nouveau" at bounding box center [46, 44] width 54 height 18
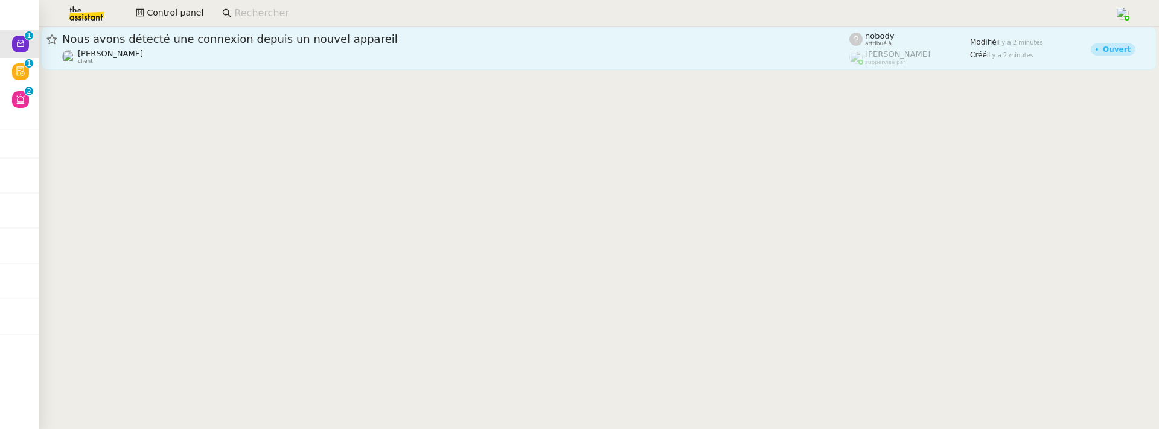
click at [241, 43] on span "Nous avons détecté une connexion depuis un nouvel appareil" at bounding box center [455, 39] width 787 height 11
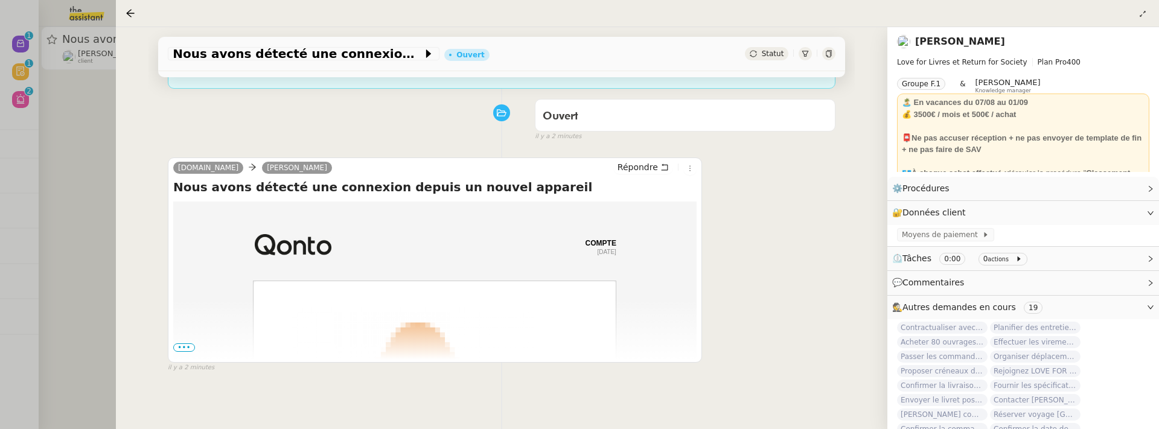
scroll to position [155, 0]
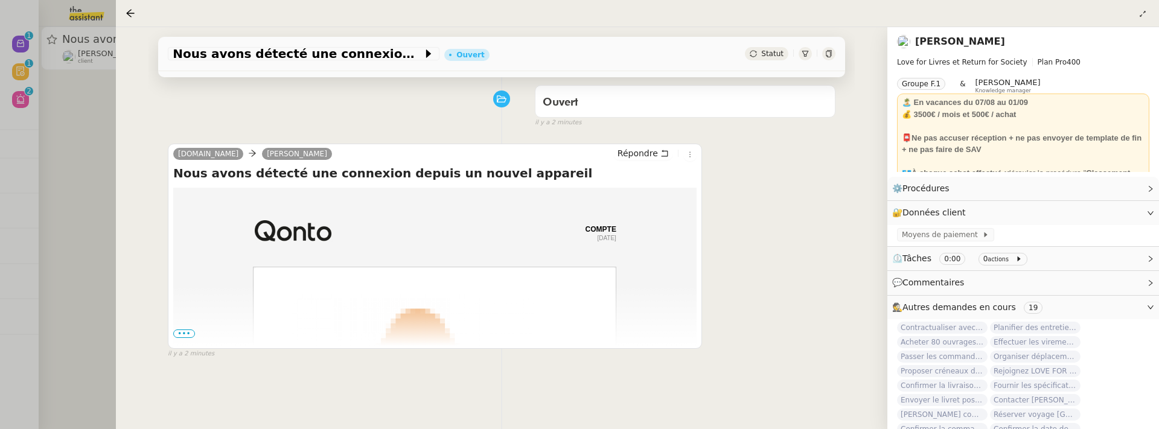
click at [179, 330] on span "•••" at bounding box center [184, 334] width 22 height 8
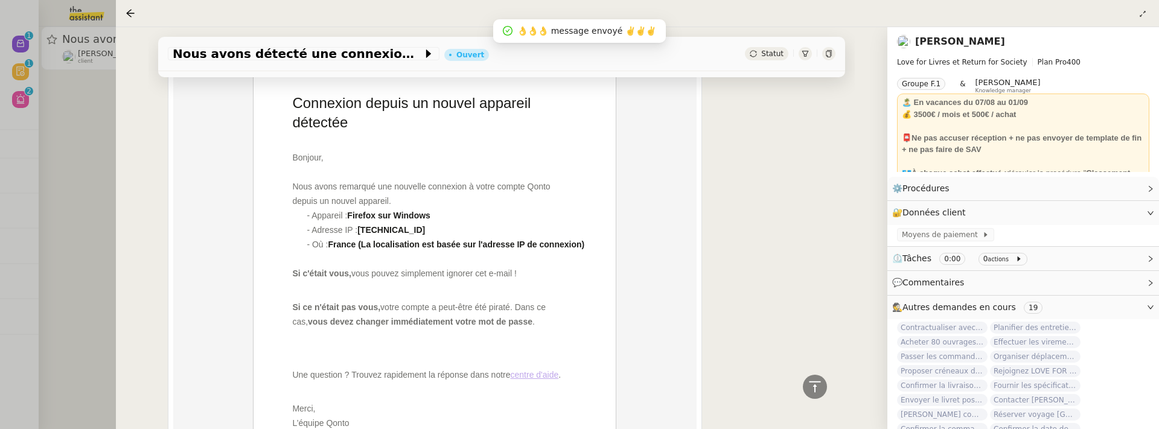
scroll to position [668, 0]
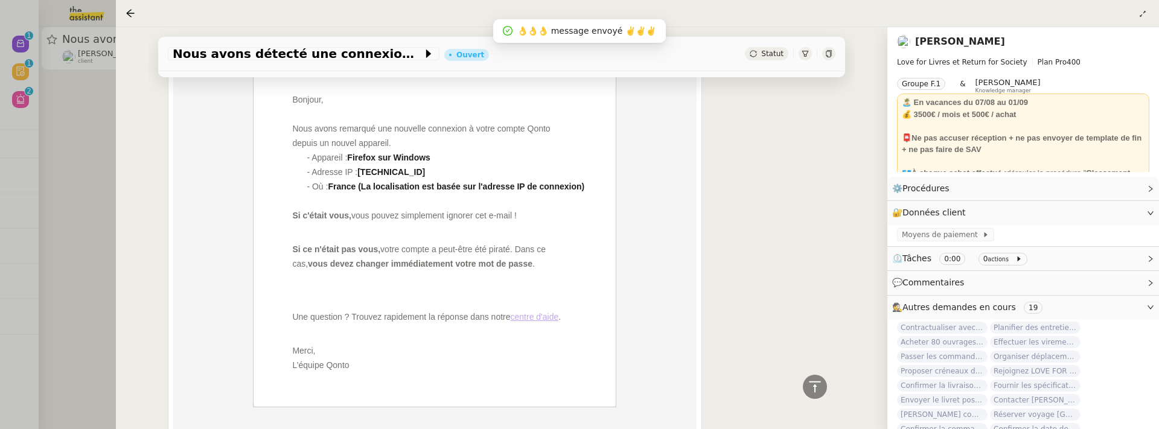
click at [758, 58] on div "Statut" at bounding box center [766, 53] width 43 height 13
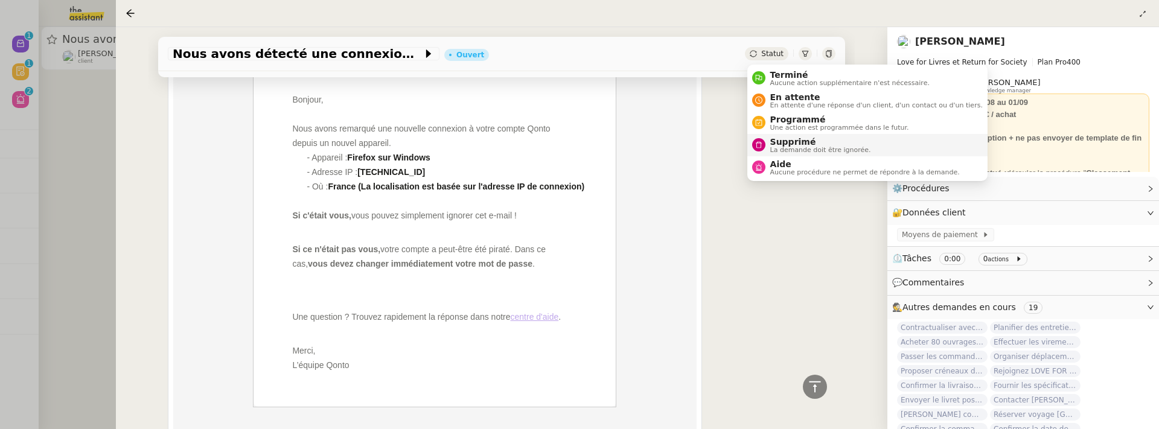
click at [789, 135] on li "Supprimé La demande doit être ignorée." at bounding box center [867, 145] width 240 height 22
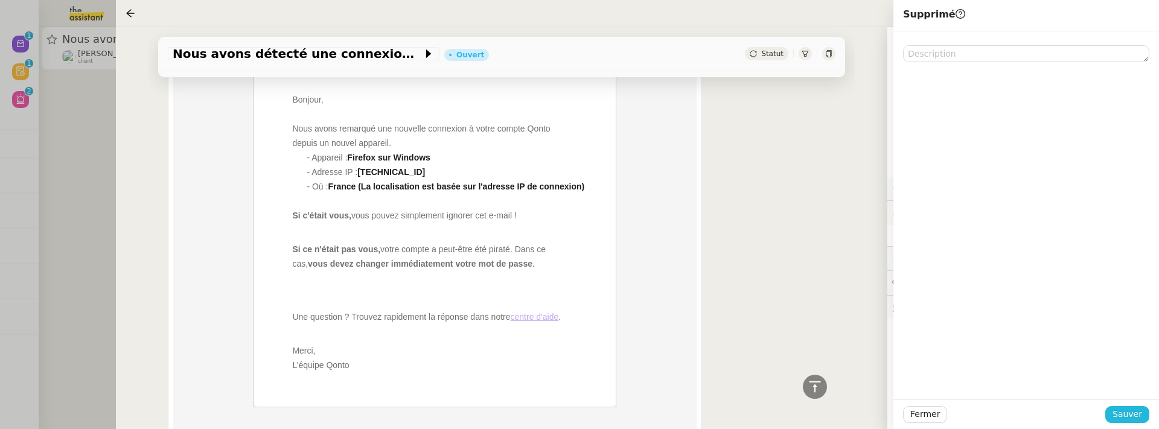
click at [1132, 421] on span "Sauver" at bounding box center [1128, 414] width 30 height 14
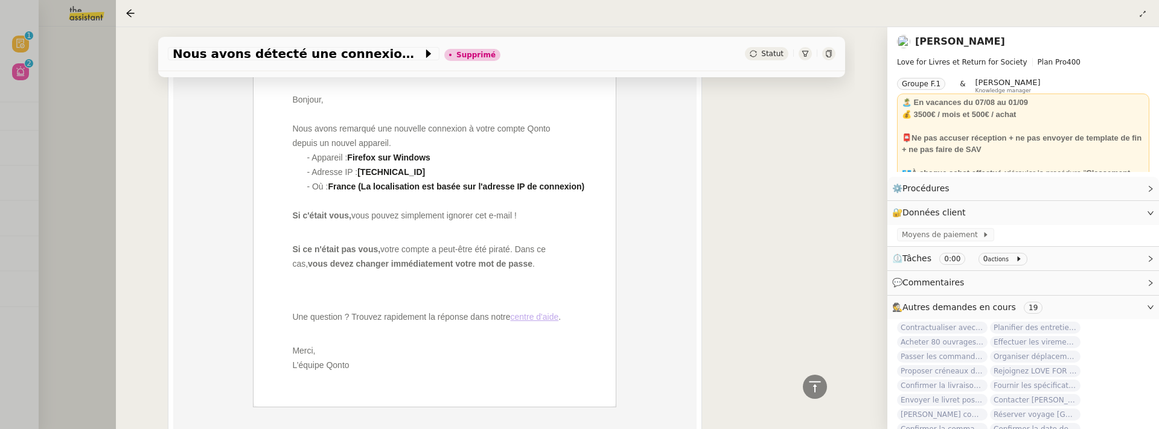
click at [99, 107] on div at bounding box center [579, 214] width 1159 height 429
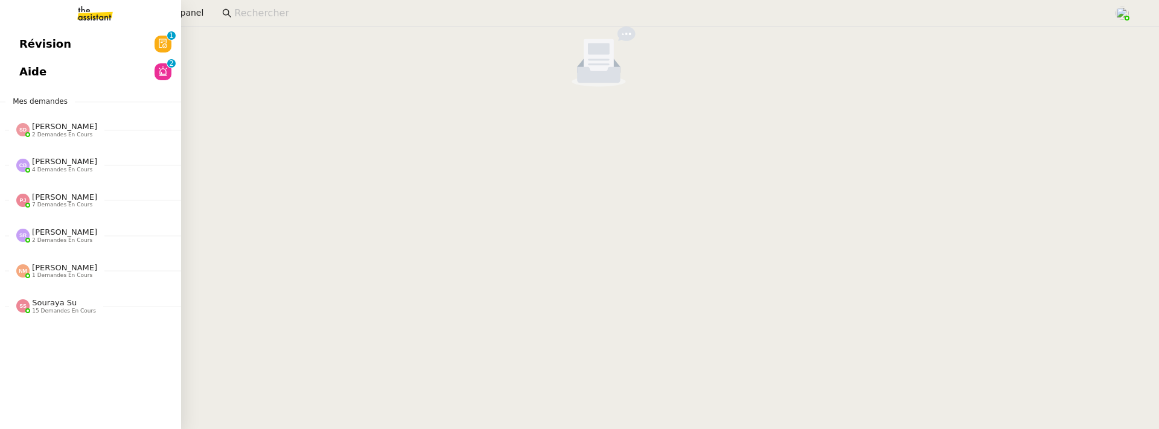
click at [32, 46] on span "Révision" at bounding box center [45, 44] width 52 height 18
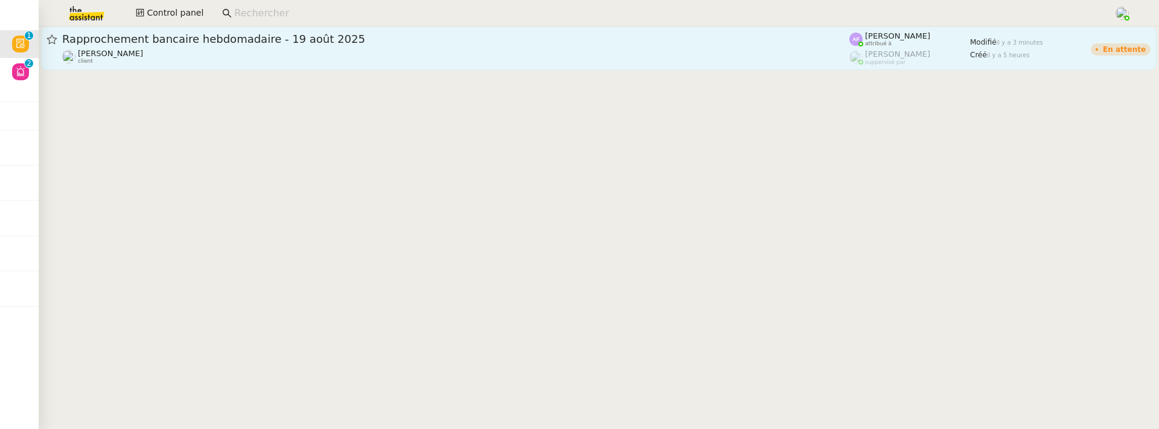
click at [282, 58] on div "Eliott Hosansky client" at bounding box center [455, 57] width 787 height 16
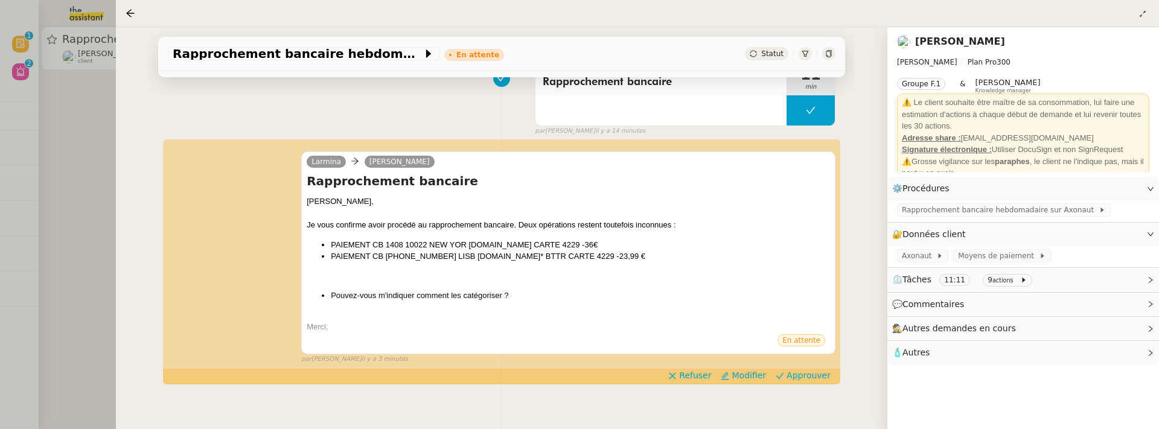
scroll to position [188, 0]
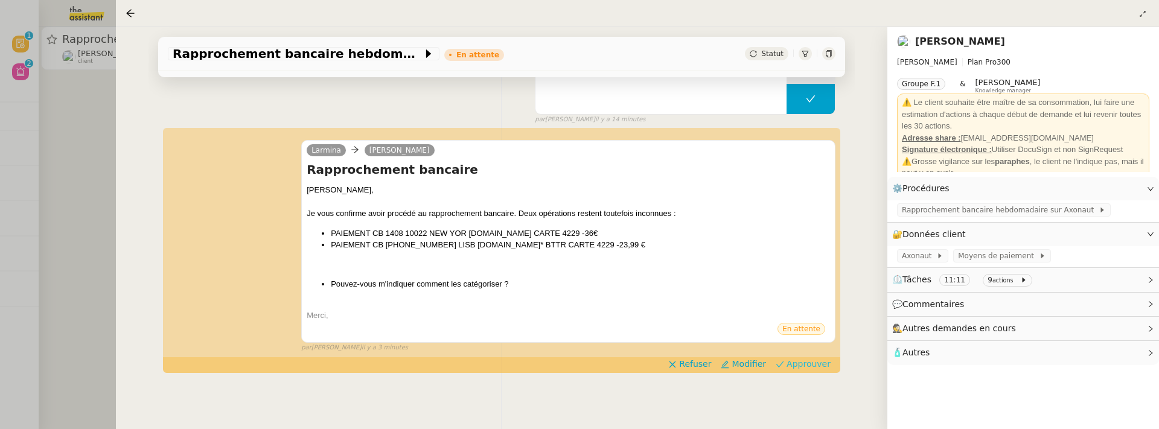
click at [809, 360] on span "Approuver" at bounding box center [809, 364] width 44 height 12
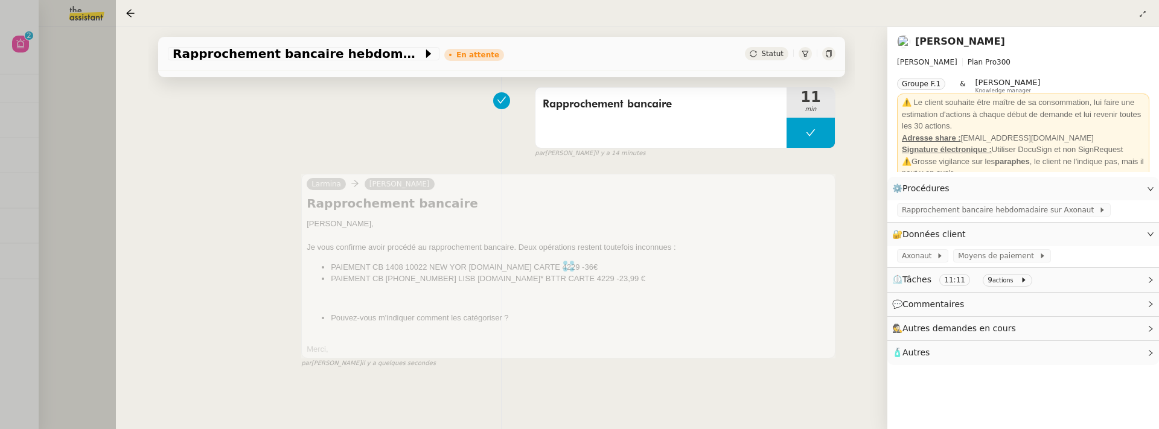
click at [72, 118] on div at bounding box center [579, 214] width 1159 height 429
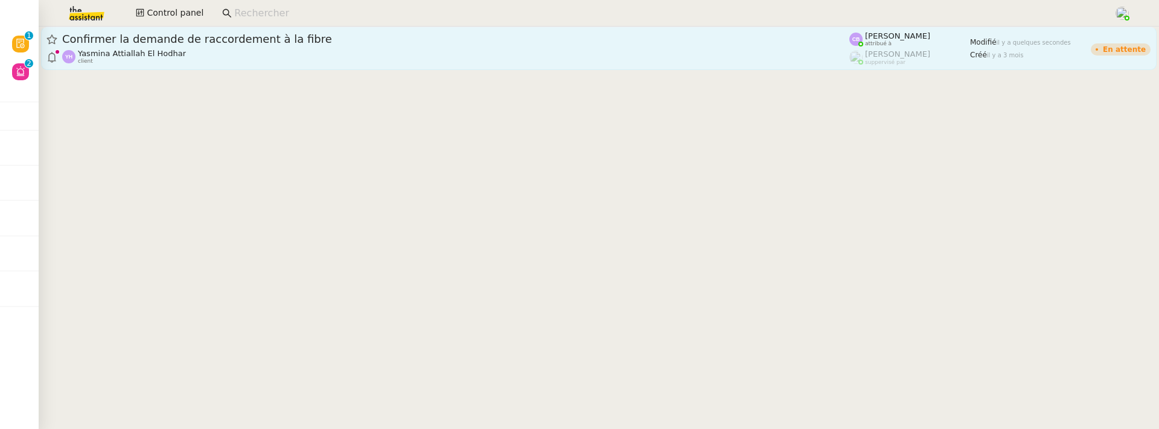
click at [184, 34] on span "Confirmer la demande de raccordement à la fibre" at bounding box center [455, 39] width 787 height 11
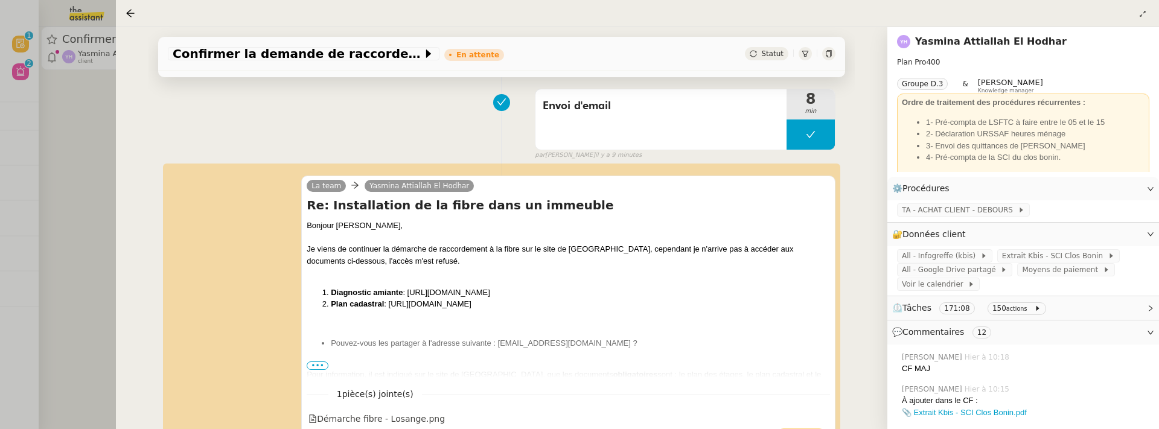
scroll to position [200, 0]
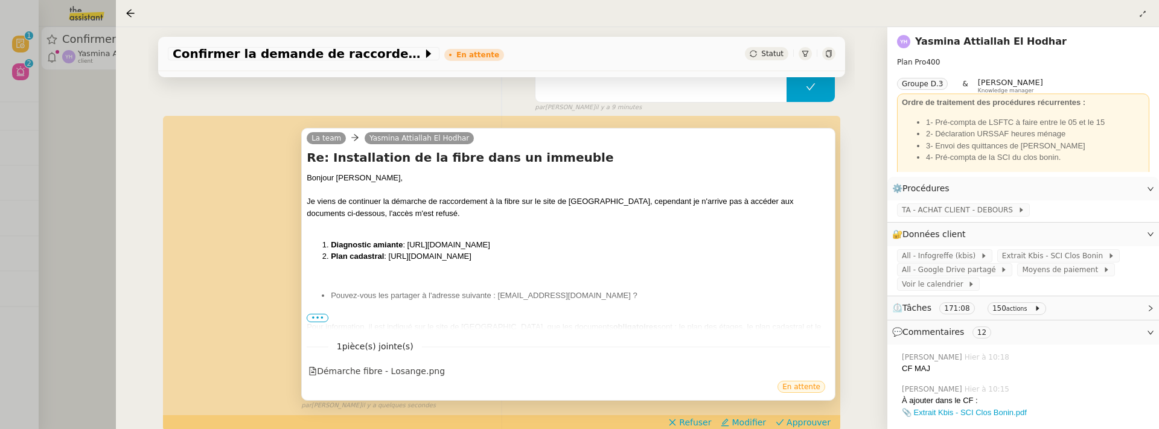
click at [320, 318] on span "•••" at bounding box center [318, 318] width 22 height 8
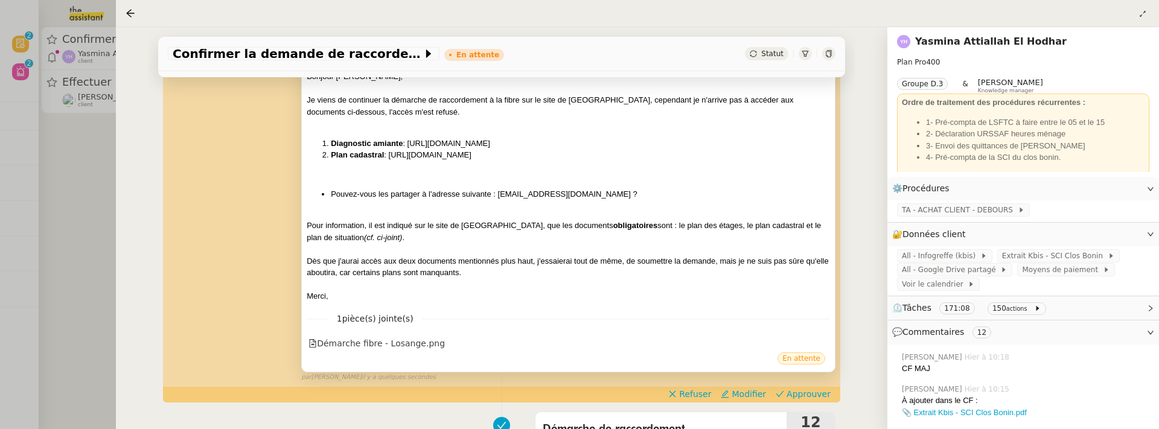
scroll to position [311, 0]
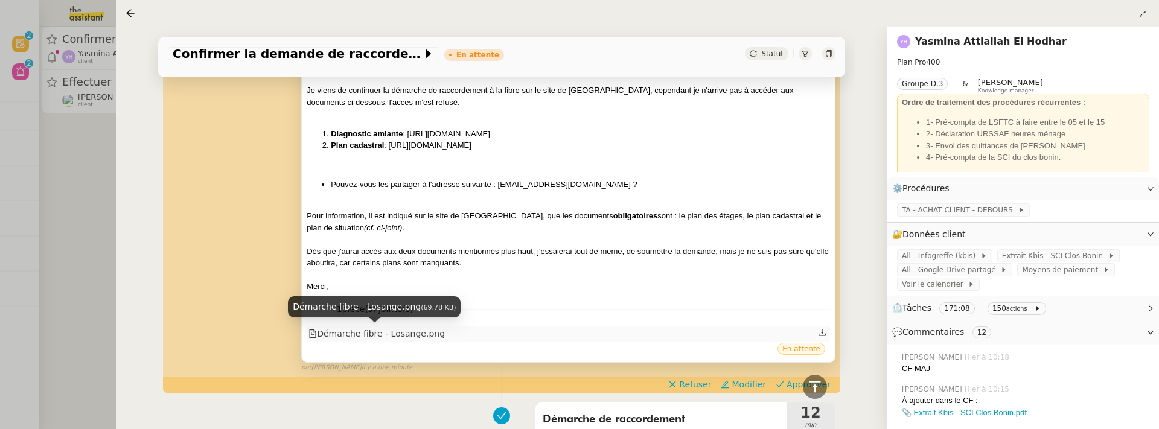
click at [406, 332] on div "Démarche fibre - Losange.png" at bounding box center [376, 334] width 136 height 14
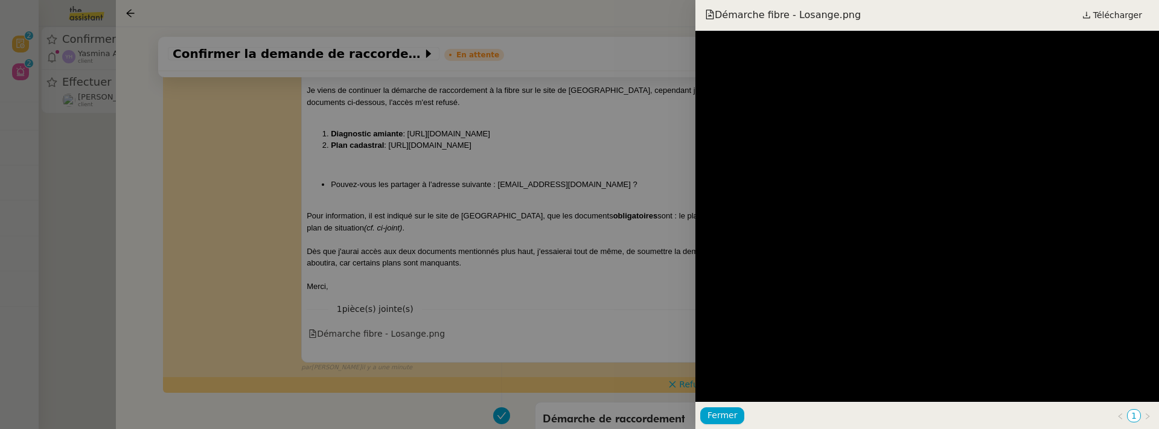
click at [618, 261] on div at bounding box center [579, 214] width 1159 height 429
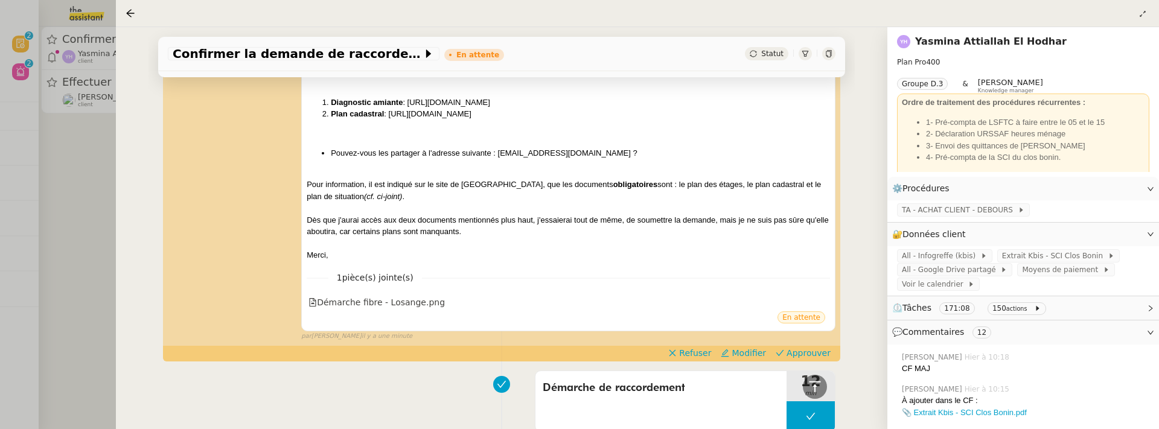
scroll to position [343, 0]
click at [803, 354] on span "Approuver" at bounding box center [809, 353] width 44 height 12
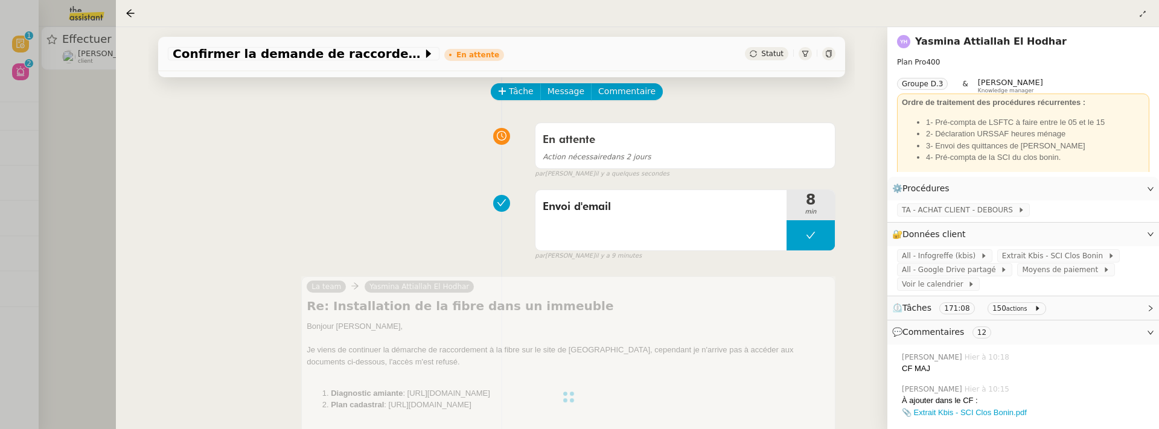
scroll to position [0, 0]
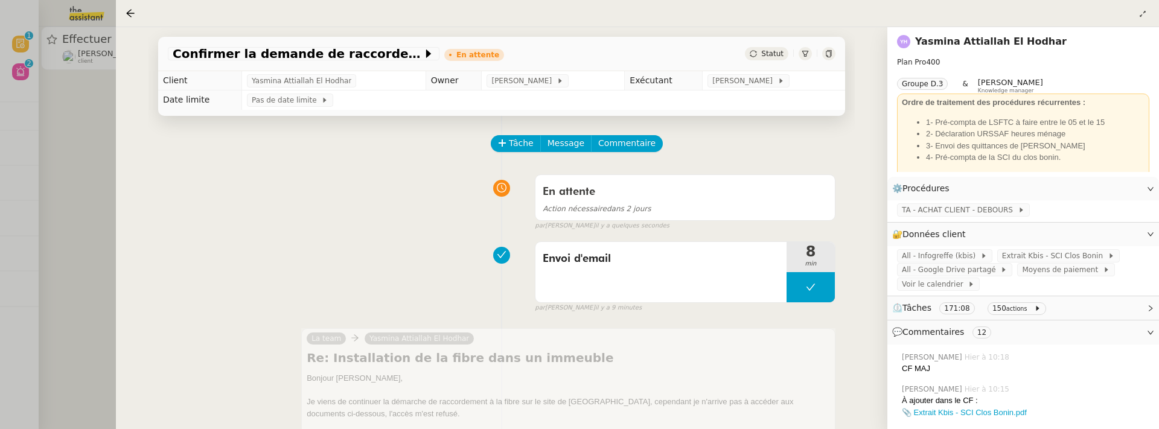
click at [95, 192] on div at bounding box center [579, 214] width 1159 height 429
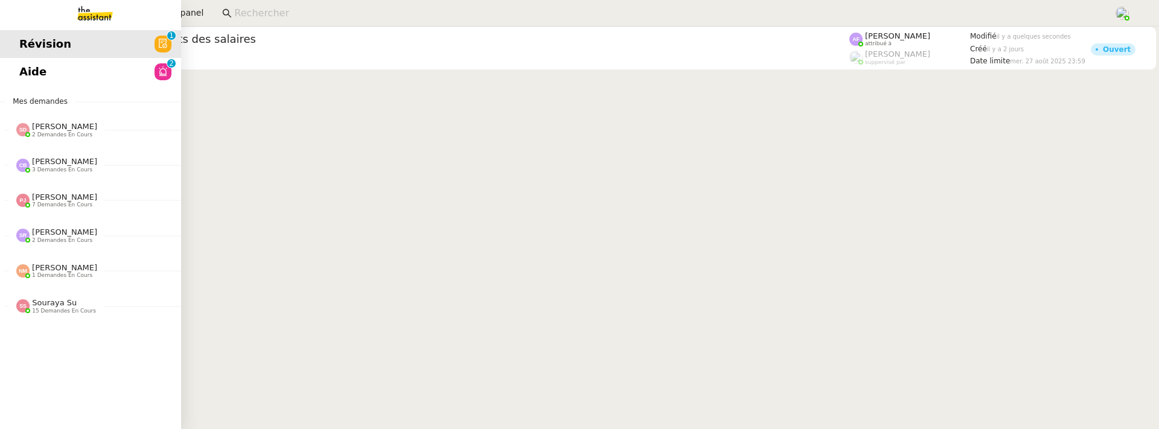
click at [42, 76] on span "Aide" at bounding box center [32, 72] width 27 height 18
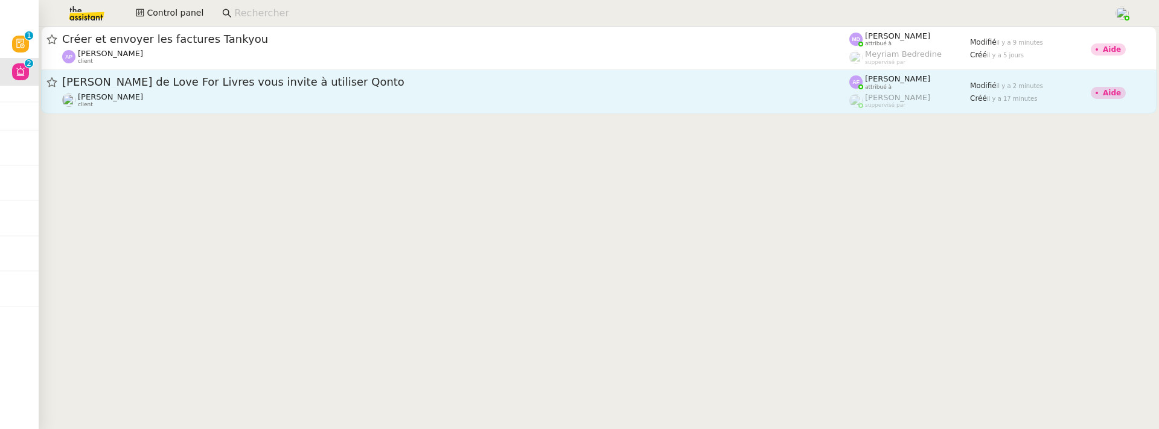
click at [344, 112] on link "Céline Marie de Love For Livres vous invite à utiliser Qonto Céline MAS client …" at bounding box center [599, 91] width 1116 height 43
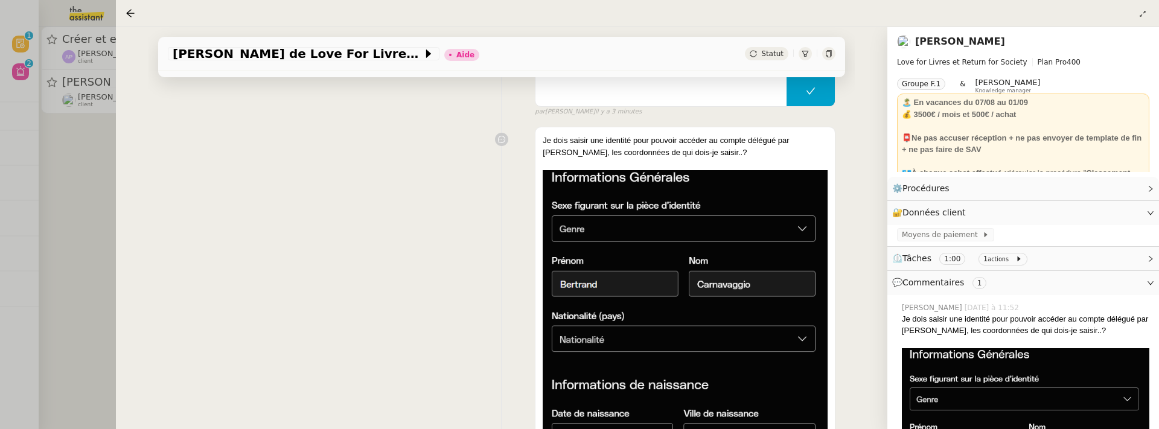
scroll to position [199, 0]
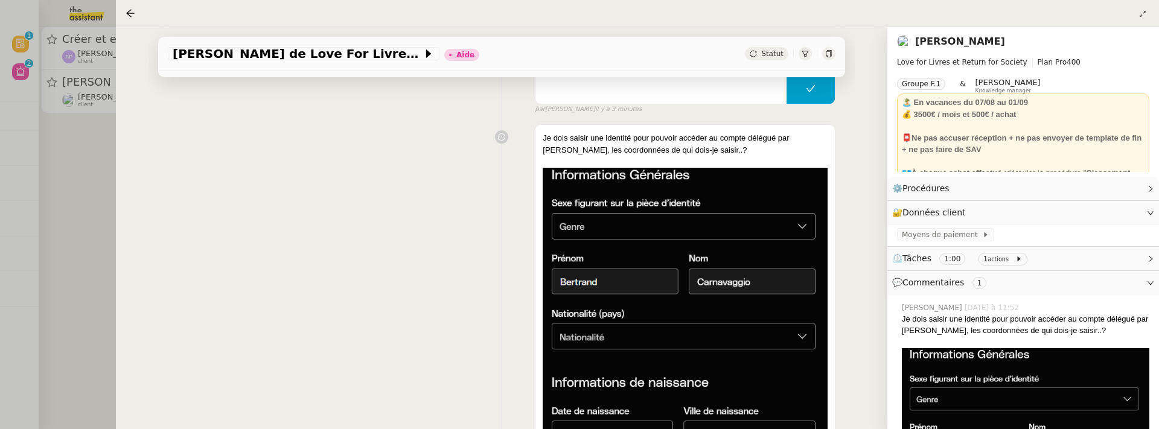
click at [53, 199] on div at bounding box center [579, 214] width 1159 height 429
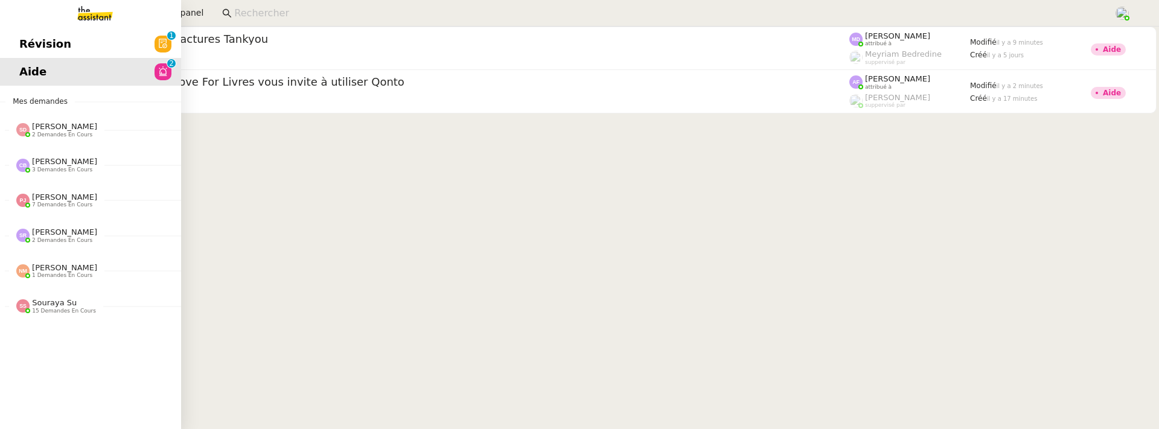
click at [25, 41] on span "Révision" at bounding box center [45, 44] width 52 height 18
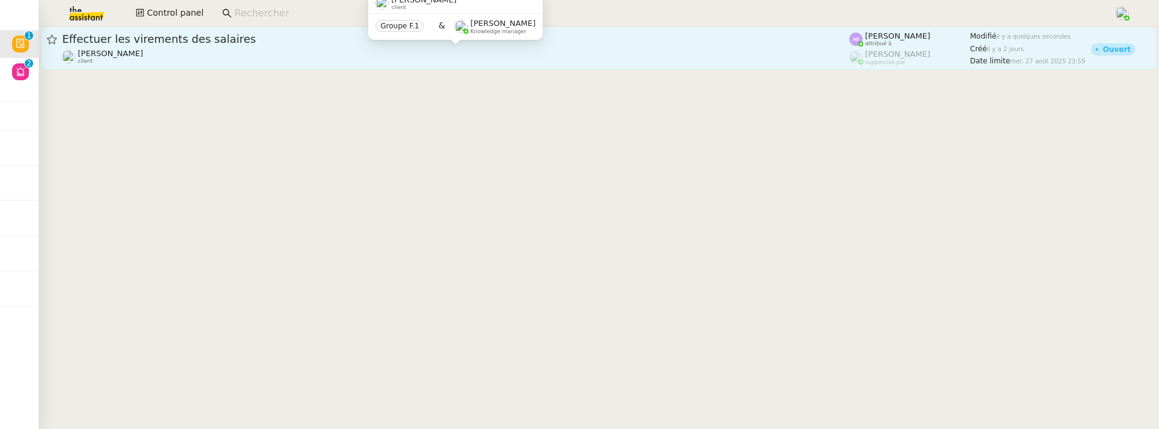
click at [235, 49] on div "Céline MAS client" at bounding box center [455, 57] width 787 height 16
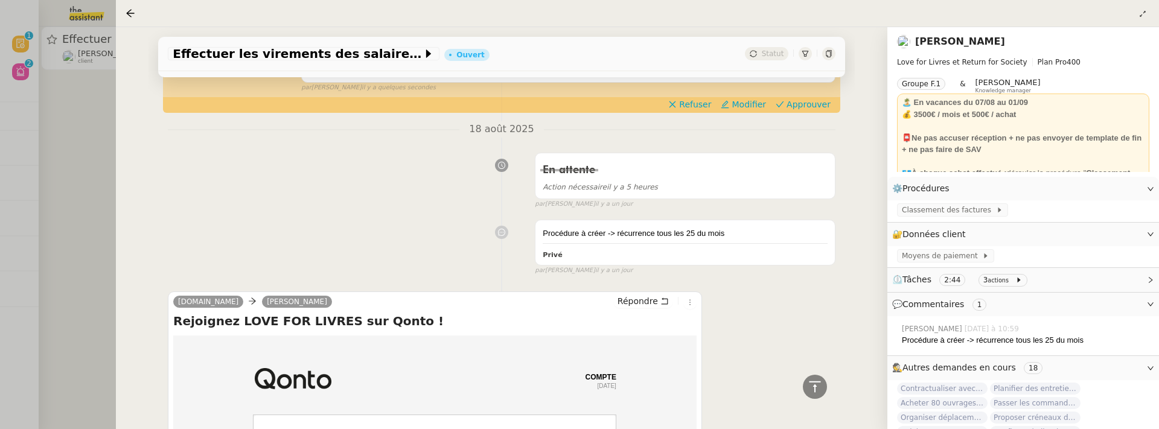
scroll to position [406, 0]
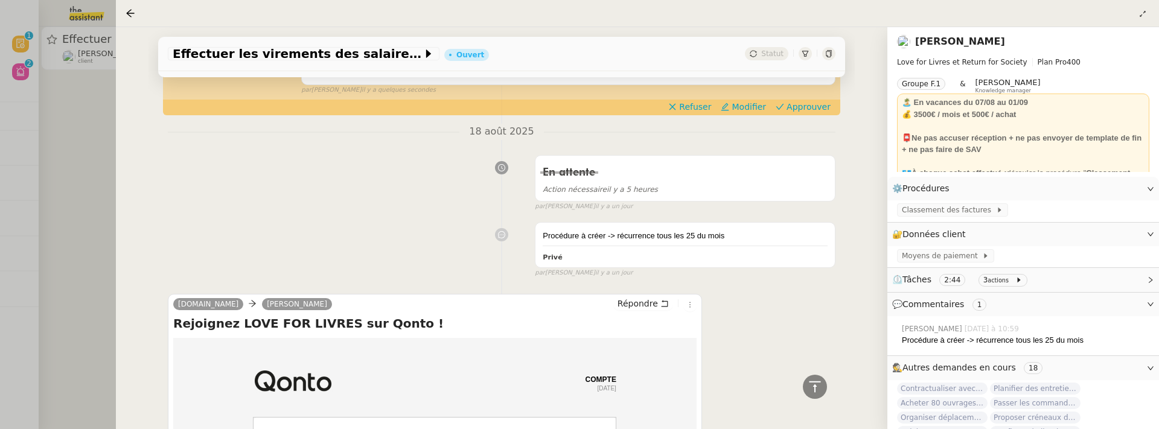
click at [150, 207] on div "Tâche Message Commentaire Veuillez patienter une erreur s'est produite 👌👌👌 mess…" at bounding box center [502, 304] width 706 height 1189
click at [103, 214] on div at bounding box center [579, 214] width 1159 height 429
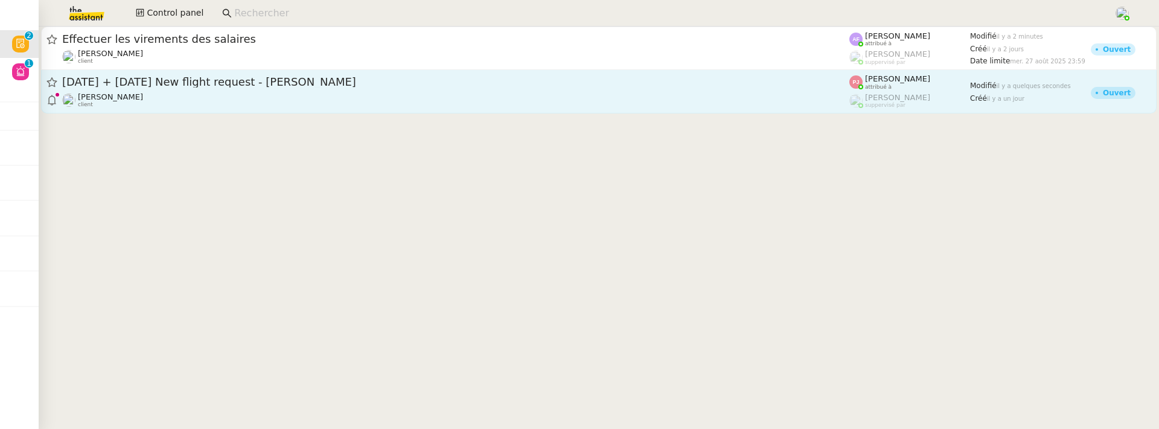
click at [223, 105] on div "Louis Frei client" at bounding box center [455, 100] width 787 height 16
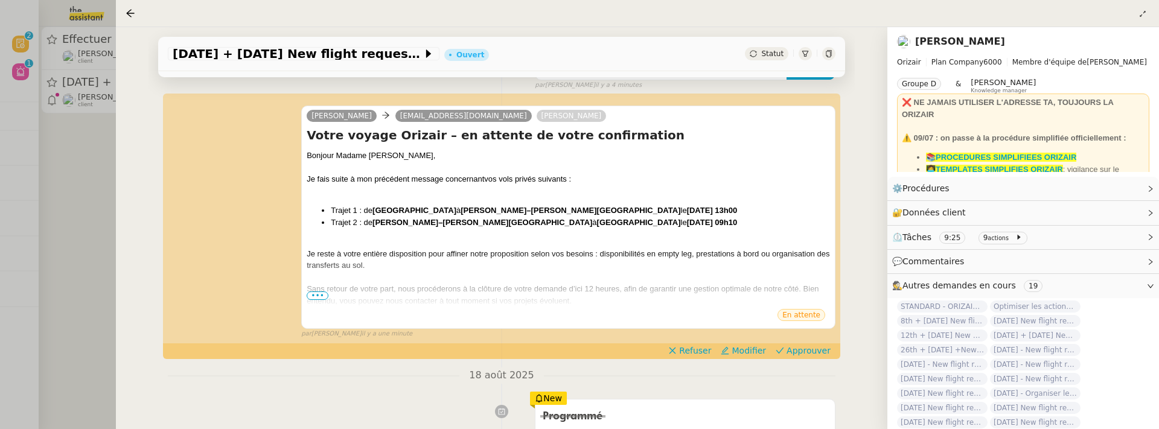
scroll to position [161, 0]
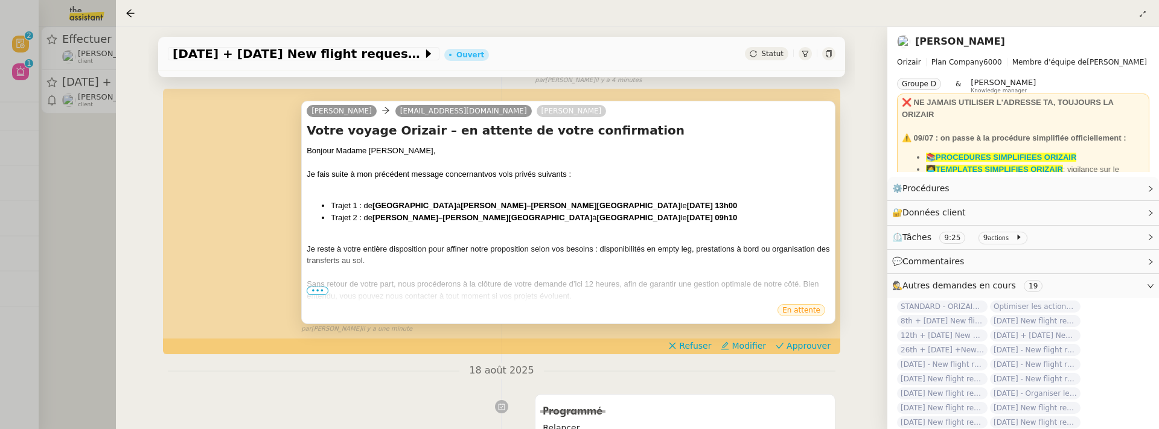
click at [318, 290] on span "•••" at bounding box center [318, 291] width 22 height 8
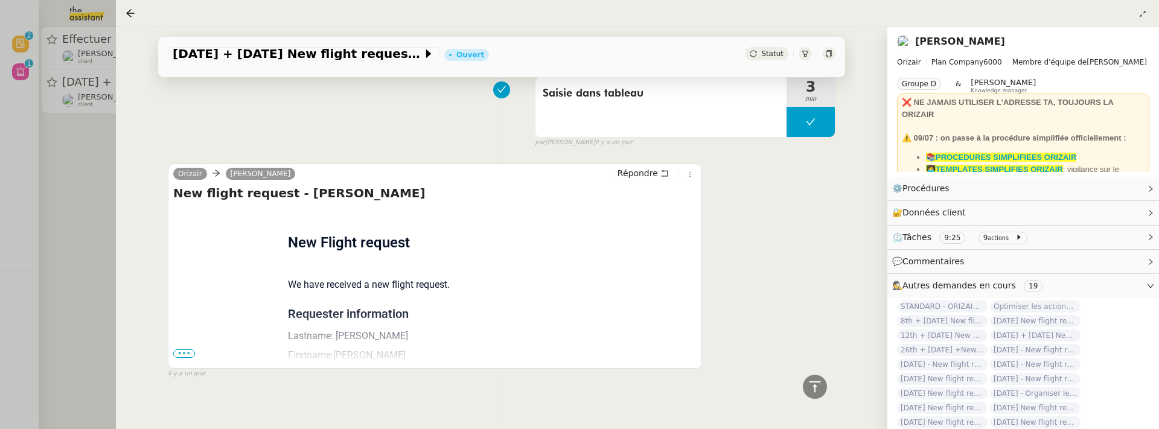
scroll to position [1001, 0]
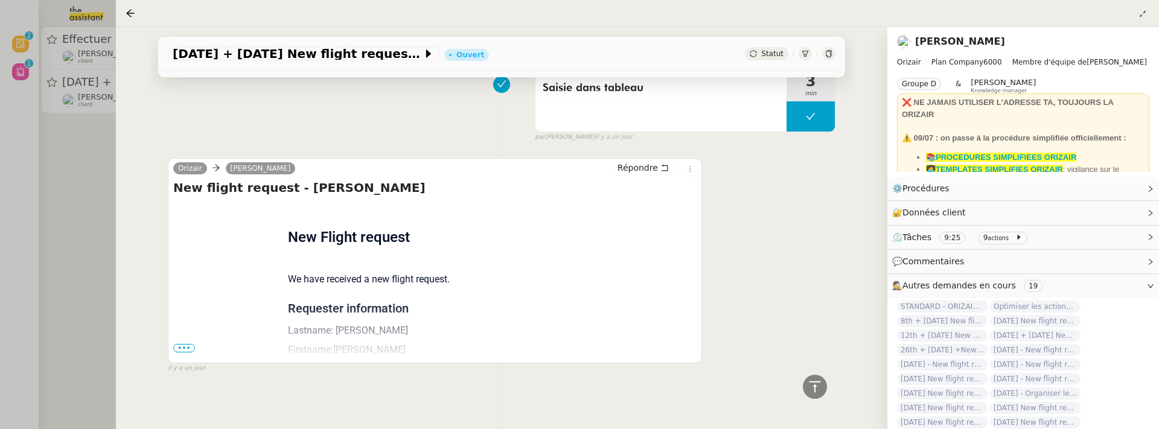
click at [184, 344] on span "•••" at bounding box center [184, 348] width 22 height 8
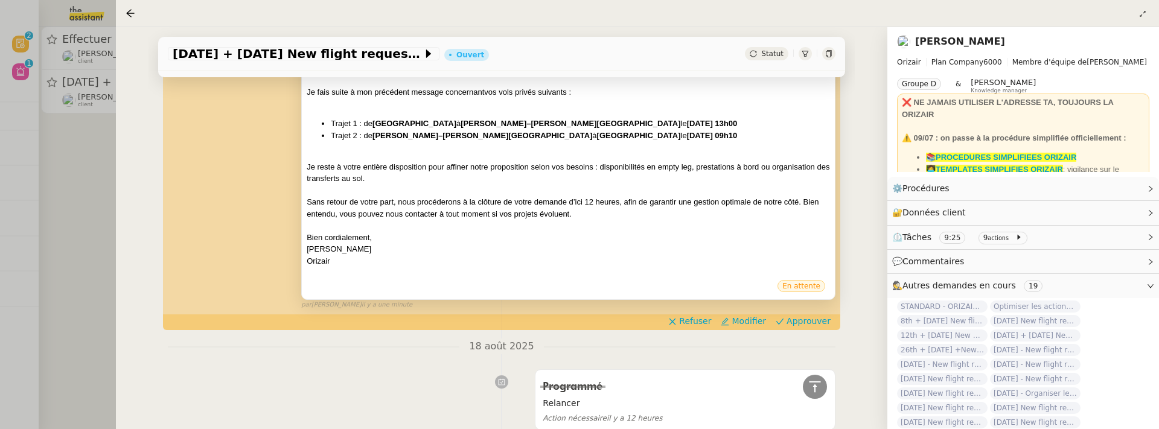
scroll to position [243, 0]
click at [752, 319] on span "Modifier" at bounding box center [749, 321] width 34 height 12
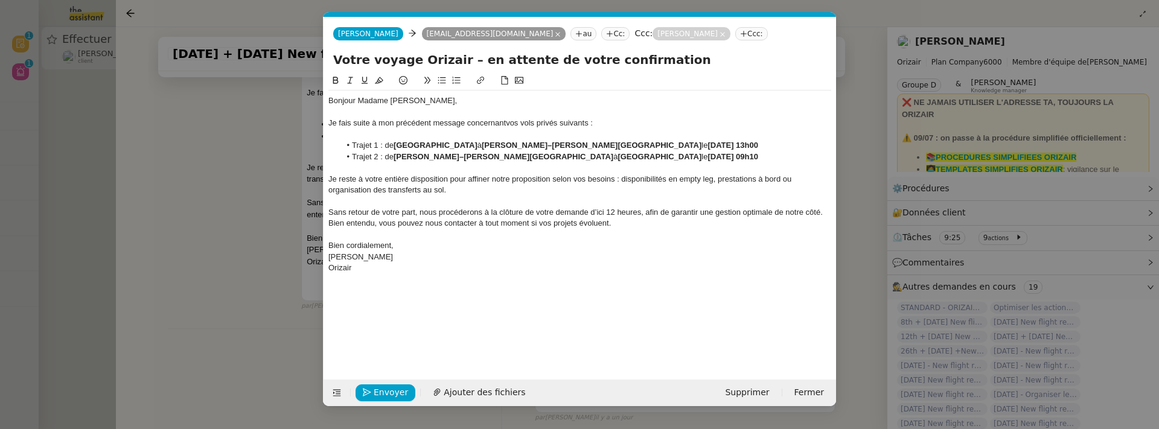
scroll to position [0, 25]
click at [707, 156] on strong "25 Août 2026 à 09h10" at bounding box center [732, 156] width 51 height 9
click at [301, 220] on nz-modal-container "Service TA - VOYAGE - PROPOSITION GLOBALE A utiliser dans le cadre de propositi…" at bounding box center [579, 214] width 1159 height 429
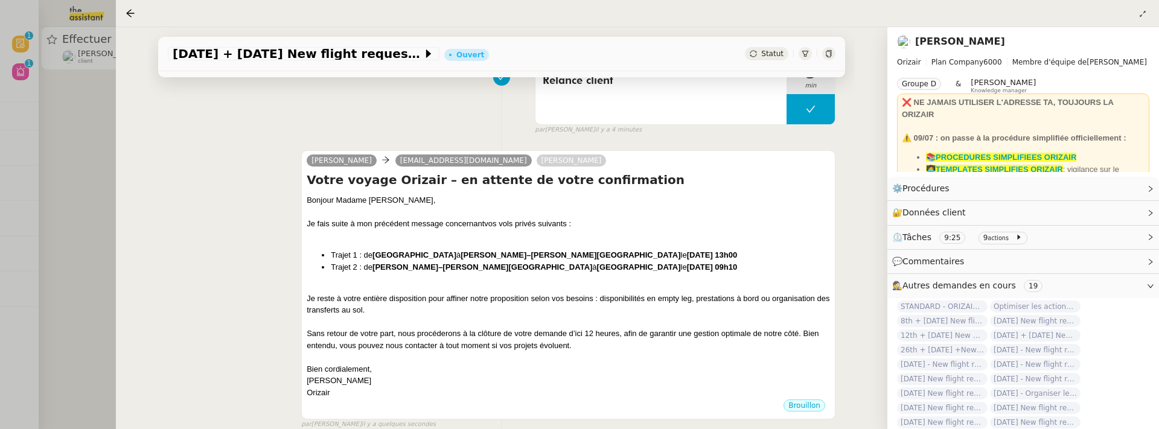
scroll to position [164, 0]
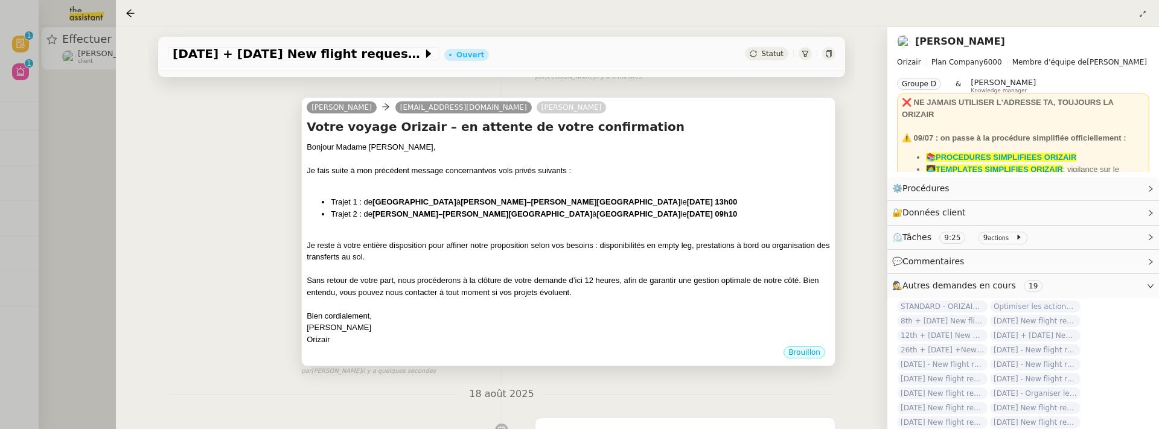
click at [634, 313] on div "Bien cordialement," at bounding box center [568, 316] width 523 height 12
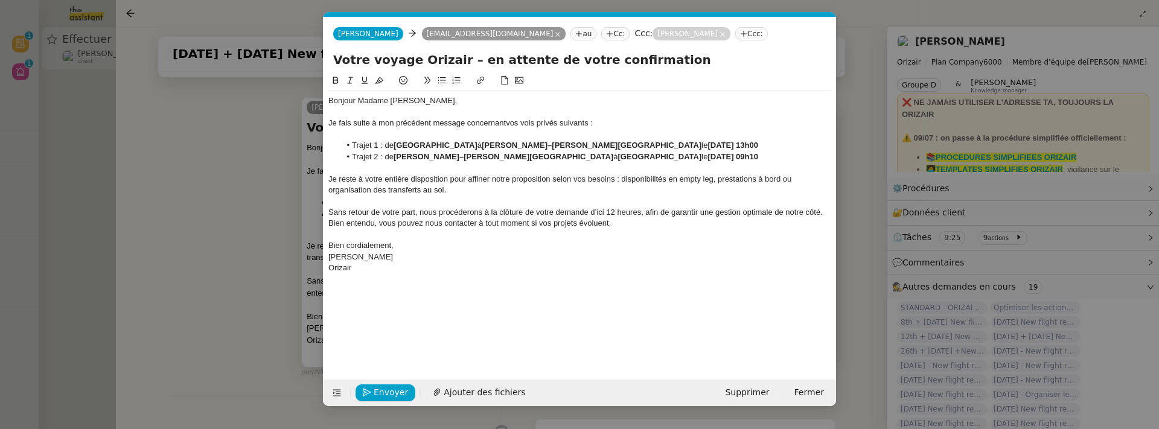
scroll to position [0, 25]
click at [404, 386] on button "Envoyer" at bounding box center [386, 393] width 60 height 17
click at [404, 386] on span "Confirmer l'envoi" at bounding box center [410, 393] width 72 height 14
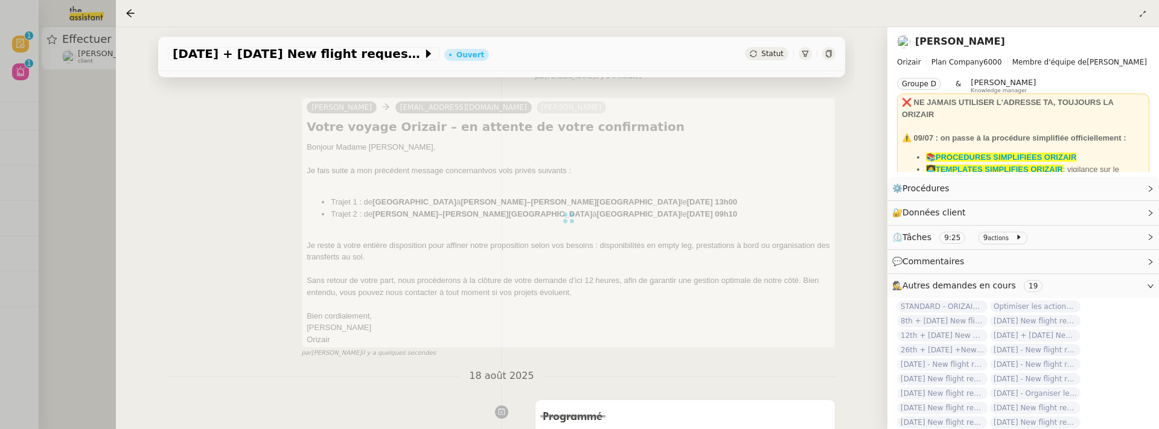
scroll to position [0, 0]
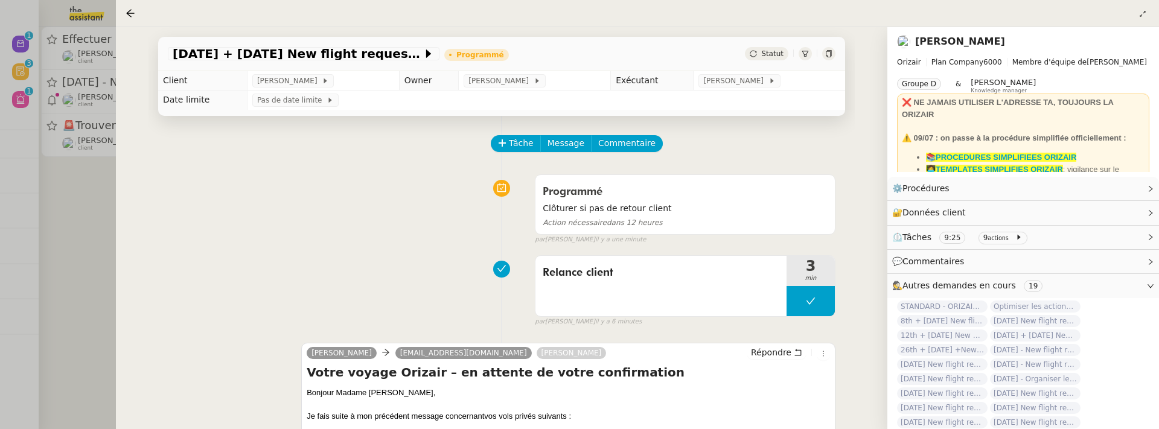
click at [85, 222] on div at bounding box center [579, 214] width 1159 height 429
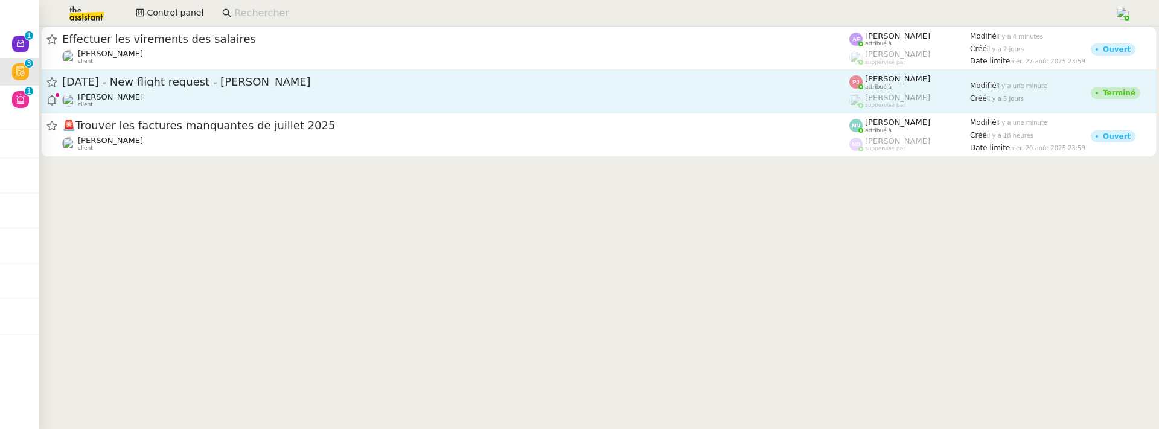
click at [164, 83] on span "[DATE] - New flight request - [PERSON_NAME]" at bounding box center [455, 82] width 787 height 11
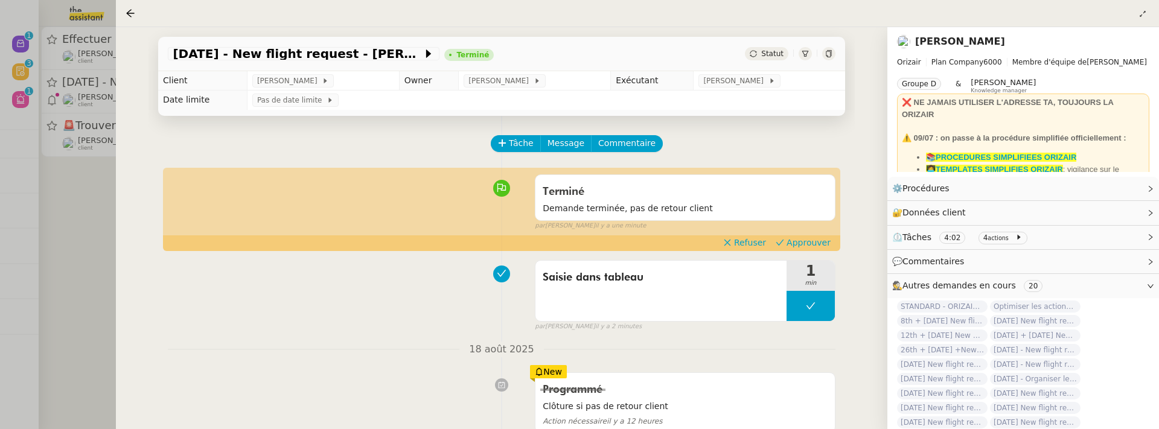
scroll to position [21, 0]
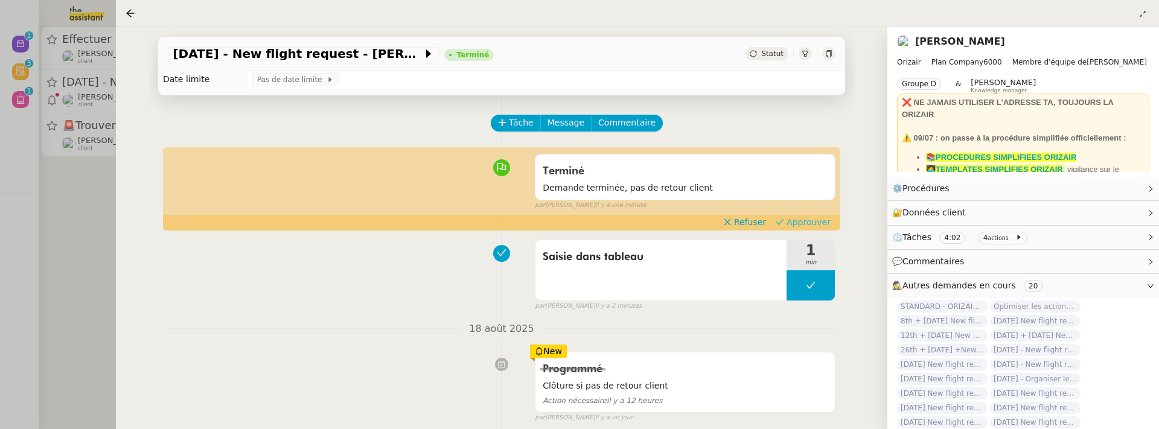
click at [809, 223] on span "Approuver" at bounding box center [809, 222] width 44 height 12
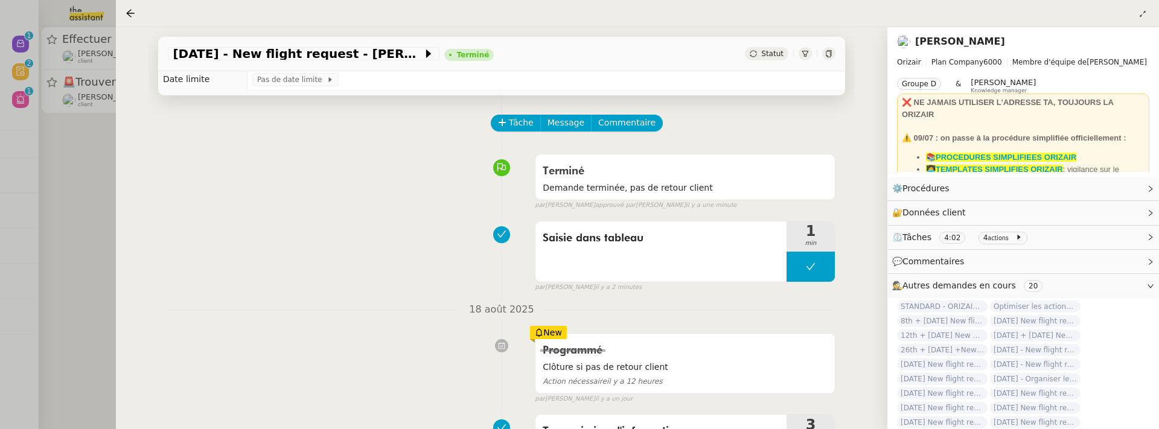
click at [112, 189] on div at bounding box center [579, 214] width 1159 height 429
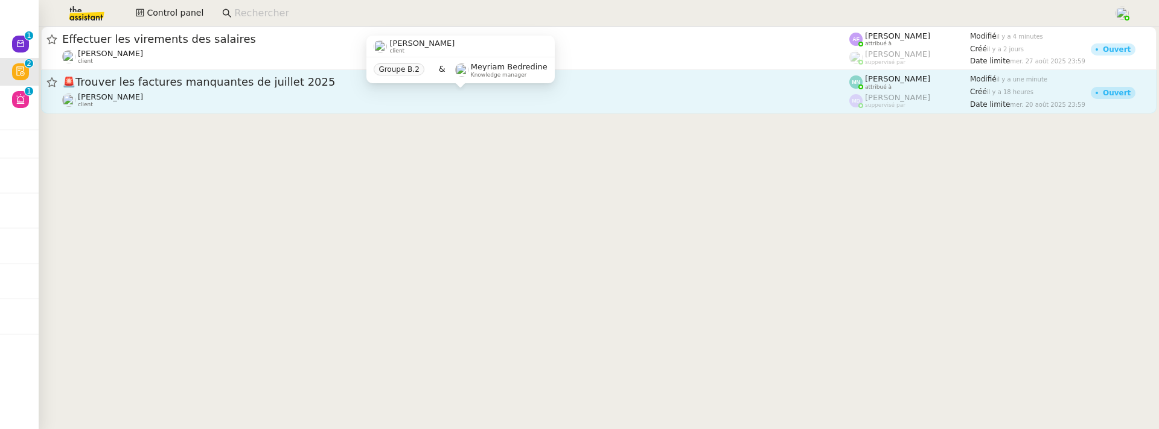
click at [195, 98] on div "[PERSON_NAME] client" at bounding box center [455, 100] width 787 height 16
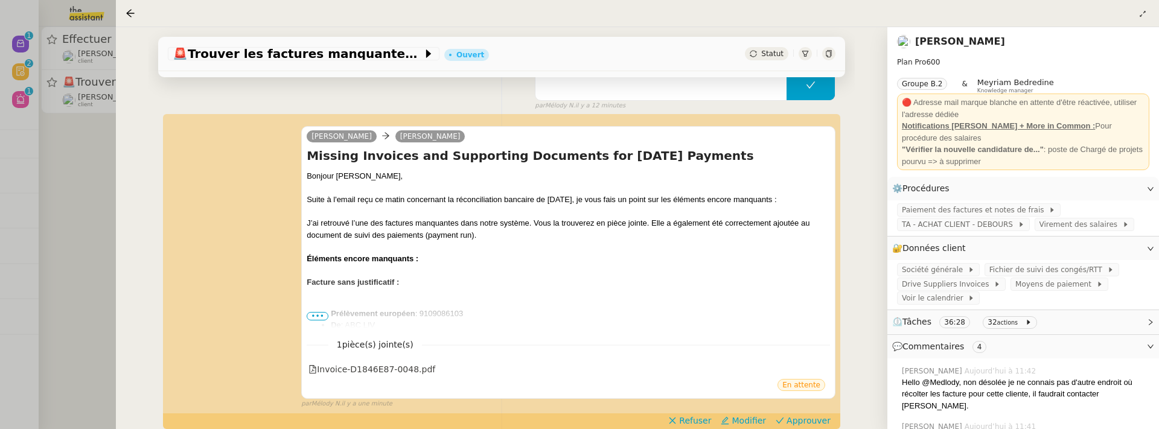
scroll to position [138, 0]
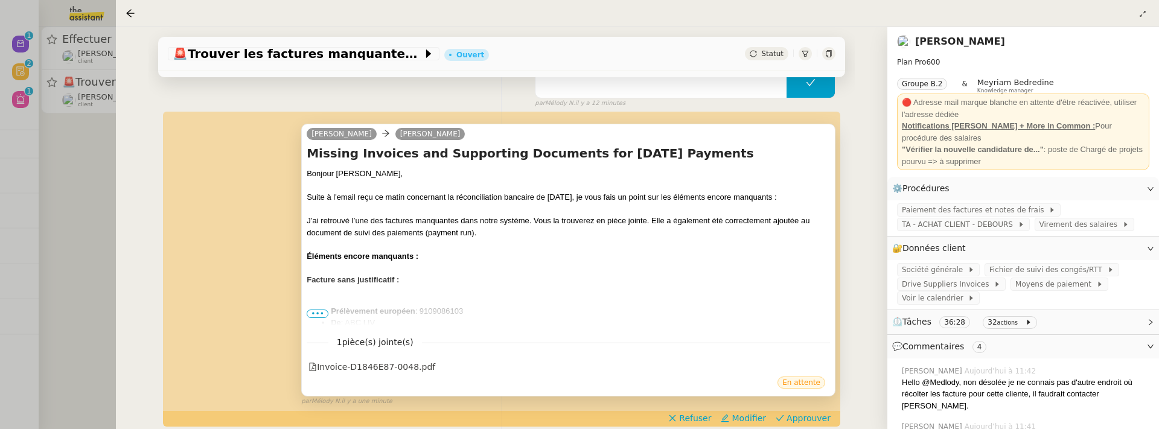
click at [318, 310] on span "•••" at bounding box center [318, 314] width 22 height 8
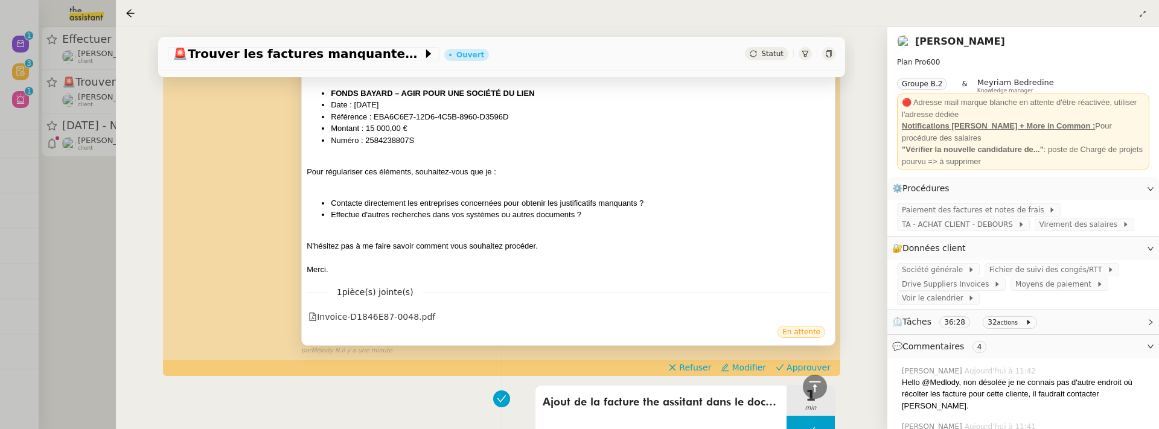
scroll to position [554, 0]
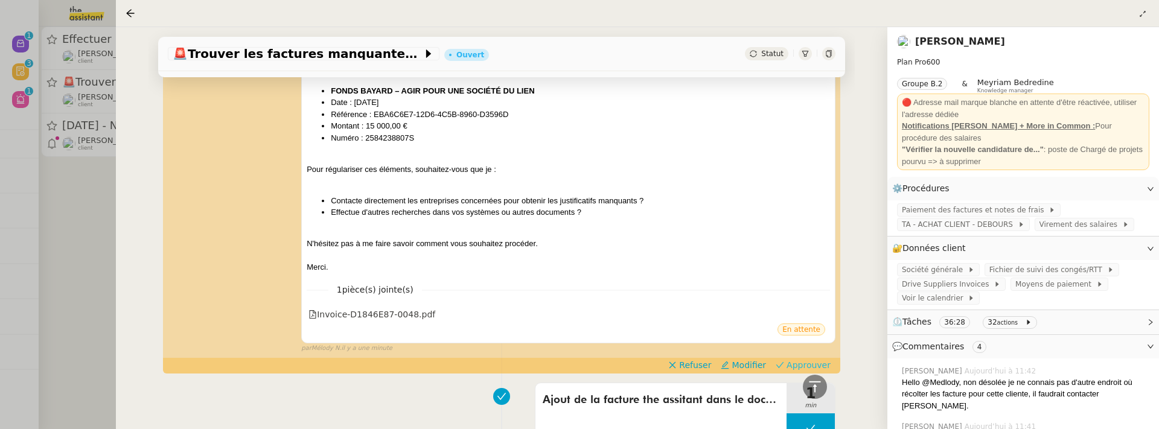
click at [797, 363] on span "Approuver" at bounding box center [809, 365] width 44 height 12
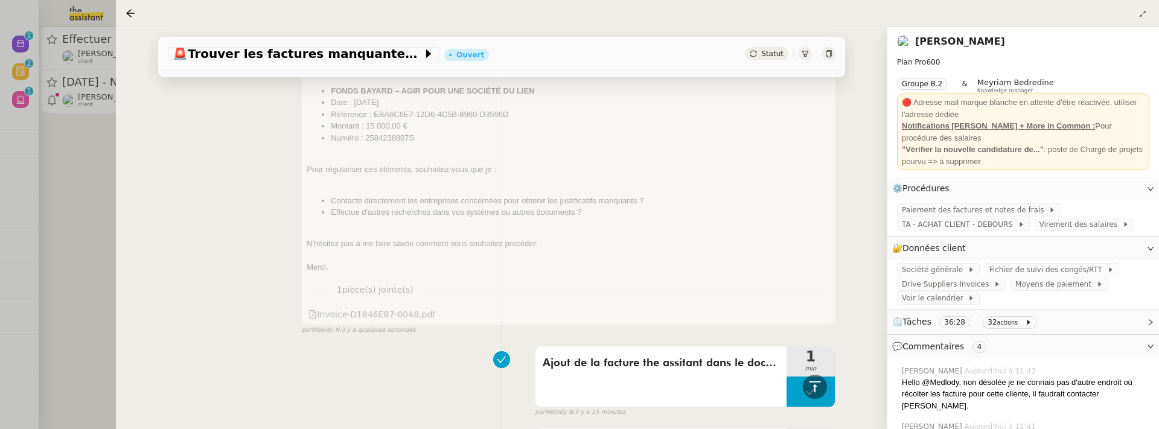
click at [87, 234] on div at bounding box center [579, 214] width 1159 height 429
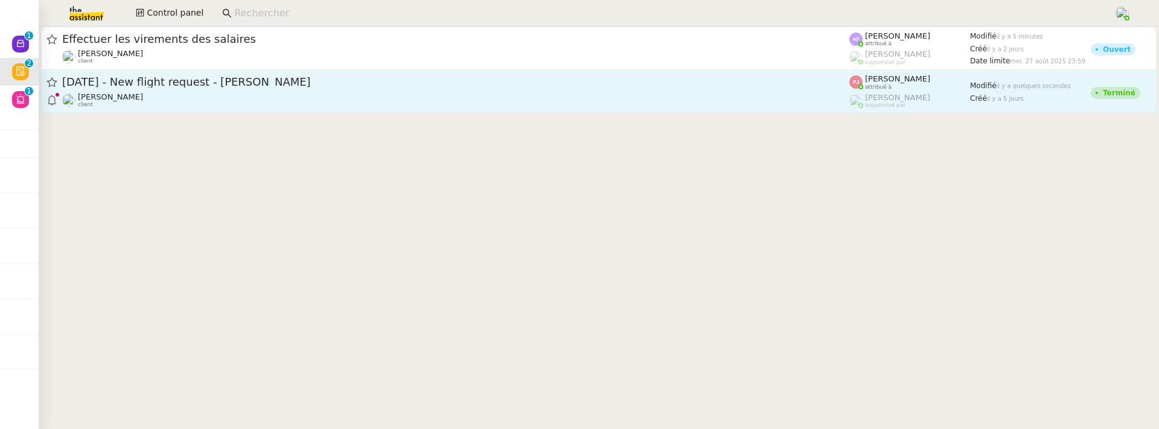
click at [165, 106] on div "Louis Frei client" at bounding box center [455, 100] width 787 height 16
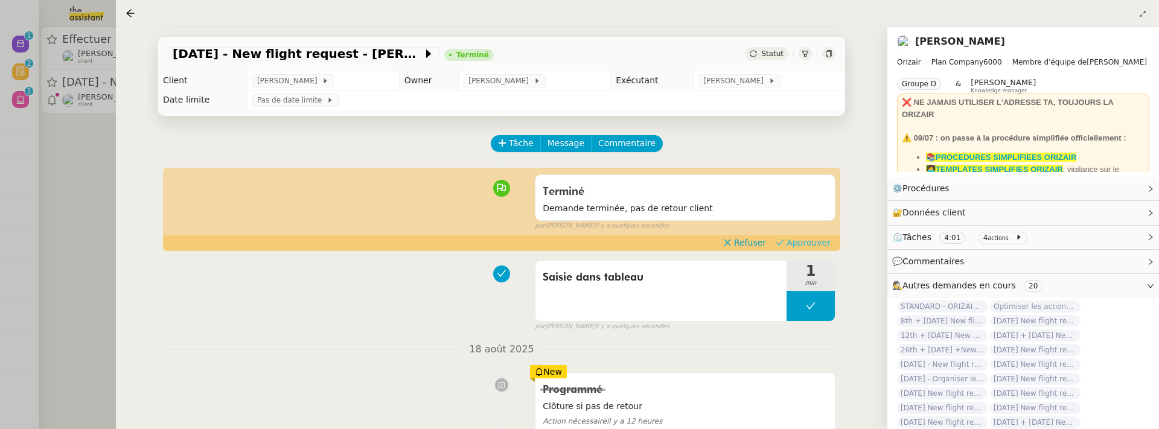
click at [798, 243] on span "Approuver" at bounding box center [809, 243] width 44 height 12
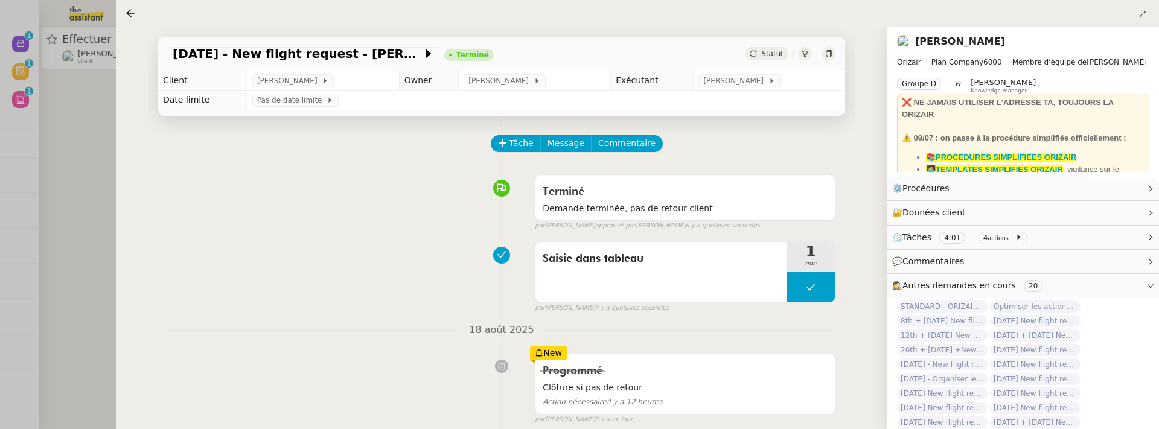
click at [83, 159] on div at bounding box center [579, 214] width 1159 height 429
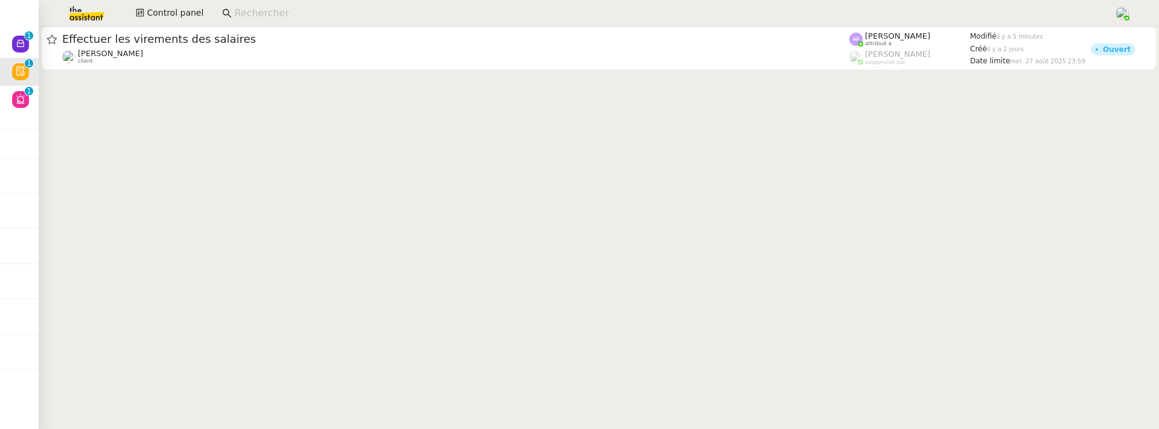
click at [183, 71] on div at bounding box center [599, 50] width 1120 height 46
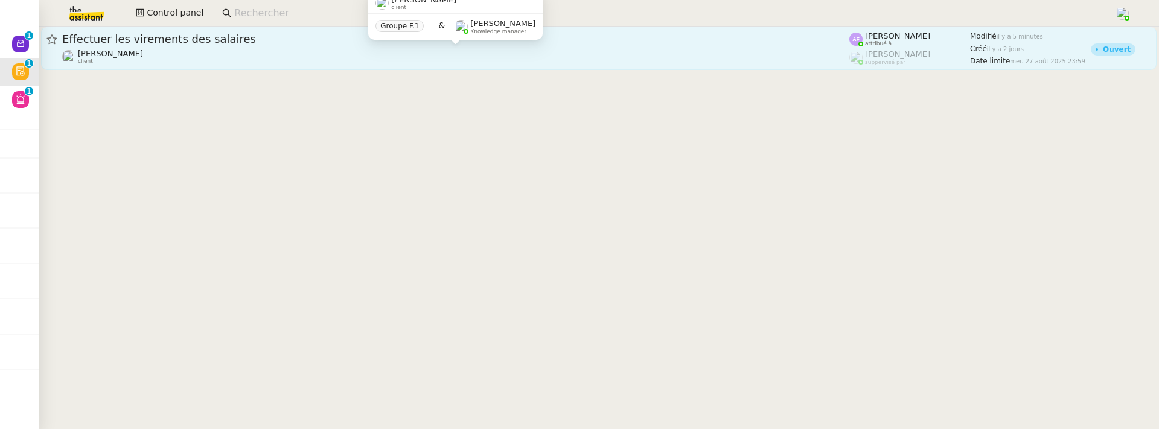
click at [211, 59] on div "Céline MAS client" at bounding box center [455, 57] width 787 height 16
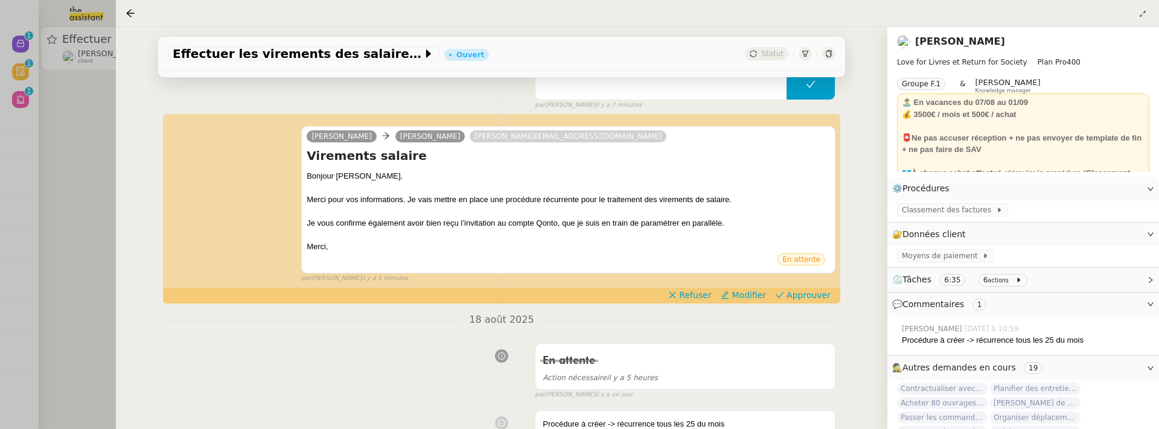
scroll to position [221, 0]
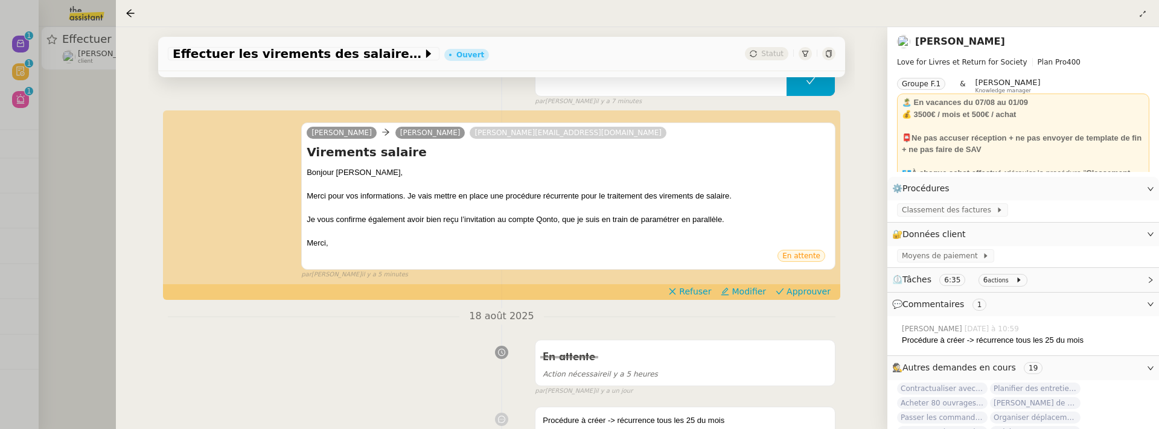
click at [806, 280] on div "Olivia Céline MAS omar@loveforlivres.com Virements salaire Bonjour Céline, Merc…" at bounding box center [502, 196] width 668 height 168
click at [806, 287] on span "Approuver" at bounding box center [809, 292] width 44 height 12
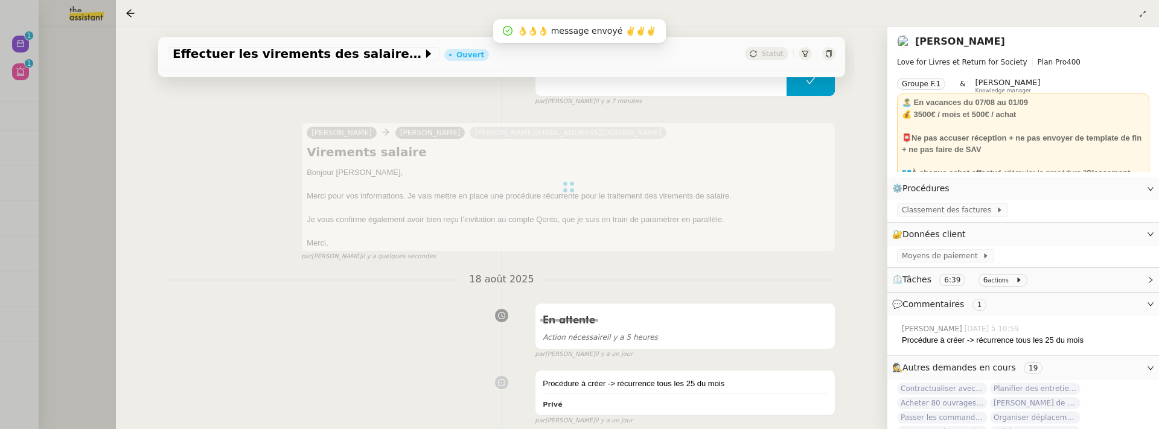
click at [80, 135] on div at bounding box center [579, 214] width 1159 height 429
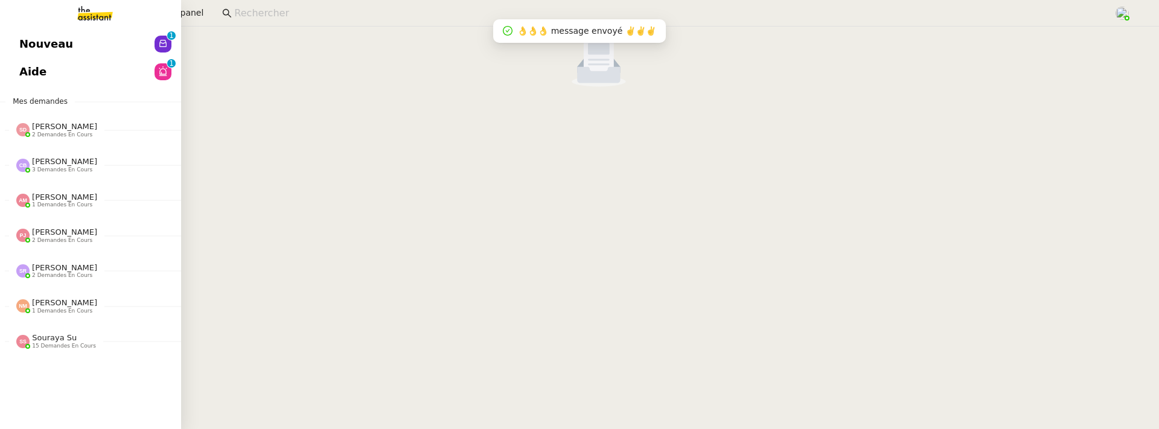
click at [33, 39] on span "Nouveau" at bounding box center [46, 44] width 54 height 18
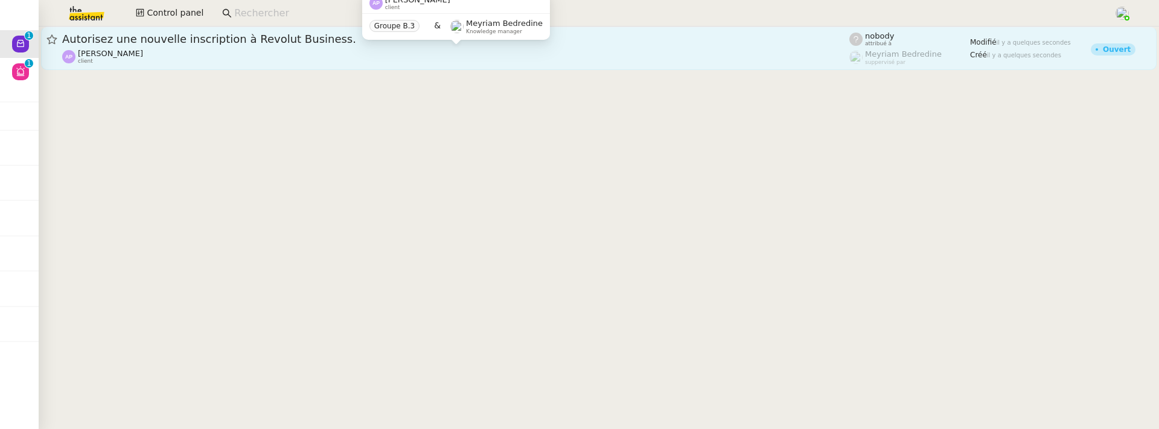
click at [374, 48] on div "Ashley Poniatowski client Groupe B.3 & Meyriam Bedredine Knowledge manager" at bounding box center [456, 20] width 188 height 57
click at [397, 56] on div "Ashley Poniatowski client" at bounding box center [455, 57] width 787 height 16
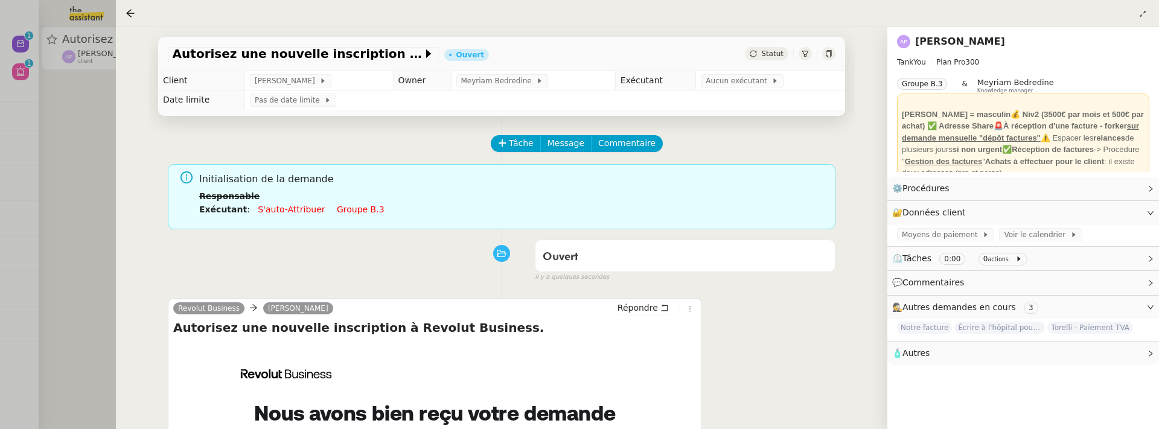
scroll to position [155, 0]
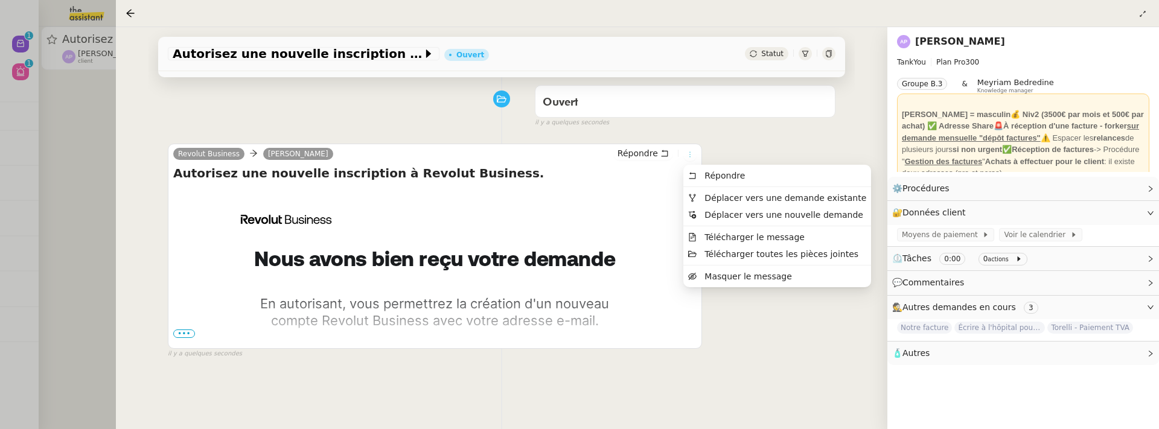
click at [691, 153] on icon at bounding box center [689, 154] width 7 height 7
click at [720, 190] on li "Déplacer vers une demande existante" at bounding box center [777, 198] width 188 height 17
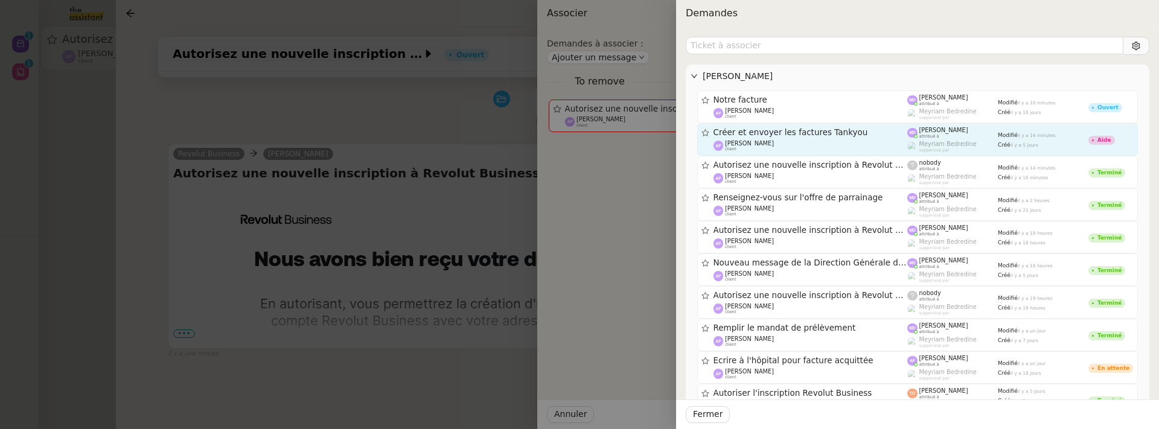
click at [842, 142] on div "Ashley Poniatowski client" at bounding box center [811, 146] width 194 height 12
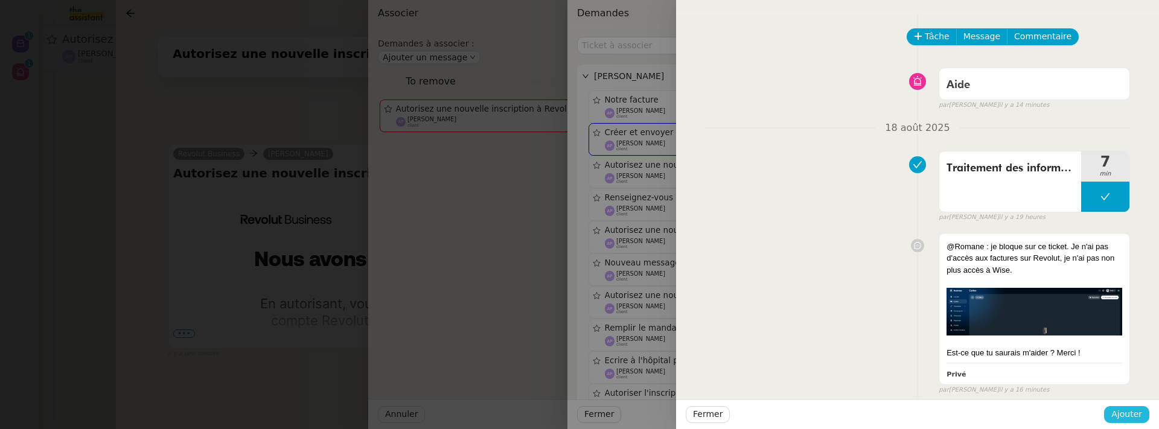
click at [1134, 421] on span "Ajouter" at bounding box center [1126, 414] width 31 height 14
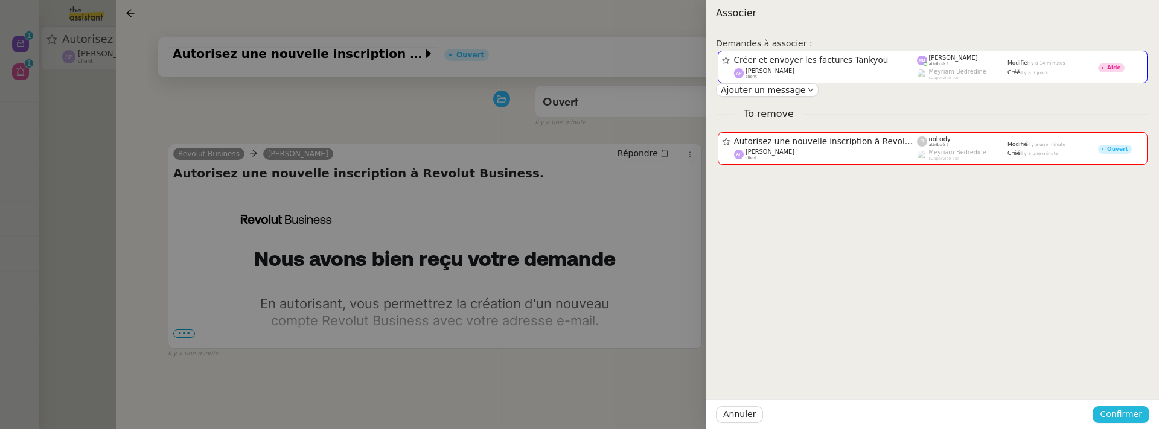
click at [1134, 421] on span "Confirmer" at bounding box center [1121, 414] width 42 height 14
click at [1129, 380] on span "Ajouter" at bounding box center [1122, 382] width 31 height 12
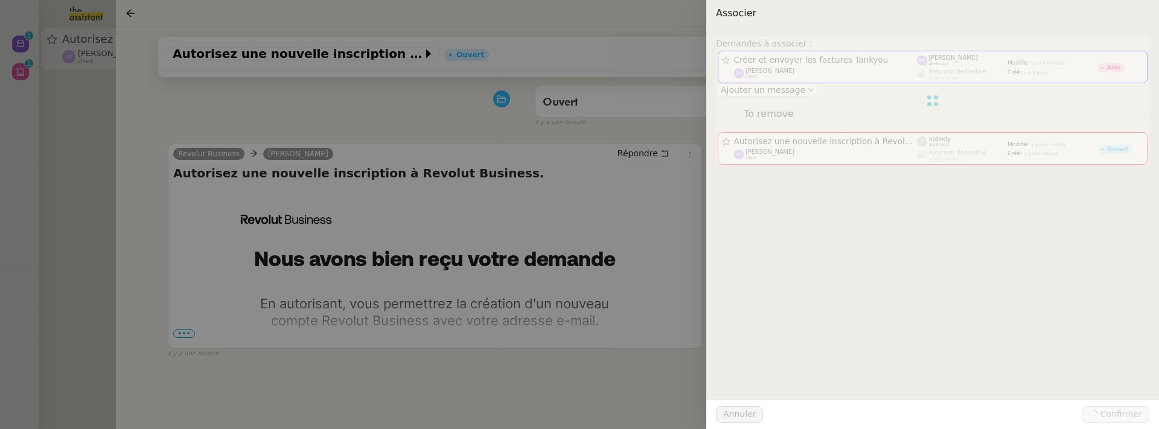
click at [81, 140] on div at bounding box center [579, 214] width 1159 height 429
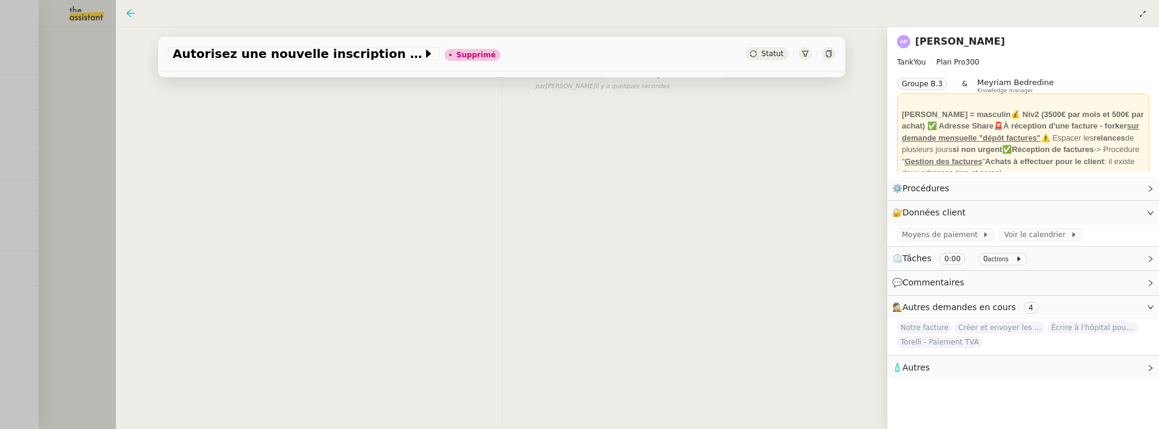
click at [131, 14] on icon at bounding box center [131, 13] width 10 height 10
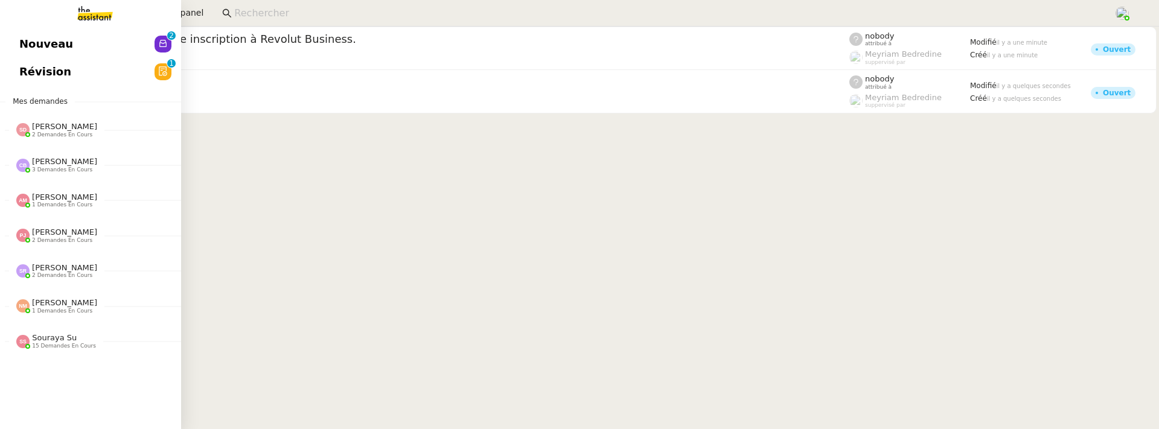
click at [31, 76] on span "Révision" at bounding box center [45, 72] width 52 height 18
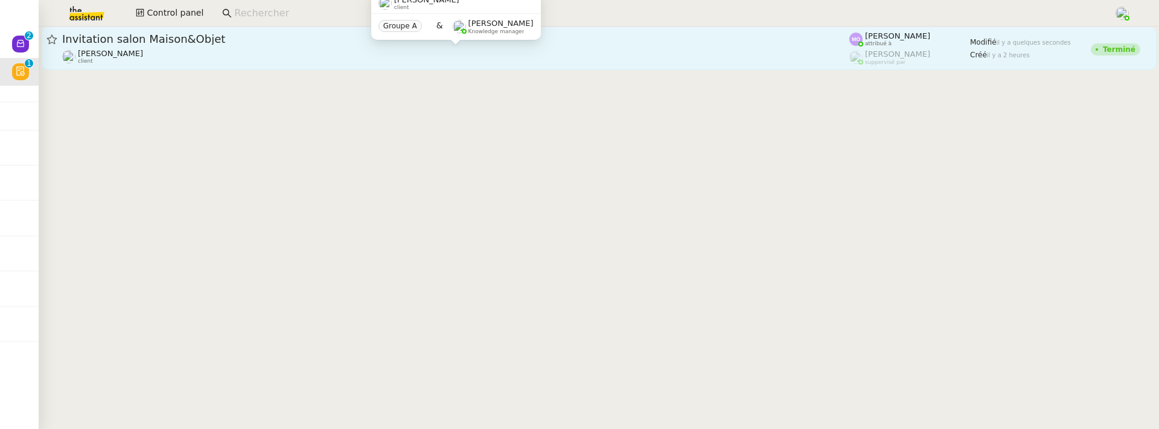
click at [278, 53] on div "Gabrielle Tavernier client" at bounding box center [455, 57] width 787 height 16
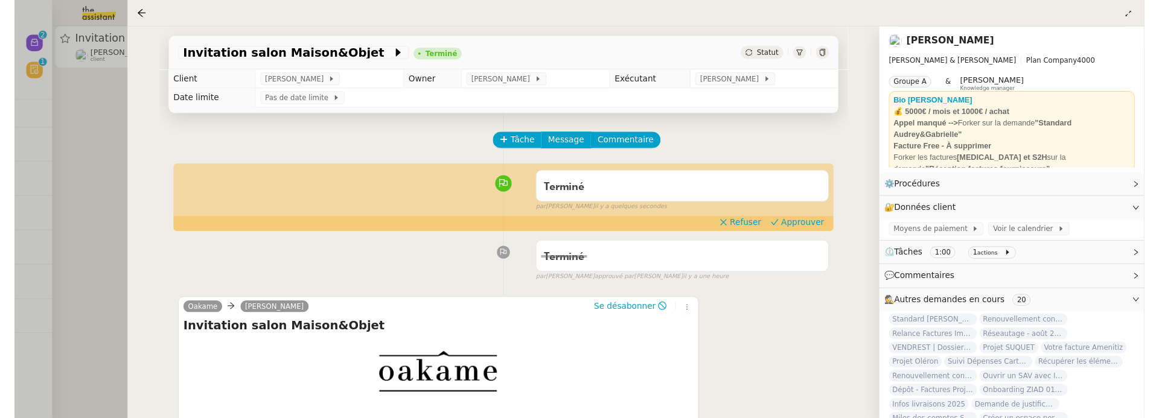
scroll to position [22, 0]
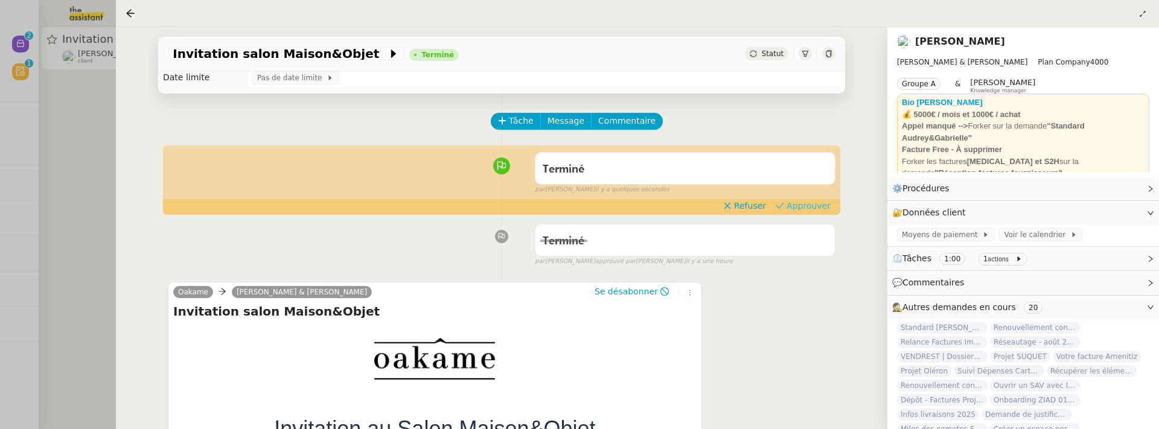
click at [810, 207] on span "Approuver" at bounding box center [809, 206] width 44 height 12
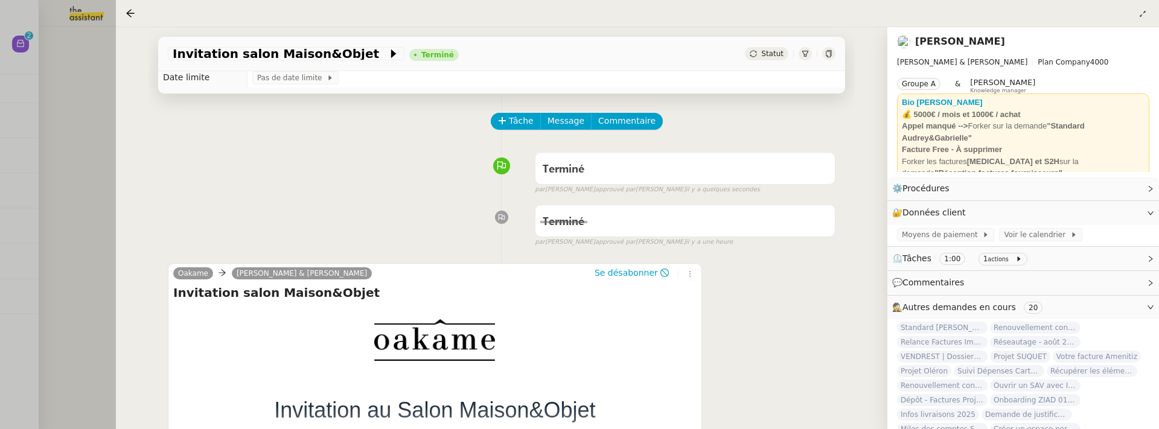
click at [66, 219] on div at bounding box center [579, 214] width 1159 height 429
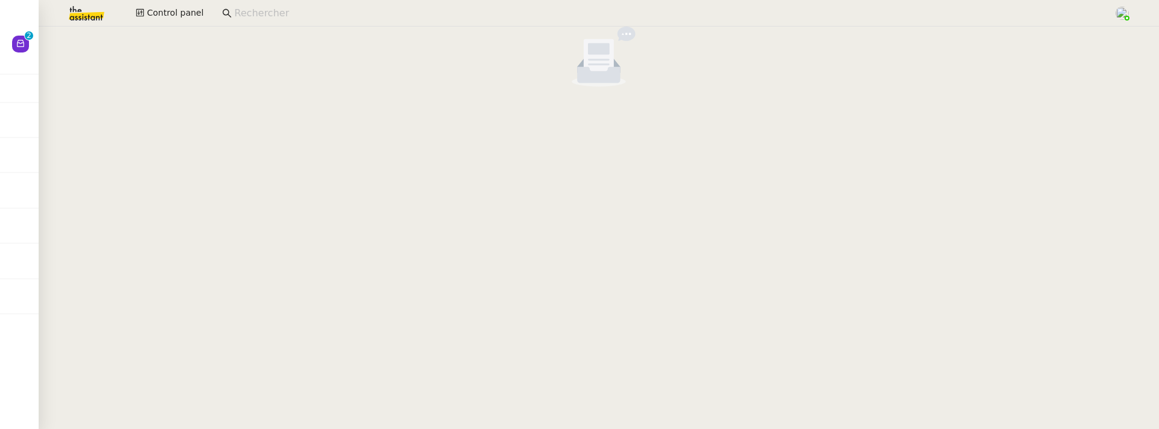
click at [342, 13] on input at bounding box center [667, 13] width 867 height 16
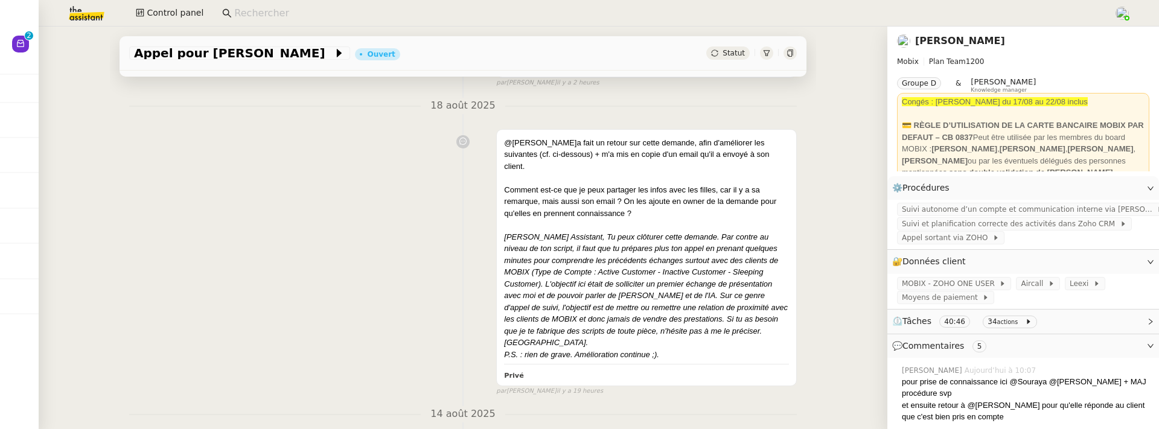
scroll to position [331, 0]
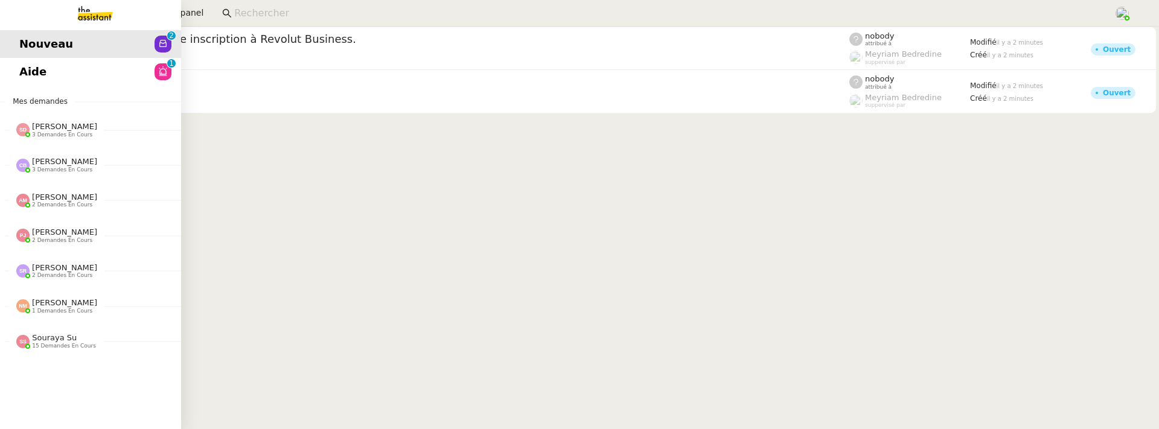
click at [58, 72] on link "Aide 0 1 2 3 4 5 6 7 8 9" at bounding box center [90, 72] width 181 height 28
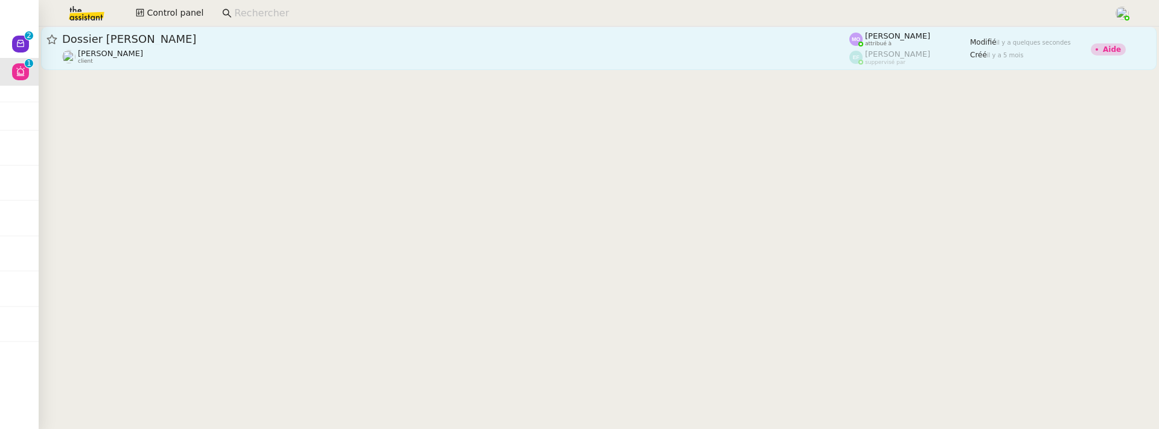
click at [204, 59] on div "[PERSON_NAME] client" at bounding box center [455, 57] width 787 height 16
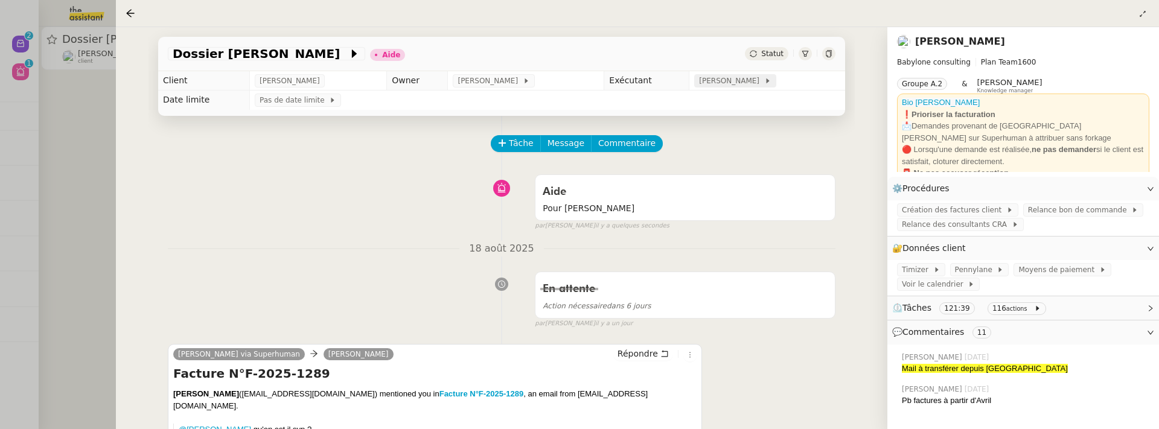
click at [752, 83] on span "[PERSON_NAME]" at bounding box center [731, 81] width 65 height 12
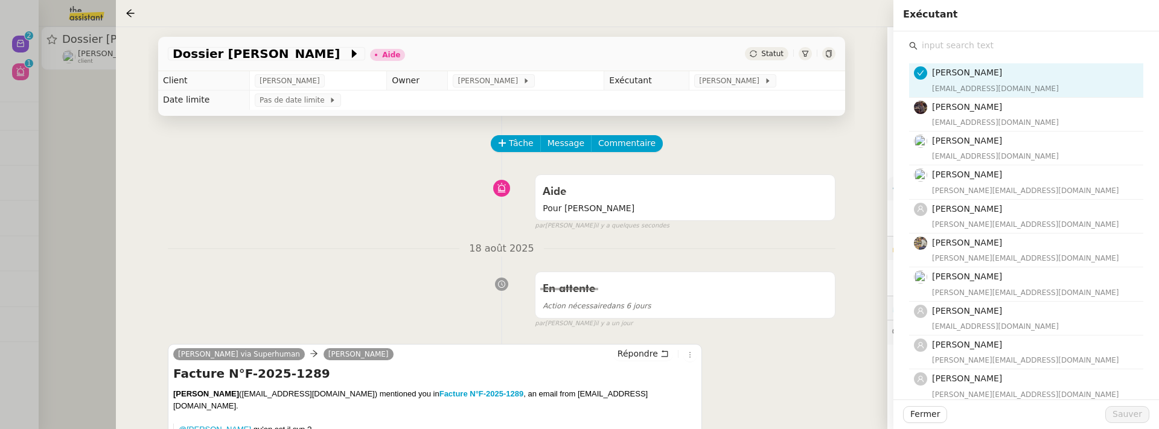
click at [935, 41] on input "text" at bounding box center [1031, 45] width 226 height 16
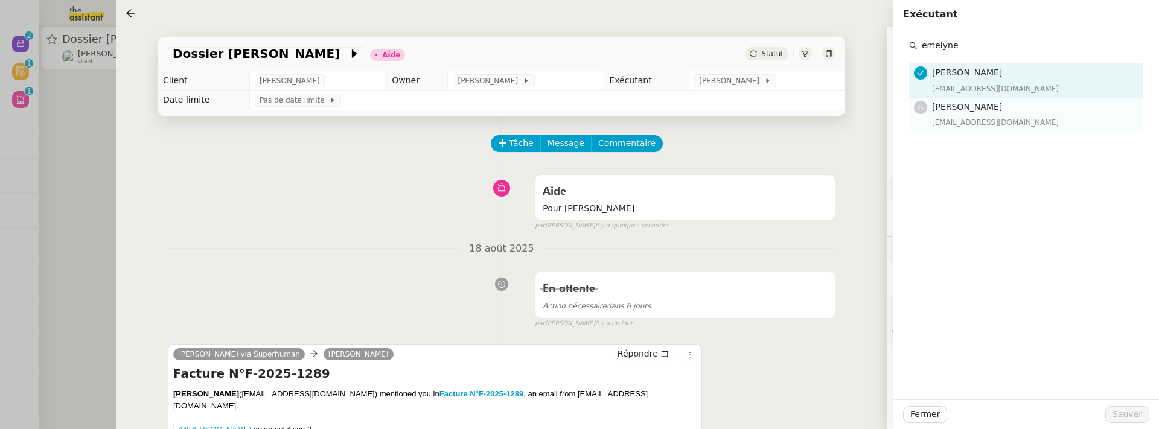
type input "emelyne"
click at [954, 117] on div "[EMAIL_ADDRESS][DOMAIN_NAME]" at bounding box center [1034, 123] width 204 height 12
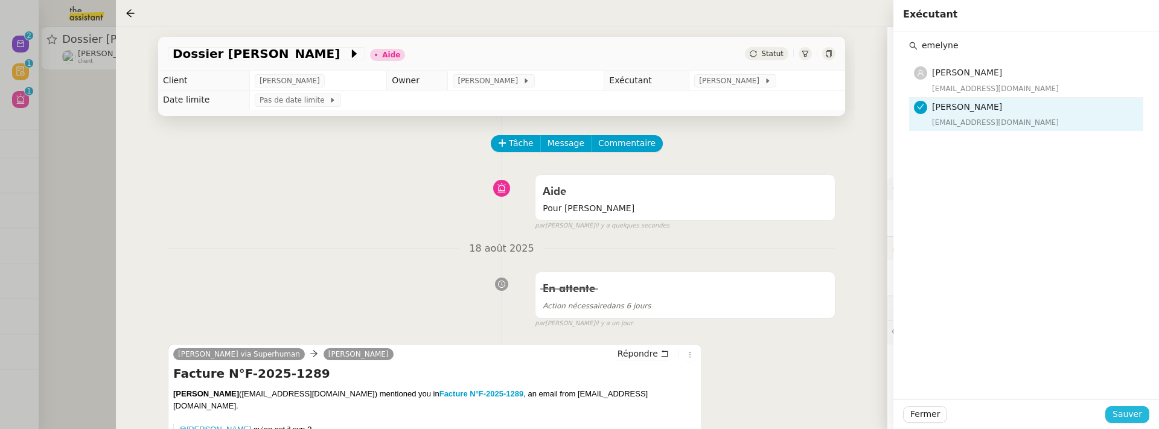
click at [1140, 420] on span "Sauver" at bounding box center [1128, 414] width 30 height 14
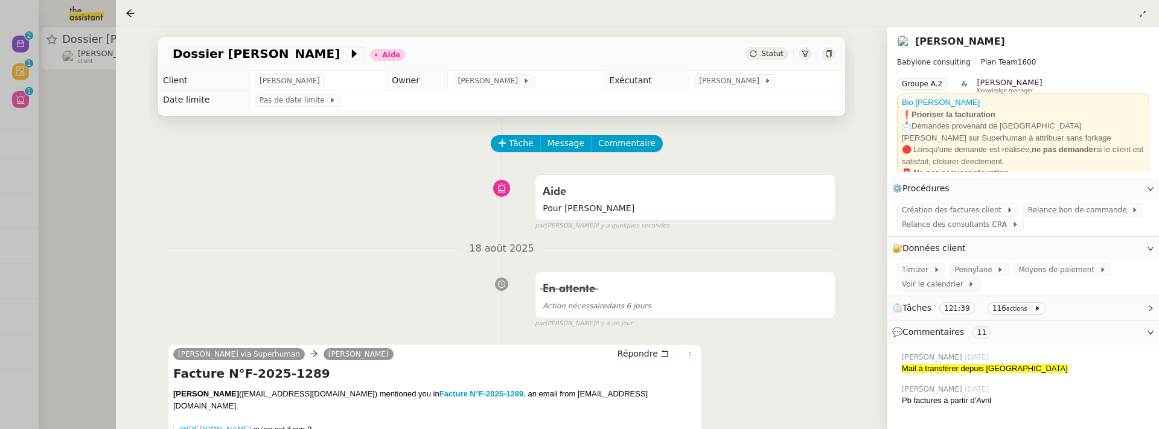
click at [775, 54] on span "Statut" at bounding box center [772, 54] width 22 height 8
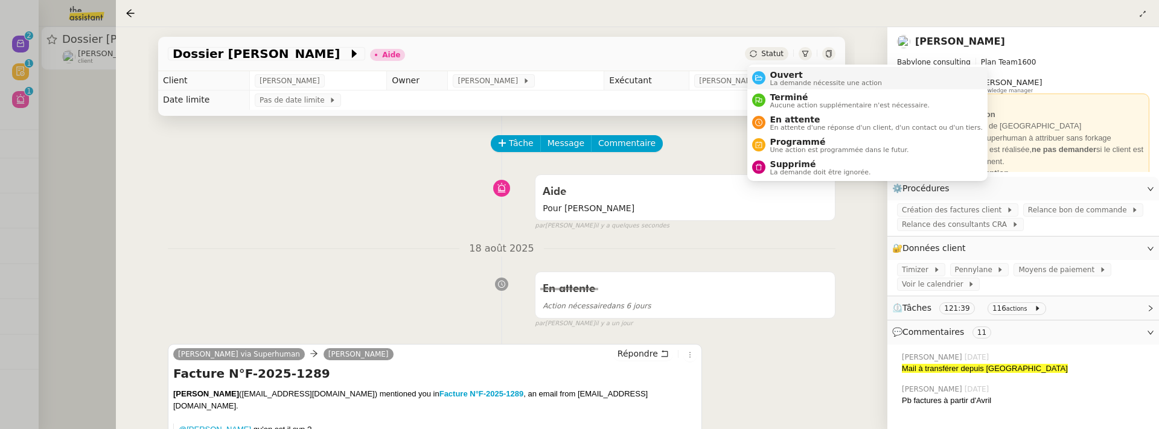
click at [788, 77] on span "Ouvert" at bounding box center [826, 75] width 112 height 10
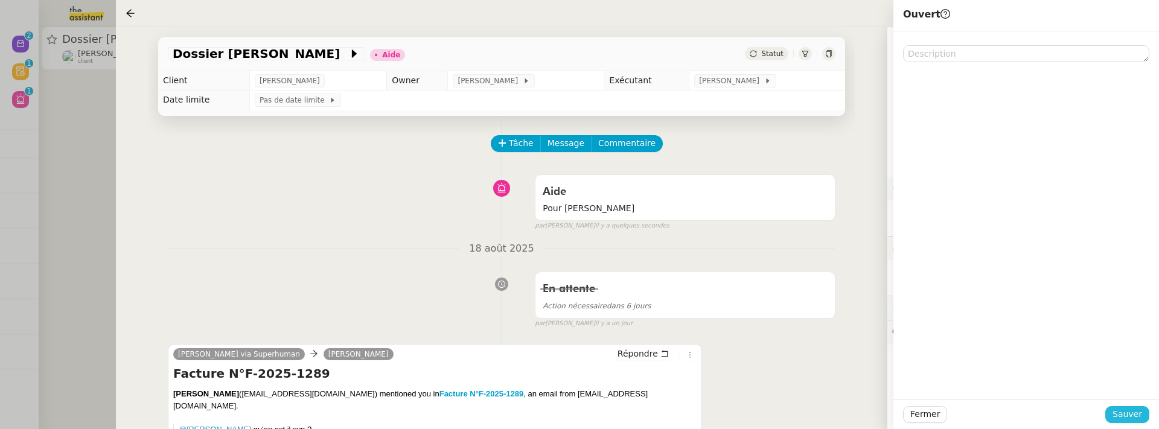
click at [1142, 420] on span "Sauver" at bounding box center [1128, 414] width 30 height 14
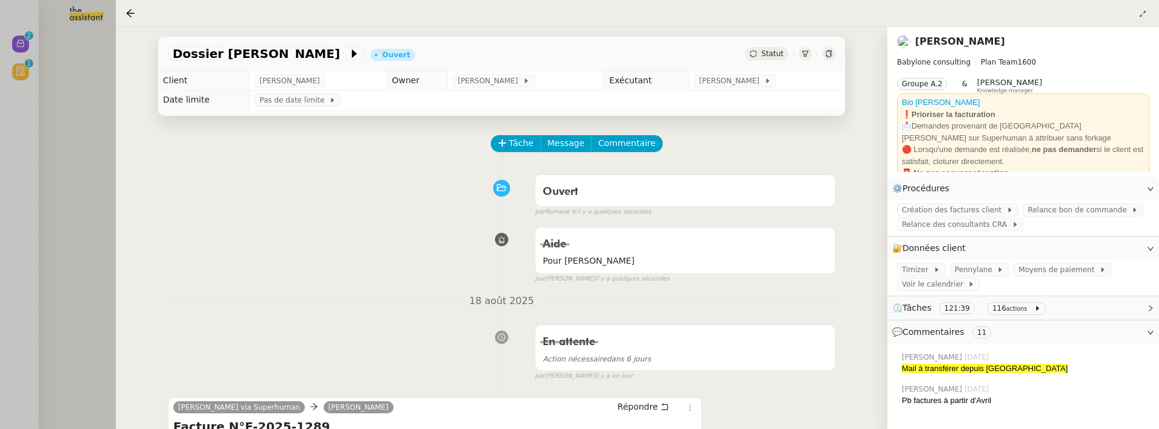
click at [93, 119] on div at bounding box center [579, 214] width 1159 height 429
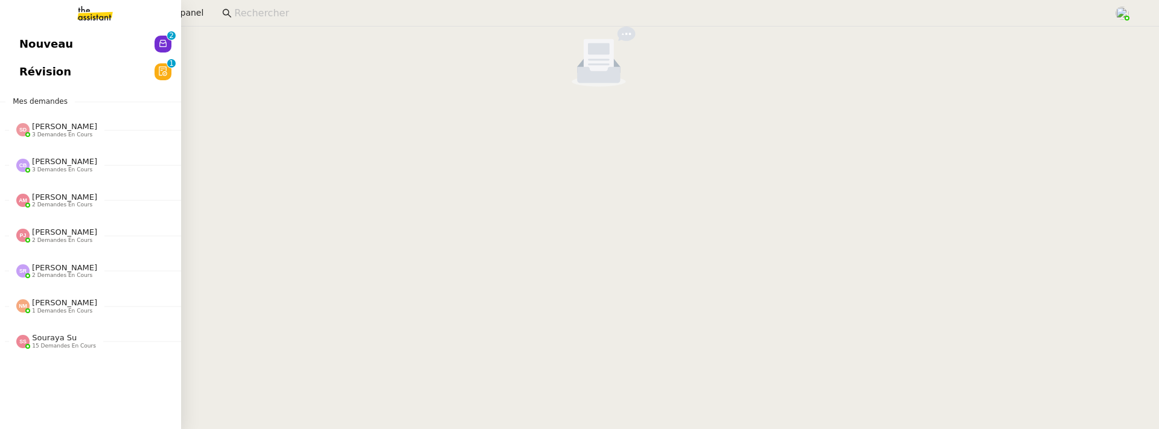
click at [14, 80] on link "Révision 0 1 2 3 4 5 6 7 8 9" at bounding box center [90, 72] width 181 height 28
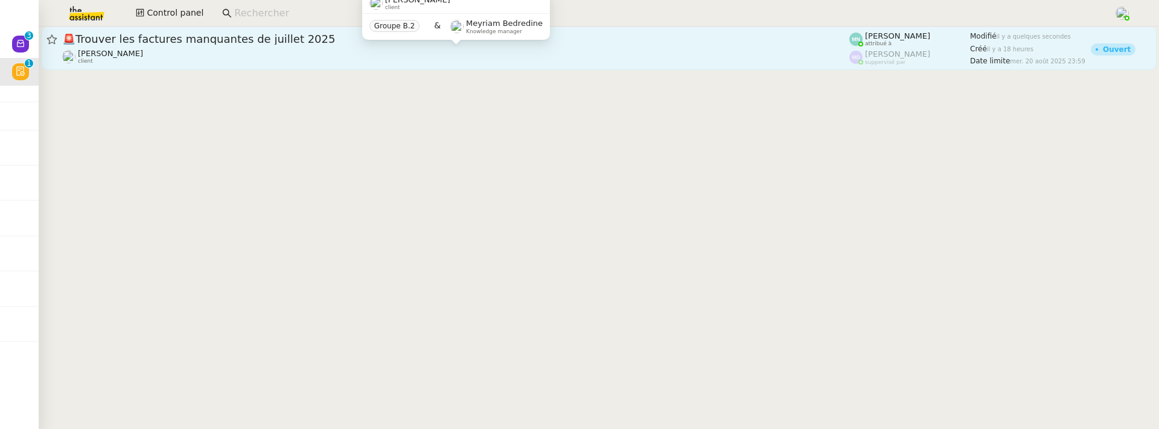
click at [261, 57] on div "[PERSON_NAME] client" at bounding box center [455, 57] width 787 height 16
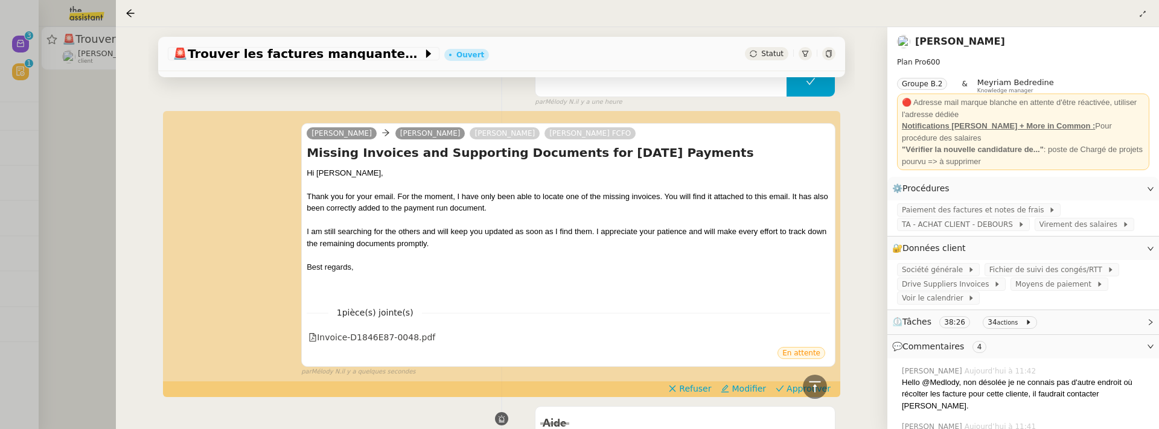
scroll to position [959, 0]
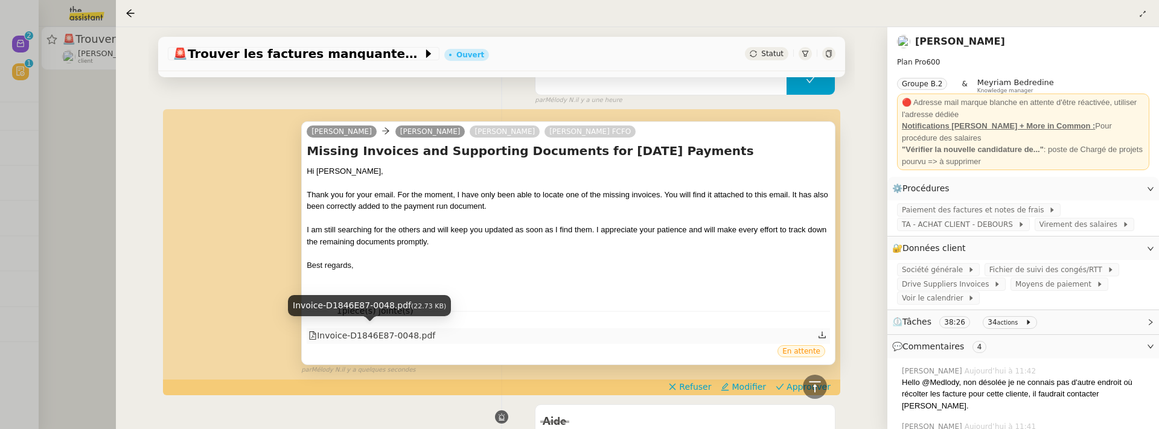
click at [414, 333] on div "Invoice-D1846E87-0048.pdf" at bounding box center [371, 336] width 127 height 14
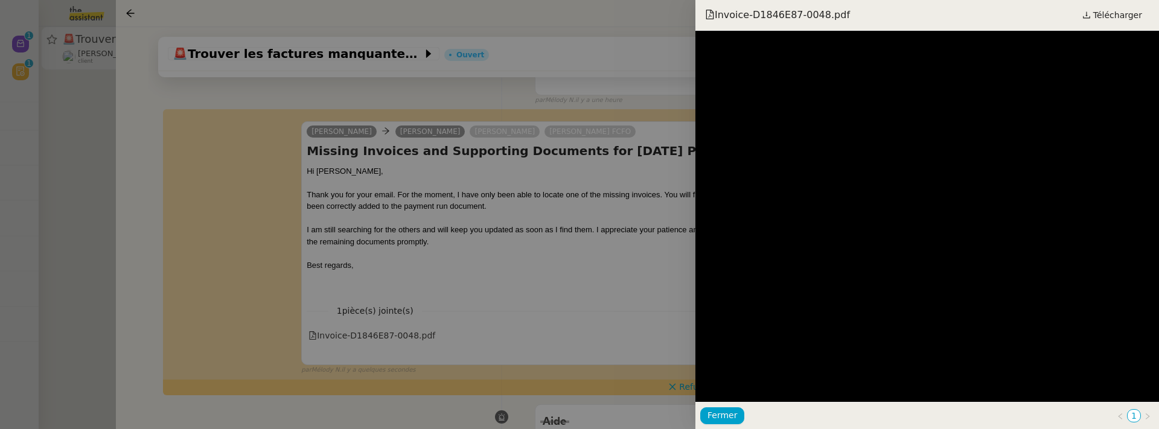
click at [586, 263] on div at bounding box center [579, 214] width 1159 height 429
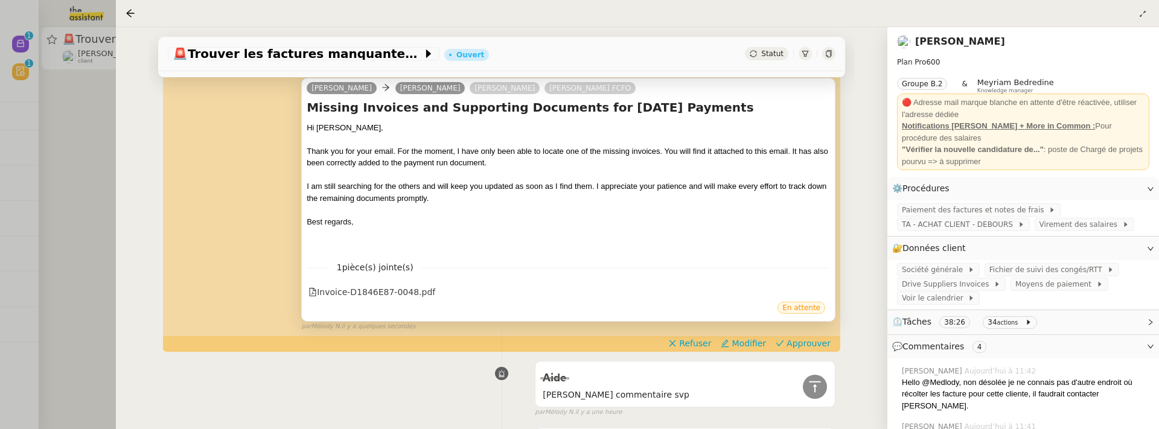
scroll to position [1007, 0]
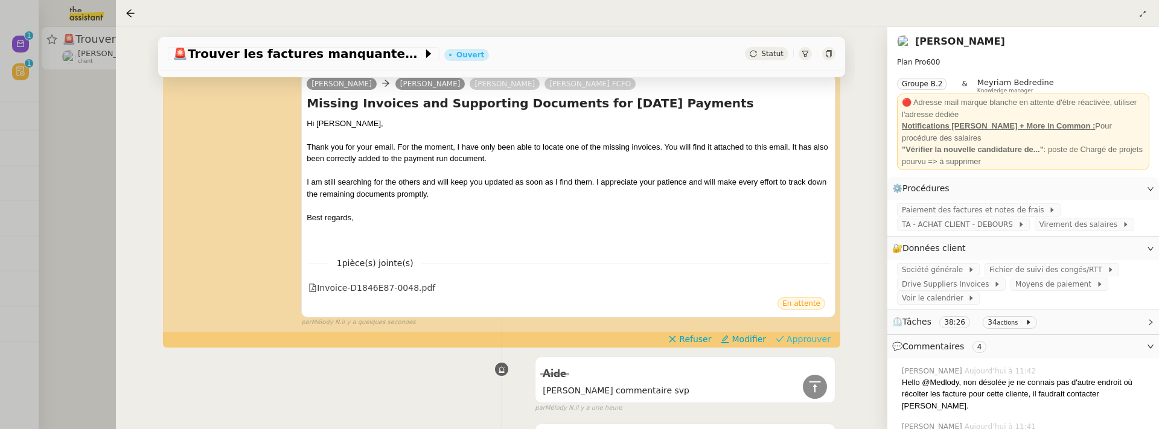
click at [819, 339] on span "Approuver" at bounding box center [809, 339] width 44 height 12
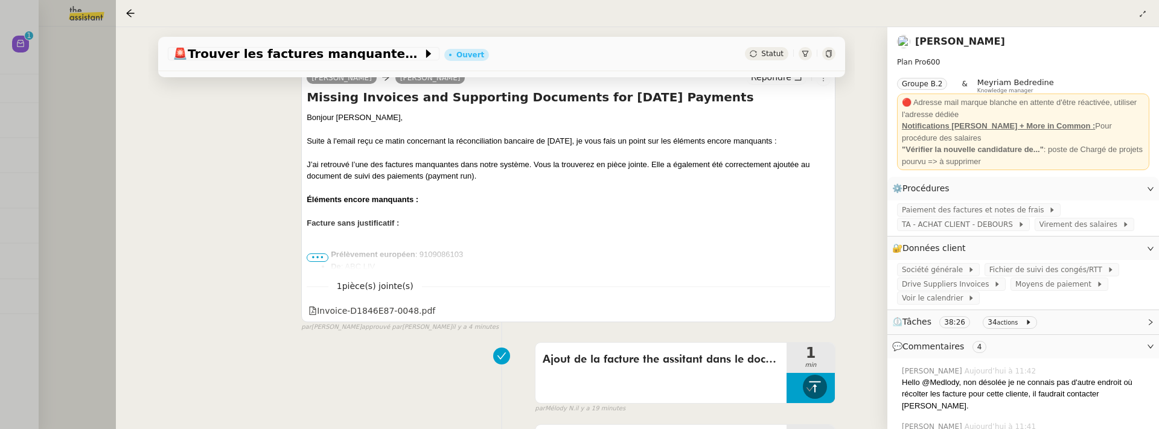
scroll to position [202, 0]
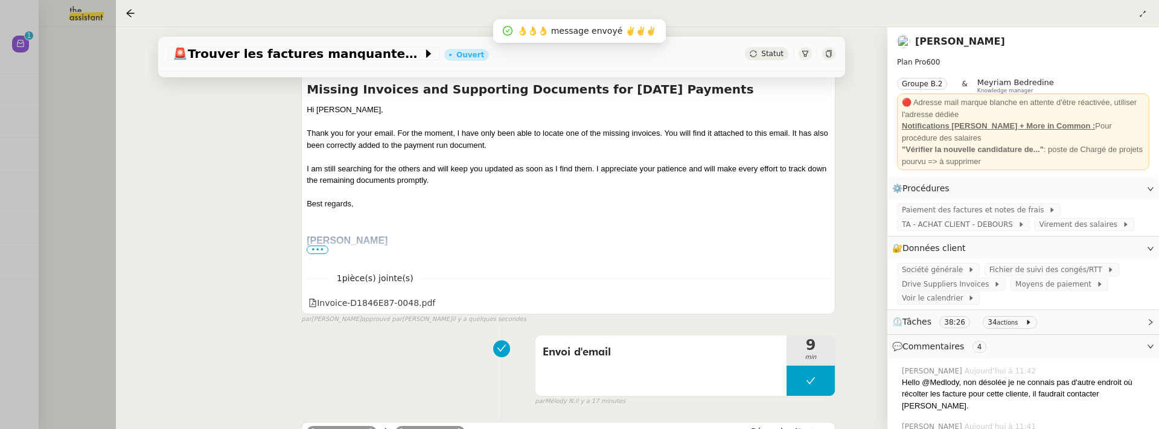
click at [98, 180] on div at bounding box center [579, 214] width 1159 height 429
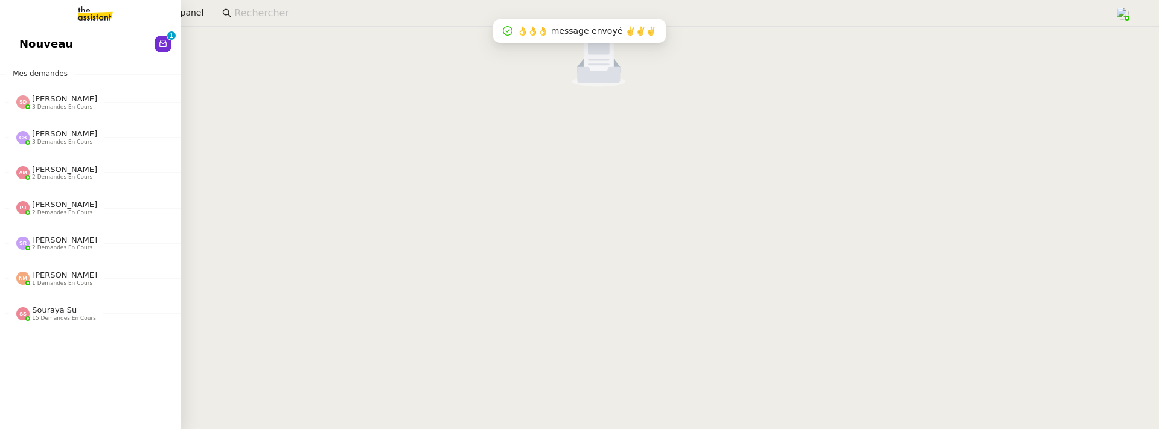
click at [33, 40] on span "Nouveau" at bounding box center [46, 44] width 54 height 18
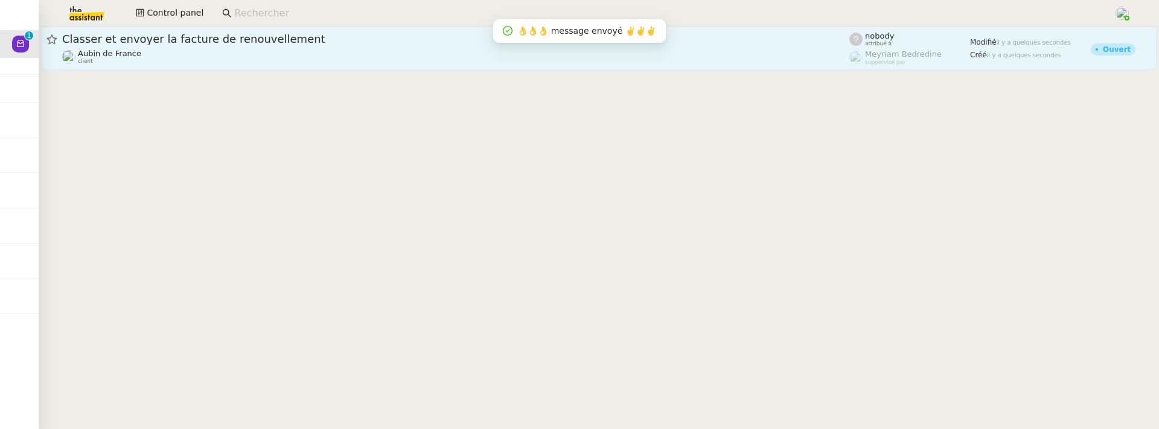
click at [229, 62] on div "Aubin de France client" at bounding box center [455, 57] width 787 height 16
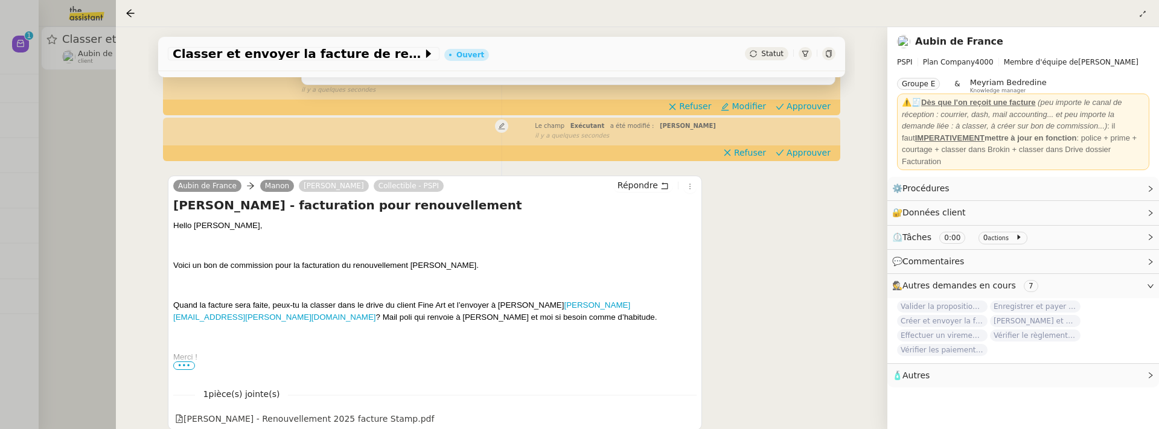
scroll to position [298, 0]
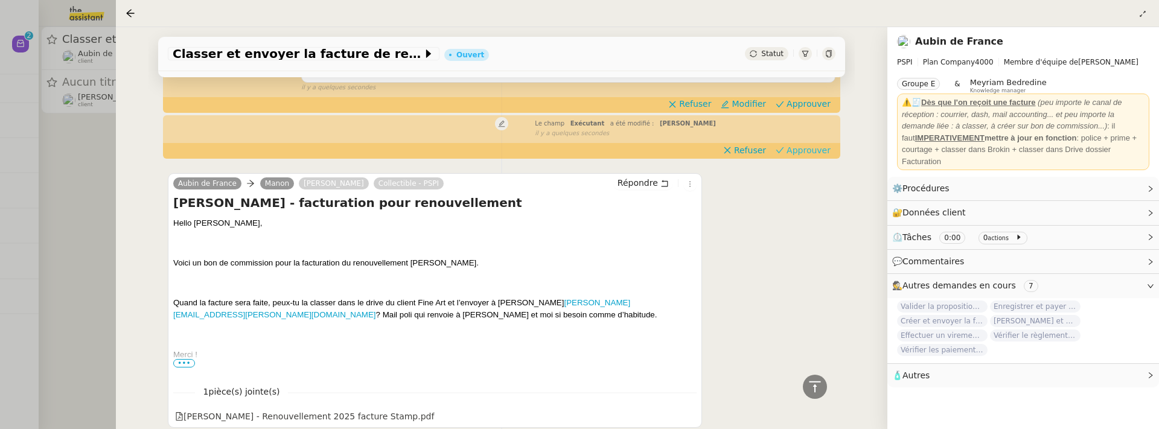
click at [804, 152] on span "Approuver" at bounding box center [809, 150] width 44 height 12
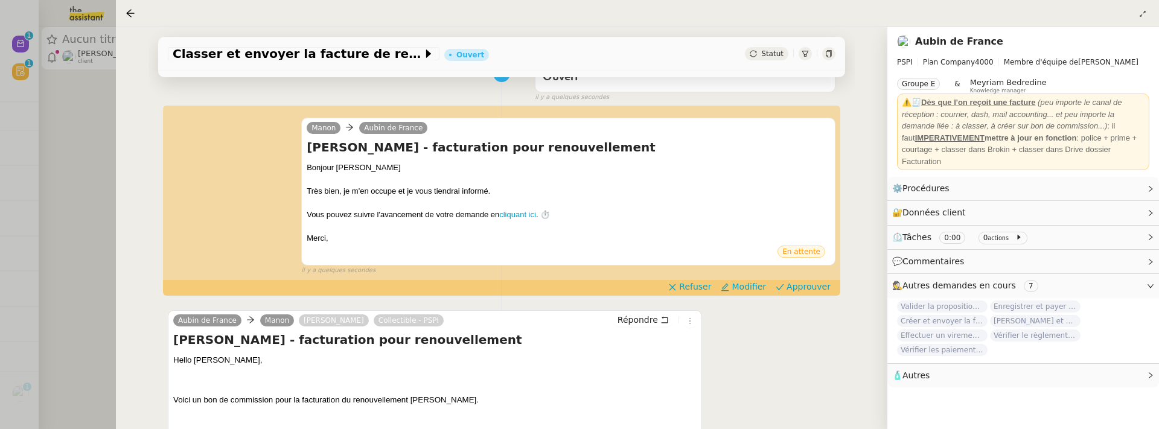
scroll to position [114, 0]
click at [814, 284] on span "Approuver" at bounding box center [809, 287] width 44 height 12
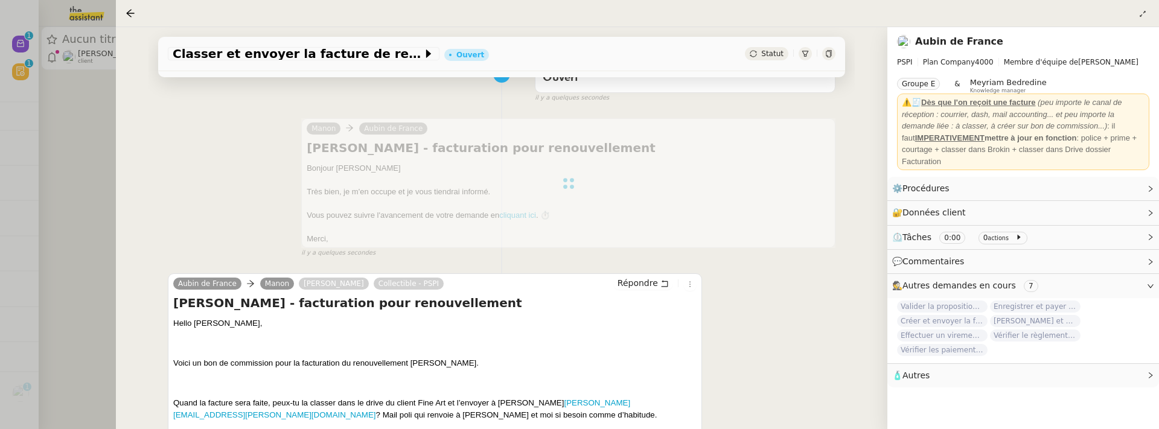
scroll to position [0, 0]
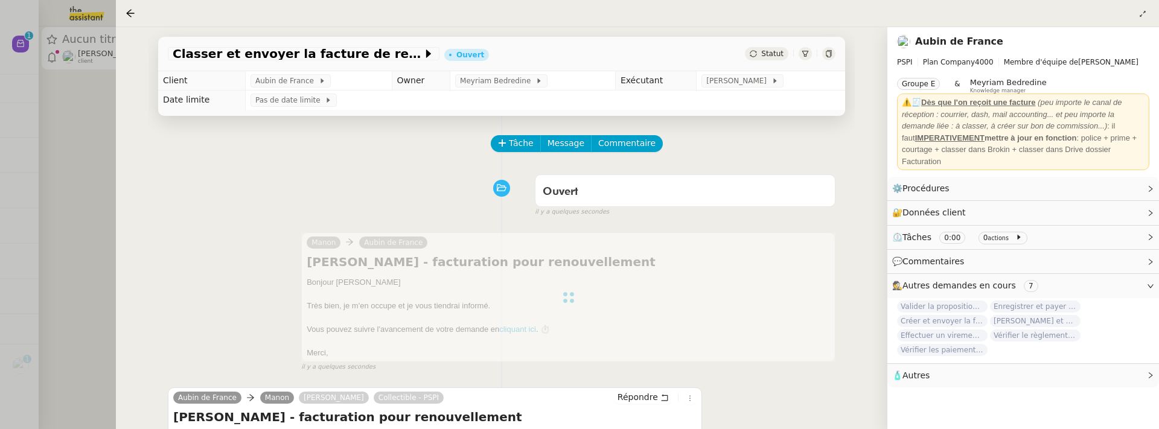
click at [46, 158] on div at bounding box center [579, 214] width 1159 height 429
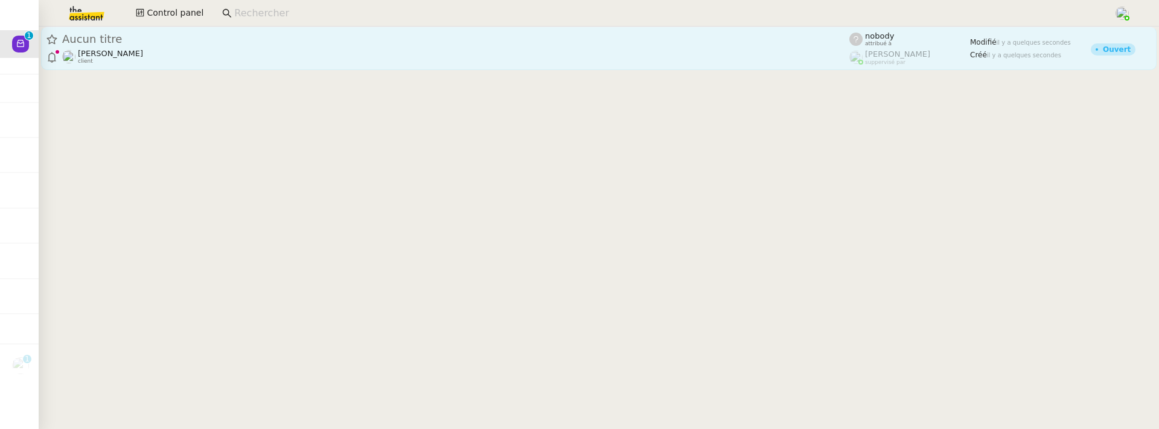
click at [232, 46] on div "Aucun titre Lydie Laulon client" at bounding box center [455, 48] width 787 height 33
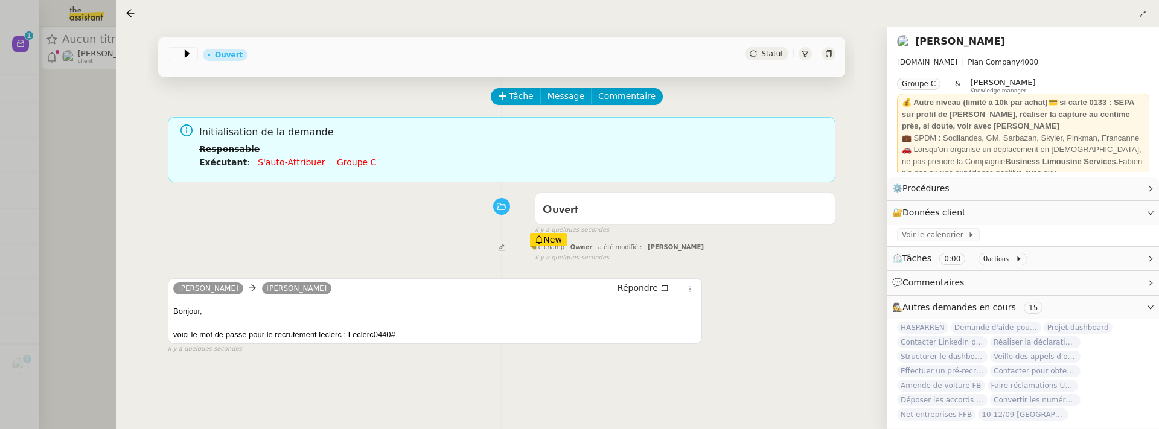
scroll to position [48, 0]
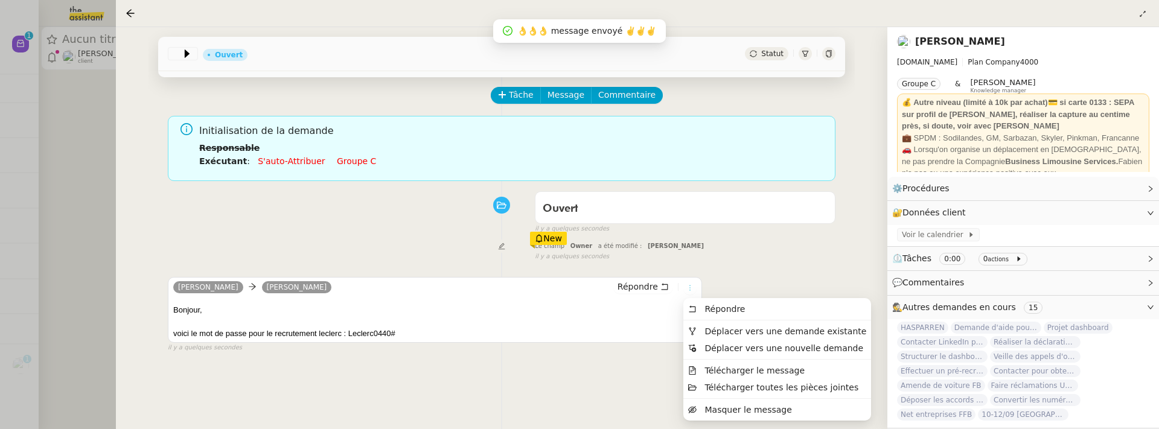
click at [692, 285] on icon at bounding box center [689, 287] width 7 height 7
click at [722, 327] on span "Déplacer vers une demande existante" at bounding box center [785, 332] width 162 height 10
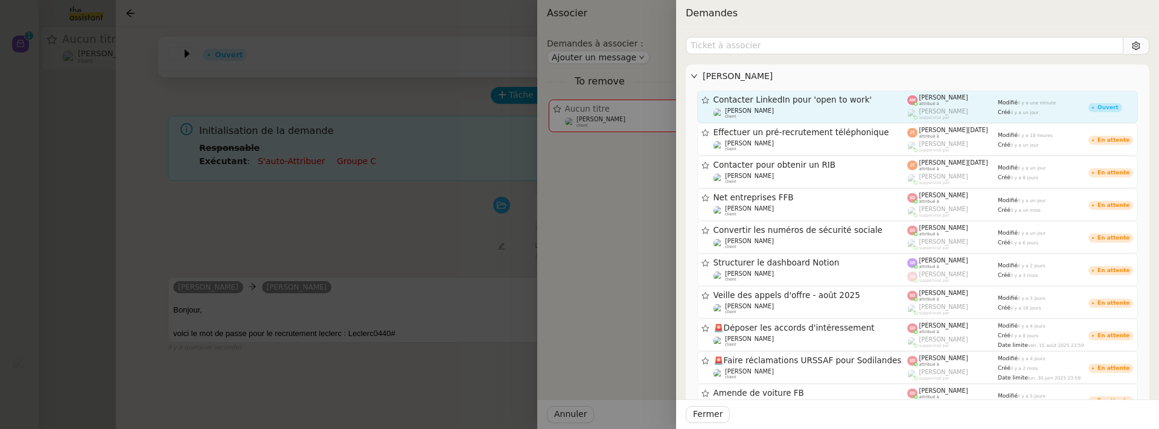
click at [834, 115] on div "Lydie Laulon client" at bounding box center [811, 113] width 194 height 12
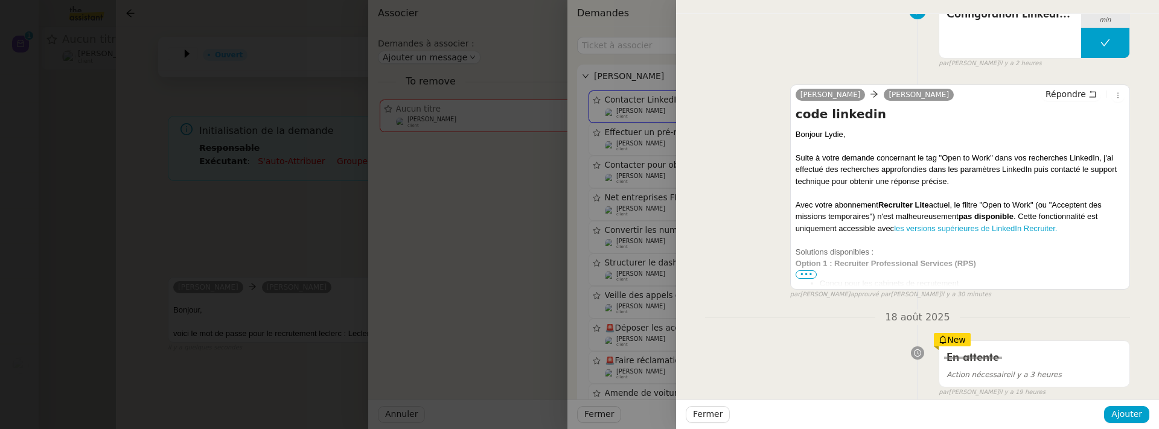
scroll to position [333, 0]
click at [717, 417] on span "Fermer" at bounding box center [708, 414] width 30 height 14
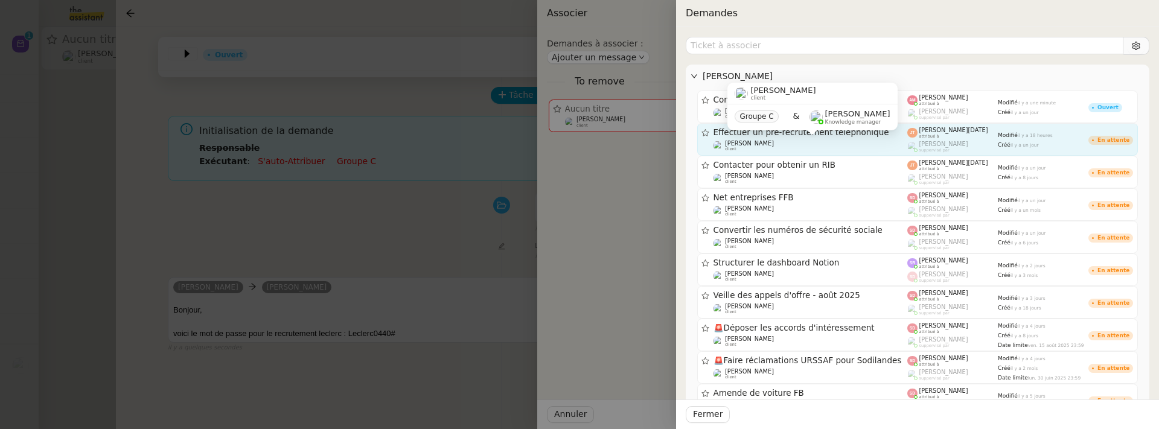
click at [792, 144] on div "Lydie Laulon client" at bounding box center [811, 146] width 194 height 12
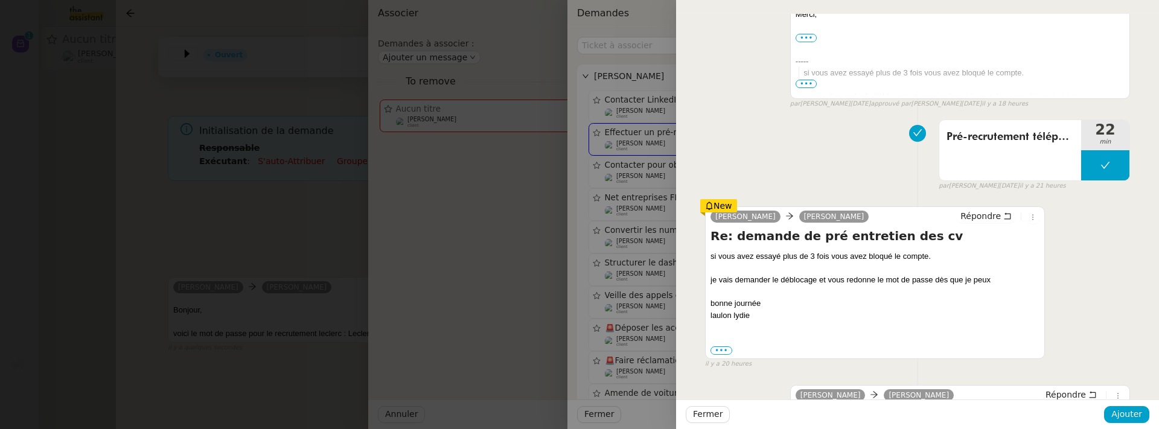
scroll to position [276, 0]
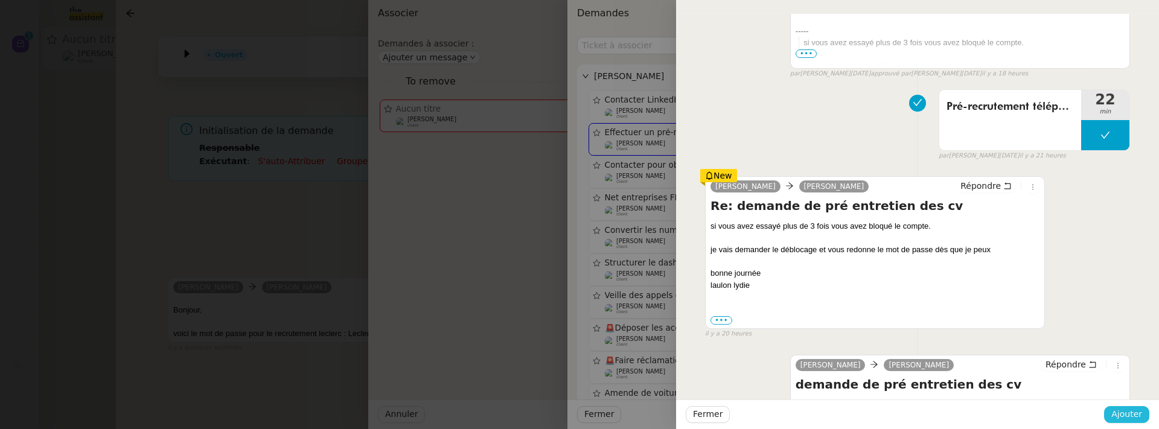
click at [1122, 414] on span "Ajouter" at bounding box center [1126, 414] width 31 height 14
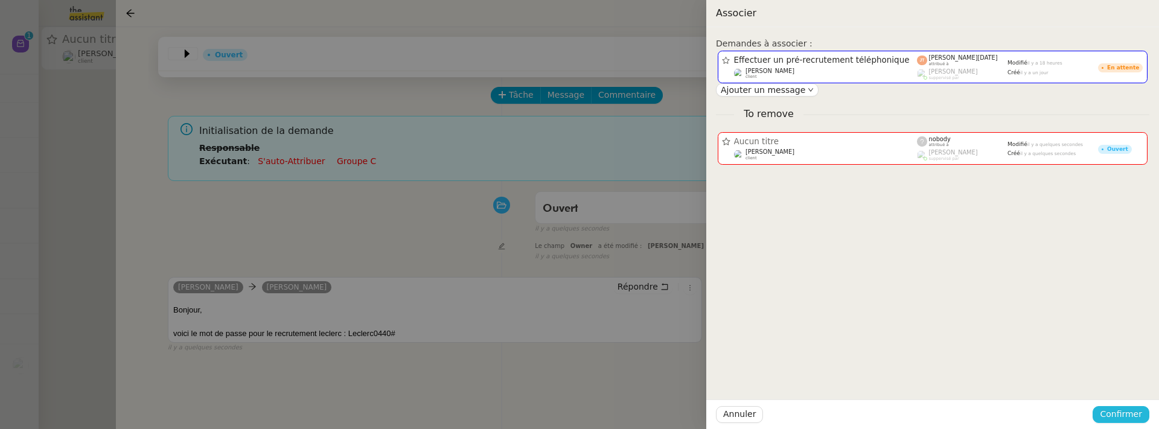
click at [1122, 414] on span "Confirmer" at bounding box center [1121, 414] width 42 height 14
click at [1125, 388] on span "Ajouter" at bounding box center [1122, 382] width 31 height 12
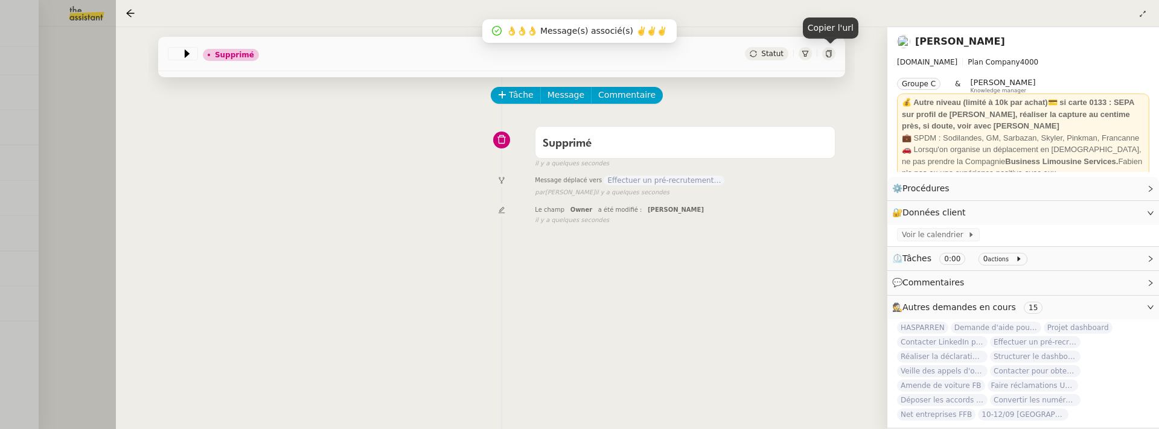
click at [829, 60] on div at bounding box center [828, 53] width 13 height 13
click at [685, 183] on span "Effectuer un pré-recrutement téléphonique" at bounding box center [664, 181] width 121 height 10
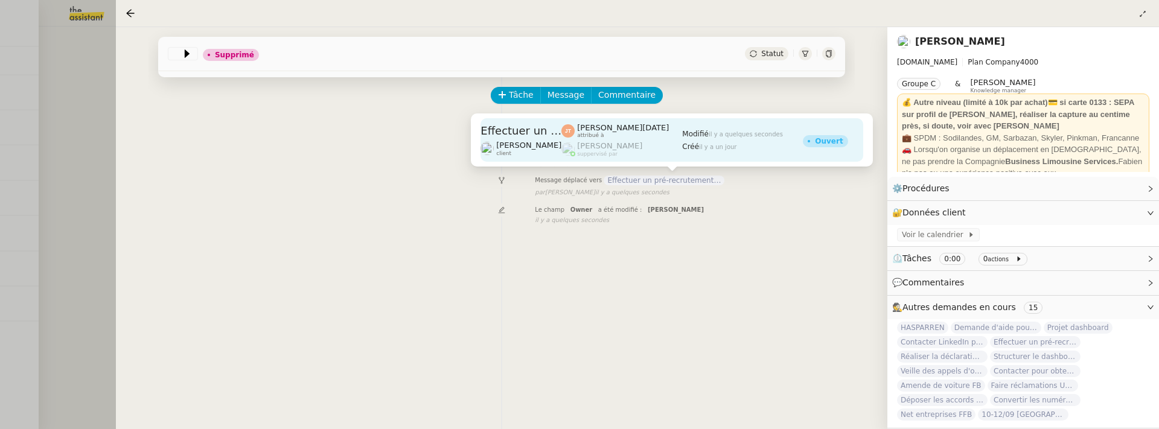
click at [682, 138] on span "Modifié" at bounding box center [695, 134] width 27 height 8
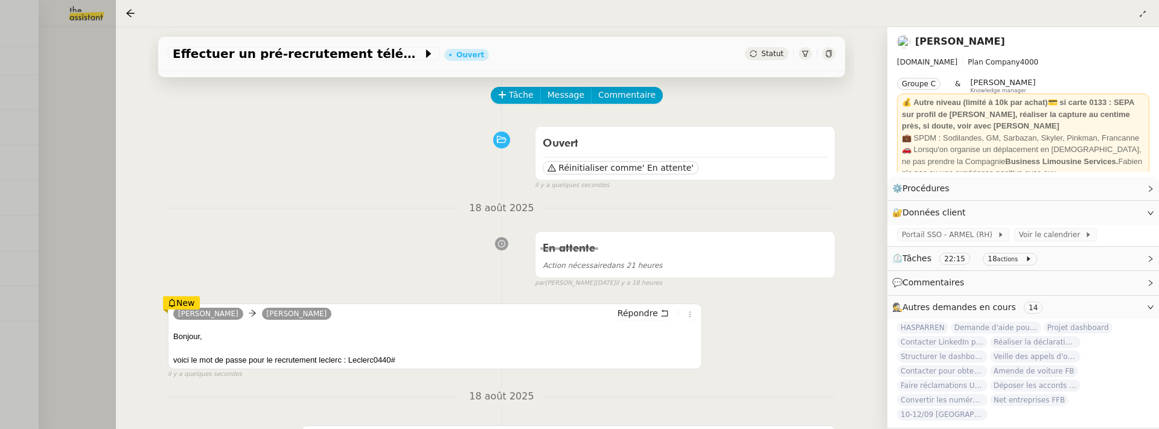
click at [832, 53] on div at bounding box center [828, 53] width 13 height 13
click at [132, 8] on icon at bounding box center [131, 13] width 10 height 10
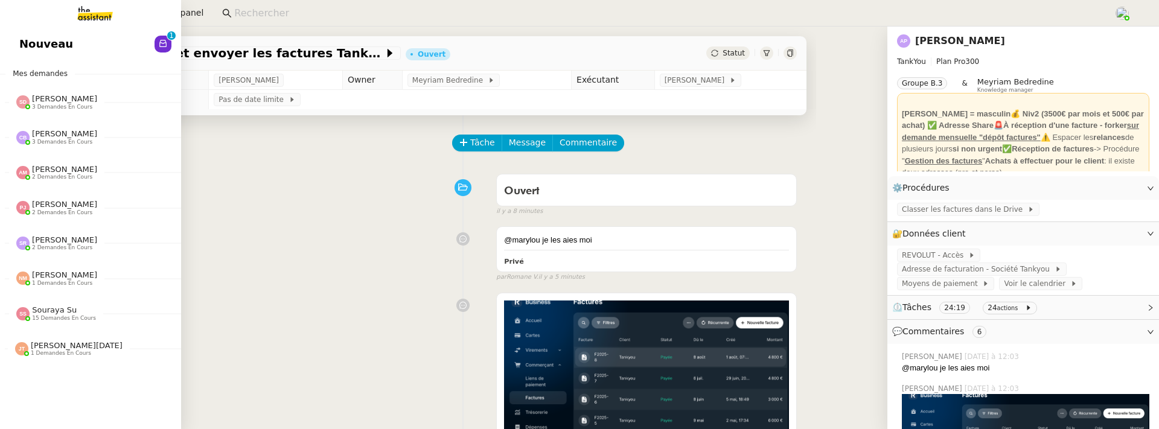
click at [27, 55] on link "Nouveau 0 1 2 3 4 5 6 7 8 9" at bounding box center [90, 44] width 181 height 28
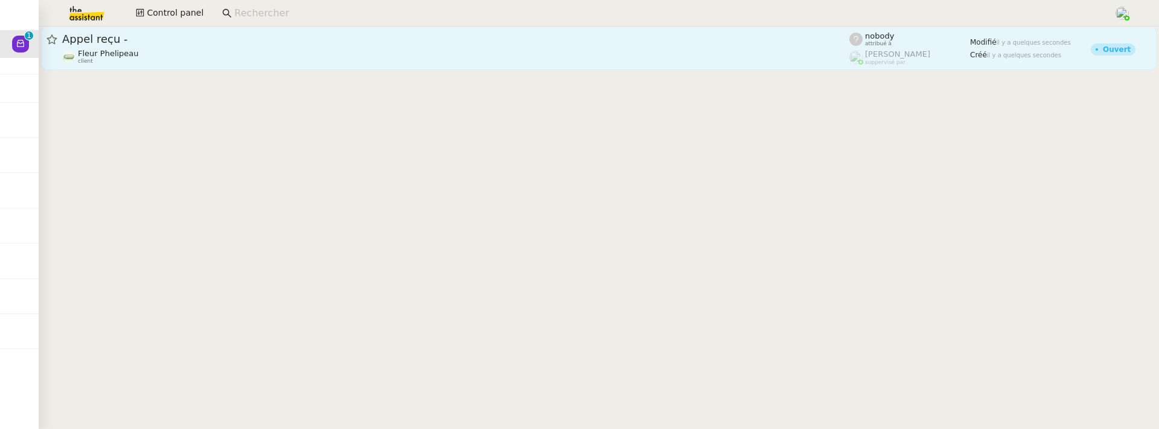
click at [269, 44] on div "Appel reçu -" at bounding box center [455, 39] width 787 height 14
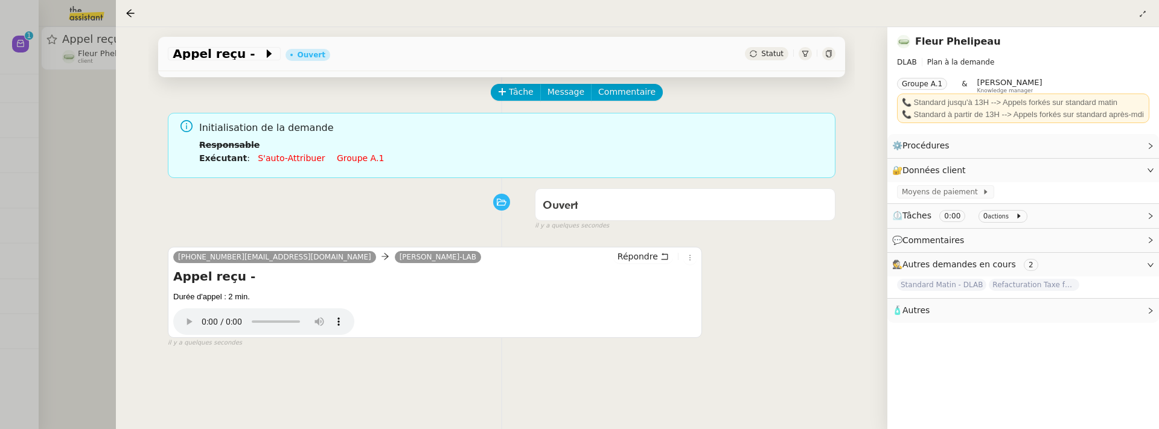
scroll to position [58, 0]
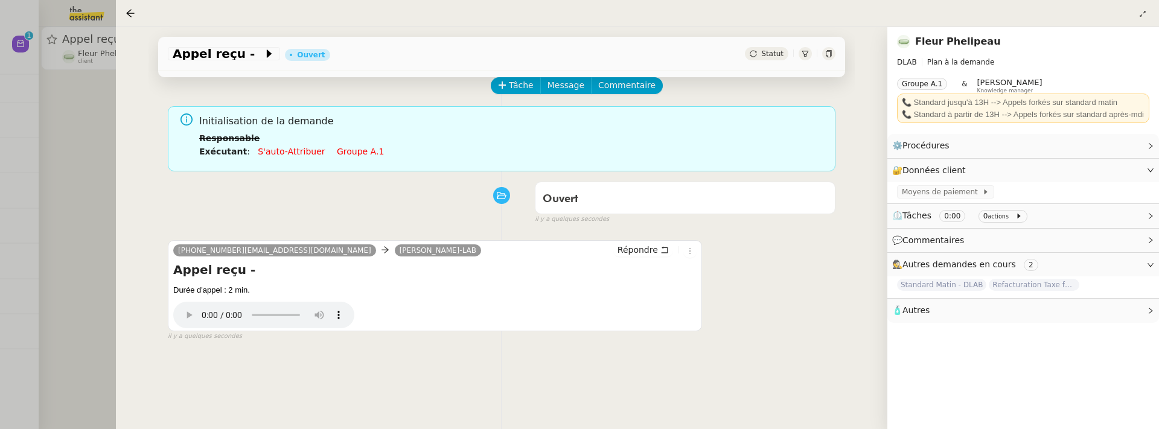
click at [771, 60] on div "Appel reçu - [PERSON_NAME]" at bounding box center [501, 54] width 687 height 34
click at [769, 55] on span "Statut" at bounding box center [772, 54] width 22 height 8
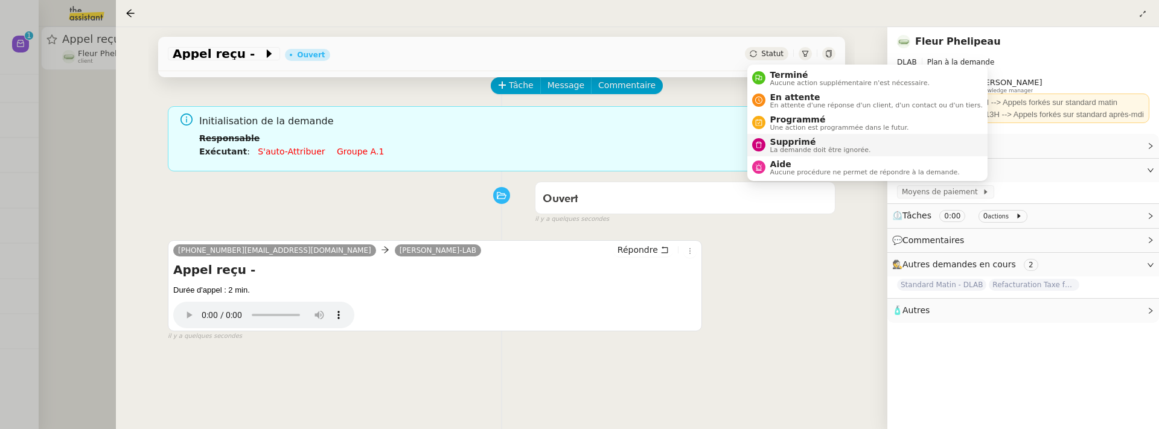
click at [798, 139] on span "Supprimé" at bounding box center [820, 142] width 101 height 10
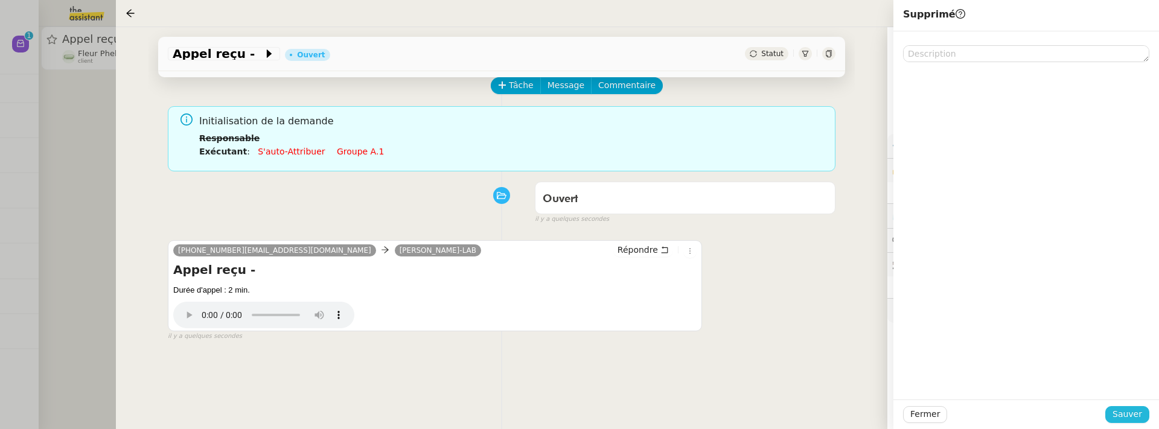
click at [1129, 412] on span "Sauver" at bounding box center [1128, 414] width 30 height 14
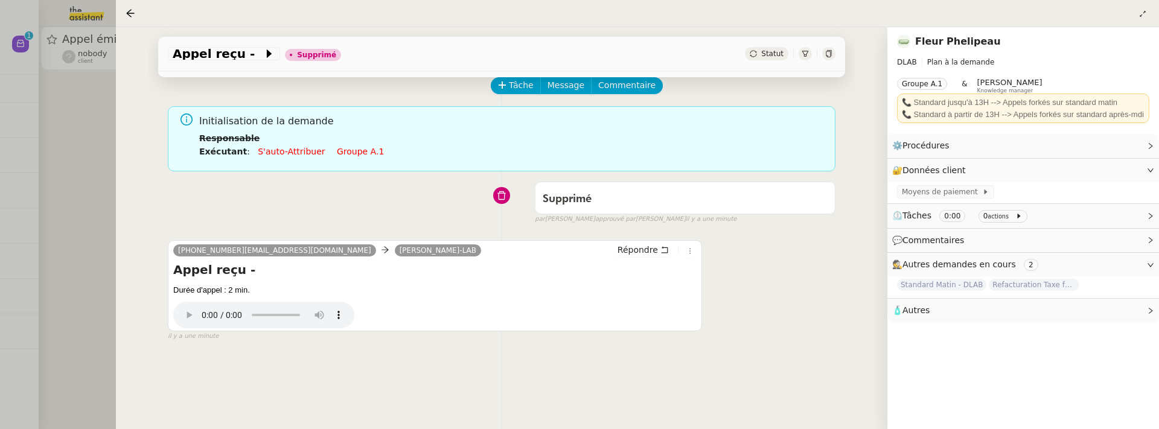
click at [78, 153] on div at bounding box center [579, 214] width 1159 height 429
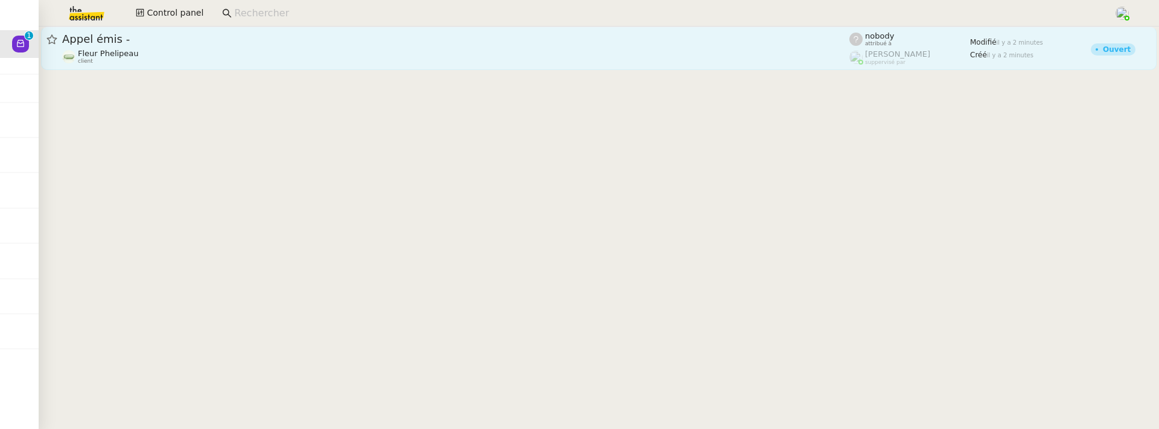
click at [334, 46] on div "Appel émis -" at bounding box center [455, 39] width 787 height 14
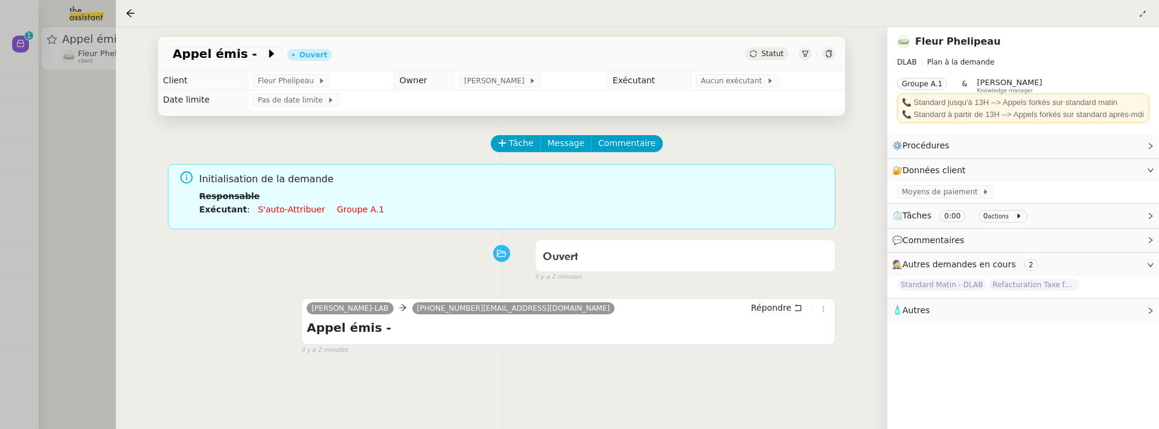
scroll to position [65, 0]
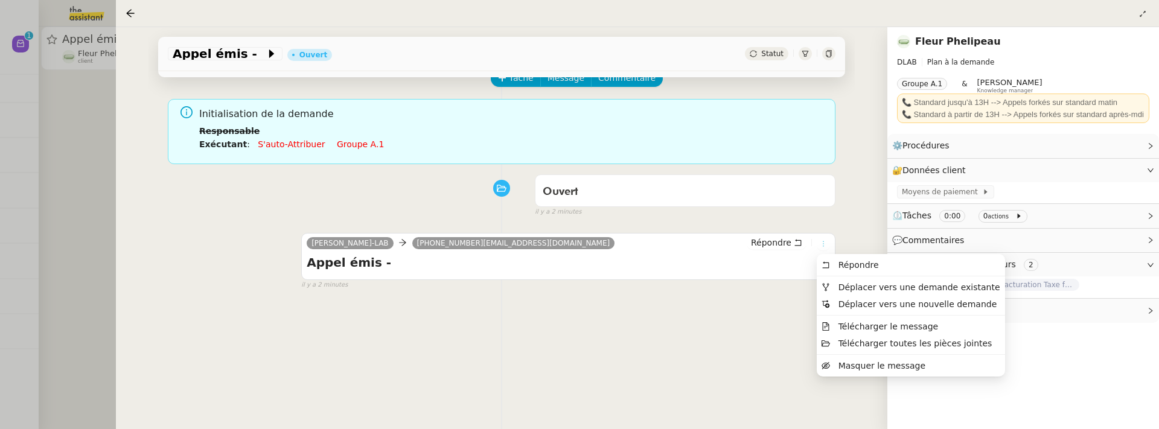
click at [825, 242] on icon at bounding box center [823, 243] width 7 height 7
click at [851, 287] on span "Déplacer vers une demande existante" at bounding box center [919, 288] width 162 height 10
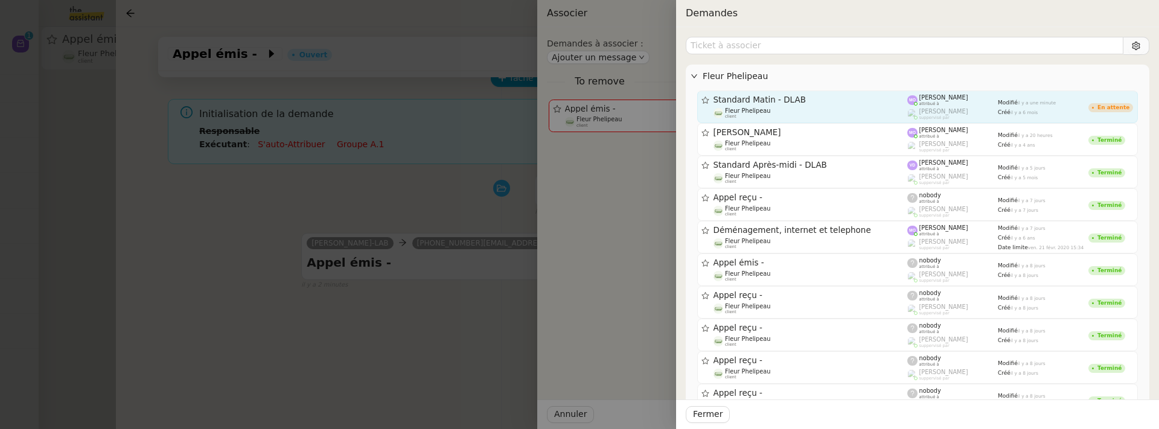
click at [825, 97] on span "Standard Matin - DLAB" at bounding box center [811, 100] width 194 height 8
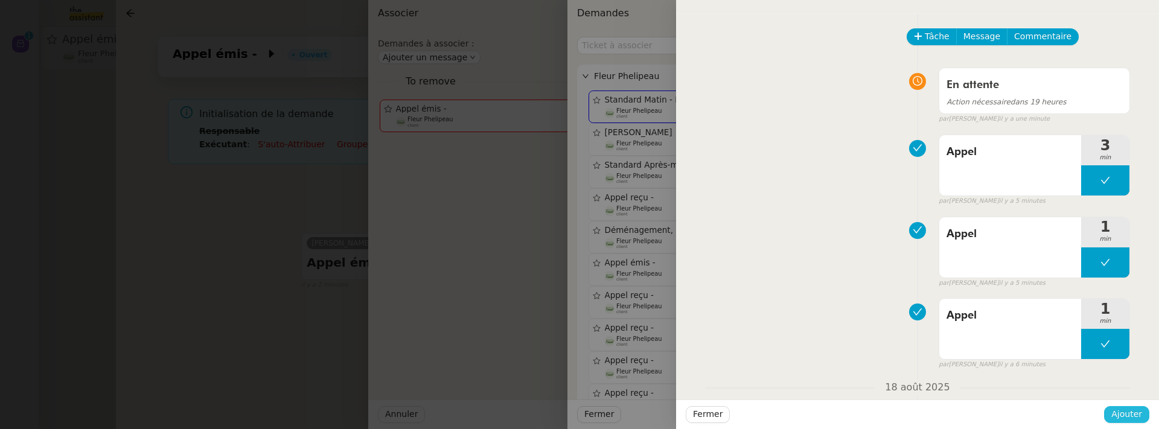
click at [1142, 419] on button "Ajouter" at bounding box center [1126, 414] width 45 height 17
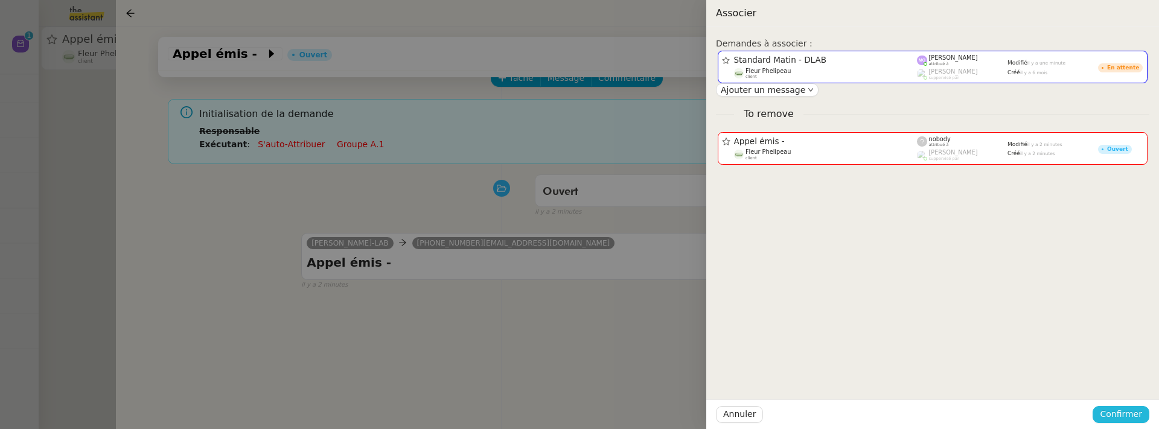
click at [1142, 419] on button "Confirmer" at bounding box center [1121, 414] width 57 height 17
click at [1133, 389] on div "Êtes-vous sûr? Annuler Ajouter" at bounding box center [1098, 372] width 102 height 50
click at [1131, 383] on span "Ajouter" at bounding box center [1122, 382] width 31 height 12
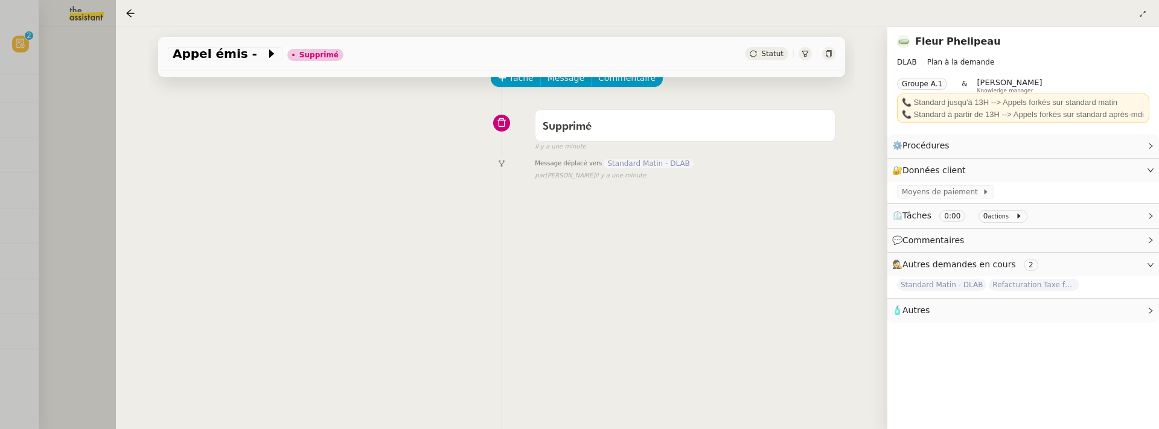
click at [78, 213] on div at bounding box center [579, 214] width 1159 height 429
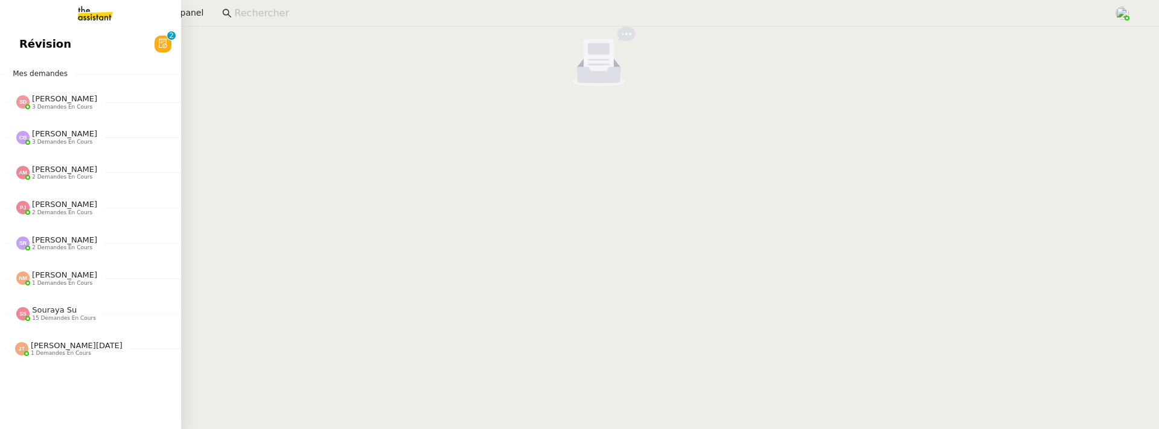
click at [24, 49] on span "Révision" at bounding box center [45, 44] width 52 height 18
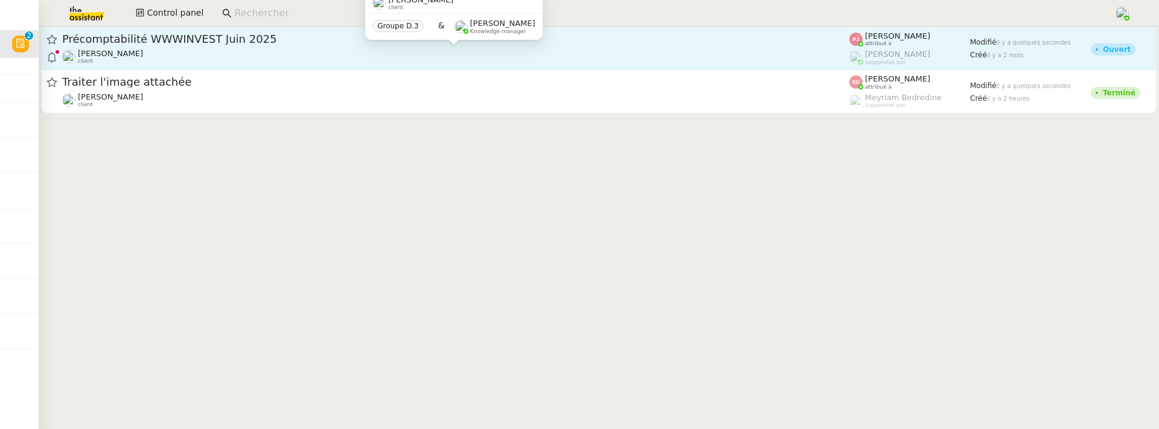
click at [289, 49] on div "[PERSON_NAME] client" at bounding box center [455, 57] width 787 height 16
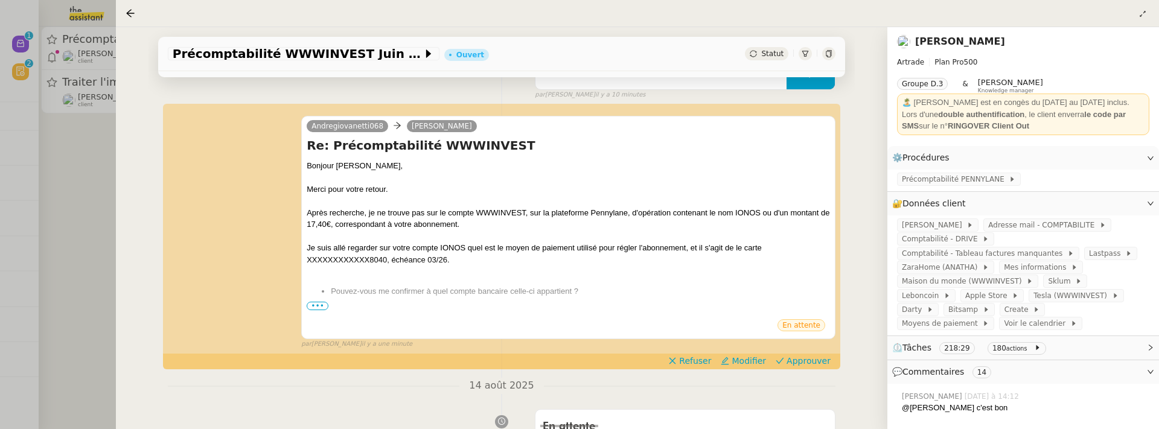
scroll to position [230, 0]
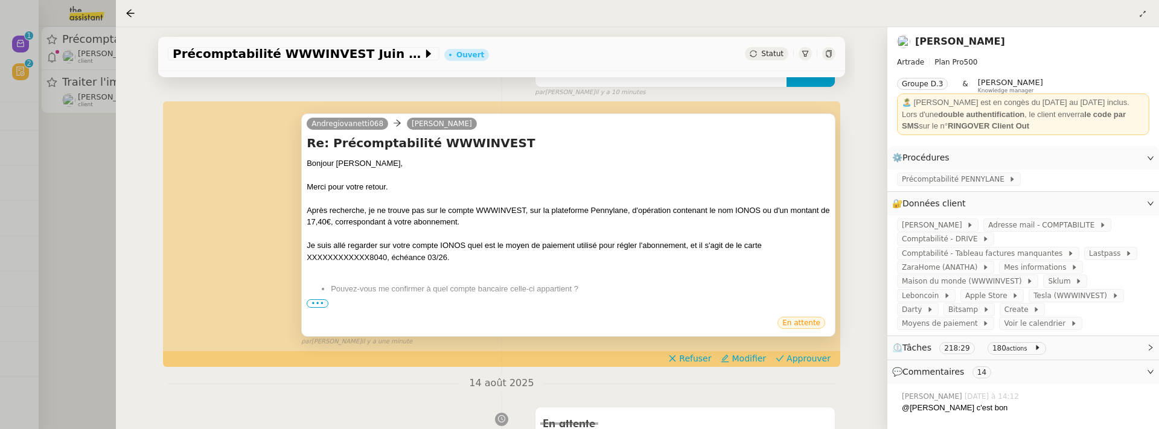
click at [313, 308] on div at bounding box center [568, 308] width 523 height 12
click at [315, 304] on span "•••" at bounding box center [318, 303] width 22 height 8
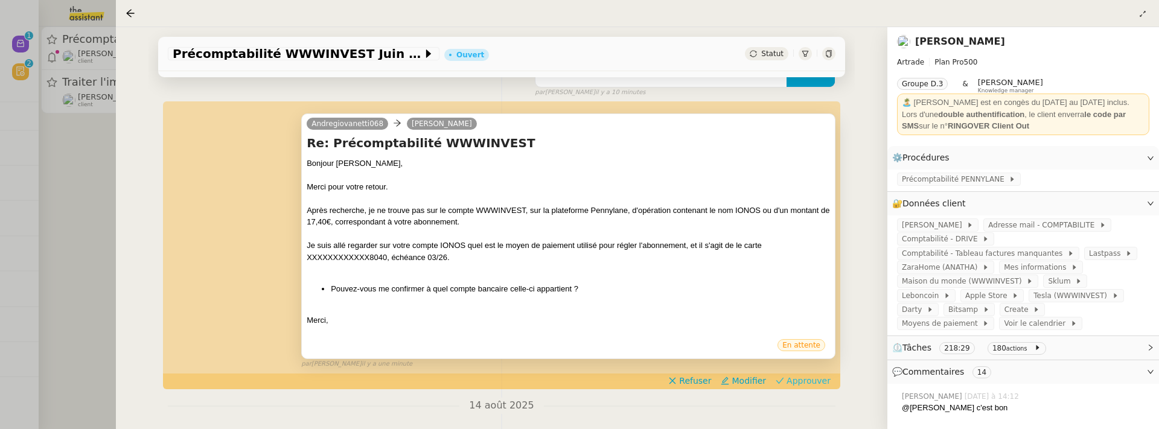
click at [809, 380] on span "Approuver" at bounding box center [809, 381] width 44 height 12
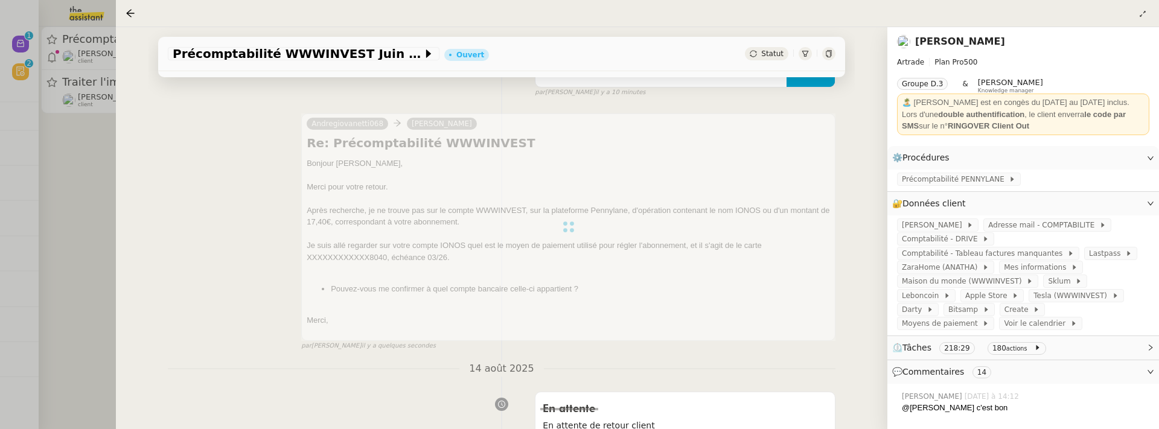
click at [961, 38] on link "[PERSON_NAME]" at bounding box center [960, 41] width 90 height 11
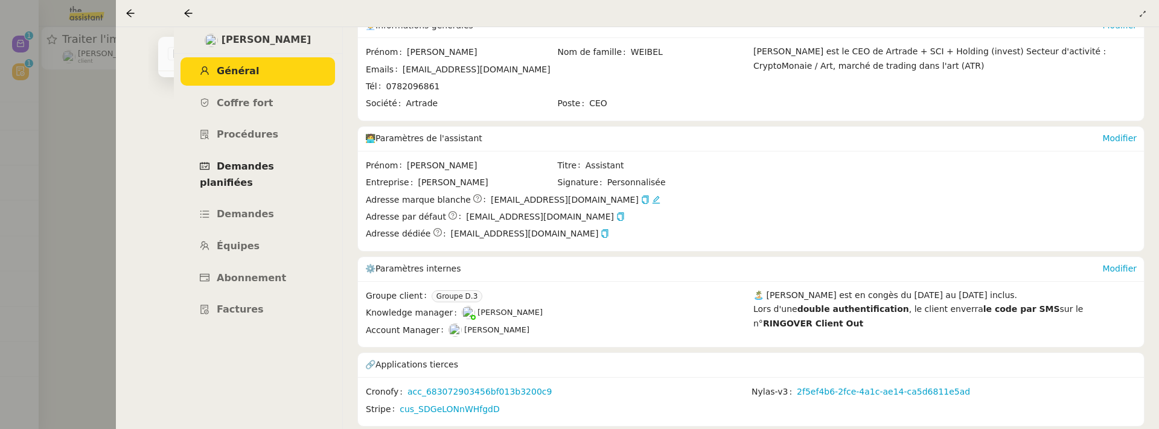
scroll to position [612, 0]
click at [264, 171] on span "Demandes planifiées" at bounding box center [237, 175] width 74 height 28
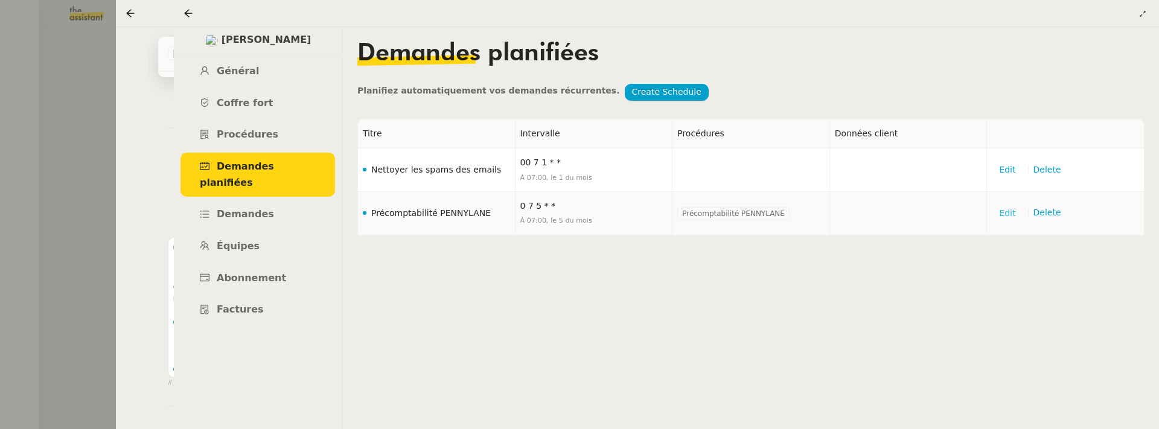
click at [1009, 210] on span "Edit" at bounding box center [1007, 213] width 16 height 14
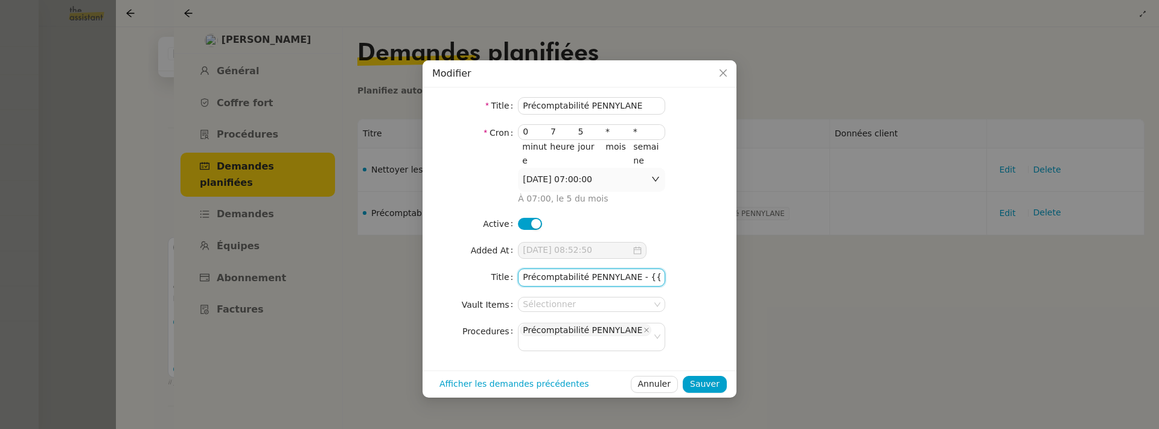
scroll to position [0, 90]
drag, startPoint x: 656, startPoint y: 277, endPoint x: 693, endPoint y: 279, distance: 36.9
click at [693, 279] on nz-form-item "Title Précomptabilité PENNYLANE - {{#date}}LLLL yyyy{{/date}}" at bounding box center [579, 278] width 295 height 18
click at [721, 69] on icon "Close" at bounding box center [723, 73] width 10 height 10
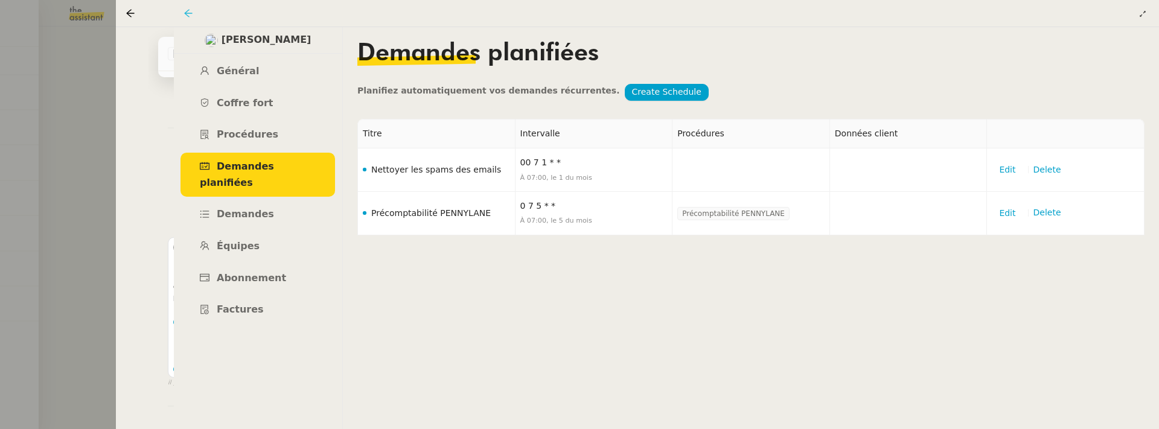
click at [184, 14] on icon at bounding box center [189, 13] width 10 height 10
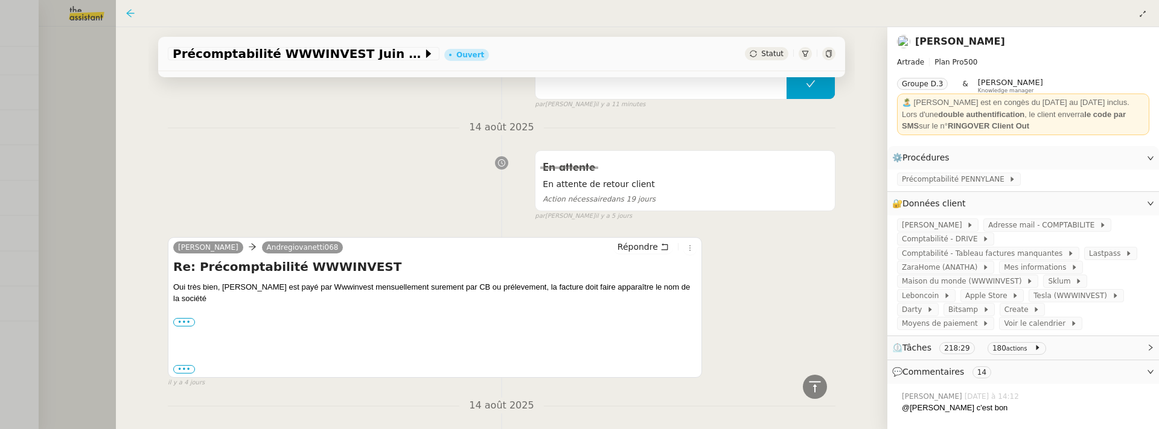
click at [134, 11] on icon at bounding box center [131, 13] width 10 height 10
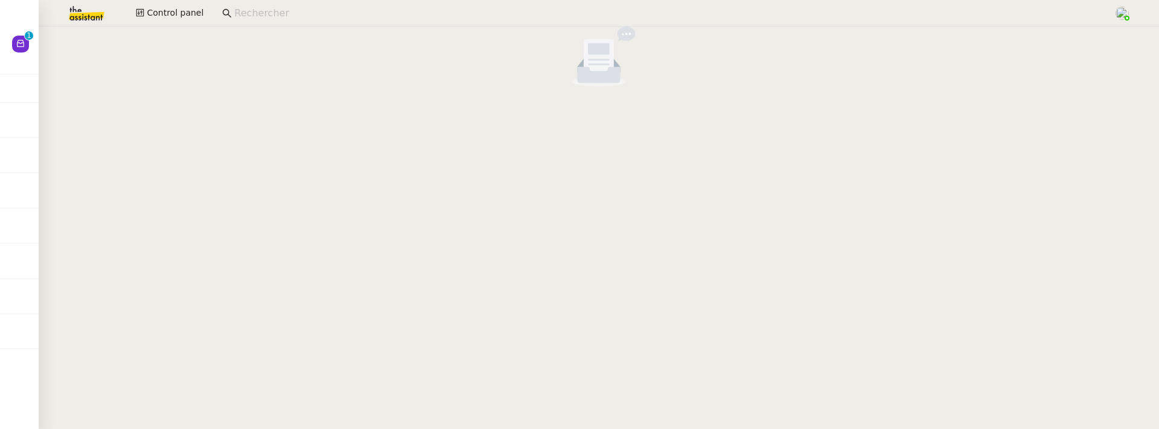
click at [304, 13] on input at bounding box center [667, 13] width 867 height 16
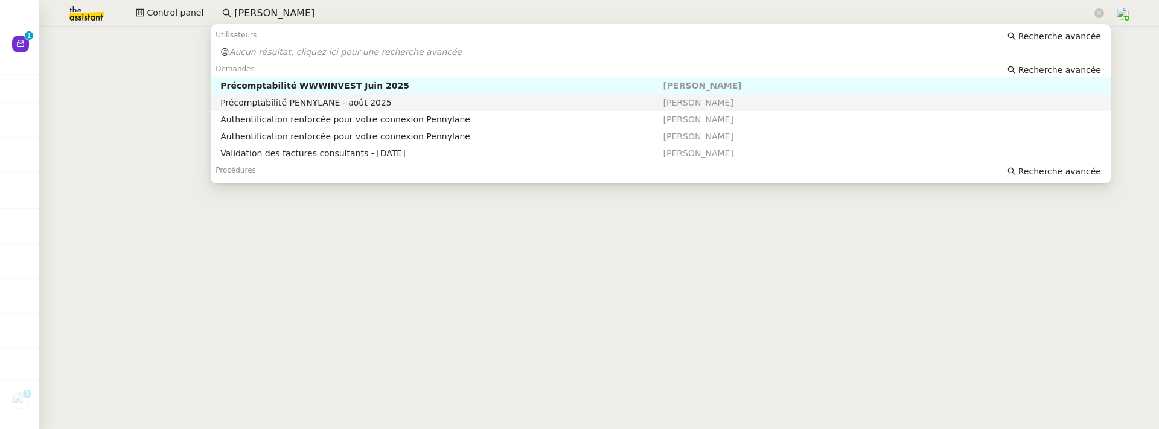
click at [478, 101] on div "Précomptabilité PENNYLANE - août 2025" at bounding box center [441, 102] width 442 height 11
type input "pennylane paul"
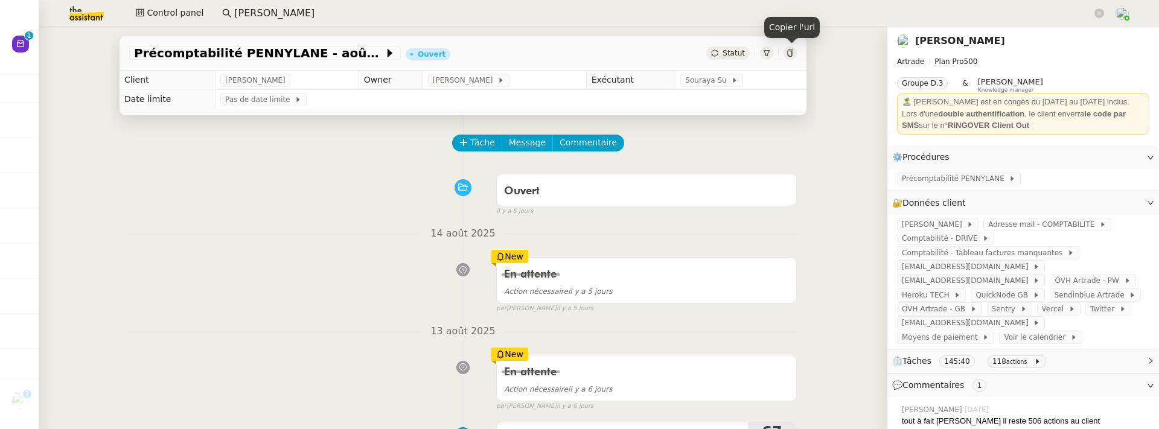
click at [793, 52] on icon at bounding box center [790, 53] width 7 height 7
click at [949, 37] on link "[PERSON_NAME]" at bounding box center [960, 40] width 90 height 11
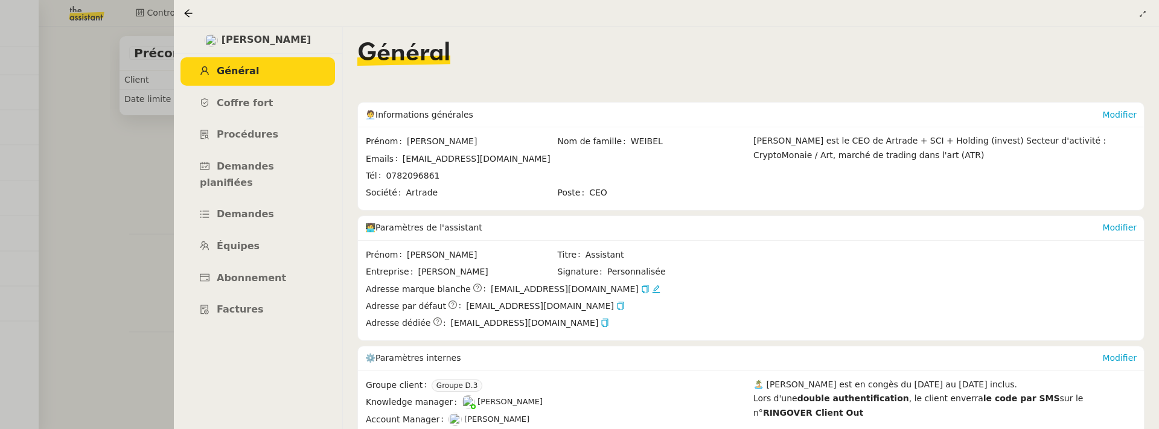
scroll to position [89, 0]
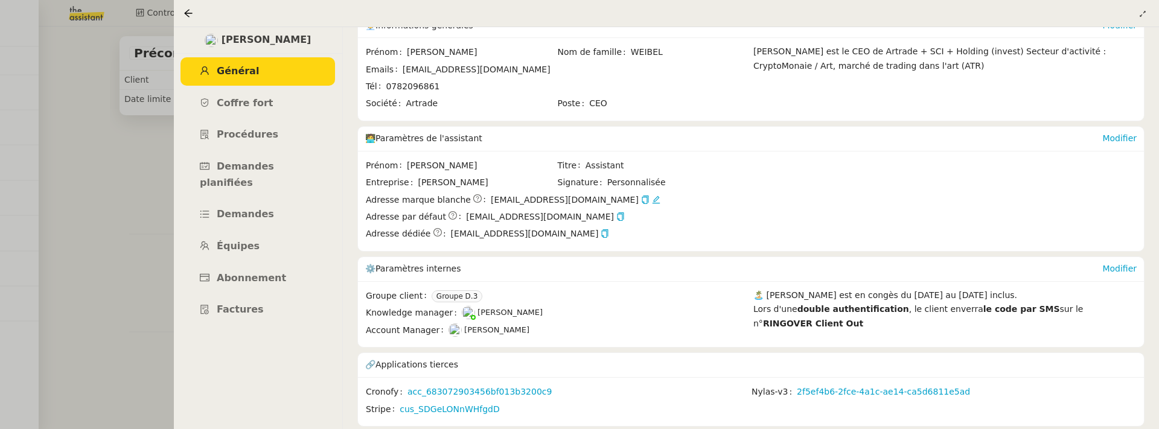
click at [1121, 258] on div "Modifier" at bounding box center [1119, 269] width 34 height 24
click at [1122, 269] on link "Modifier" at bounding box center [1119, 269] width 34 height 10
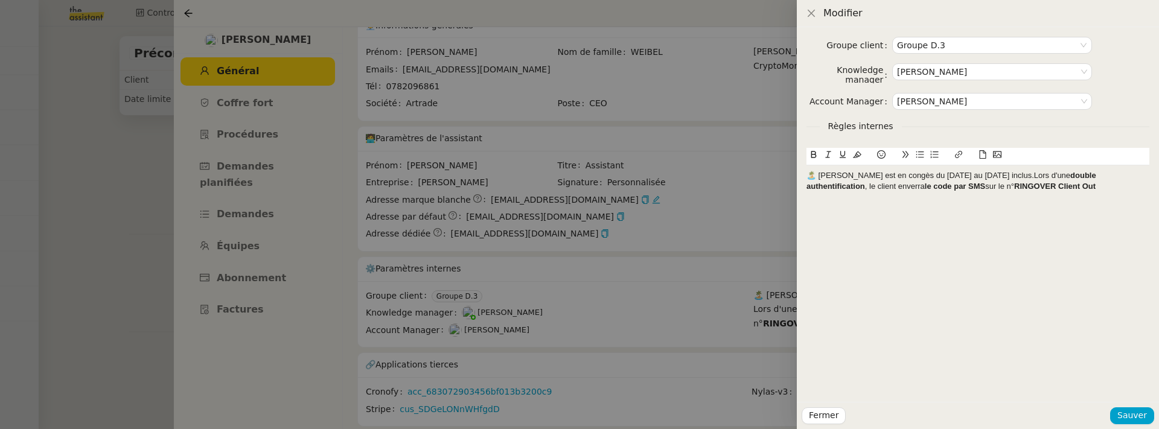
click at [1009, 177] on div "🏝️ Paul est en congès du 2 août au 1er septembre inclus.Lors d'une double authe…" at bounding box center [977, 181] width 343 height 22
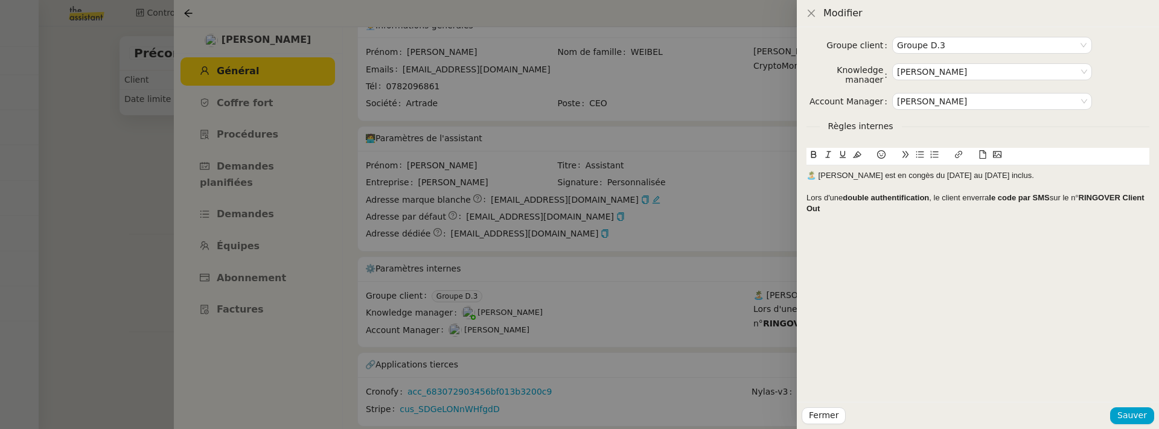
click at [882, 158] on icon at bounding box center [881, 154] width 8 height 8
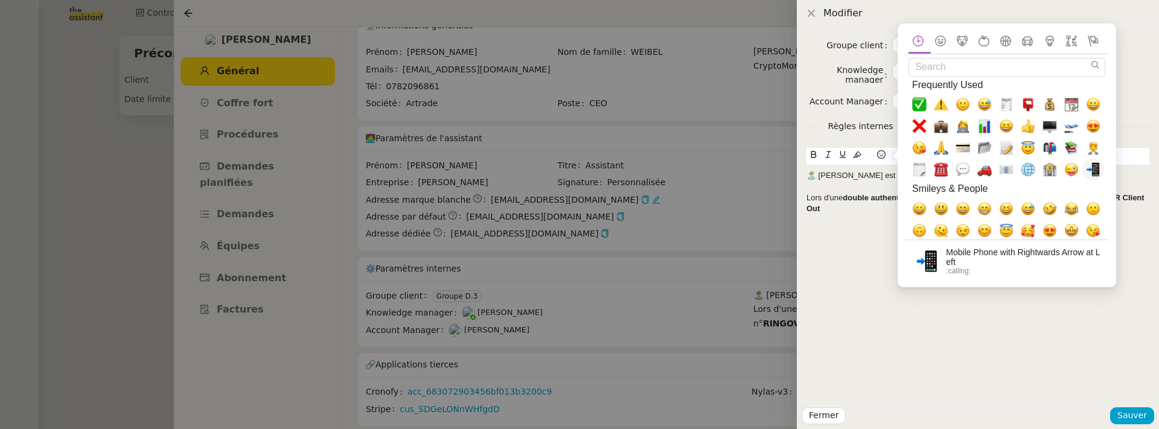
click at [1093, 167] on span "📲, calling" at bounding box center [1093, 170] width 14 height 14
click at [863, 210] on div "📲Lors d'une double authentification , le client enverra le code par SMS sur le …" at bounding box center [977, 204] width 343 height 22
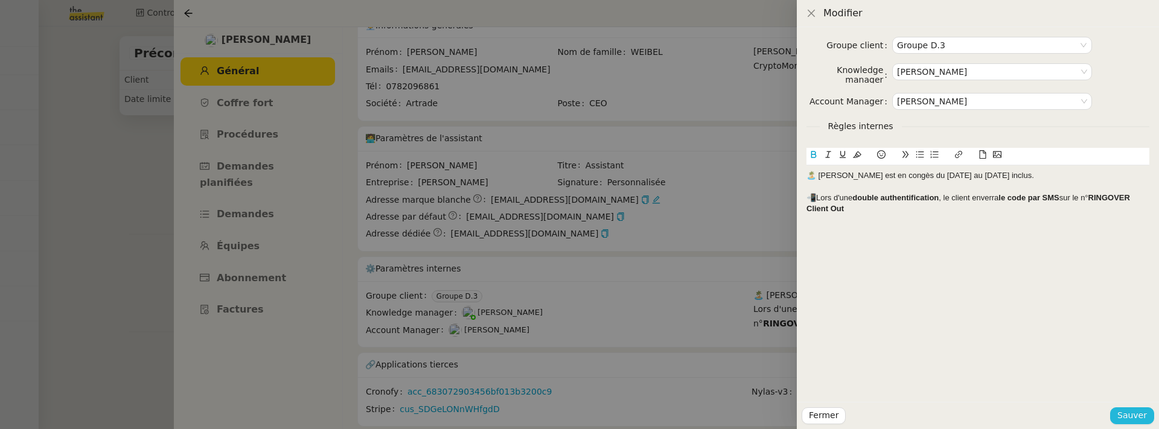
click at [1143, 417] on span "Sauver" at bounding box center [1132, 416] width 30 height 14
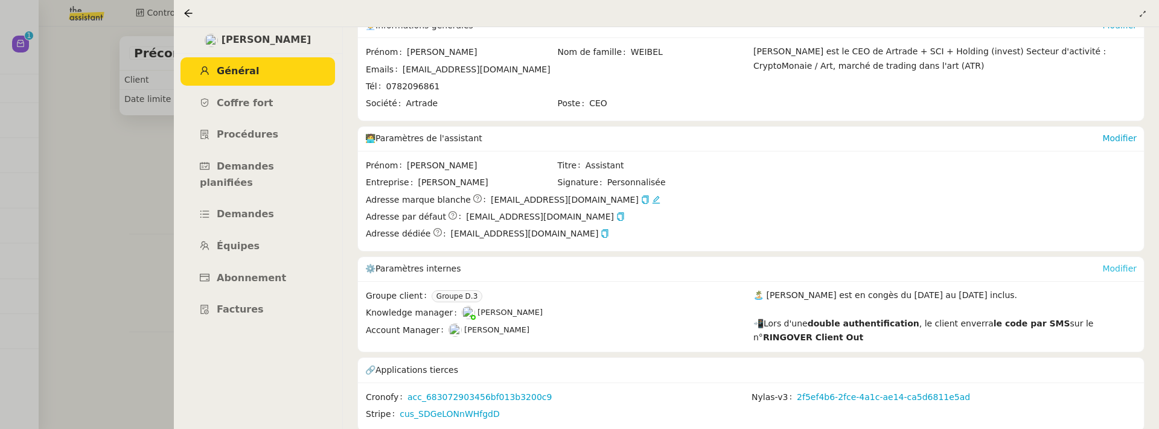
click at [1128, 268] on link "Modifier" at bounding box center [1119, 269] width 34 height 10
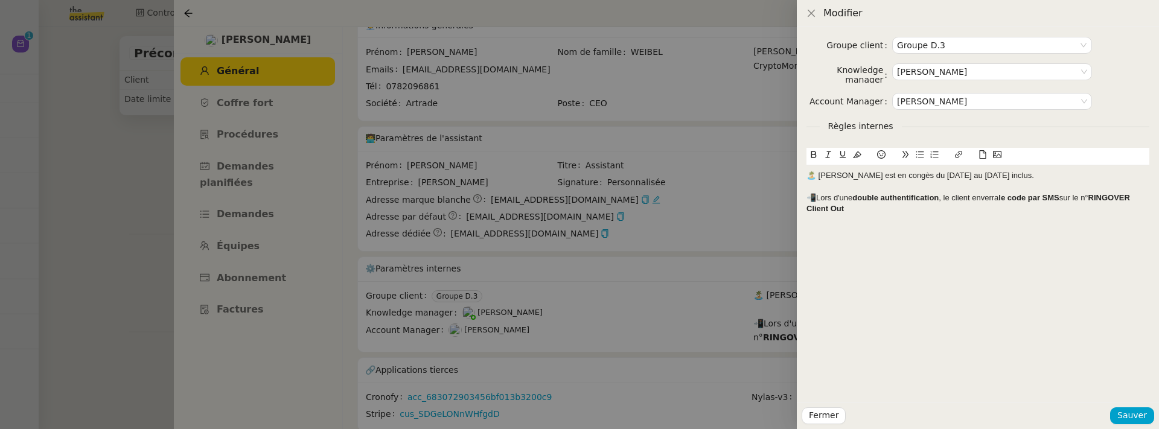
click at [869, 206] on div "📲Lors d'une double authentification , le client enverra le code par SMS sur le …" at bounding box center [977, 204] width 343 height 22
click at [818, 222] on div at bounding box center [977, 219] width 343 height 11
click at [1001, 153] on button at bounding box center [997, 155] width 14 height 14
click at [885, 155] on icon at bounding box center [881, 154] width 8 height 8
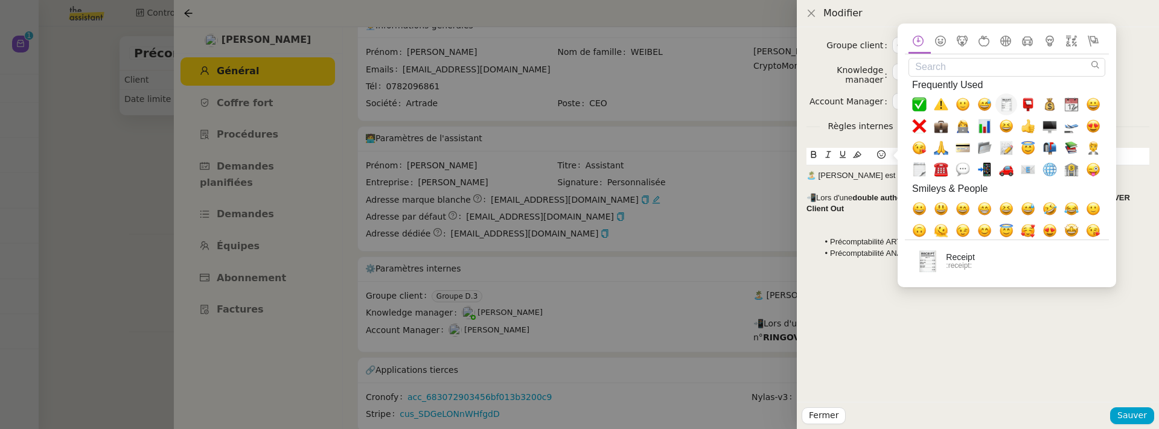
click at [1012, 103] on span "🧾, receipt" at bounding box center [1006, 105] width 14 height 14
click at [837, 227] on div "🧾" at bounding box center [977, 231] width 343 height 11
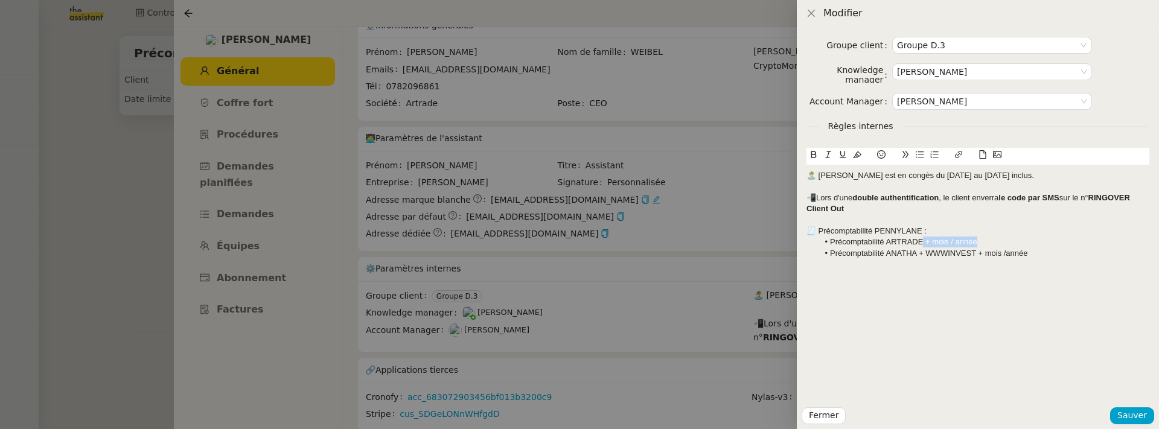
drag, startPoint x: 994, startPoint y: 243, endPoint x: 925, endPoint y: 243, distance: 68.8
click at [924, 243] on li "Précomptabilité ARTRADE + mois / année" at bounding box center [984, 242] width 331 height 11
drag, startPoint x: 979, startPoint y: 252, endPoint x: 1042, endPoint y: 249, distance: 62.9
click at [1043, 250] on li "Précomptabilité ANATHA + WWWINVEST + mois /année" at bounding box center [984, 253] width 331 height 11
click at [1142, 418] on span "Sauver" at bounding box center [1132, 416] width 30 height 14
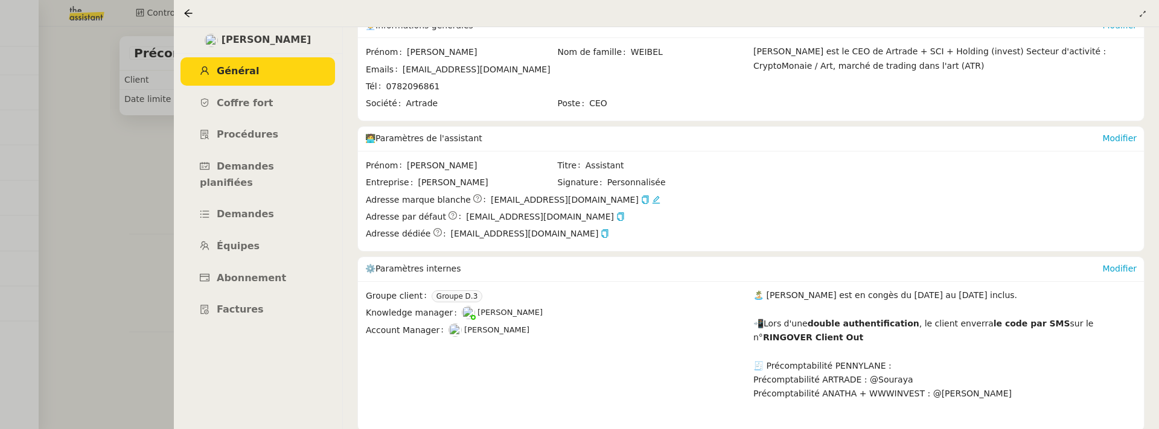
click at [1117, 275] on div "Modifier" at bounding box center [1119, 269] width 34 height 24
click at [1117, 271] on link "Modifier" at bounding box center [1119, 269] width 34 height 10
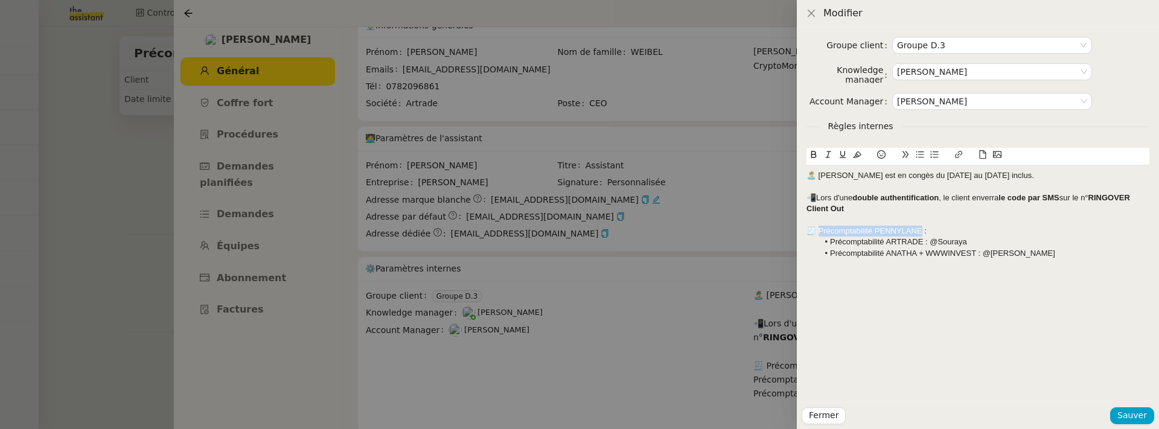
drag, startPoint x: 820, startPoint y: 233, endPoint x: 919, endPoint y: 234, distance: 99.0
click at [919, 233] on div "🧾 Précomptabilité PENNYLANE :" at bounding box center [977, 231] width 343 height 11
click at [813, 156] on icon at bounding box center [814, 154] width 8 height 8
click at [889, 242] on li "Précomptabilité ARTRADE : @Souraya" at bounding box center [984, 242] width 331 height 11
click at [816, 156] on icon at bounding box center [813, 155] width 5 height 7
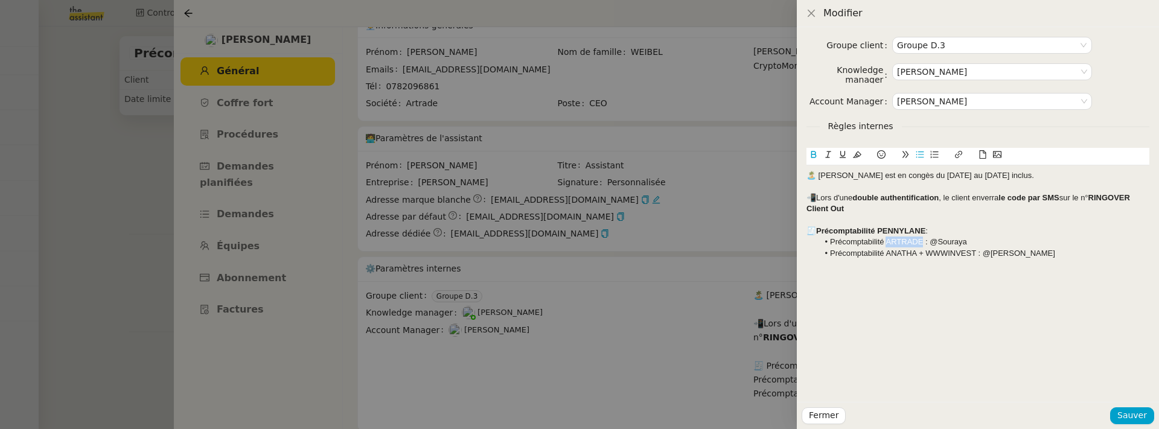
drag, startPoint x: 886, startPoint y: 244, endPoint x: 922, endPoint y: 246, distance: 36.3
click at [922, 246] on li "Précomptabilité A ﻿ RTRADE : @Souraya" at bounding box center [984, 242] width 331 height 11
click at [813, 156] on icon at bounding box center [814, 154] width 8 height 8
click at [886, 254] on li "Précomptabilité ANATHA + WWWINVEST : @Pauline J" at bounding box center [984, 253] width 331 height 11
drag, startPoint x: 887, startPoint y: 254, endPoint x: 976, endPoint y: 249, distance: 88.8
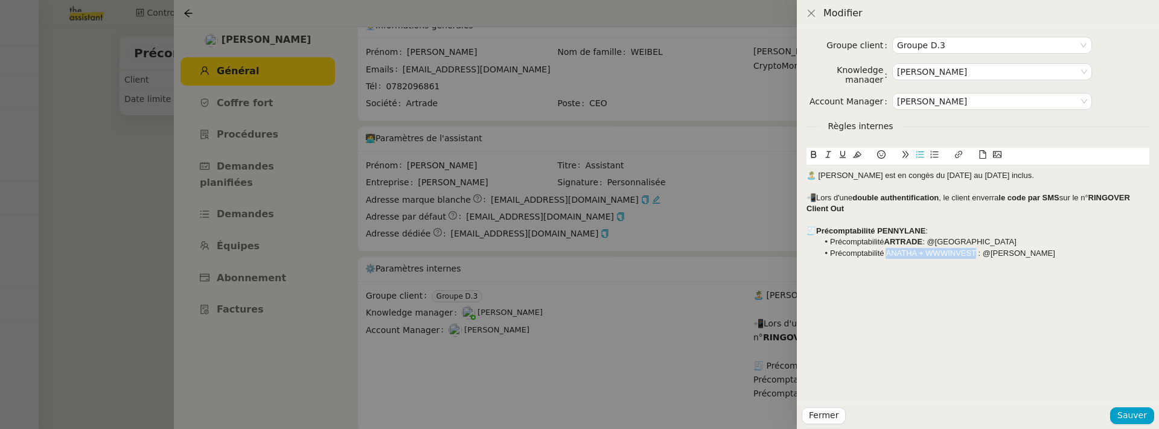
click at [976, 249] on li "Précomptabilité ANATHA + WWWINVEST : @Pauline J" at bounding box center [984, 253] width 331 height 11
click at [814, 161] on button at bounding box center [813, 155] width 14 height 14
click at [1067, 306] on div "Groupe client Groupe D.3 Knowledge manager Frédérique Albert Account Manager Ma…" at bounding box center [978, 214] width 362 height 375
click at [1142, 412] on span "Sauver" at bounding box center [1132, 416] width 30 height 14
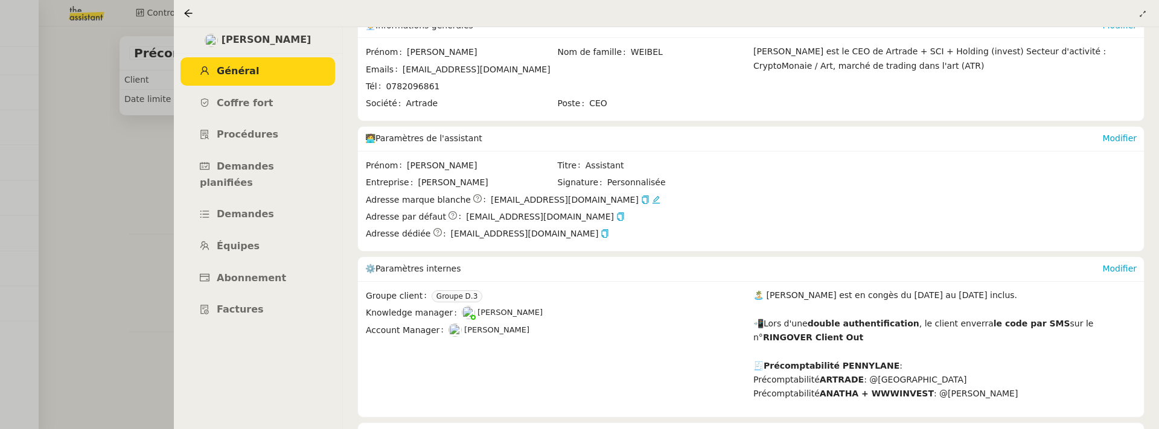
scroll to position [159, 0]
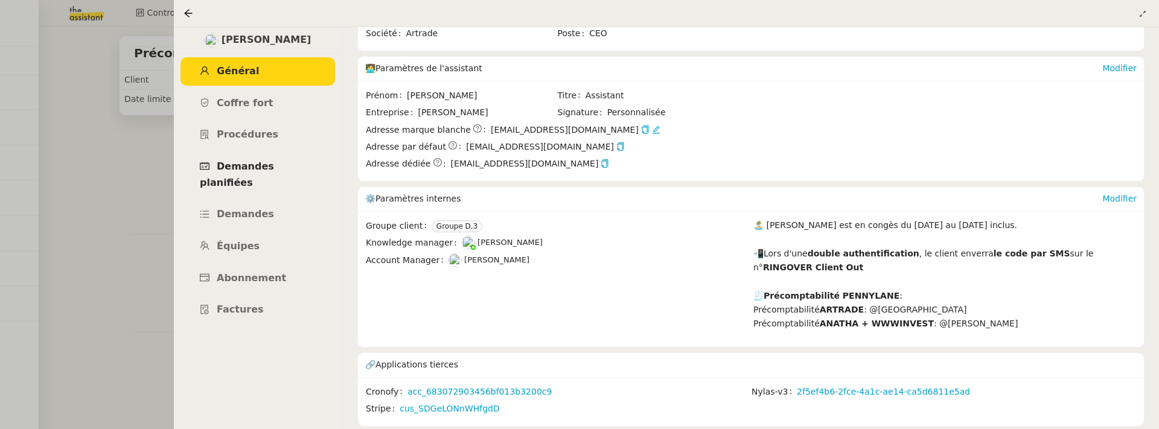
click at [274, 169] on span "Demandes planifiées" at bounding box center [237, 175] width 74 height 28
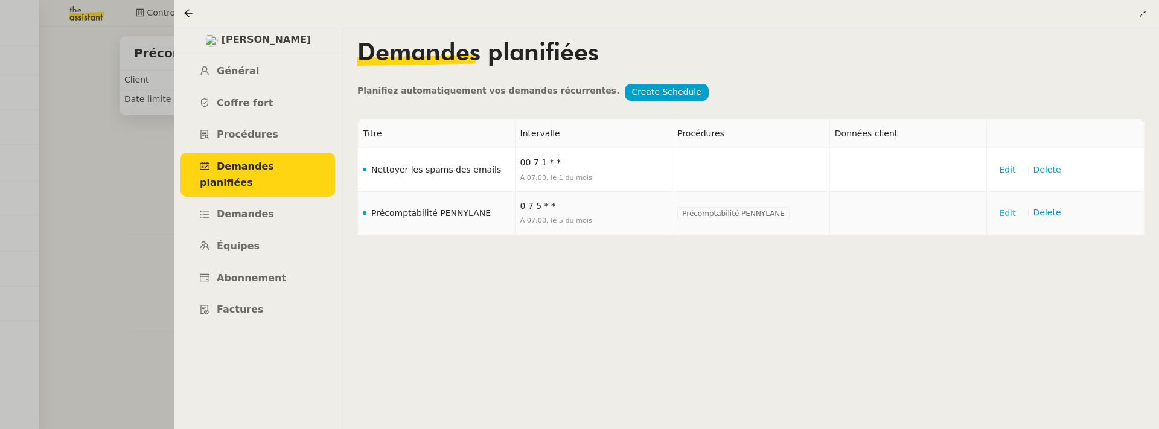
click at [1011, 216] on span "Edit" at bounding box center [1007, 213] width 16 height 14
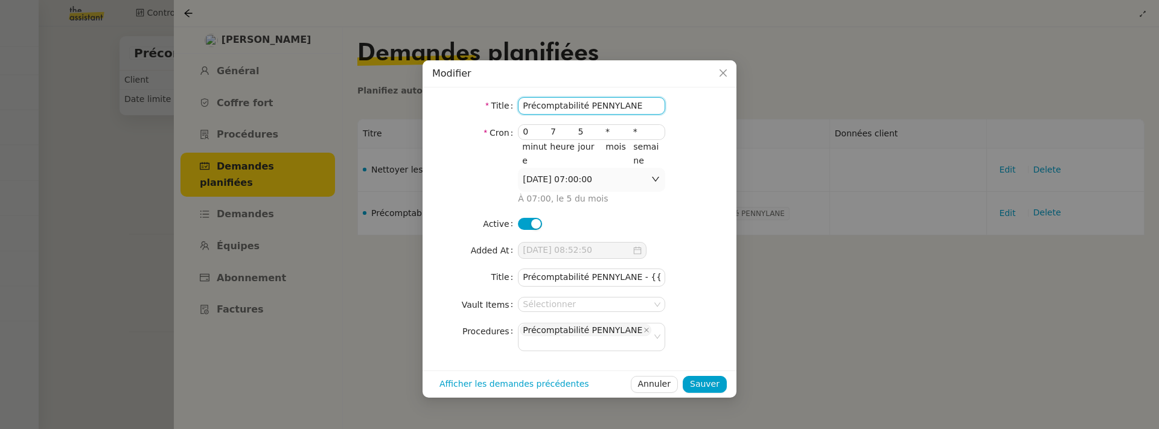
click at [662, 112] on input "Précomptabilité PENNYLANE" at bounding box center [591, 106] width 147 height 18
drag, startPoint x: 659, startPoint y: 110, endPoint x: 516, endPoint y: 107, distance: 143.7
click at [516, 107] on nz-form-item "Title Précomptabilité PENNYLANE" at bounding box center [579, 106] width 295 height 18
paste input "ARTRAD"
type input "Précomptabilité ARTRADE"
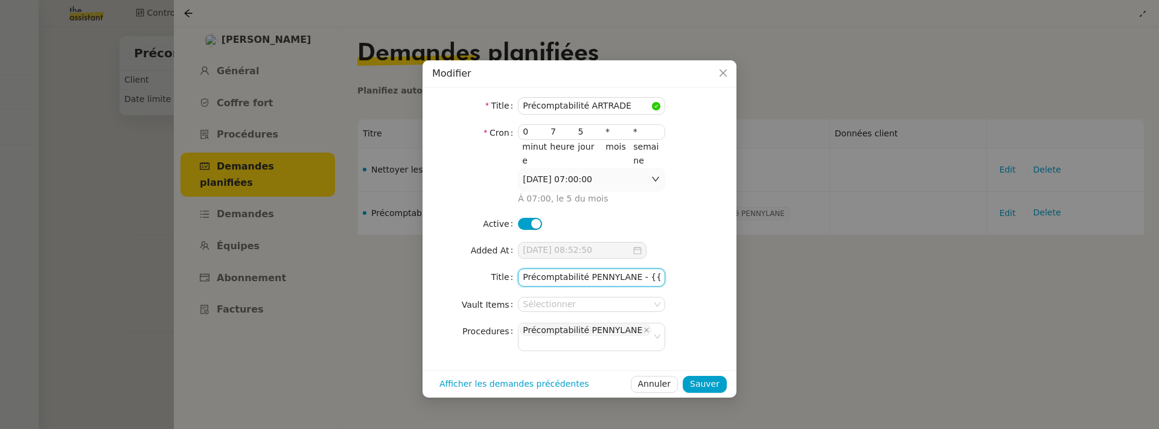
drag, startPoint x: 637, startPoint y: 277, endPoint x: 483, endPoint y: 276, distance: 153.9
click at [482, 276] on nz-form-item "Title Précomptabilité PENNYLANE - {{#date}}LLLL yyyy{{/date}}" at bounding box center [579, 278] width 295 height 18
paste input "ARTRADE"
type input "Précomptabilité ARTRADE - {{#date}}LLLL yyyy{{/date}}"
click at [710, 377] on span "Sauver" at bounding box center [705, 384] width 30 height 14
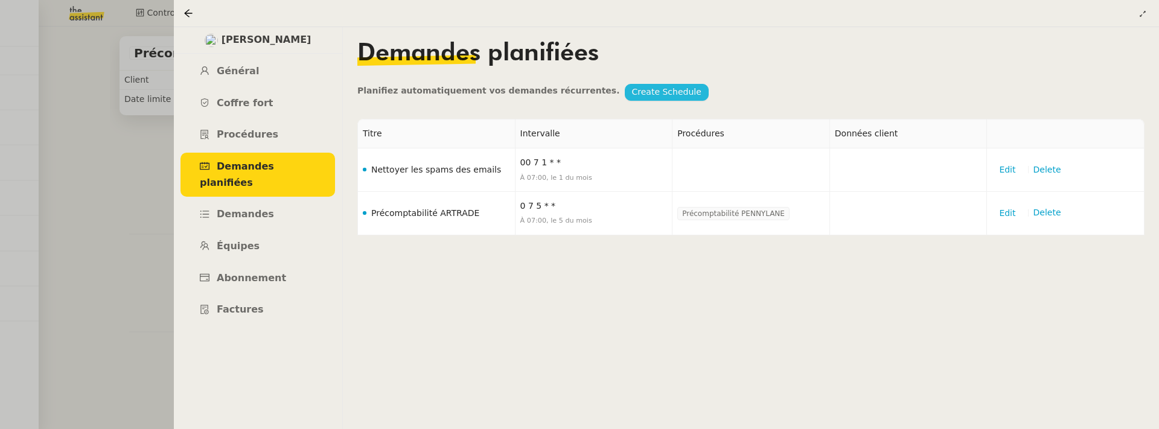
click at [632, 95] on span "Create Schedule" at bounding box center [666, 92] width 69 height 14
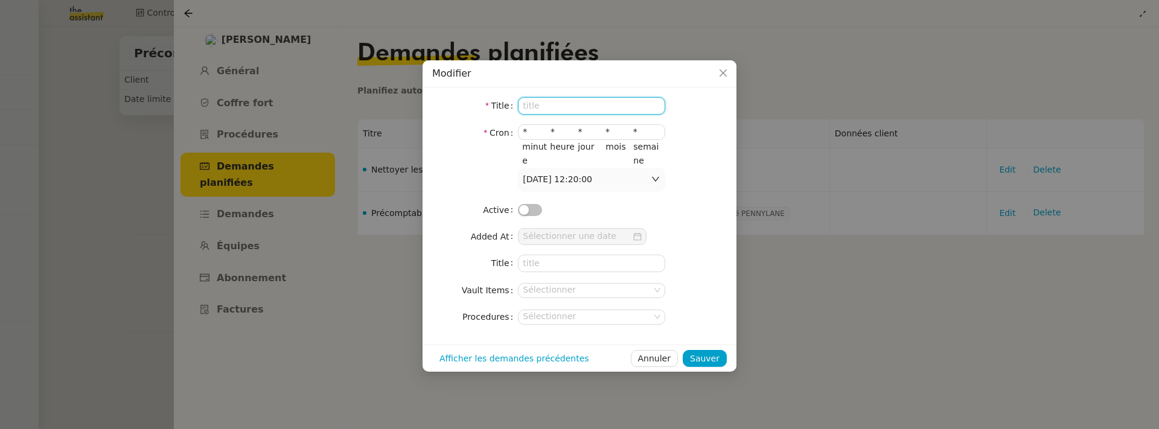
click at [564, 107] on input at bounding box center [591, 106] width 147 height 18
paste input "Précomptabilité ANATHA + WWWINVEST"
type input "Précomptabilité ANATHA + WWWINVEST"
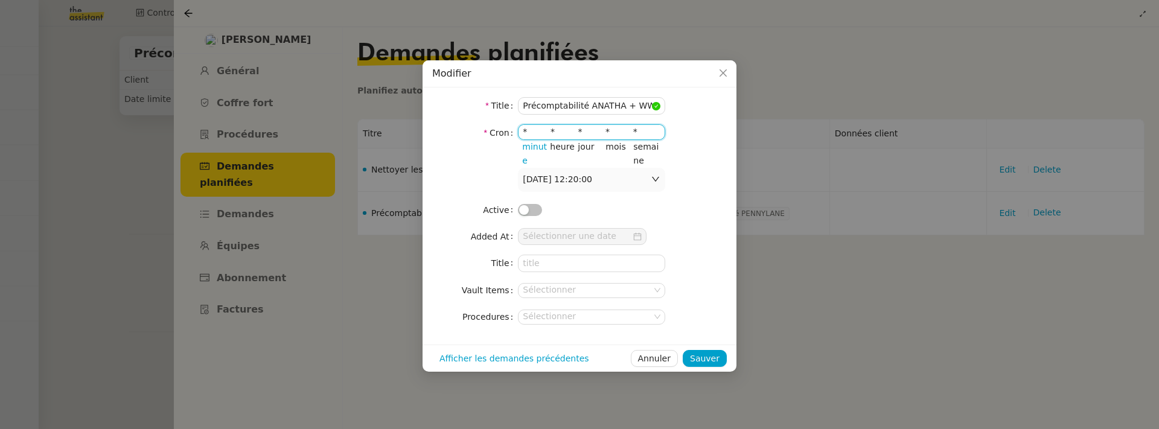
click at [525, 129] on input "*" at bounding box center [537, 132] width 28 height 14
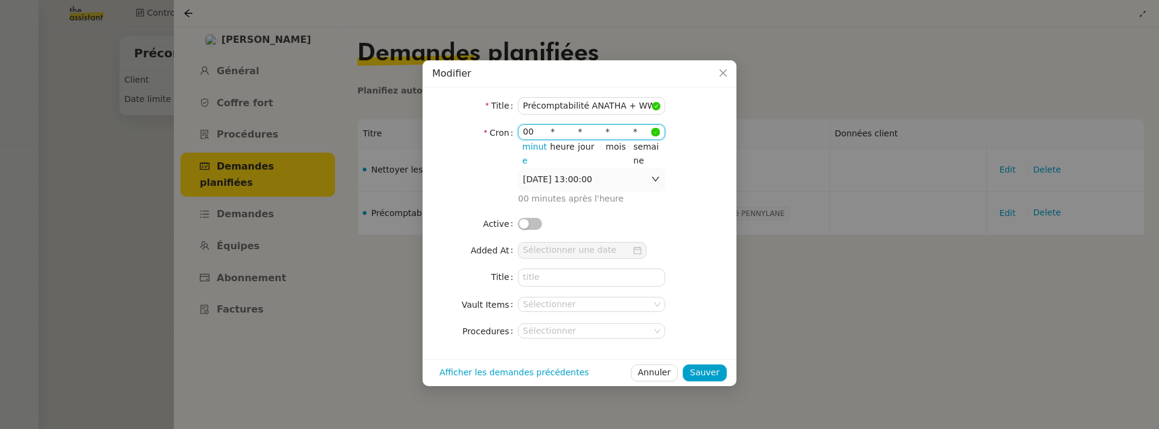
type input "00"
click at [552, 133] on input "*" at bounding box center [565, 132] width 28 height 14
click at [551, 130] on input "*" at bounding box center [565, 132] width 28 height 14
click at [552, 130] on input "*" at bounding box center [565, 132] width 28 height 14
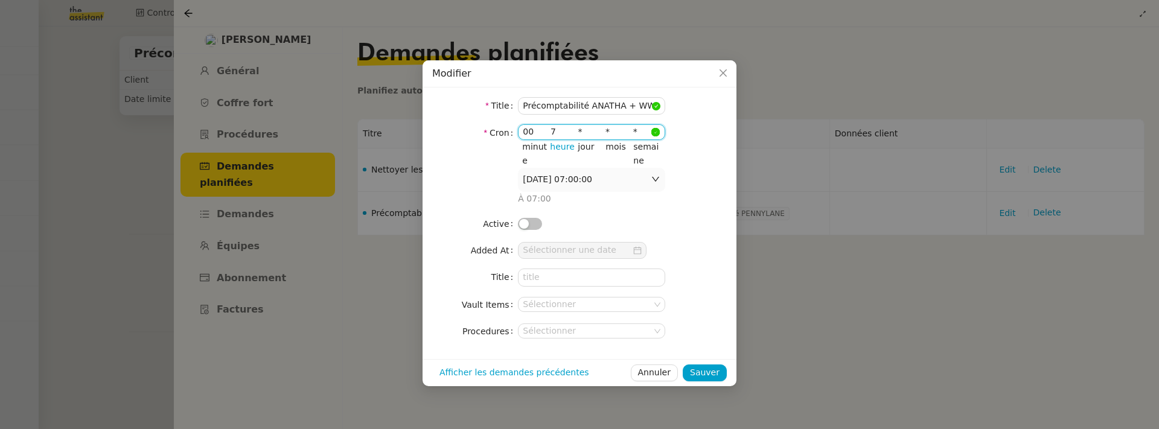
type input "7"
click at [580, 133] on input "*" at bounding box center [592, 132] width 28 height 14
type input "5"
click at [531, 226] on button "button" at bounding box center [530, 224] width 24 height 12
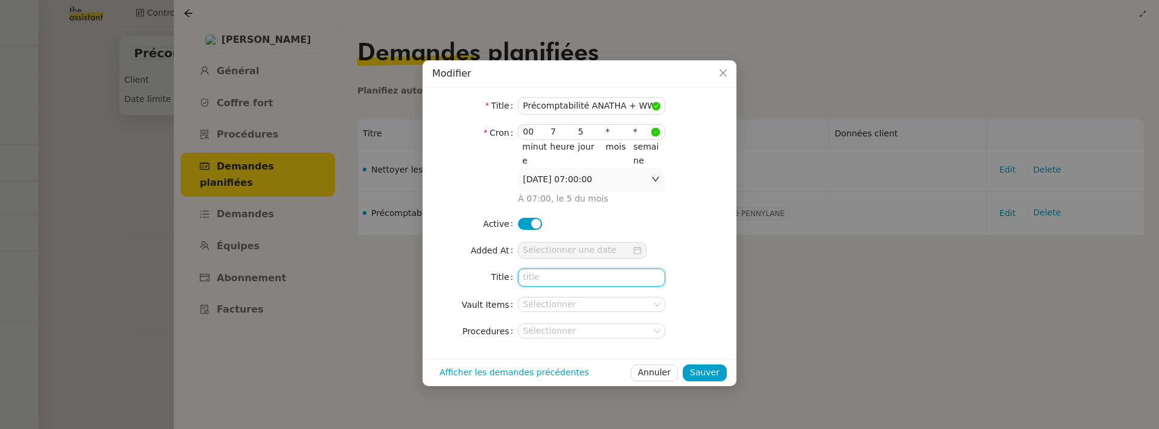
click at [540, 280] on input at bounding box center [591, 278] width 147 height 18
paste input "Précomptabilité ANATHA + WWWINVEST"
type input "Précomptabilité ANATHA + WWWINVEST"
click at [584, 331] on nz-select-top-control "Sélectionner" at bounding box center [591, 331] width 147 height 15
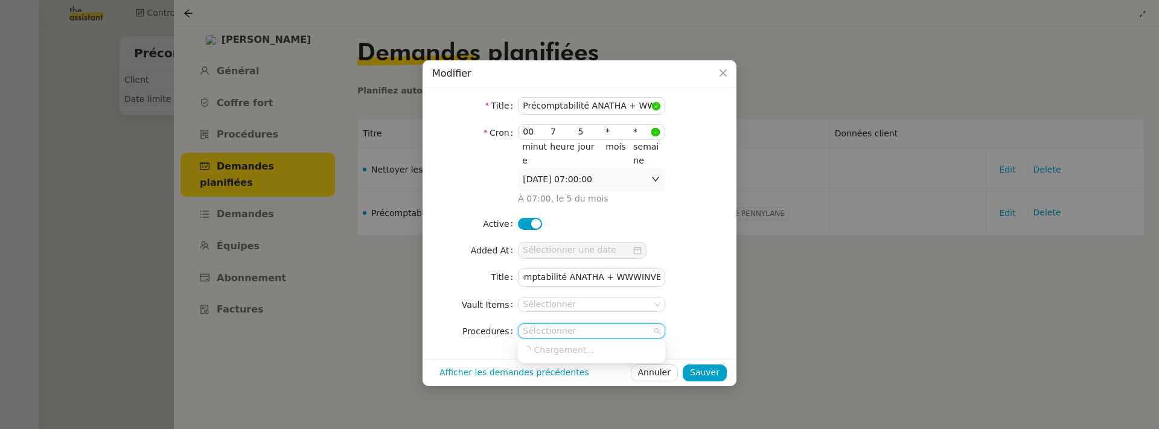
scroll to position [0, 0]
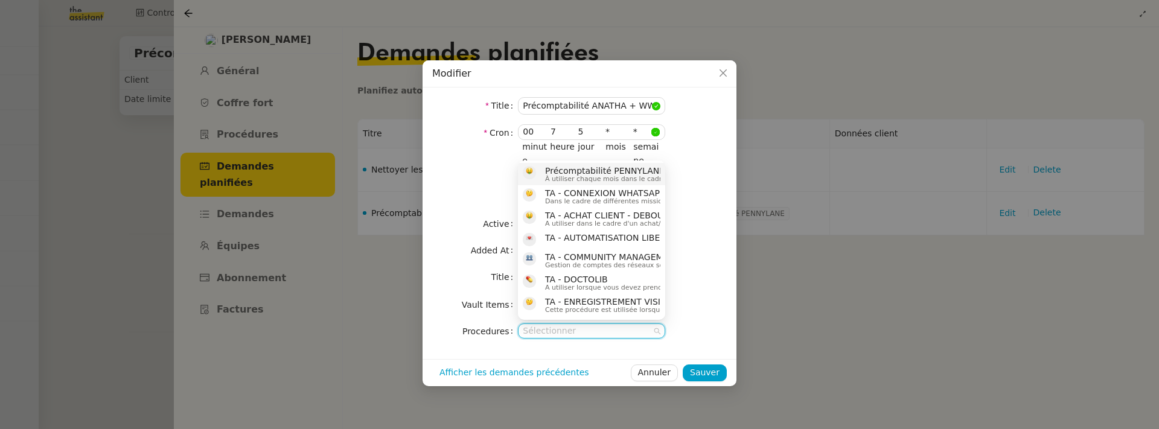
paste input "Précomptabilité ANATHA + WWWINVEST"
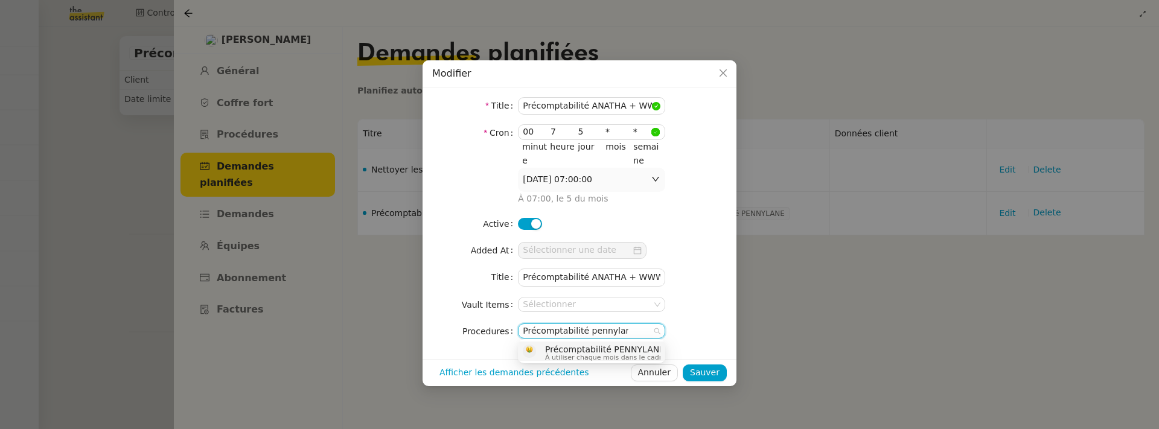
type input "Précomptabilité pennylane"
click at [601, 352] on span "Précomptabilité PENNYLANE" at bounding box center [684, 350] width 278 height 10
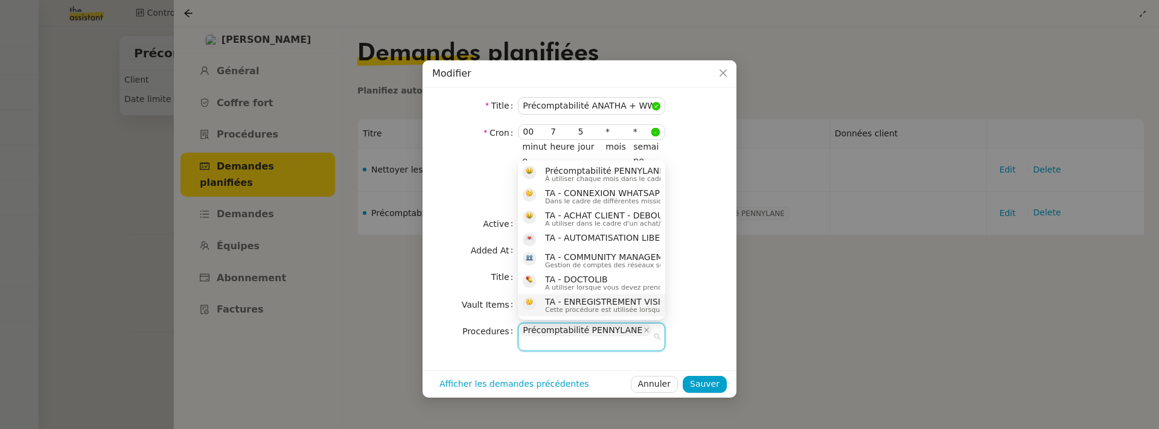
click at [693, 263] on form "Title Précomptabilité ANATHA + WWWINVEST Cron 00 7 5 * * minute heure jour mois…" at bounding box center [579, 224] width 295 height 254
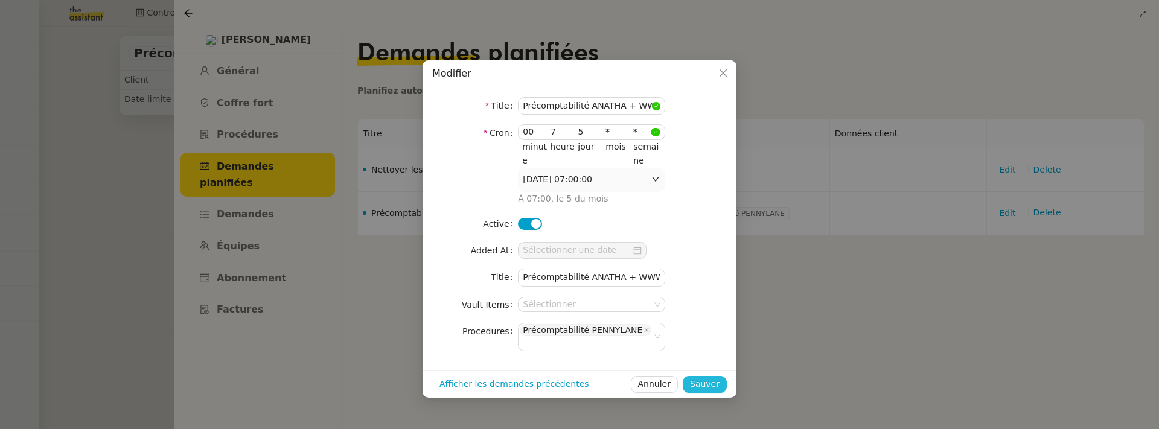
click at [712, 377] on span "Sauver" at bounding box center [705, 384] width 30 height 14
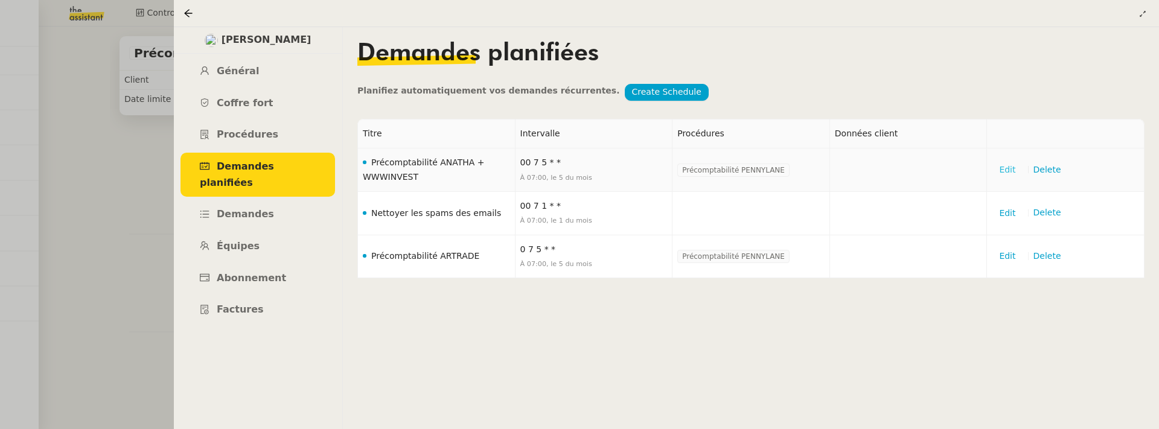
click at [1012, 175] on span "Edit" at bounding box center [1007, 170] width 16 height 14
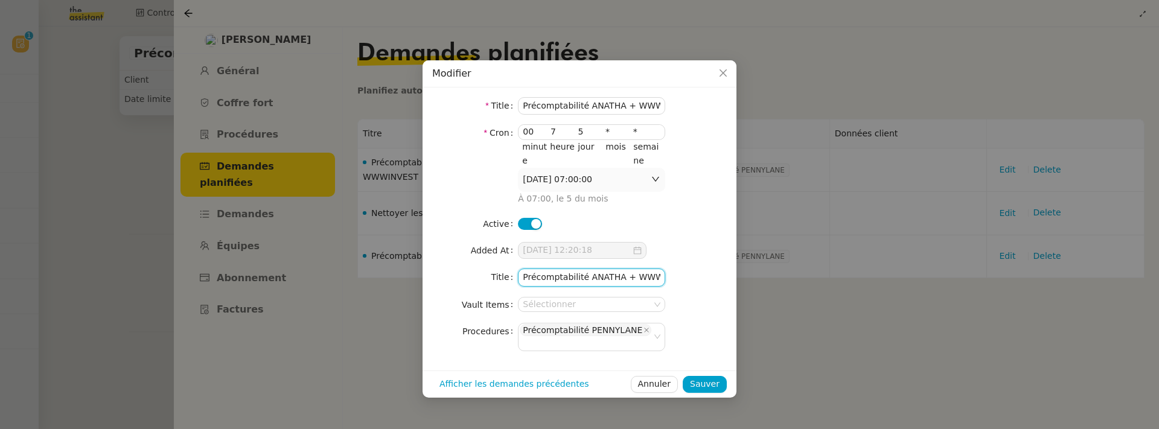
click at [640, 273] on input "Précomptabilité ANATHA + WWWINVEST" at bounding box center [591, 278] width 147 height 18
drag, startPoint x: 640, startPoint y: 273, endPoint x: 730, endPoint y: 278, distance: 90.1
click at [731, 279] on div "Title Précomptabilité ANATHA + WWWINVEST Cron 00 7 5 * * minute heure jour mois…" at bounding box center [580, 229] width 314 height 283
click at [662, 278] on input "Précomptabilité ANATHA + WWWINVEST" at bounding box center [591, 278] width 147 height 18
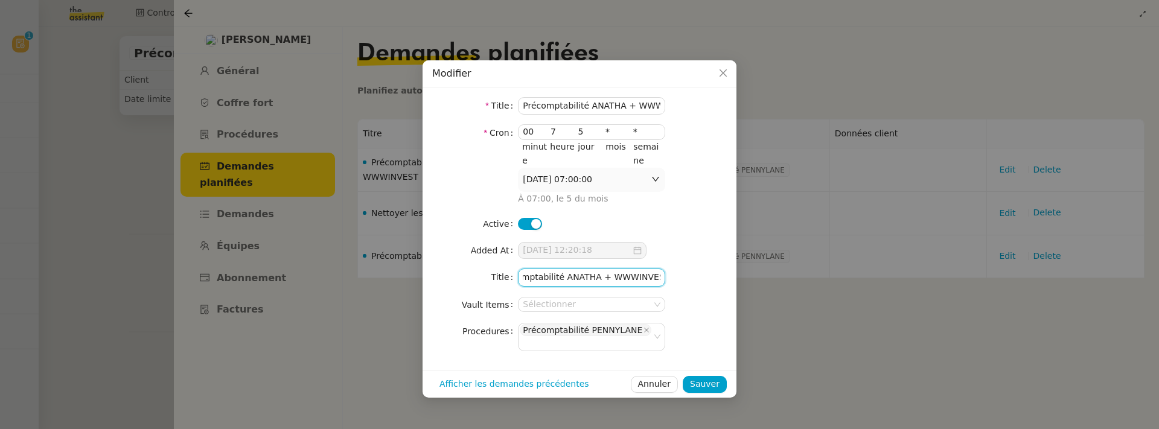
paste input "- {{#date}}LLLL yyyy{{/date}}"
type input "Précomptabilité ANATHA + WWWINVEST - {{#date}}LLLL yyyy{{/date}}"
click at [709, 377] on span "Sauver" at bounding box center [705, 384] width 30 height 14
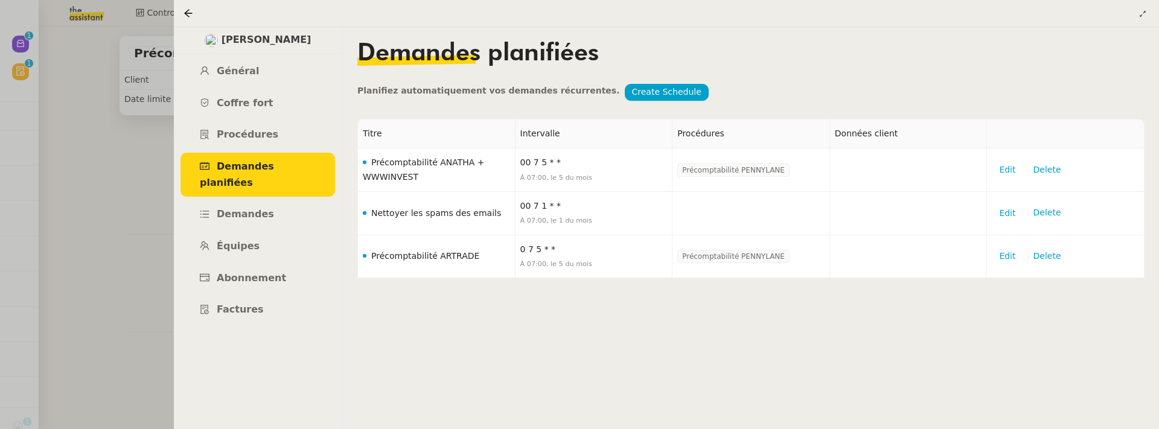
click at [85, 181] on div at bounding box center [579, 214] width 1159 height 429
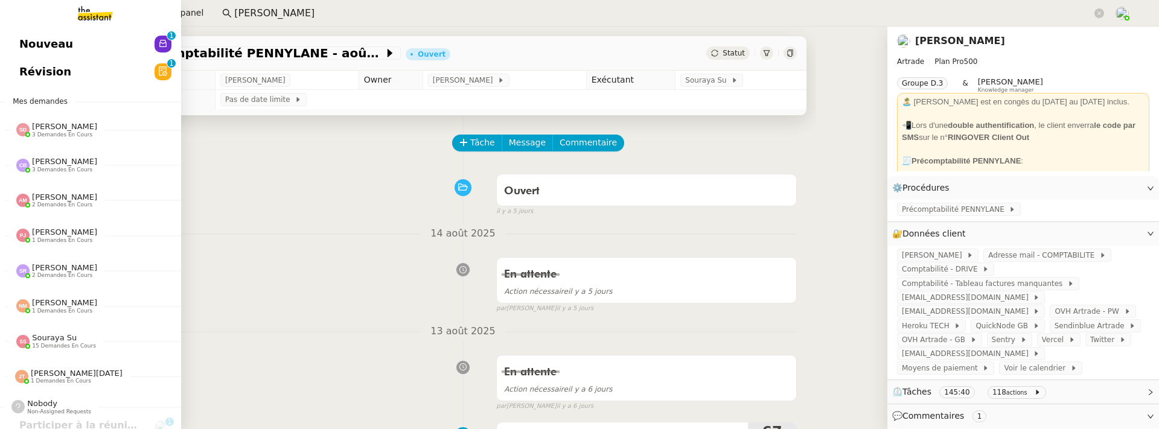
click at [30, 78] on span "Révision" at bounding box center [45, 72] width 52 height 18
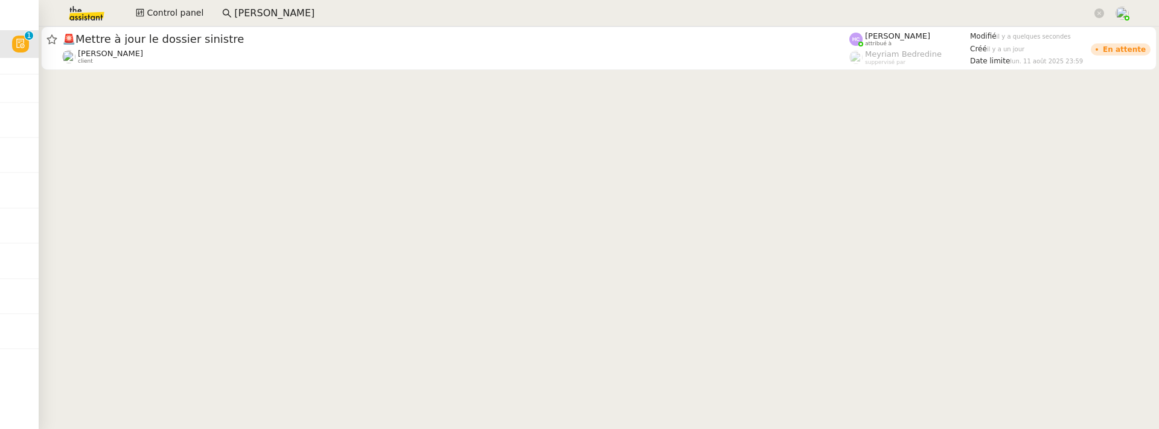
click at [294, 80] on cdk-virtual-scroll-viewport "🚨 Mettre à jour le dossier sinistre Sophie Mouraire client Hannah Cassar attrib…" at bounding box center [599, 228] width 1120 height 403
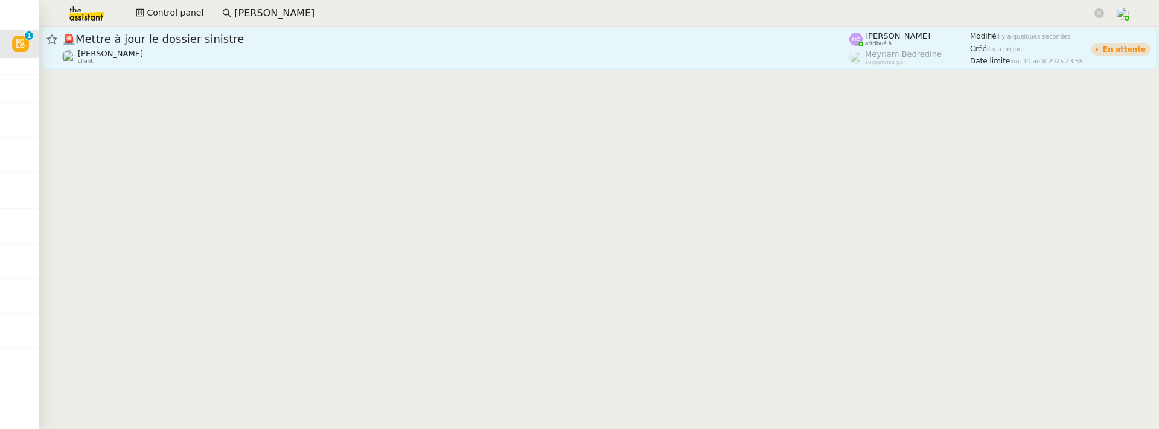
click at [295, 52] on div "Sophie Mouraire client" at bounding box center [455, 57] width 787 height 16
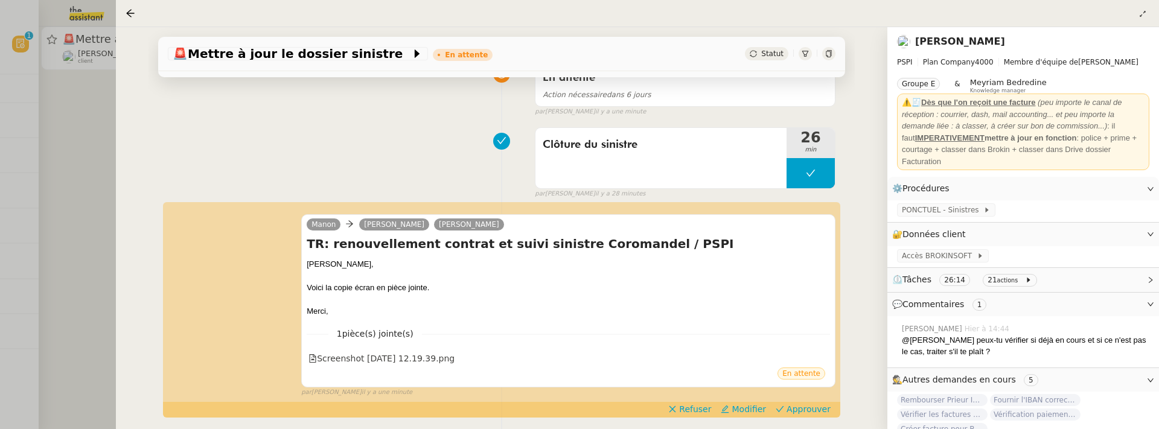
scroll to position [119, 0]
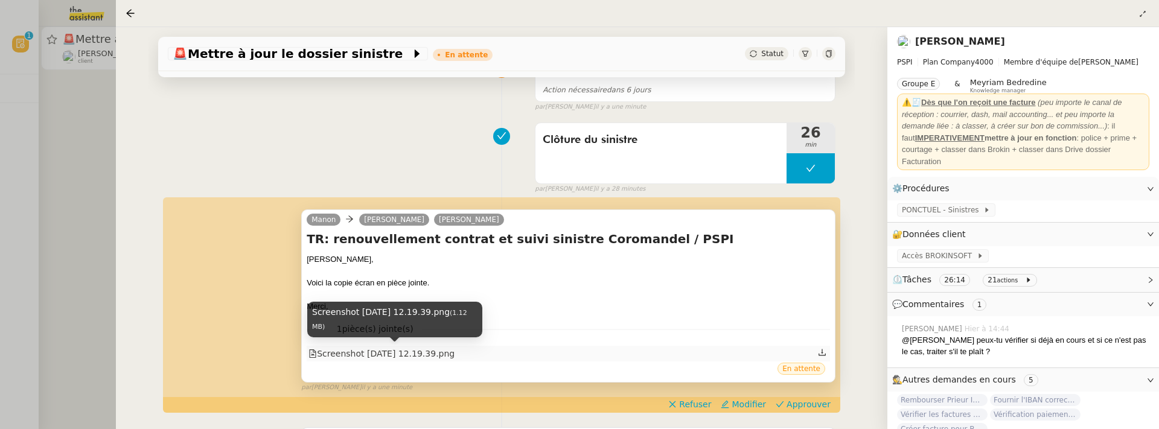
click at [455, 353] on div "Screenshot 2025-08-19 at 12.19.39.png" at bounding box center [381, 354] width 146 height 14
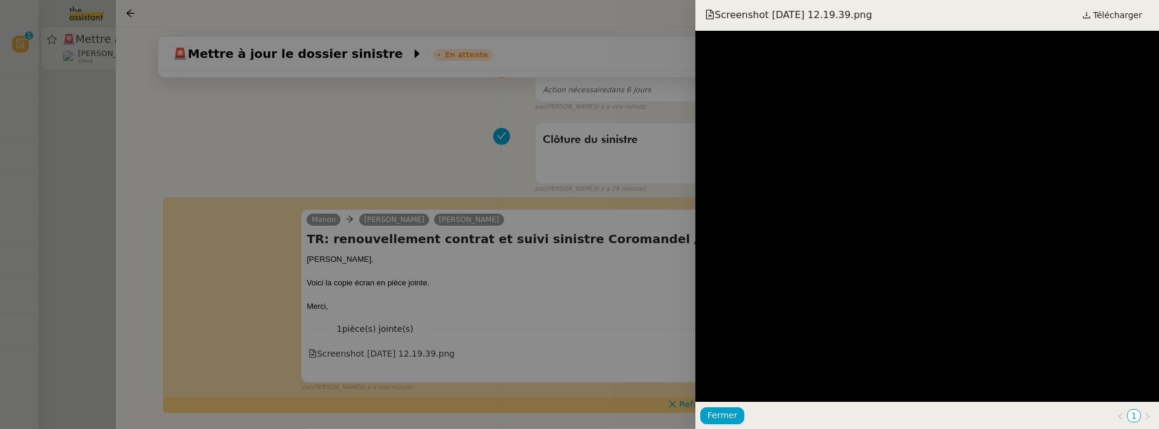
click at [545, 309] on div at bounding box center [579, 214] width 1159 height 429
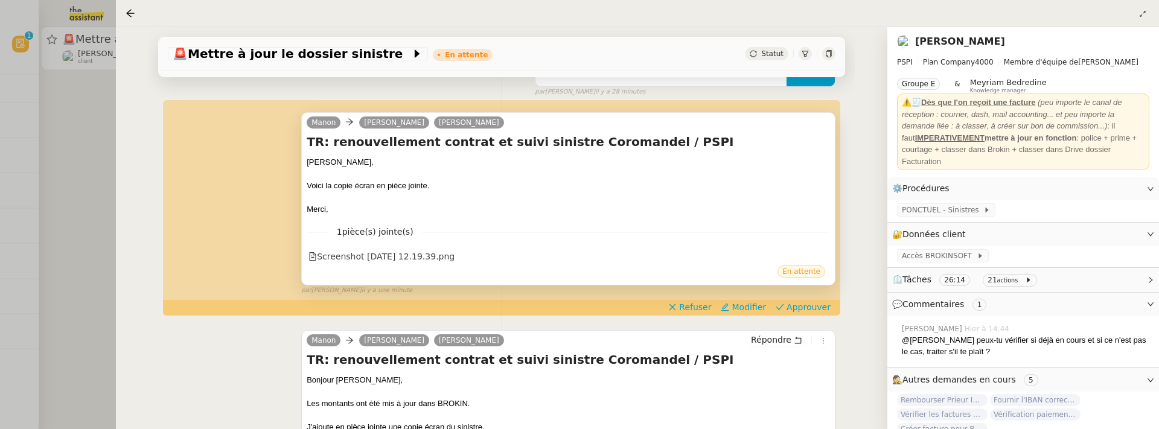
scroll to position [234, 0]
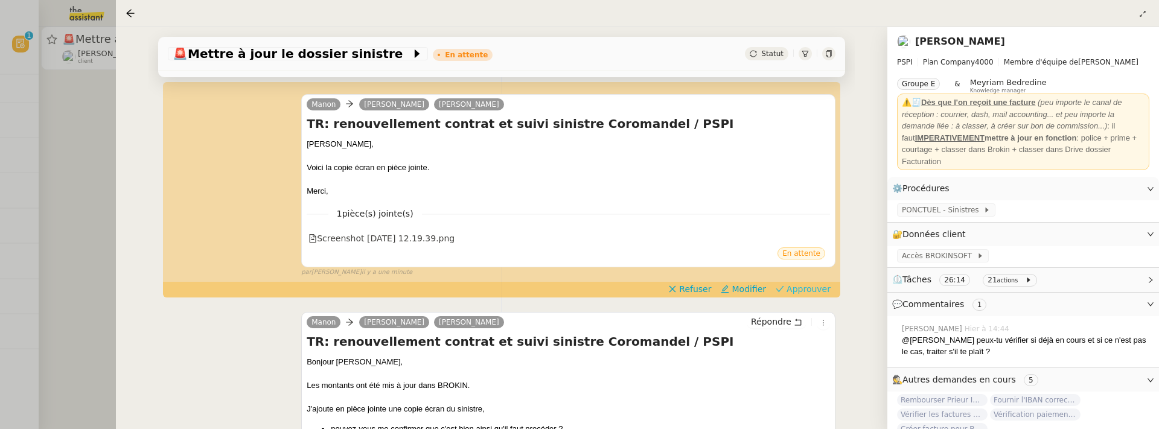
click at [801, 294] on span "Approuver" at bounding box center [809, 289] width 44 height 12
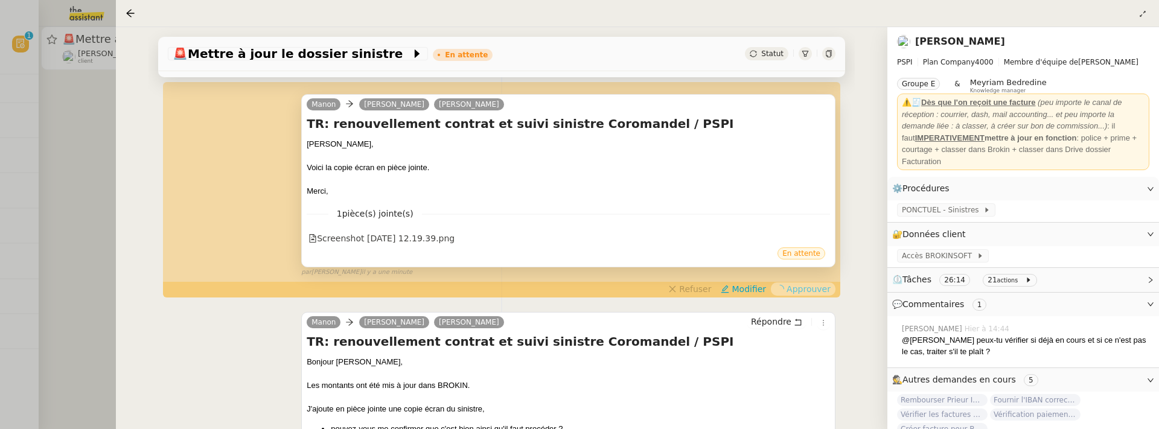
scroll to position [0, 0]
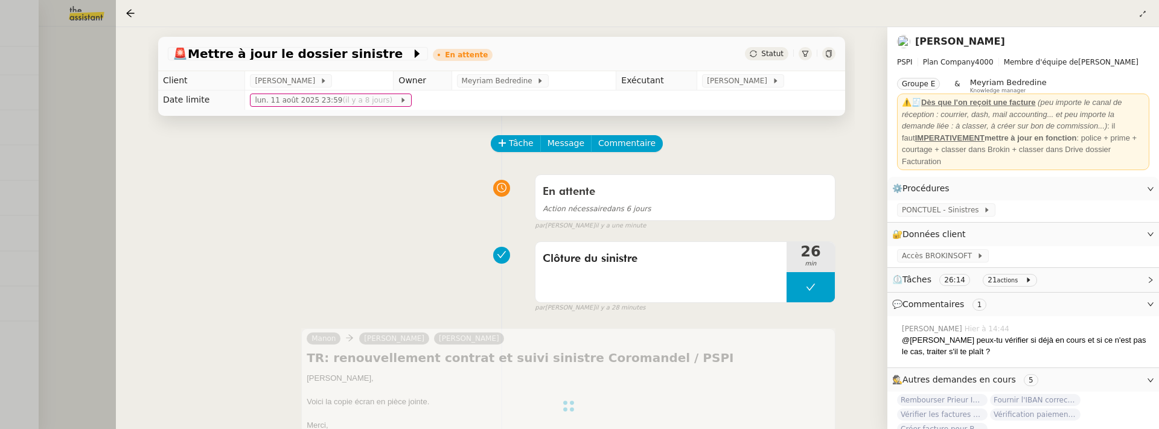
click at [114, 142] on div at bounding box center [579, 214] width 1159 height 429
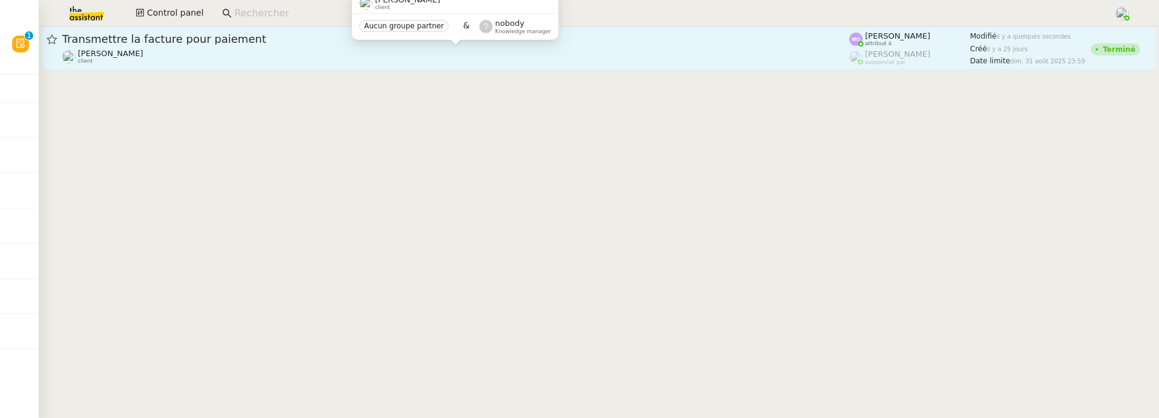
click at [460, 53] on div "[PERSON_NAME] client" at bounding box center [455, 57] width 787 height 16
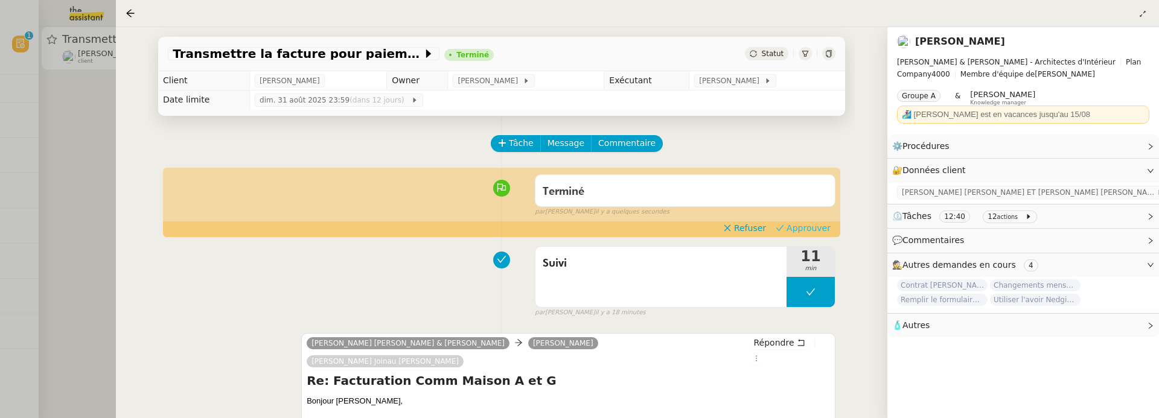
click at [808, 227] on span "Approuver" at bounding box center [809, 228] width 44 height 12
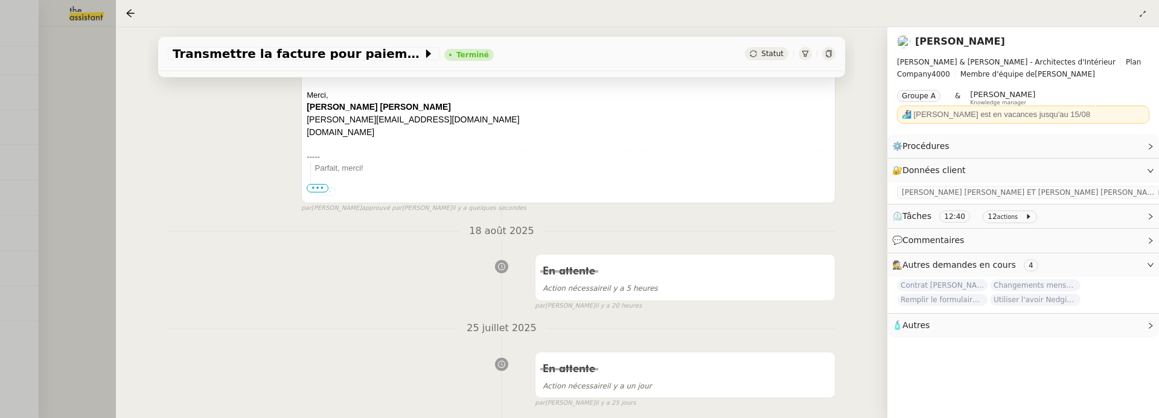
scroll to position [339, 0]
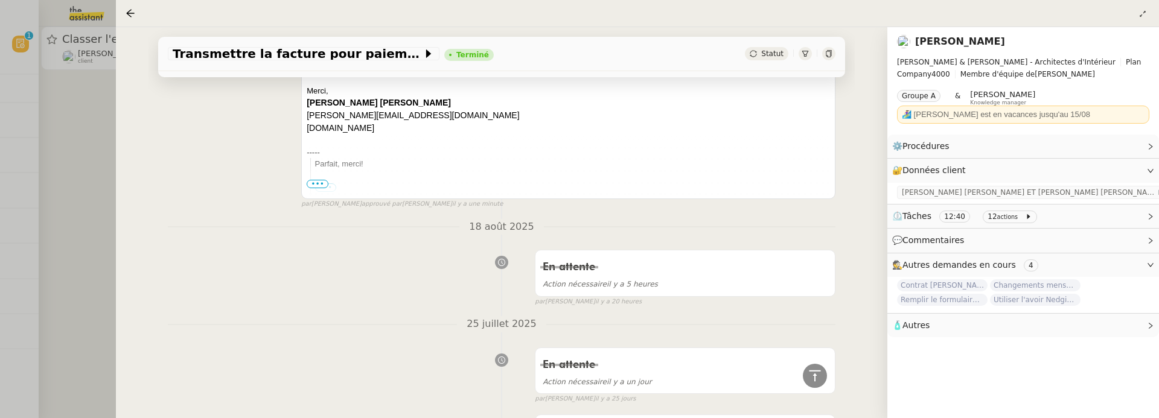
click at [81, 110] on div at bounding box center [579, 209] width 1159 height 418
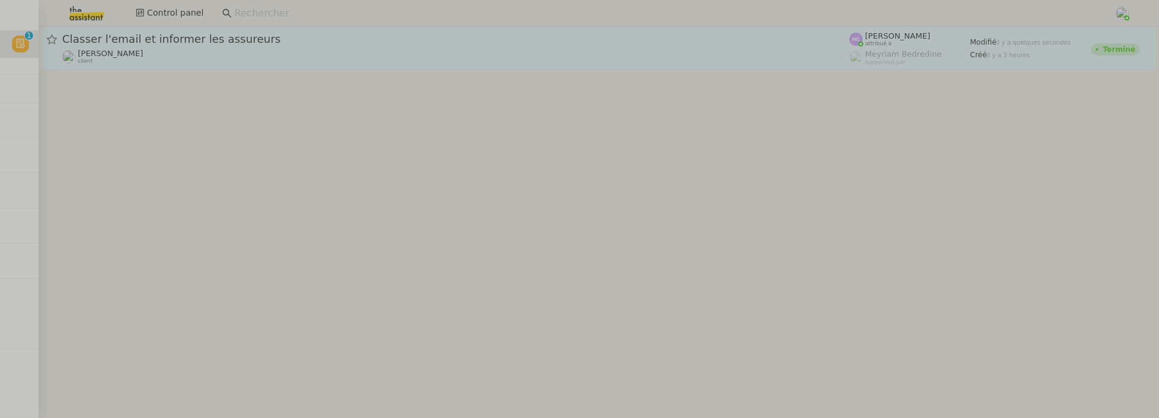
click at [225, 50] on div "[PERSON_NAME] client" at bounding box center [455, 57] width 787 height 16
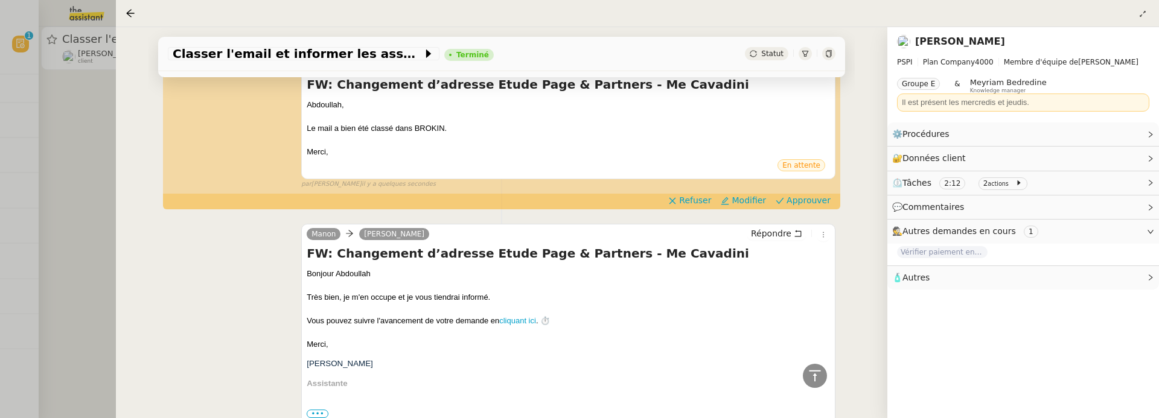
scroll to position [279, 0]
click at [810, 197] on span "Approuver" at bounding box center [809, 200] width 44 height 12
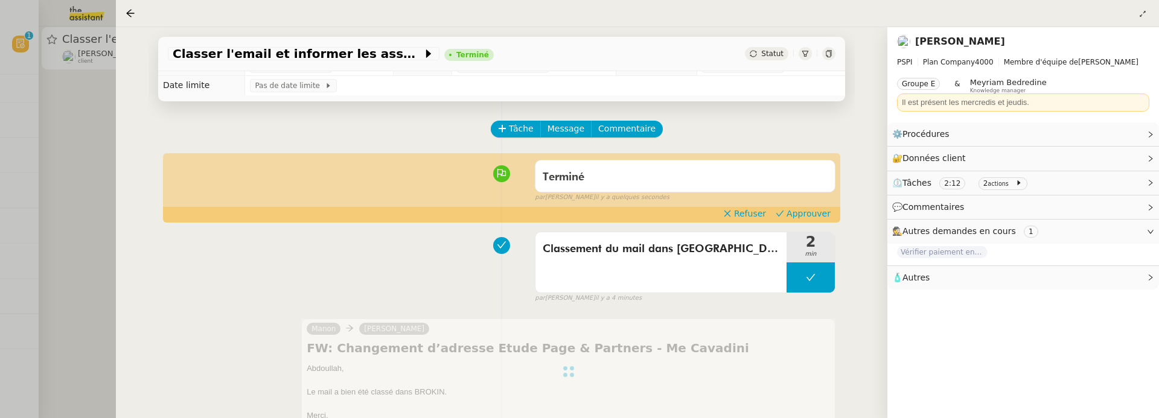
scroll to position [0, 0]
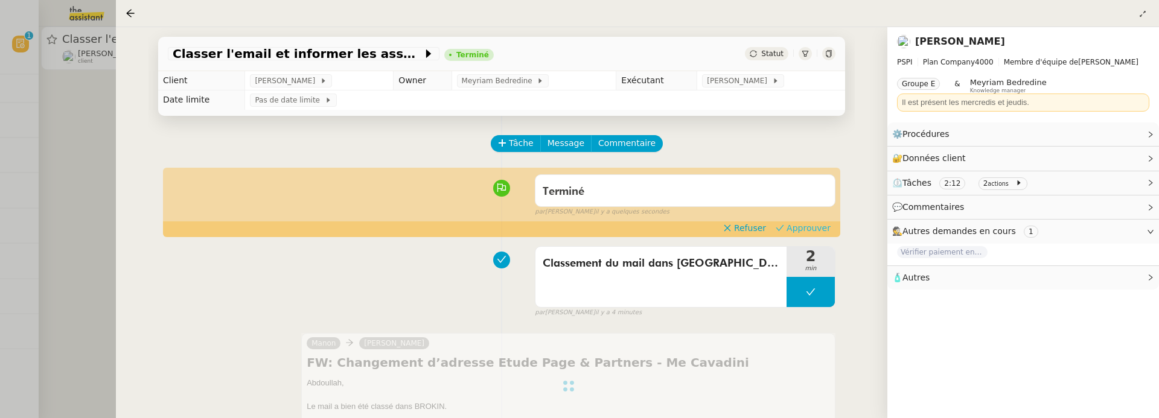
click at [807, 229] on span "Approuver" at bounding box center [809, 228] width 44 height 12
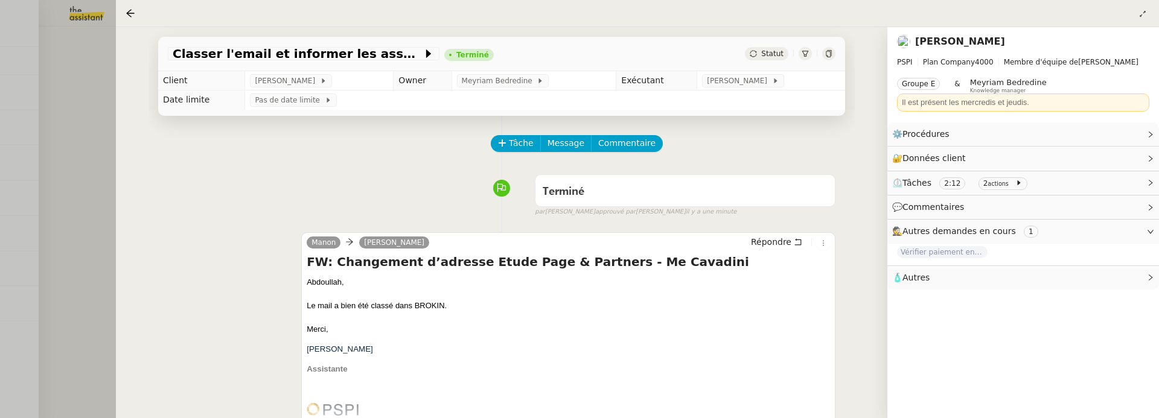
click at [89, 184] on div at bounding box center [579, 209] width 1159 height 418
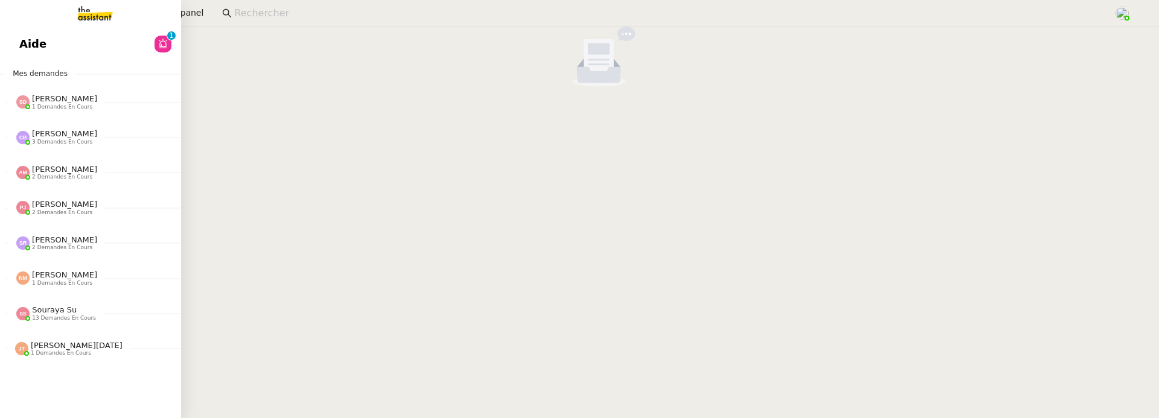
click at [37, 40] on link "Aide 0 1 2 3 4 5 6 7 8 9" at bounding box center [90, 44] width 181 height 28
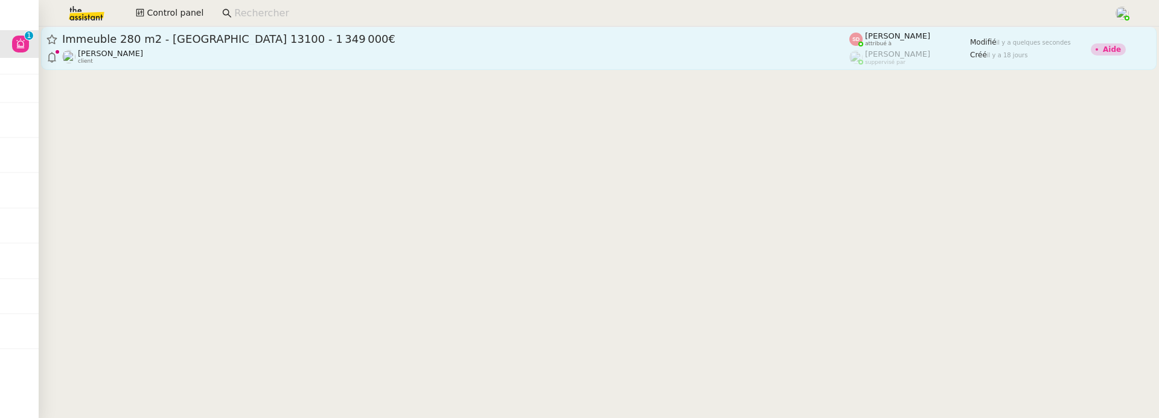
click at [329, 37] on span "Immeuble 280 m2 - [GEOGRAPHIC_DATA] 13100 - 1 349 000€" at bounding box center [455, 39] width 787 height 11
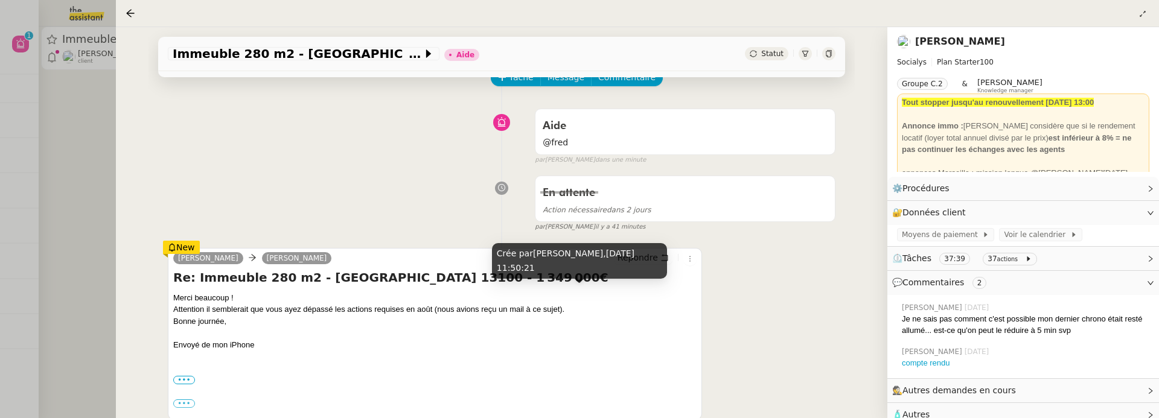
scroll to position [81, 0]
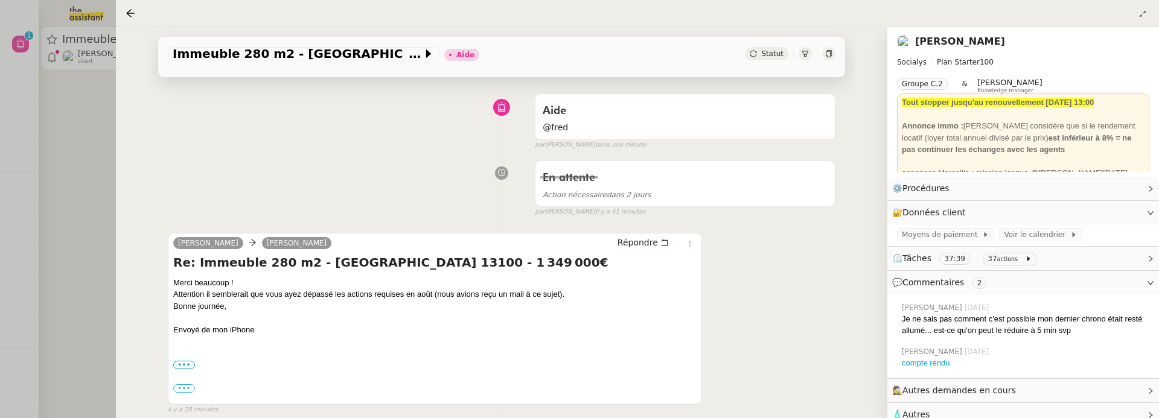
click at [962, 42] on link "[PERSON_NAME]" at bounding box center [960, 41] width 90 height 11
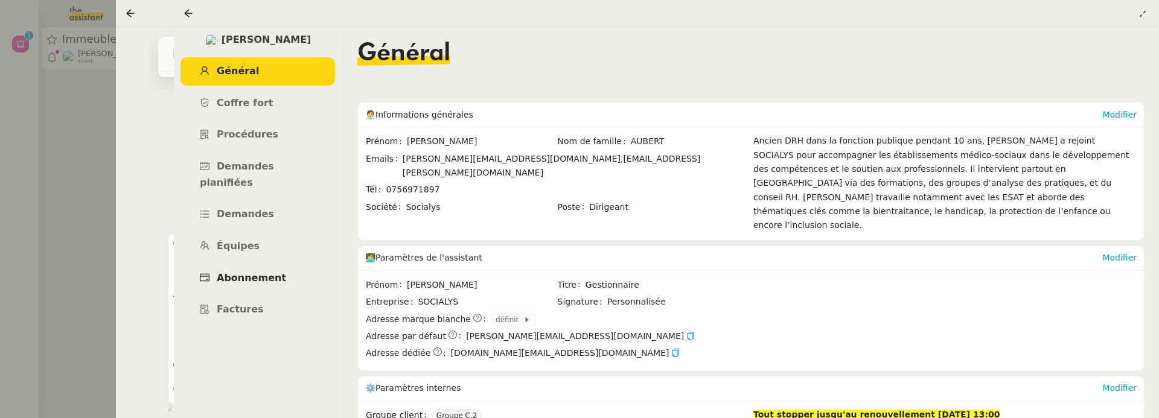
click at [257, 269] on link "Abonnement" at bounding box center [257, 278] width 155 height 28
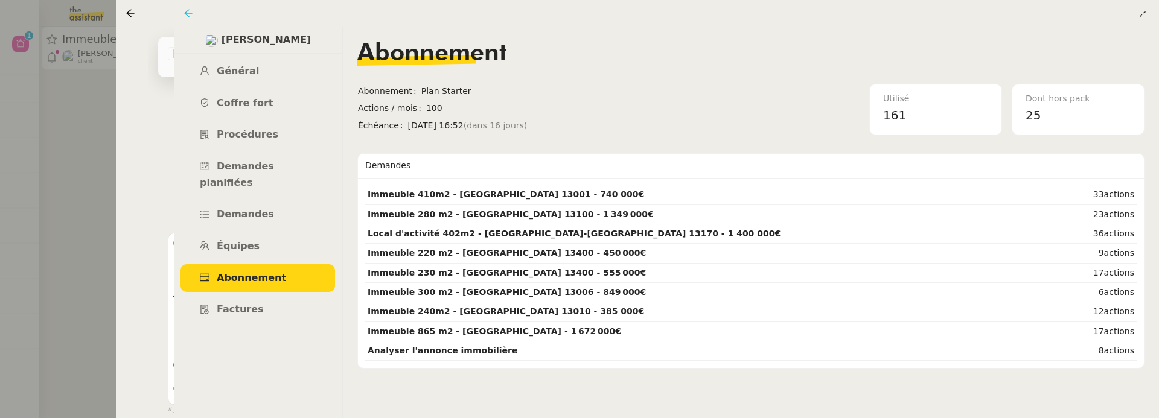
click at [190, 11] on icon at bounding box center [189, 13] width 10 height 10
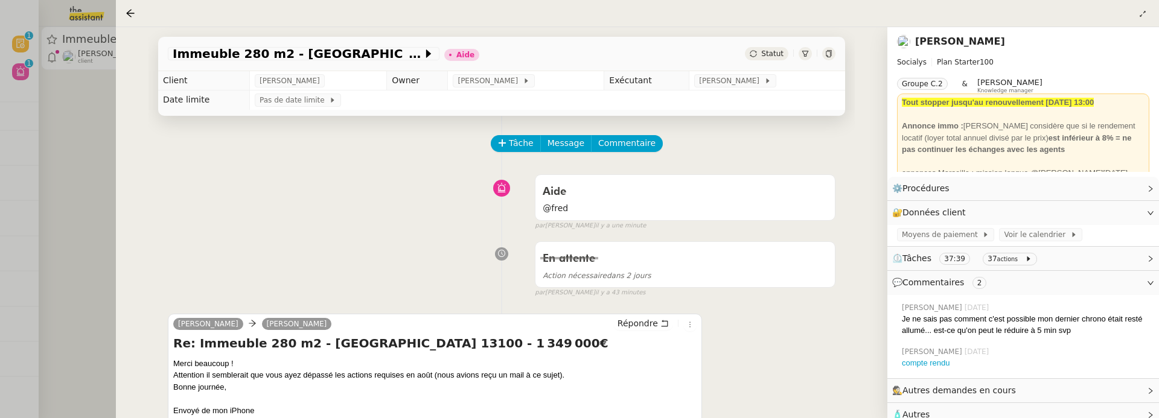
click at [977, 41] on link "[PERSON_NAME]" at bounding box center [960, 41] width 90 height 11
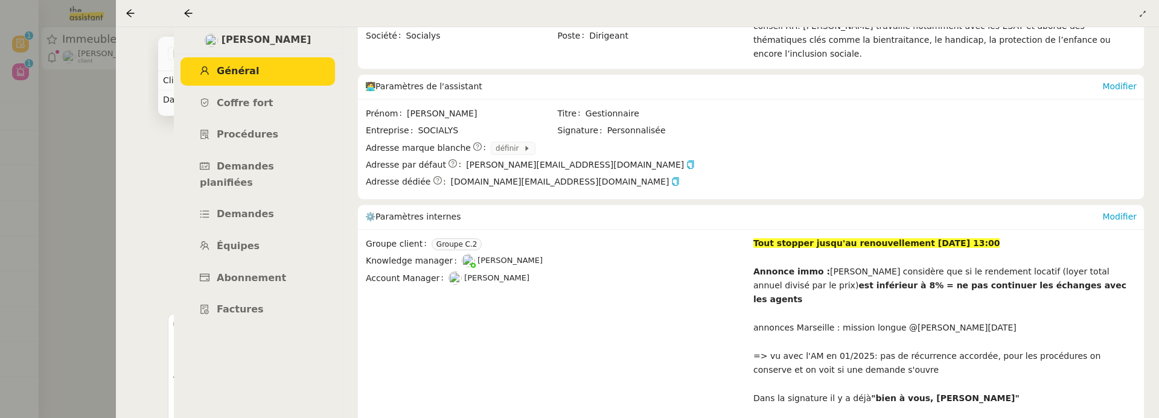
scroll to position [240, 0]
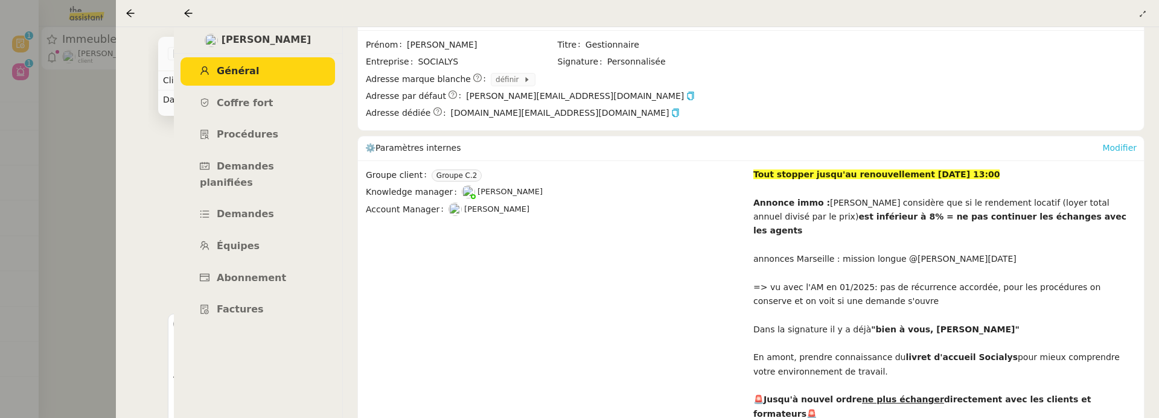
click at [1120, 143] on link "Modifier" at bounding box center [1119, 148] width 34 height 10
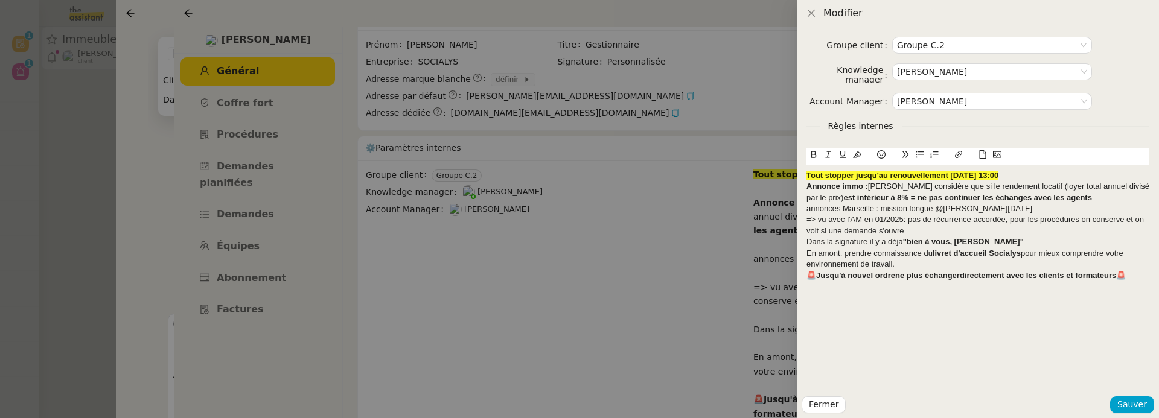
drag, startPoint x: 1033, startPoint y: 178, endPoint x: 745, endPoint y: 173, distance: 288.6
click at [745, 173] on div "Modifier Groupe client Groupe C.2 Knowledge manager Frédérique Albert Account M…" at bounding box center [579, 209] width 1159 height 418
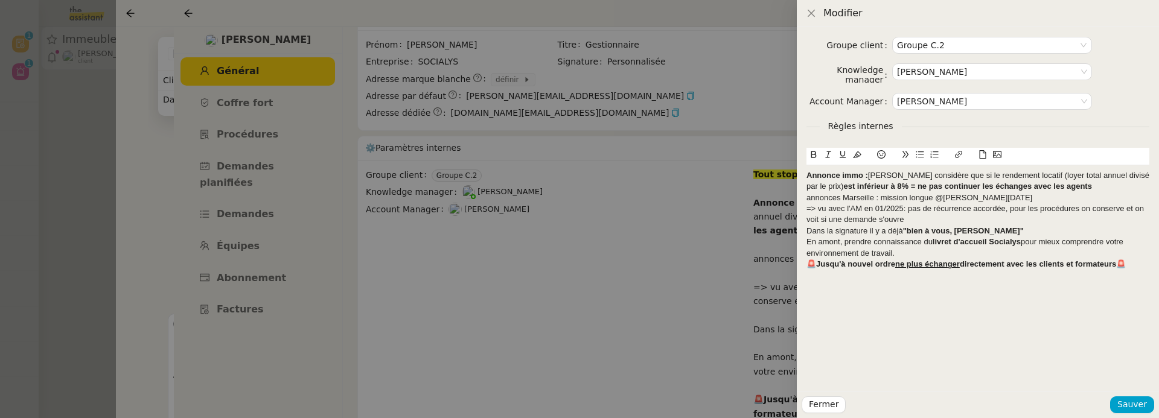
click at [1087, 188] on div "Annonce immo : Kévin considère que si le rendement locatif (loyer total annuel …" at bounding box center [977, 181] width 343 height 22
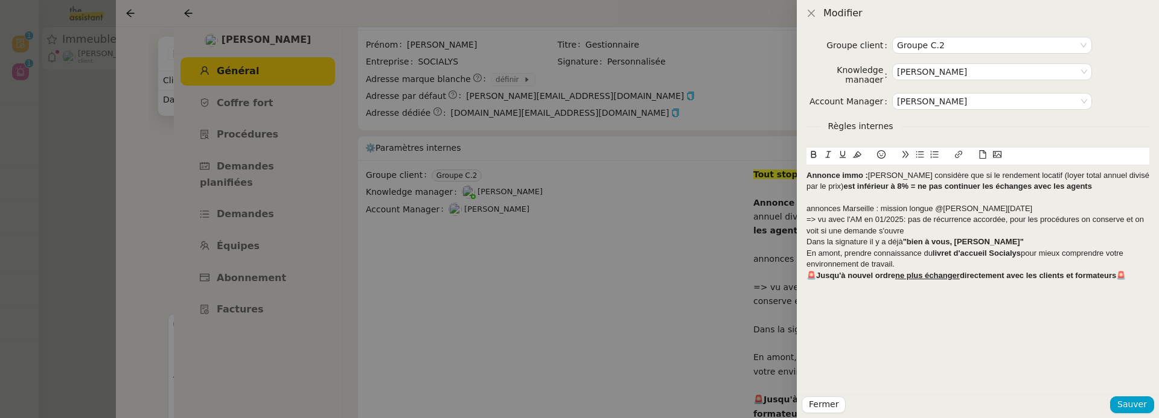
click at [1013, 208] on div "annonces Marseille : mission longue @Jean-Noël" at bounding box center [977, 208] width 343 height 11
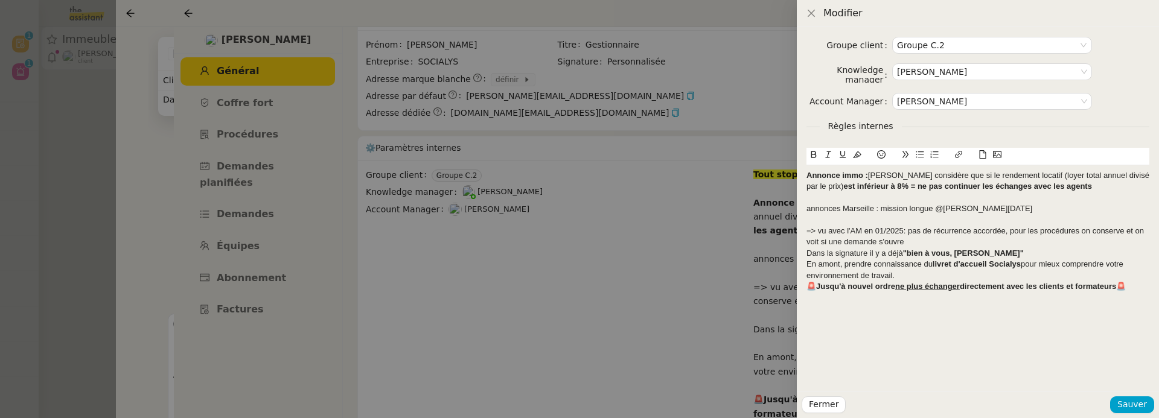
click at [968, 241] on div "=> vu avec l'AM en 01/2025: pas de récurrence accordée, pour les procédures on …" at bounding box center [977, 237] width 343 height 22
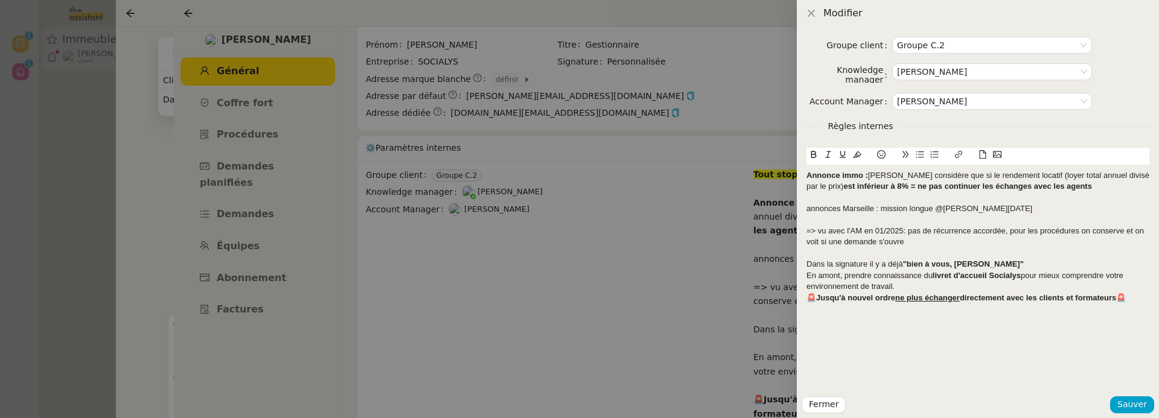
click at [1012, 264] on div "Dans la signature il y a déjà "bien à vous, Camille"" at bounding box center [977, 264] width 343 height 11
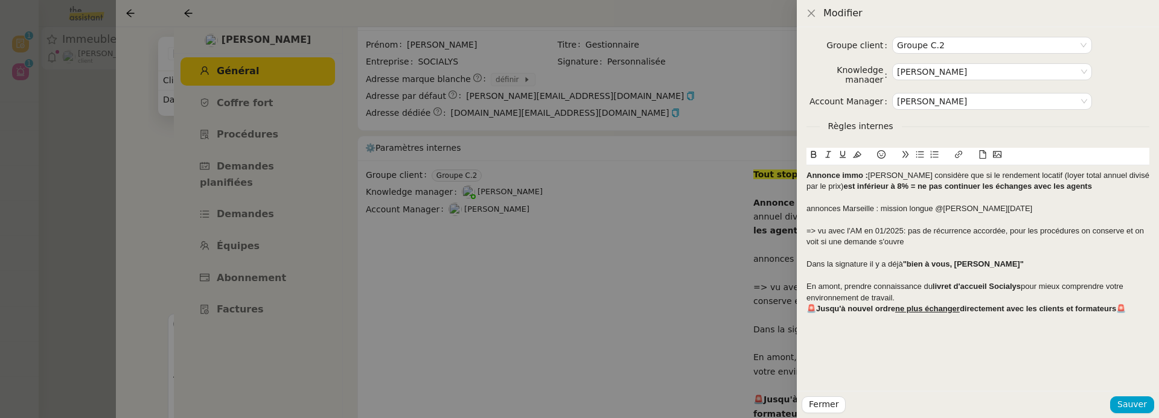
click at [943, 296] on div "En amont, prendre connaissance du livret d'accueil Socialys pour mieux comprend…" at bounding box center [977, 292] width 343 height 22
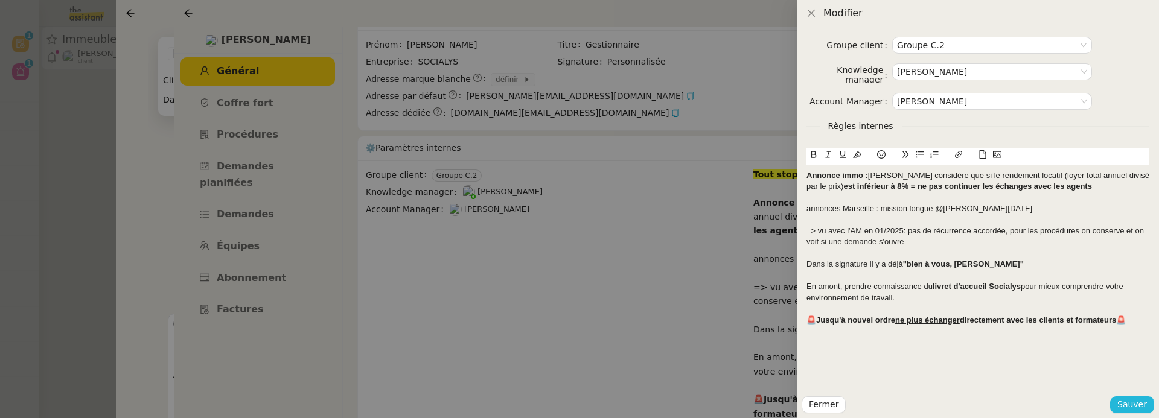
click at [1134, 402] on span "Sauver" at bounding box center [1132, 405] width 30 height 14
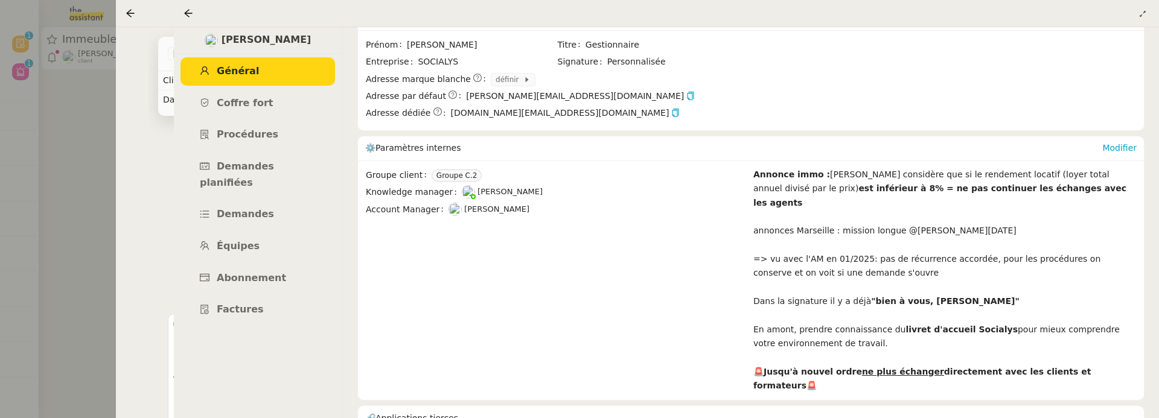
click at [184, 7] on div at bounding box center [191, 13] width 14 height 14
click at [185, 10] on icon at bounding box center [189, 13] width 10 height 10
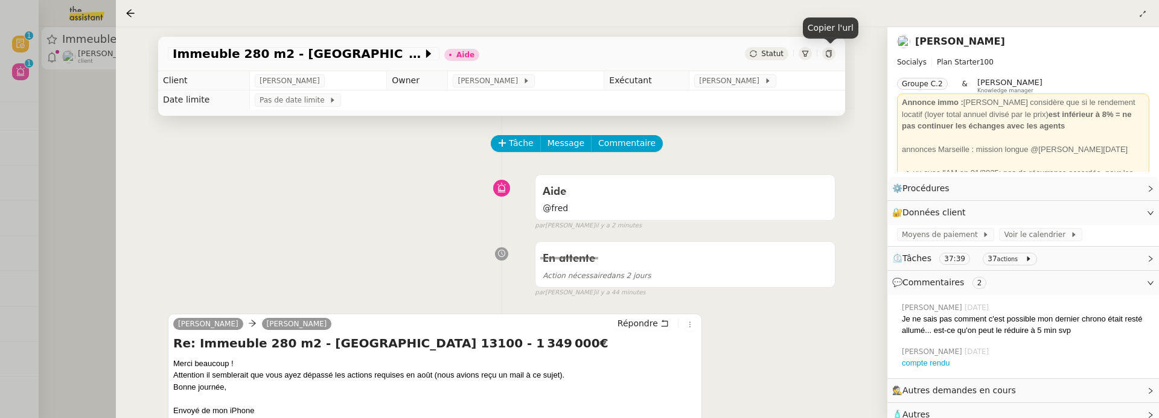
click at [832, 56] on div at bounding box center [828, 53] width 13 height 13
click at [639, 148] on span "Commentaire" at bounding box center [626, 143] width 57 height 14
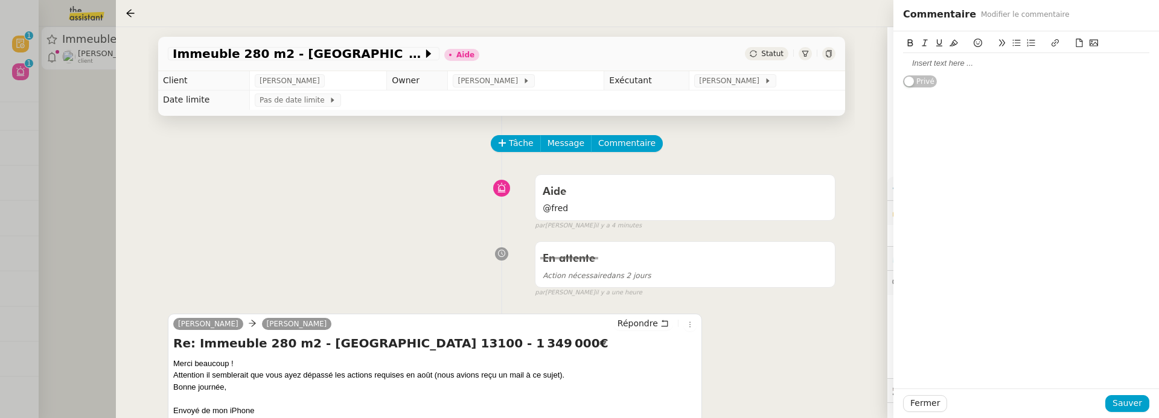
click at [976, 65] on div at bounding box center [1026, 63] width 246 height 11
click at [1132, 414] on div "Fermer Sauver" at bounding box center [1026, 404] width 266 height 30
click at [1135, 406] on span "Sauver" at bounding box center [1128, 404] width 30 height 14
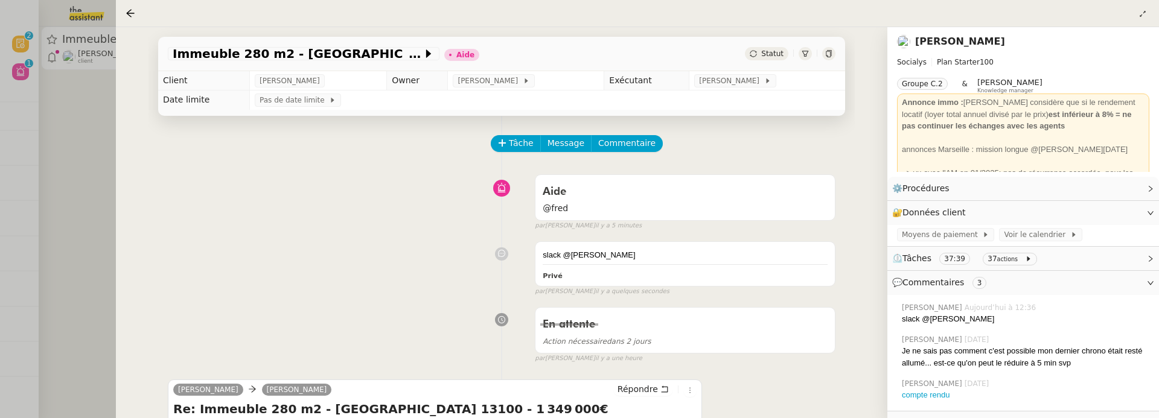
click at [94, 120] on div at bounding box center [579, 209] width 1159 height 418
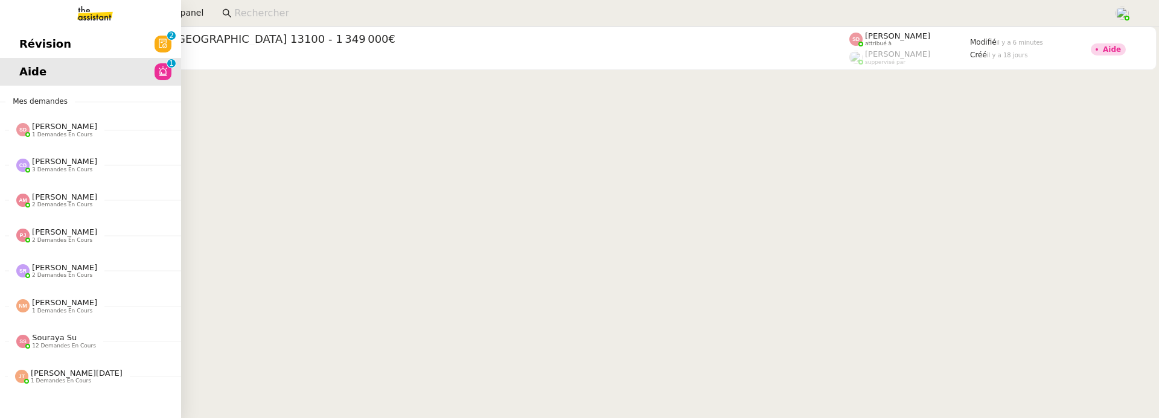
click at [23, 46] on span "Révision" at bounding box center [45, 44] width 52 height 18
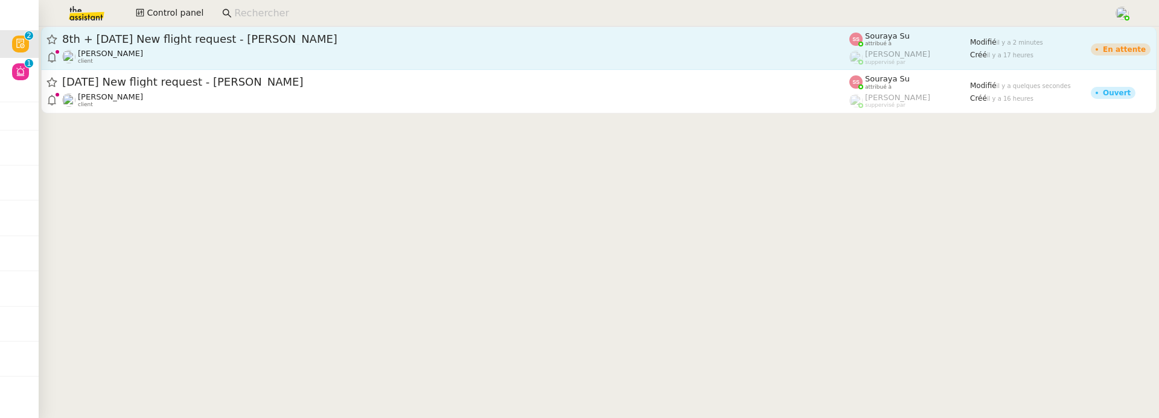
click at [333, 66] on link "8th + 17th September 2025 New flight request - Herman Kiafuca Louis Frei client…" at bounding box center [599, 48] width 1116 height 43
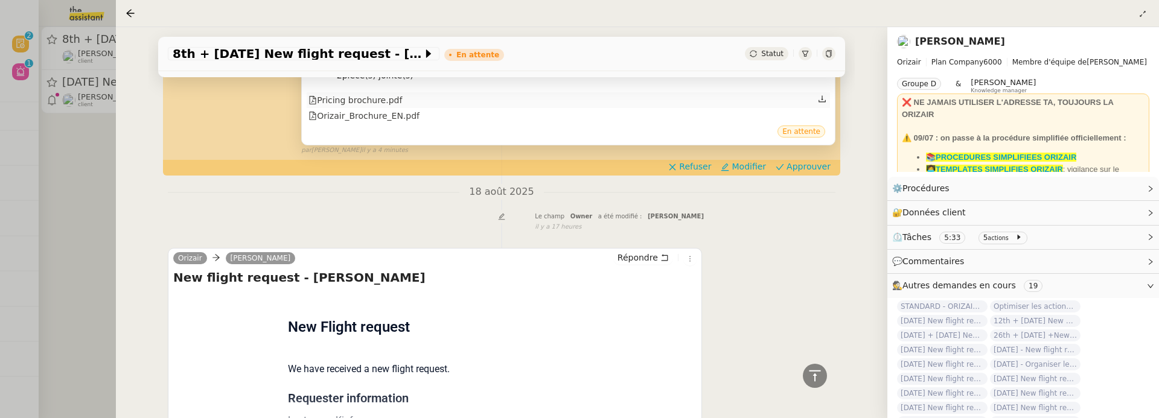
scroll to position [545, 0]
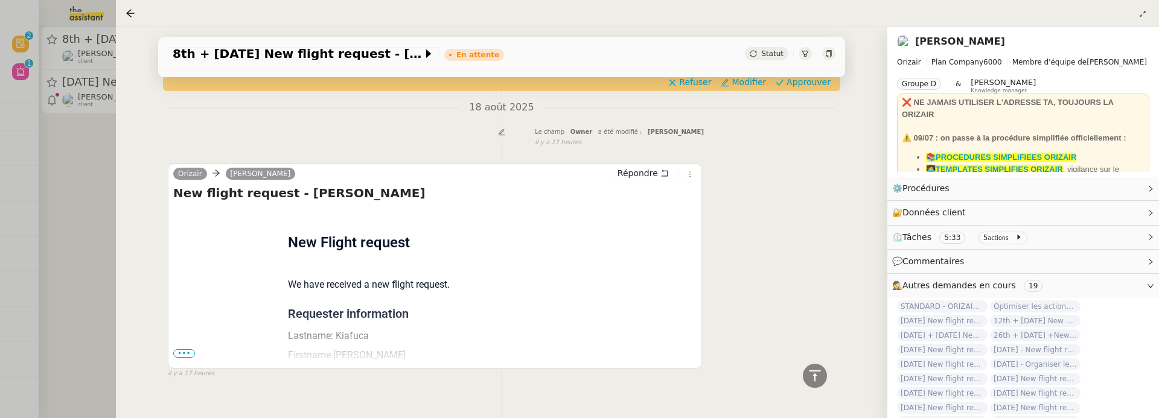
click at [176, 350] on span "•••" at bounding box center [184, 354] width 22 height 8
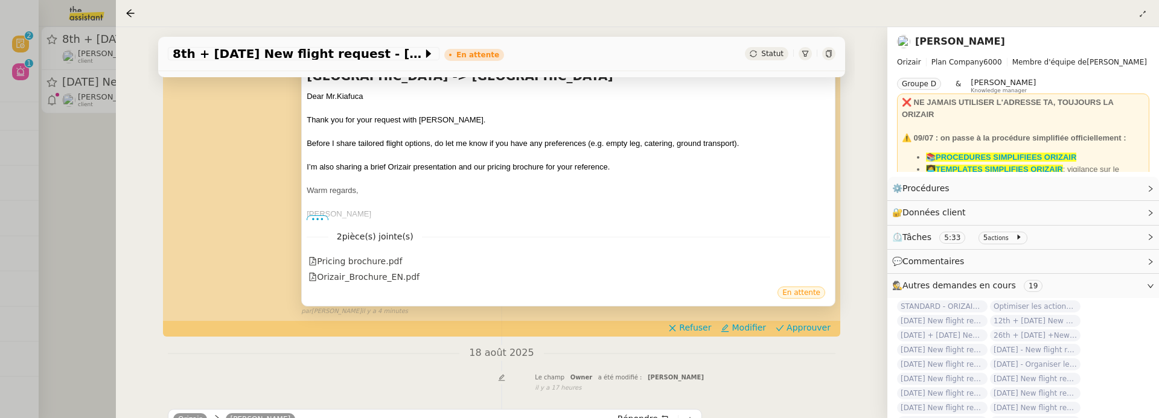
scroll to position [308, 0]
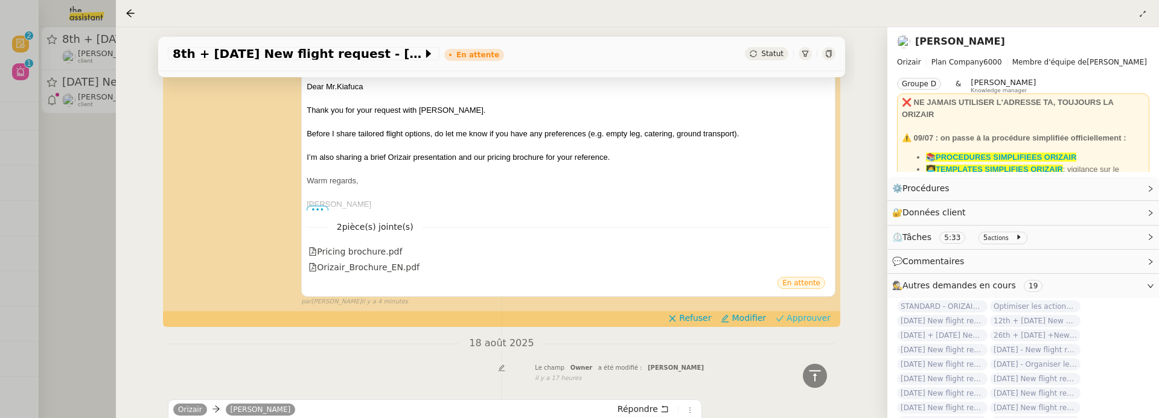
click at [814, 312] on span "Approuver" at bounding box center [809, 318] width 44 height 12
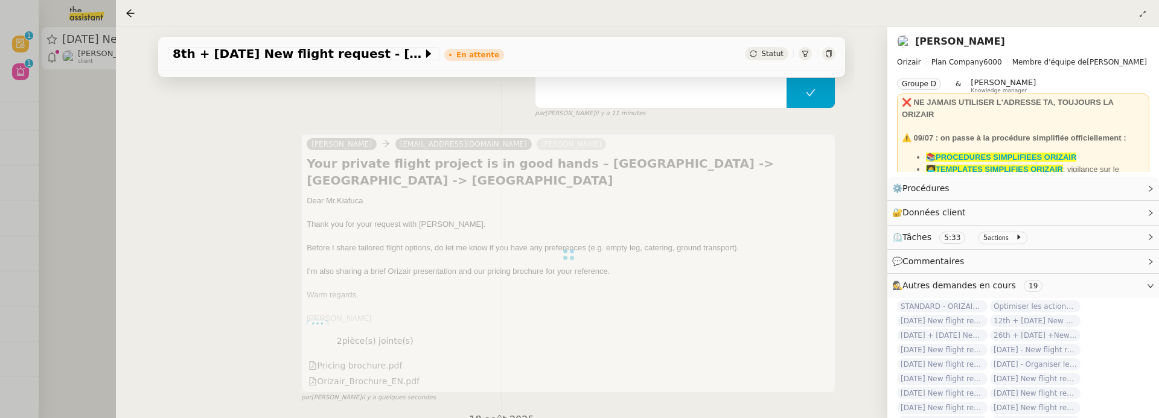
scroll to position [196, 0]
click at [76, 184] on div at bounding box center [579, 209] width 1159 height 418
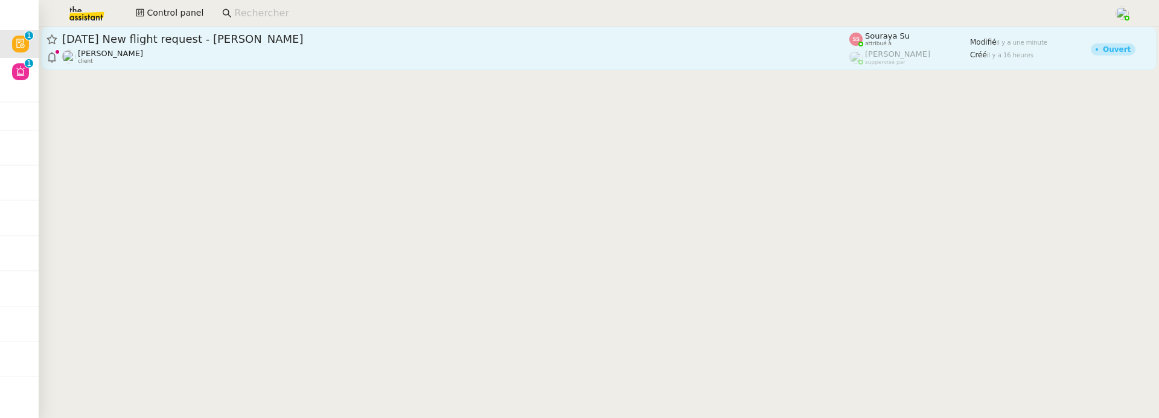
click at [176, 67] on link "25th August 2025 New flight request - Skye Brown Louis Frei client Souraya Su a…" at bounding box center [599, 48] width 1116 height 43
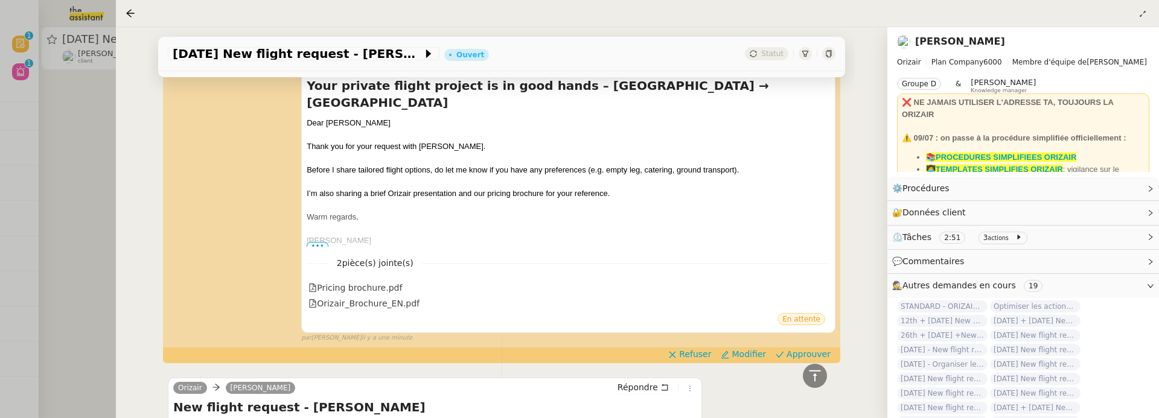
scroll to position [199, 0]
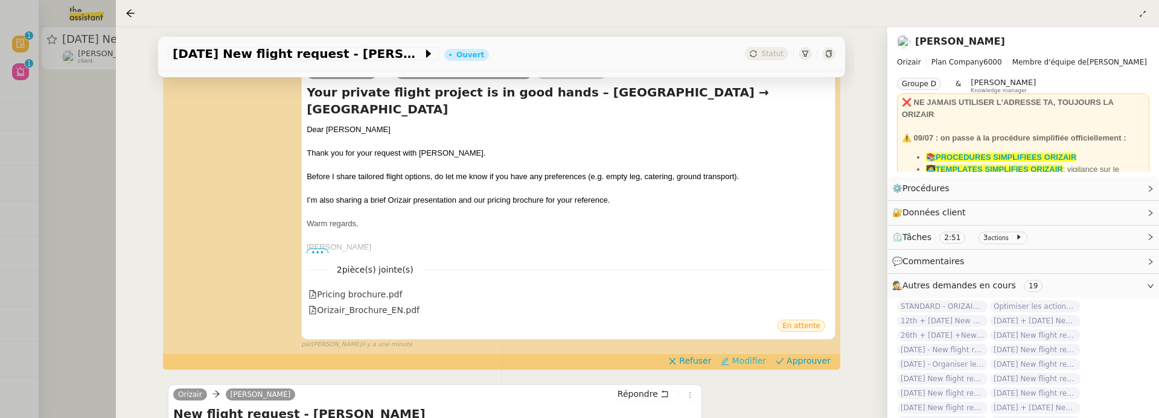
click at [749, 355] on span "Modifier" at bounding box center [749, 361] width 34 height 12
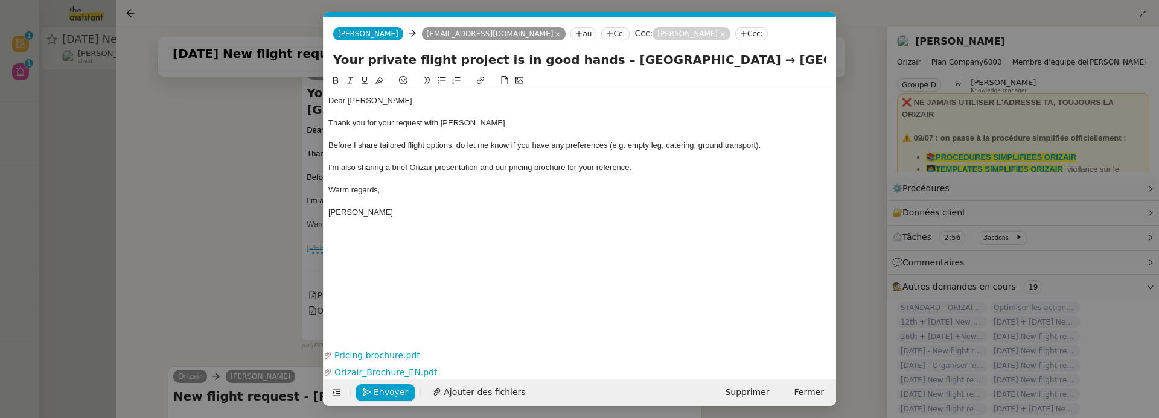
scroll to position [0, 25]
drag, startPoint x: 348, startPoint y: 98, endPoint x: 411, endPoint y: 97, distance: 63.4
click at [414, 97] on div "Dear Mr.Brown" at bounding box center [579, 100] width 503 height 11
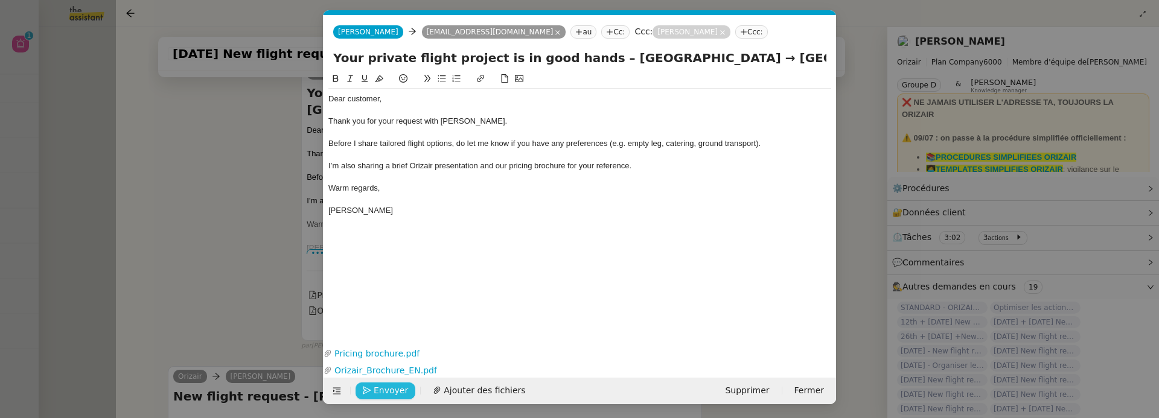
click at [382, 392] on span "Envoyer" at bounding box center [391, 391] width 34 height 14
click at [397, 388] on span "Confirmer l'envoi" at bounding box center [410, 391] width 72 height 14
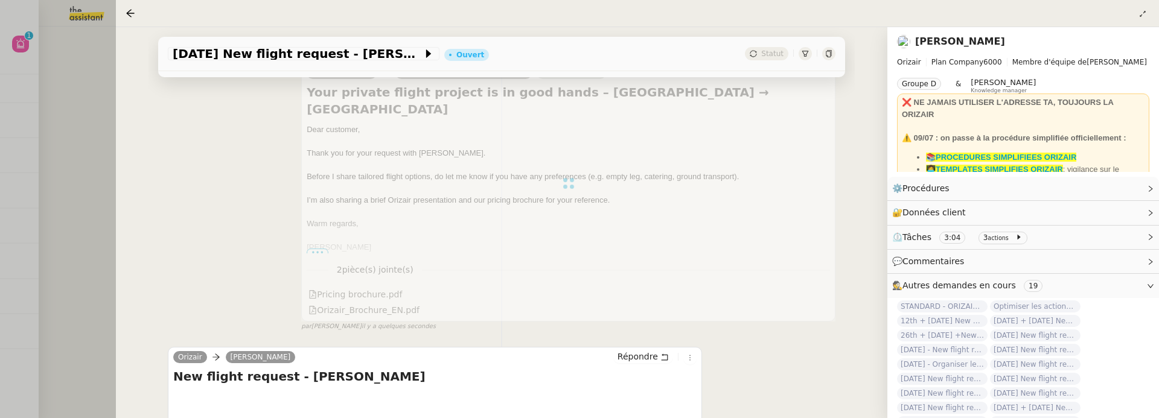
scroll to position [418, 0]
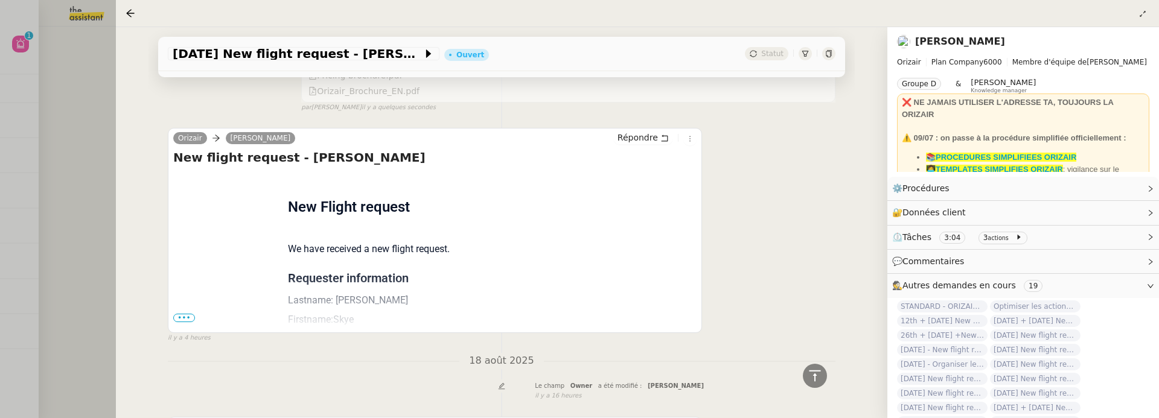
click at [179, 314] on span "•••" at bounding box center [184, 318] width 22 height 8
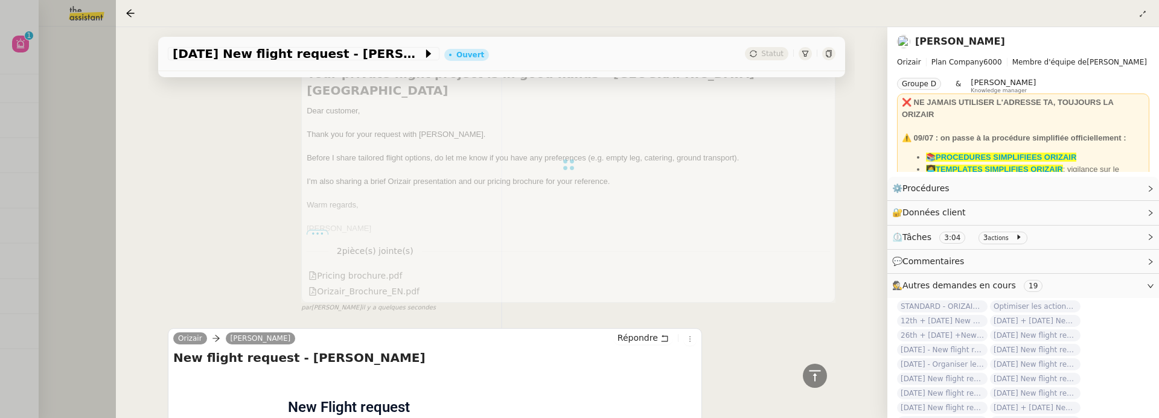
scroll to position [0, 0]
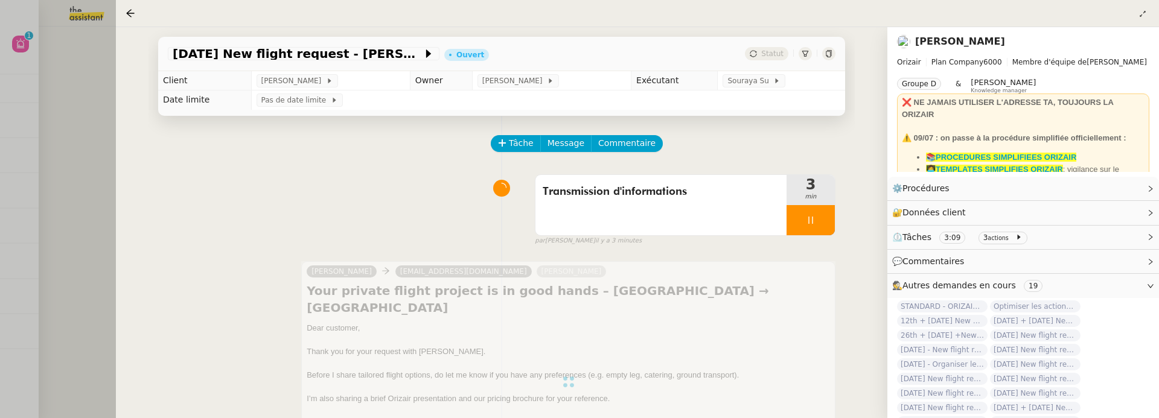
click at [83, 170] on div at bounding box center [579, 209] width 1159 height 418
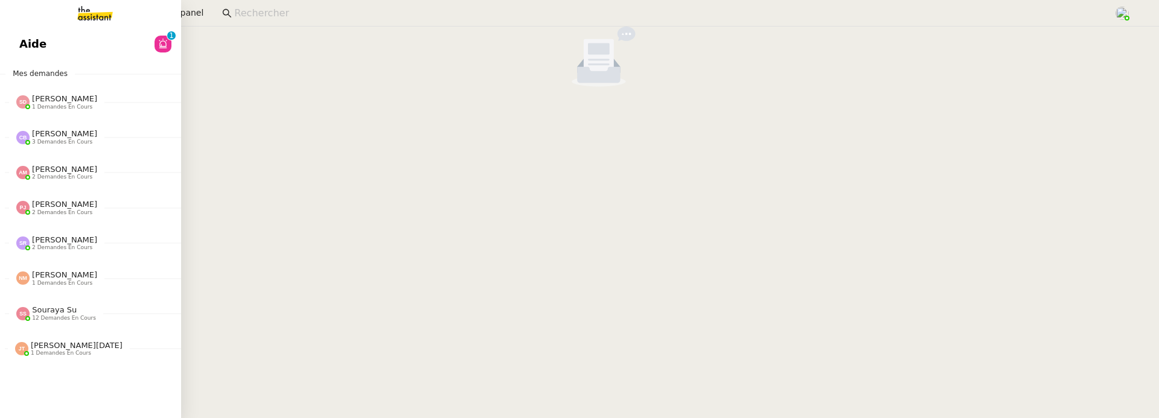
click at [31, 41] on span "Aide" at bounding box center [32, 44] width 27 height 18
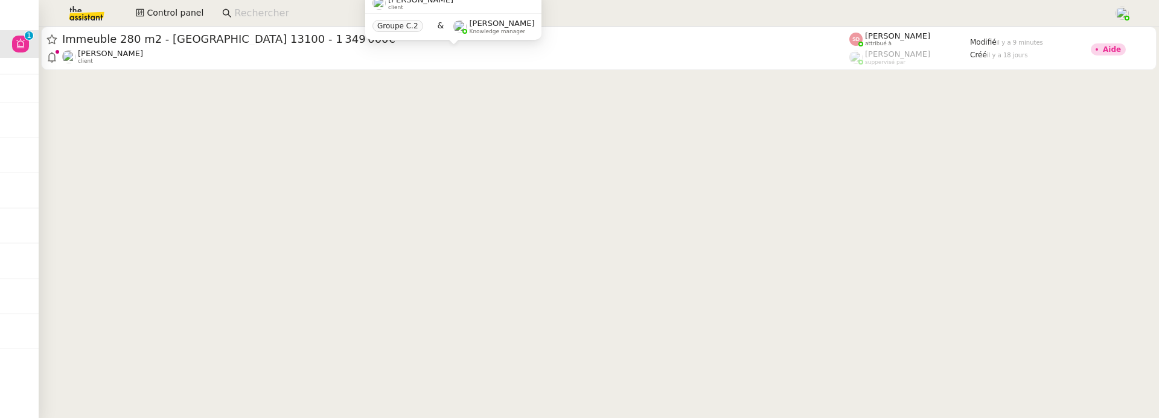
click at [318, 10] on input at bounding box center [667, 13] width 867 height 16
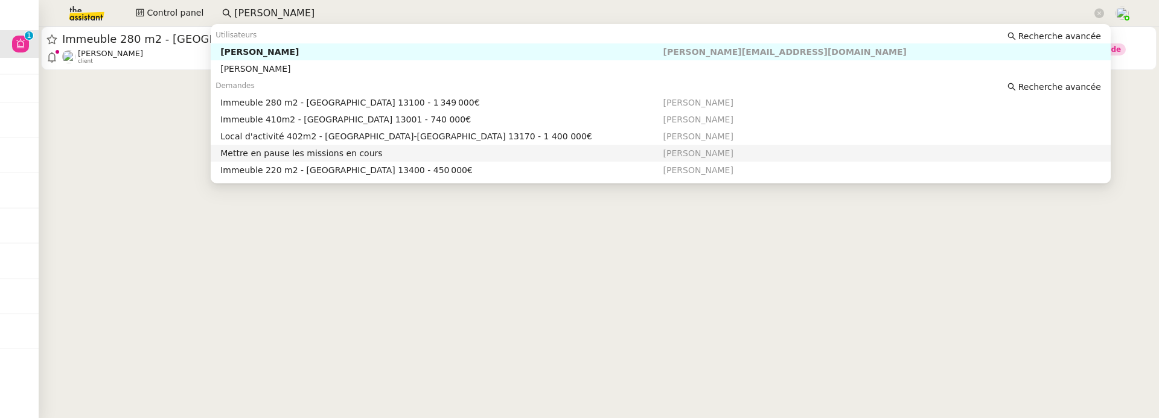
click at [392, 149] on div "Mettre en pause les missions en cours" at bounding box center [441, 153] width 442 height 11
type input "kevin aubert"
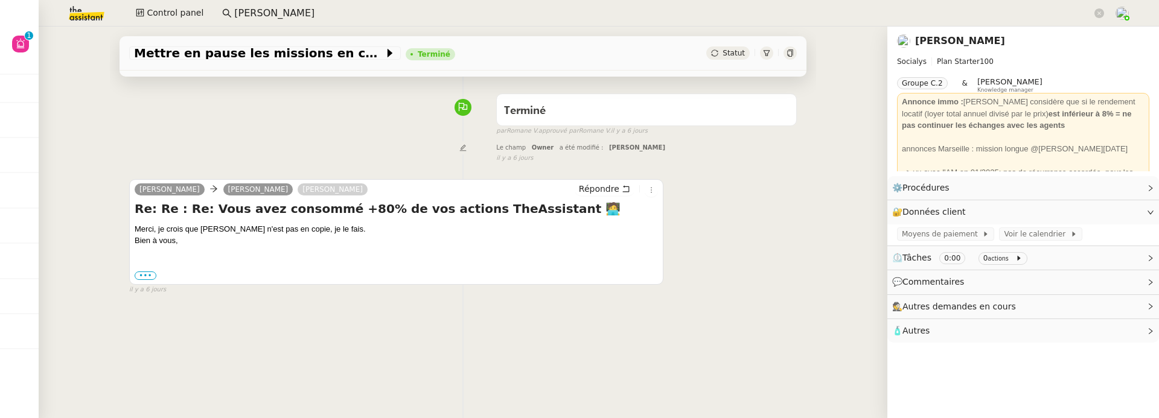
scroll to position [85, 0]
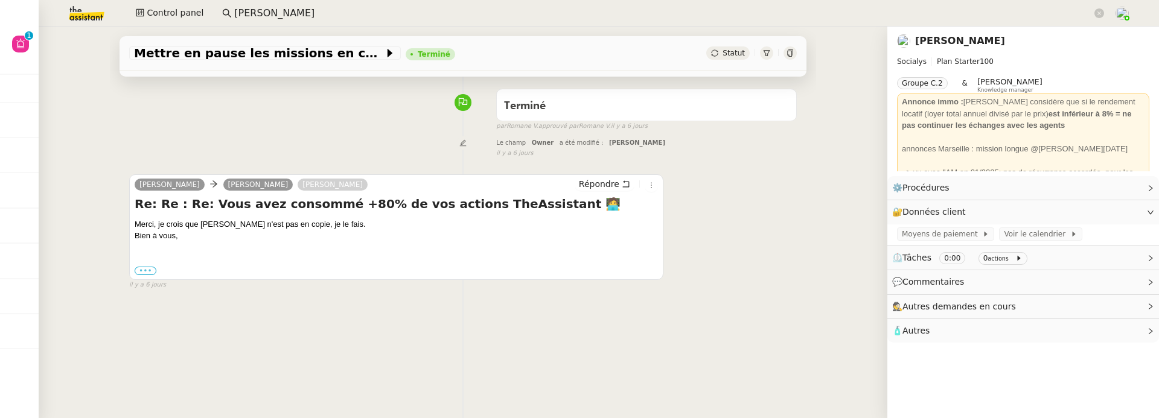
click at [143, 271] on label "•••" at bounding box center [146, 271] width 22 height 8
click at [0, 0] on input "•••" at bounding box center [0, 0] width 0 height 0
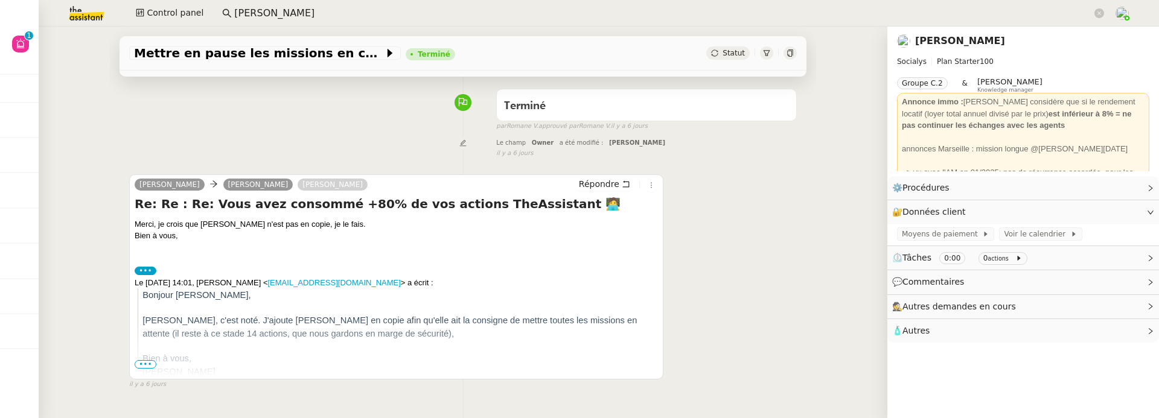
click at [152, 362] on span "•••" at bounding box center [146, 364] width 22 height 8
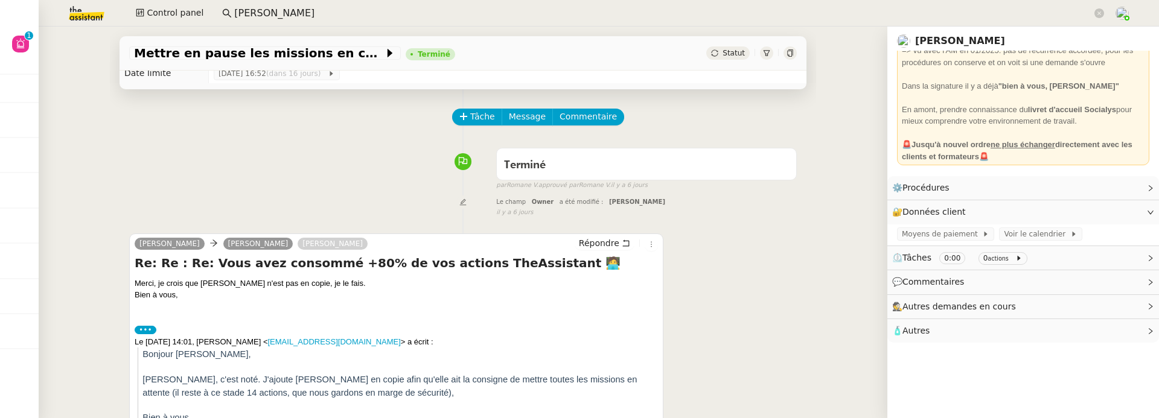
scroll to position [0, 0]
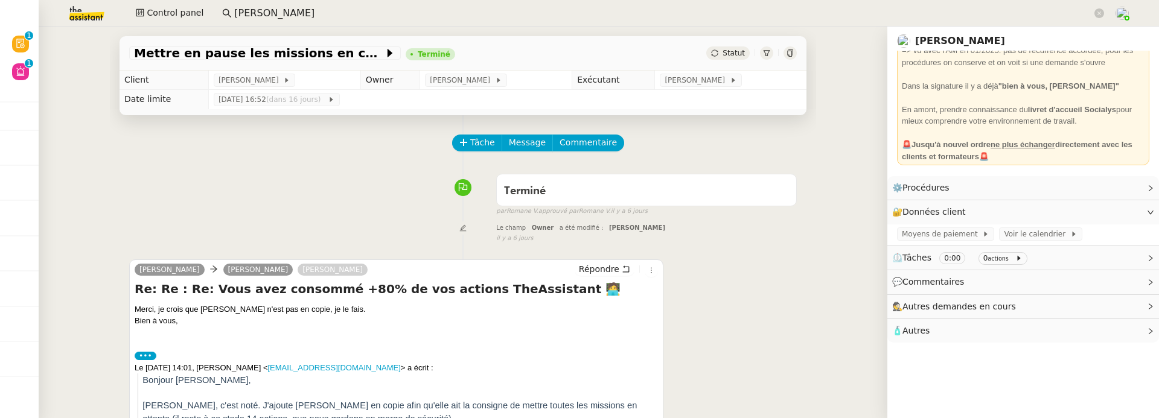
click at [794, 53] on div at bounding box center [790, 52] width 13 height 13
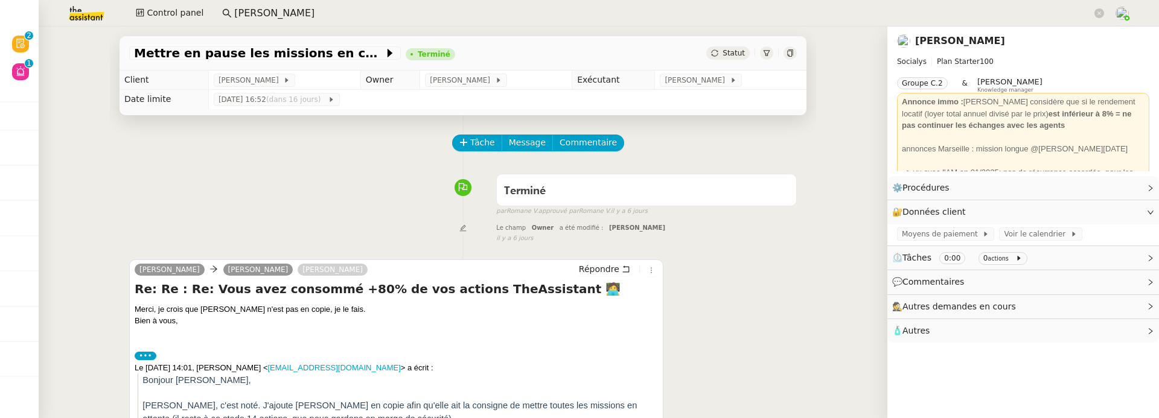
click at [960, 40] on link "[PERSON_NAME]" at bounding box center [960, 40] width 90 height 11
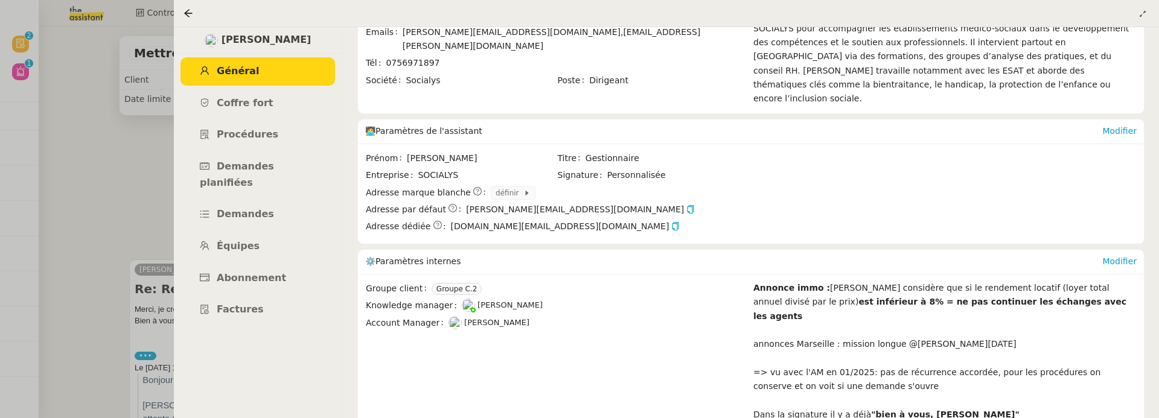
scroll to position [245, 0]
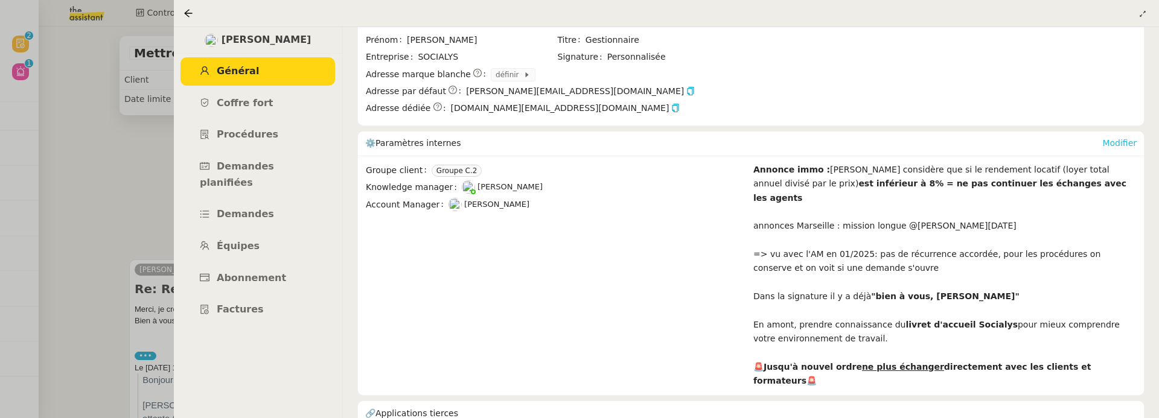
click at [1123, 138] on link "Modifier" at bounding box center [1119, 143] width 34 height 10
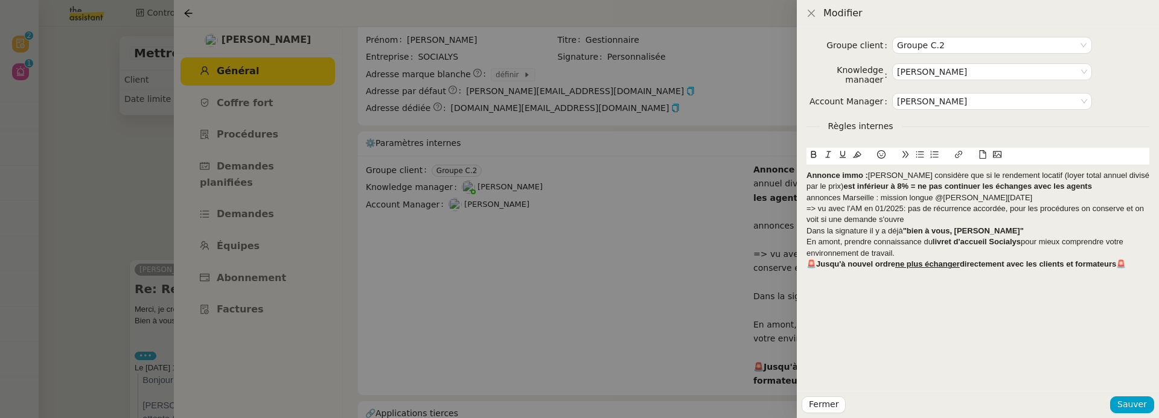
click at [807, 178] on strong "Annonce immo :" at bounding box center [837, 175] width 62 height 9
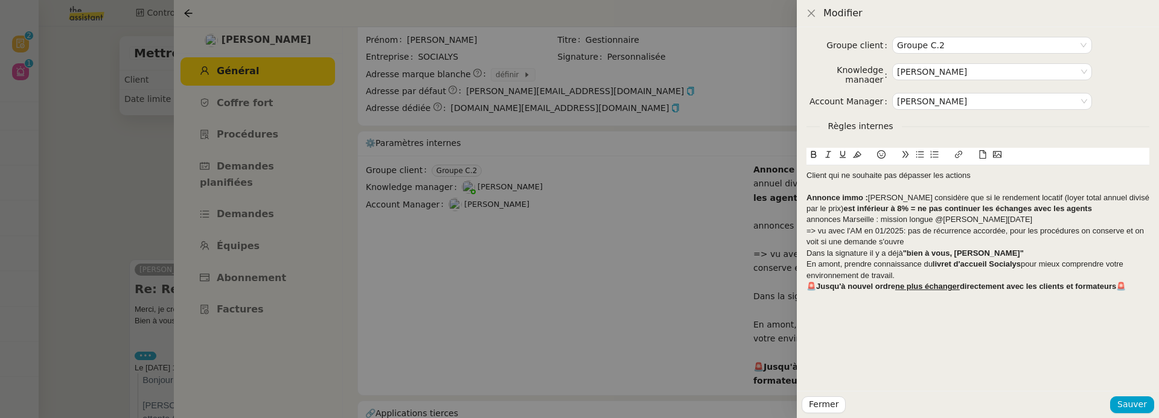
click at [806, 174] on div "Client qui ne souhaite pas dépasser les actions" at bounding box center [977, 175] width 343 height 11
click at [880, 155] on icon at bounding box center [881, 154] width 8 height 8
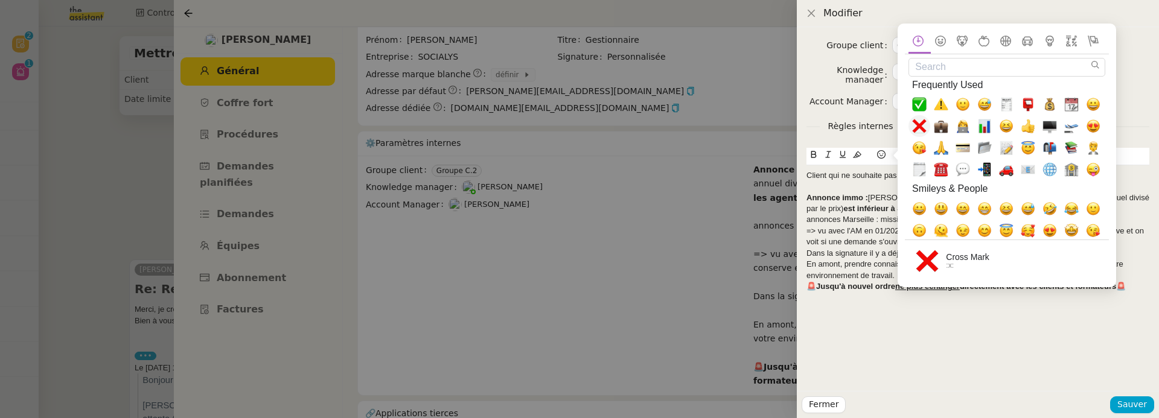
click at [922, 123] on span "❌, x" at bounding box center [919, 127] width 14 height 14
click at [892, 293] on div "❌ Client qui ne souhaite pas dépasser les actions Annonce immo : Kévin considèr…" at bounding box center [977, 231] width 343 height 132
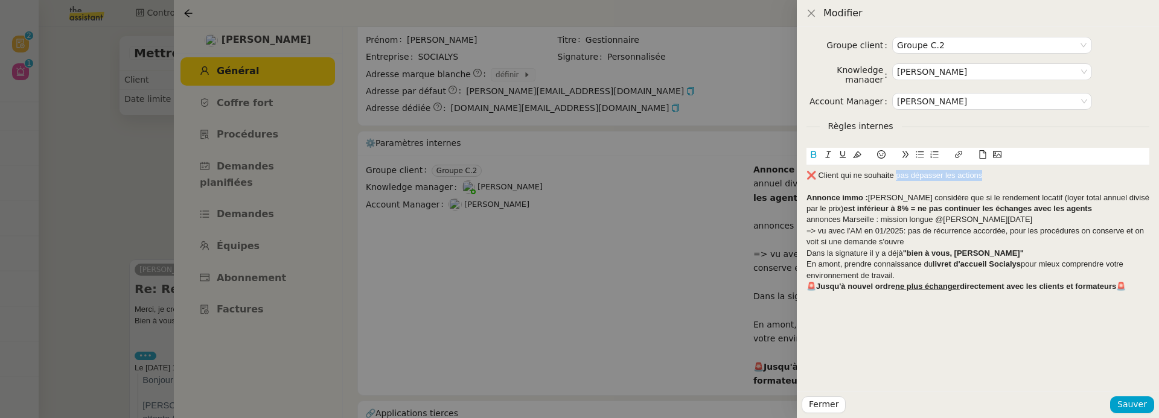
drag, startPoint x: 895, startPoint y: 174, endPoint x: 1029, endPoint y: 176, distance: 134.6
click at [1029, 176] on div "❌ Client qui ne souhaite pas dépasser les actions" at bounding box center [977, 175] width 343 height 11
click at [814, 153] on icon at bounding box center [814, 154] width 8 height 8
click at [1072, 212] on div "Annonce immo : Kévin considère que si le rendement locatif (loyer total annuel …" at bounding box center [977, 204] width 343 height 22
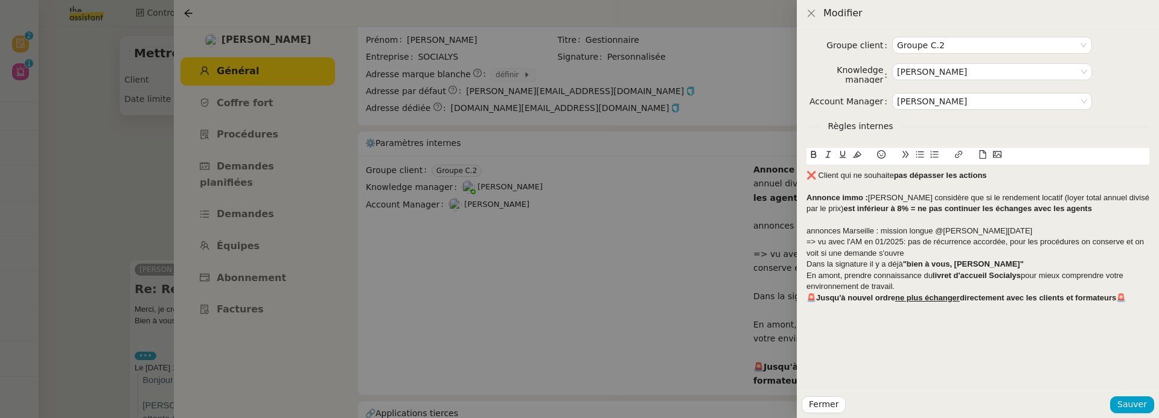
click at [808, 197] on strong "Annonce immo :" at bounding box center [837, 197] width 62 height 9
click at [878, 153] on icon at bounding box center [881, 154] width 8 height 8
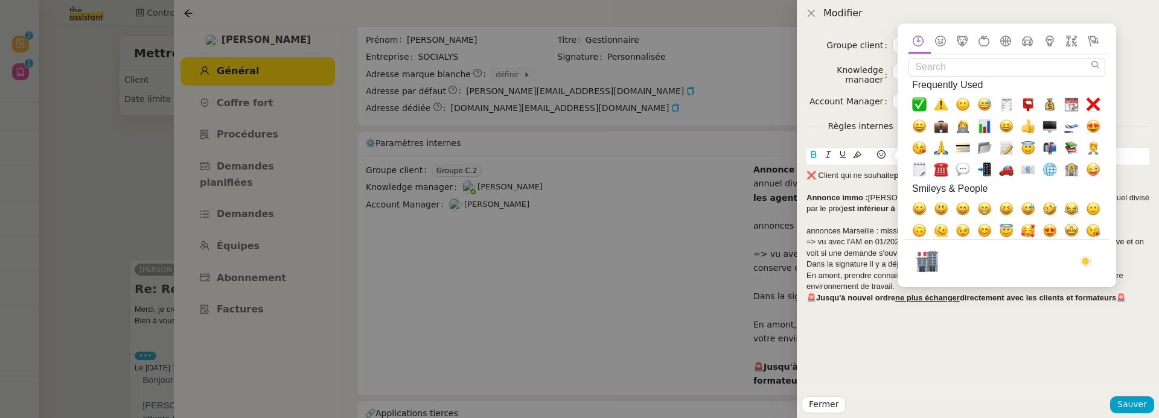
click at [940, 69] on input "Search" at bounding box center [1007, 67] width 197 height 19
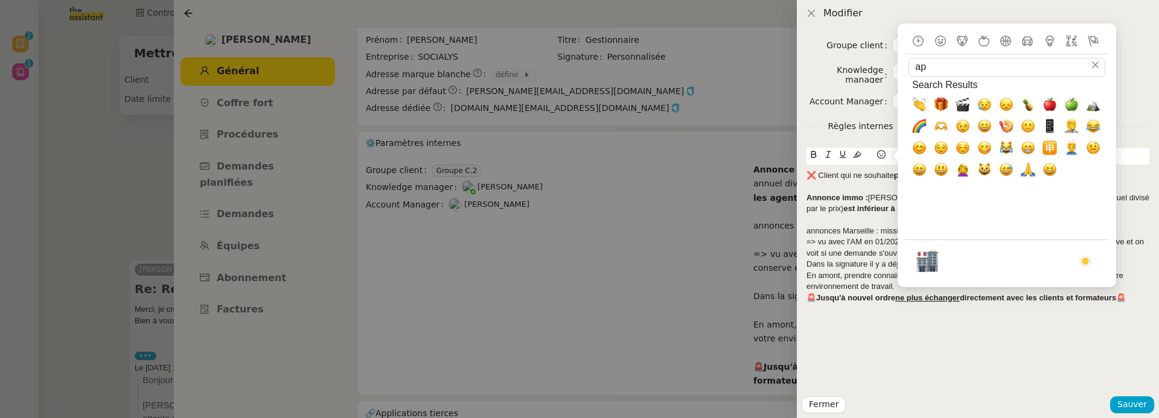
type input "a"
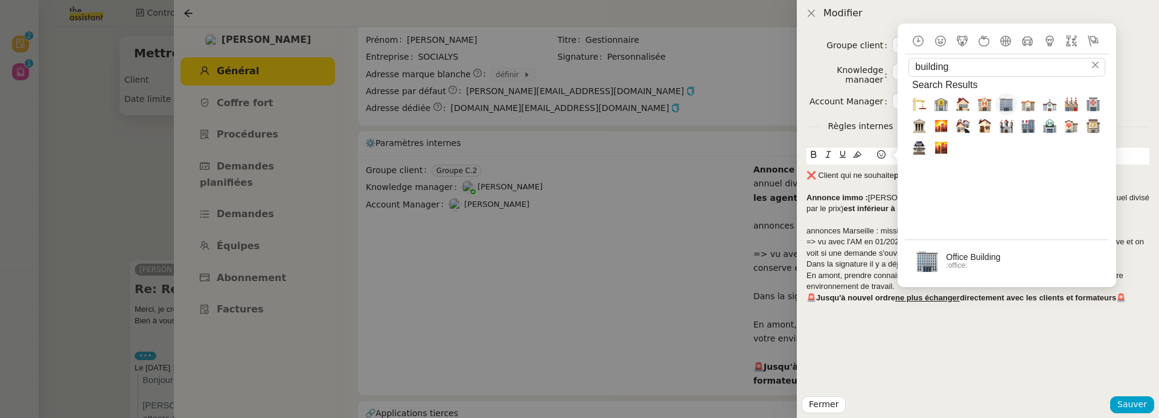
type input "building"
click at [1013, 108] on span "🏢, office" at bounding box center [1006, 105] width 14 height 14
click at [821, 231] on div "annonces Marseille : mission longue @Jean-Noël" at bounding box center [977, 231] width 343 height 11
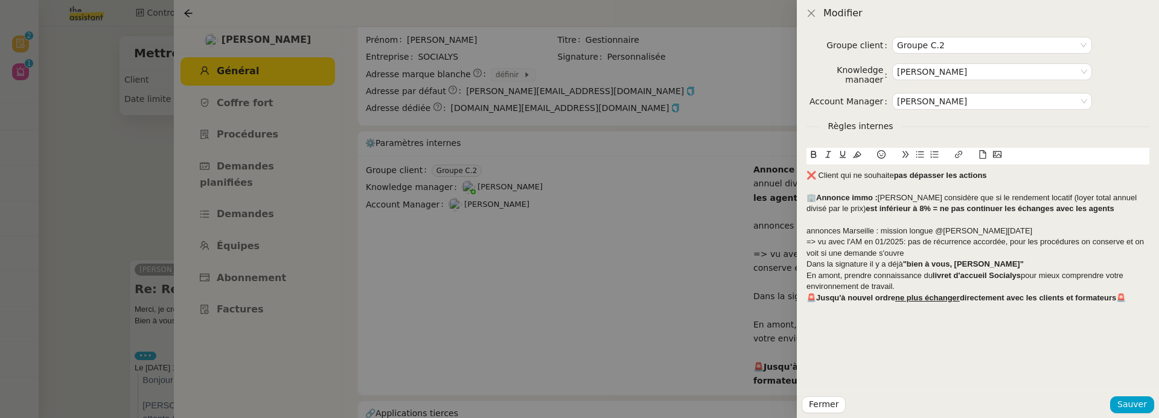
click at [817, 199] on strong "🏢Annonce immo :" at bounding box center [841, 197] width 71 height 9
click at [806, 232] on div "annonces Marseille : mission longue @Jean-Noël" at bounding box center [977, 231] width 343 height 11
click at [884, 154] on icon at bounding box center [881, 154] width 8 height 8
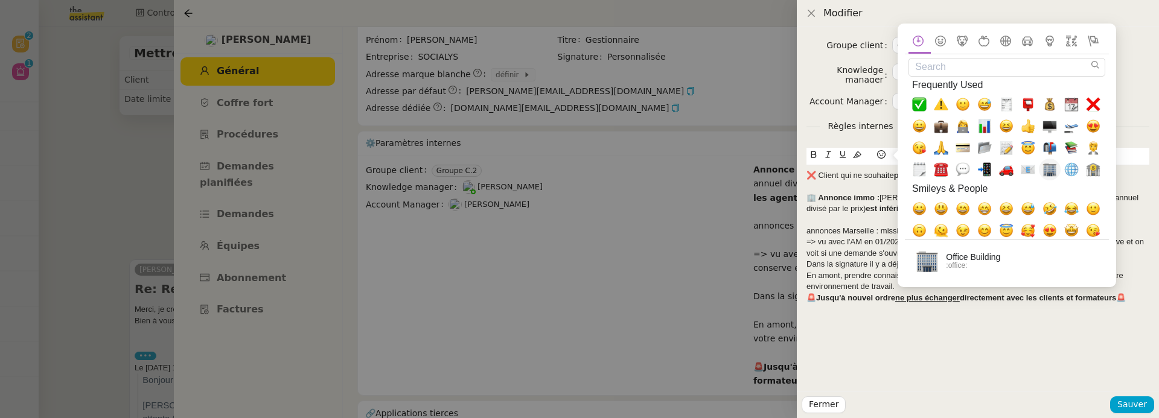
click at [1050, 170] on span "🏢, office" at bounding box center [1050, 170] width 14 height 14
click at [821, 223] on div at bounding box center [977, 219] width 343 height 11
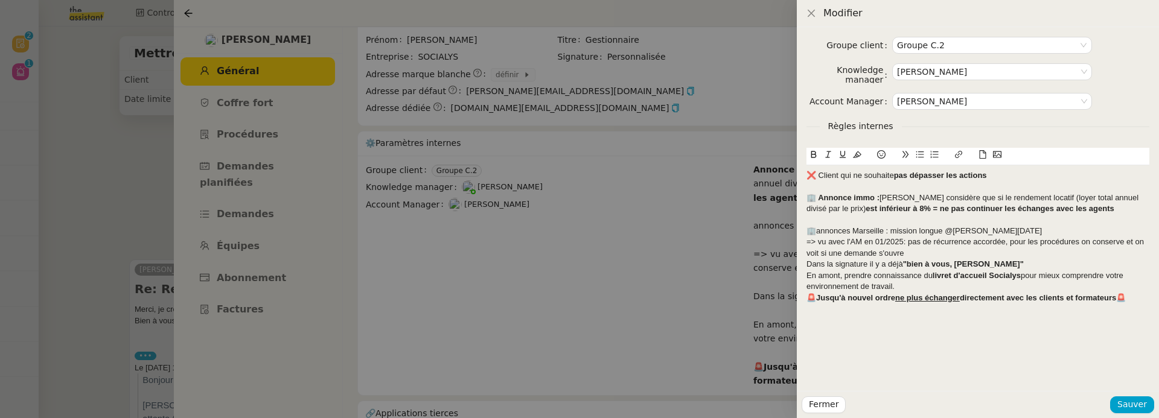
click at [818, 227] on div "🏢annonces Marseille : mission longue @Jean-Noël" at bounding box center [977, 231] width 343 height 11
click at [815, 234] on div "🏢annonces Marseille : mission longue @Jean-Noël" at bounding box center [977, 231] width 343 height 11
click at [808, 244] on div "=> vu avec l'AM en 01/2025: pas de récurrence accordée, pour les procédures on …" at bounding box center [977, 248] width 343 height 22
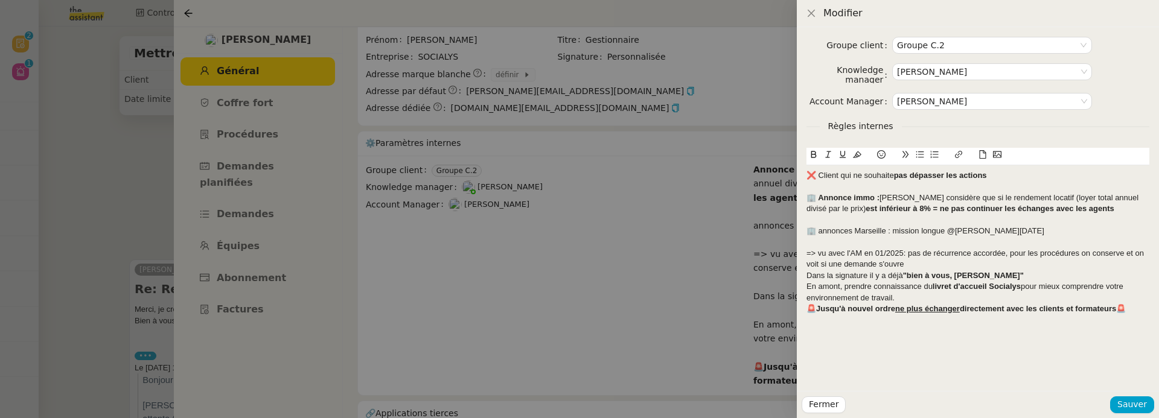
click at [932, 265] on div "=> vu avec l'AM en 01/2025: pas de récurrence accordée, pour les procédures on …" at bounding box center [977, 259] width 343 height 22
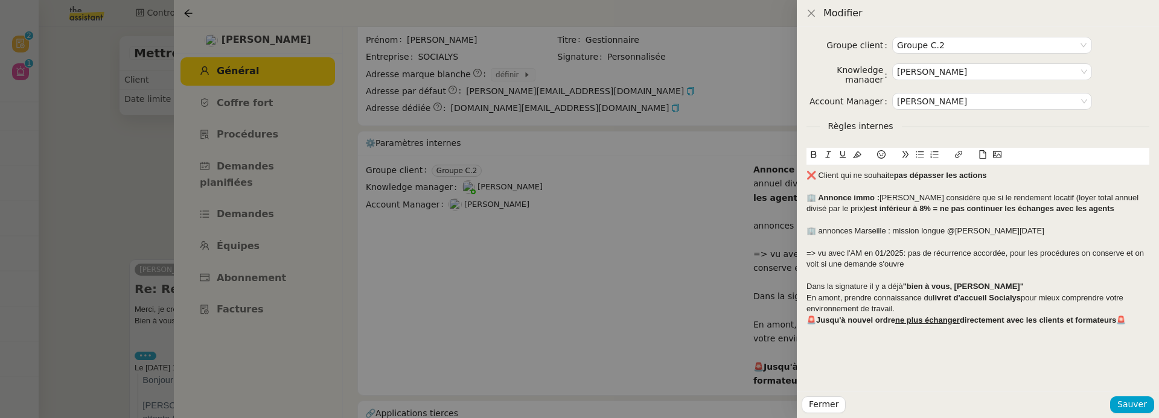
click at [1048, 287] on div "Dans la signature il y a déjà "bien à vous, Camille"" at bounding box center [977, 286] width 343 height 11
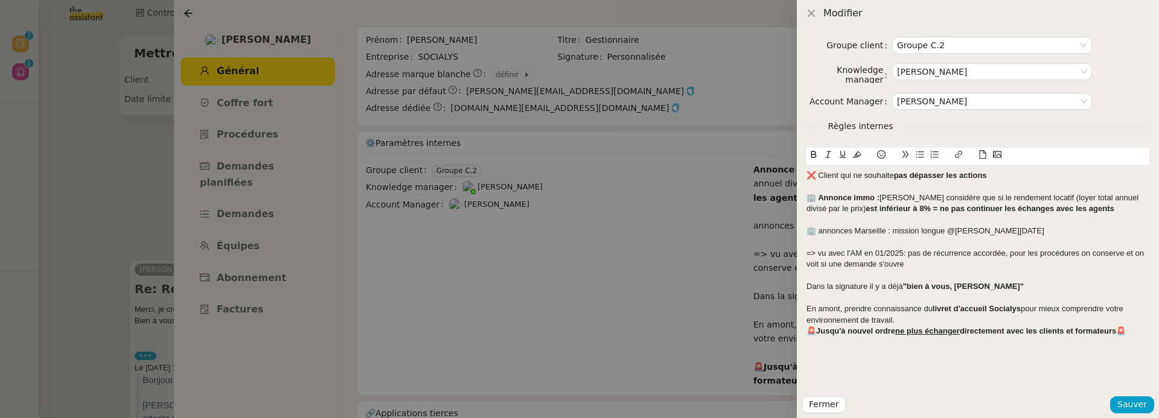
click at [810, 310] on div "En amont, prendre connaissance du livret d'accueil Socialys pour mieux comprend…" at bounding box center [977, 315] width 343 height 22
click at [805, 309] on div "Groupe client Groupe C.2 Knowledge manager Frédérique Albert Account Manager Ma…" at bounding box center [978, 209] width 362 height 364
click at [807, 307] on div "En amont, prendre connaissance du livret d'accueil Socialys pour mieux comprend…" at bounding box center [977, 315] width 343 height 22
click at [884, 156] on icon at bounding box center [881, 154] width 8 height 8
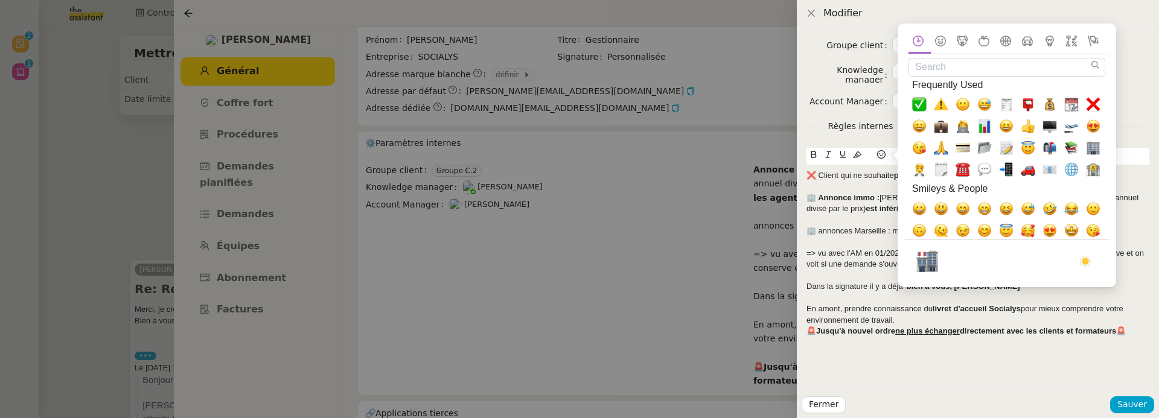
click at [950, 71] on input "Search" at bounding box center [1007, 67] width 197 height 19
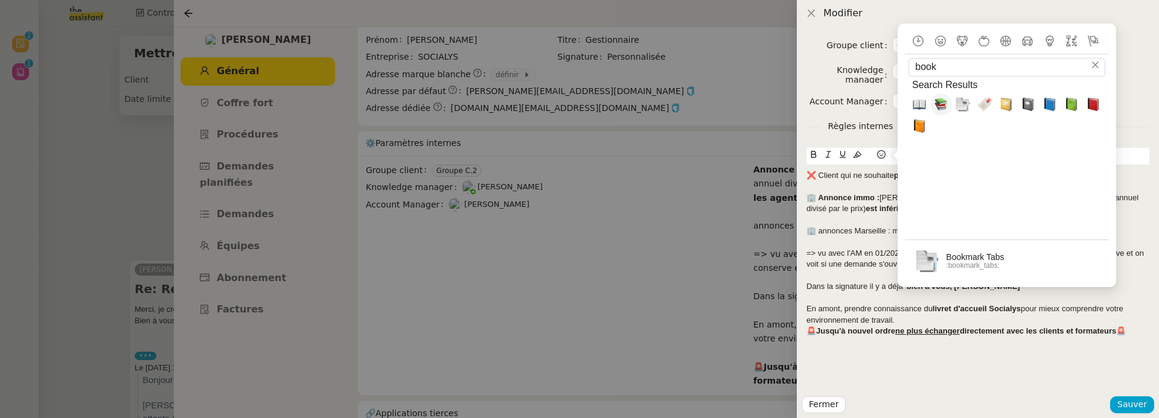
type input "book"
click at [947, 105] on span "📚, books" at bounding box center [941, 105] width 14 height 14
click at [911, 319] on div "📚 En amont, prendre connaissance du livret d'accueil Socialys pour mieux compre…" at bounding box center [977, 315] width 343 height 22
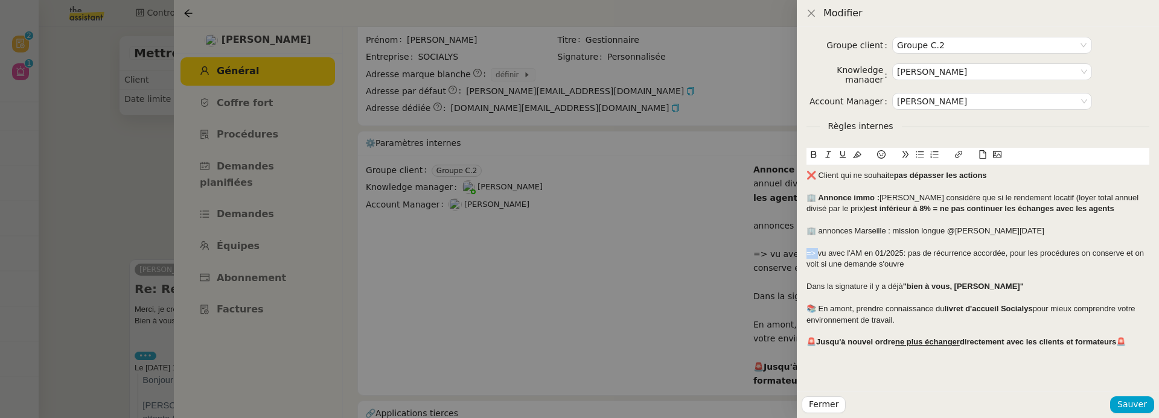
drag, startPoint x: 817, startPoint y: 255, endPoint x: 798, endPoint y: 255, distance: 19.3
click at [798, 255] on div "Groupe client Groupe C.2 Knowledge manager Frédérique Albert Account Manager Ma…" at bounding box center [978, 209] width 362 height 364
click at [880, 153] on icon at bounding box center [881, 154] width 8 height 8
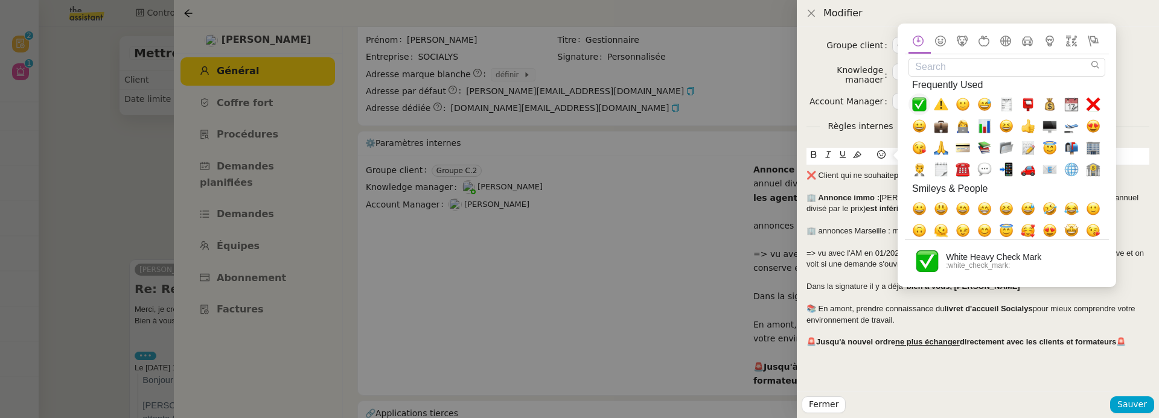
click at [920, 100] on span "✅, white_check_mark" at bounding box center [919, 105] width 14 height 14
click at [818, 255] on div "=> ✅vu avec l'AM en 01/2025: pas de récurrence accordée, pour les procédures on…" at bounding box center [977, 259] width 343 height 22
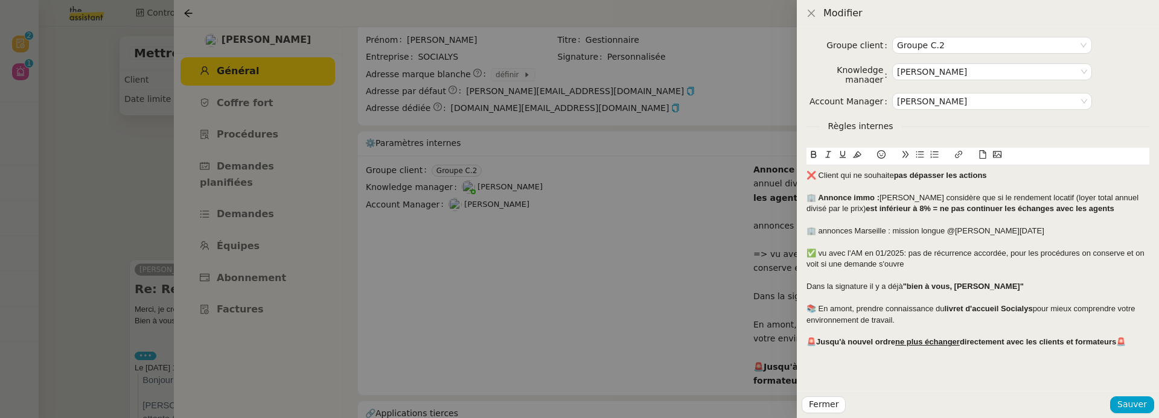
click at [807, 284] on div "Dans la signature il y a déjà "bien à vous, Camille"" at bounding box center [977, 286] width 343 height 11
click at [883, 152] on icon at bounding box center [881, 154] width 8 height 8
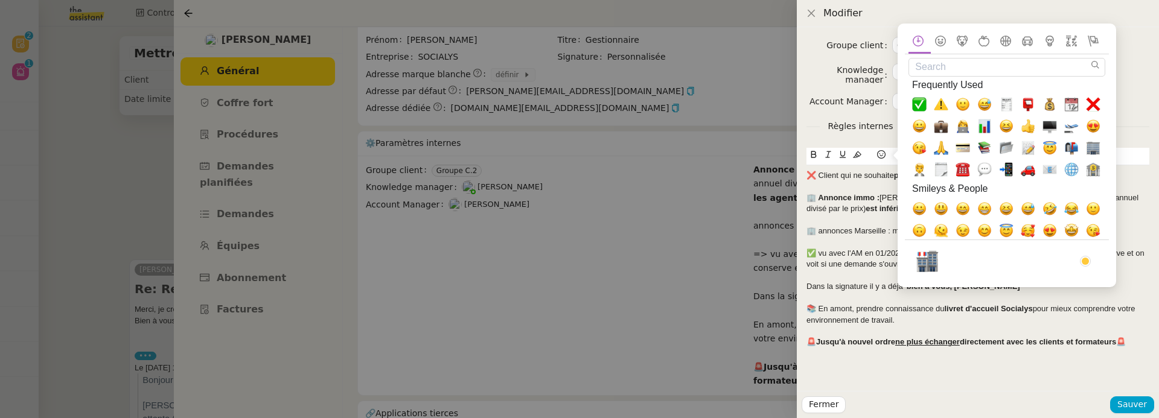
click at [936, 71] on input "Search" at bounding box center [1007, 67] width 197 height 19
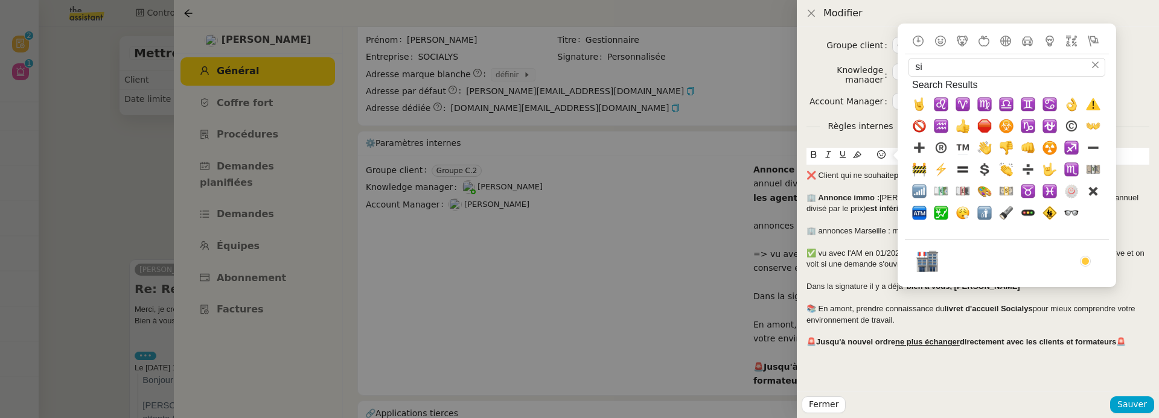
type input "s"
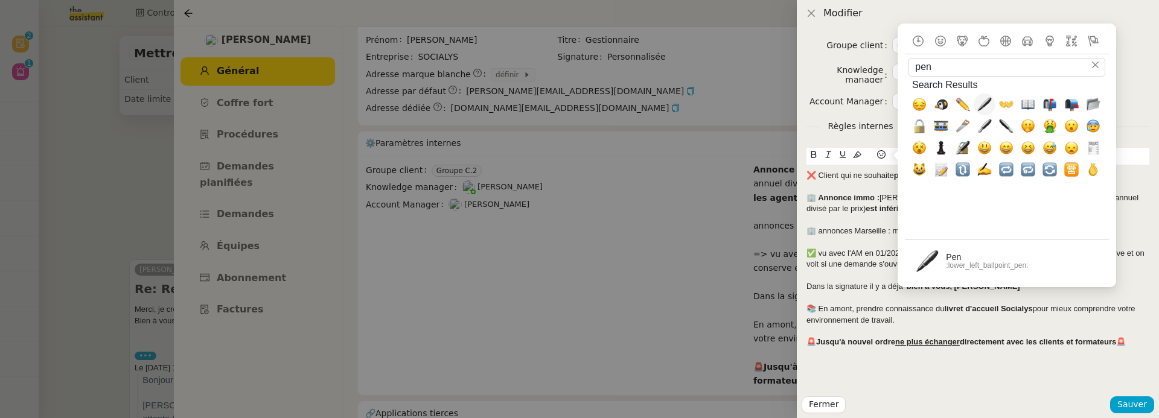
type input "pen"
click at [984, 109] on span "🖊️, lower_left_ballpoint_pen" at bounding box center [984, 105] width 14 height 14
click at [887, 304] on div "📚 En amont, prendre connaissance du livret d'accueil Socialys pour mieux compre…" at bounding box center [977, 315] width 343 height 22
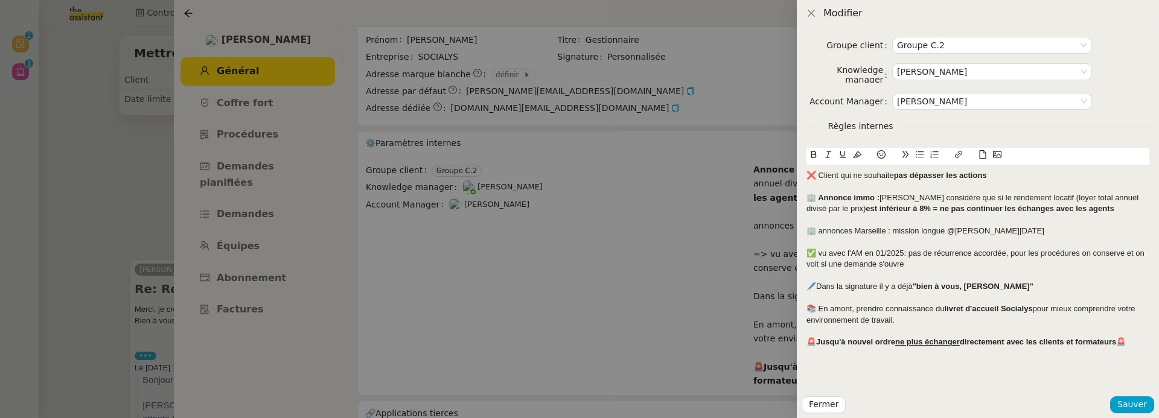
click at [820, 289] on div "🖊️Dans la signature il y a déjà "bien à vous, Camille"" at bounding box center [977, 286] width 343 height 11
click at [816, 286] on div "🖊️Dans la signature il y a déjà "bien à vous, Camille"" at bounding box center [977, 286] width 343 height 11
click at [1125, 403] on span "Sauver" at bounding box center [1132, 405] width 30 height 14
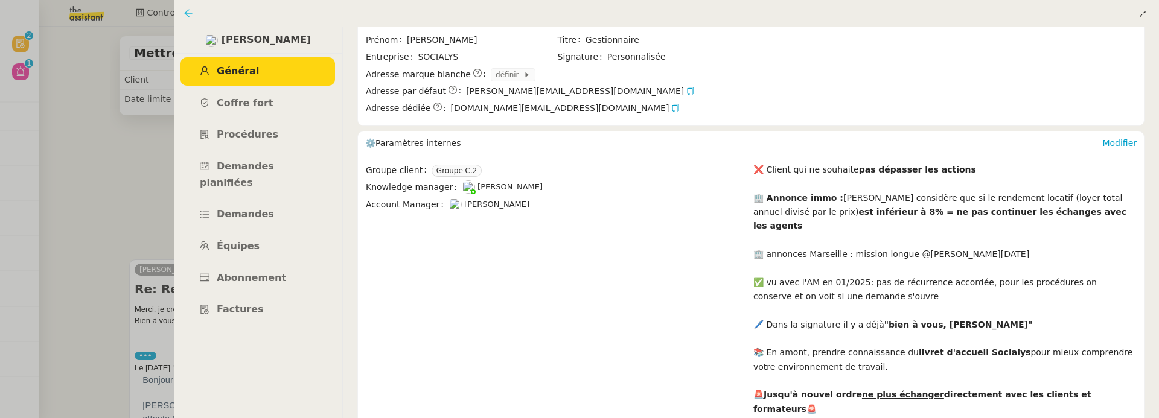
click at [187, 11] on icon at bounding box center [189, 13] width 10 height 10
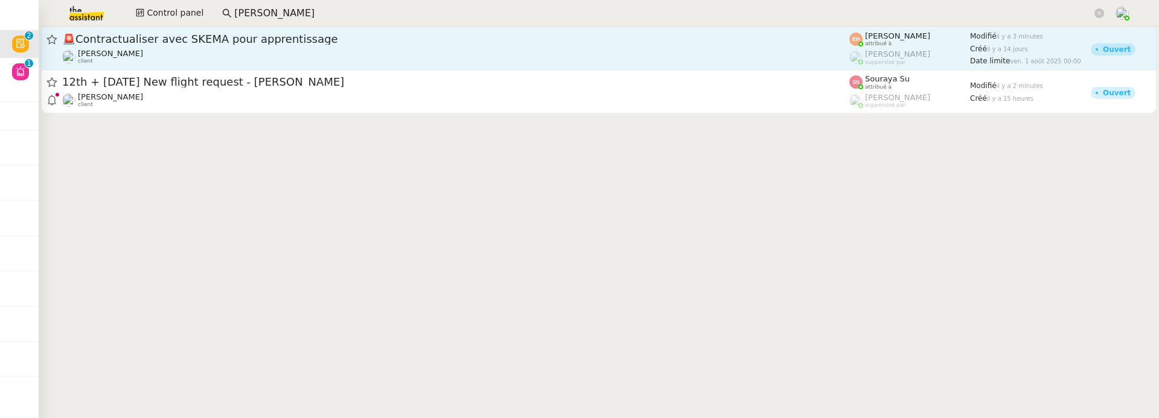
click at [340, 63] on div "Céline MAS client" at bounding box center [455, 57] width 787 height 16
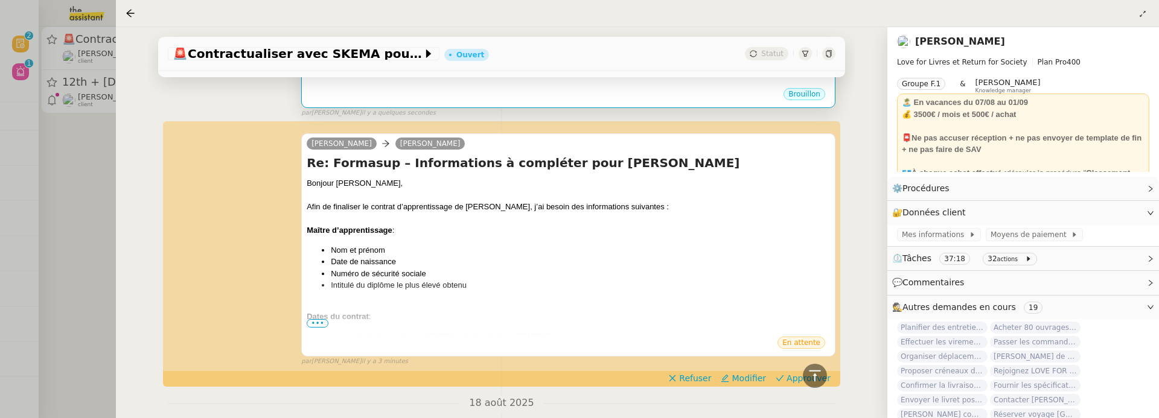
scroll to position [349, 0]
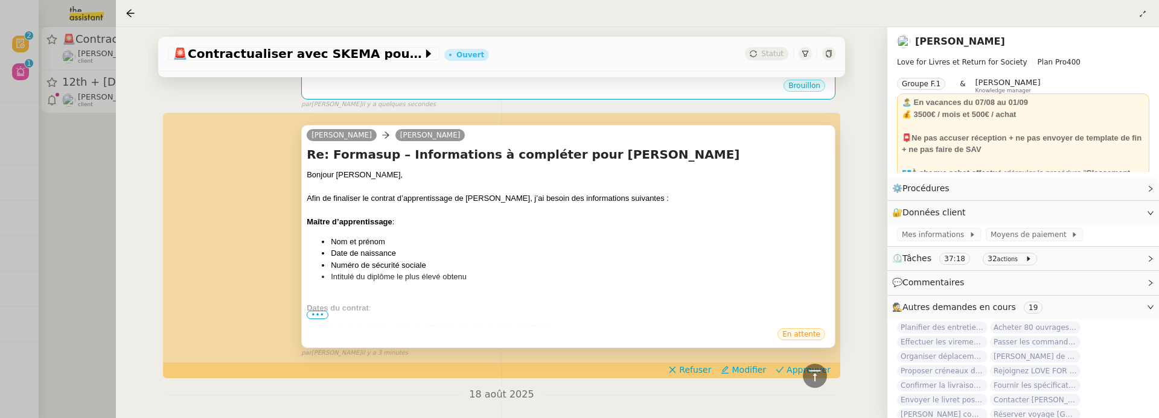
click at [319, 313] on span "•••" at bounding box center [318, 315] width 22 height 8
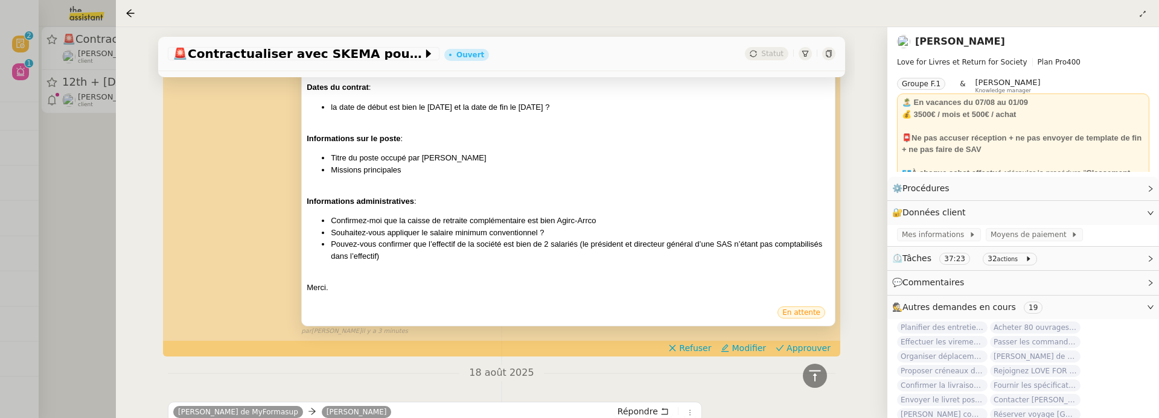
scroll to position [575, 0]
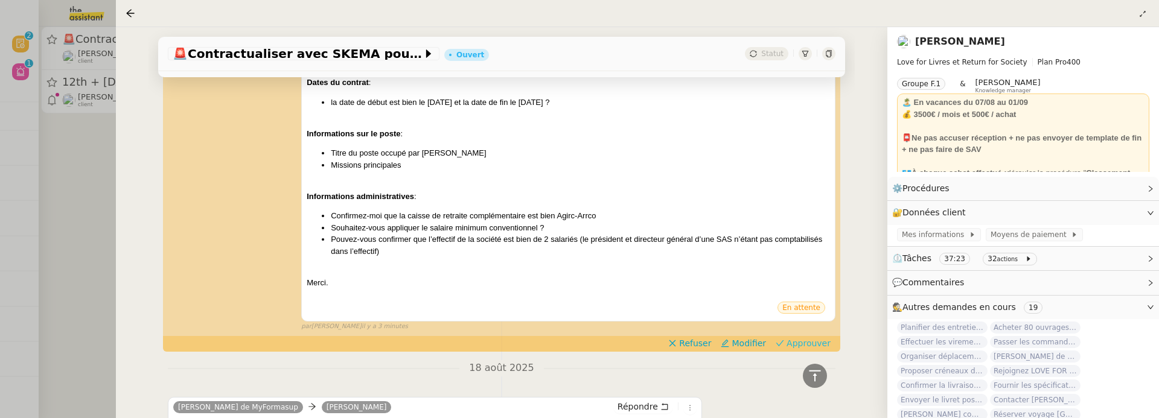
click at [805, 348] on span "Approuver" at bounding box center [809, 343] width 44 height 12
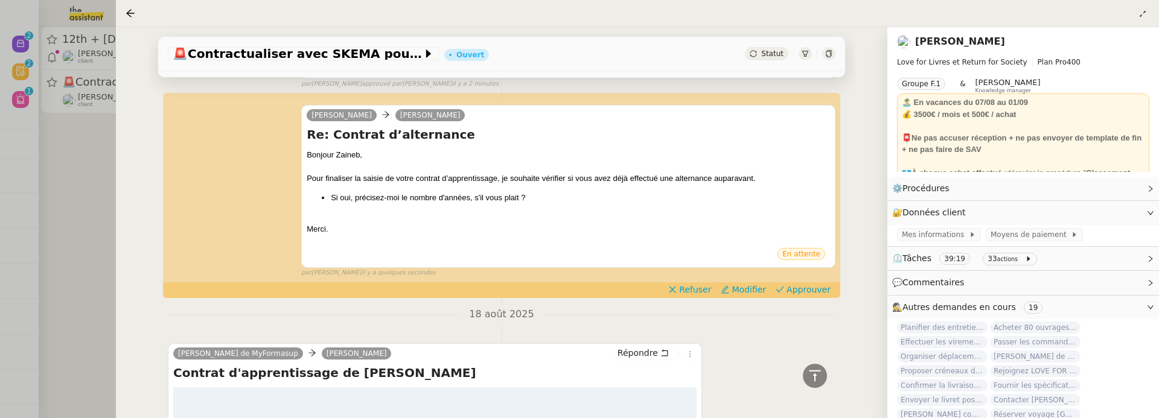
scroll to position [826, 0]
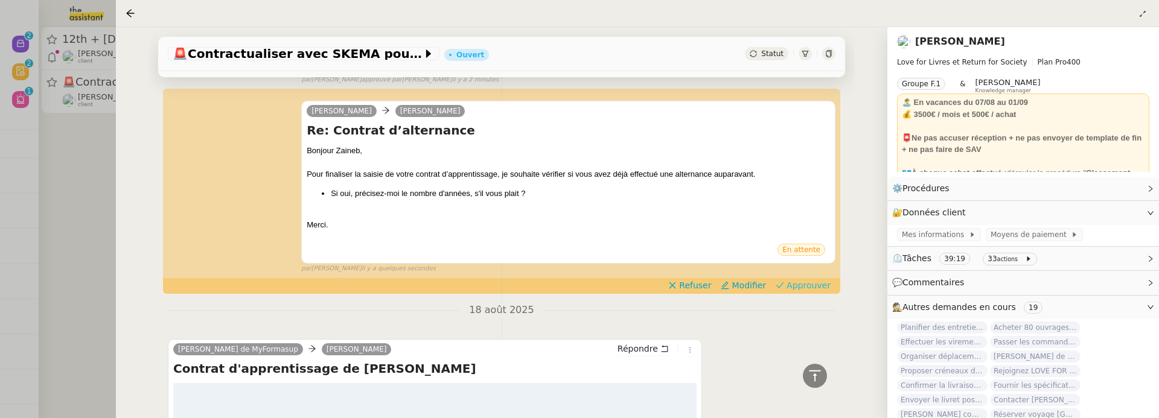
click at [817, 279] on span "Approuver" at bounding box center [809, 285] width 44 height 12
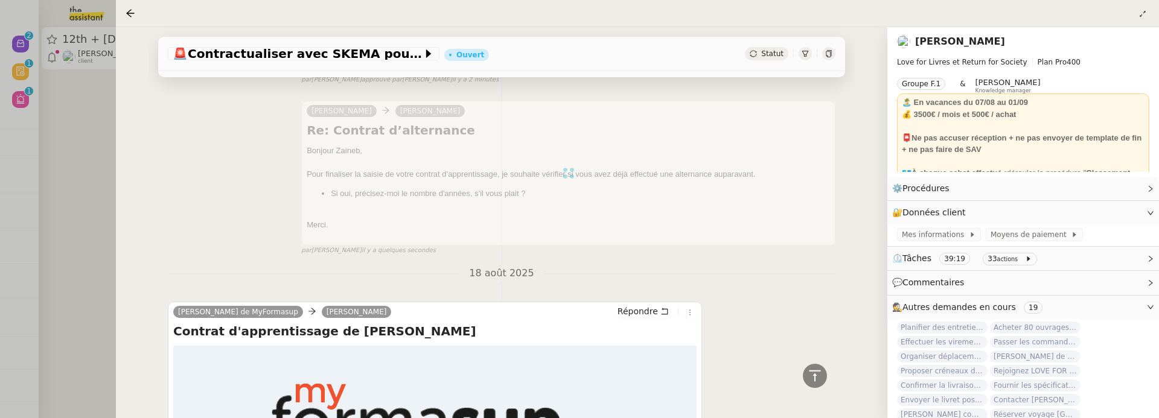
click at [83, 200] on div at bounding box center [579, 209] width 1159 height 418
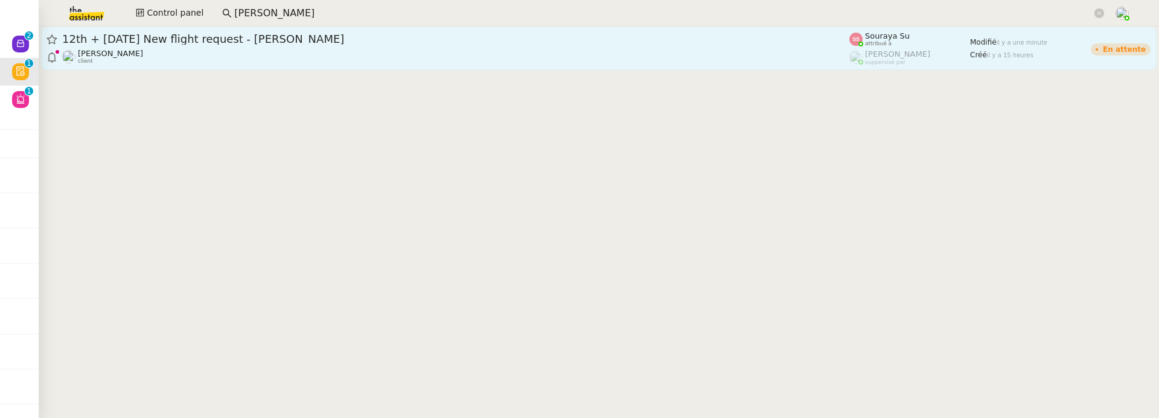
click at [167, 65] on link "12th + 18th October 2025 New flight request - david o'driscoll Louis Frei clien…" at bounding box center [599, 48] width 1116 height 43
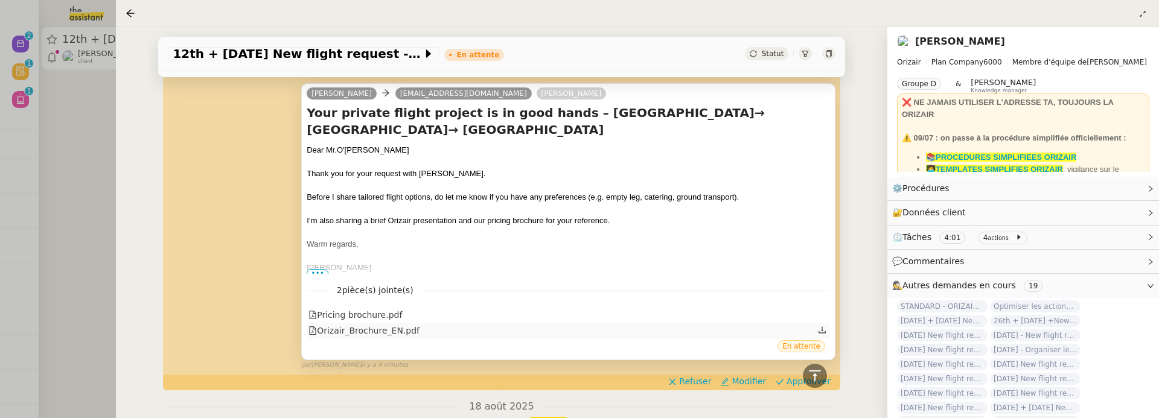
scroll to position [243, 0]
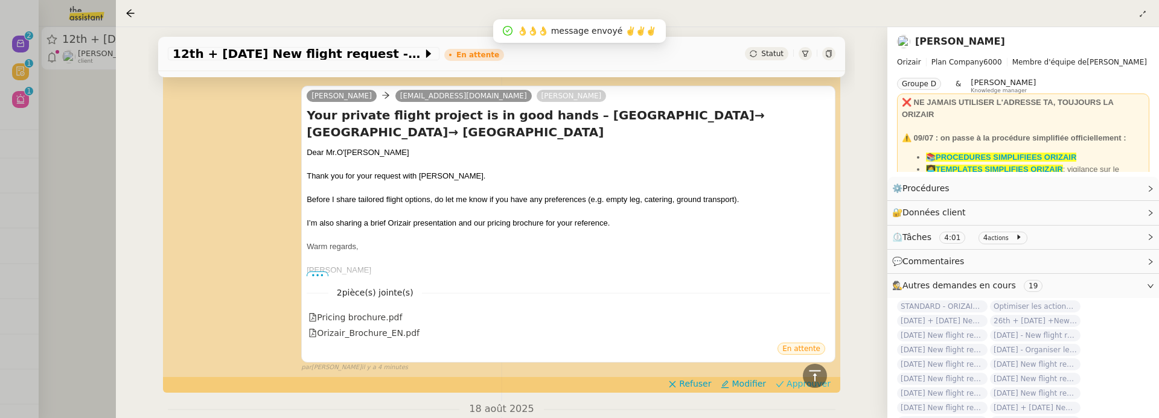
click at [795, 378] on span "Approuver" at bounding box center [809, 384] width 44 height 12
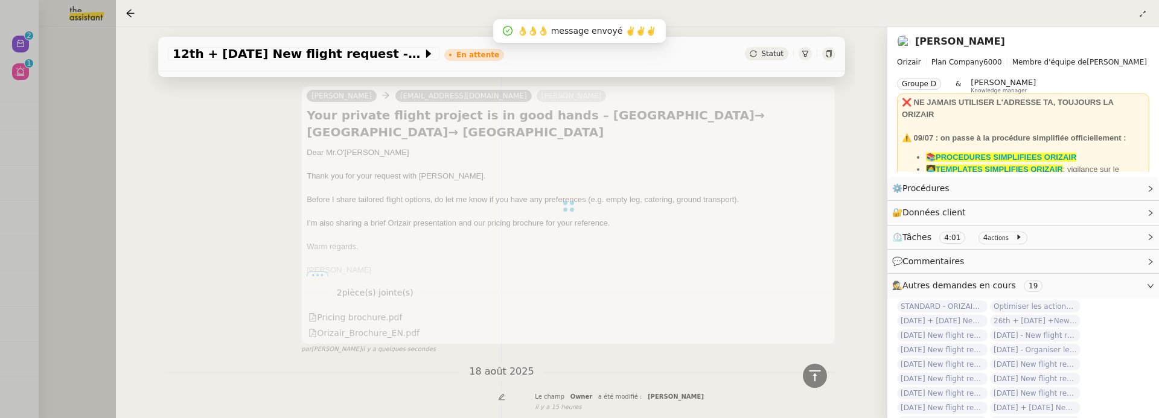
click at [138, 246] on div "12th + 18th October 2025 New flight request - david o'driscoll En attente Statu…" at bounding box center [501, 222] width 771 height 391
click at [55, 198] on div at bounding box center [579, 209] width 1159 height 418
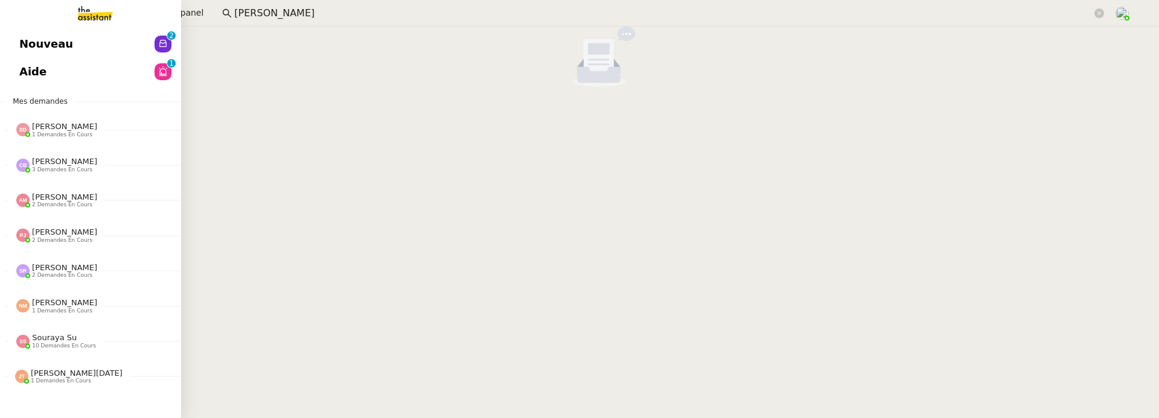
click at [27, 32] on link "Nouveau 0 1 2 3 4 5 6 7 8 9" at bounding box center [90, 44] width 181 height 28
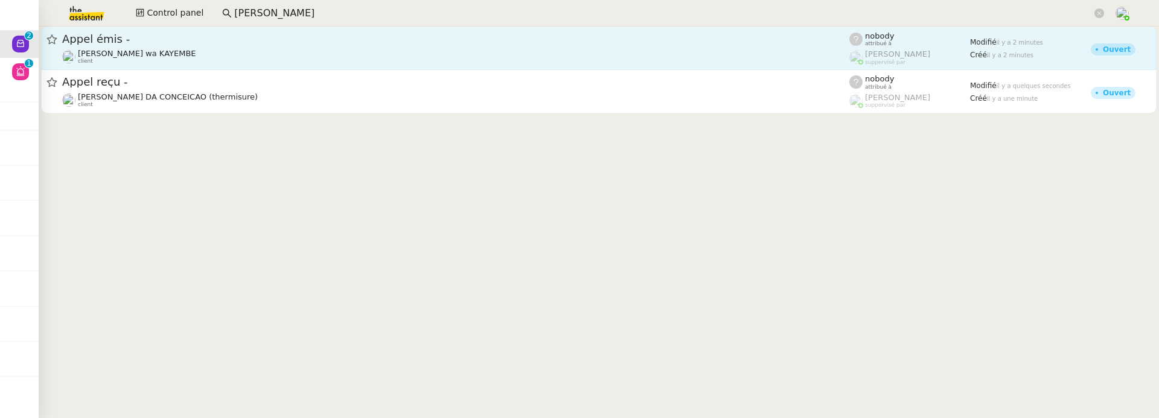
click at [248, 49] on div "Naomi OMEONGA wa KAYEMBE client" at bounding box center [455, 57] width 787 height 16
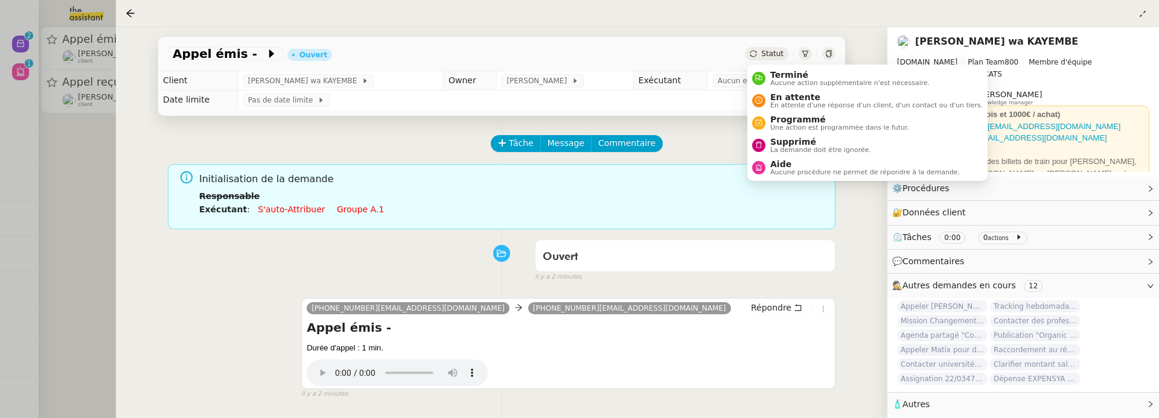
click at [761, 56] on div "Statut" at bounding box center [766, 53] width 43 height 13
click at [797, 144] on span "Supprimé" at bounding box center [820, 142] width 101 height 10
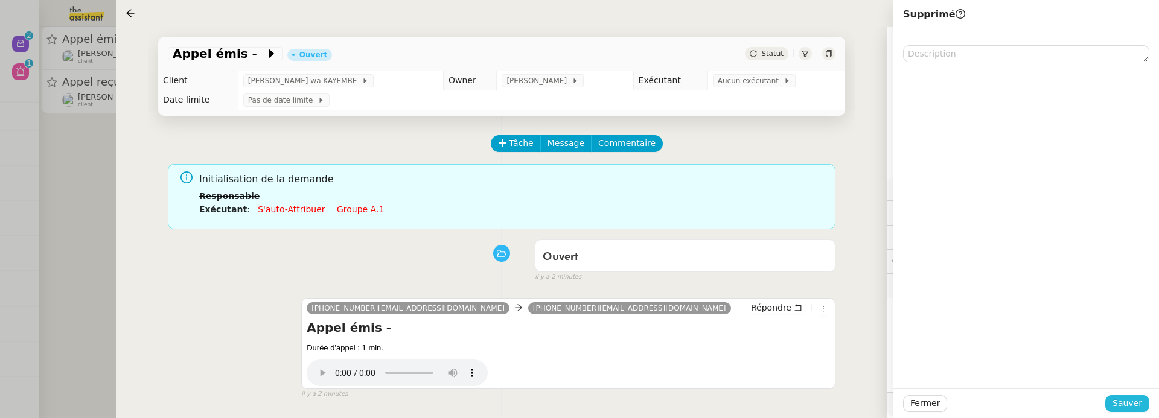
click at [1118, 401] on span "Sauver" at bounding box center [1128, 404] width 30 height 14
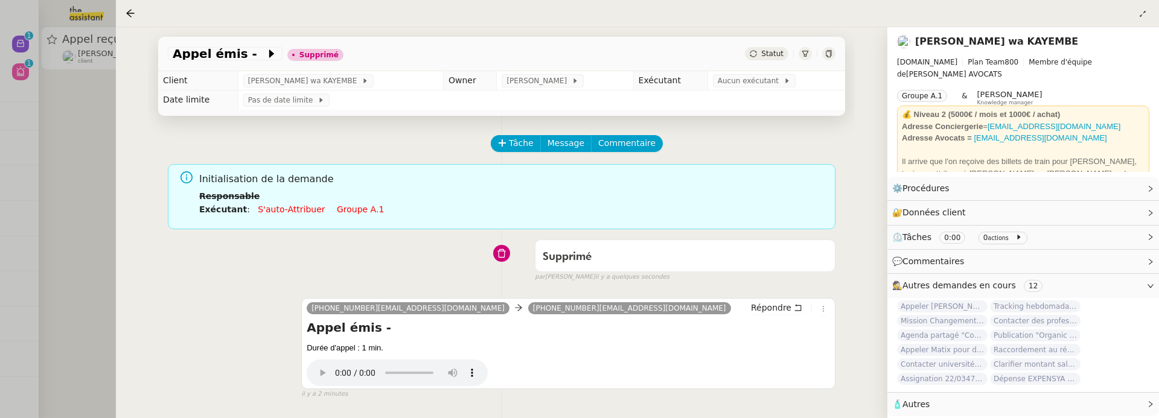
click at [119, 185] on div "Appel émis - Supprimé Statut Client Naomi OMEONGA wa KAYEMBE Owner Romane Vacho…" at bounding box center [501, 222] width 771 height 391
click at [101, 177] on div at bounding box center [579, 209] width 1159 height 418
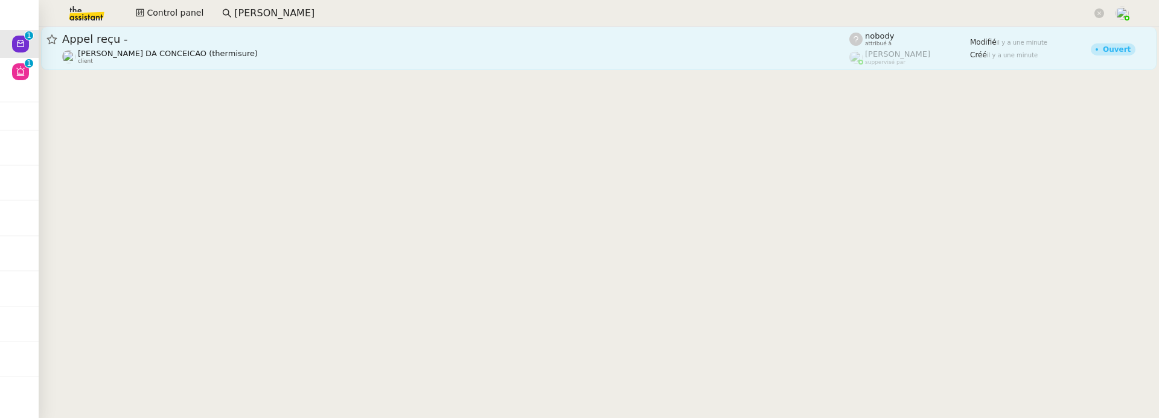
click at [190, 60] on div "Charles DA CONCEICAO (thermisure) client" at bounding box center [168, 57] width 180 height 16
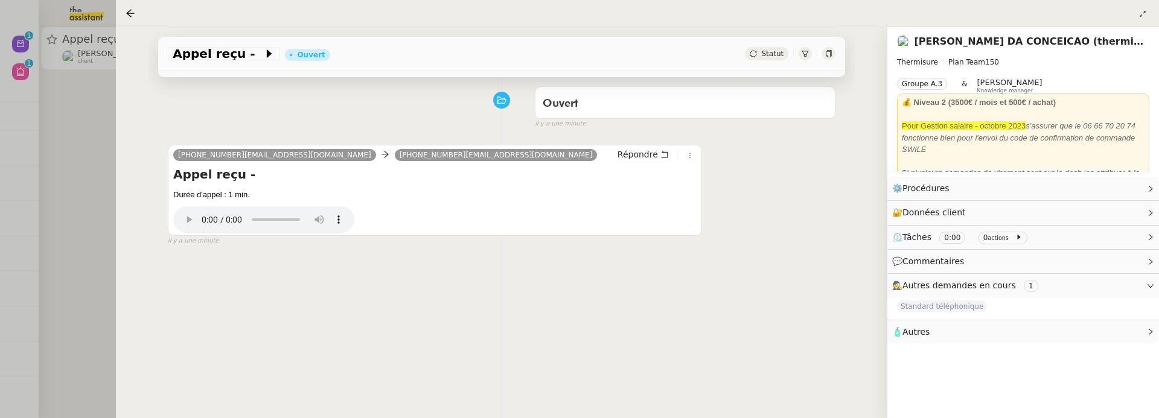
scroll to position [155, 0]
click at [759, 54] on div "Statut" at bounding box center [766, 53] width 43 height 13
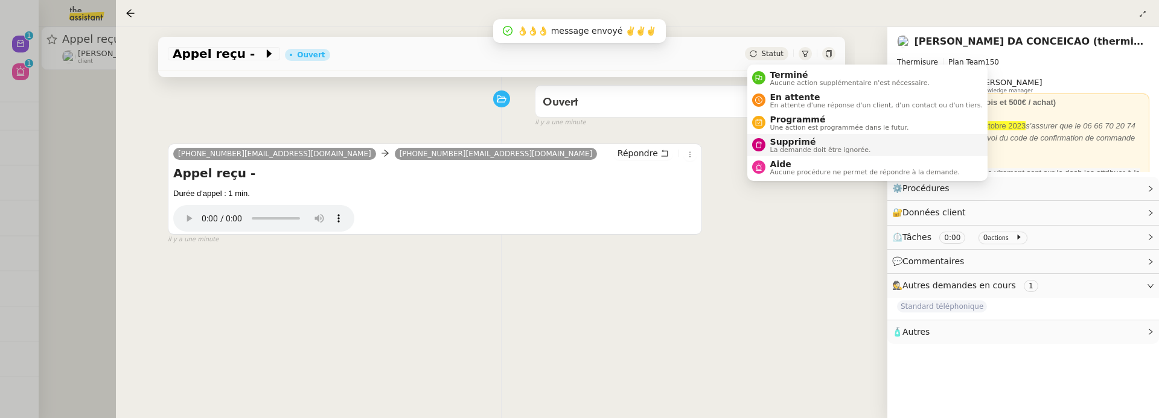
click at [811, 147] on span "La demande doit être ignorée." at bounding box center [820, 150] width 101 height 7
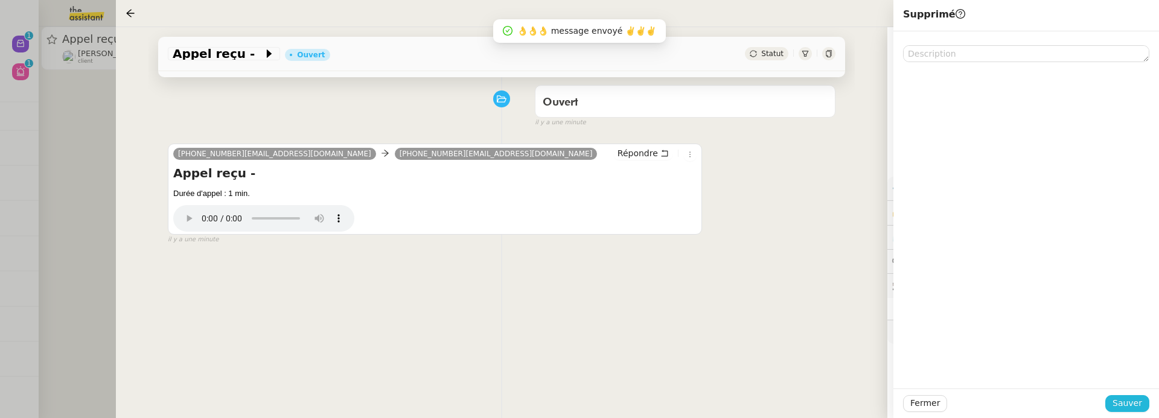
click at [1131, 397] on span "Sauver" at bounding box center [1128, 404] width 30 height 14
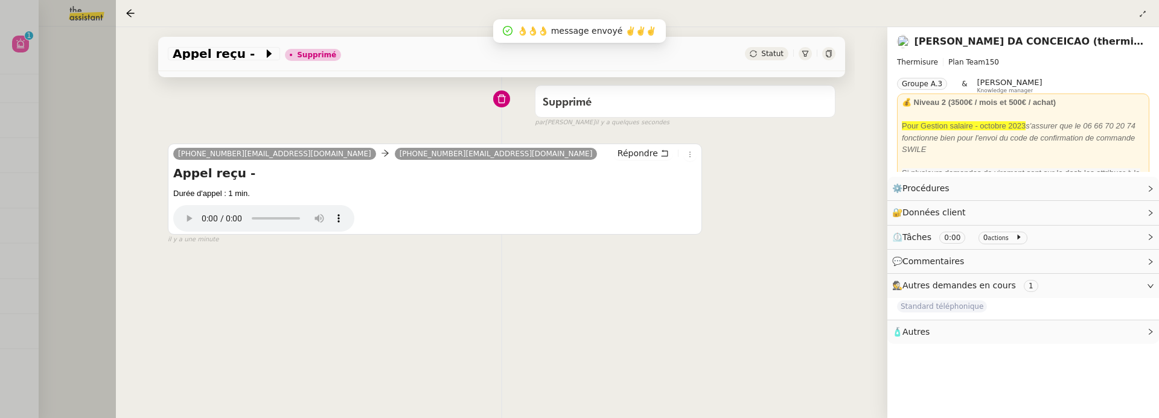
click at [54, 62] on div at bounding box center [579, 209] width 1159 height 418
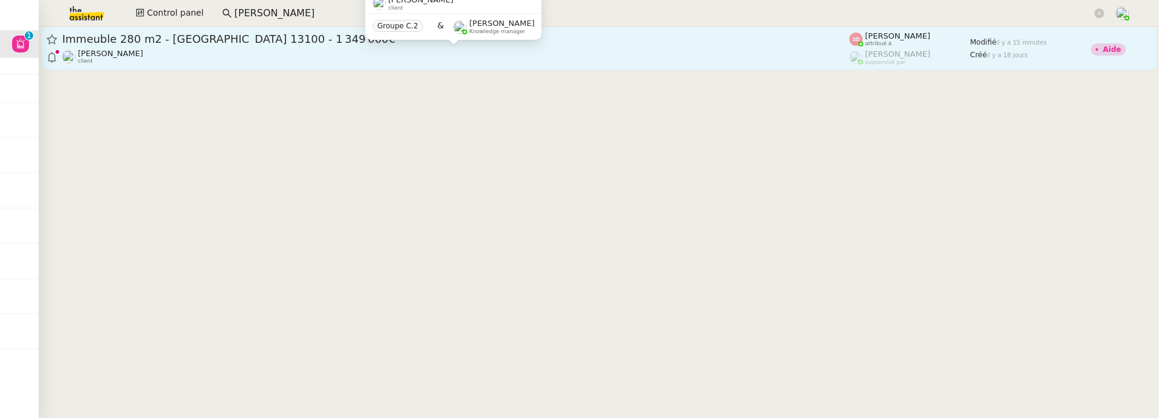
click at [419, 62] on div "Kevin AUBERT client" at bounding box center [455, 57] width 787 height 16
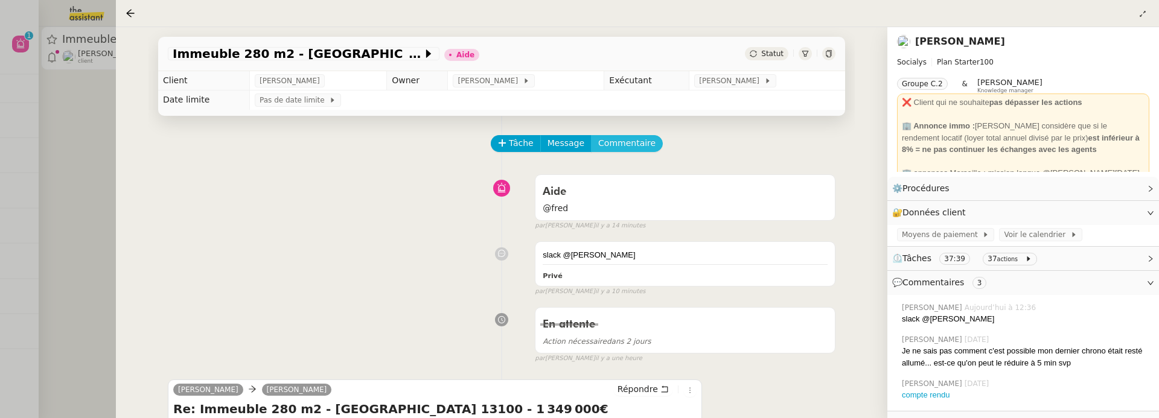
click at [621, 147] on span "Commentaire" at bounding box center [626, 143] width 57 height 14
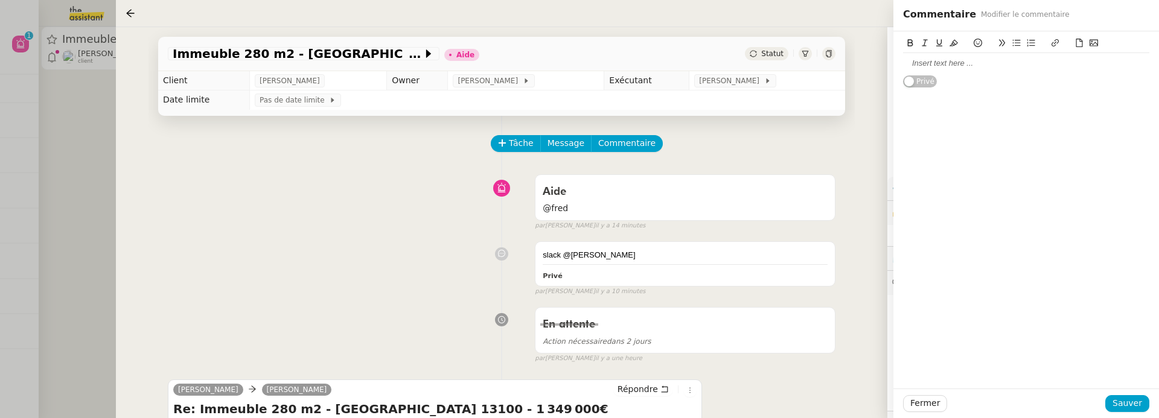
click at [910, 67] on div at bounding box center [1026, 63] width 246 height 11
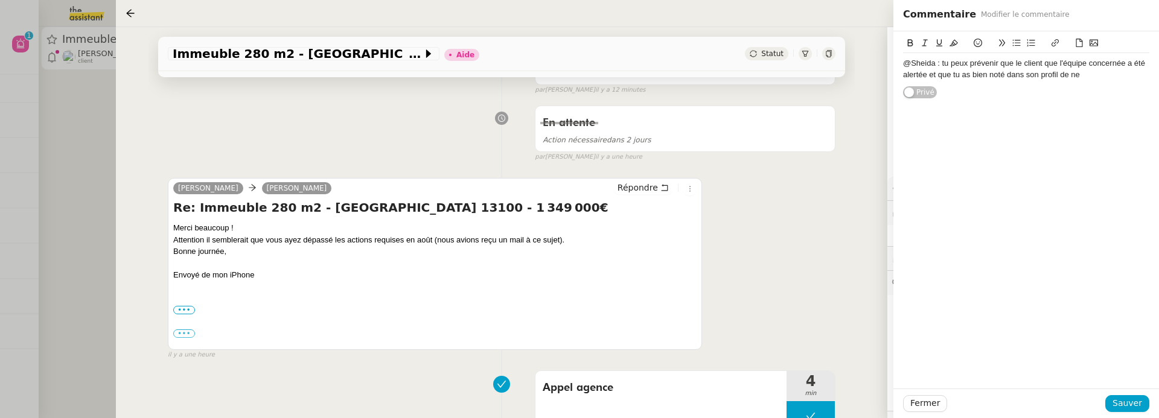
scroll to position [245, 0]
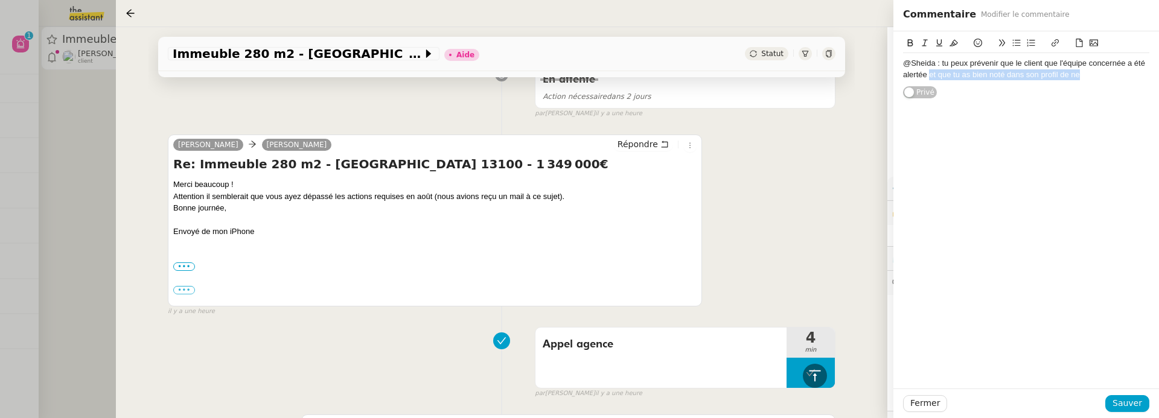
drag, startPoint x: 928, startPoint y: 77, endPoint x: 1089, endPoint y: 76, distance: 160.6
click at [1090, 77] on div "@Sheida : tu peux prévenir que le client que l'équipe concernée a été alertée e…" at bounding box center [1026, 69] width 246 height 22
click at [923, 403] on span "Fermer" at bounding box center [925, 404] width 30 height 14
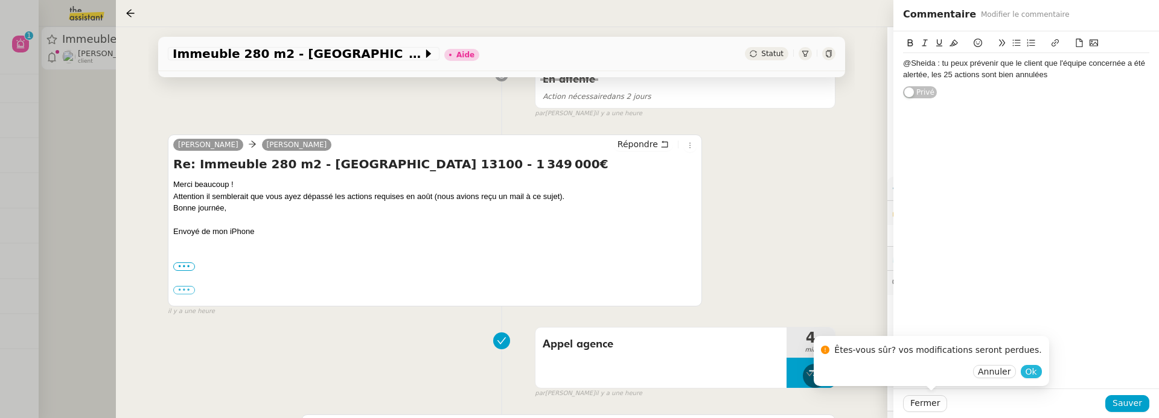
click at [1024, 369] on button "Ok" at bounding box center [1031, 371] width 21 height 13
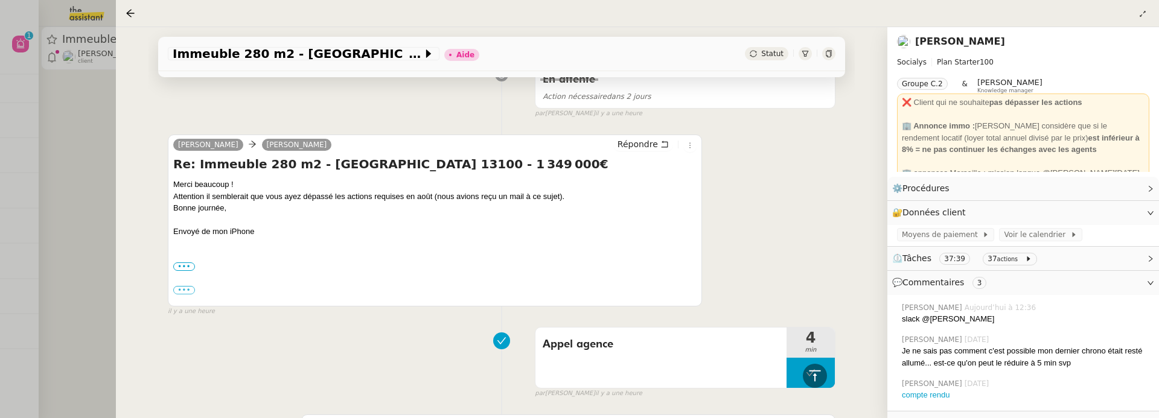
click at [953, 40] on link "[PERSON_NAME]" at bounding box center [960, 41] width 90 height 11
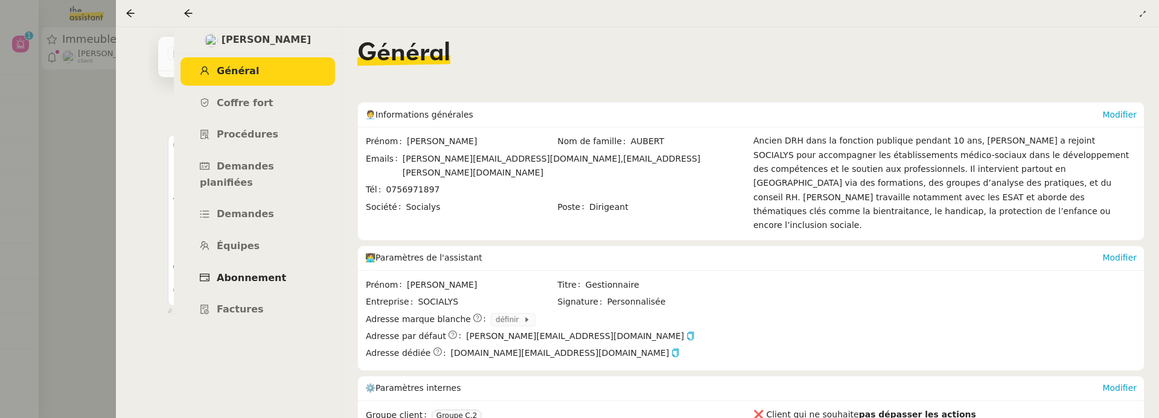
click at [284, 266] on link "Abonnement" at bounding box center [257, 278] width 155 height 28
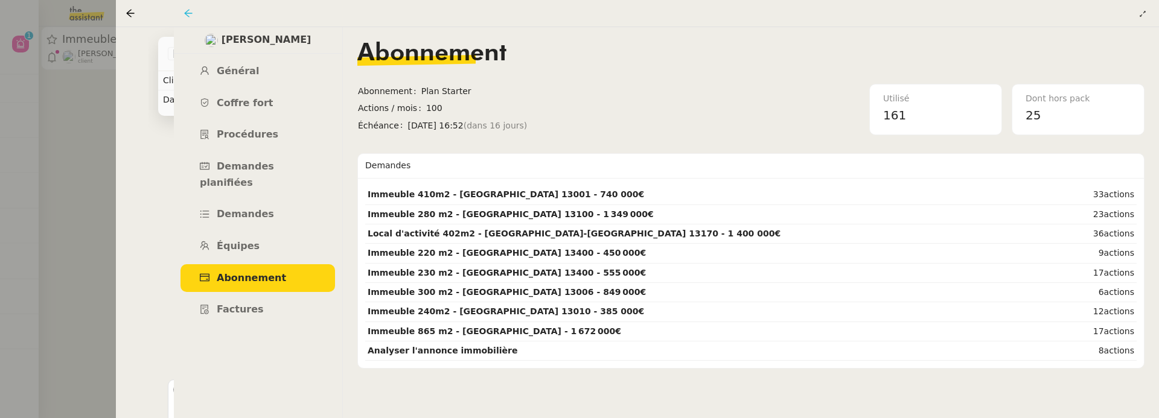
click at [190, 13] on icon at bounding box center [189, 13] width 10 height 10
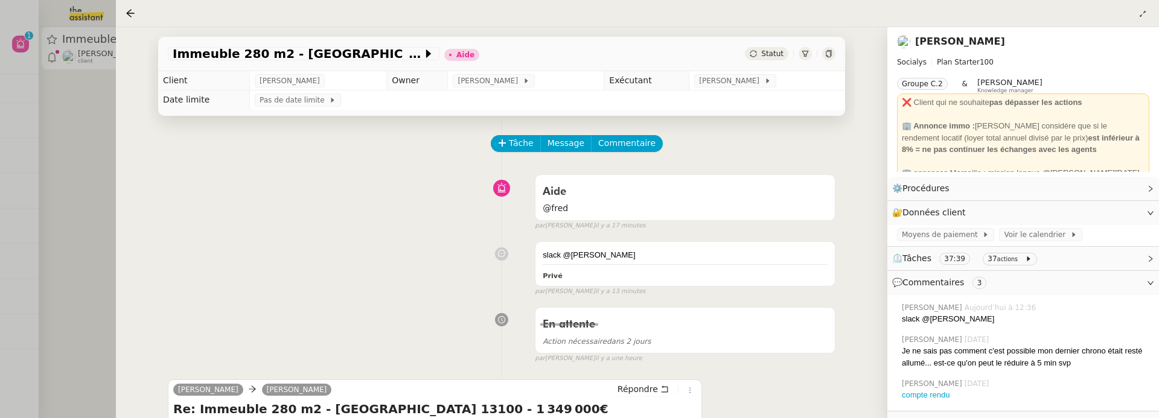
scroll to position [138, 0]
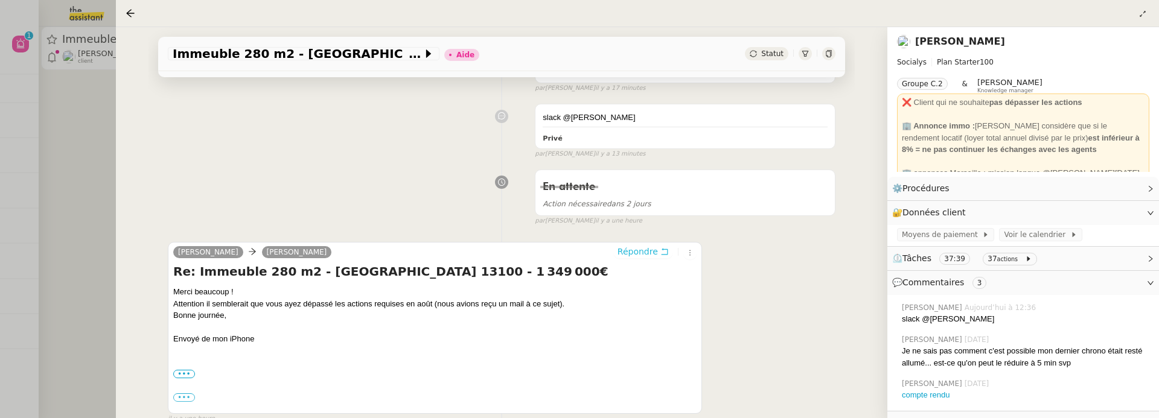
click at [662, 248] on icon at bounding box center [664, 252] width 8 height 8
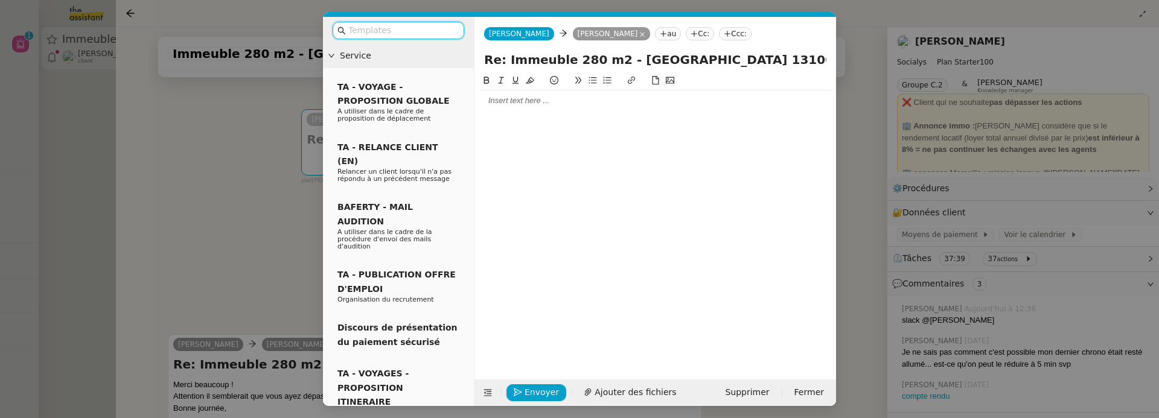
scroll to position [2, 0]
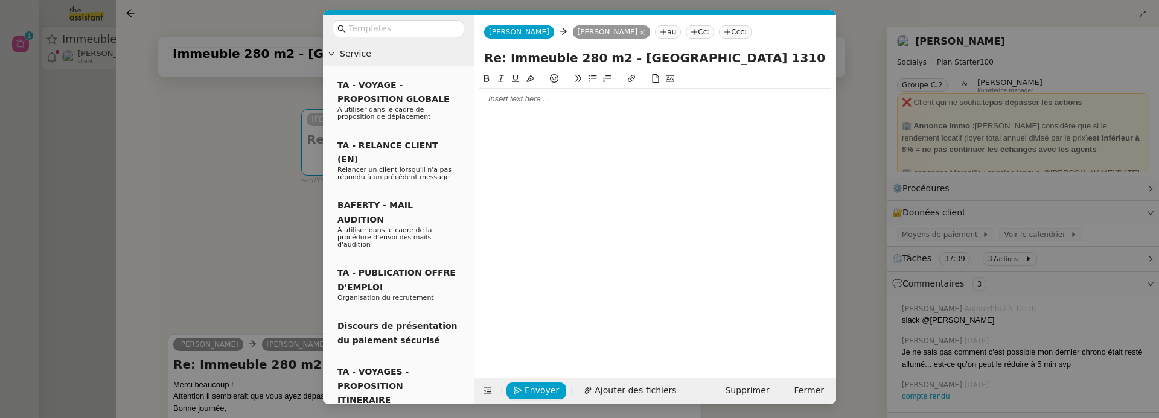
click at [564, 120] on div at bounding box center [655, 215] width 352 height 287
click at [545, 98] on div at bounding box center [655, 99] width 352 height 11
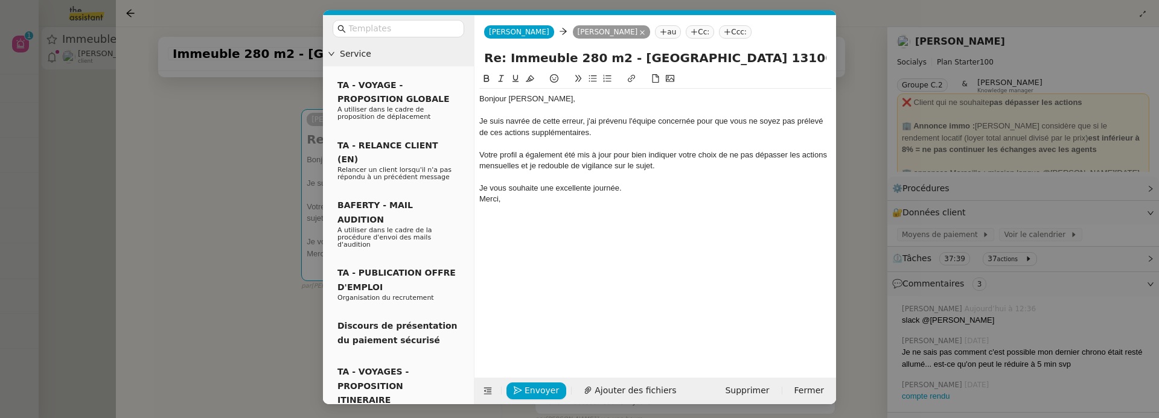
click at [211, 305] on nz-modal-container "Service TA - VOYAGE - PROPOSITION GLOBALE A utiliser dans le cadre de propositi…" at bounding box center [579, 209] width 1159 height 418
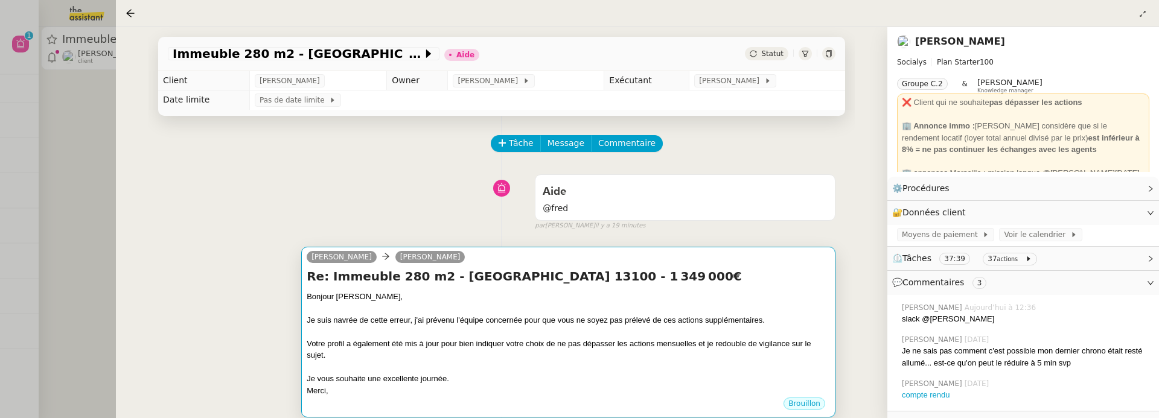
scroll to position [127, 0]
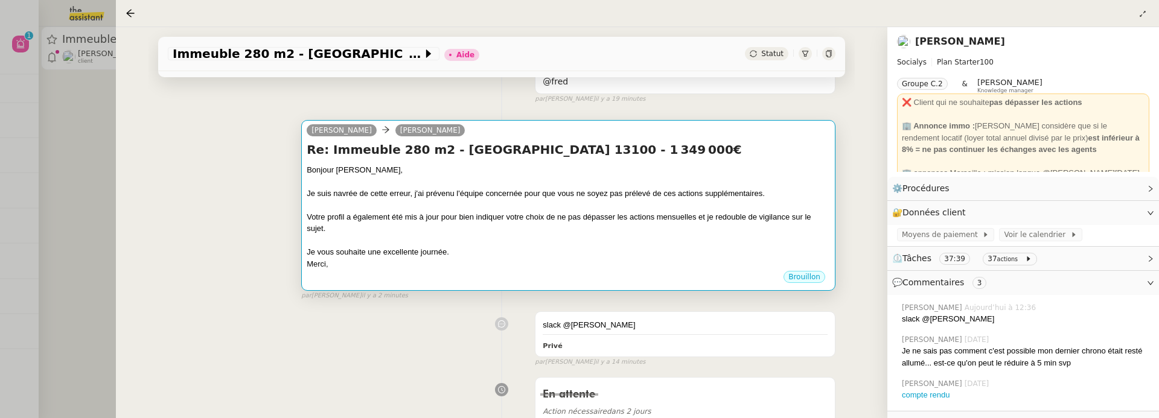
click at [582, 229] on div "Votre profil a également été mis à jour pour bien indiquer votre choix de ne pa…" at bounding box center [568, 223] width 523 height 24
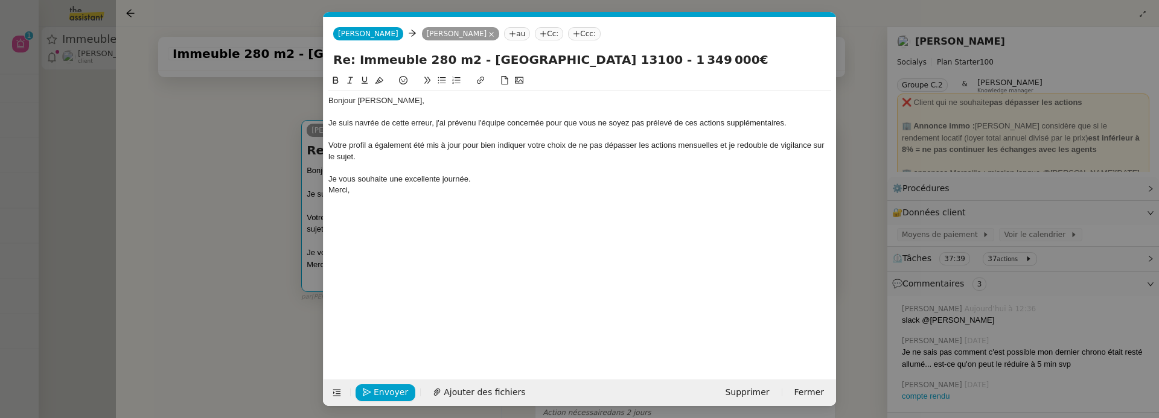
scroll to position [0, 25]
click at [172, 332] on nz-modal-container "Service TA - VOYAGE - PROPOSITION GLOBALE A utiliser dans le cadre de propositi…" at bounding box center [579, 209] width 1159 height 418
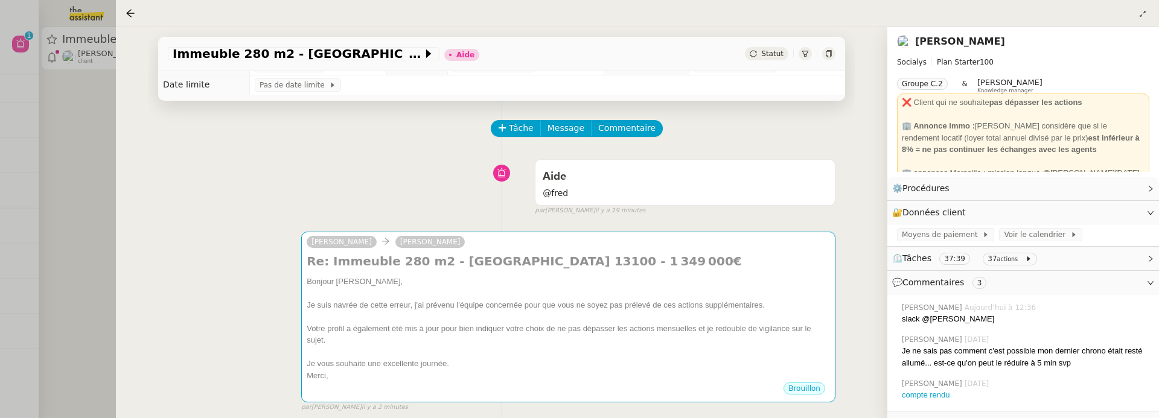
scroll to position [0, 0]
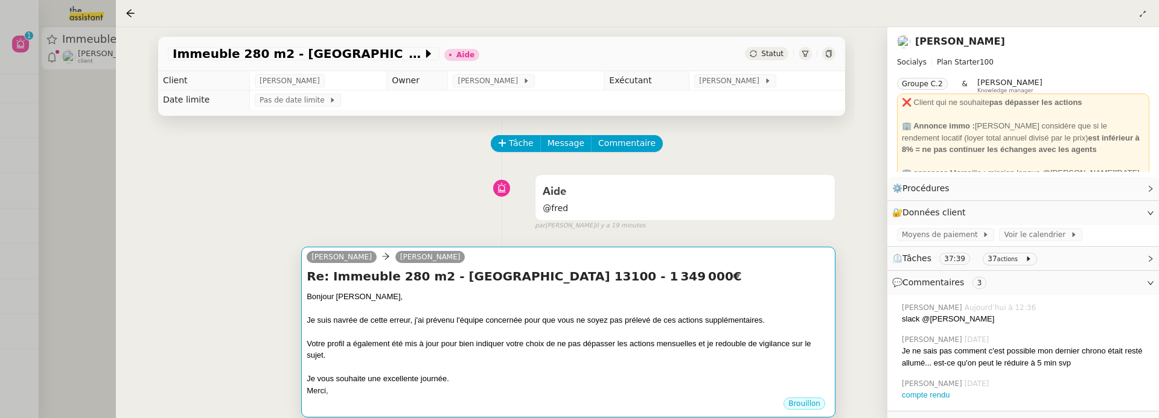
click at [496, 296] on div "Bonjour [PERSON_NAME]," at bounding box center [568, 297] width 523 height 12
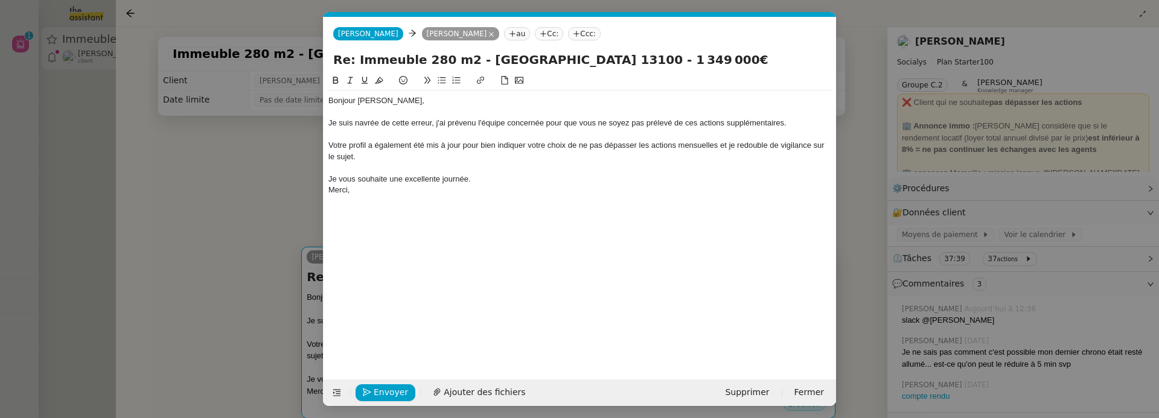
scroll to position [2, 0]
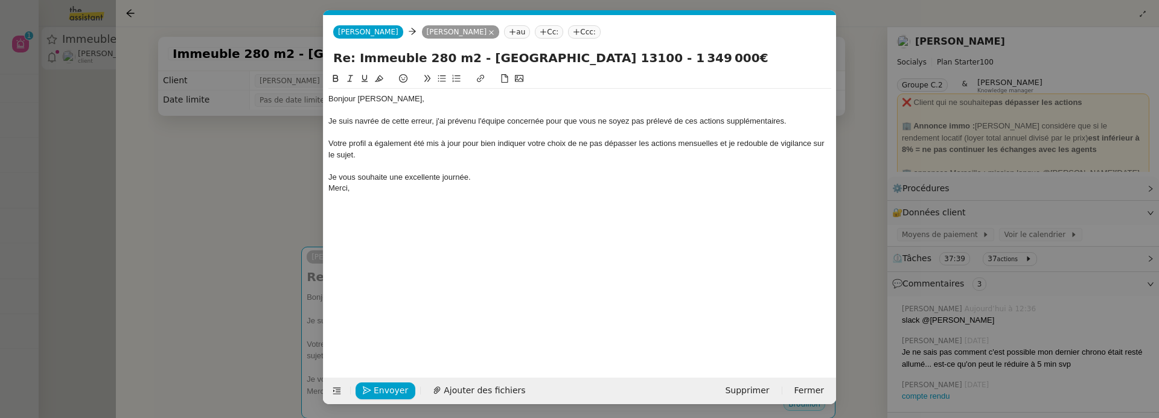
click at [387, 381] on div "Envoyer Ajouter des fichiers Supprimer Fermer" at bounding box center [580, 391] width 513 height 27
click at [391, 395] on span "Envoyer" at bounding box center [391, 391] width 34 height 14
click at [391, 392] on span "Confirmer l'envoi" at bounding box center [410, 391] width 72 height 14
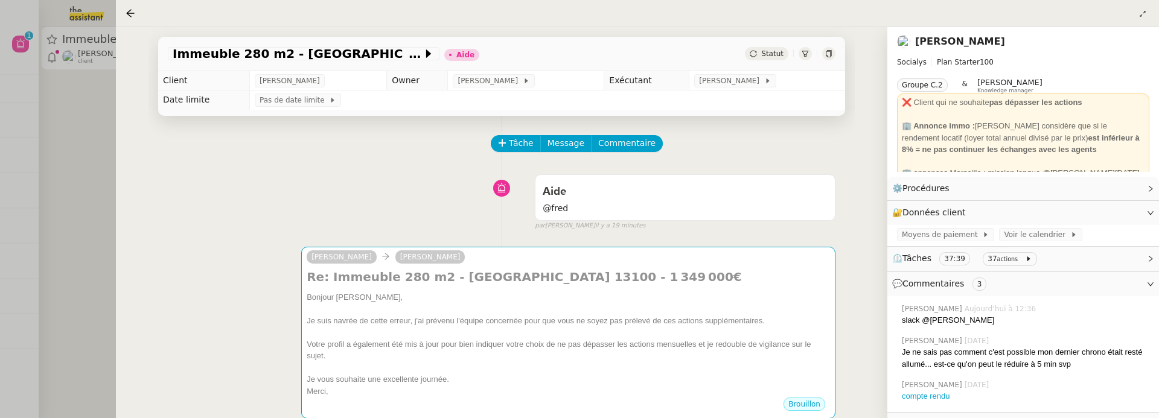
scroll to position [0, 0]
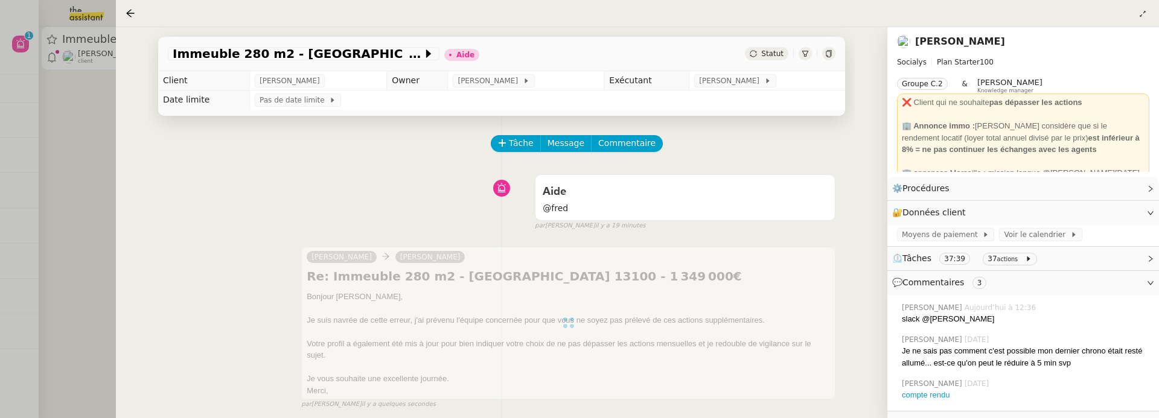
click at [949, 47] on link "[PERSON_NAME]" at bounding box center [960, 41] width 90 height 11
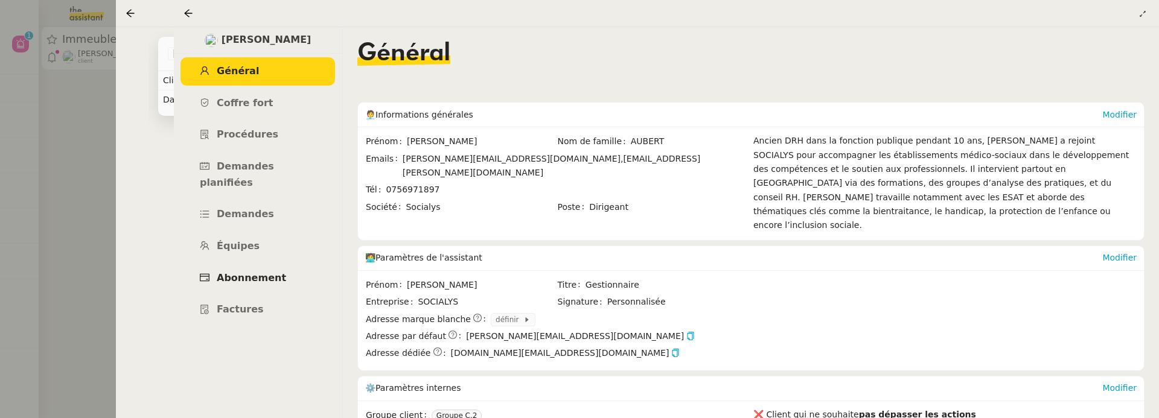
click at [282, 266] on link "Abonnement" at bounding box center [257, 278] width 155 height 28
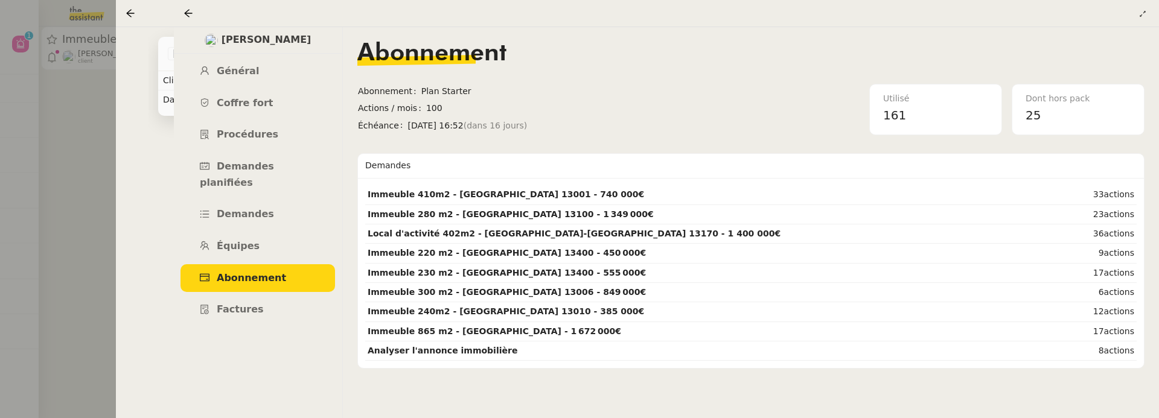
drag, startPoint x: 404, startPoint y: 127, endPoint x: 497, endPoint y: 127, distance: 92.4
click at [497, 127] on span "[DATE] 16:52 (dans 16 jours)" at bounding box center [537, 126] width 258 height 14
copy span "[DATE] 16:52"
click at [274, 72] on link "Général" at bounding box center [257, 71] width 155 height 28
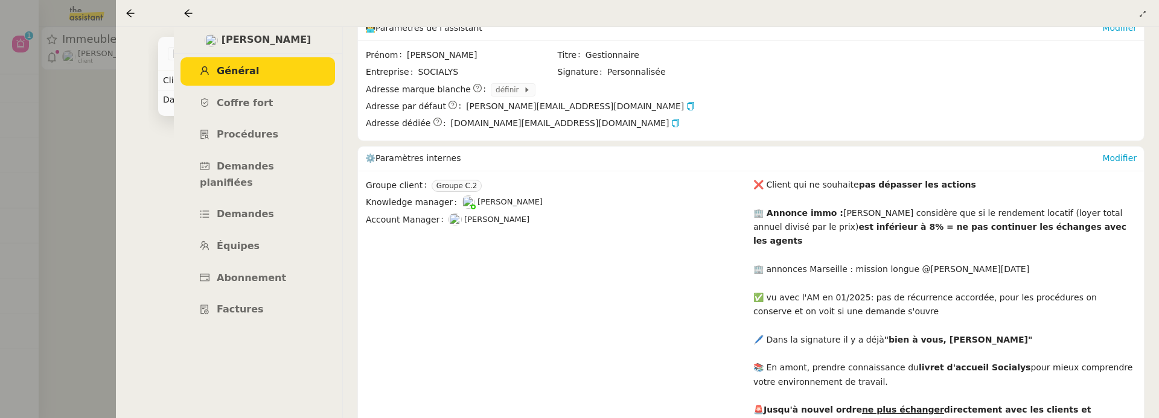
scroll to position [250, 0]
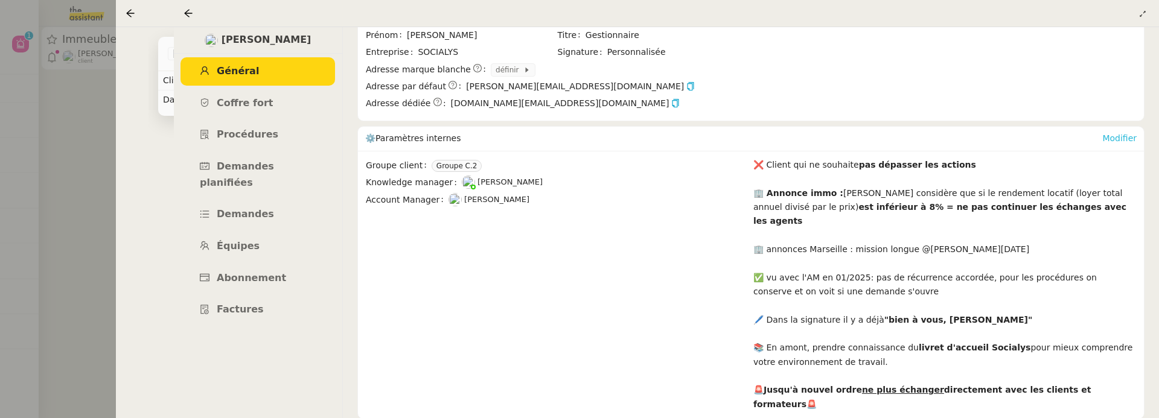
click at [1118, 133] on link "Modifier" at bounding box center [1119, 138] width 34 height 10
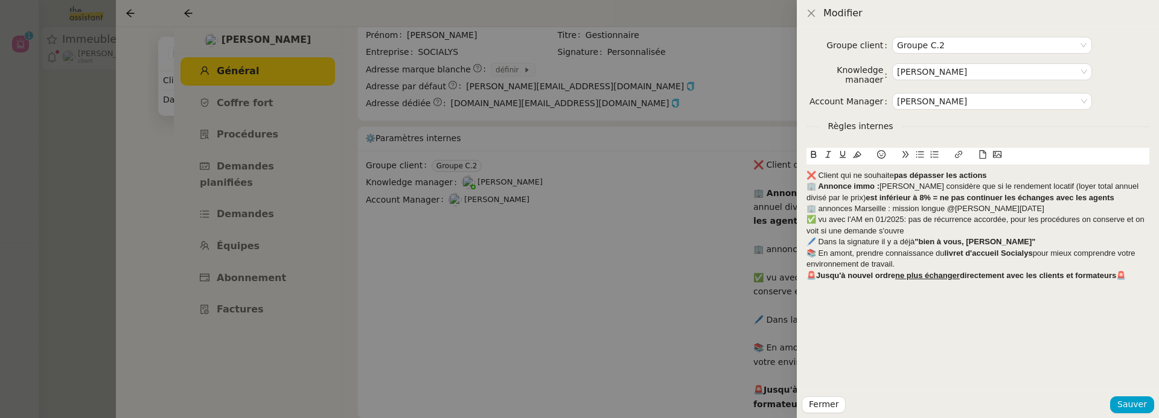
click at [807, 174] on div "❌ Client qui ne souhaite pas dépasser les actions" at bounding box center [977, 175] width 343 height 11
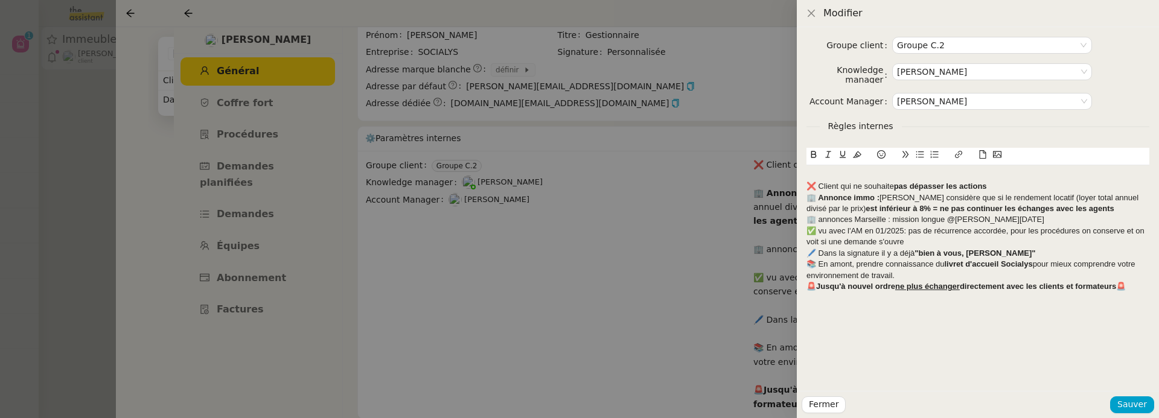
scroll to position [0, 0]
click at [805, 177] on div "Groupe client Groupe C.2 Knowledge manager Frédérique Albert Account Manager Ma…" at bounding box center [978, 209] width 362 height 364
click at [807, 175] on div "jeu. 4 sept. 2025 16:52" at bounding box center [977, 175] width 343 height 11
drag, startPoint x: 933, startPoint y: 177, endPoint x: 803, endPoint y: 175, distance: 130.4
click at [803, 175] on div "Groupe client Groupe C.2 Knowledge manager Frédérique Albert Account Manager Ma…" at bounding box center [978, 209] width 362 height 364
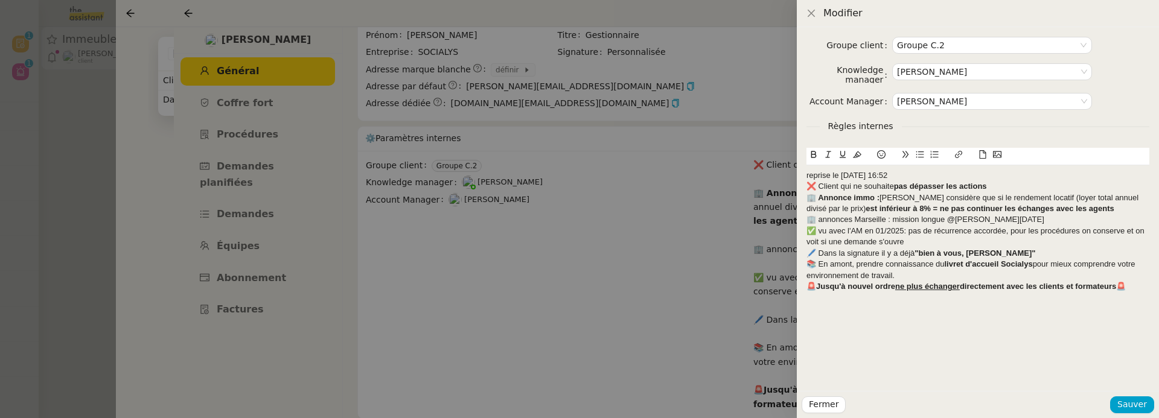
click at [857, 160] on button at bounding box center [857, 155] width 14 height 14
click at [939, 177] on div "reprise le [DATE] 16:52" at bounding box center [977, 175] width 343 height 11
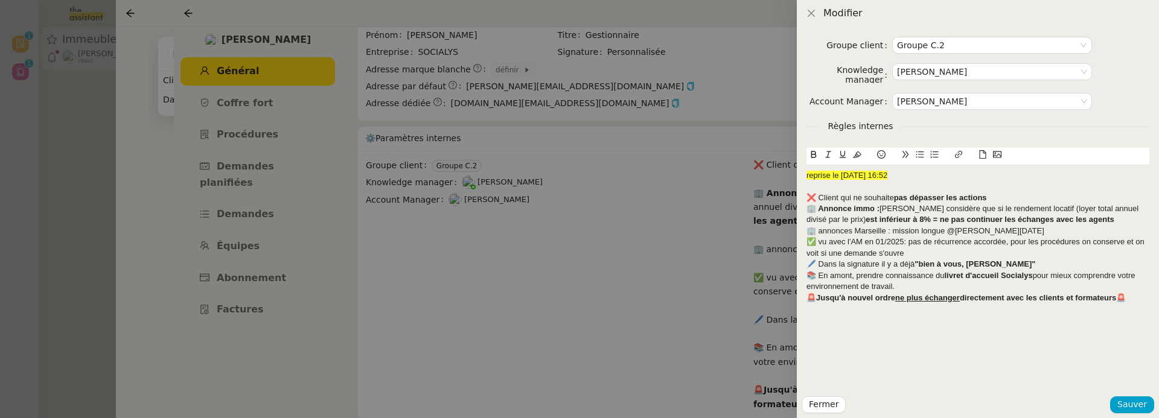
click at [1004, 198] on div "❌ Client qui ne souhaite pas dépasser les actions" at bounding box center [977, 198] width 343 height 11
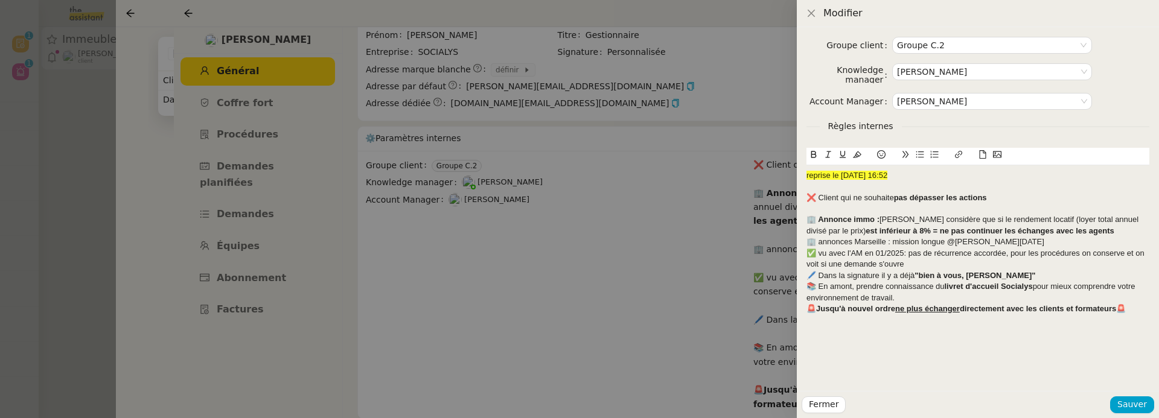
click at [1083, 234] on div "🏢 Annonce immo : Kévin considère que si le rendement locatif (loyer total annue…" at bounding box center [977, 225] width 343 height 22
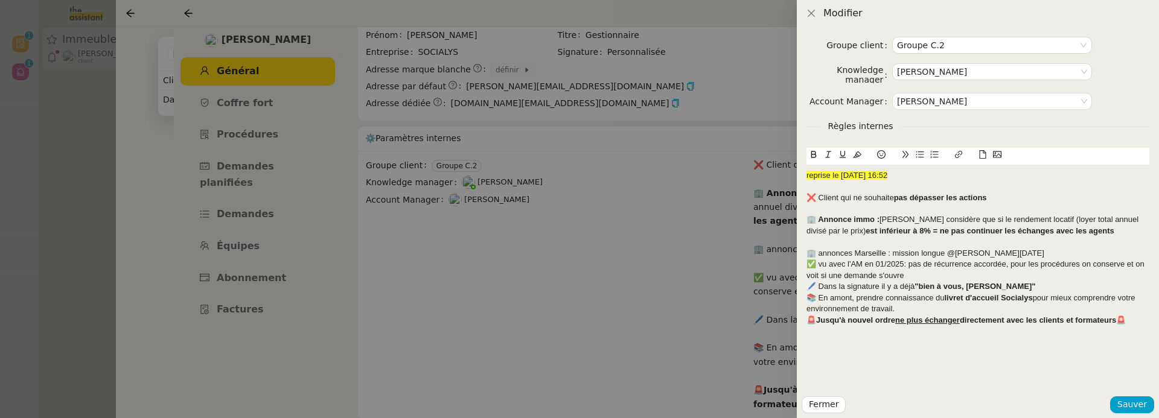
click at [999, 251] on div "🏢 annonces Marseille : mission longue @[PERSON_NAME][DATE]" at bounding box center [977, 253] width 343 height 11
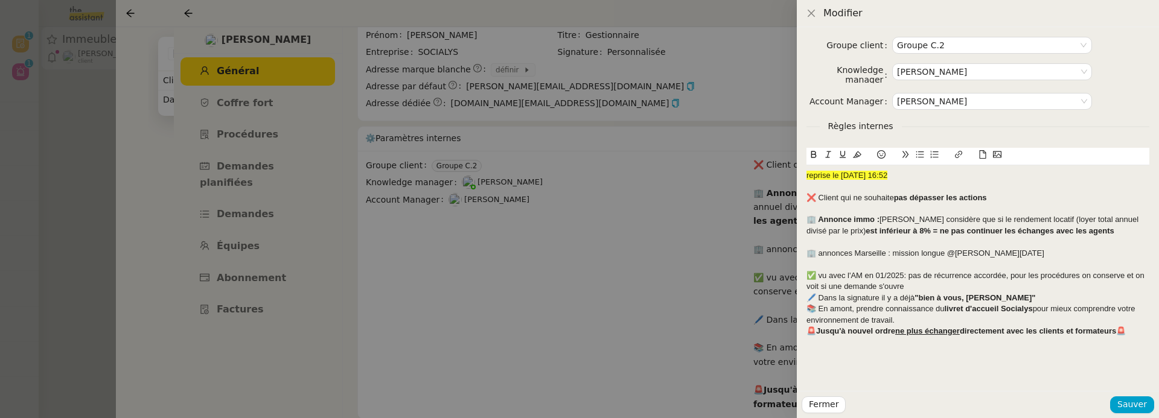
click at [911, 286] on div "✅ vu avec l'AM en 01/2025: pas de récurrence accordée, pour les procédures on c…" at bounding box center [977, 281] width 343 height 22
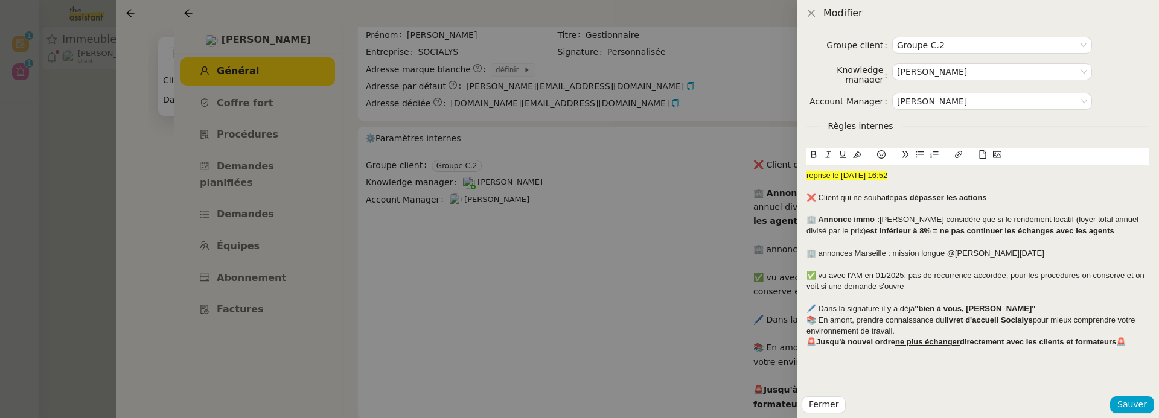
click at [1025, 312] on div "🖊️ Dans la signature il y a déjà "bien à vous, Camille"" at bounding box center [977, 309] width 343 height 11
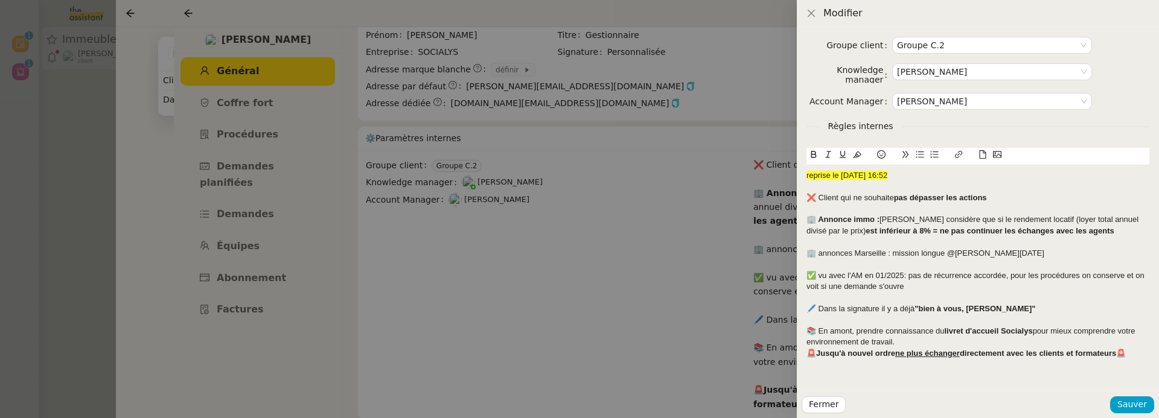
click at [961, 342] on div "📚 En amont, prendre connaissance du livret d'accueil Socialys pour mieux compre…" at bounding box center [977, 337] width 343 height 22
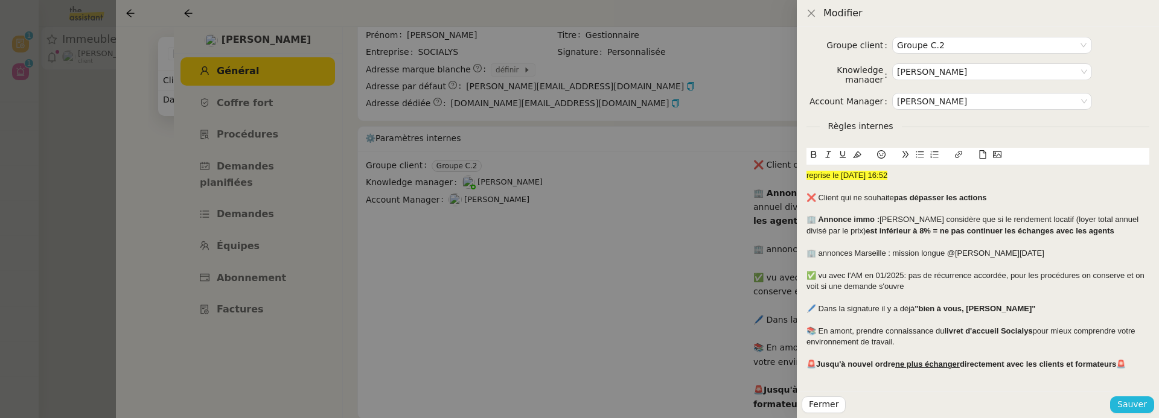
click at [1136, 409] on span "Sauver" at bounding box center [1132, 405] width 30 height 14
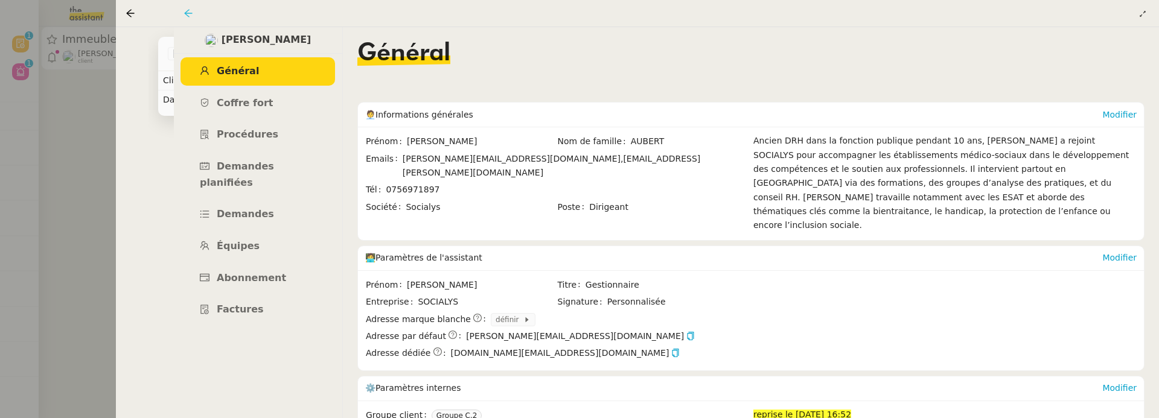
click at [188, 12] on icon at bounding box center [189, 13] width 10 height 10
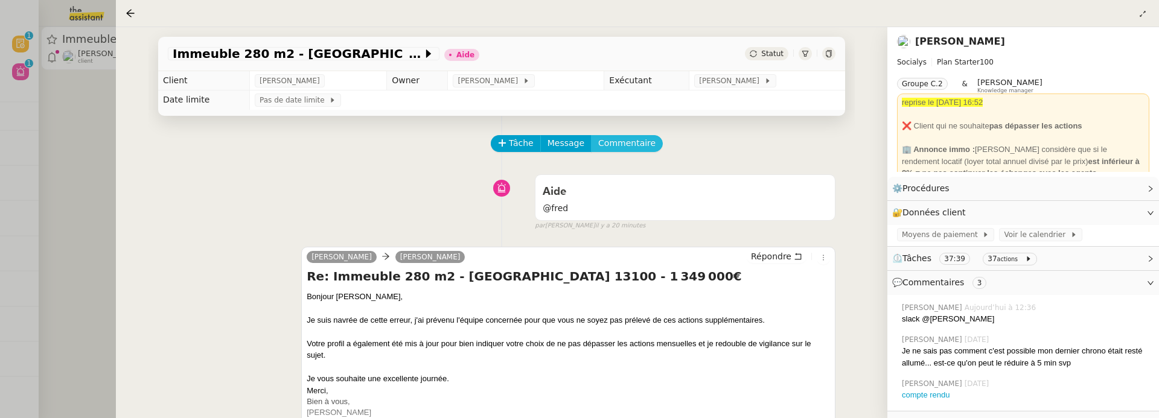
click at [628, 145] on span "Commentaire" at bounding box center [626, 143] width 57 height 14
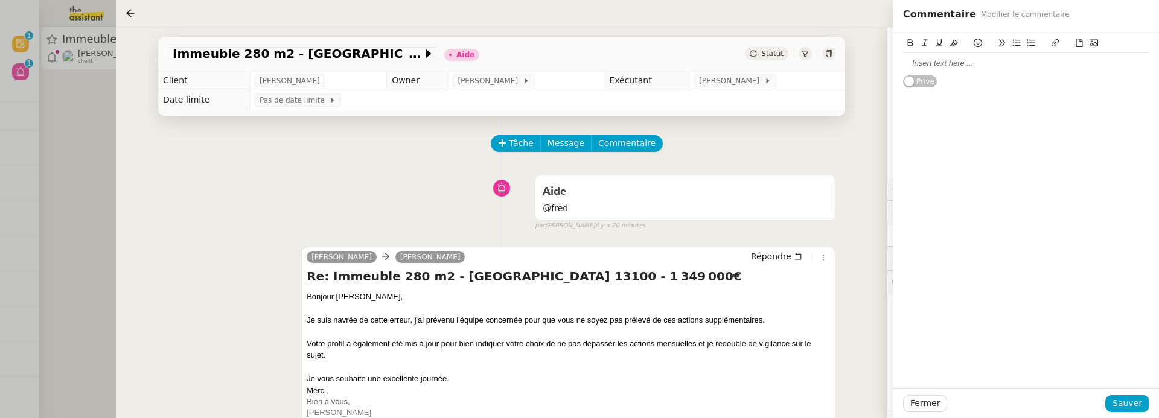
click at [914, 68] on div at bounding box center [1026, 63] width 246 height 11
click at [1134, 406] on span "Sauver" at bounding box center [1128, 404] width 30 height 14
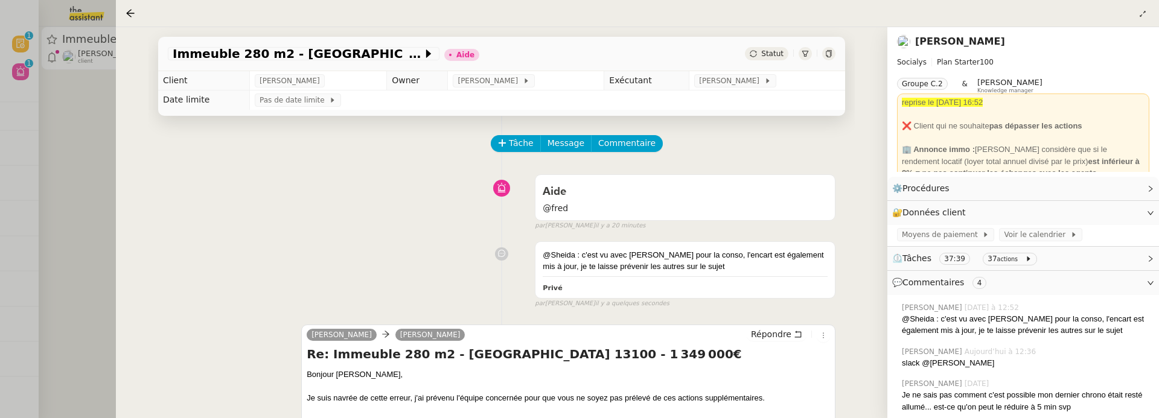
click at [770, 57] on span "Statut" at bounding box center [772, 54] width 22 height 8
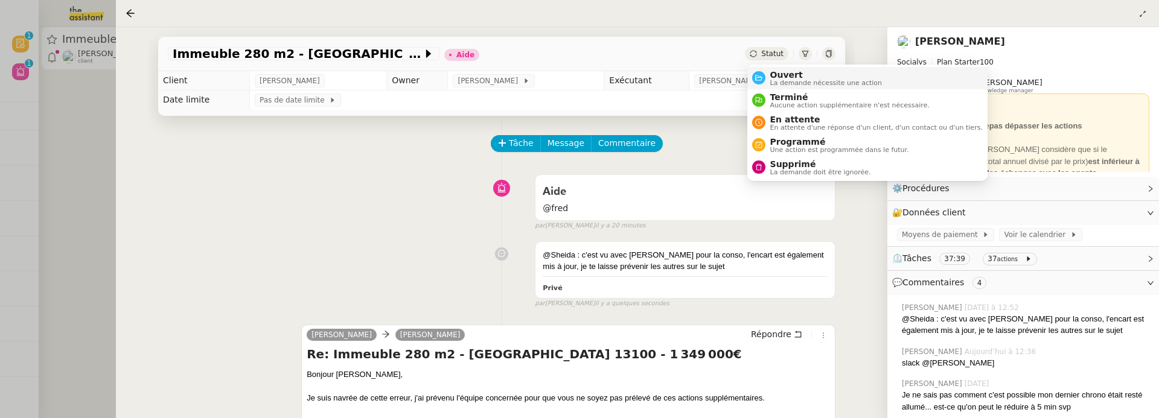
click at [787, 77] on span "Ouvert" at bounding box center [826, 75] width 112 height 10
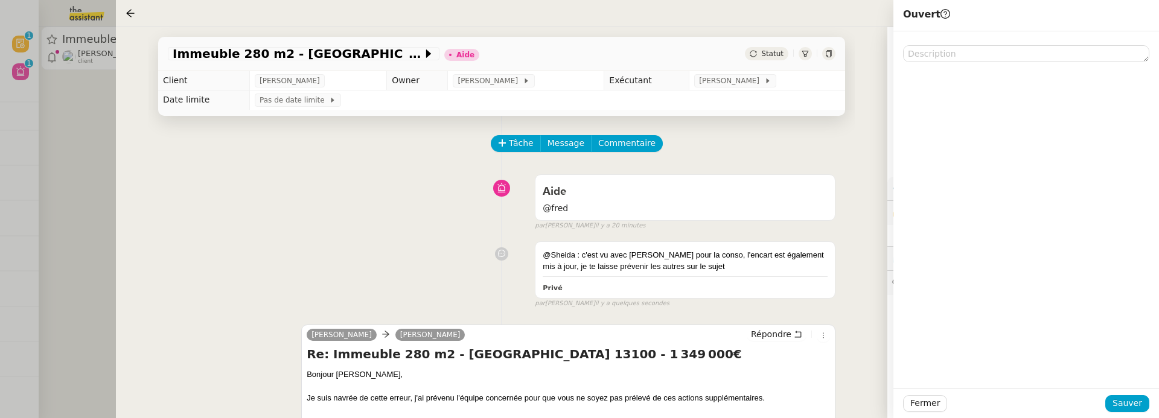
click at [1137, 414] on div "Fermer Sauver" at bounding box center [1026, 404] width 266 height 30
click at [1131, 398] on span "Sauver" at bounding box center [1128, 404] width 30 height 14
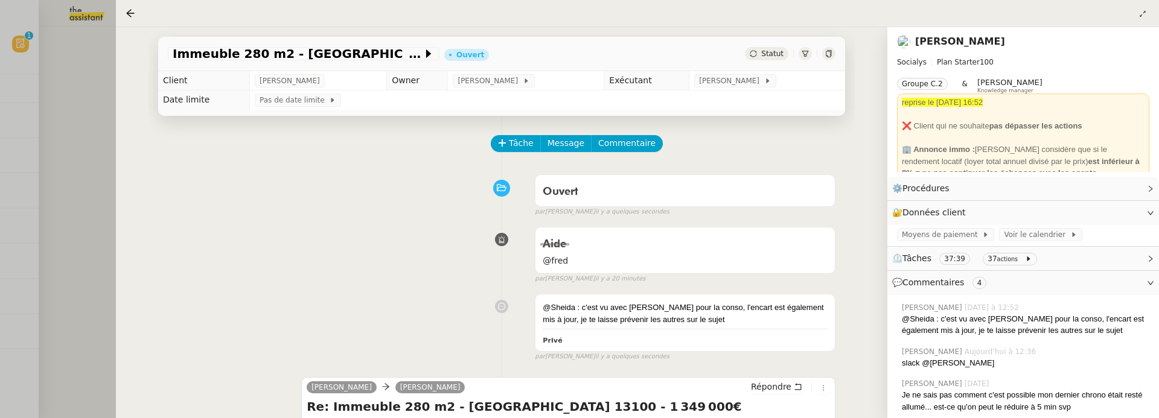
click at [66, 96] on div at bounding box center [579, 209] width 1159 height 418
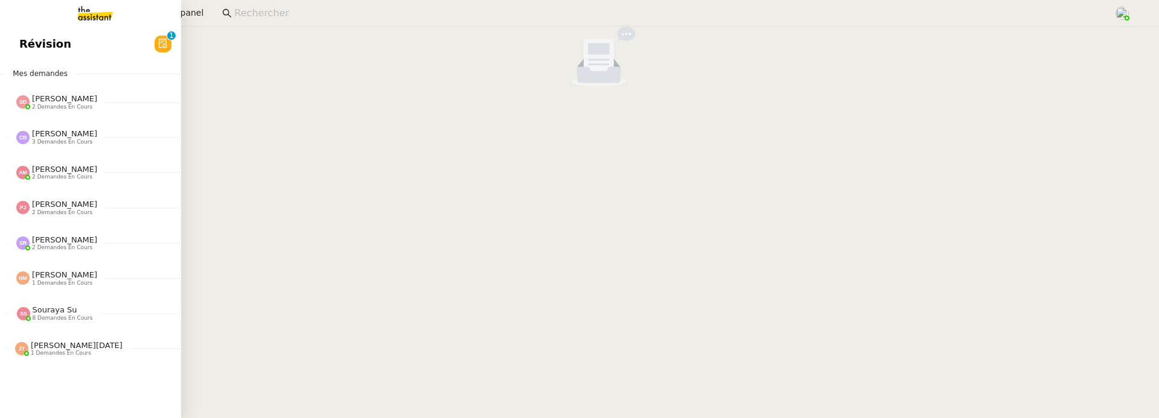
click at [22, 45] on link "Révision 0 1 2 3 4 5 6 7 8 9" at bounding box center [90, 44] width 181 height 28
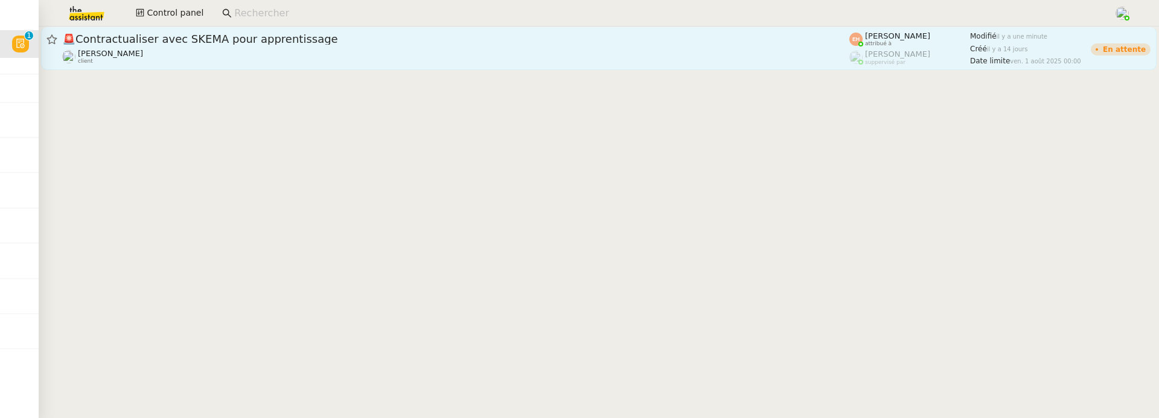
click at [246, 39] on span "🚨 Contractualiser avec SKEMA pour apprentissage" at bounding box center [455, 39] width 787 height 11
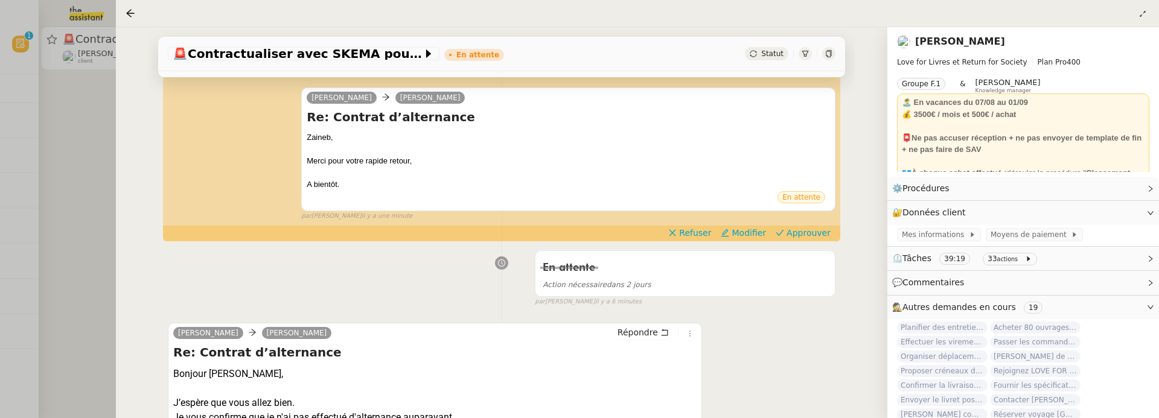
scroll to position [147, 0]
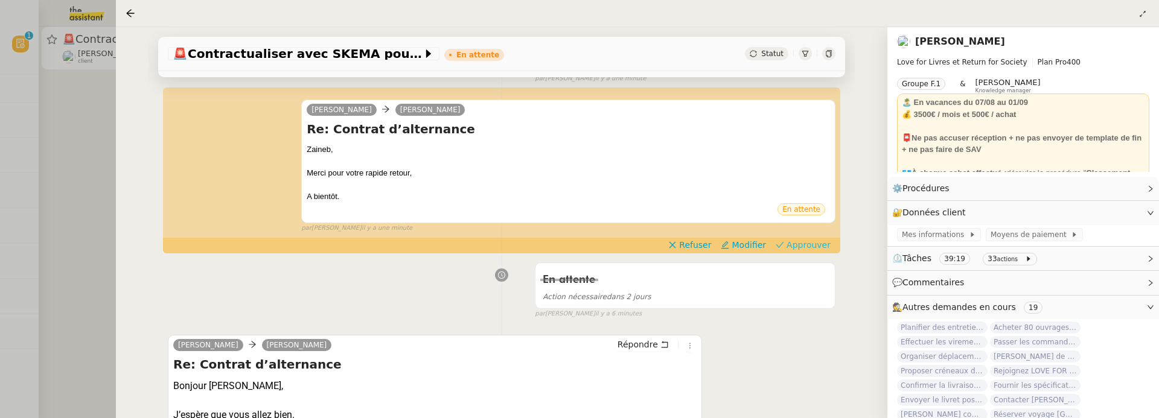
click at [802, 239] on span "Approuver" at bounding box center [809, 245] width 44 height 12
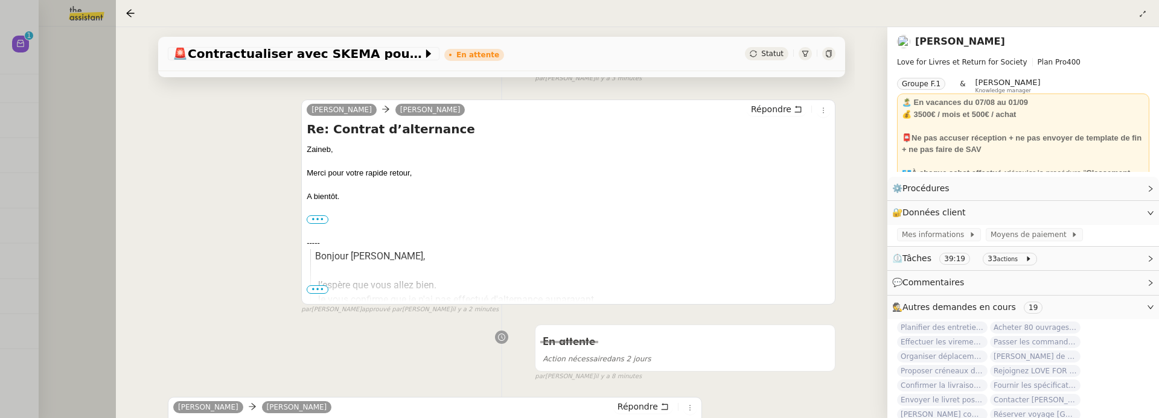
click at [66, 113] on div at bounding box center [579, 209] width 1159 height 418
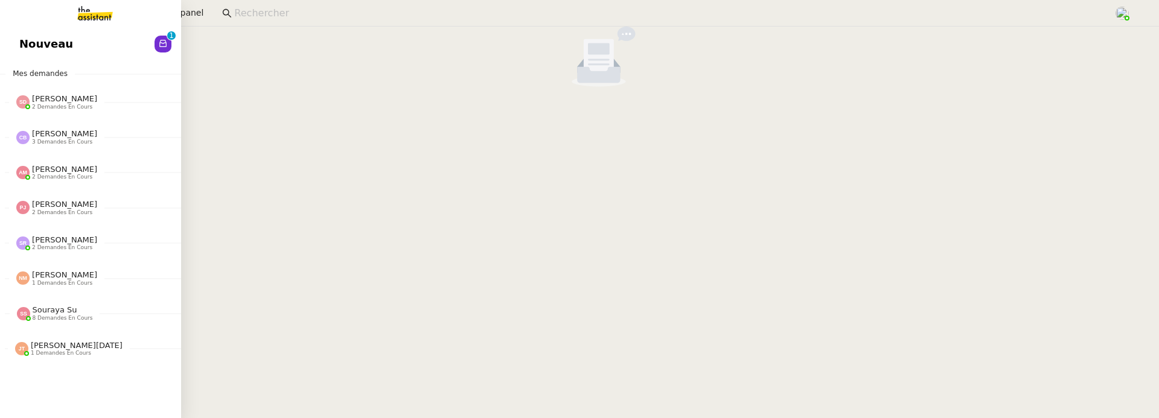
click at [16, 38] on link "Nouveau 0 1 2 3 4 5 6 7 8 9" at bounding box center [90, 44] width 181 height 28
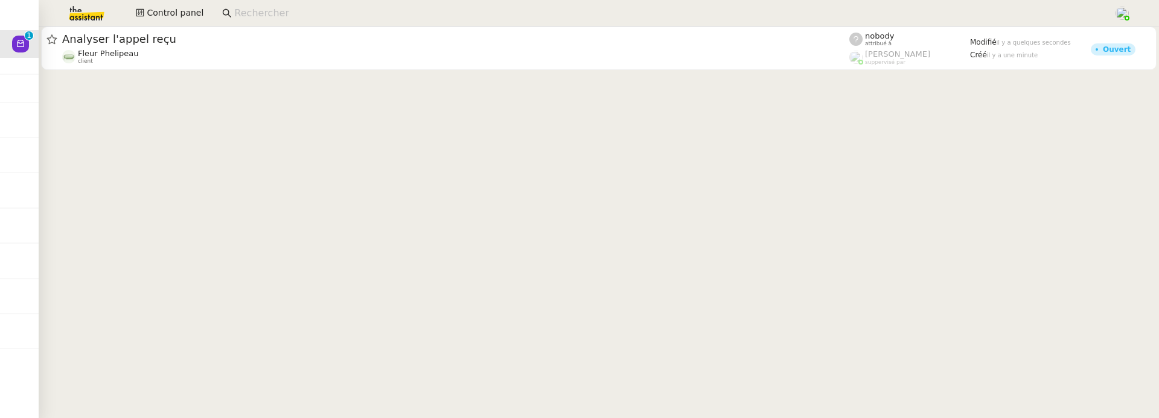
click at [497, 10] on input at bounding box center [667, 13] width 867 height 16
type input "j"
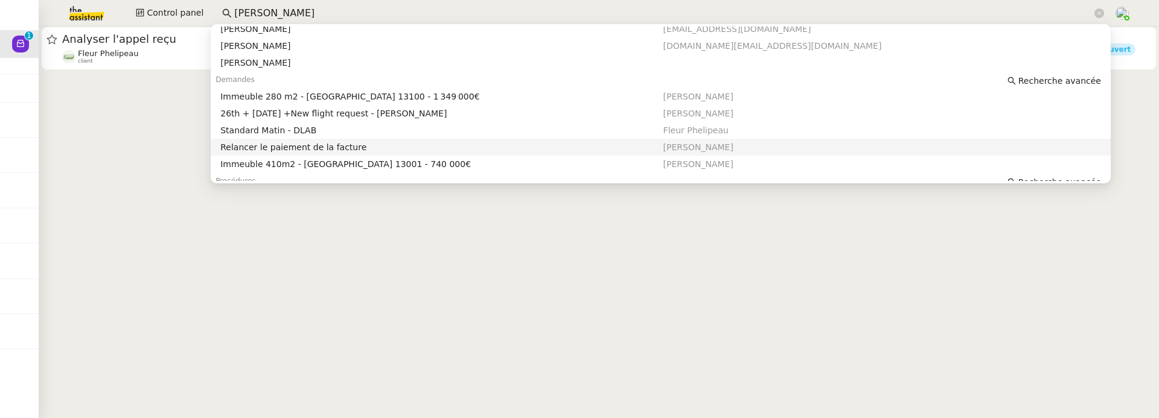
scroll to position [17, 0]
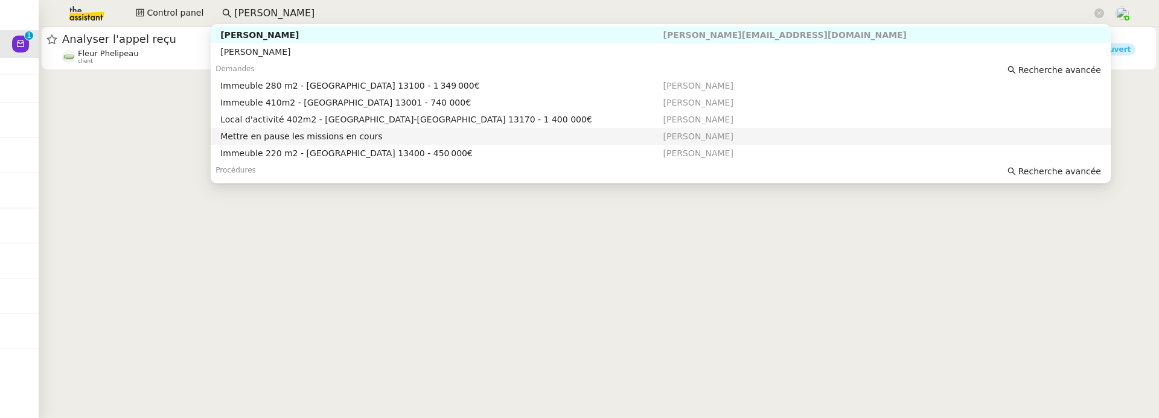
click at [426, 136] on div "Mettre en pause les missions en cours" at bounding box center [441, 136] width 442 height 11
type input "kevin aubert"
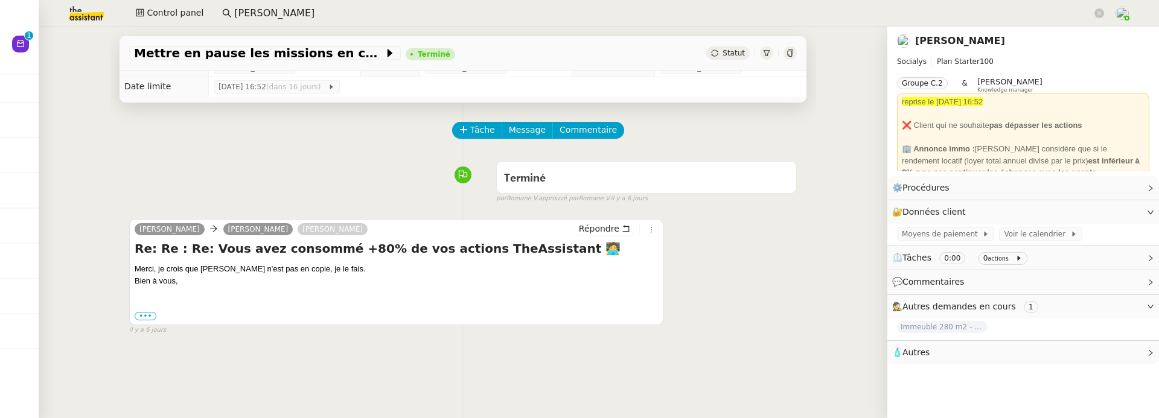
scroll to position [19, 0]
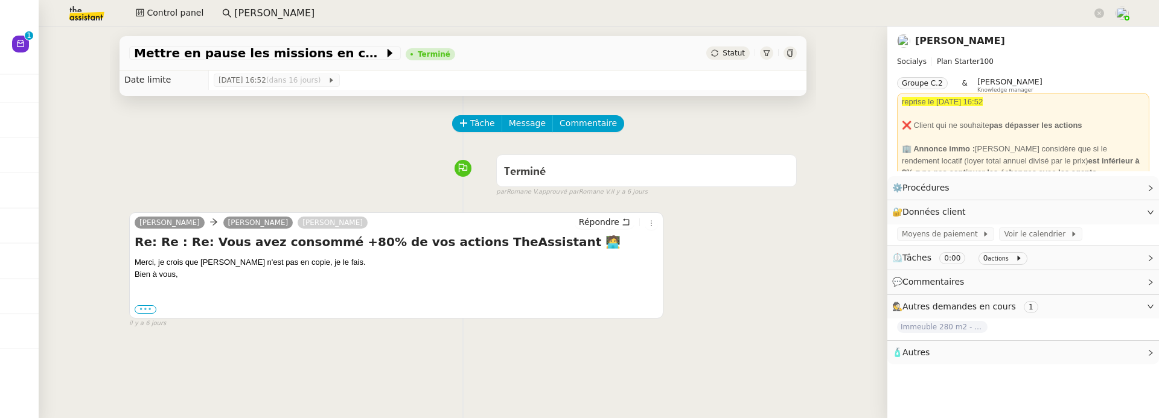
click at [142, 311] on label "•••" at bounding box center [146, 309] width 22 height 8
click at [0, 0] on input "•••" at bounding box center [0, 0] width 0 height 0
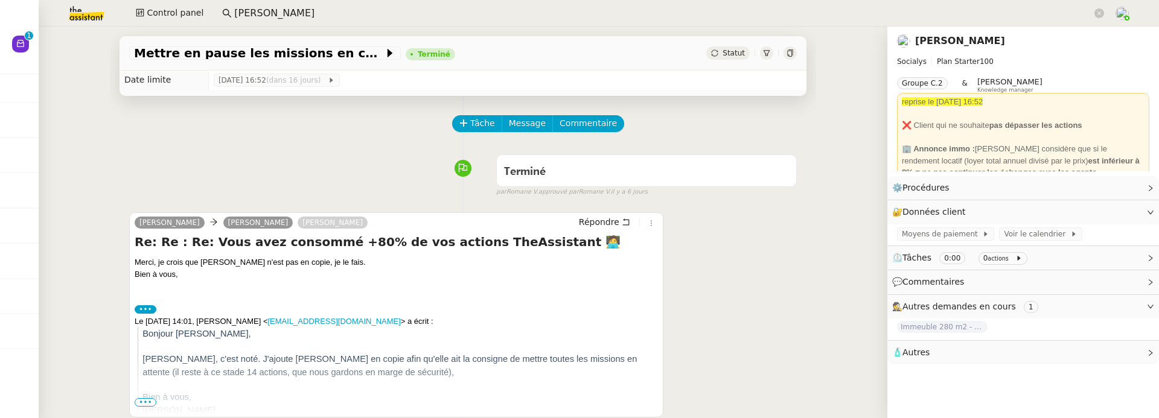
scroll to position [153, 0]
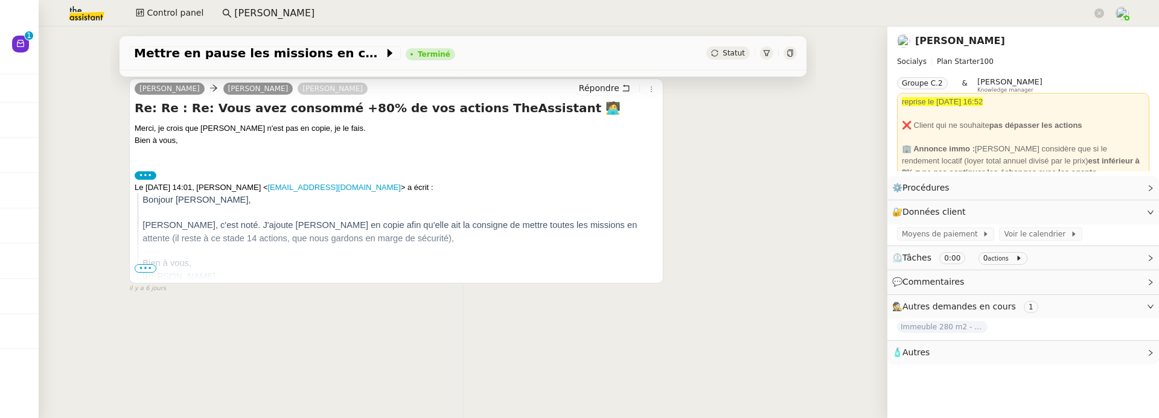
click at [143, 272] on span "Marie" at bounding box center [178, 277] width 73 height 10
click at [146, 268] on span "•••" at bounding box center [146, 268] width 22 height 8
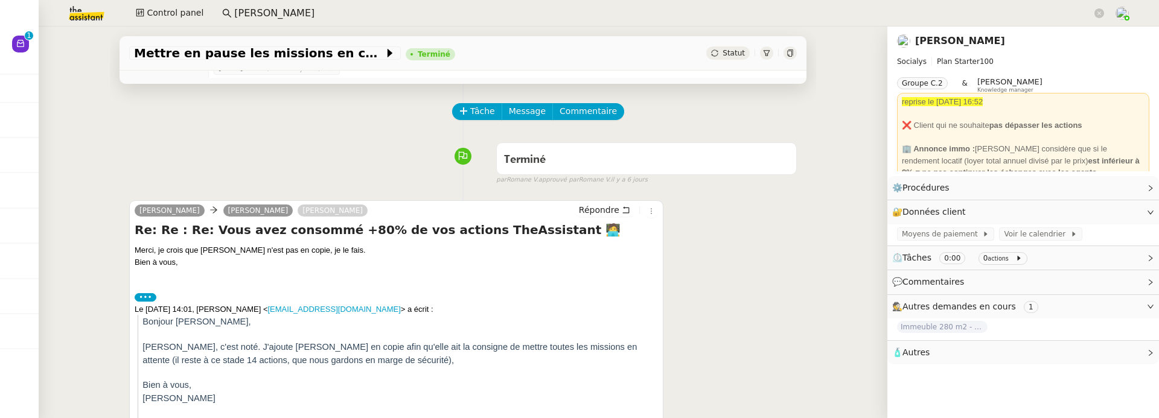
scroll to position [32, 0]
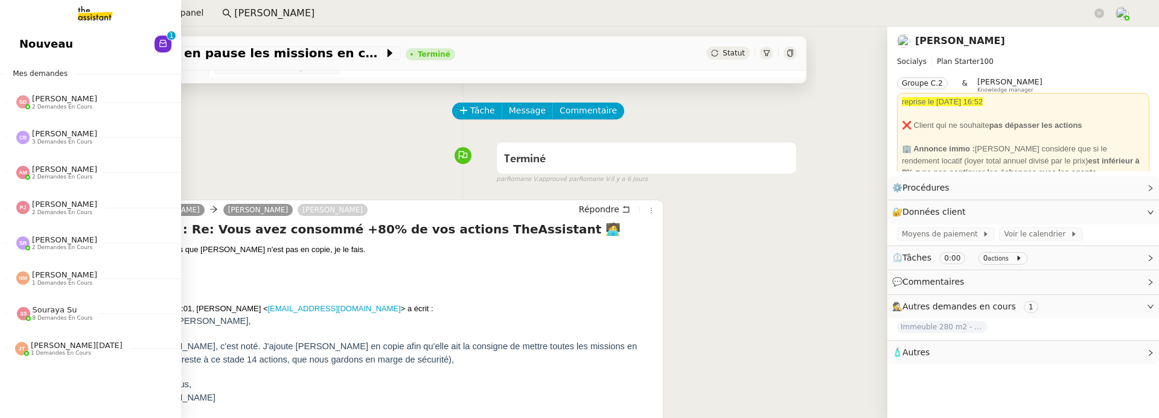
click at [20, 47] on span "Nouveau" at bounding box center [46, 44] width 54 height 18
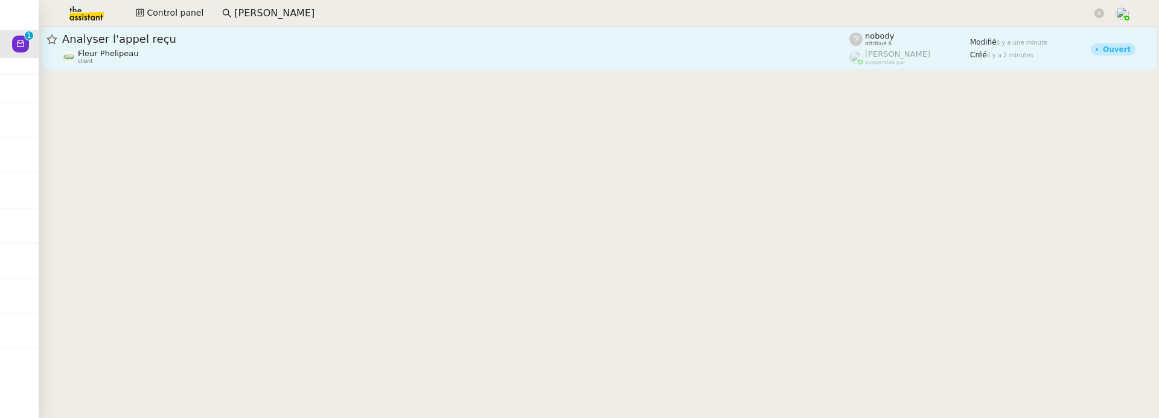
click at [377, 66] on link "Analyser l'appel reçu Fleur Phelipeau client nobody attribué à Romane Vachon su…" at bounding box center [599, 48] width 1116 height 43
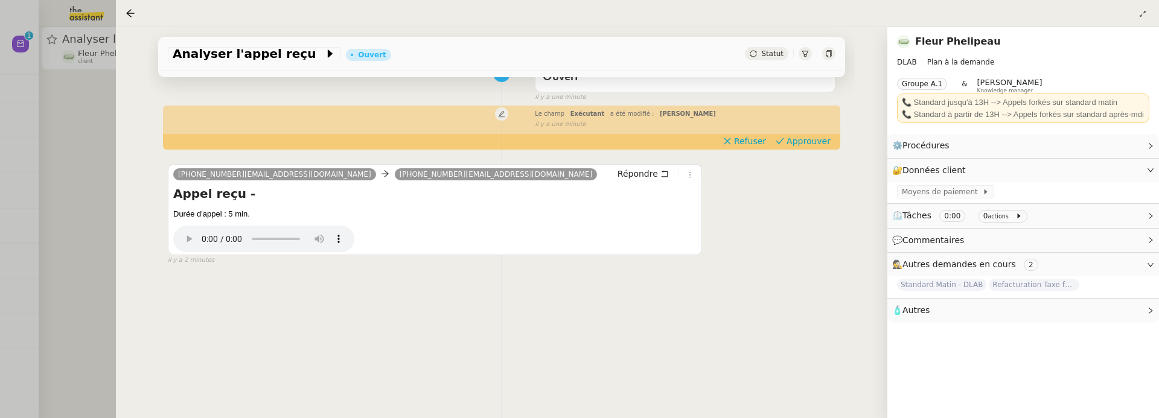
scroll to position [116, 0]
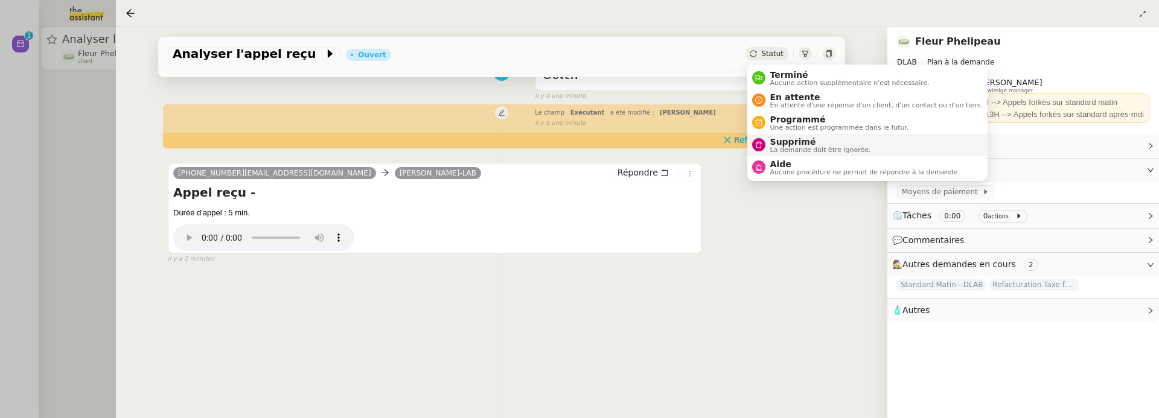
click at [793, 138] on span "Supprimé" at bounding box center [820, 142] width 101 height 10
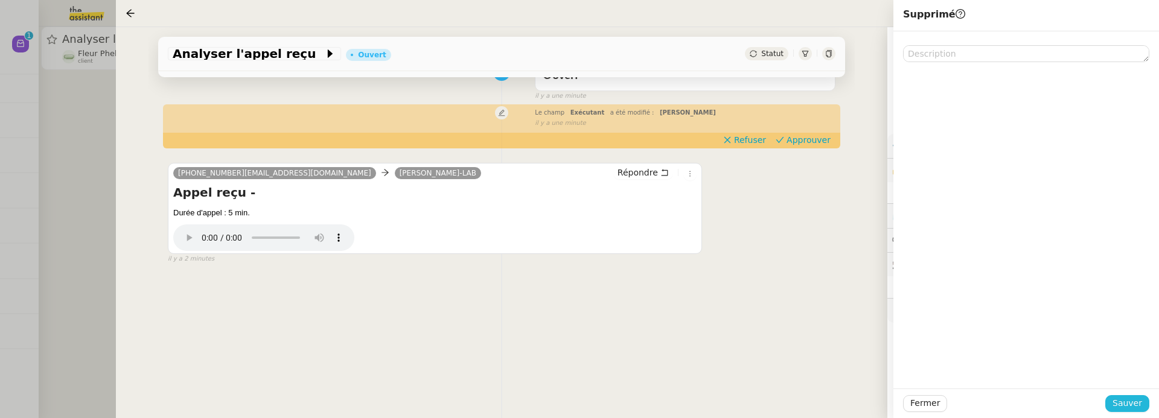
click at [1134, 407] on span "Sauver" at bounding box center [1128, 404] width 30 height 14
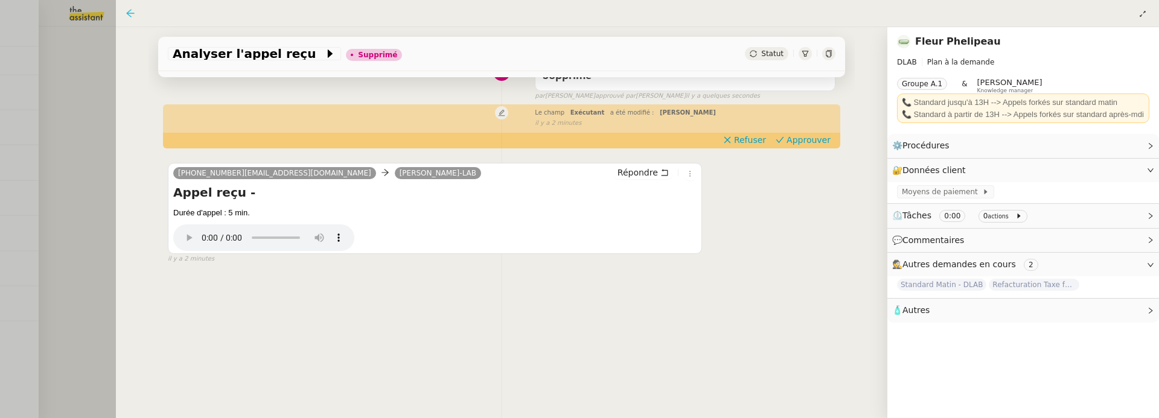
click at [129, 15] on icon at bounding box center [130, 13] width 8 height 8
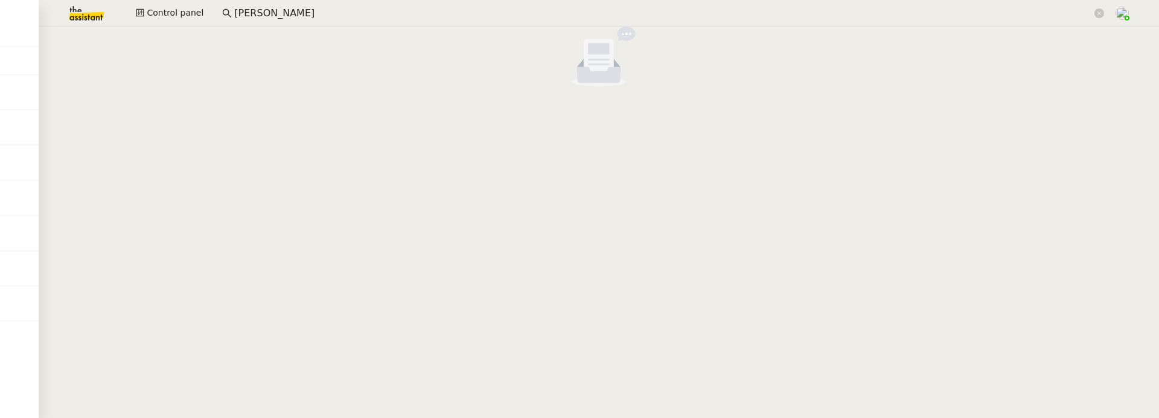
click at [295, 11] on input "kevin aubert" at bounding box center [663, 13] width 858 height 16
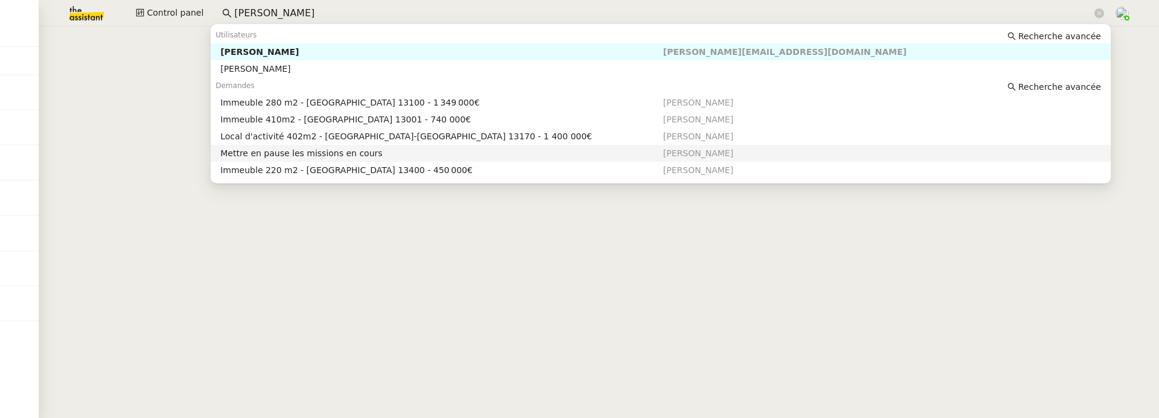
click at [368, 148] on div "Mettre en pause les missions en cours" at bounding box center [441, 153] width 442 height 11
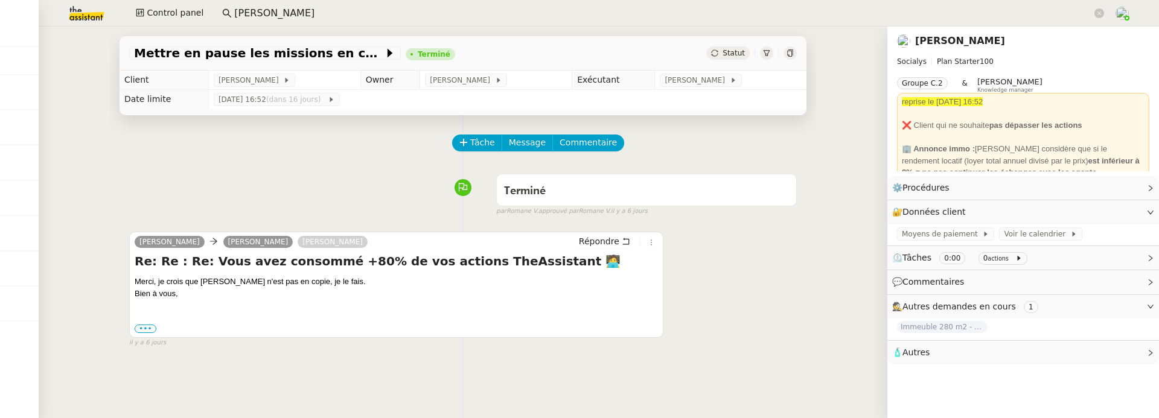
scroll to position [153, 0]
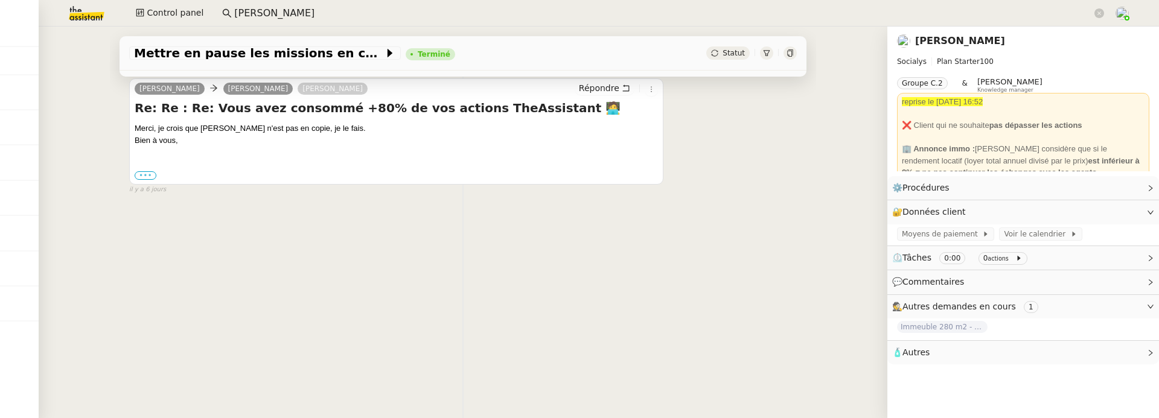
click at [149, 177] on label "•••" at bounding box center [146, 175] width 22 height 8
click at [0, 0] on input "•••" at bounding box center [0, 0] width 0 height 0
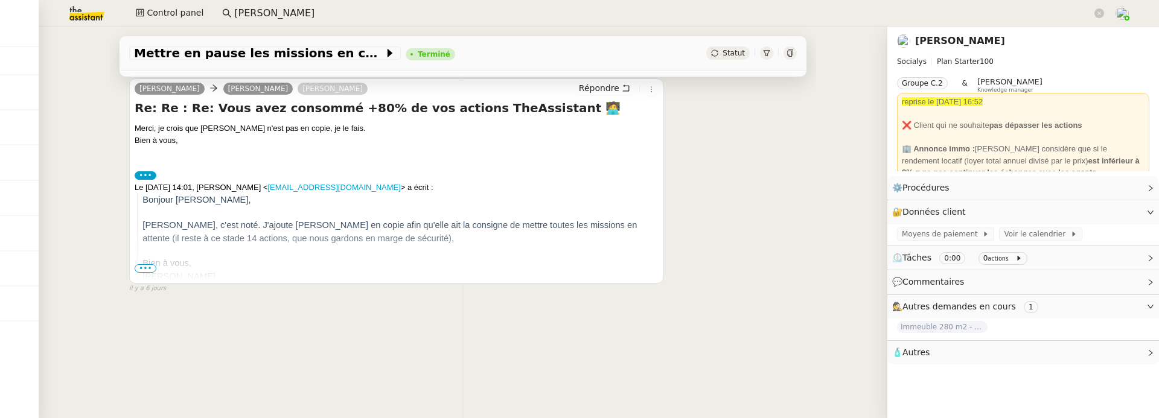
click at [151, 268] on span "•••" at bounding box center [146, 268] width 22 height 8
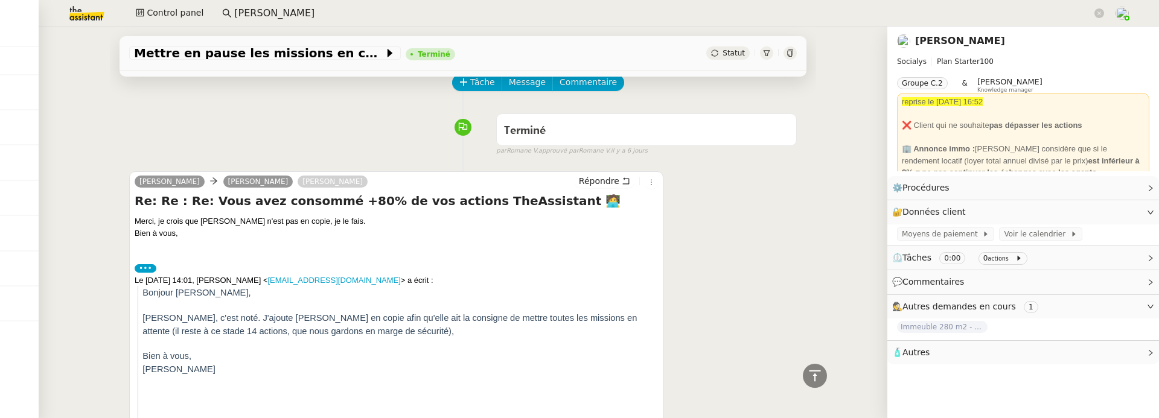
scroll to position [0, 0]
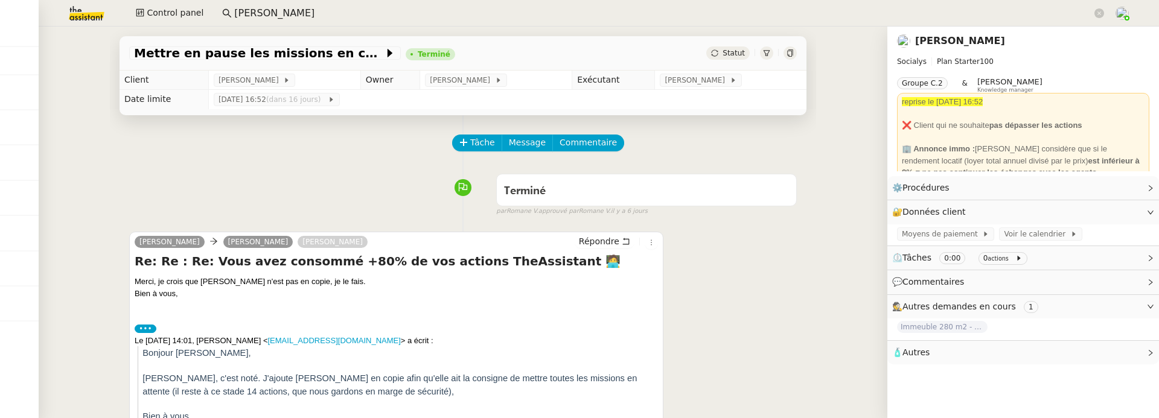
click at [97, 18] on img at bounding box center [77, 13] width 94 height 27
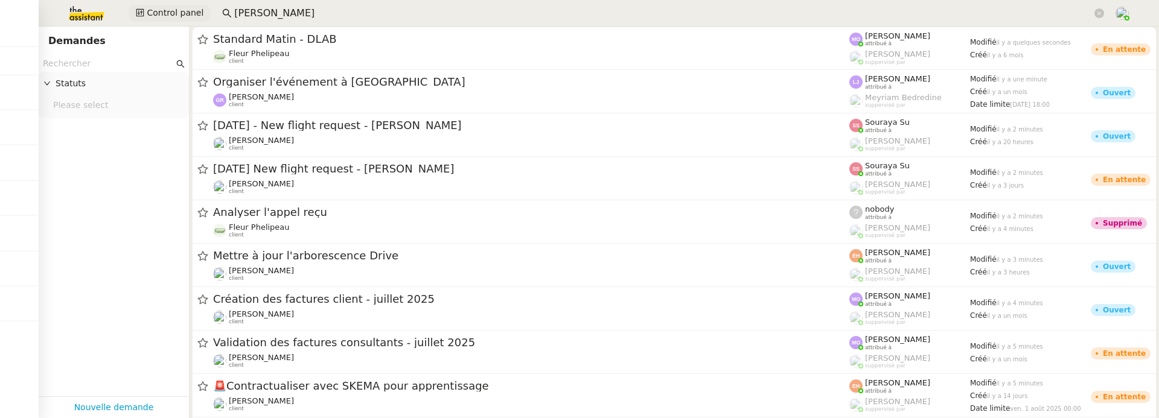
click at [169, 7] on span "Control panel" at bounding box center [175, 13] width 57 height 14
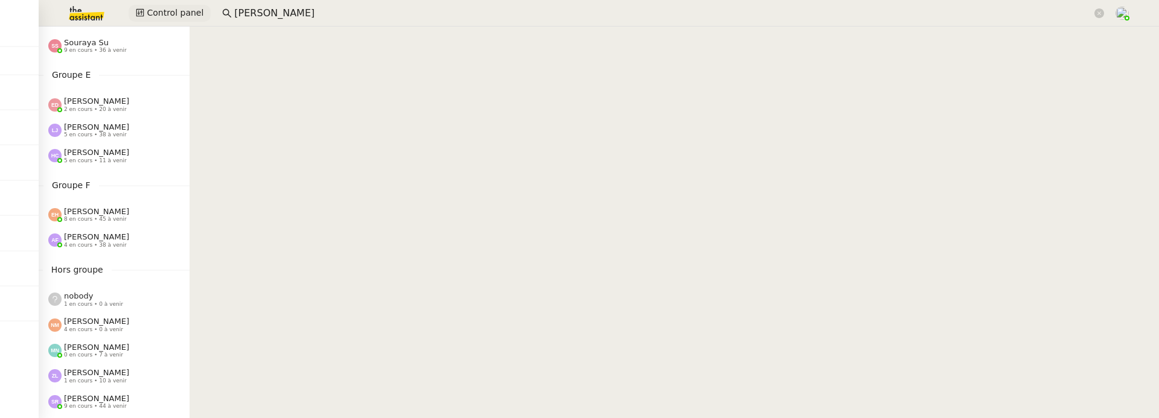
scroll to position [595, 0]
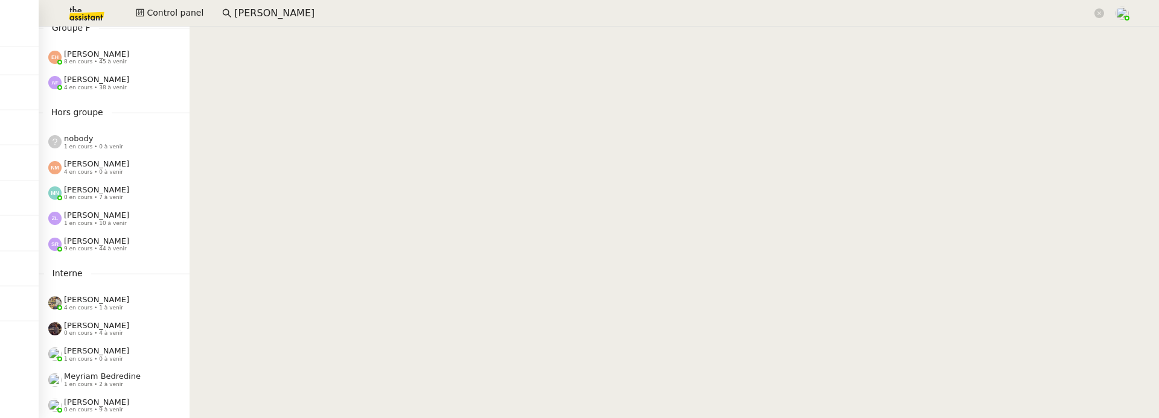
click at [109, 247] on span "9 en cours • 44 à venir" at bounding box center [95, 249] width 63 height 7
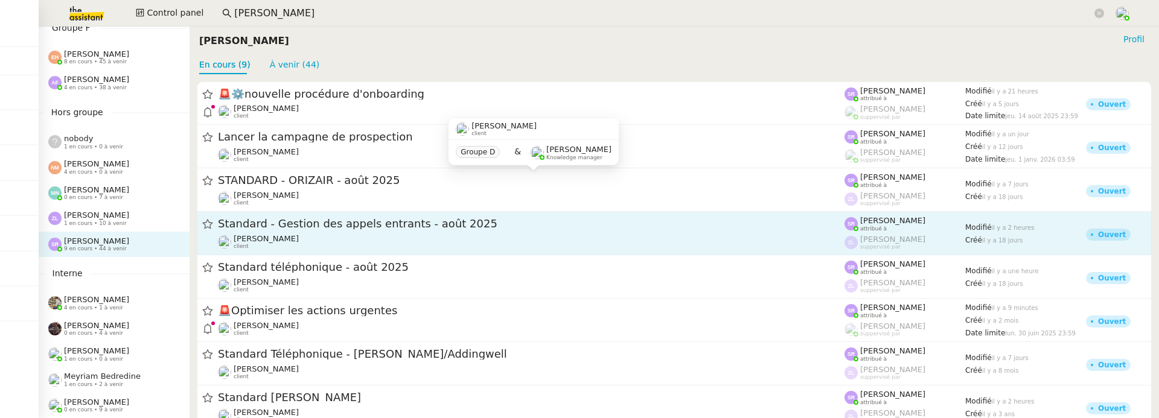
scroll to position [69, 0]
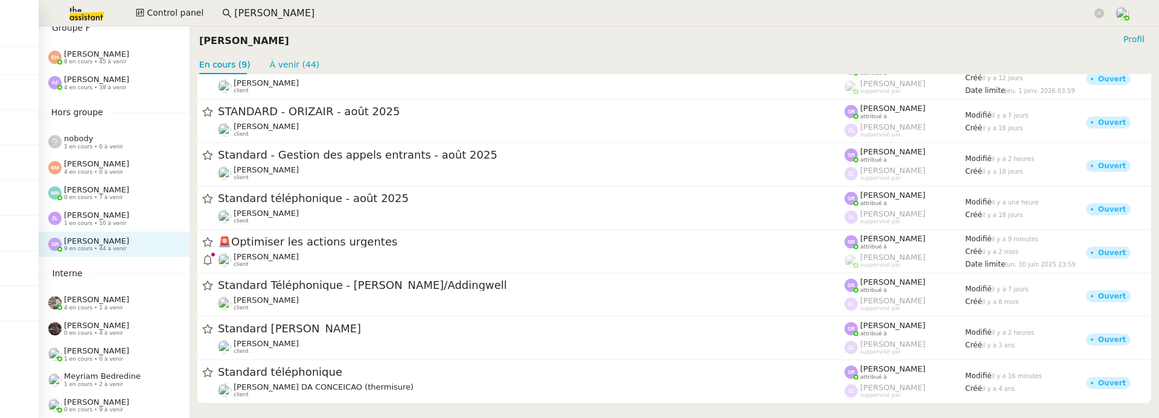
click at [102, 222] on span "1 en cours • 10 à venir" at bounding box center [95, 223] width 63 height 7
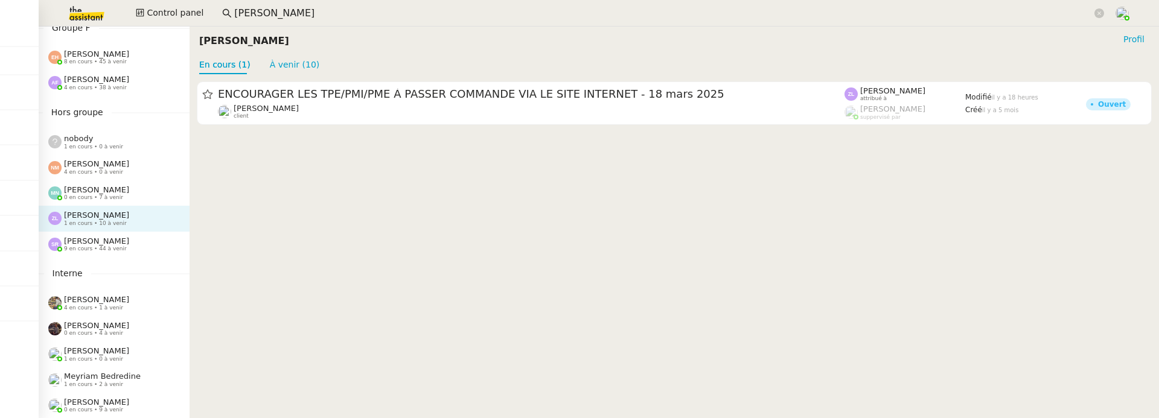
click at [90, 206] on div "Zoé Lachambre 1 en cours • 10 à venir" at bounding box center [114, 218] width 151 height 25
click at [107, 169] on span "4 en cours • 0 à venir" at bounding box center [93, 172] width 59 height 7
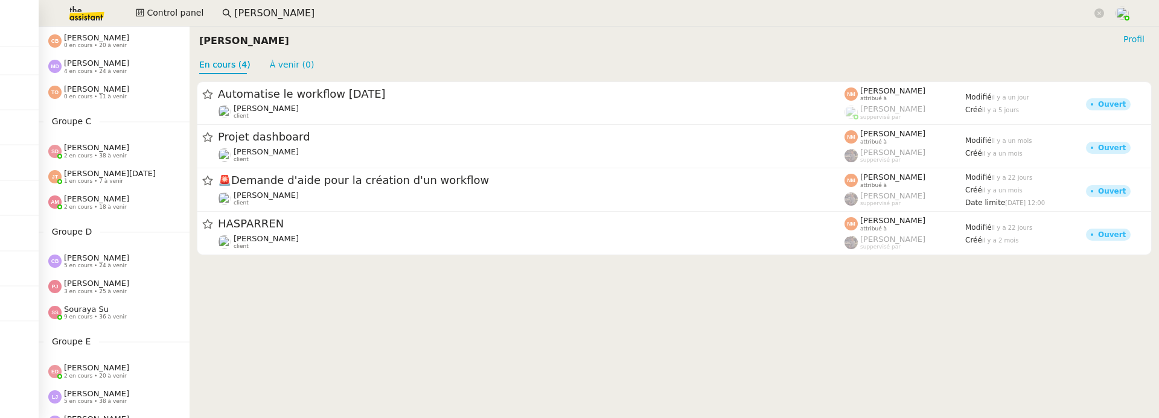
scroll to position [185, 0]
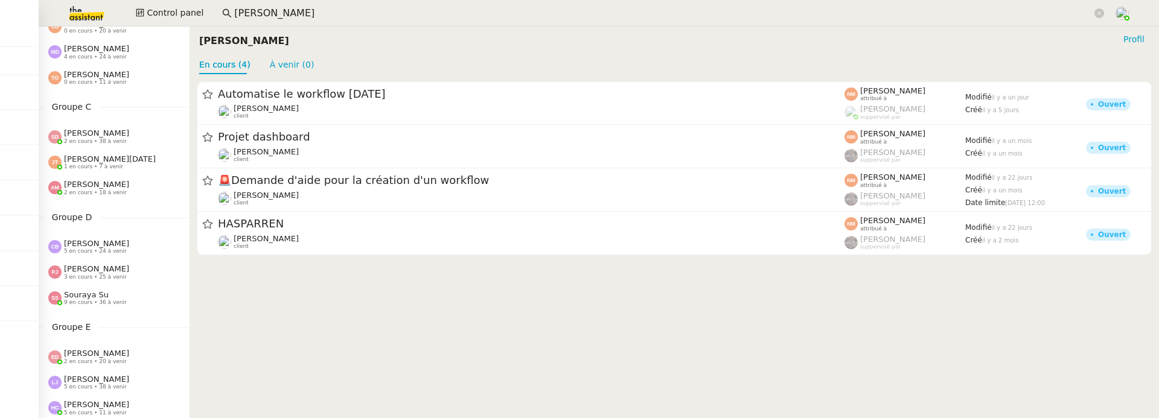
click at [102, 301] on span "9 en cours • 36 à venir" at bounding box center [95, 302] width 63 height 7
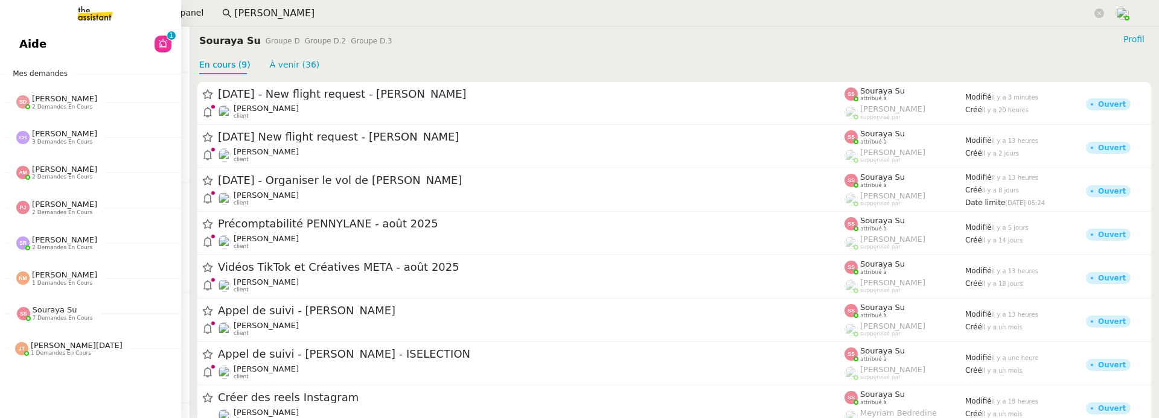
click at [14, 43] on link "Aide 0 1 2 3 4 5 6 7 8 9" at bounding box center [90, 44] width 181 height 28
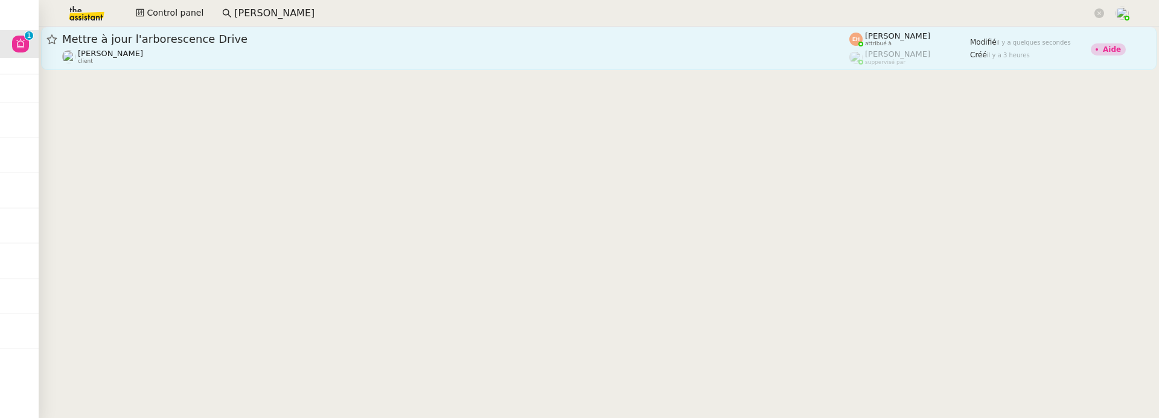
click at [226, 43] on span "Mettre à jour l'arborescence Drive" at bounding box center [455, 39] width 787 height 11
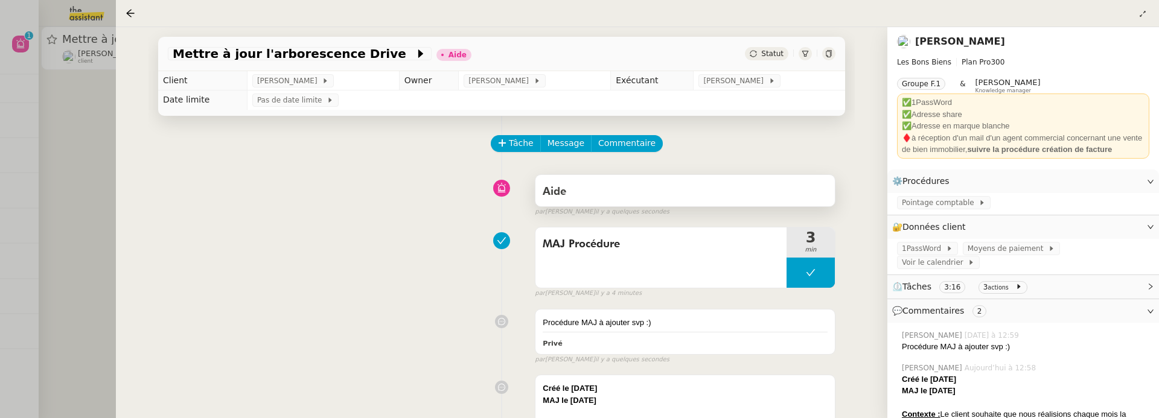
click at [618, 188] on div "Aide" at bounding box center [685, 191] width 285 height 19
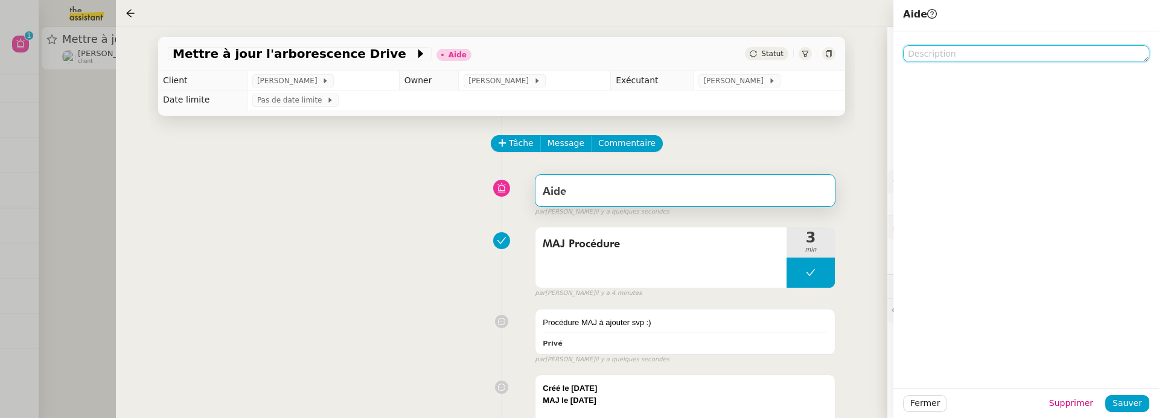
click at [933, 59] on textarea at bounding box center [1026, 53] width 246 height 17
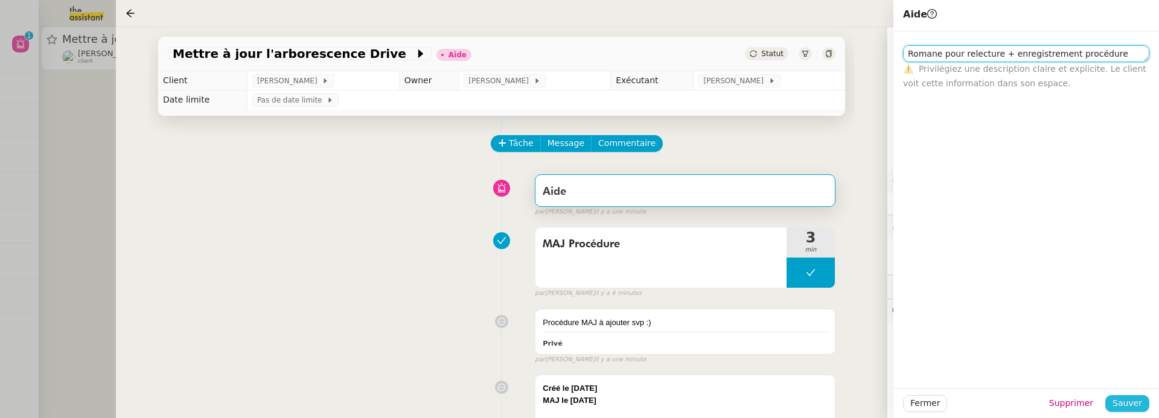
type textarea "Romane pour relecture + enregistrement procédure"
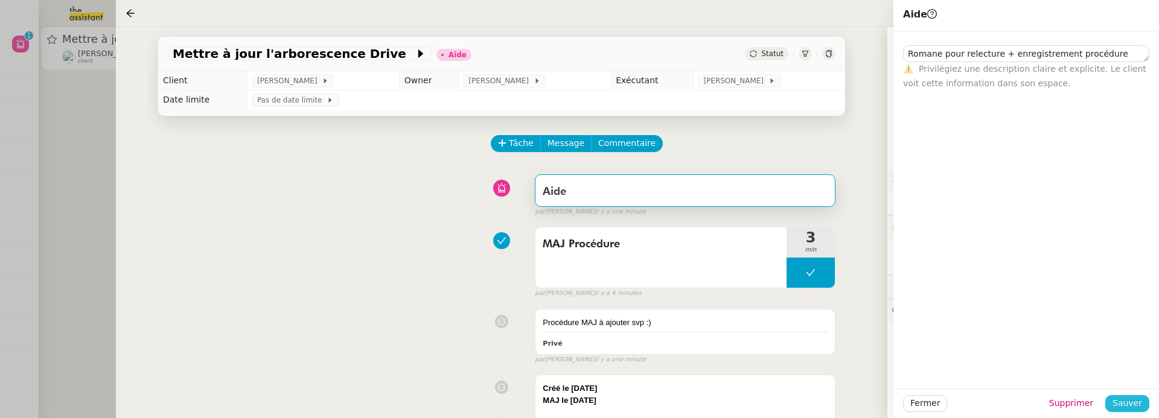
click at [1125, 407] on span "Sauver" at bounding box center [1128, 404] width 30 height 14
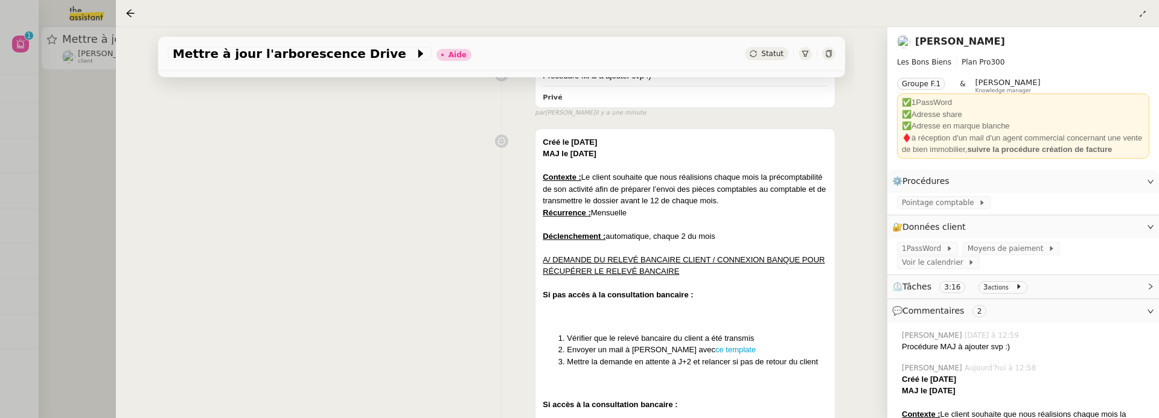
scroll to position [311, 0]
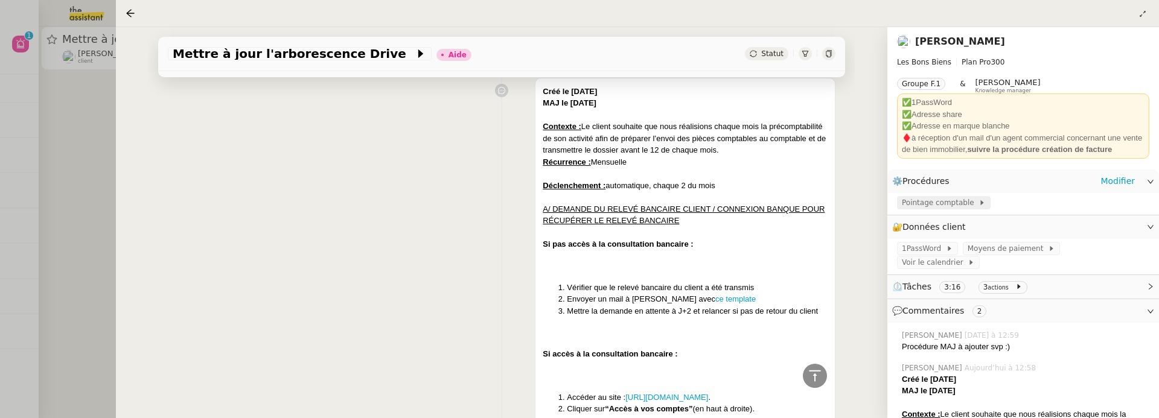
click at [950, 199] on span "Pointage comptable" at bounding box center [940, 203] width 77 height 12
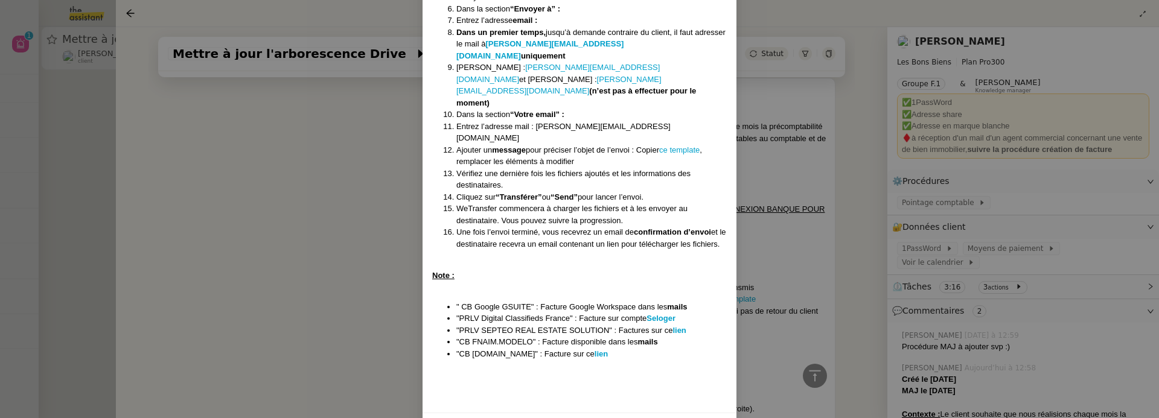
click at [375, 288] on nz-modal-container "Créé le 03/04/2025 MAJ le 10/04/2025 Contexte : Le client souhaite que nous réa…" at bounding box center [579, 209] width 1159 height 418
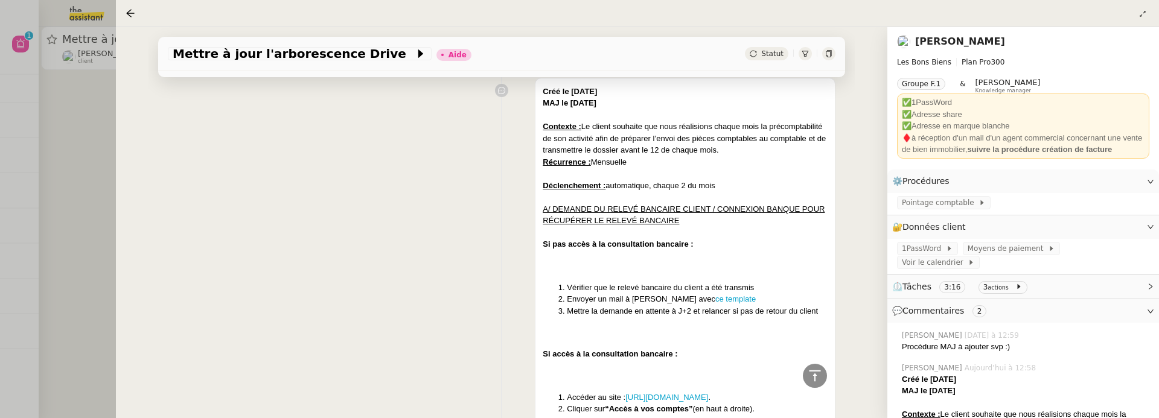
scroll to position [1439, 0]
click at [645, 310] on li "Mettre la demande en attente à J+2 et relancer si pas de retour du client" at bounding box center [697, 311] width 261 height 12
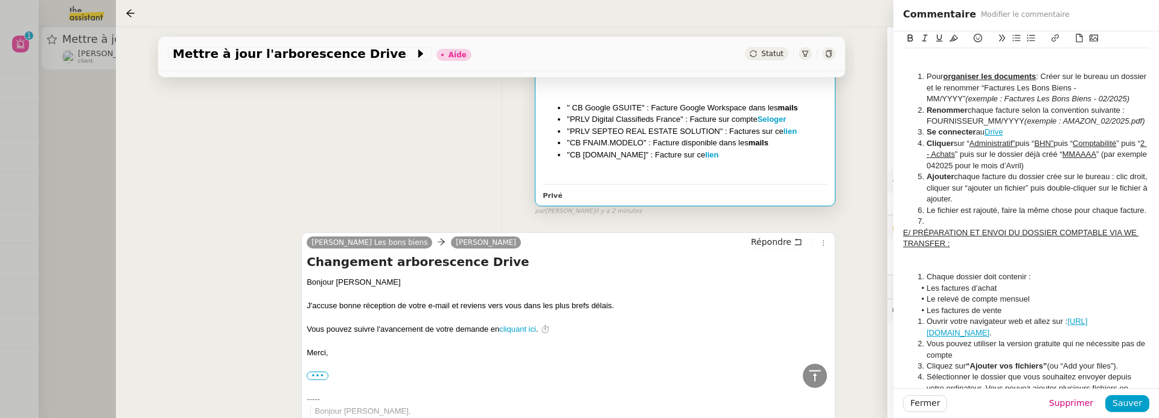
scroll to position [1492, 0]
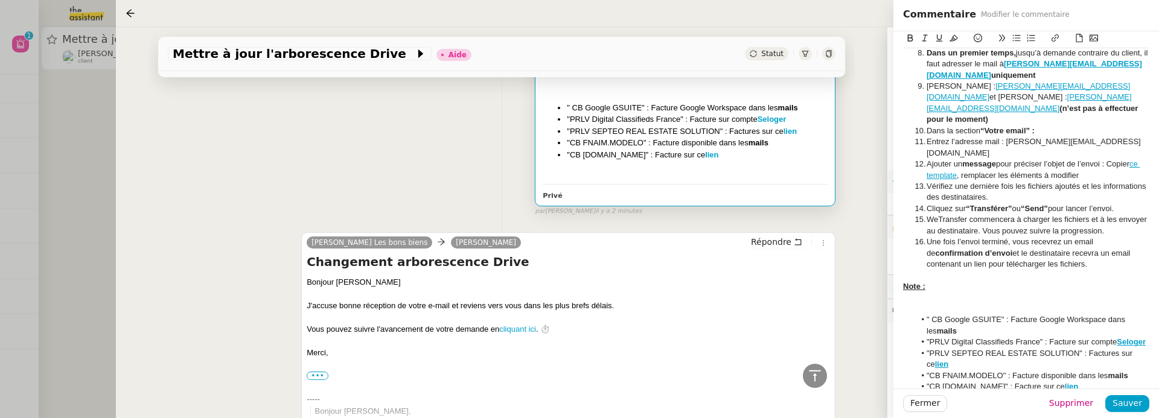
click at [832, 232] on div "Camille Les bons biens Arthur Serpette Répondre Changement arborescence Drive B…" at bounding box center [568, 334] width 534 height 205
click at [864, 166] on div "Mettre à jour l'arborescence Drive Aide Statut Client Arthur Serpette Owner Rom…" at bounding box center [501, 222] width 771 height 391
click at [928, 401] on span "Fermer" at bounding box center [925, 404] width 30 height 14
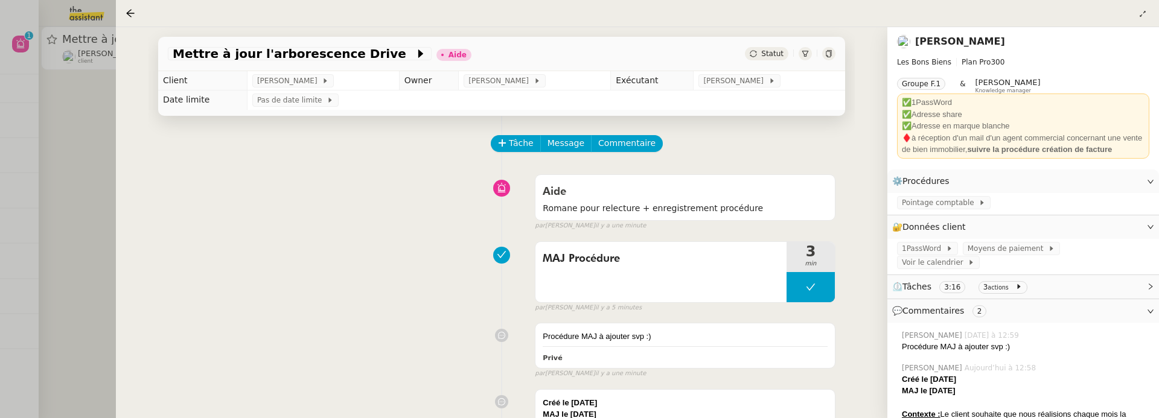
click at [84, 178] on div at bounding box center [579, 209] width 1159 height 418
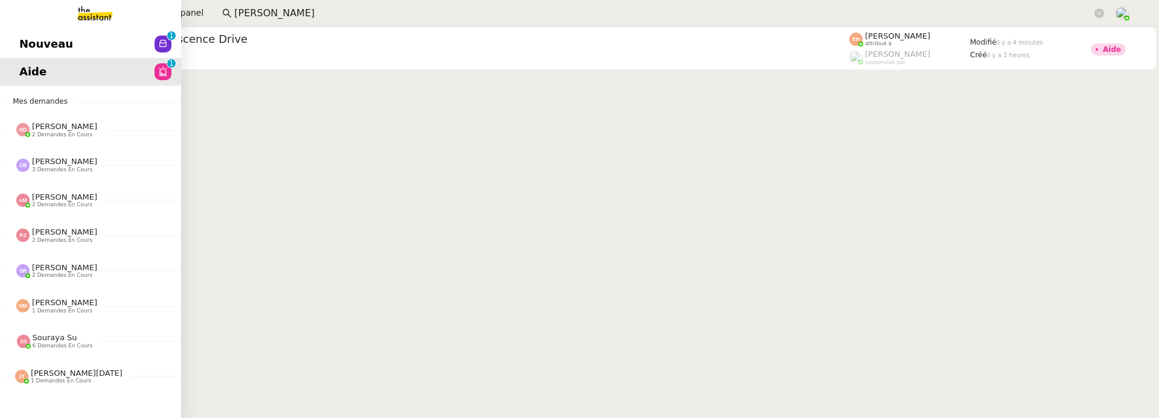
click at [27, 43] on span "Nouveau" at bounding box center [46, 44] width 54 height 18
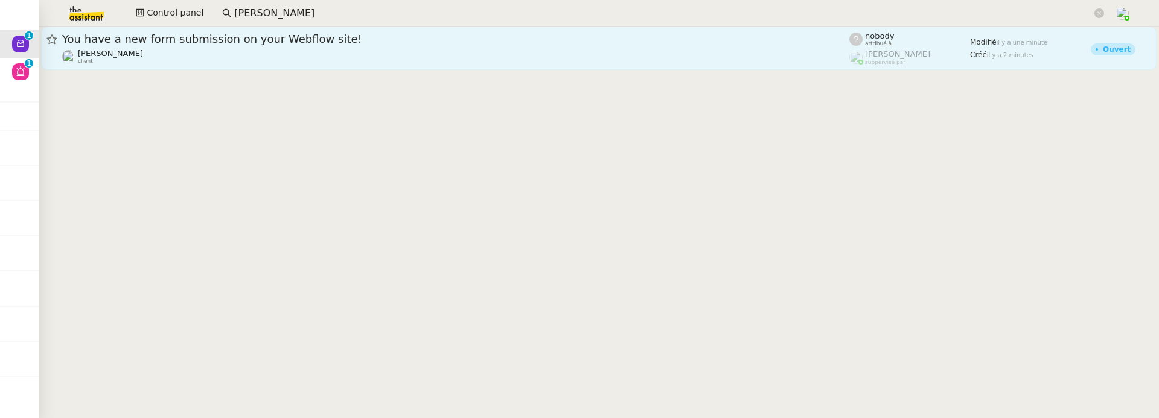
click at [427, 50] on div "Jeremy DUMONT-FILLON client" at bounding box center [455, 57] width 787 height 16
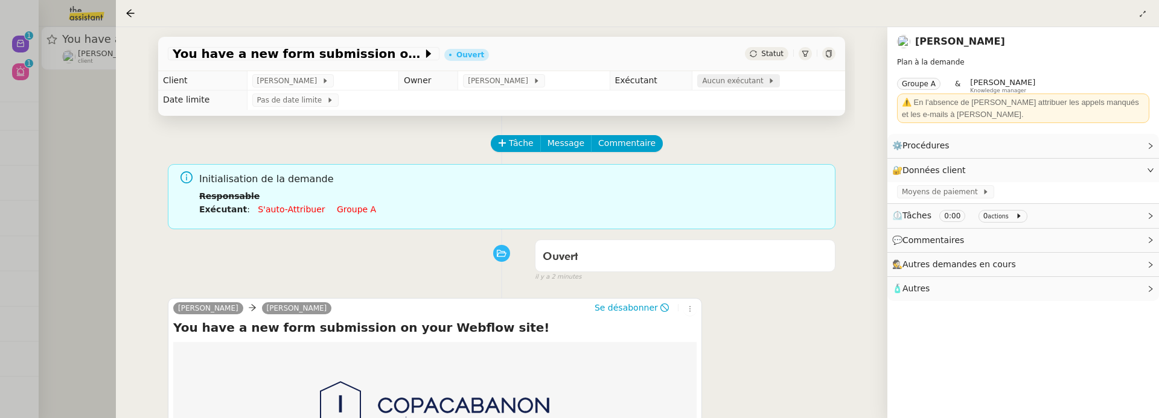
click at [759, 81] on span "Aucun exécutant" at bounding box center [735, 81] width 66 height 12
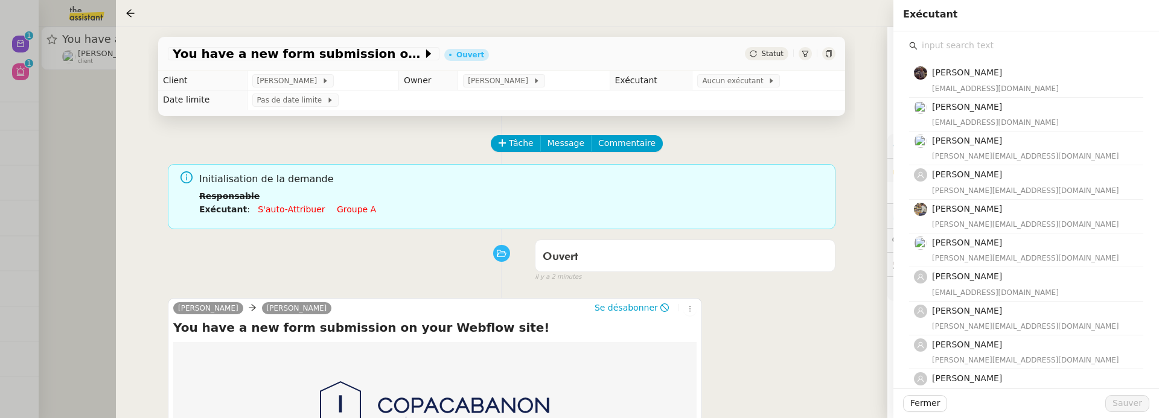
click at [995, 46] on input "text" at bounding box center [1031, 45] width 226 height 16
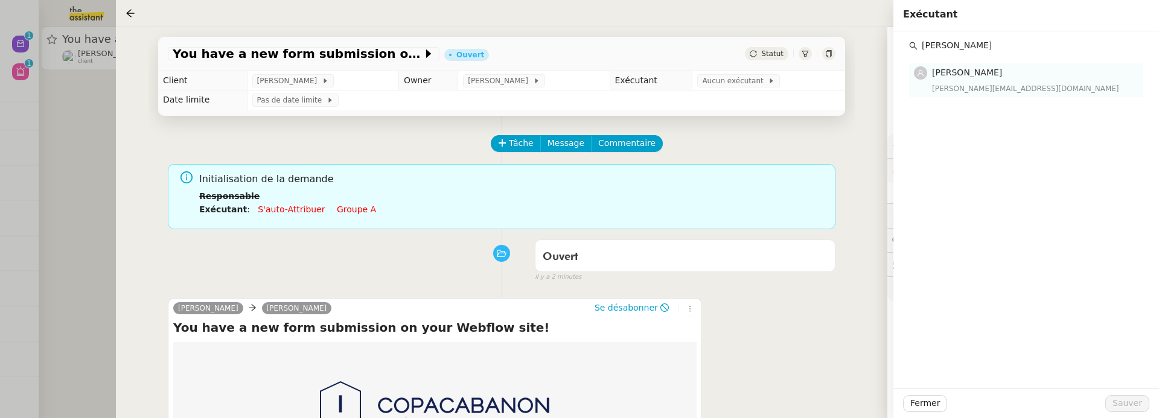
type input "vanessa"
click at [1014, 92] on div "vanessa@team.theassistant.com" at bounding box center [1034, 89] width 204 height 12
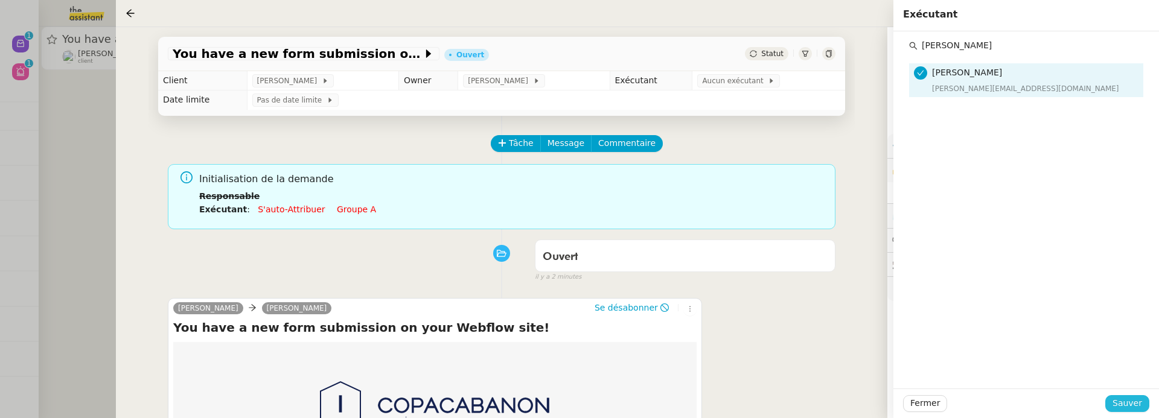
click at [1125, 408] on span "Sauver" at bounding box center [1128, 404] width 30 height 14
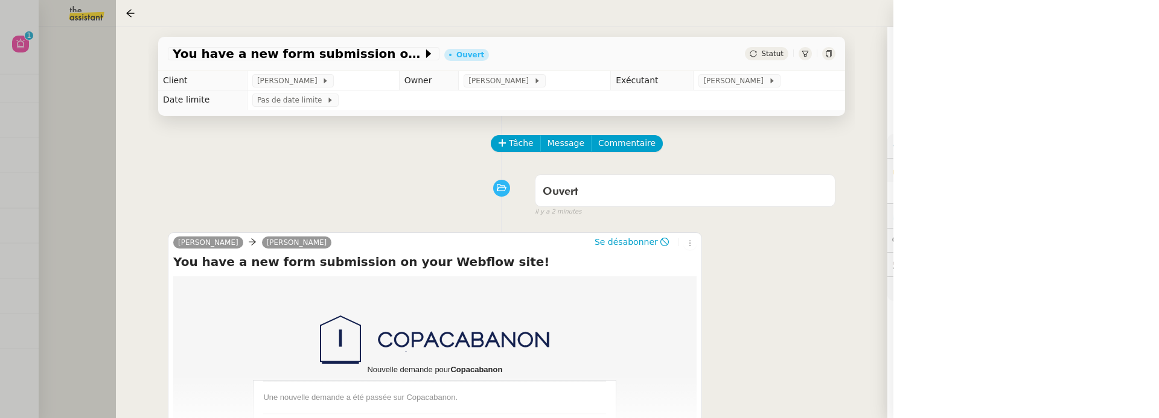
click at [69, 153] on div at bounding box center [579, 209] width 1159 height 418
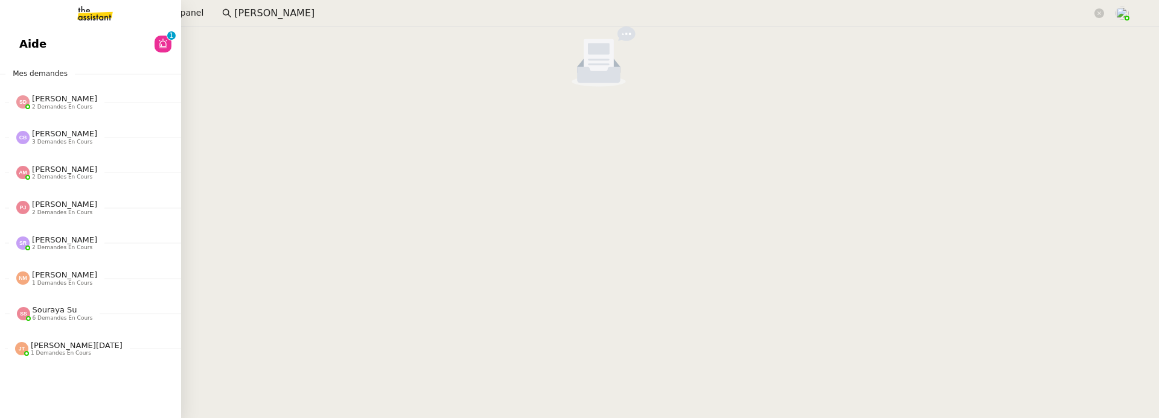
click at [20, 51] on span "Aide" at bounding box center [32, 44] width 27 height 18
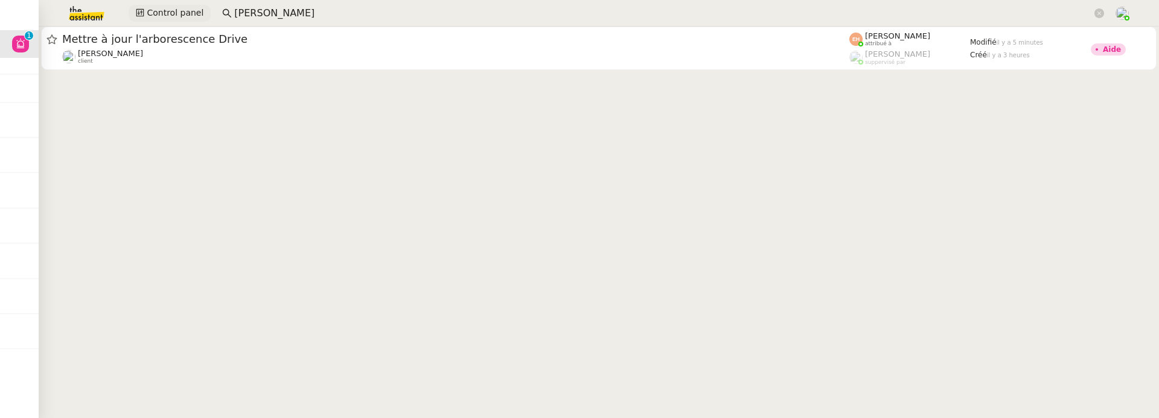
click at [179, 19] on span "Control panel" at bounding box center [175, 13] width 57 height 14
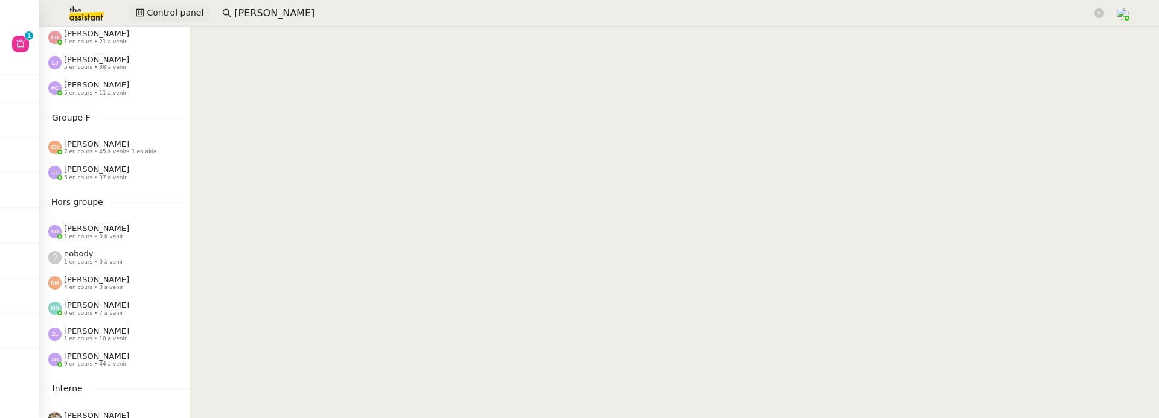
scroll to position [509, 0]
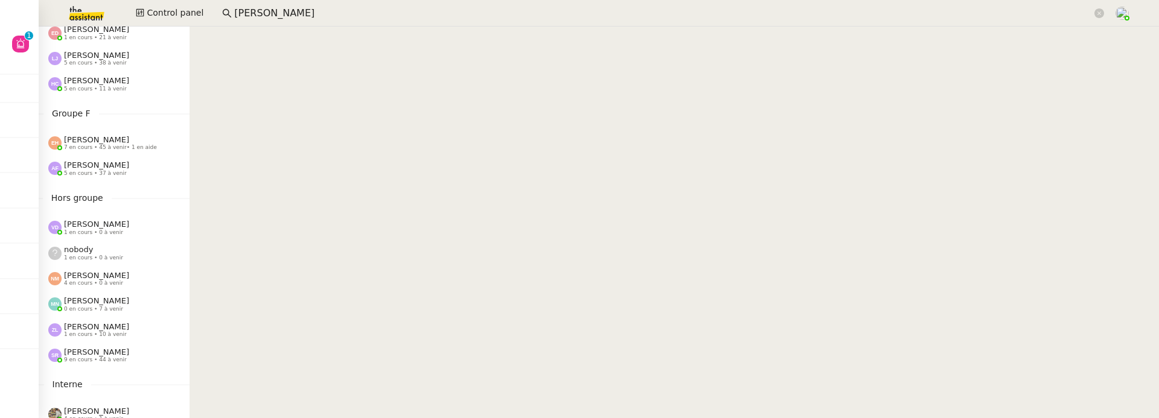
click at [95, 263] on div "nobody 1 en cours • 0 à venir" at bounding box center [114, 252] width 151 height 25
click at [95, 281] on span "4 en cours • 0 à venir" at bounding box center [93, 283] width 59 height 7
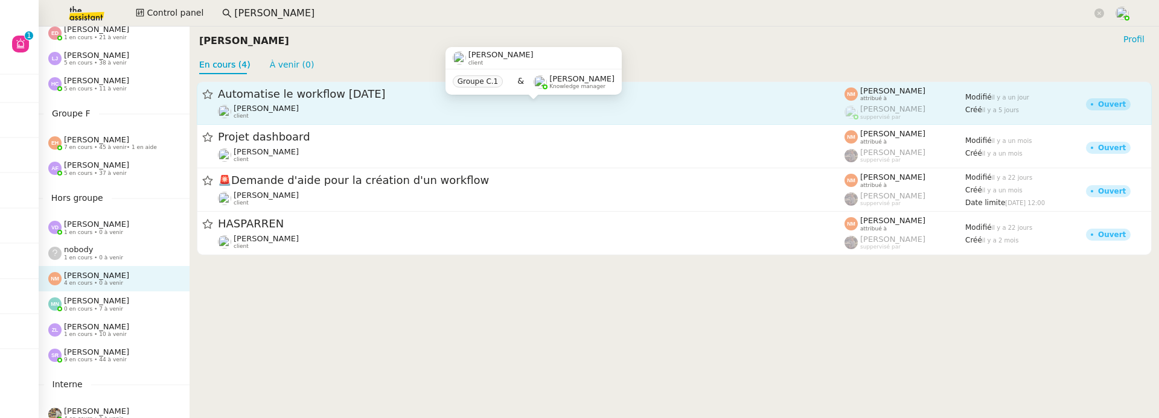
click at [319, 105] on div "Fabien Bornancin client" at bounding box center [531, 112] width 627 height 16
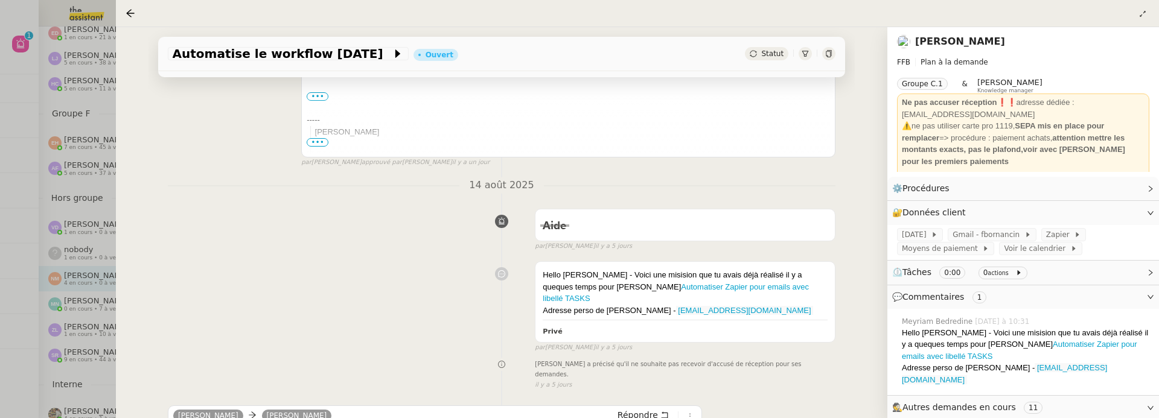
scroll to position [299, 0]
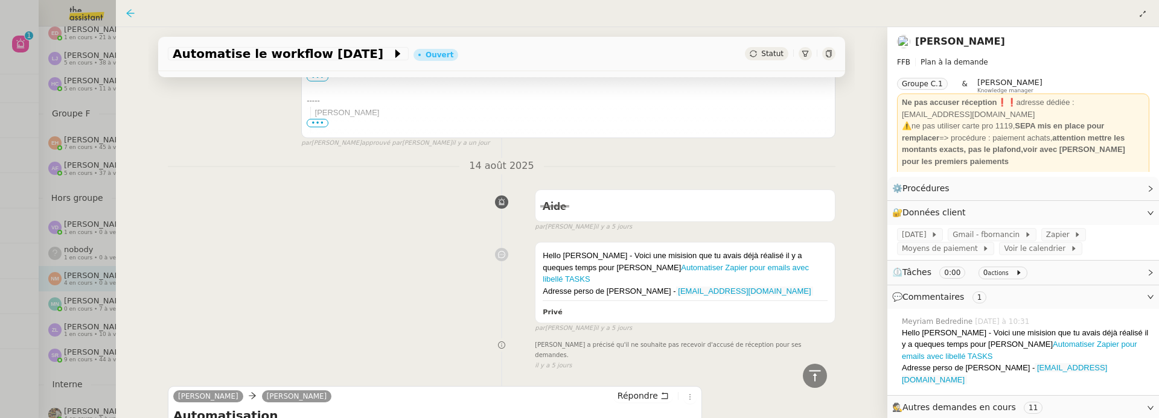
click at [131, 11] on icon at bounding box center [131, 13] width 10 height 10
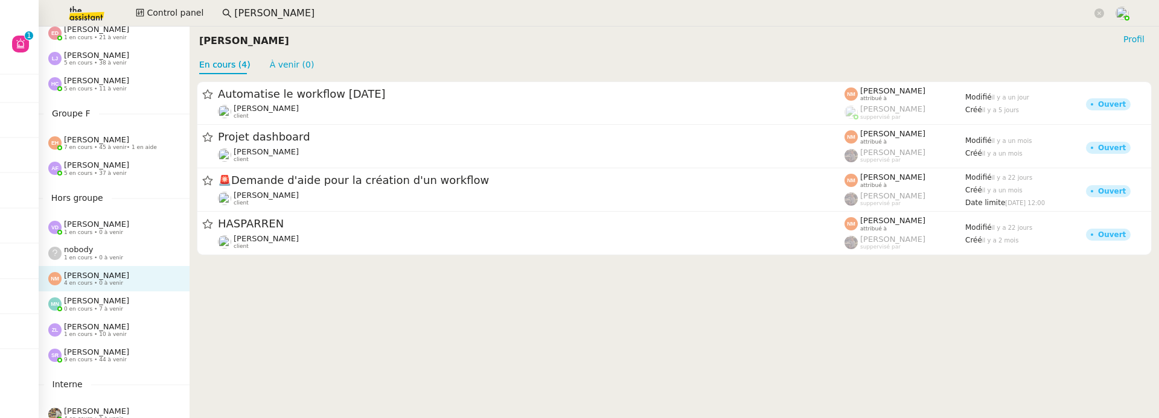
click at [91, 330] on span "[PERSON_NAME]" at bounding box center [96, 326] width 65 height 9
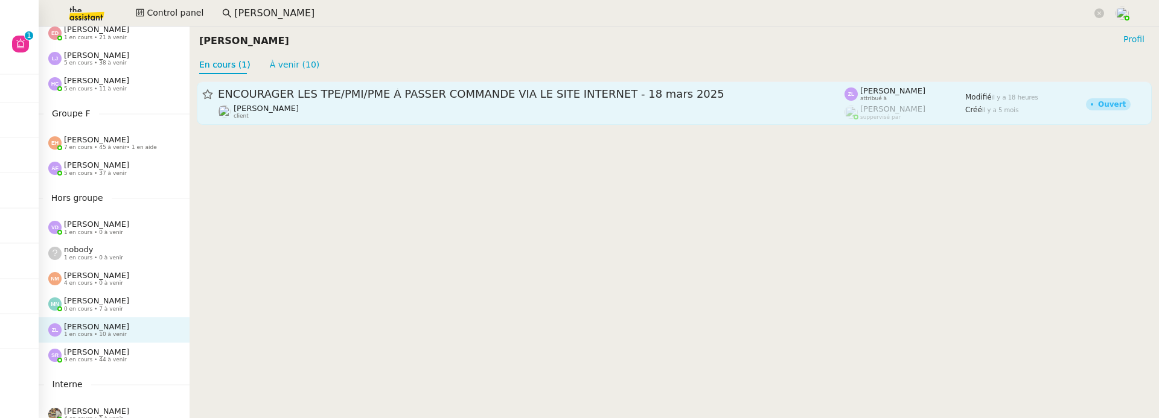
click at [452, 103] on div "ENCOURAGER LES TPE/PMI/PME À PASSER COMMANDE VIA LE SITE INTERNET - 18 mars 202…" at bounding box center [531, 103] width 627 height 33
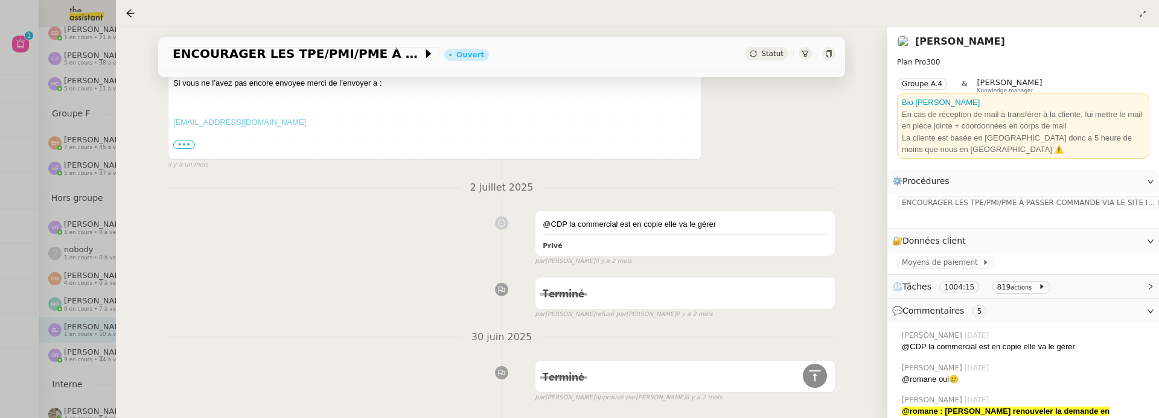
scroll to position [1662, 0]
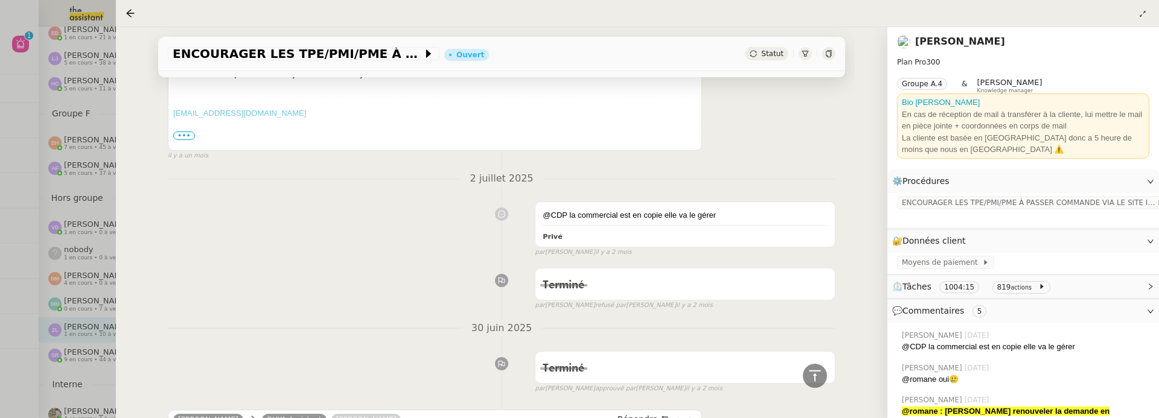
click at [81, 269] on div at bounding box center [579, 209] width 1159 height 418
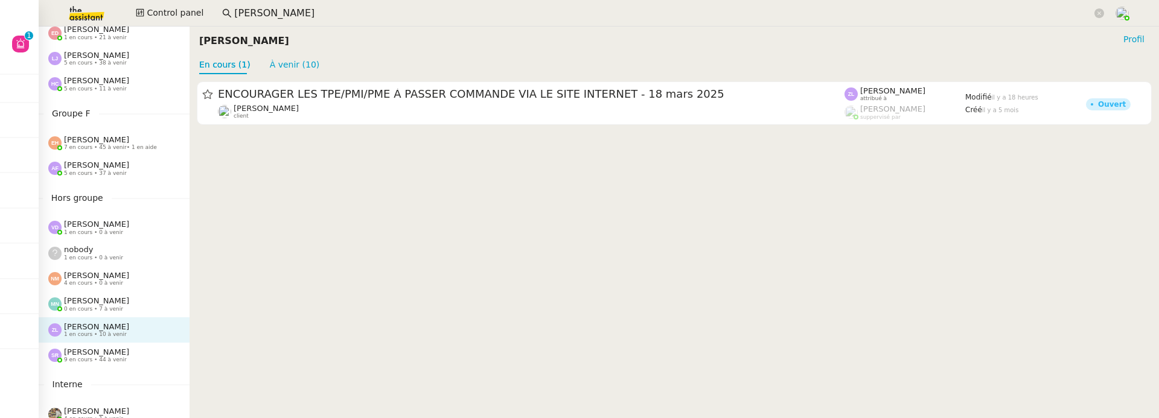
click at [127, 351] on span "[PERSON_NAME]" at bounding box center [96, 352] width 65 height 9
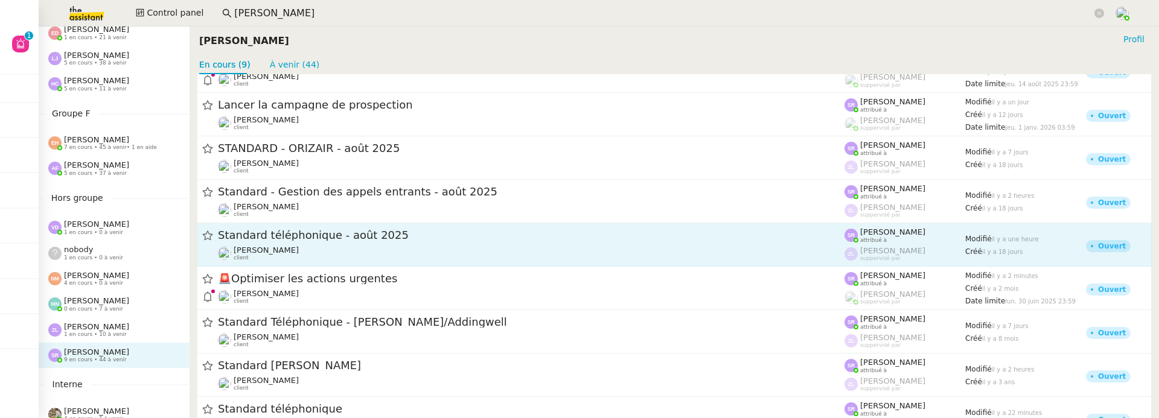
scroll to position [69, 0]
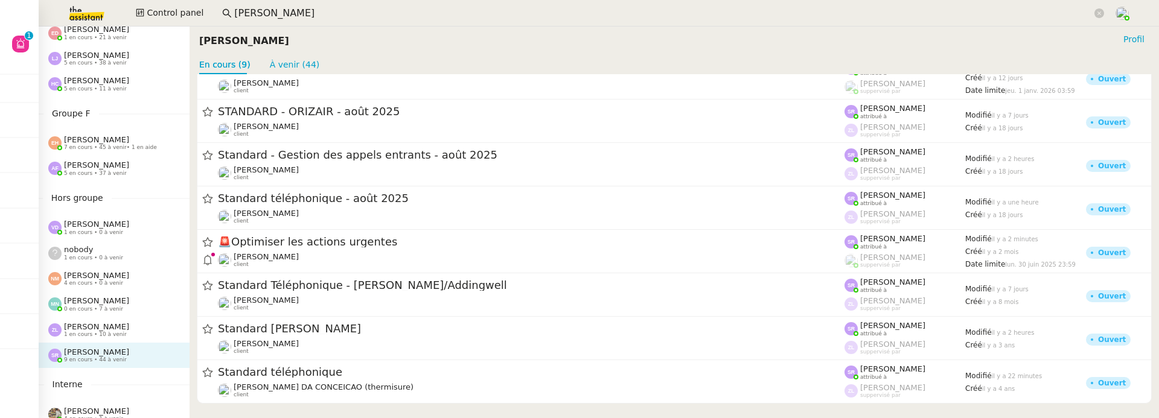
click at [132, 246] on div "nobody 1 en cours • 0 à venir" at bounding box center [118, 253] width 141 height 16
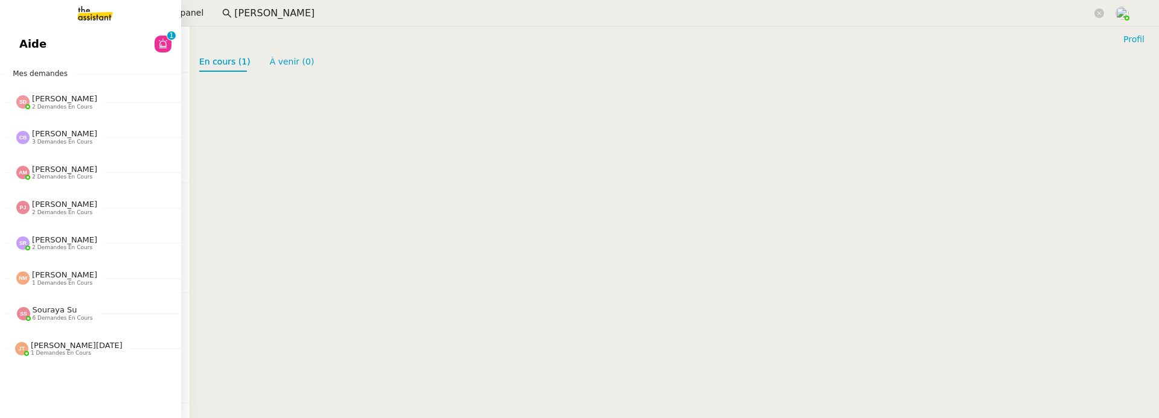
click at [5, 35] on link "Aide 0 1 2 3 4 5 6 7 8 9" at bounding box center [90, 44] width 181 height 28
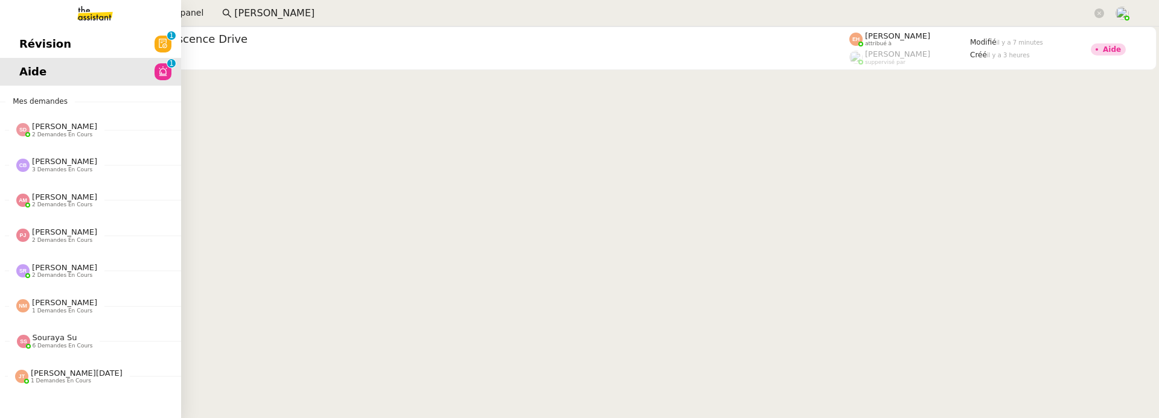
click at [30, 43] on span "Révision" at bounding box center [45, 44] width 52 height 18
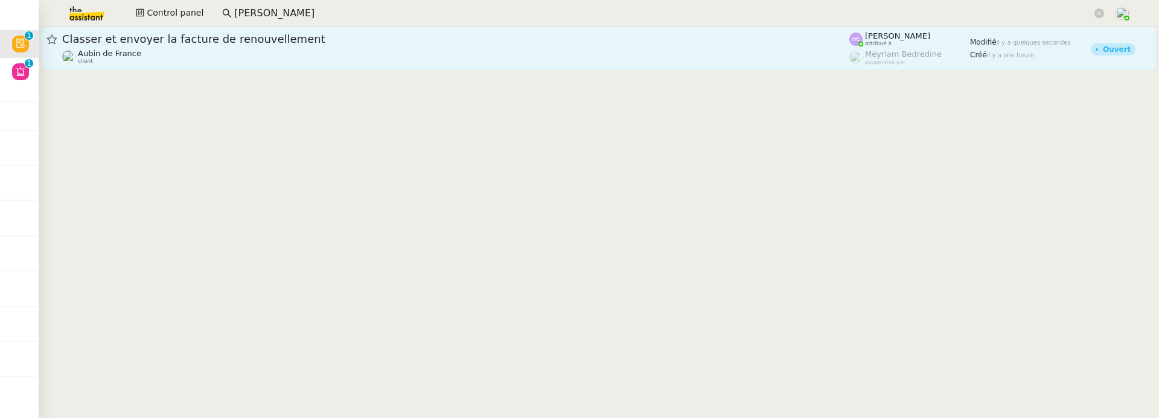
click at [305, 68] on link "Classer et envoyer la facture de renouvellement Aubin de France client Hannah C…" at bounding box center [599, 48] width 1116 height 43
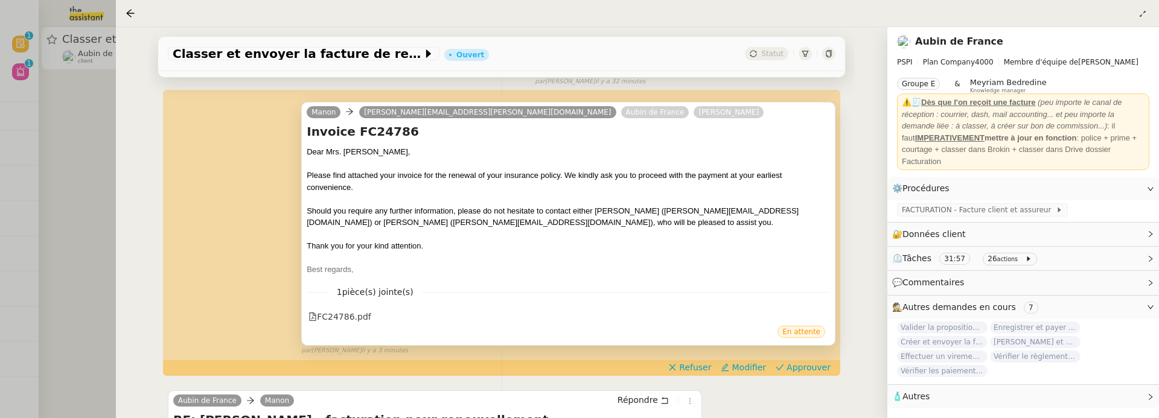
scroll to position [156, 0]
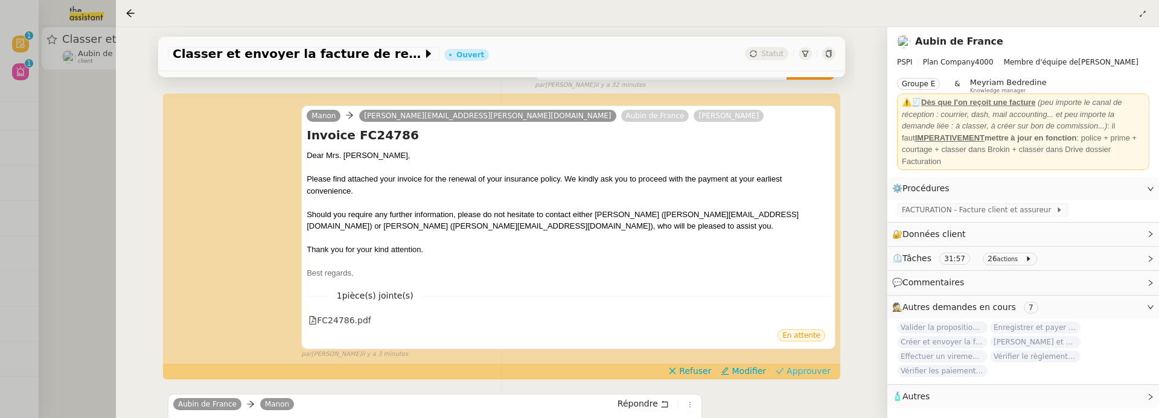
click at [806, 365] on span "Approuver" at bounding box center [809, 371] width 44 height 12
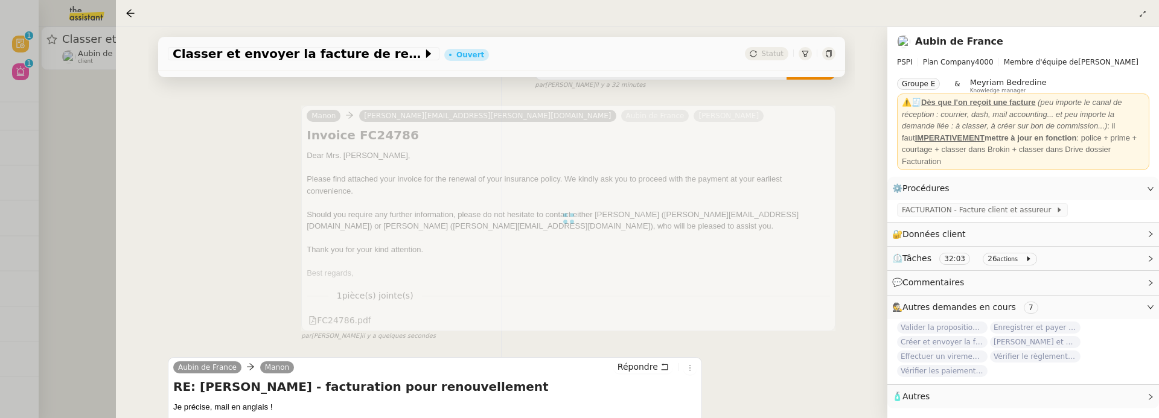
click at [91, 161] on div at bounding box center [579, 209] width 1159 height 418
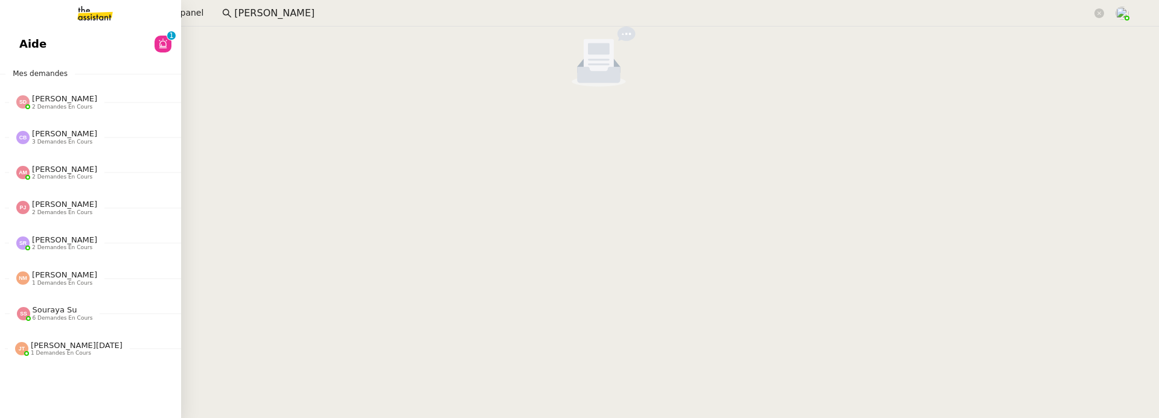
click at [28, 48] on span "Aide" at bounding box center [32, 44] width 27 height 18
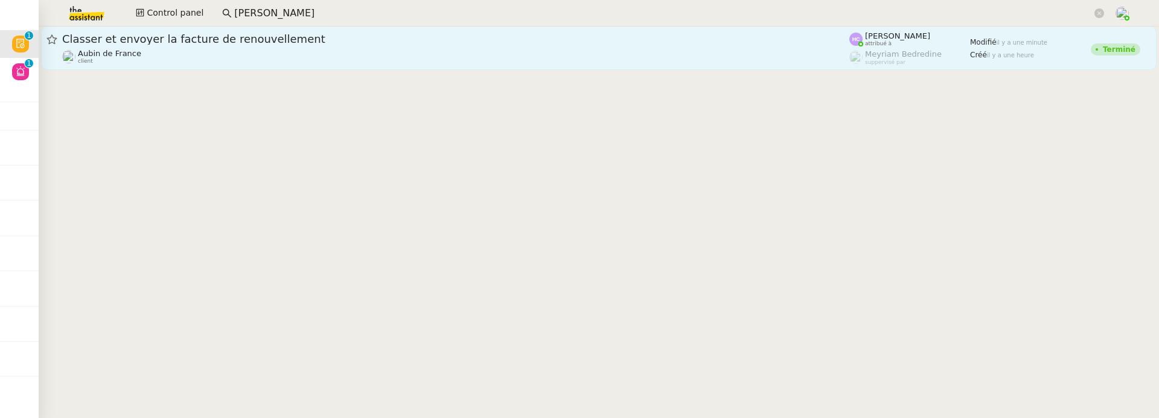
click at [272, 63] on div "Aubin de France client" at bounding box center [455, 57] width 787 height 16
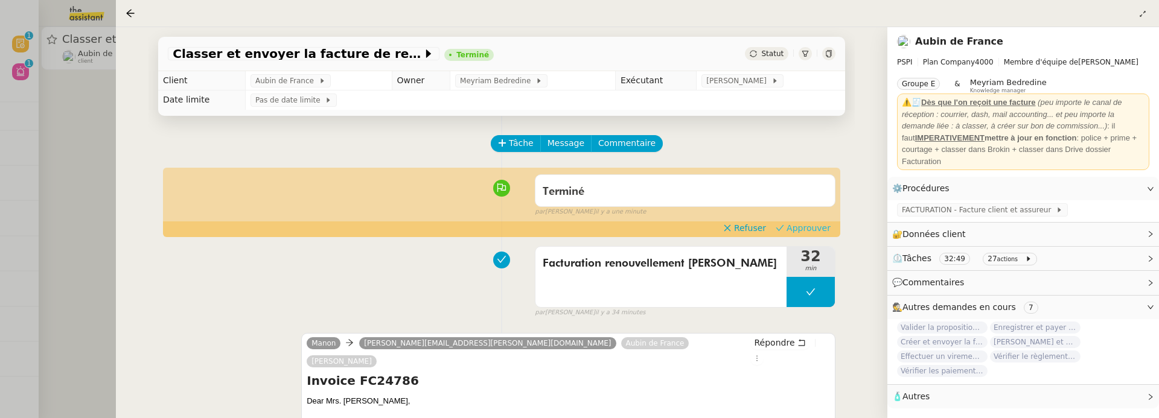
click at [826, 226] on span "Approuver" at bounding box center [809, 228] width 44 height 12
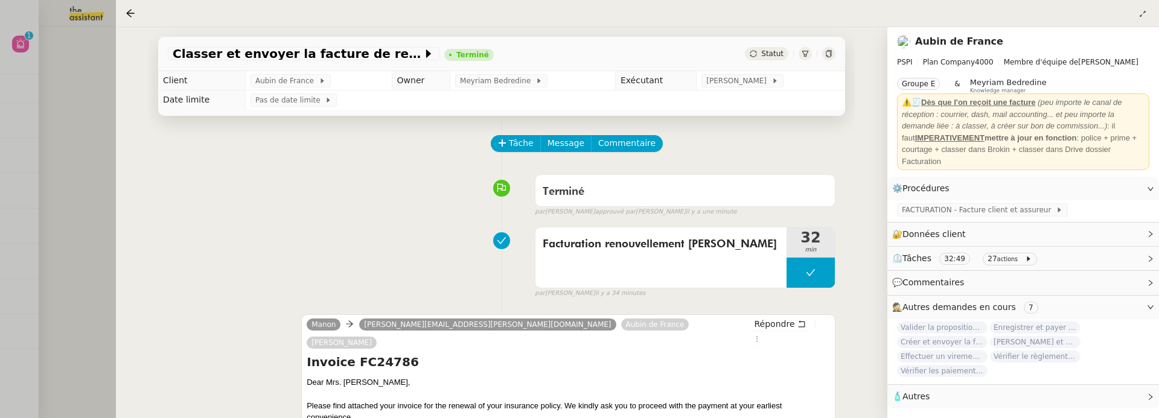
click at [95, 127] on div at bounding box center [579, 209] width 1159 height 418
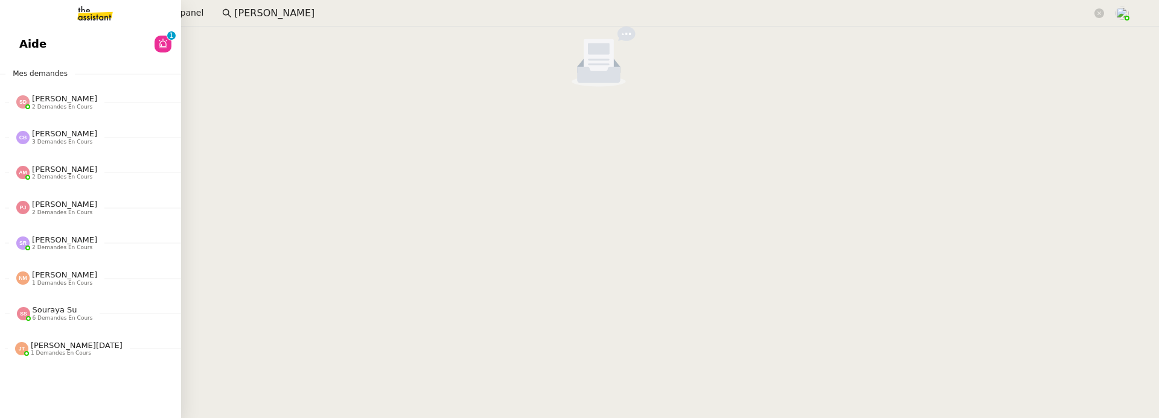
click at [27, 44] on span "Aide" at bounding box center [32, 44] width 27 height 18
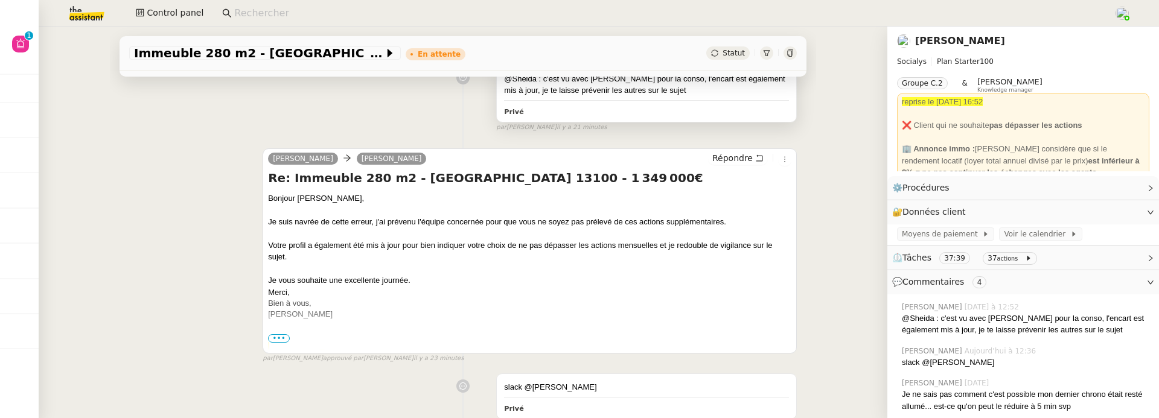
scroll to position [244, 0]
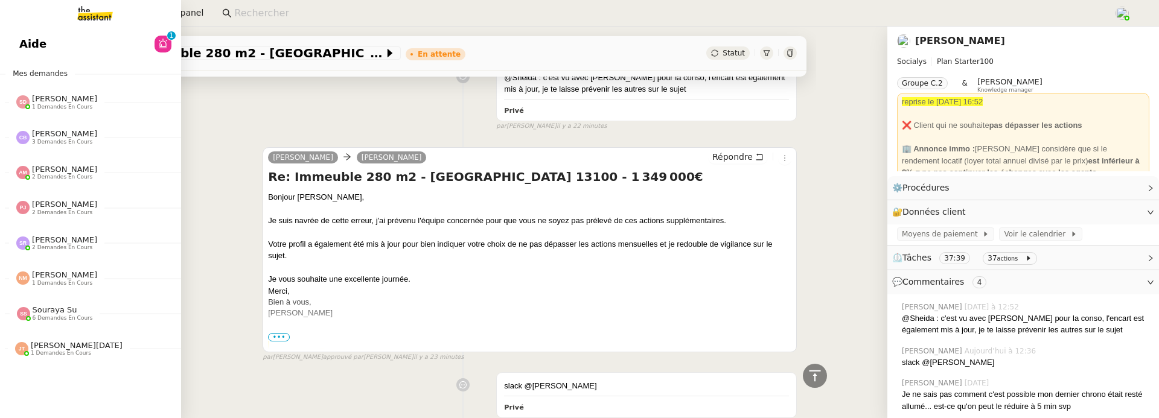
click at [31, 51] on span "Aide" at bounding box center [32, 44] width 27 height 18
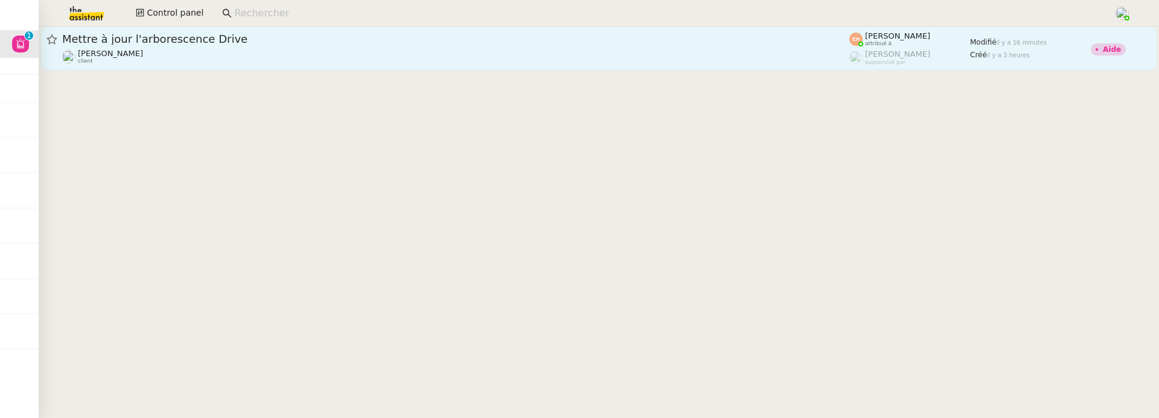
click at [360, 58] on div "[PERSON_NAME] client" at bounding box center [455, 57] width 787 height 16
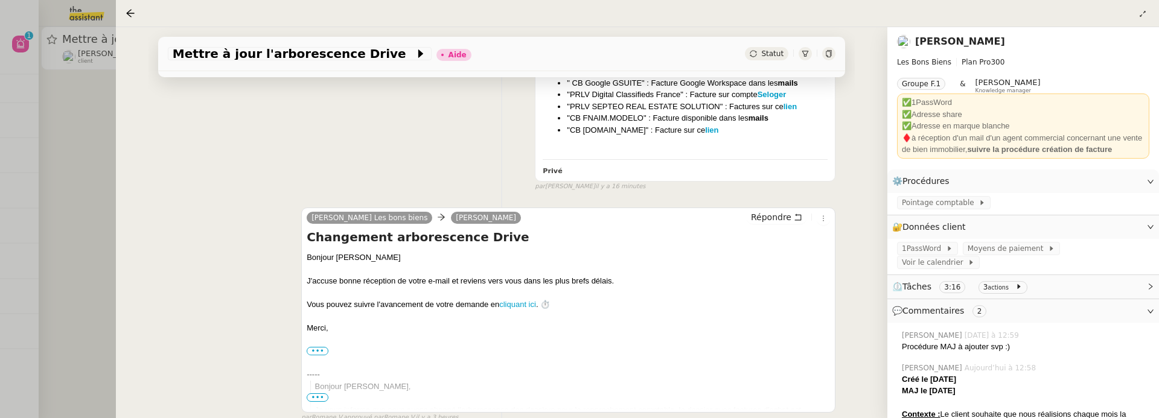
scroll to position [2418, 0]
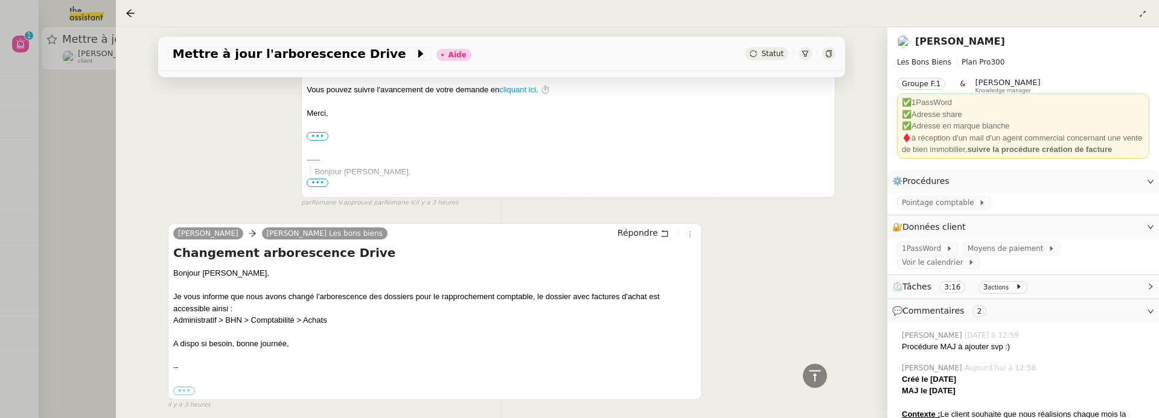
click at [77, 210] on div at bounding box center [579, 209] width 1159 height 418
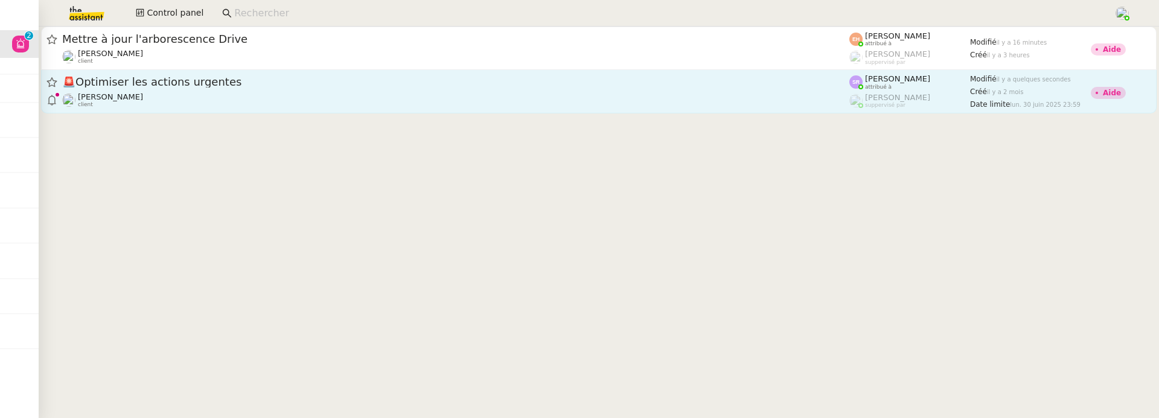
click at [248, 107] on div "[PERSON_NAME] client" at bounding box center [455, 100] width 787 height 16
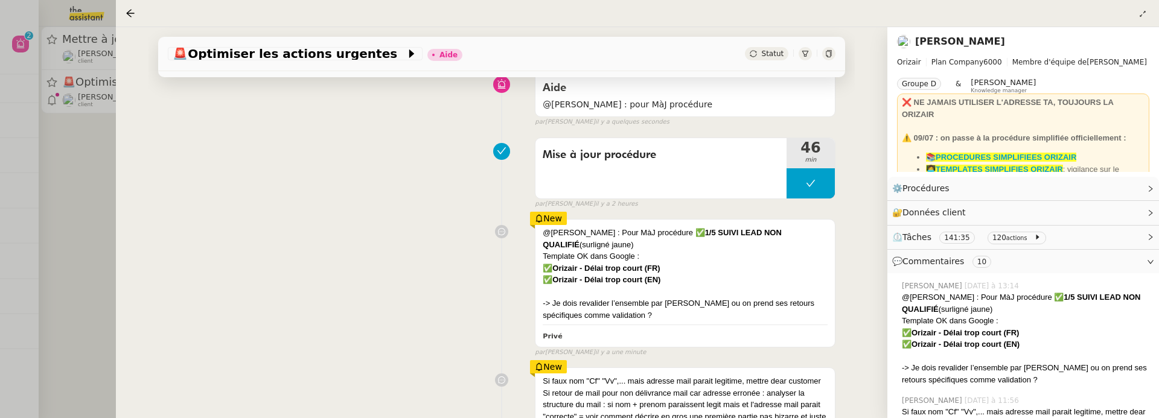
scroll to position [107, 0]
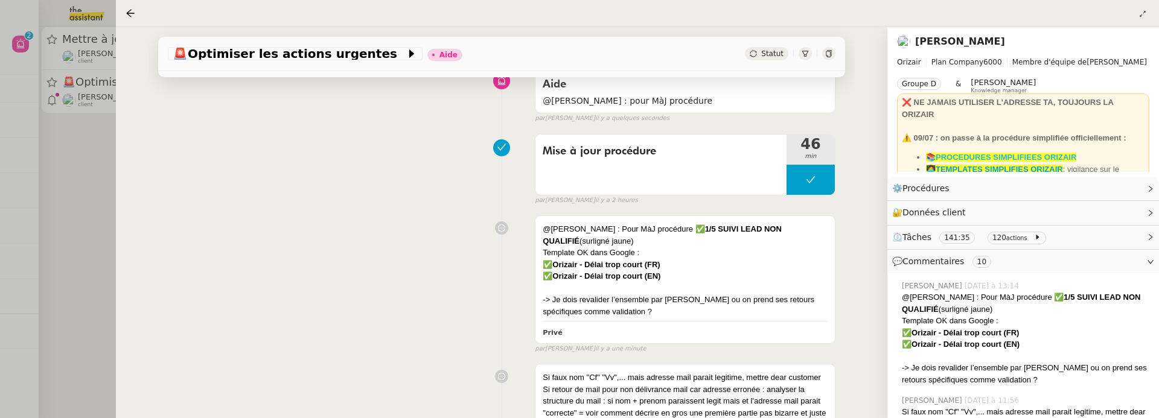
click at [1039, 155] on strong "📚PROCEDURES SIMPLIFIEES ORIZAIR" at bounding box center [1001, 157] width 150 height 9
click at [980, 194] on div "⚙️ Procédures Modifier" at bounding box center [1013, 189] width 243 height 14
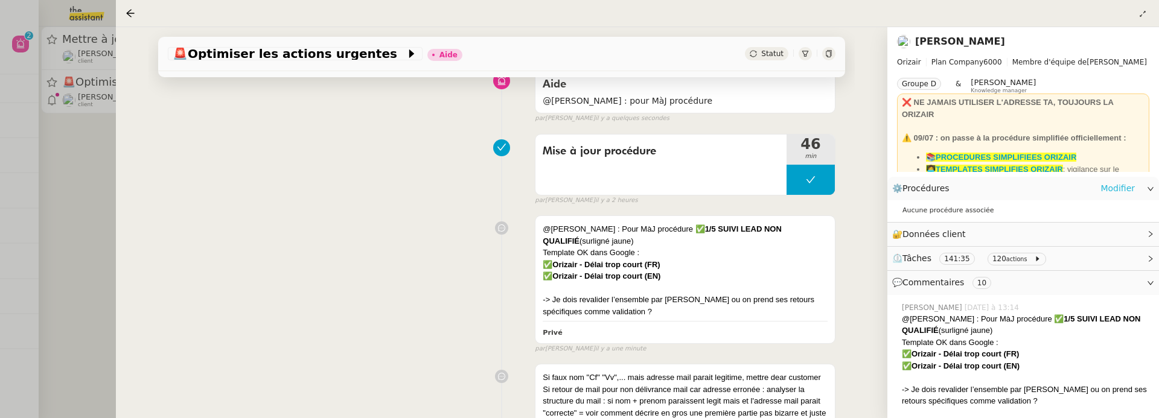
click at [1108, 188] on link "Modifier" at bounding box center [1117, 189] width 34 height 14
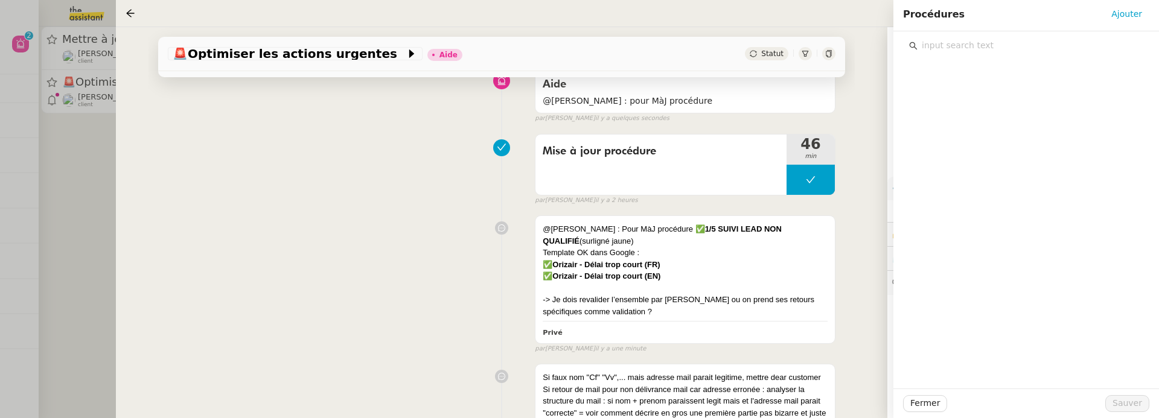
click at [981, 50] on input "text" at bounding box center [1031, 45] width 226 height 16
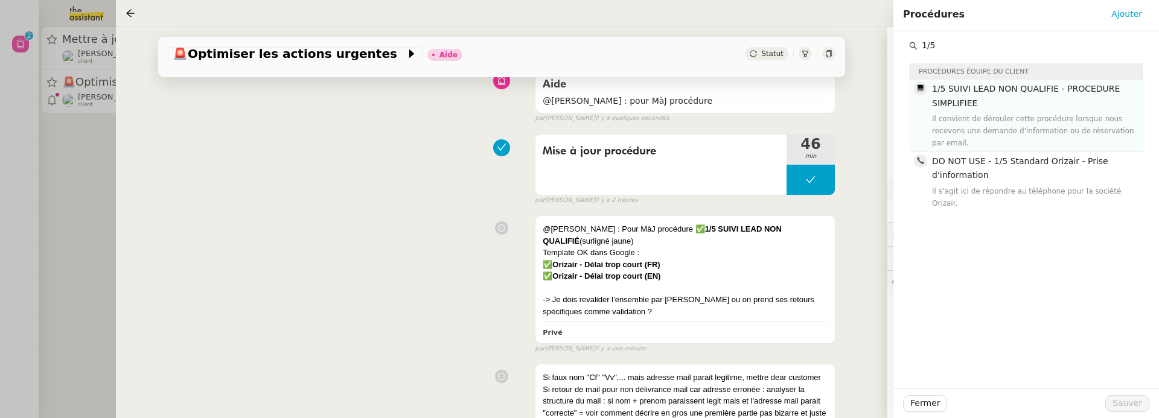
type input "1/5"
click at [973, 126] on div "Il convient de dérouler cette procédure lorsque nous recevons une demande d'inf…" at bounding box center [1034, 131] width 204 height 36
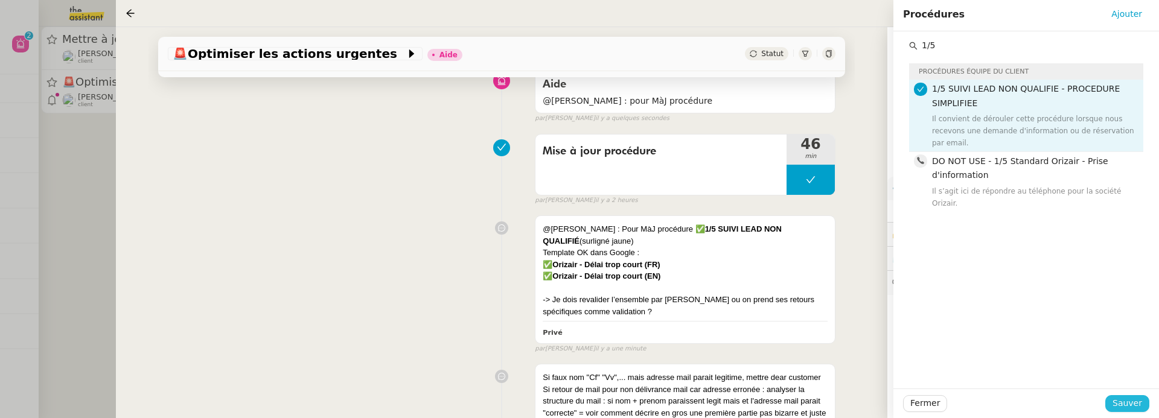
click at [1137, 404] on span "Sauver" at bounding box center [1128, 404] width 30 height 14
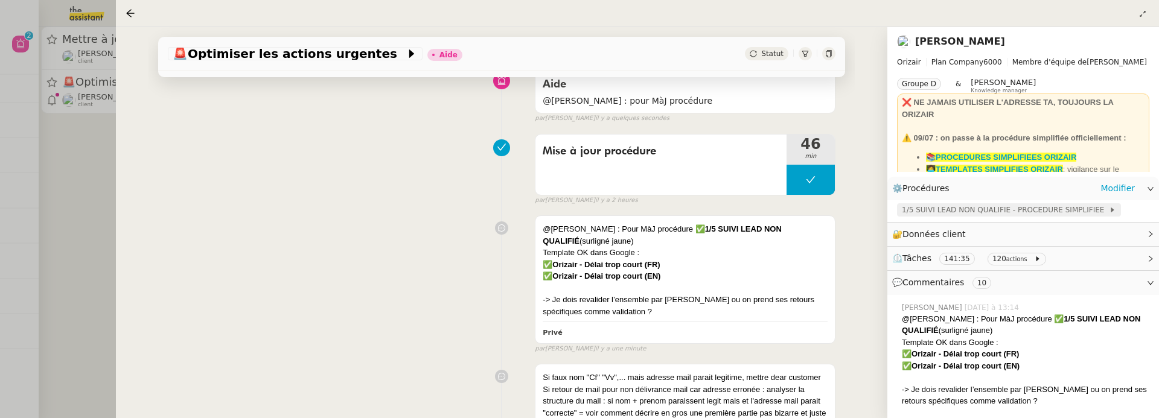
click at [945, 214] on span "1/5 SUIVI LEAD NON QUALIFIE - PROCEDURE SIMPLIFIEE" at bounding box center [1005, 210] width 207 height 12
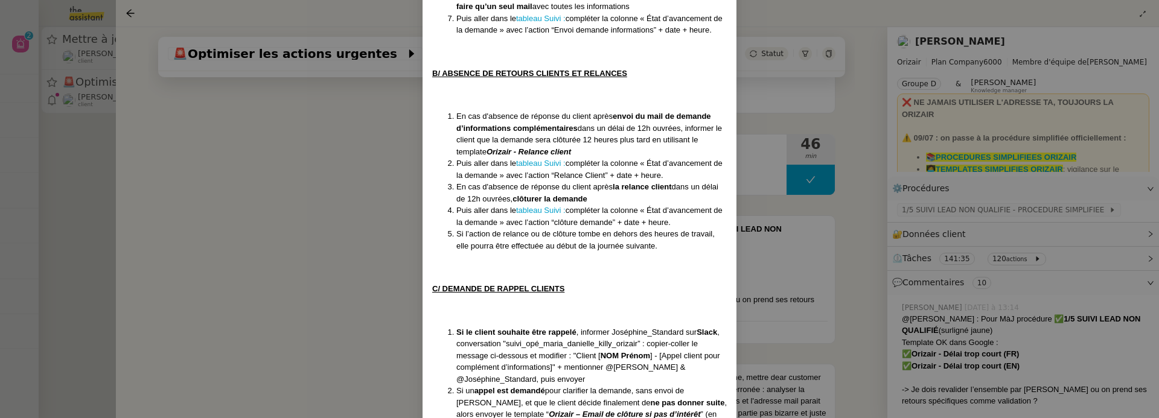
scroll to position [1716, 0]
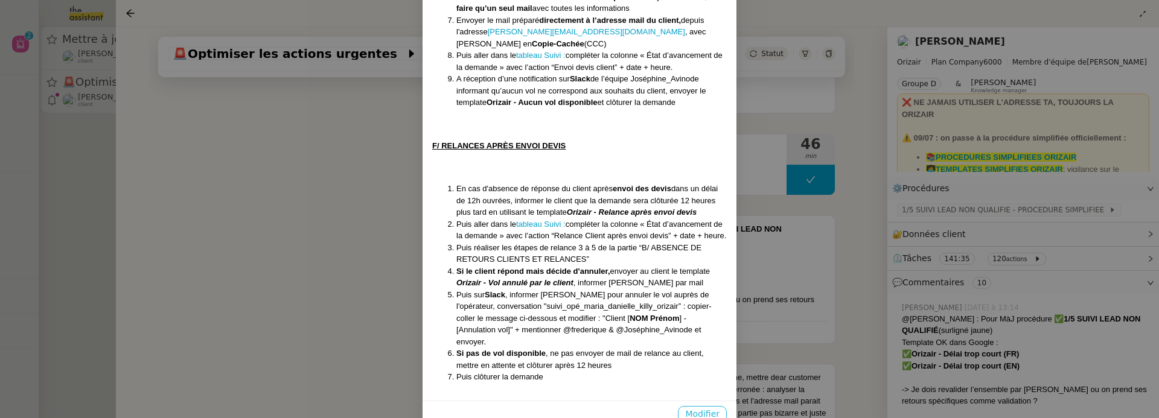
click at [714, 407] on span "Modifier" at bounding box center [702, 414] width 34 height 14
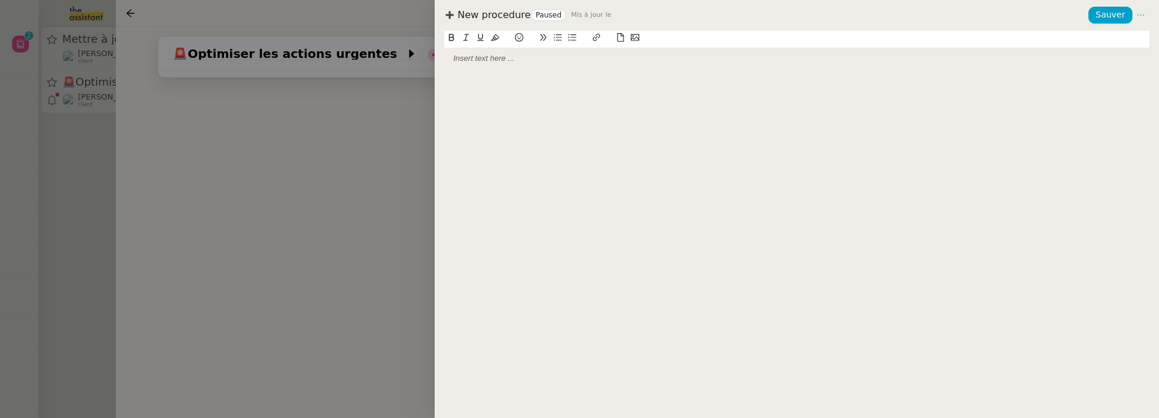
scroll to position [1655, 0]
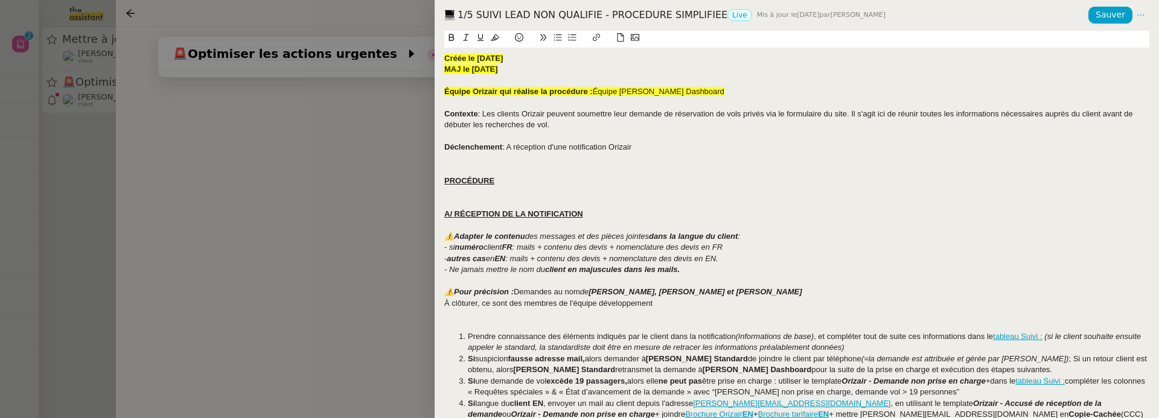
drag, startPoint x: 472, startPoint y: 73, endPoint x: 529, endPoint y: 73, distance: 56.7
click at [529, 73] on div "MAJ le [DATE]" at bounding box center [796, 69] width 705 height 11
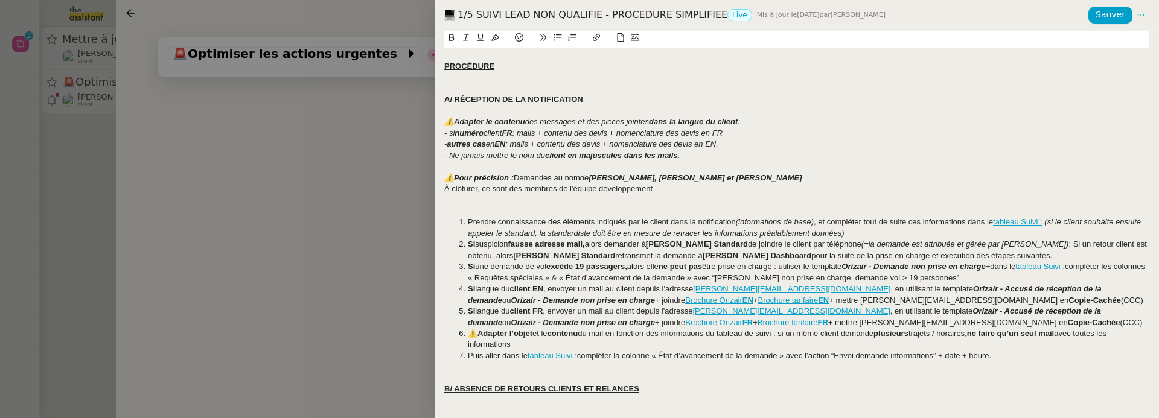
scroll to position [127, 0]
click at [866, 233] on li "Prendre connaissance des éléments indiqués par le client dans la notification (…" at bounding box center [803, 227] width 694 height 22
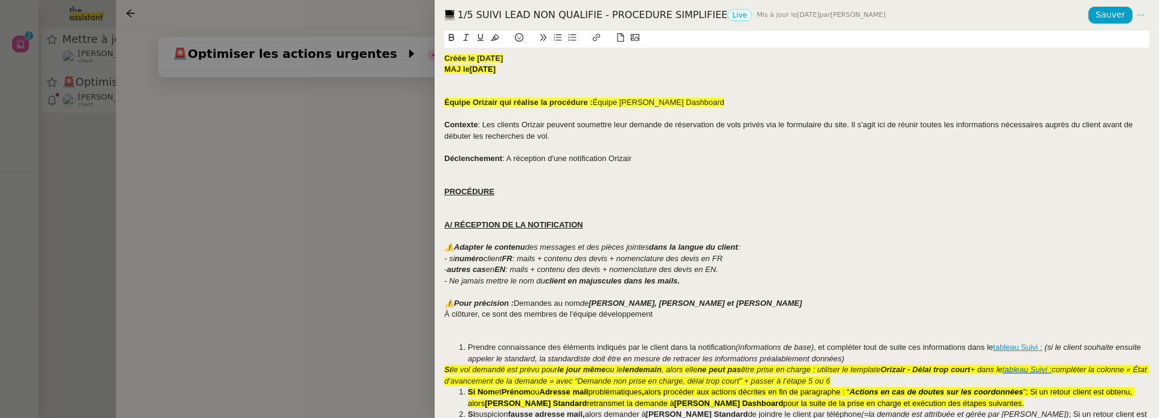
scroll to position [162, 0]
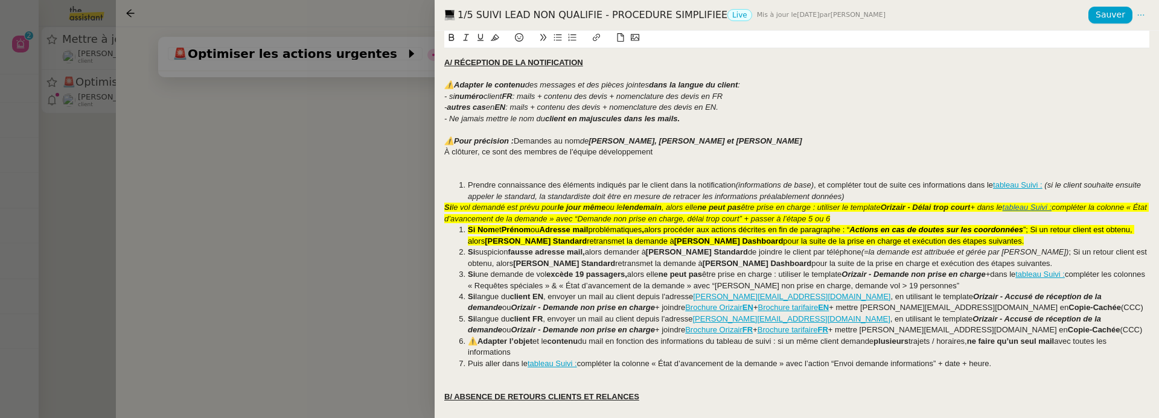
click at [444, 208] on em "Si" at bounding box center [447, 207] width 7 height 9
drag, startPoint x: 992, startPoint y: 238, endPoint x: 468, endPoint y: 212, distance: 524.6
click at [468, 212] on ol "Prendre connaissance des éléments indiqués par le client dans la notification (…" at bounding box center [796, 275] width 705 height 190
click at [492, 37] on icon at bounding box center [495, 37] width 8 height 8
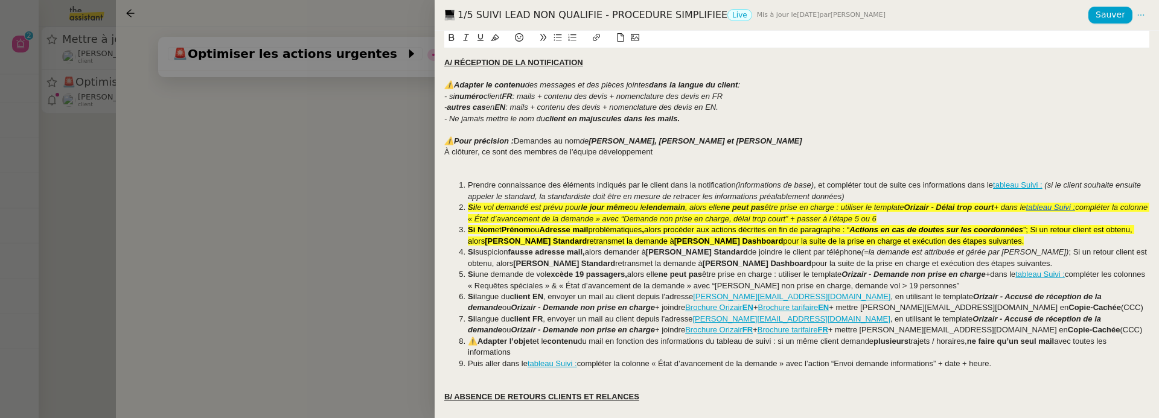
click at [683, 255] on strong "[PERSON_NAME] Standard" at bounding box center [697, 252] width 102 height 9
drag, startPoint x: 983, startPoint y: 241, endPoint x: 457, endPoint y: 210, distance: 527.3
click at [457, 210] on ol "Prendre connaissance des éléments indiqués par le client dans la notification (…" at bounding box center [796, 275] width 705 height 190
click at [494, 37] on icon at bounding box center [495, 37] width 8 height 8
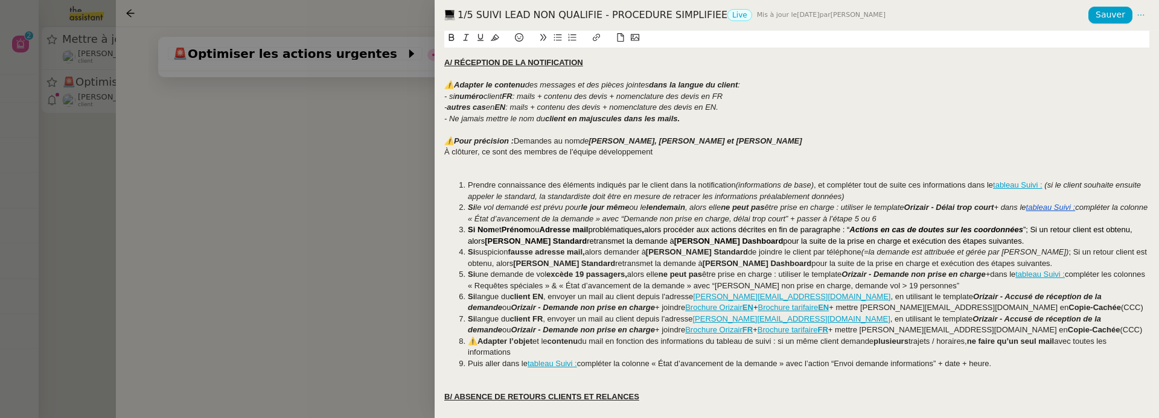
click at [645, 248] on li "Si suspicion fausse adresse mail, alors demander à [PERSON_NAME] Standard de jo…" at bounding box center [803, 258] width 694 height 22
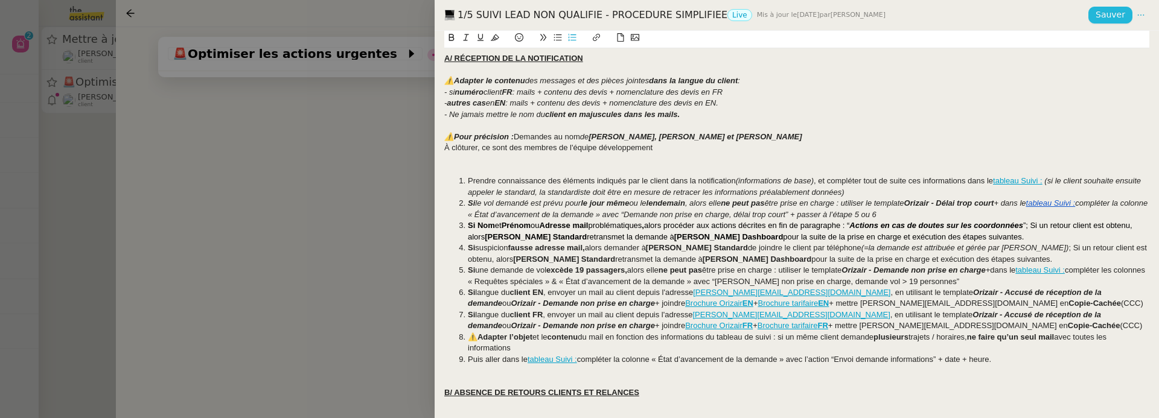
click at [1097, 18] on button "Sauver" at bounding box center [1110, 15] width 44 height 17
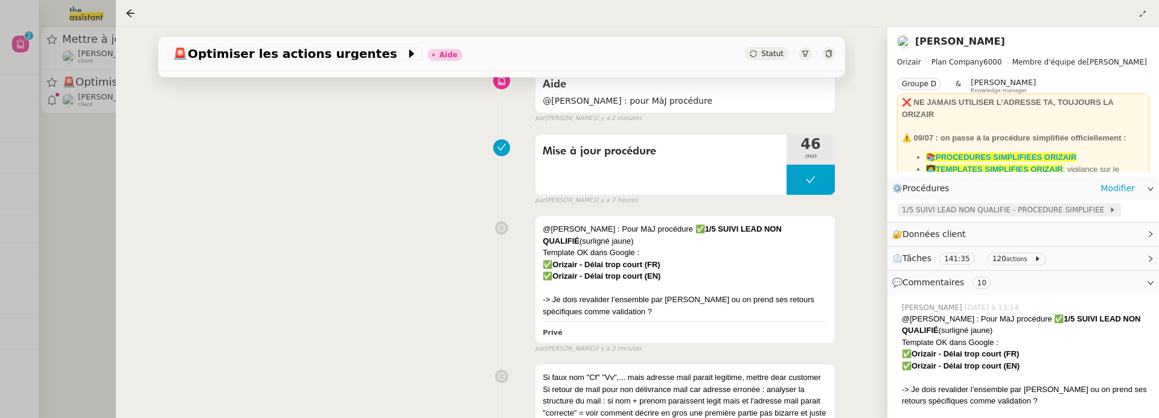
click at [984, 216] on span "1/5 SUIVI LEAD NON QUALIFIE - PROCEDURE SIMPLIFIEE" at bounding box center [1005, 210] width 207 height 12
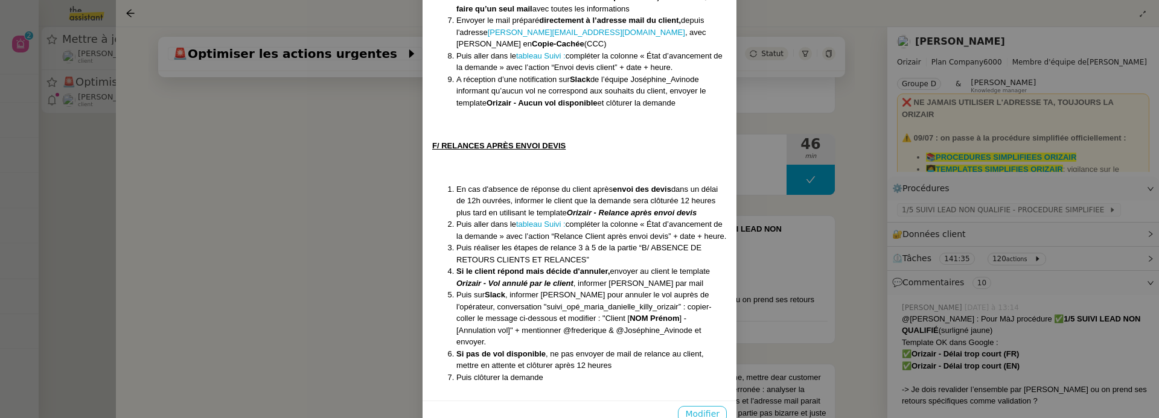
click at [698, 407] on span "Modifier" at bounding box center [702, 414] width 34 height 14
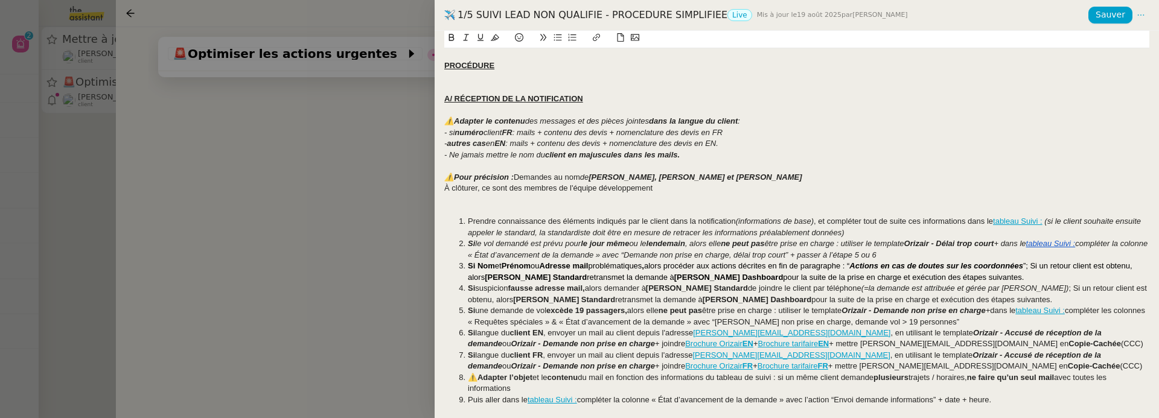
scroll to position [182, 0]
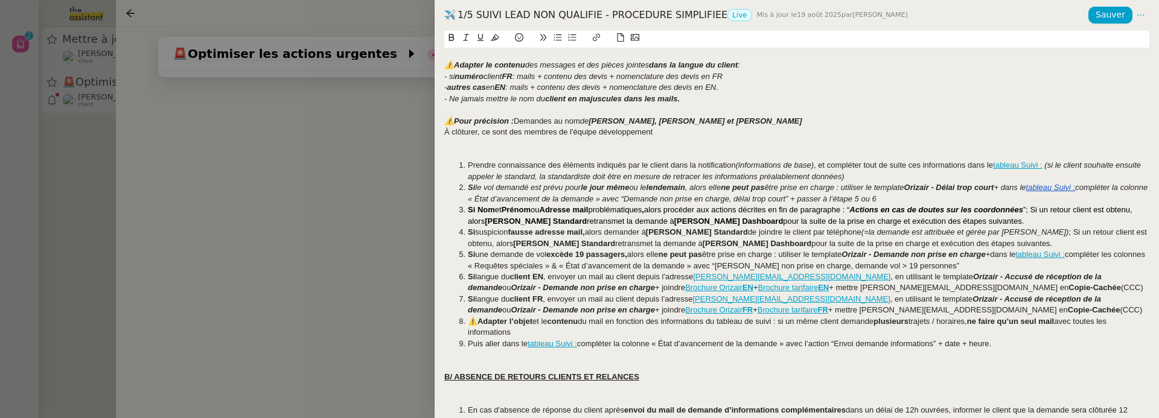
drag, startPoint x: 1026, startPoint y: 340, endPoint x: 418, endPoint y: 166, distance: 632.3
click at [418, 166] on div "1/5 SUIVI LEAD NON QUALIFIE - PROCEDURE SIMPLIFIEE Live Mis à jour le [DATE] pa…" at bounding box center [579, 209] width 1159 height 418
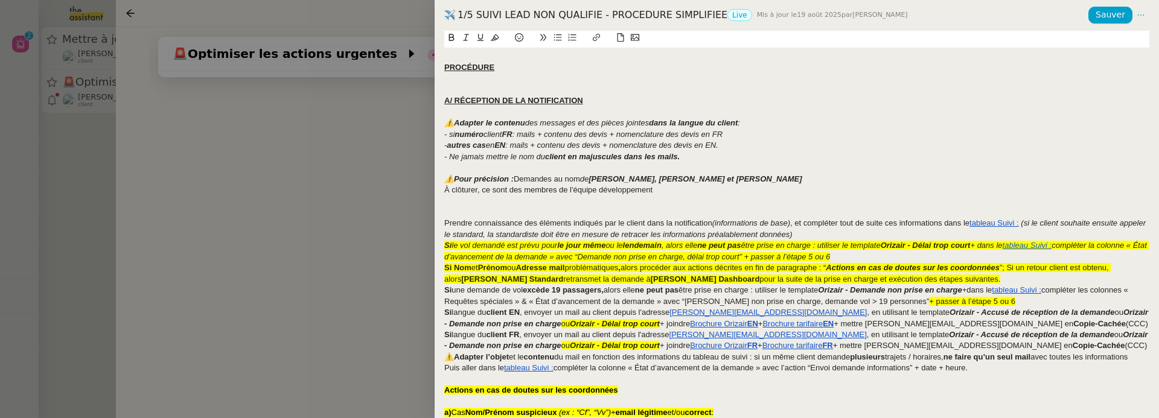
scroll to position [132, 0]
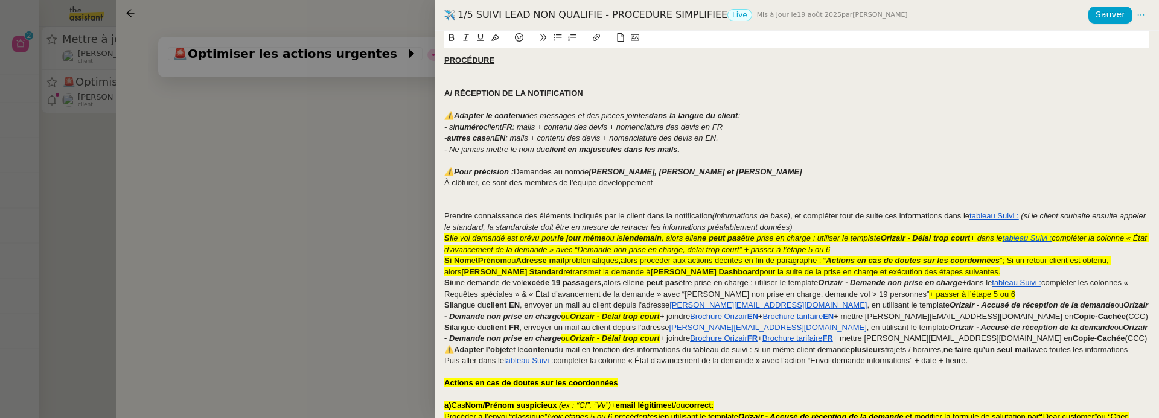
drag, startPoint x: 1003, startPoint y: 357, endPoint x: 443, endPoint y: 214, distance: 577.6
click at [443, 214] on div "Créée le [DATE] MAJ le [DATE] Équipe Orizair qui réalise la procédure : Équipe …" at bounding box center [797, 225] width 724 height 388
click at [572, 40] on icon at bounding box center [573, 37] width 8 height 7
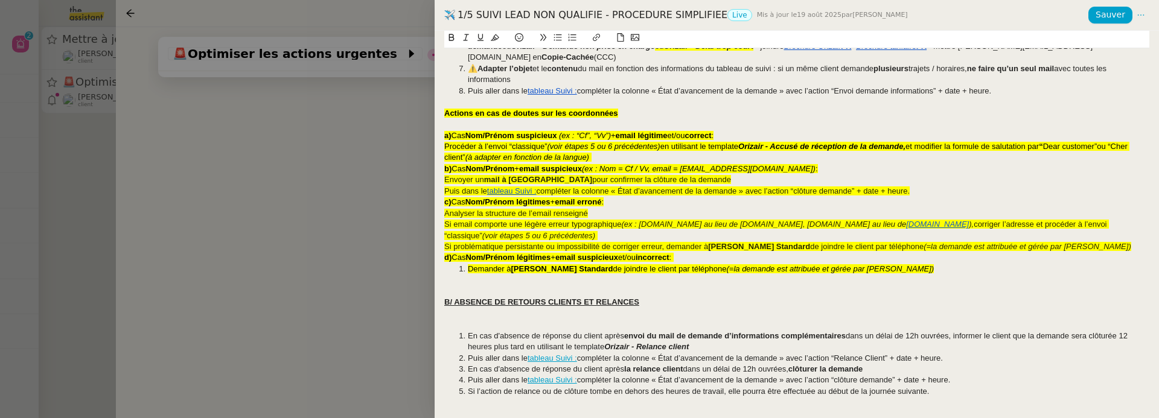
scroll to position [437, 0]
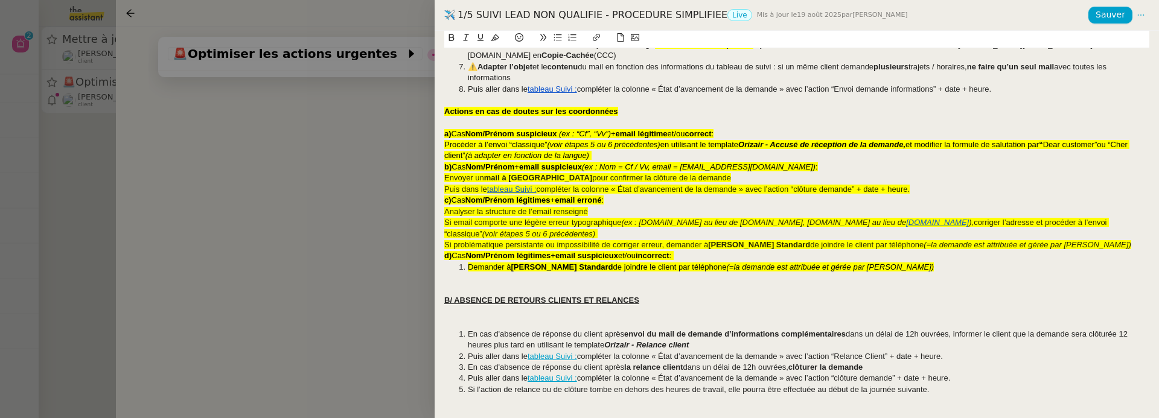
drag, startPoint x: 929, startPoint y: 246, endPoint x: 433, endPoint y: 90, distance: 520.3
click at [433, 90] on div "1/5 SUIVI LEAD NON QUALIFIE - PROCEDURE SIMPLIFIEE Live Mis à jour le [DATE] pa…" at bounding box center [579, 209] width 1159 height 418
click at [491, 39] on icon at bounding box center [495, 37] width 8 height 8
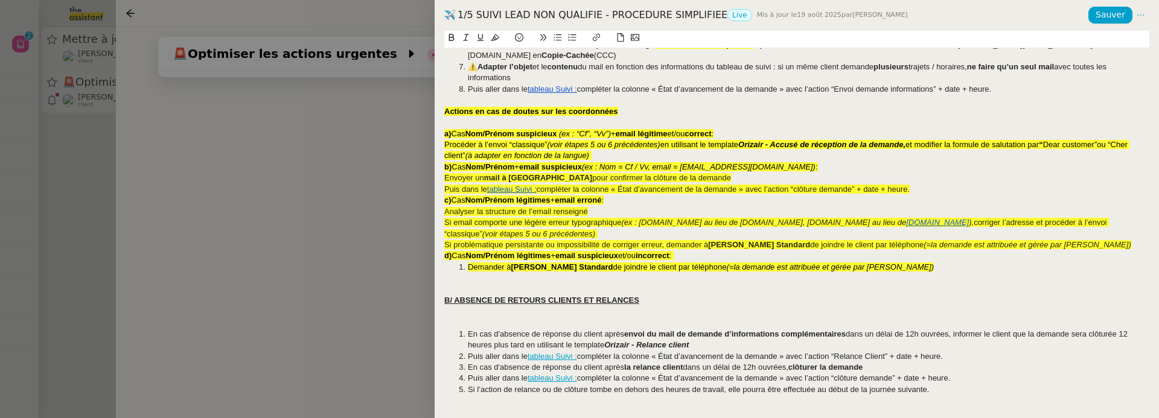
click at [568, 140] on em "(voir étapes 5 ou 6 précédentes)" at bounding box center [604, 144] width 113 height 9
drag, startPoint x: 936, startPoint y: 244, endPoint x: 437, endPoint y: 88, distance: 522.7
click at [437, 88] on div "Créée le [DATE] MAJ le [DATE] Équipe Orizair qui réalise la procédure : Équipe …" at bounding box center [797, 225] width 724 height 388
click at [494, 39] on icon at bounding box center [495, 37] width 8 height 8
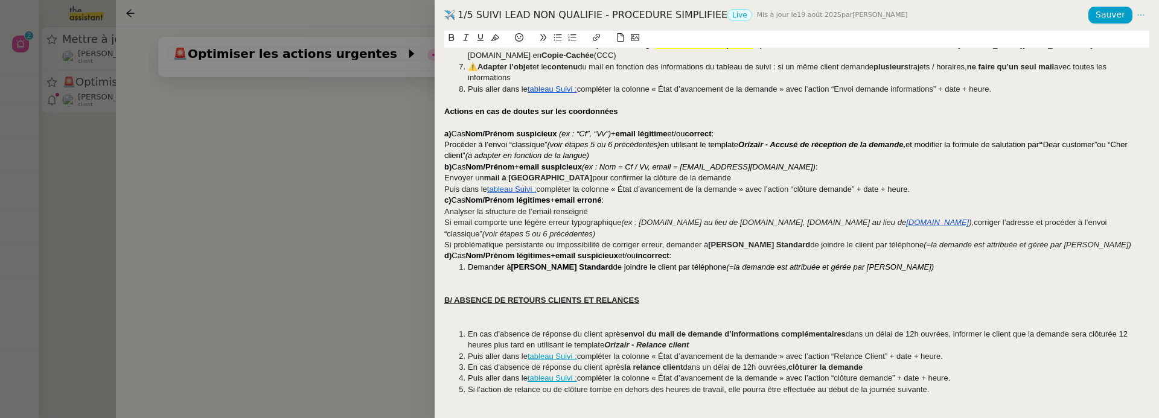
click at [643, 85] on span "compléter la colonne « État d’avancement de la demande » avec l’action “Envoi d…" at bounding box center [784, 89] width 415 height 9
click at [470, 263] on span "Demander à" at bounding box center [489, 267] width 43 height 9
drag, startPoint x: 1118, startPoint y: 223, endPoint x: 442, endPoint y: 191, distance: 676.3
click at [442, 191] on div "Créée le [DATE] MAJ le [DATE] Équipe Orizair qui réalise la procédure : Équipe …" at bounding box center [797, 225] width 724 height 388
click at [560, 39] on icon at bounding box center [558, 37] width 8 height 8
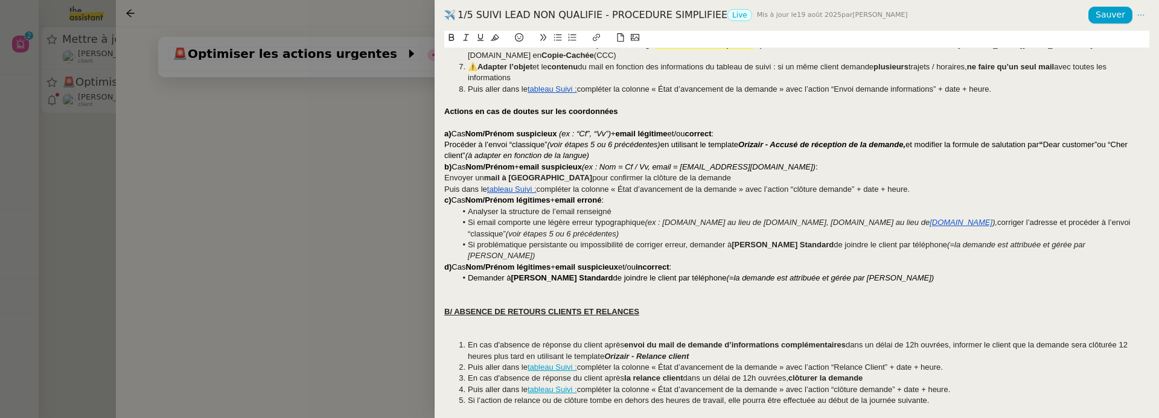
drag, startPoint x: 938, startPoint y: 165, endPoint x: 441, endPoint y: 153, distance: 497.6
click at [441, 153] on div "Créée le [DATE] MAJ le [DATE] Équipe Orizair qui réalise la procédure : Équipe …" at bounding box center [797, 225] width 724 height 388
click at [560, 39] on icon at bounding box center [558, 37] width 8 height 8
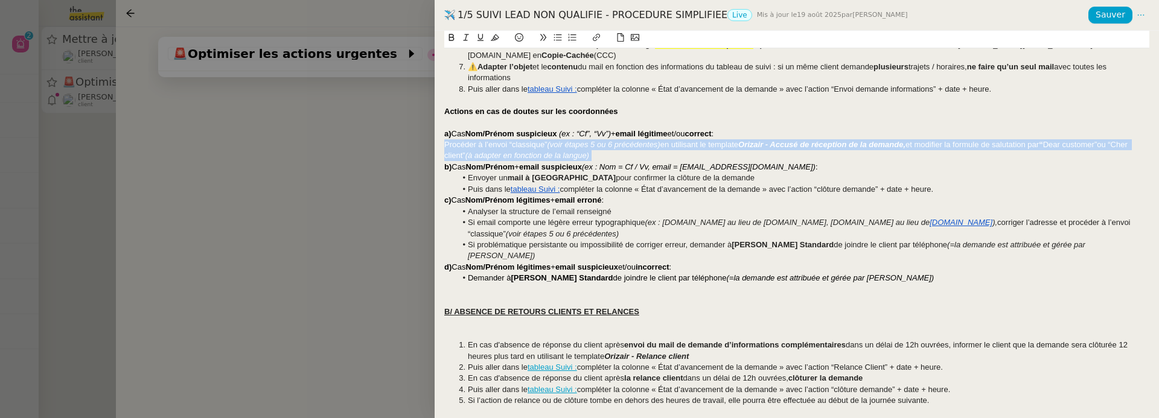
drag, startPoint x: 596, startPoint y: 136, endPoint x: 433, endPoint y: 121, distance: 163.6
click at [433, 121] on div "1/5 SUIVI LEAD NON QUALIFIE - PROCEDURE SIMPLIFIEE Live Mis à jour le [DATE] pa…" at bounding box center [579, 209] width 1159 height 418
click at [560, 40] on icon at bounding box center [558, 37] width 8 height 7
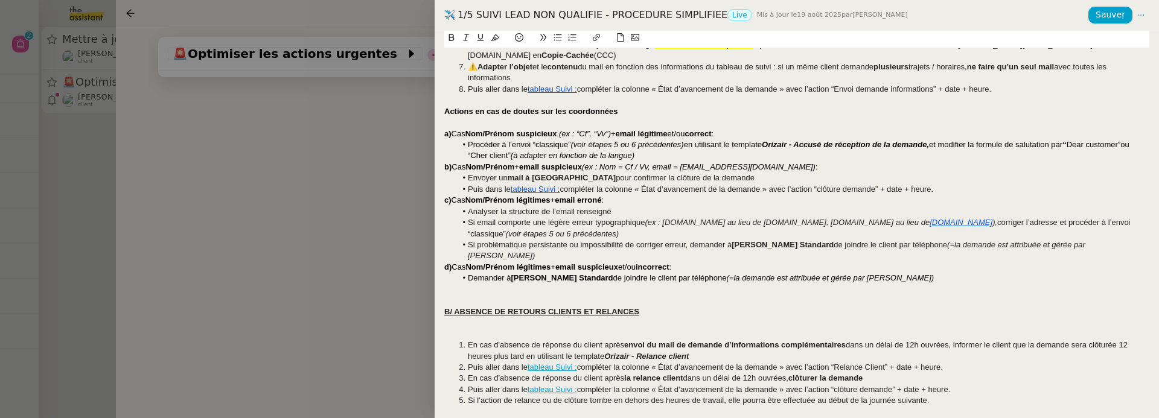
click at [636, 284] on div at bounding box center [796, 289] width 705 height 11
click at [692, 139] on li "Procéder à l’envoi “classique” (voir étapes 5 ou 6 précédentes) en utilisant le…" at bounding box center [803, 150] width 694 height 22
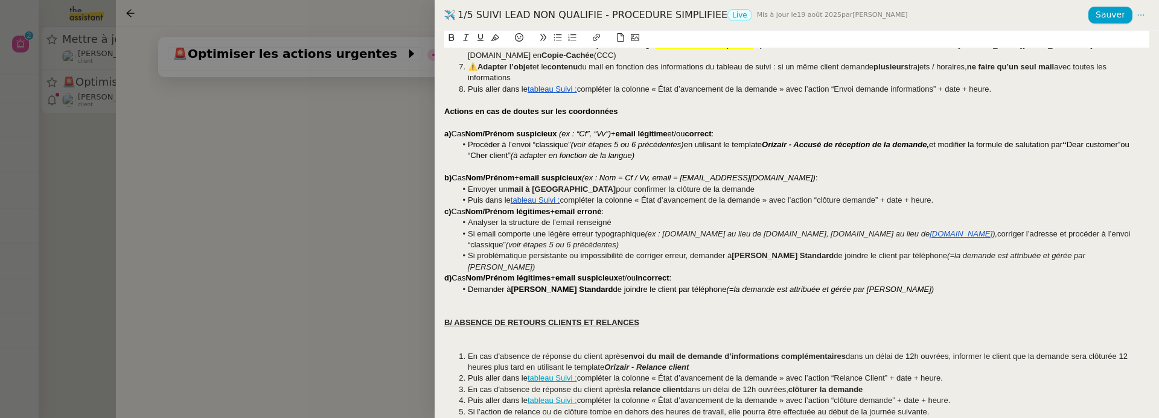
click at [950, 195] on li "Puis dans le tableau Suivi : compléter la colonne « État d’avancement de la dem…" at bounding box center [803, 200] width 694 height 11
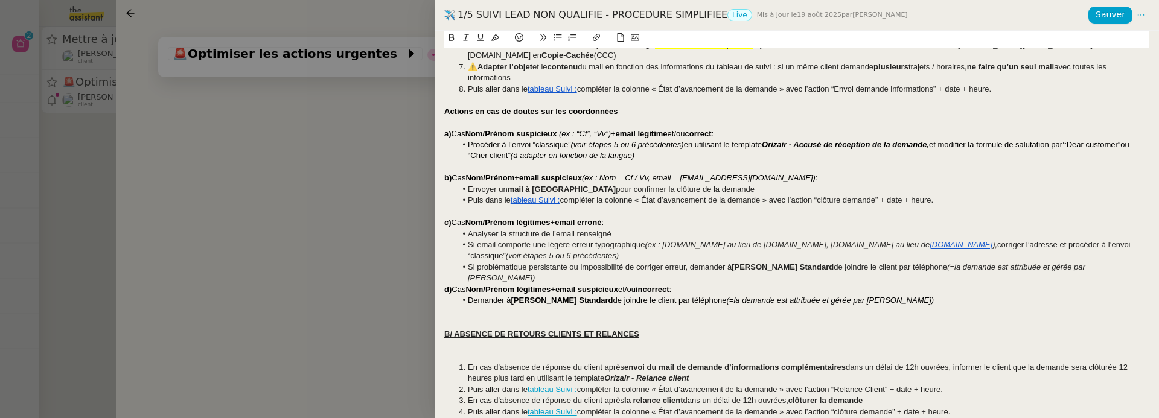
click at [1142, 262] on li "Si problématique persistante ou impossibilité de corriger erreur, demander à [P…" at bounding box center [803, 273] width 694 height 22
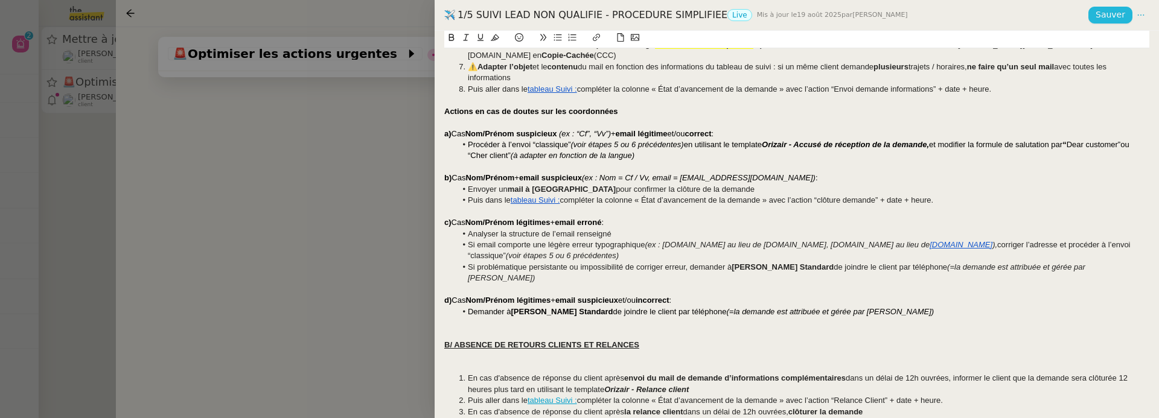
click at [1111, 12] on span "Sauver" at bounding box center [1111, 15] width 30 height 14
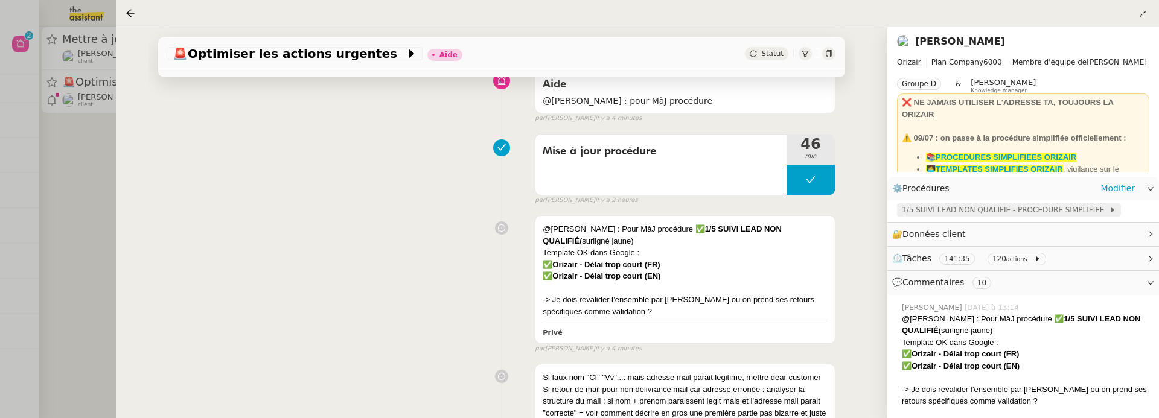
click at [985, 211] on span "1/5 SUIVI LEAD NON QUALIFIE - PROCEDURE SIMPLIFIEE" at bounding box center [1005, 210] width 207 height 12
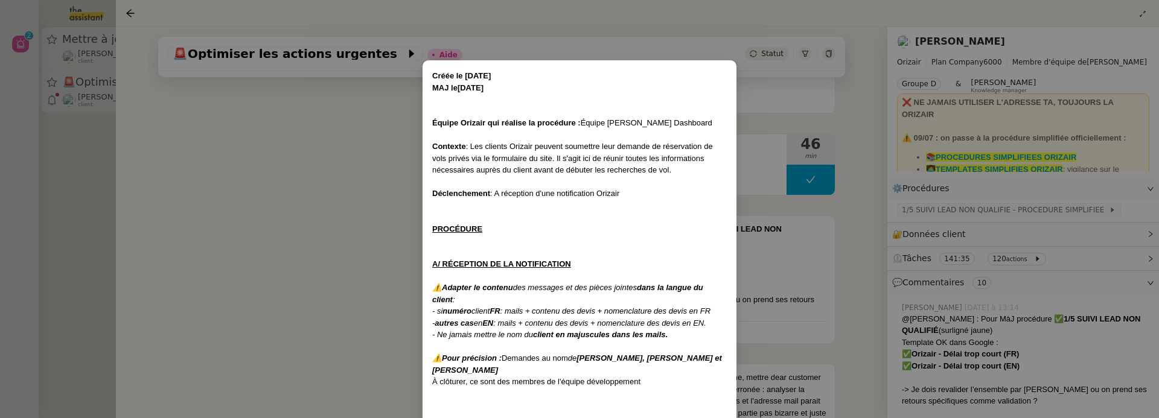
scroll to position [239, 0]
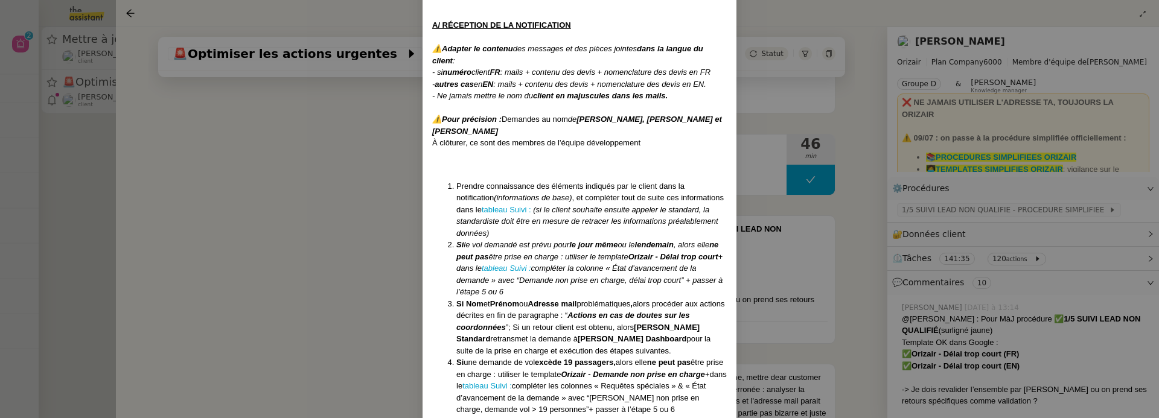
click at [368, 258] on nz-modal-container "Créée le [DATE] MAJ le [DATE] Équipe Orizair qui réalise la procédure : Équipe …" at bounding box center [579, 209] width 1159 height 418
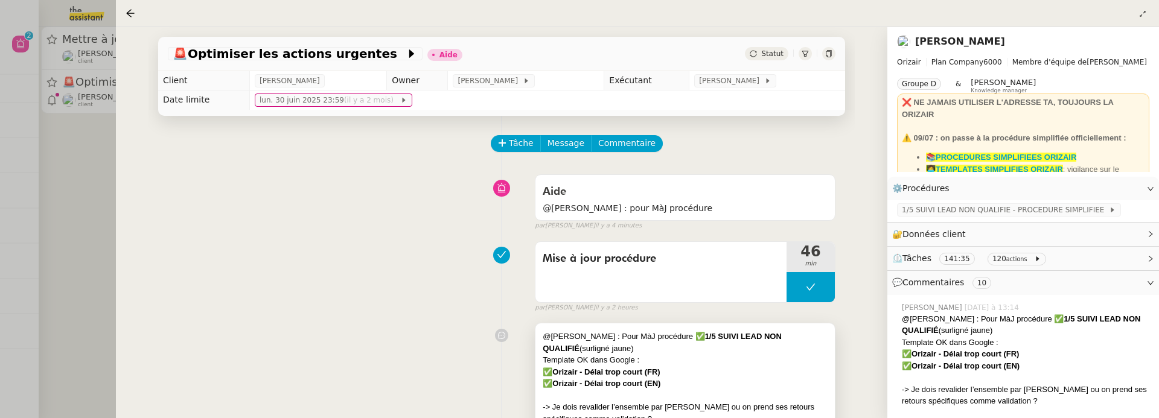
scroll to position [1, 0]
click at [641, 144] on span "Commentaire" at bounding box center [626, 143] width 57 height 14
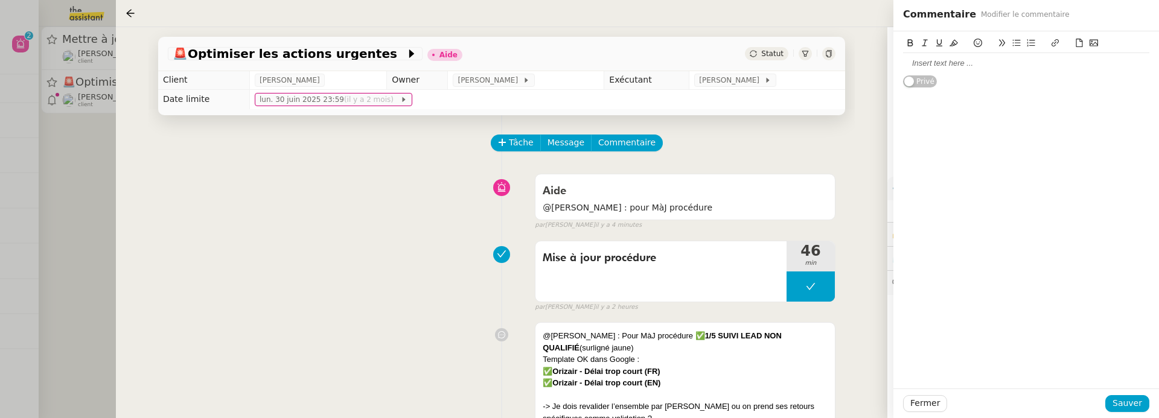
click at [937, 69] on div at bounding box center [1026, 63] width 246 height 21
click at [955, 57] on div at bounding box center [1026, 63] width 246 height 21
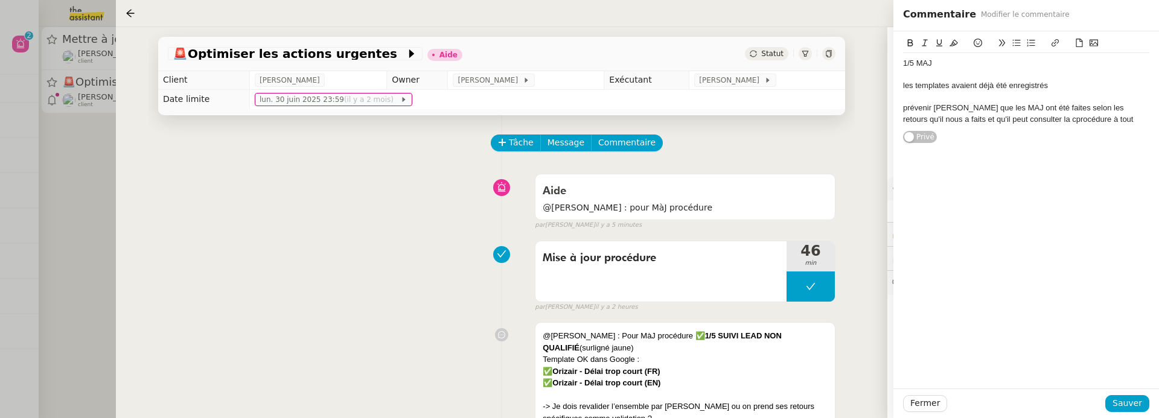
click at [1009, 117] on div "prévenir [PERSON_NAME] que les MAJ ont été faites selon les retours qu'il nous …" at bounding box center [1026, 114] width 246 height 22
click at [1081, 117] on div "prévenir [PERSON_NAME] que les MAJ ont été faites selon les retours qu'il nous …" at bounding box center [1026, 114] width 246 height 22
click at [1143, 404] on button "Sauver" at bounding box center [1127, 403] width 44 height 17
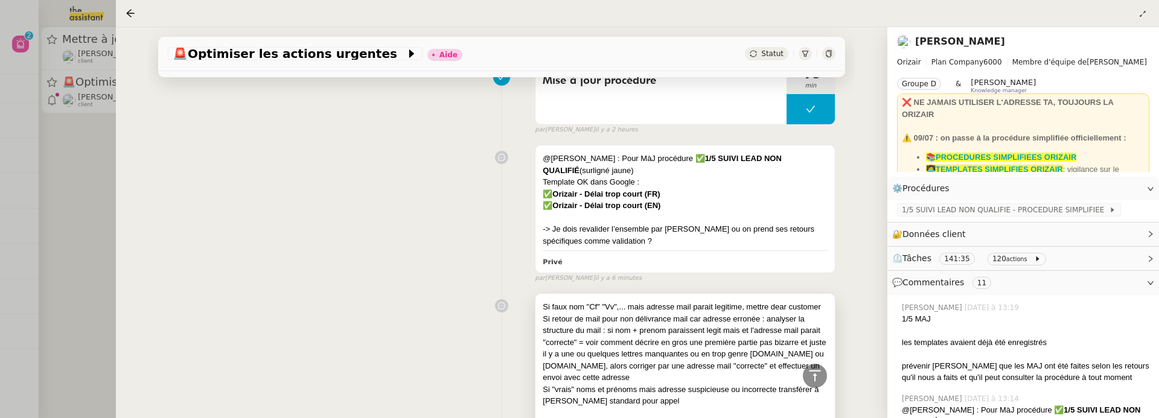
scroll to position [423, 0]
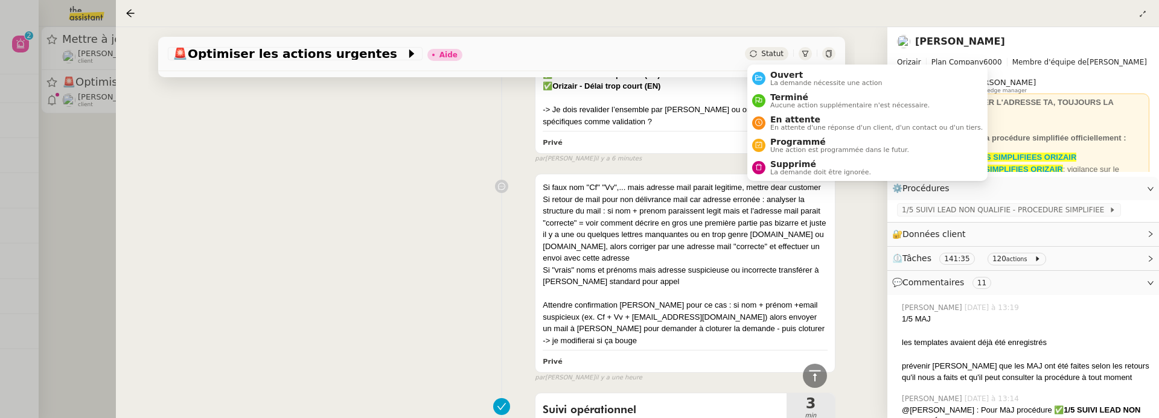
click at [768, 55] on span "Statut" at bounding box center [772, 54] width 22 height 8
click at [784, 74] on span "Ouvert" at bounding box center [826, 75] width 112 height 10
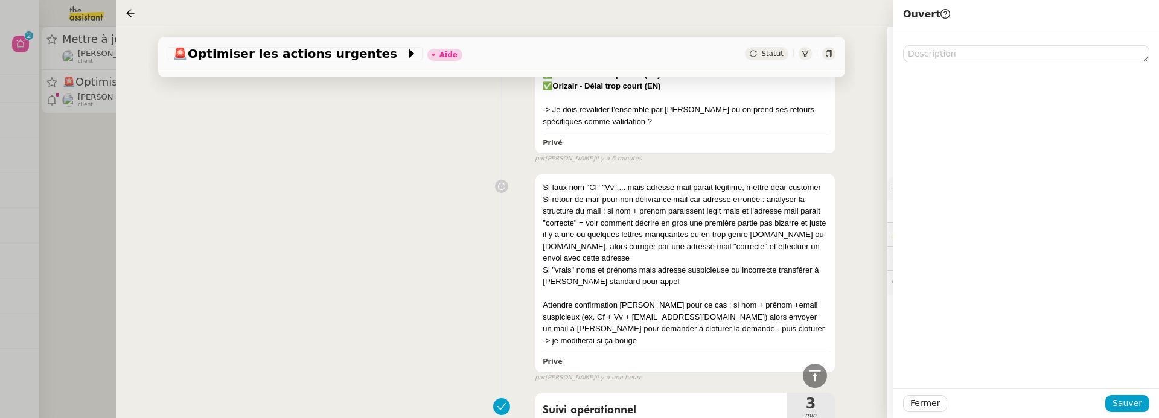
click at [1123, 395] on div "Fermer Sauver" at bounding box center [1026, 404] width 266 height 30
click at [1135, 411] on button "Sauver" at bounding box center [1127, 403] width 44 height 17
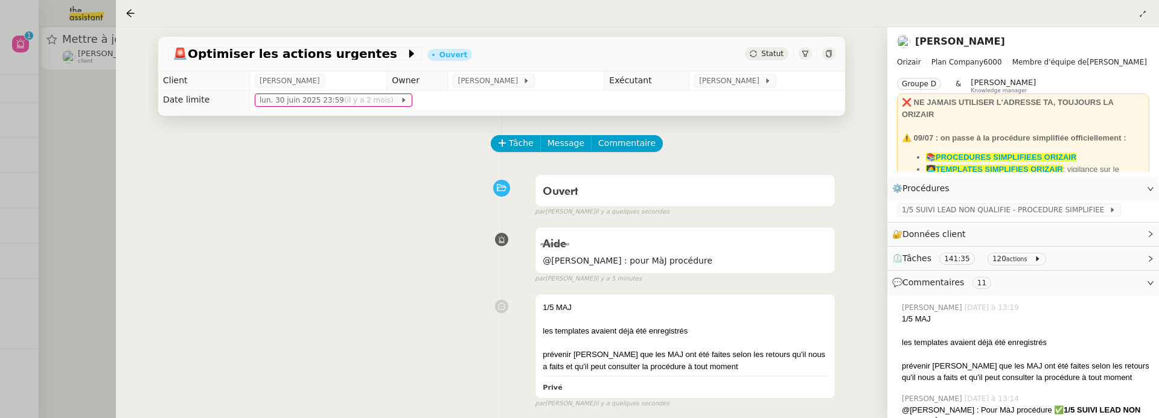
click at [55, 158] on div at bounding box center [579, 209] width 1159 height 418
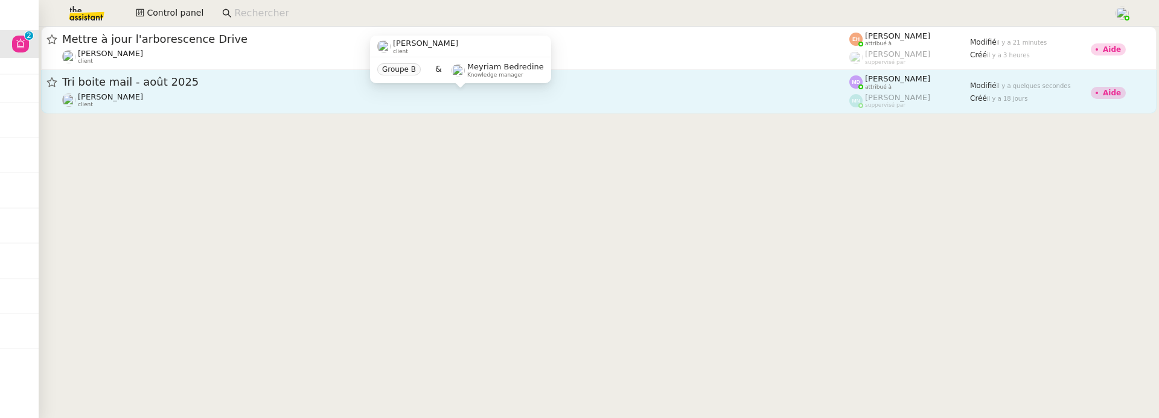
click at [190, 101] on div "[PERSON_NAME] client" at bounding box center [455, 100] width 787 height 16
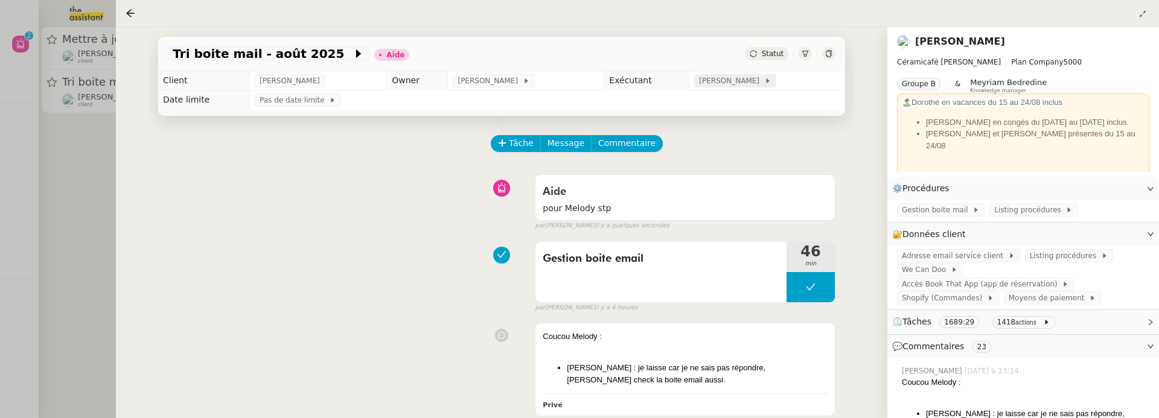
click at [736, 85] on span "[PERSON_NAME]" at bounding box center [731, 81] width 65 height 12
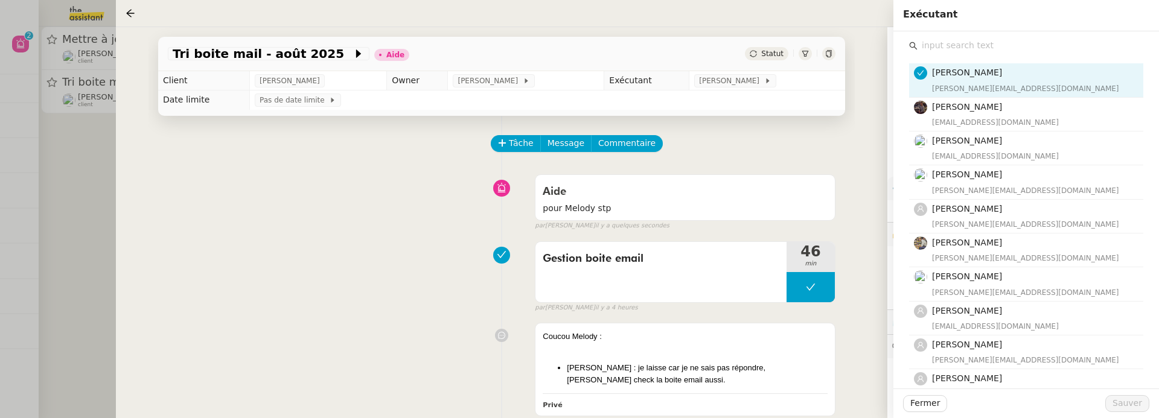
click at [942, 52] on input "text" at bounding box center [1031, 45] width 226 height 16
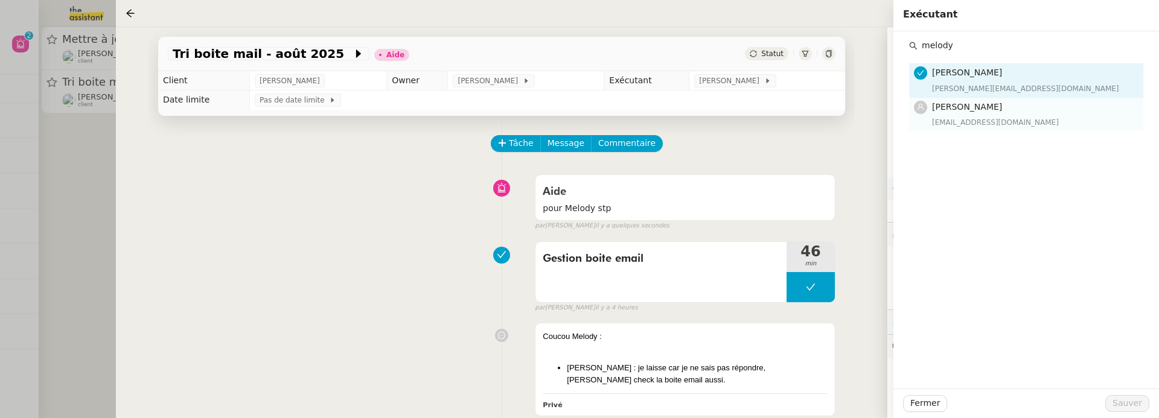
type input "melody"
click at [956, 107] on span "[PERSON_NAME]" at bounding box center [967, 107] width 70 height 10
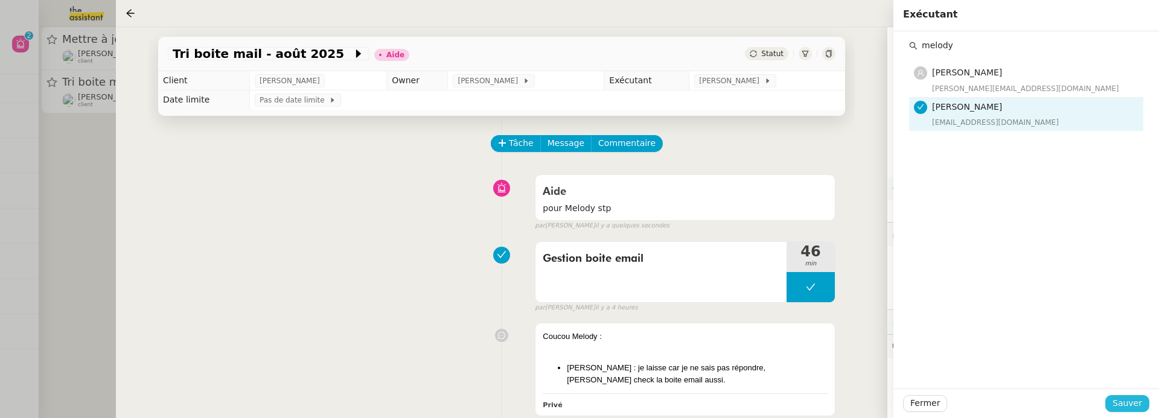
click at [1141, 406] on span "Sauver" at bounding box center [1128, 404] width 30 height 14
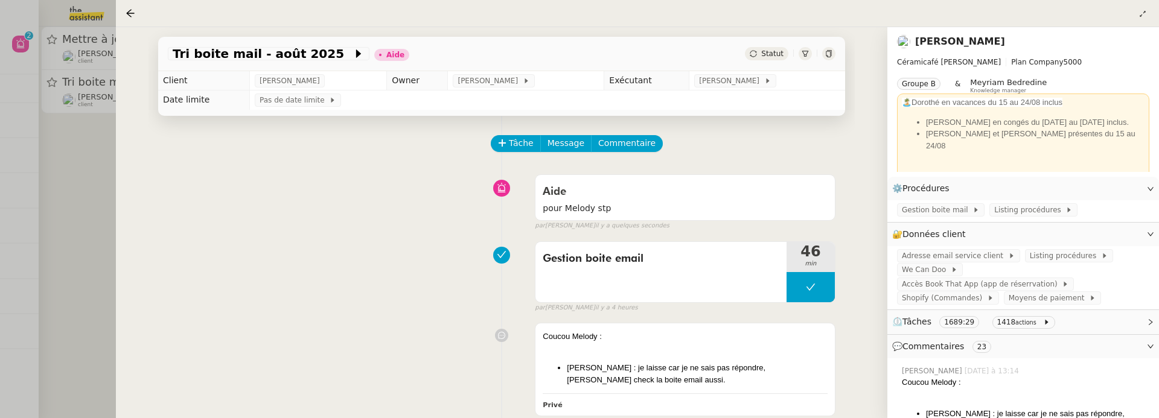
click at [767, 57] on span "Statut" at bounding box center [772, 54] width 22 height 8
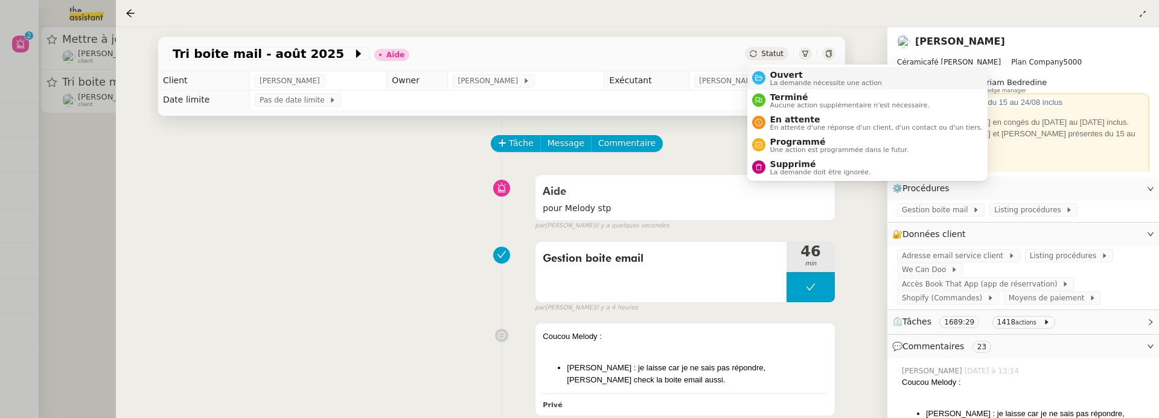
click at [775, 70] on span "Ouvert" at bounding box center [826, 75] width 112 height 10
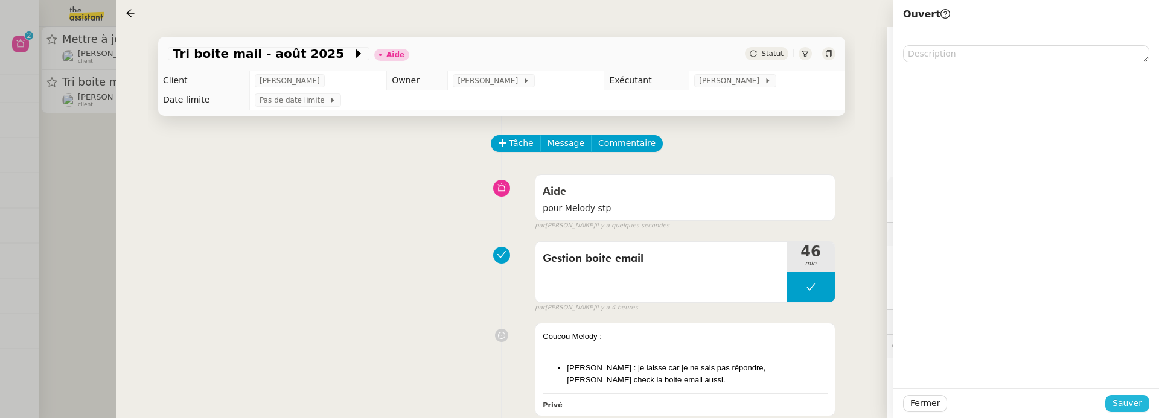
click at [1127, 408] on span "Sauver" at bounding box center [1128, 404] width 30 height 14
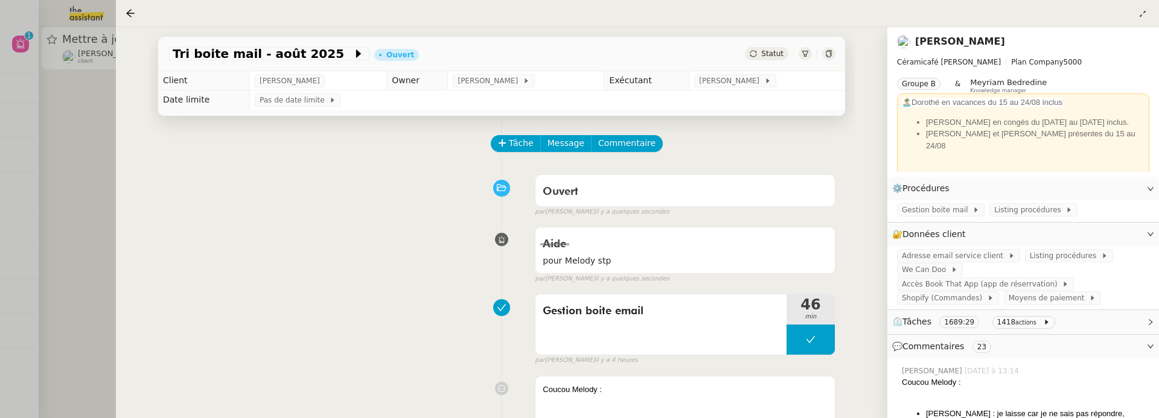
click at [91, 276] on div at bounding box center [579, 209] width 1159 height 418
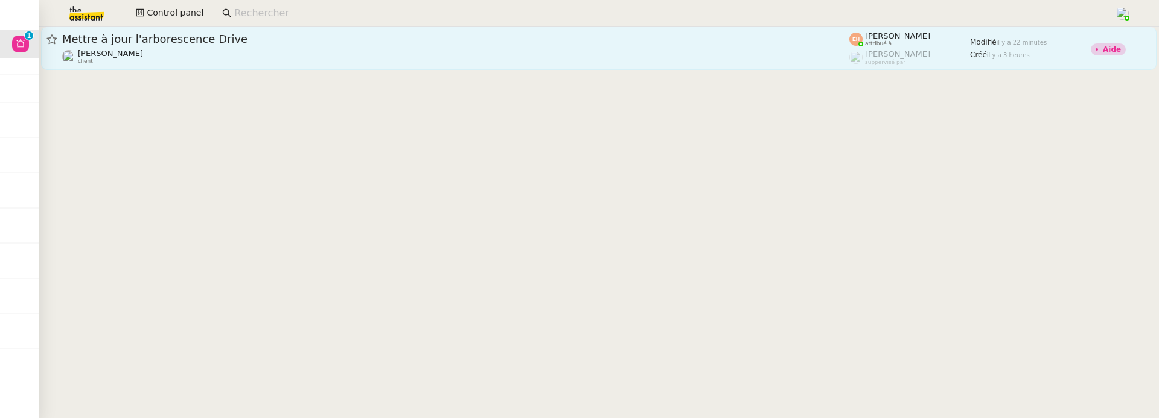
click at [295, 39] on span "Mettre à jour l'arborescence Drive" at bounding box center [455, 39] width 787 height 11
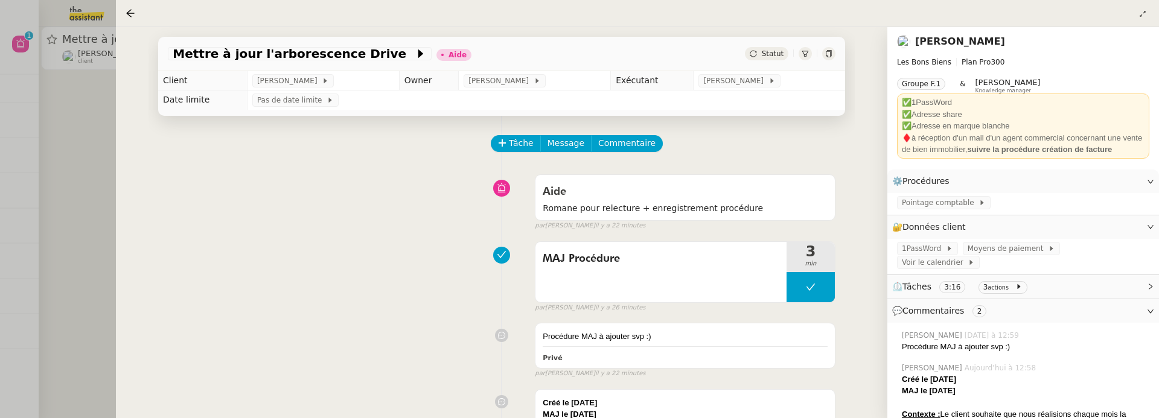
click at [104, 204] on div at bounding box center [579, 209] width 1159 height 418
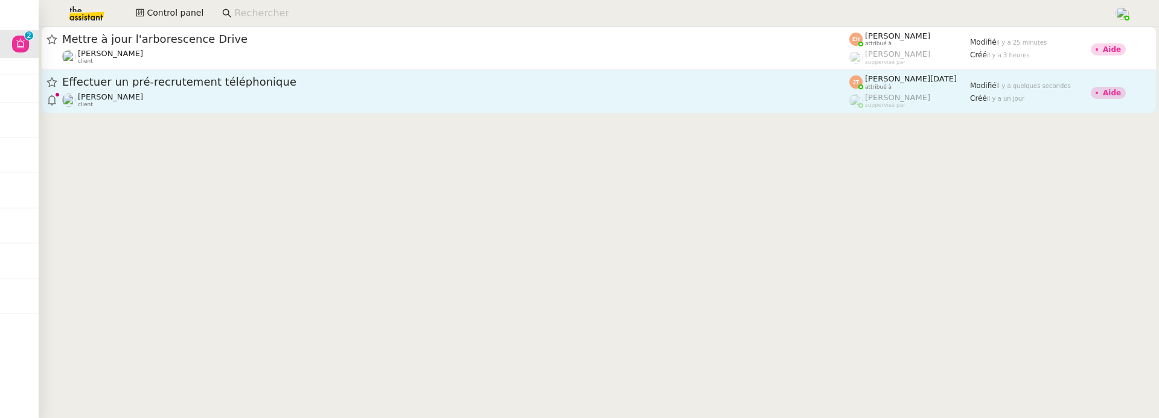
click at [269, 91] on div "Effectuer un pré-recrutement téléphonique [PERSON_NAME] client" at bounding box center [455, 91] width 787 height 33
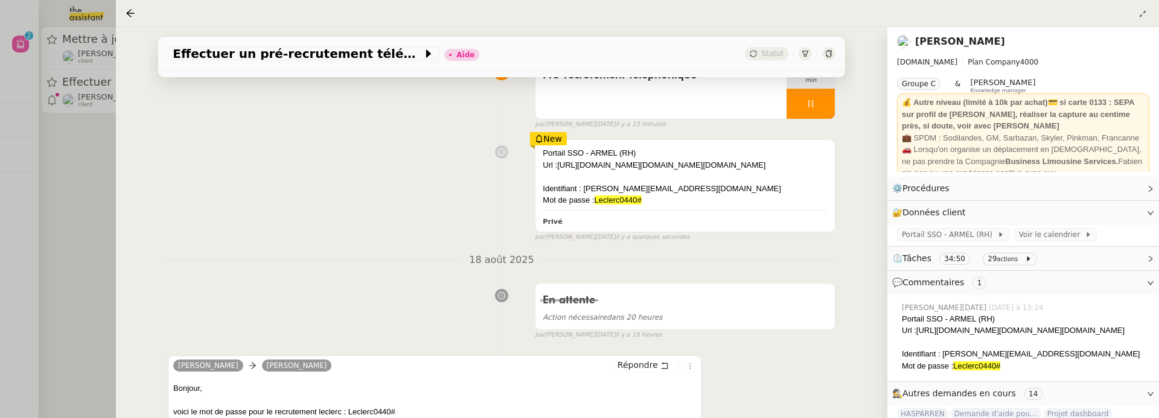
scroll to position [190, 0]
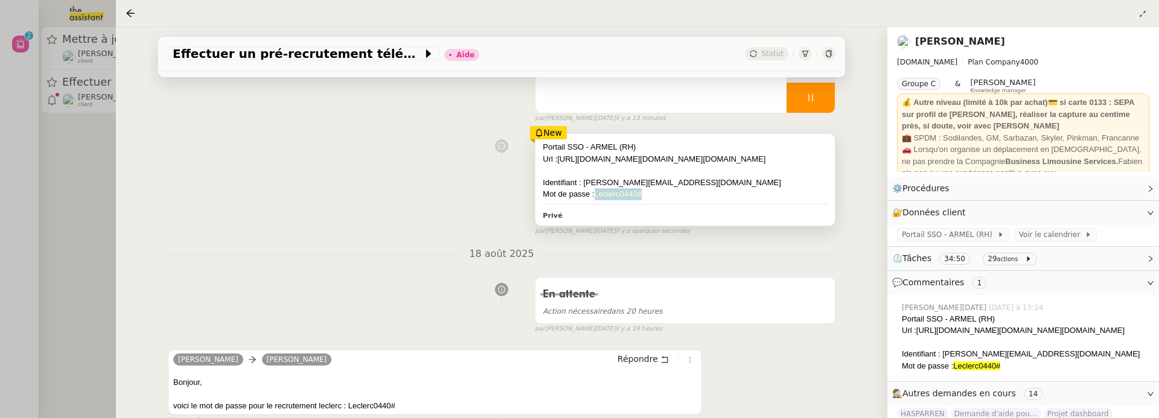
drag, startPoint x: 653, startPoint y: 237, endPoint x: 598, endPoint y: 238, distance: 55.0
click at [597, 200] on div "Mot de passe : Leclerc0440#" at bounding box center [685, 194] width 285 height 12
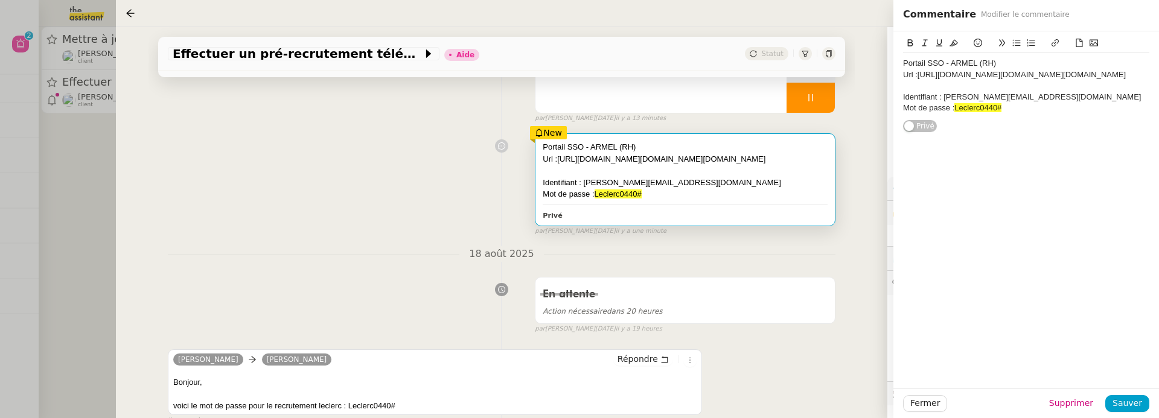
click at [430, 236] on div "Portail SSO - ARMEL (RH) Url :[URL][DOMAIN_NAME][DOMAIN_NAME][DOMAIN_NAME] Iden…" at bounding box center [502, 182] width 668 height 108
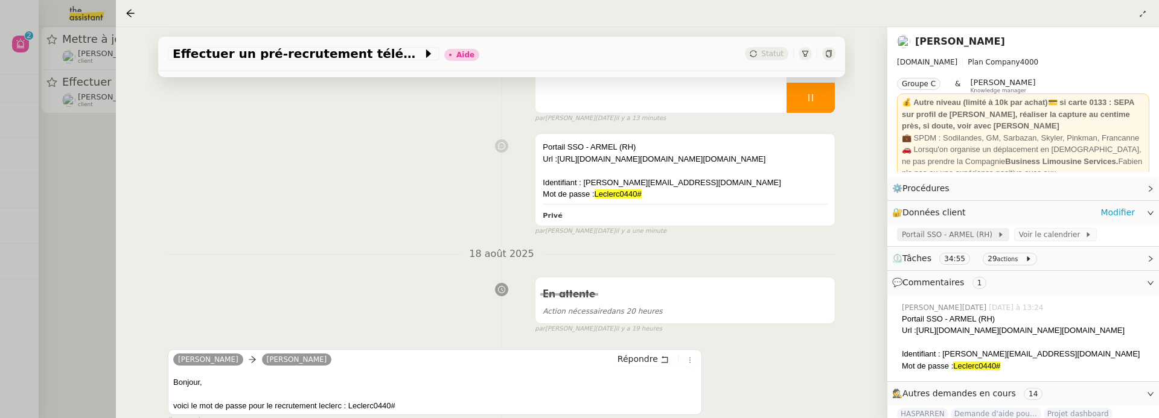
click at [974, 233] on span "Portail SSO - ARMEL (RH)" at bounding box center [949, 235] width 95 height 12
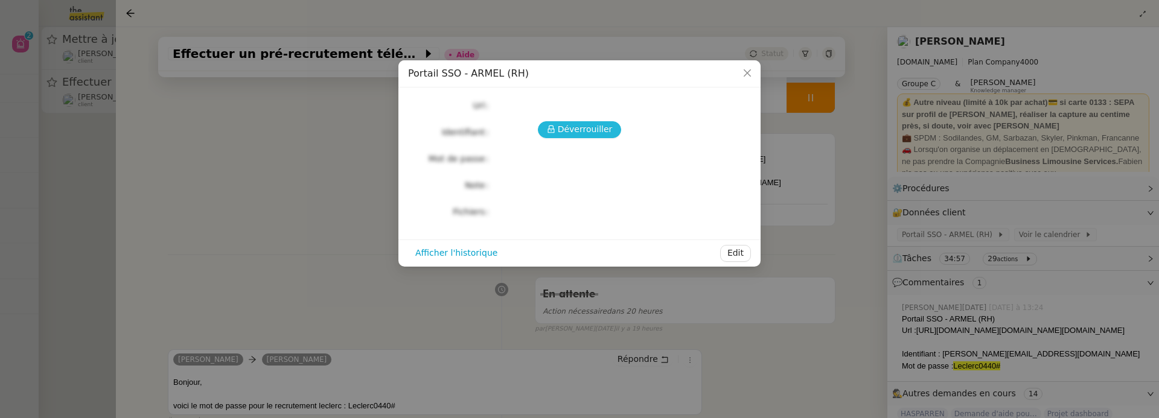
click at [592, 133] on span "Déverrouiller" at bounding box center [585, 130] width 55 height 14
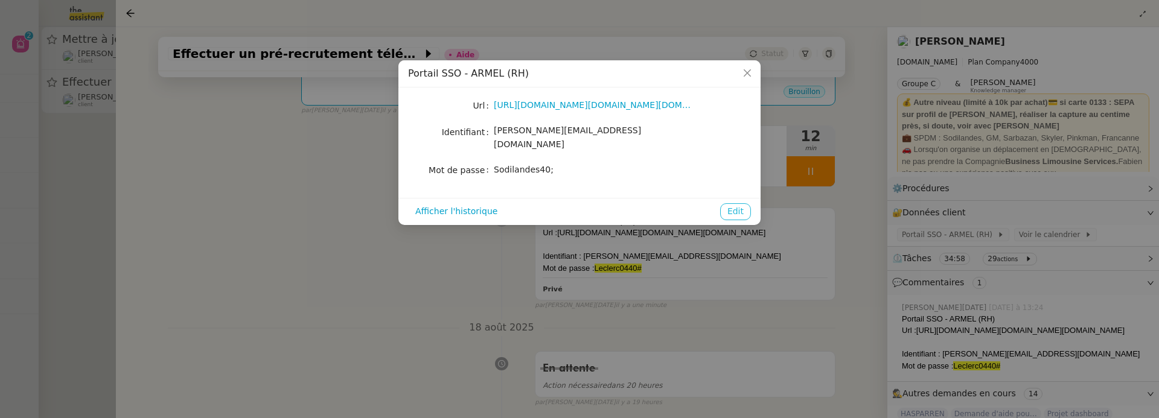
click at [729, 205] on span "Edit" at bounding box center [735, 212] width 16 height 14
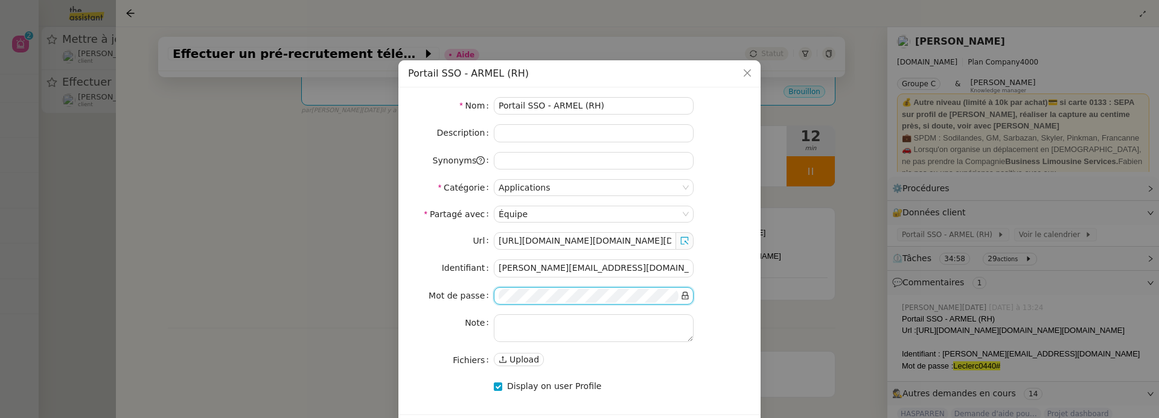
click at [444, 289] on nz-form-item "Mot de passe" at bounding box center [579, 296] width 343 height 18
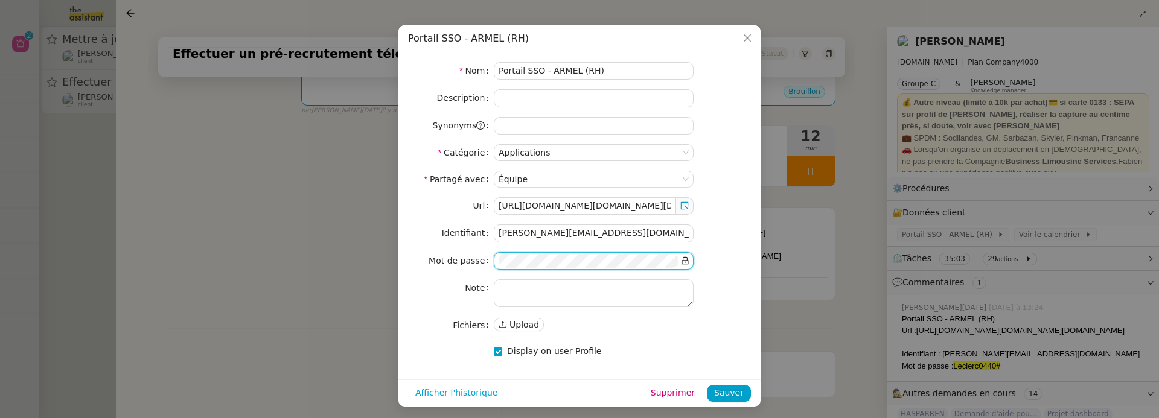
click at [683, 261] on icon at bounding box center [685, 261] width 8 height 8
click at [736, 389] on span "Sauver" at bounding box center [729, 393] width 30 height 14
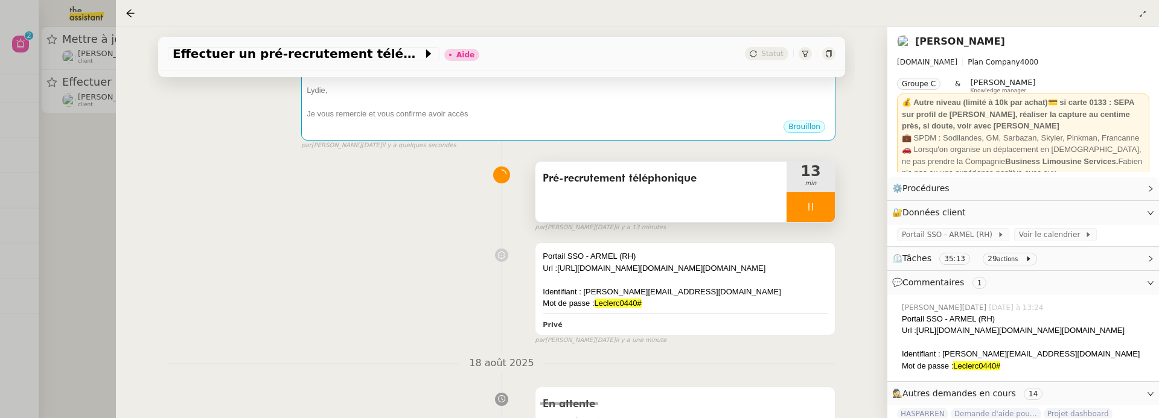
scroll to position [0, 0]
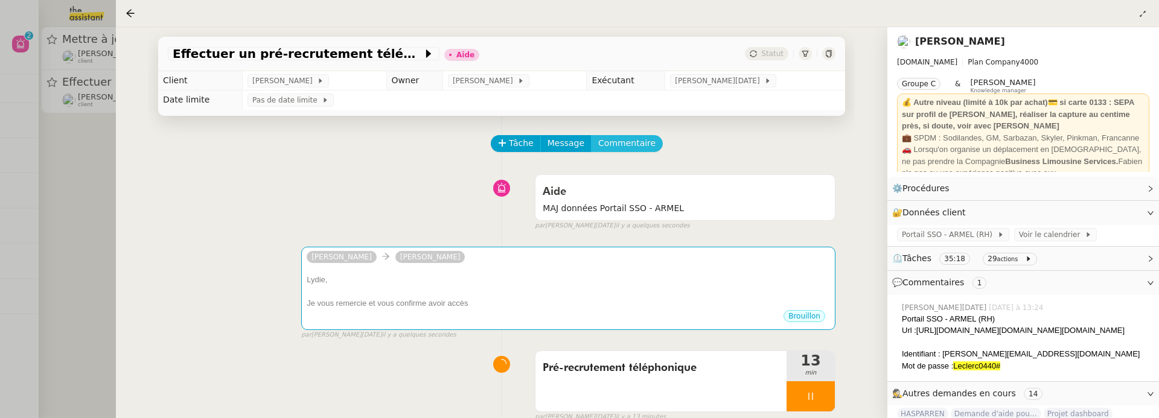
click at [624, 144] on span "Commentaire" at bounding box center [626, 143] width 57 height 14
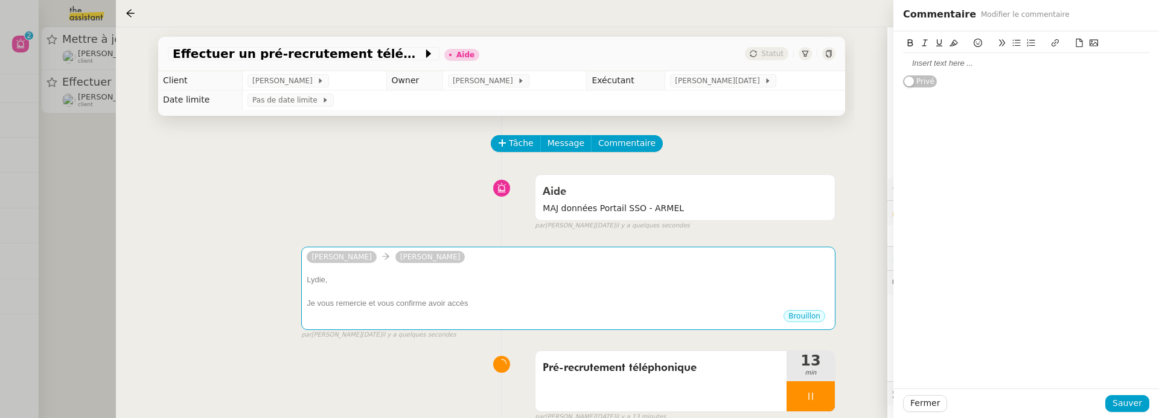
click at [921, 65] on div at bounding box center [1026, 63] width 246 height 11
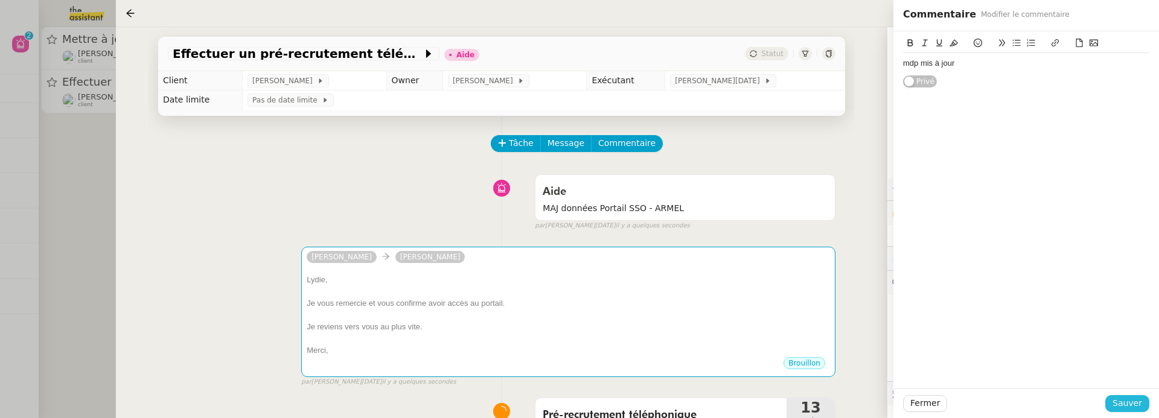
click at [1130, 400] on span "Sauver" at bounding box center [1128, 404] width 30 height 14
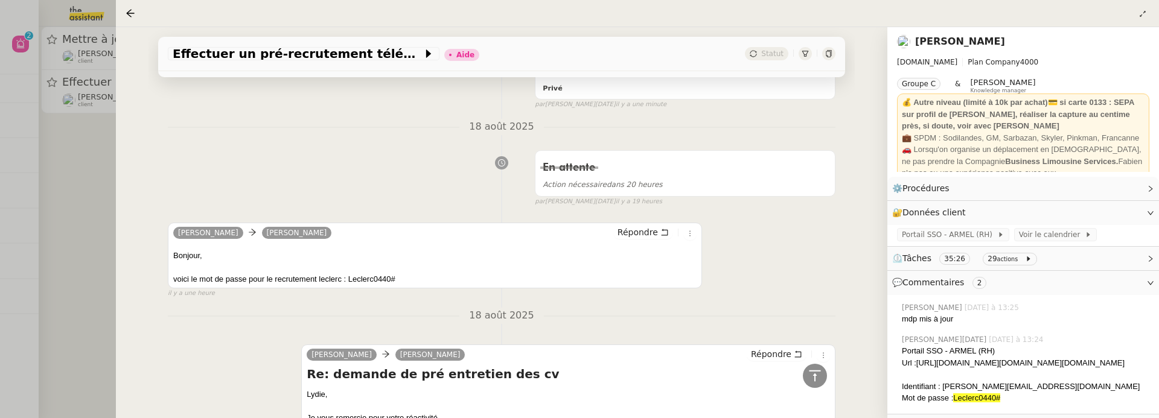
scroll to position [538, 0]
click at [95, 215] on div at bounding box center [579, 209] width 1159 height 418
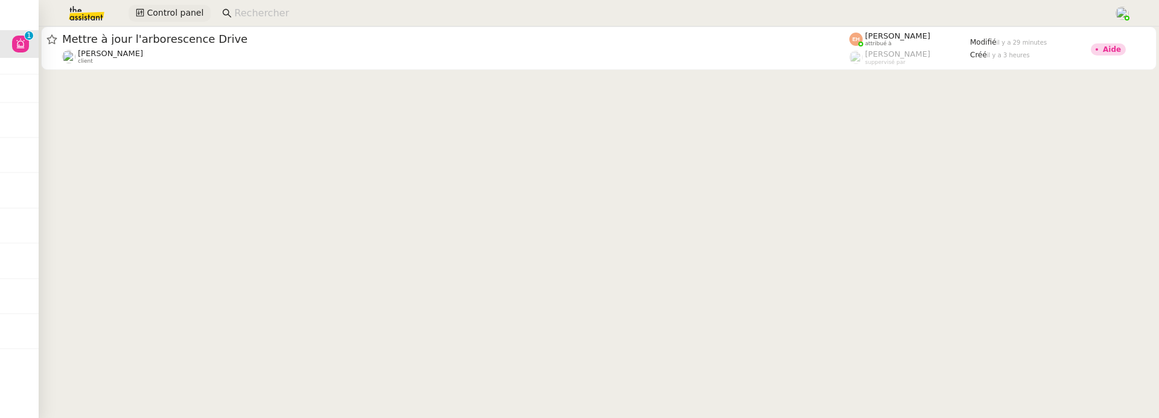
click at [171, 13] on span "Control panel" at bounding box center [175, 13] width 57 height 14
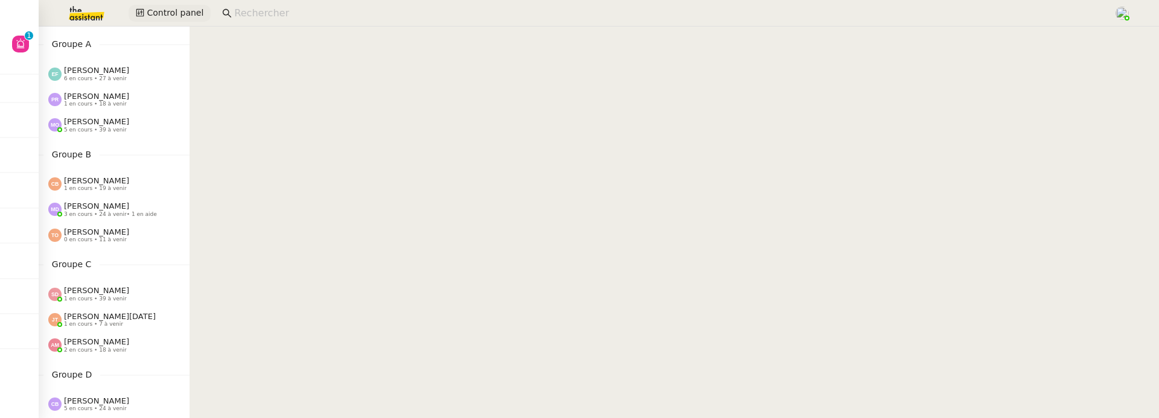
scroll to position [29, 0]
click at [110, 110] on div "[PERSON_NAME] 1 en cours • 18 à venir" at bounding box center [114, 98] width 151 height 25
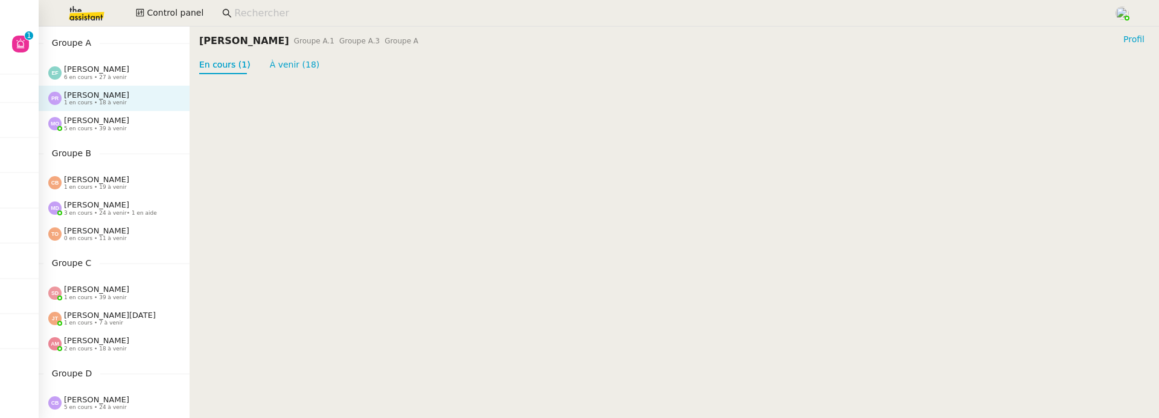
click at [101, 177] on span "[PERSON_NAME]" at bounding box center [96, 179] width 65 height 9
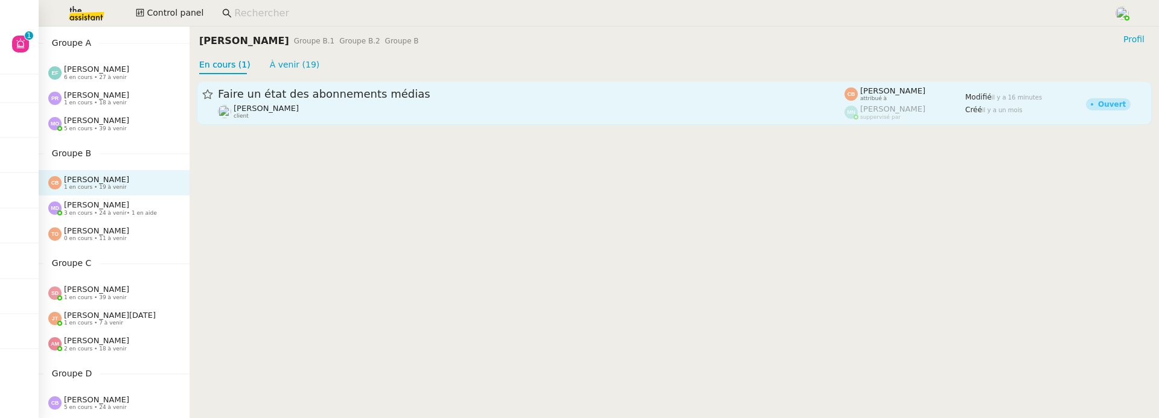
click at [432, 89] on span "Faire un état des abonnements médias" at bounding box center [531, 94] width 627 height 11
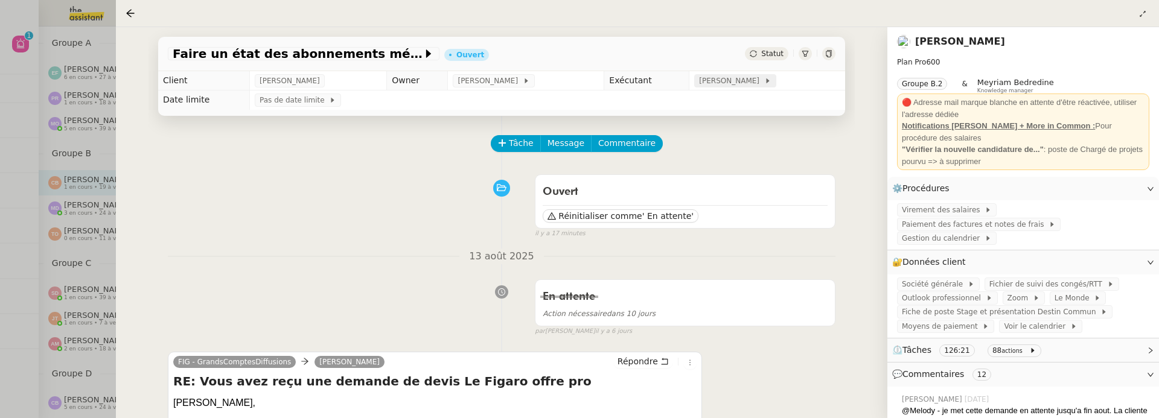
click at [733, 87] on span "[PERSON_NAME]" at bounding box center [731, 81] width 65 height 12
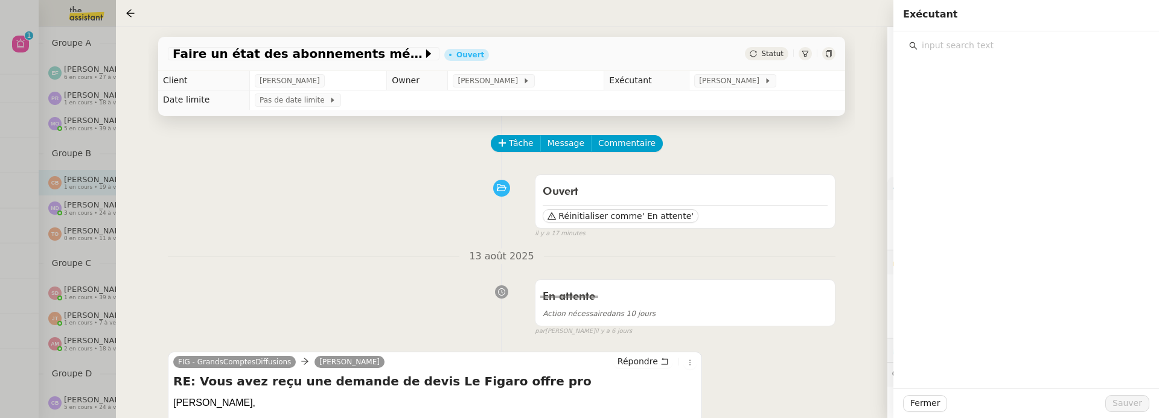
click at [954, 48] on input "text" at bounding box center [1031, 45] width 226 height 16
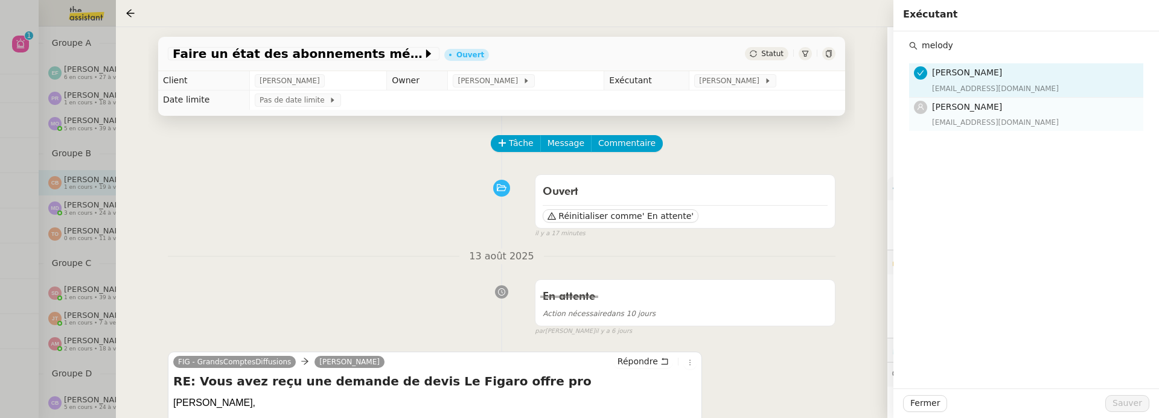
type input "melody"
click at [977, 120] on div "[EMAIL_ADDRESS][DOMAIN_NAME]" at bounding box center [1034, 123] width 204 height 12
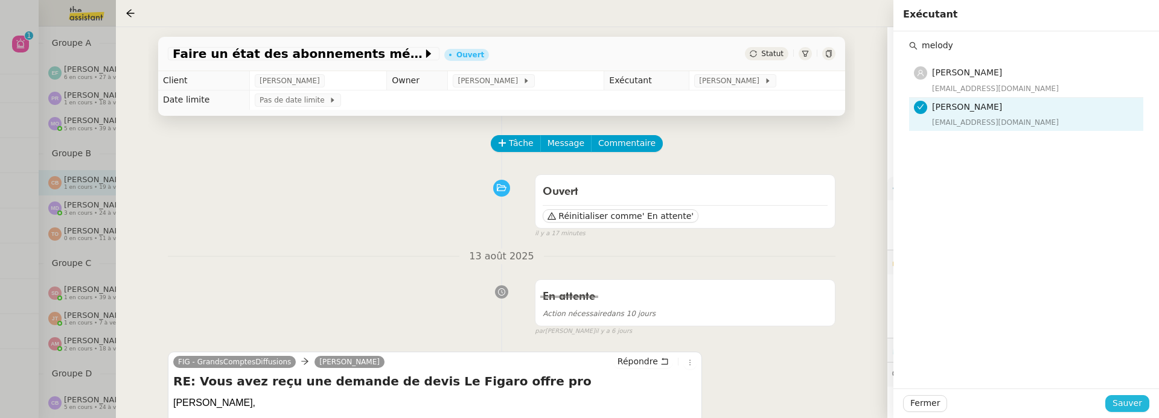
click at [1139, 403] on span "Sauver" at bounding box center [1128, 404] width 30 height 14
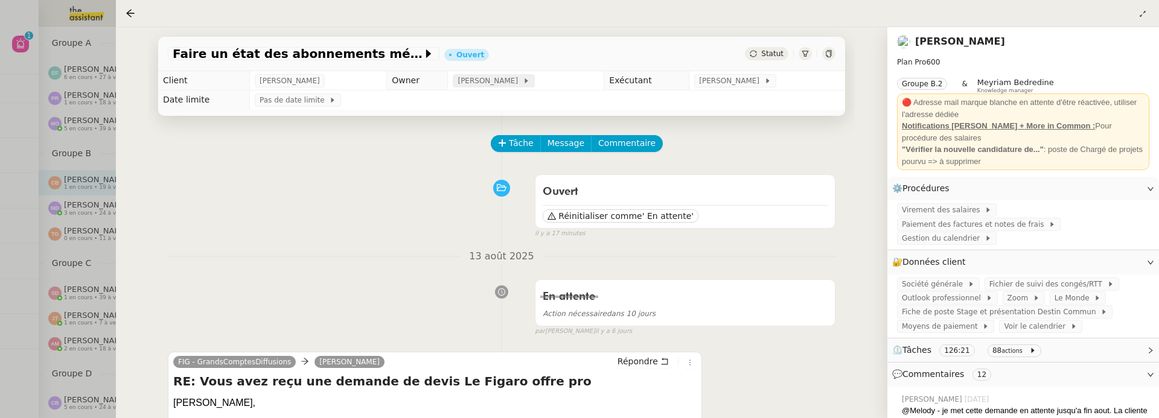
click at [523, 82] on span at bounding box center [520, 81] width 5 height 8
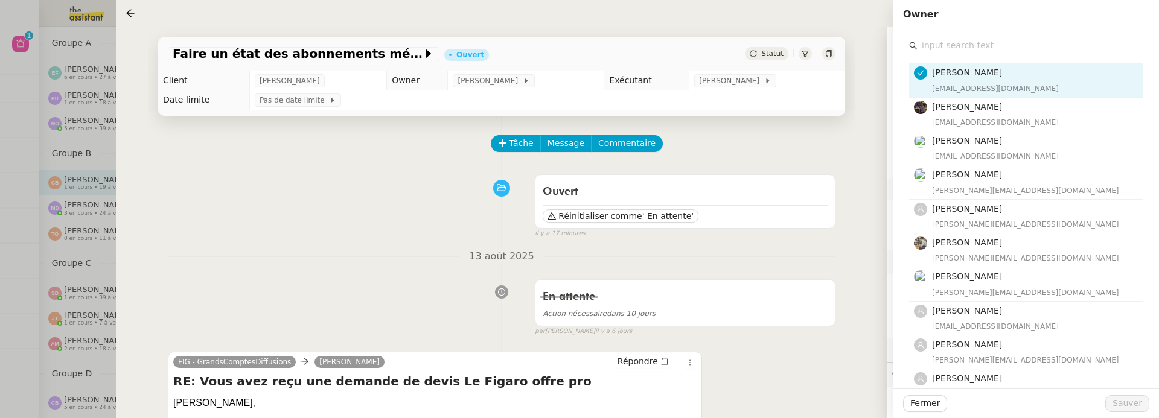
click at [944, 50] on input "text" at bounding box center [1031, 45] width 226 height 16
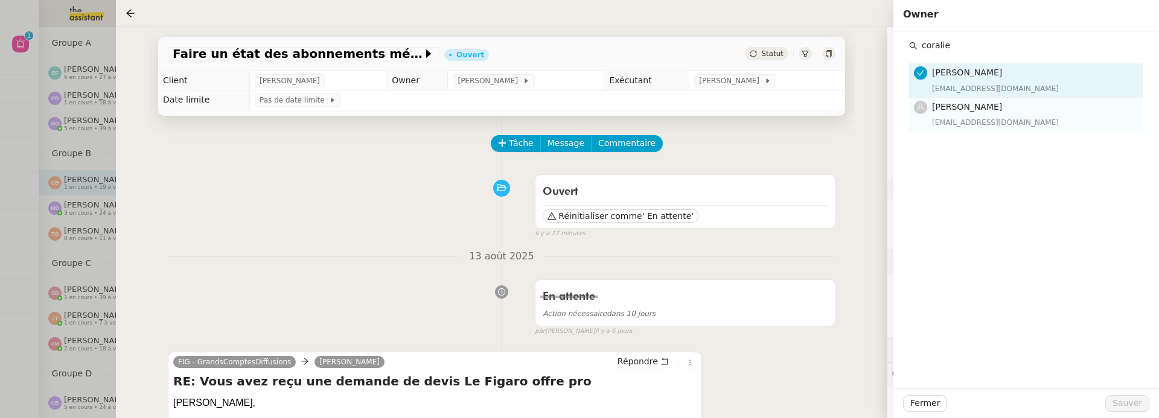
type input "coralie"
click at [967, 111] on h4 "[PERSON_NAME]" at bounding box center [1034, 107] width 204 height 14
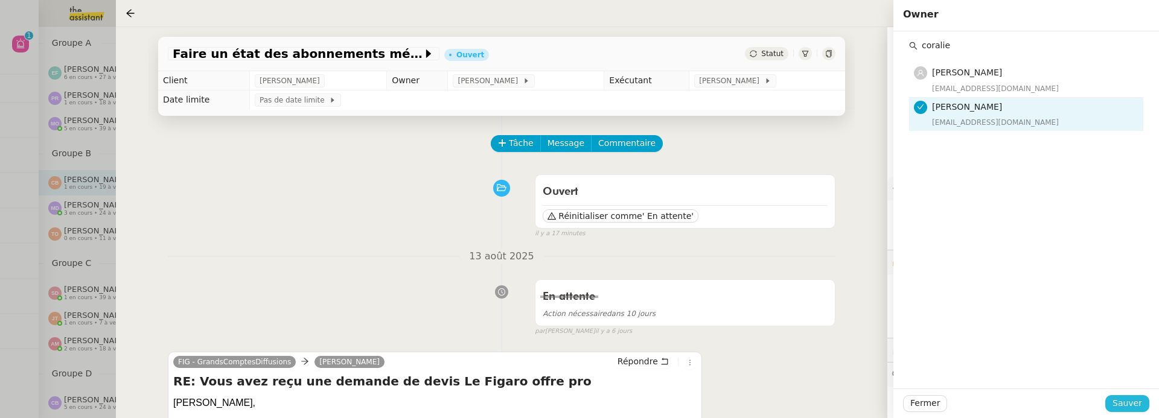
click at [1132, 407] on span "Sauver" at bounding box center [1128, 404] width 30 height 14
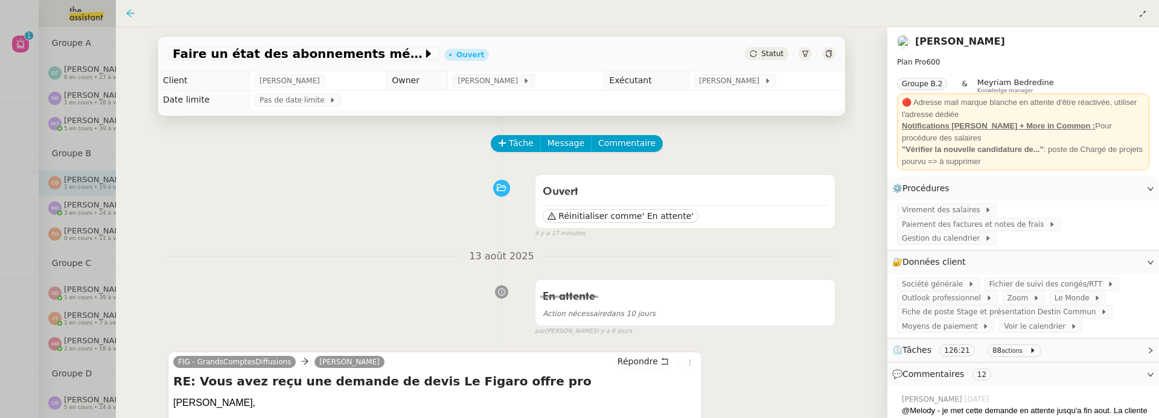
click at [129, 13] on icon at bounding box center [131, 13] width 10 height 10
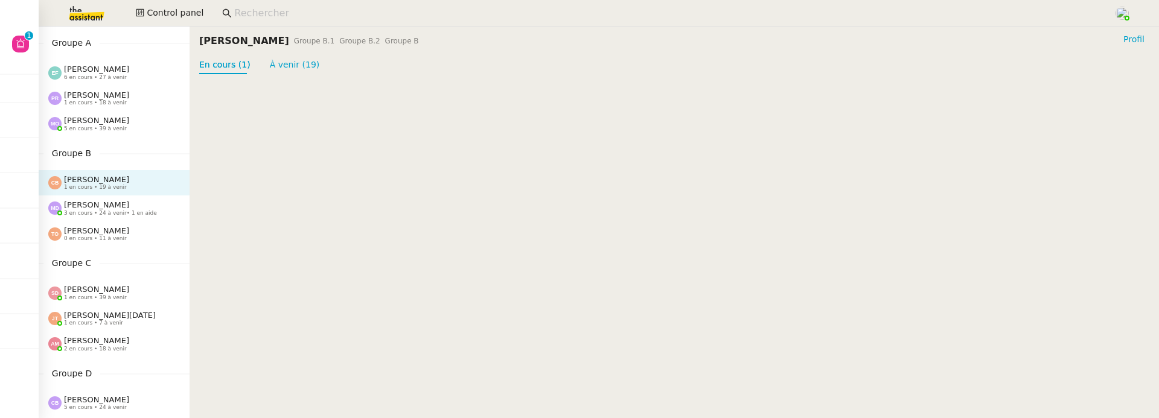
click at [125, 214] on span "3 en cours • 24 à venir • 1 en aide" at bounding box center [110, 213] width 93 height 7
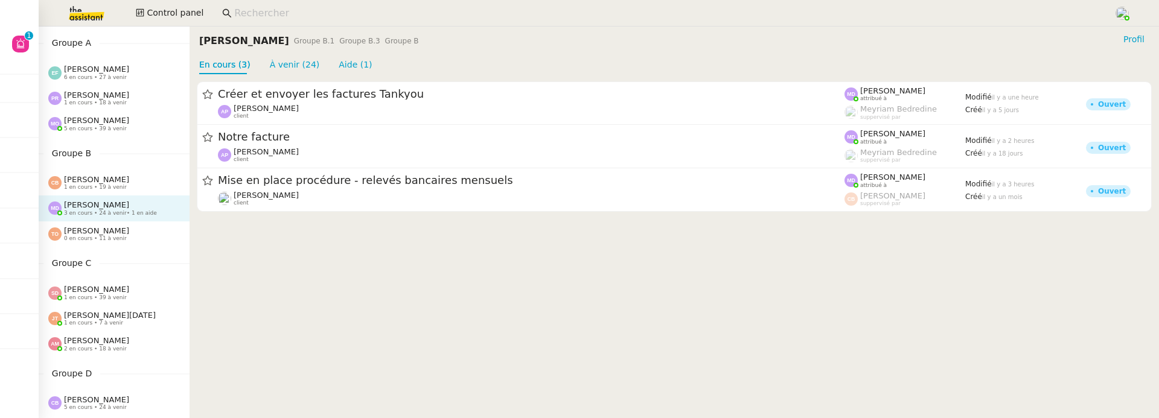
click at [100, 243] on div "[PERSON_NAME] Orec 0 en cours • 11 à venir" at bounding box center [114, 234] width 151 height 25
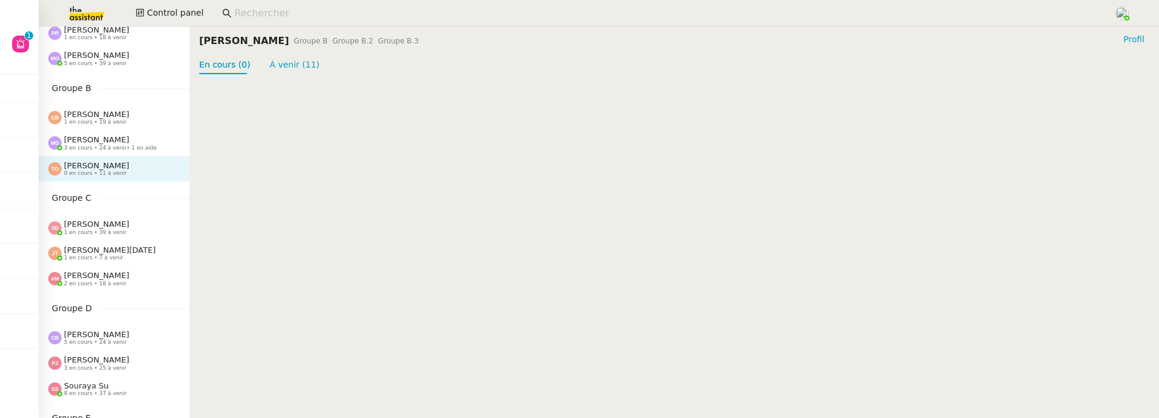
scroll to position [111, 0]
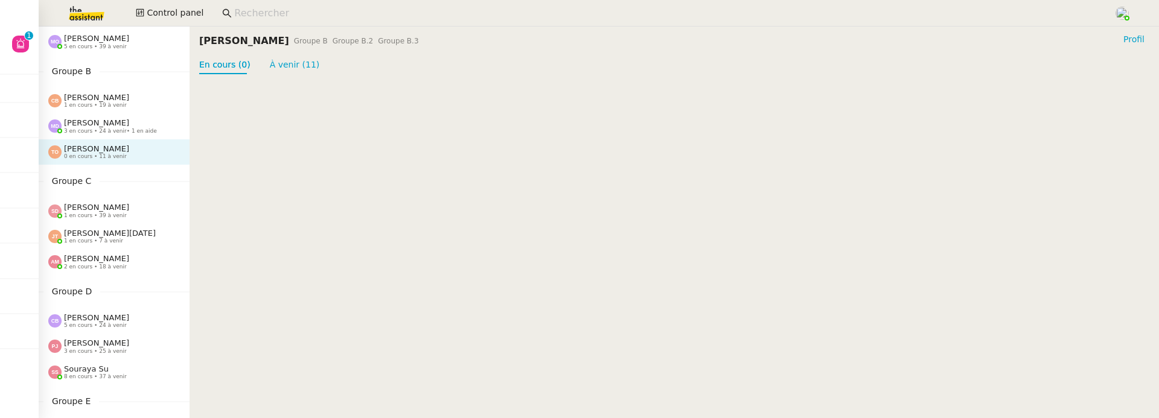
click at [107, 213] on span "1 en cours • 39 à venir" at bounding box center [95, 215] width 63 height 7
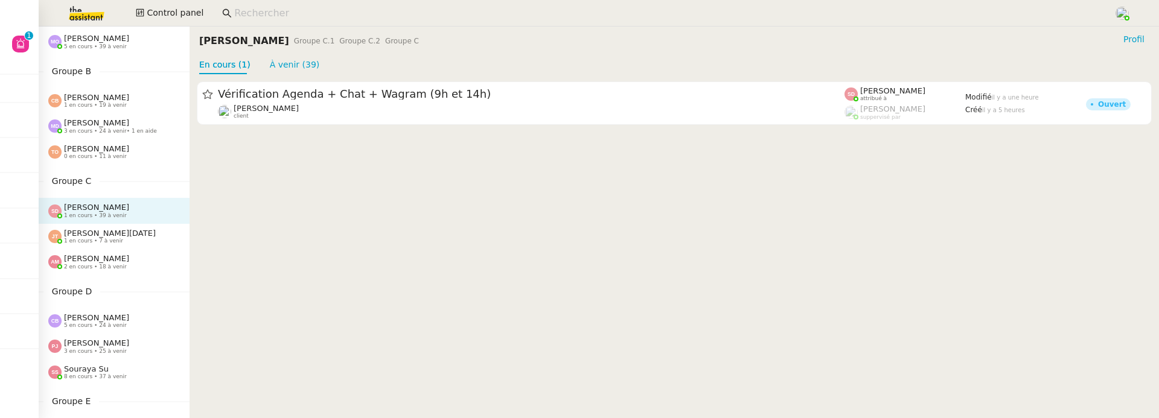
click at [110, 234] on span "[PERSON_NAME][DATE]" at bounding box center [110, 233] width 92 height 9
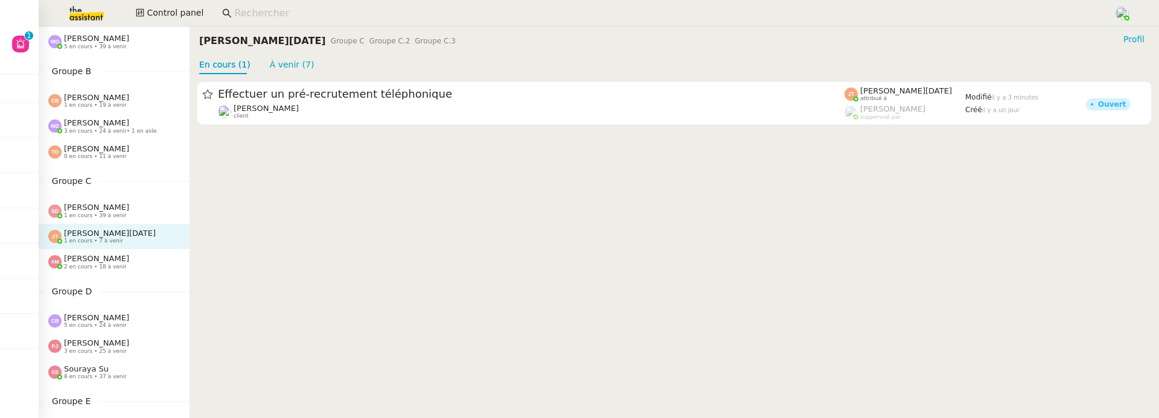
click at [112, 260] on span "[PERSON_NAME]" at bounding box center [96, 258] width 65 height 9
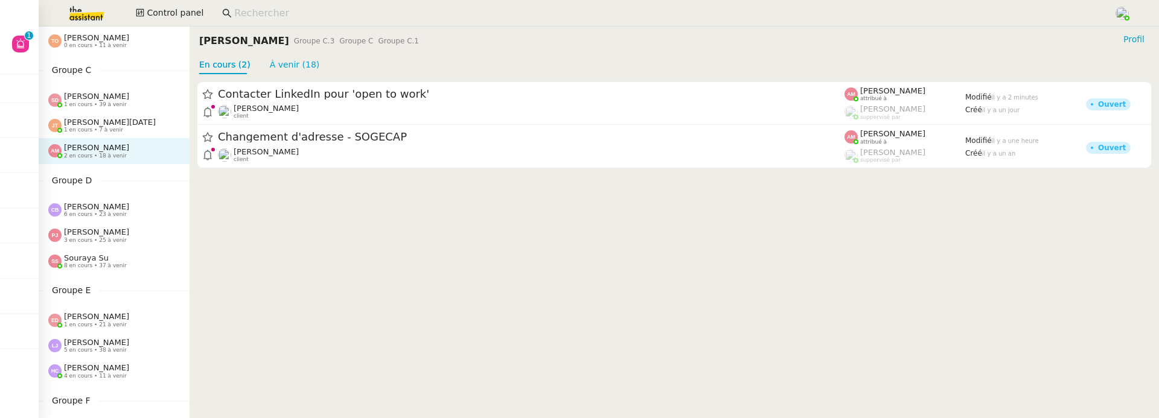
scroll to position [223, 0]
click at [106, 214] on span "6 en cours • 23 à venir" at bounding box center [95, 213] width 63 height 7
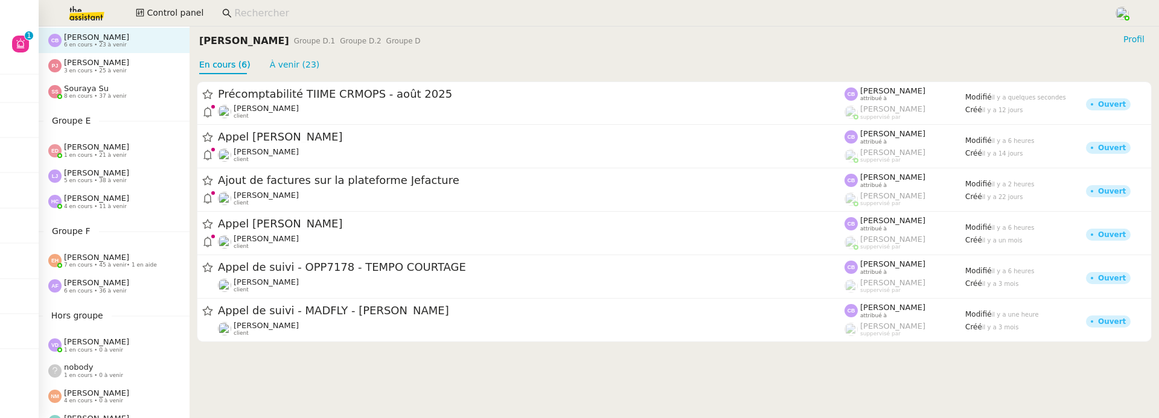
scroll to position [515, 0]
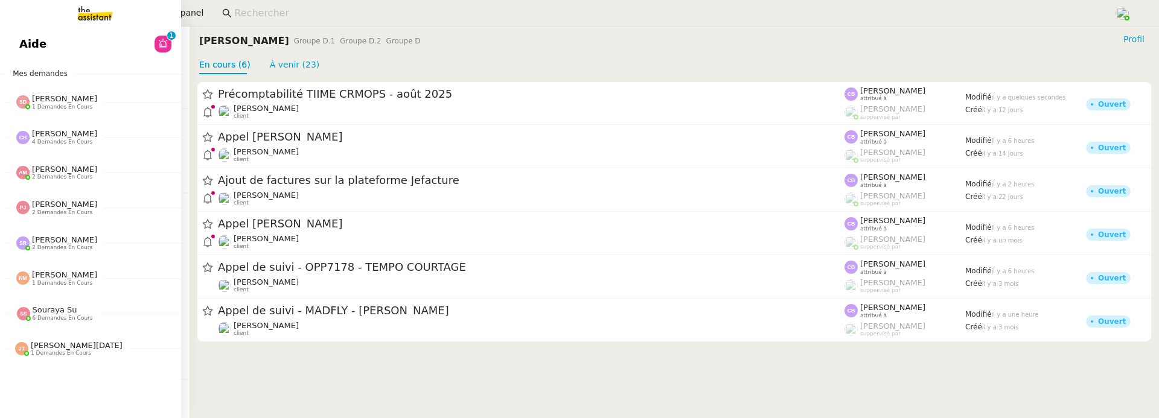
click at [27, 43] on span "Aide" at bounding box center [32, 44] width 27 height 18
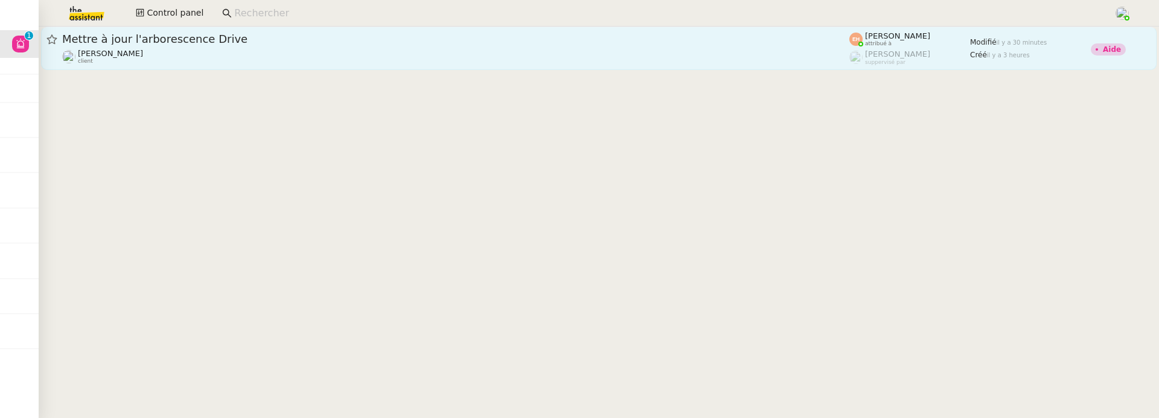
click at [788, 57] on div "[PERSON_NAME] client" at bounding box center [455, 57] width 787 height 16
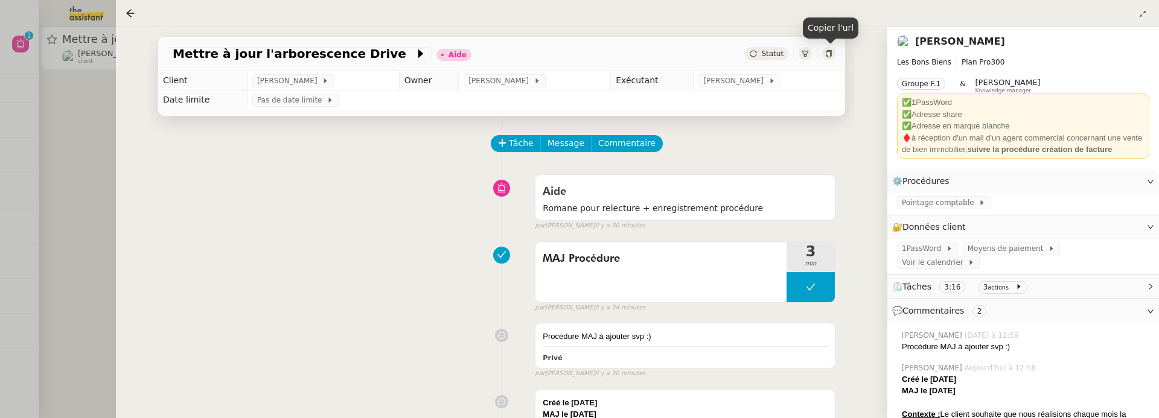
click at [830, 51] on icon at bounding box center [828, 53] width 5 height 7
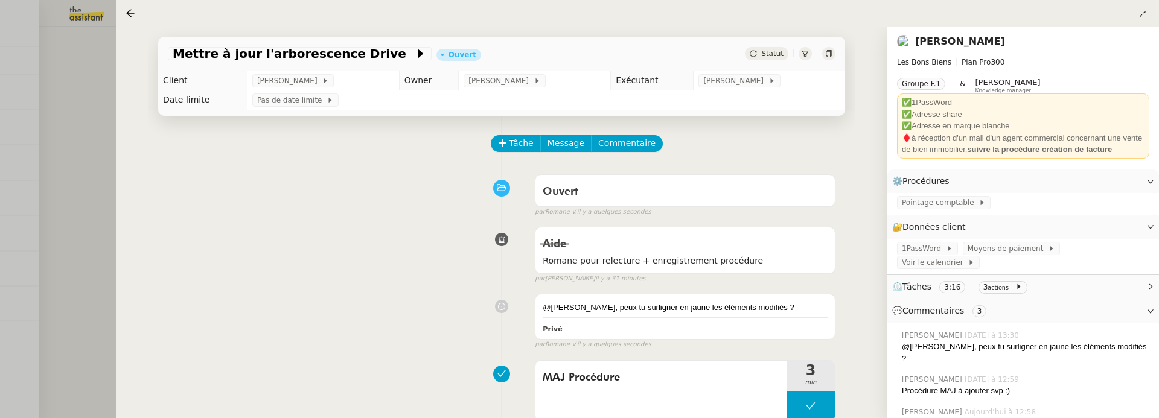
click at [97, 240] on div at bounding box center [579, 209] width 1159 height 418
